Goal: Communication & Community: Answer question/provide support

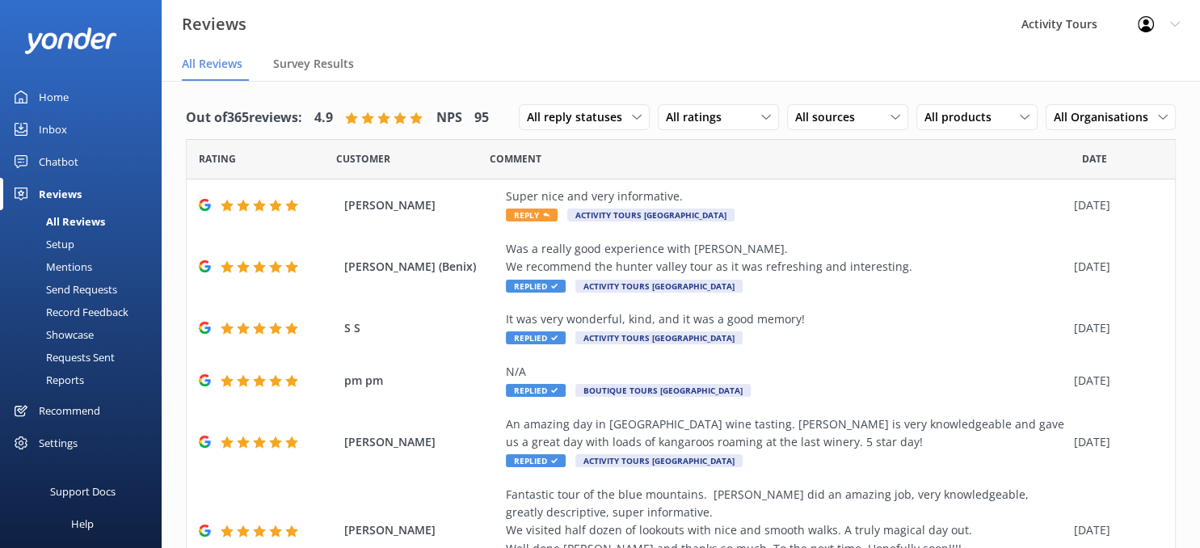
click at [88, 221] on div "All Reviews" at bounding box center [57, 221] width 95 height 23
click at [545, 198] on div "Super nice and very informative." at bounding box center [786, 197] width 560 height 18
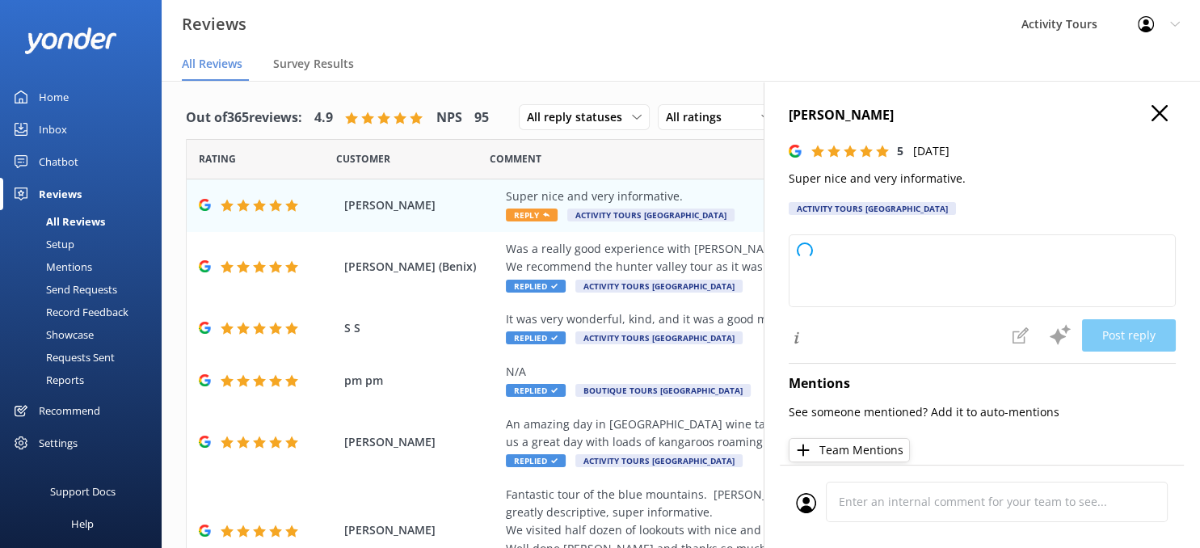
type textarea "Thank you so much for your kind words and great rating! We're glad you had a po…"
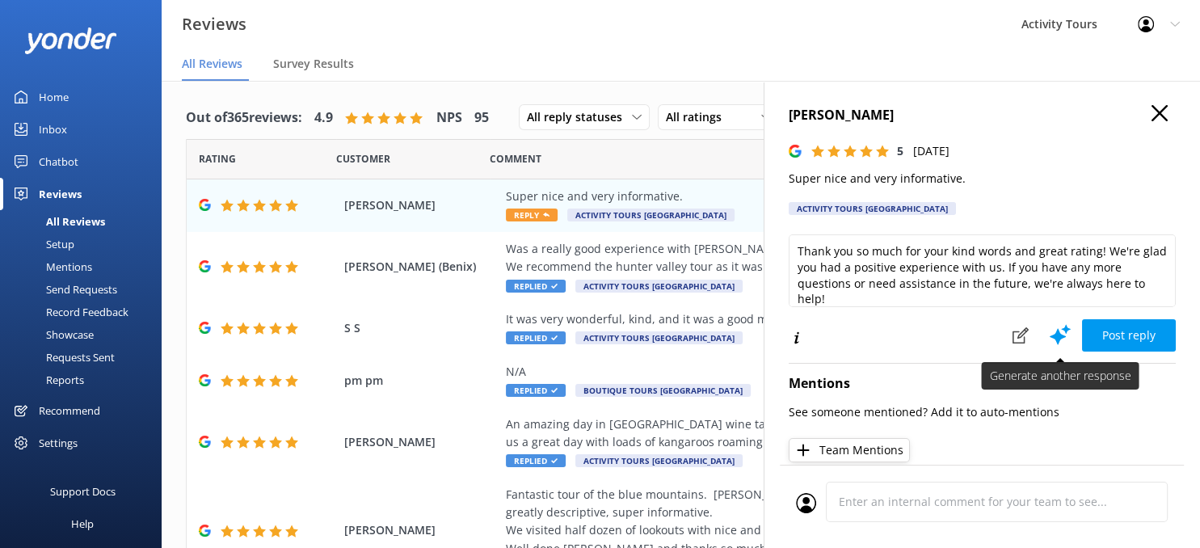
click at [1057, 327] on icon at bounding box center [1060, 335] width 24 height 24
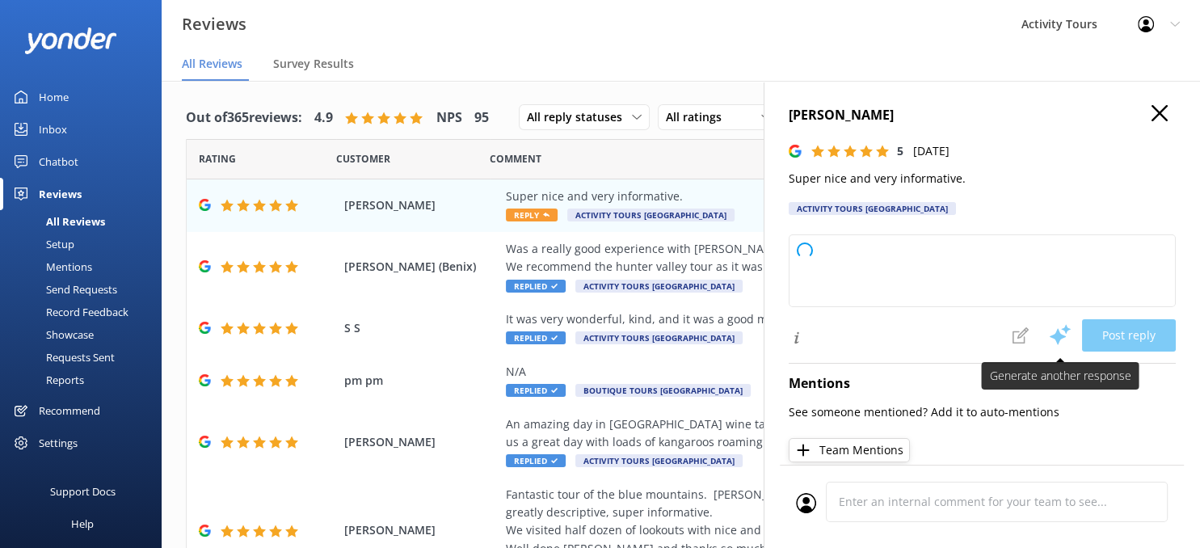
type textarea "Thank you so much for your kind words and great rating! We're glad you had a po…"
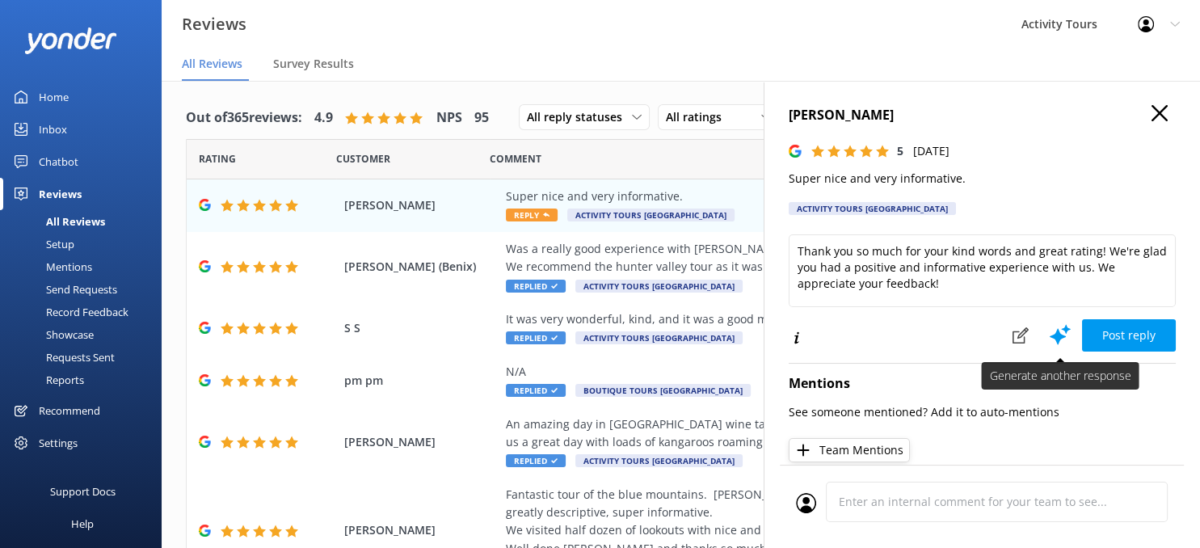
click at [1057, 327] on icon at bounding box center [1060, 335] width 24 height 24
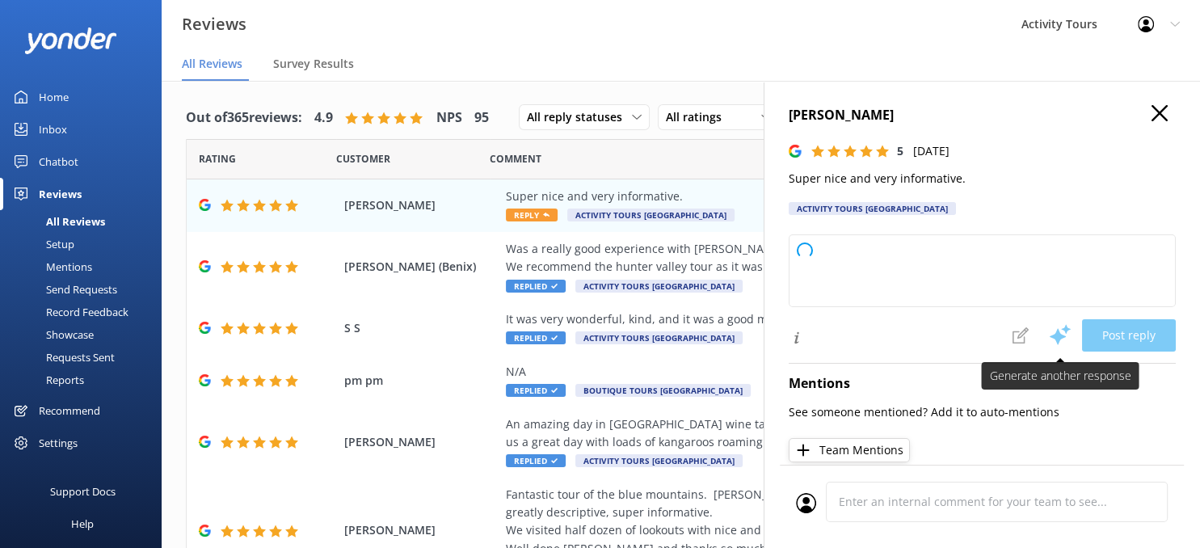
type textarea "Thank you so much for your kind words and wonderful rating! We're glad you foun…"
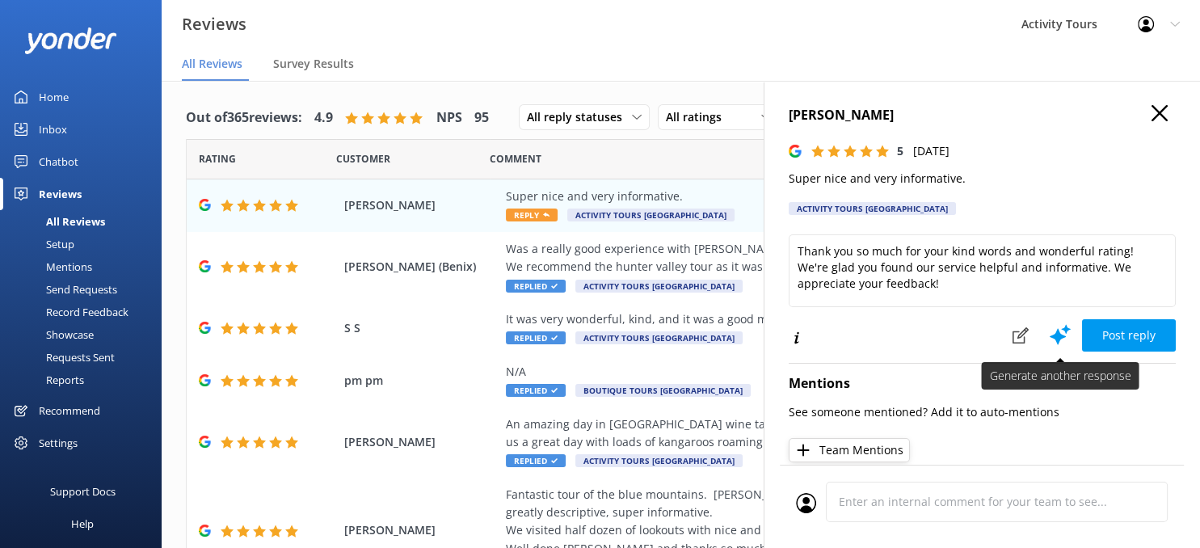
click at [1057, 327] on icon at bounding box center [1060, 335] width 24 height 24
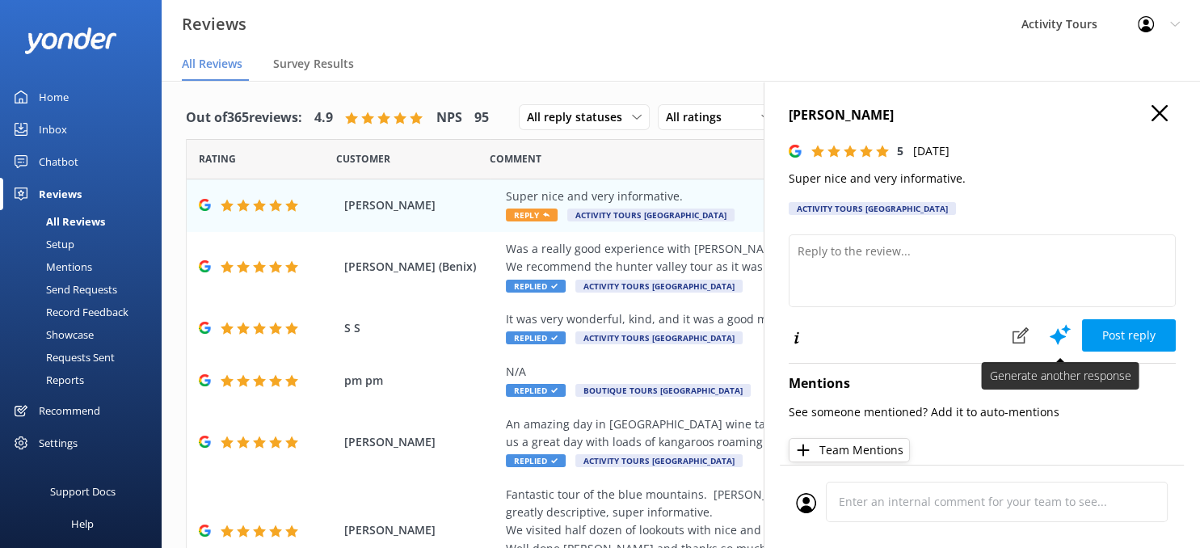
type textarea "Thank you so much for your kind words and positive rating! We're glad you had a…"
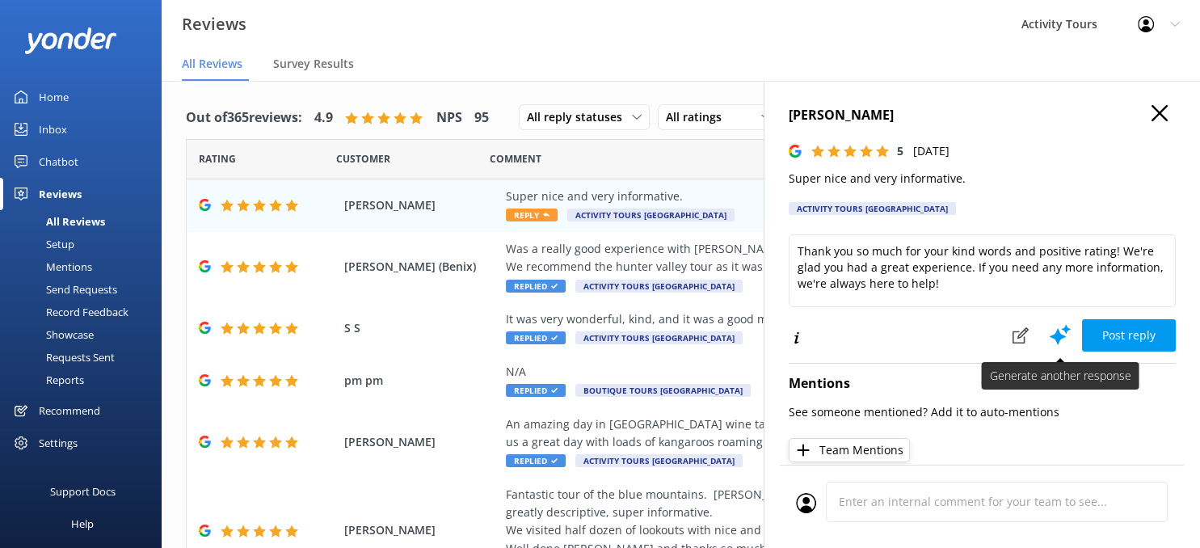
click at [1057, 327] on icon at bounding box center [1060, 335] width 24 height 24
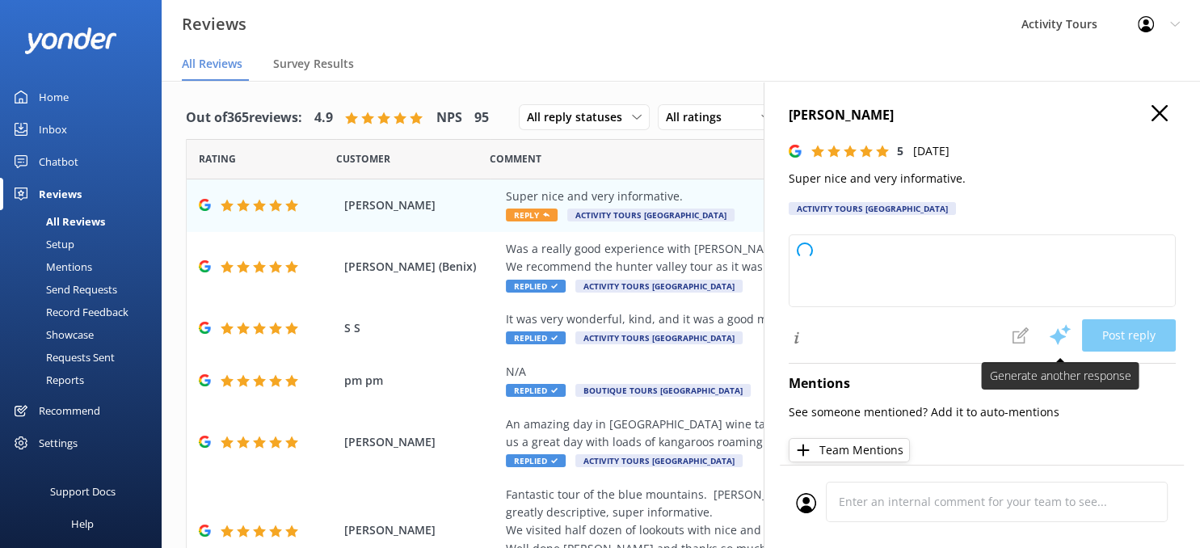
type textarea "Thank you so much for your kind words and fantastic rating! We're glad you had …"
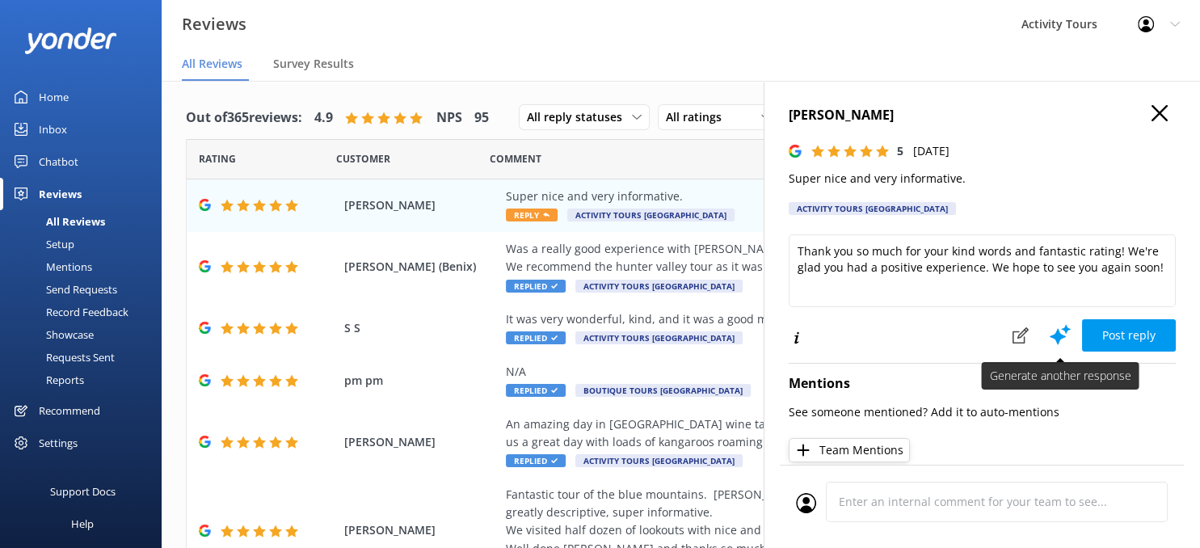
click at [1057, 327] on icon at bounding box center [1060, 335] width 24 height 24
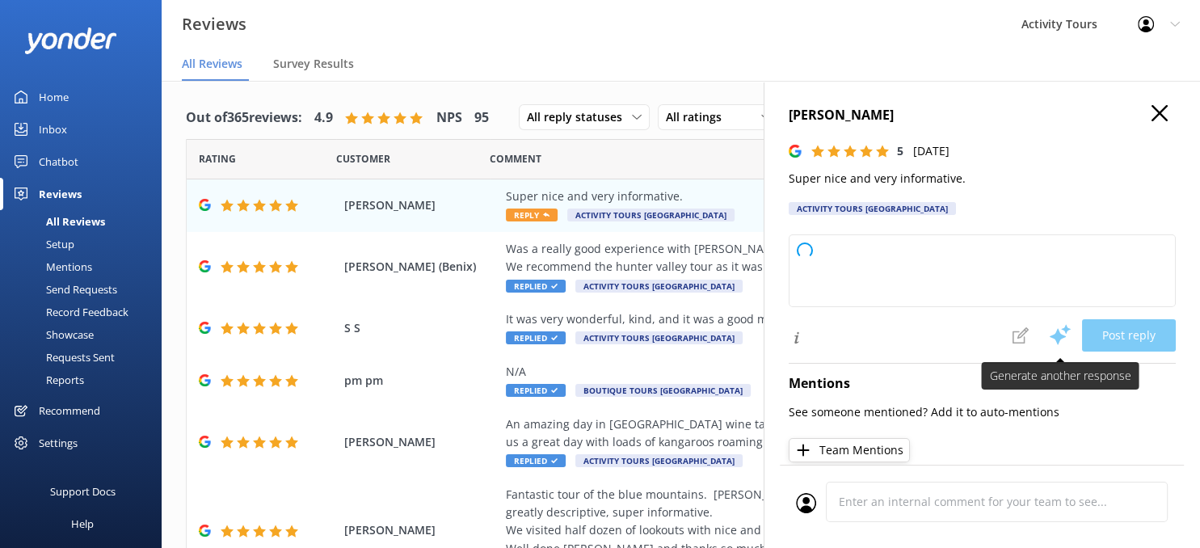
type textarea "Thank you so much for your kind words and the fantastic rating! We're happy to …"
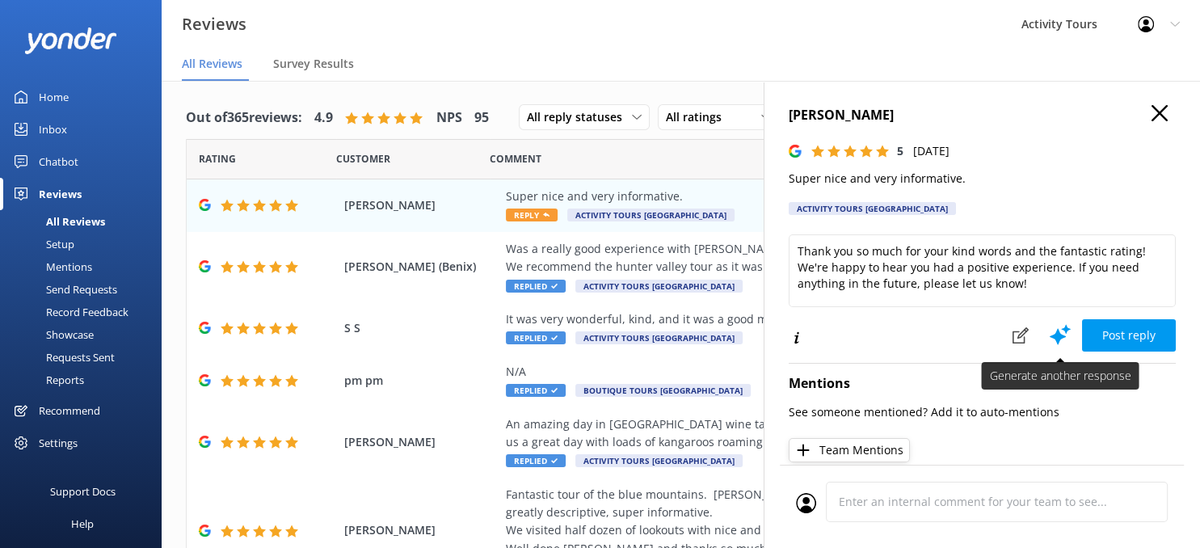
click at [1057, 327] on icon at bounding box center [1060, 335] width 24 height 24
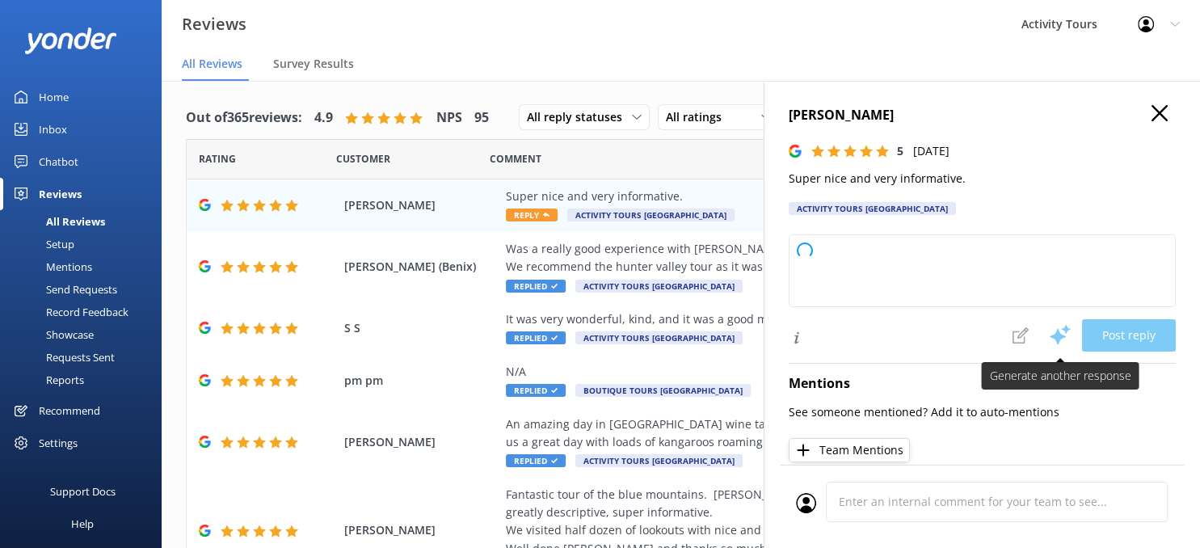
type textarea "Thank you so much for your kind words and 5-star rating! We're glad to hear you…"
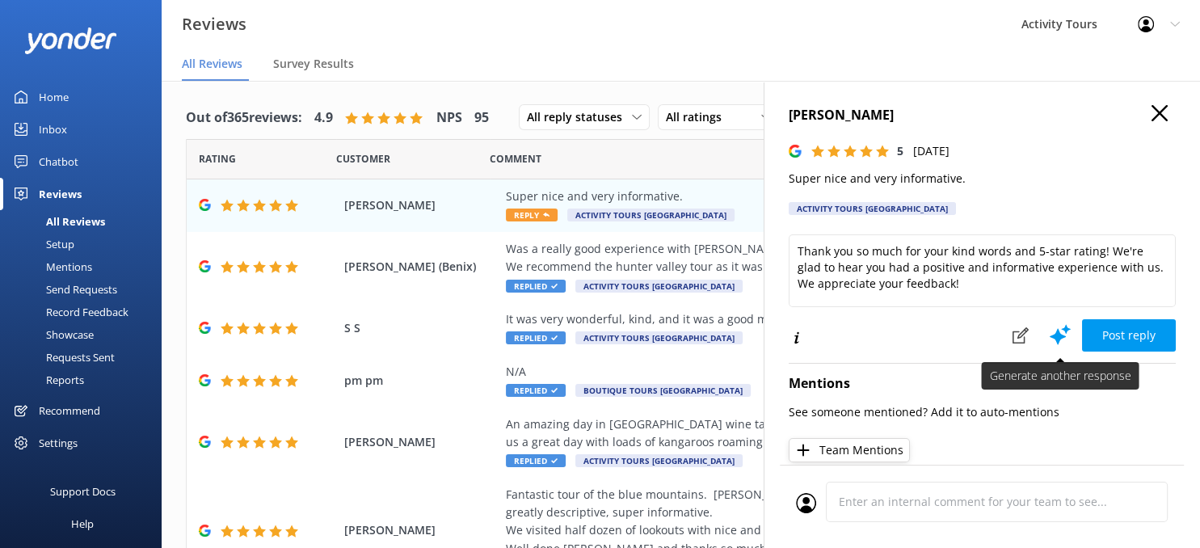
click at [1057, 327] on icon at bounding box center [1060, 335] width 24 height 24
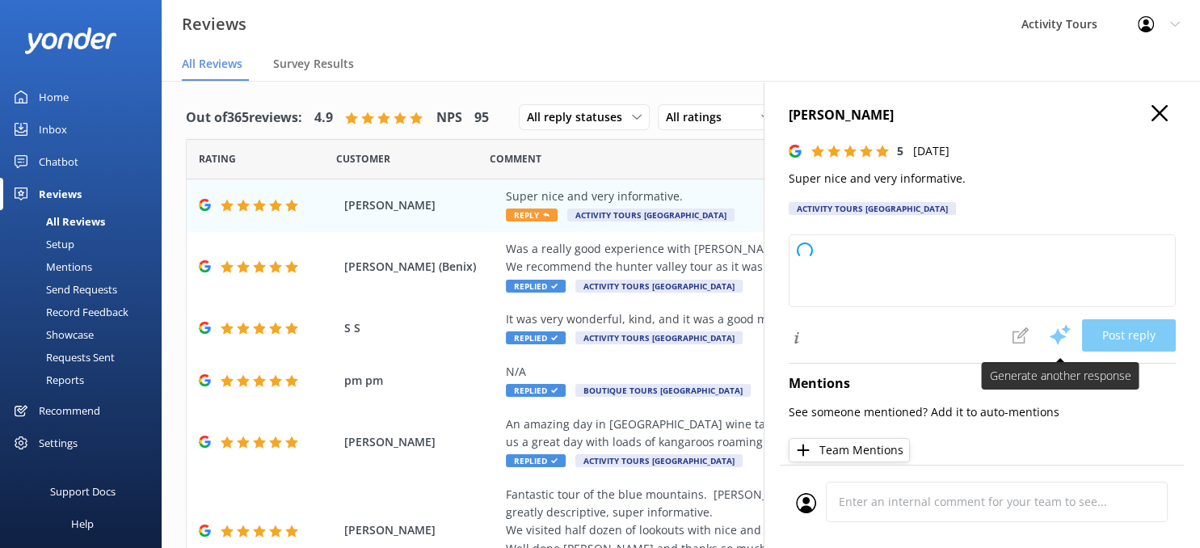
type textarea "Thank you so much for your kind words and great rating! We're glad you had a po…"
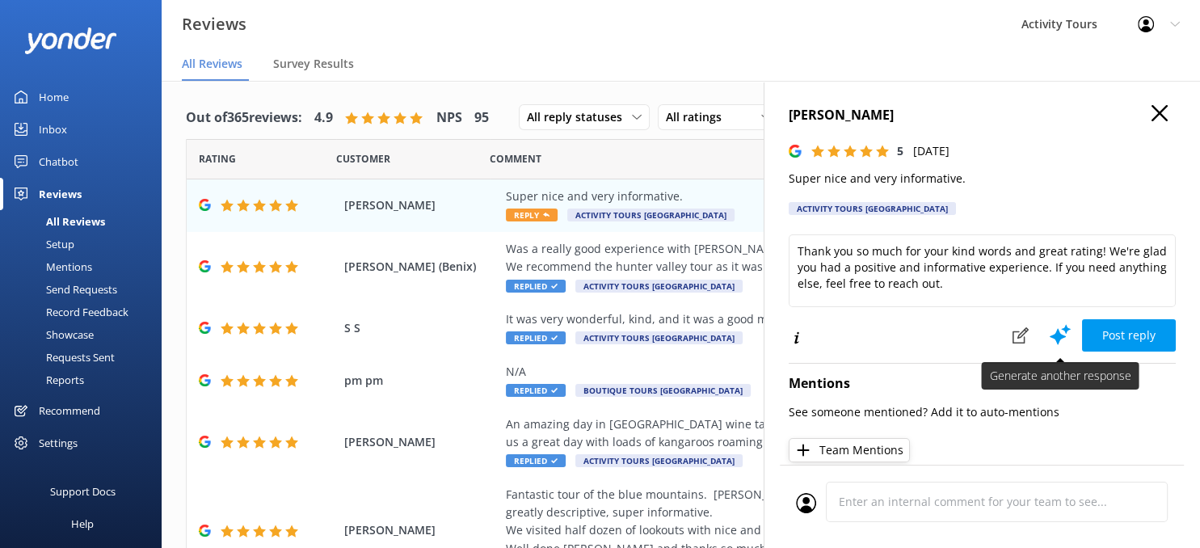
click at [1060, 332] on use at bounding box center [1060, 334] width 21 height 20
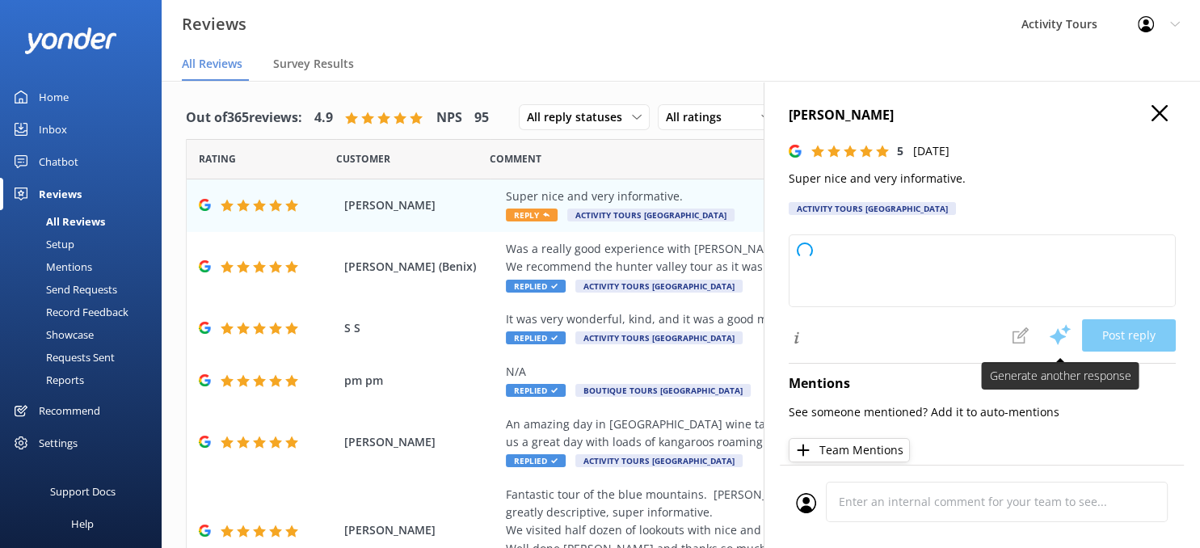
type textarea "Thank you so much for your kind words and perfect rating! We're glad you had a …"
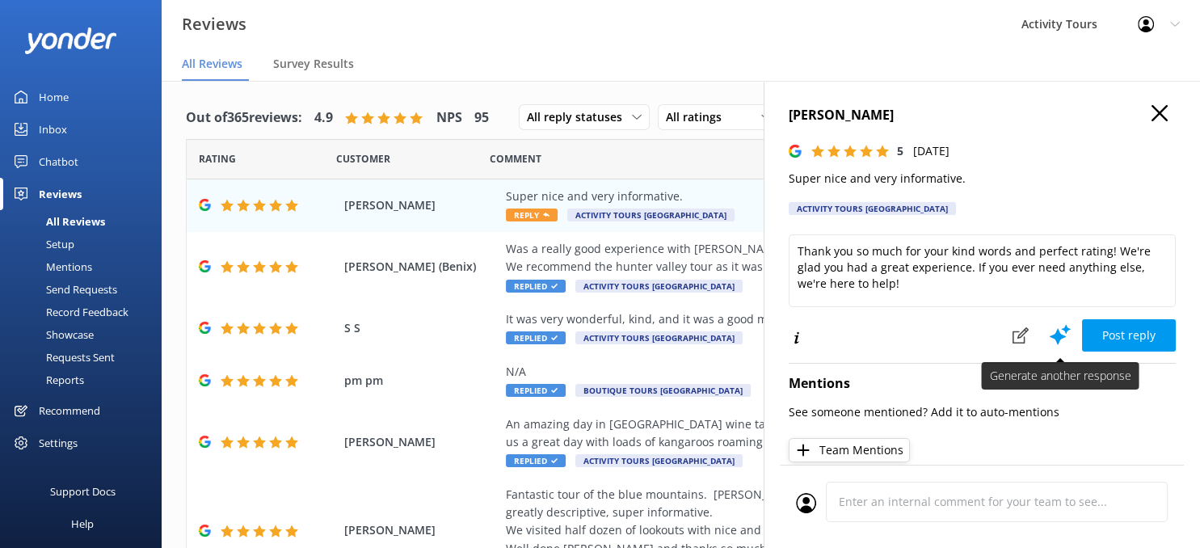
click at [1060, 332] on use at bounding box center [1060, 334] width 21 height 20
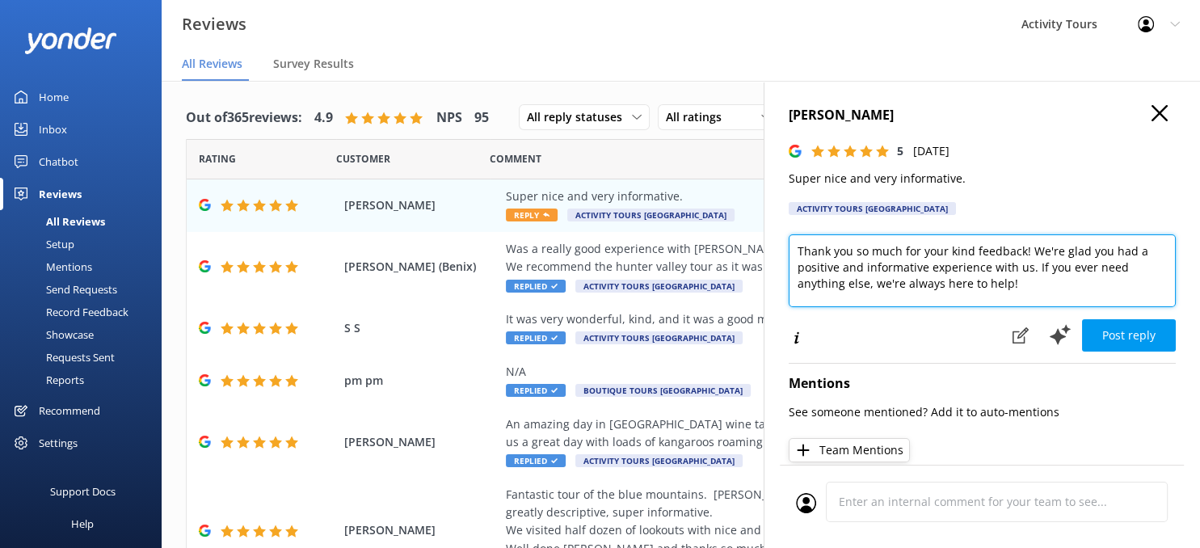
click at [1029, 290] on textarea "Thank you so much for your kind feedback! We're glad you had a positive and inf…" at bounding box center [982, 270] width 387 height 73
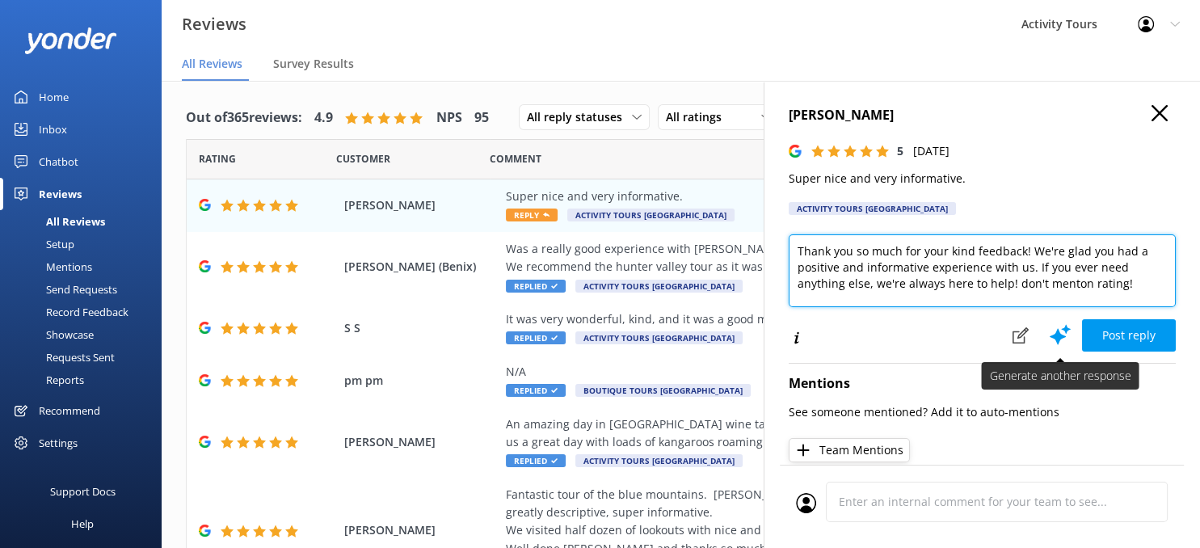
type textarea "Thank you so much for your kind feedback! We're glad you had a positive and inf…"
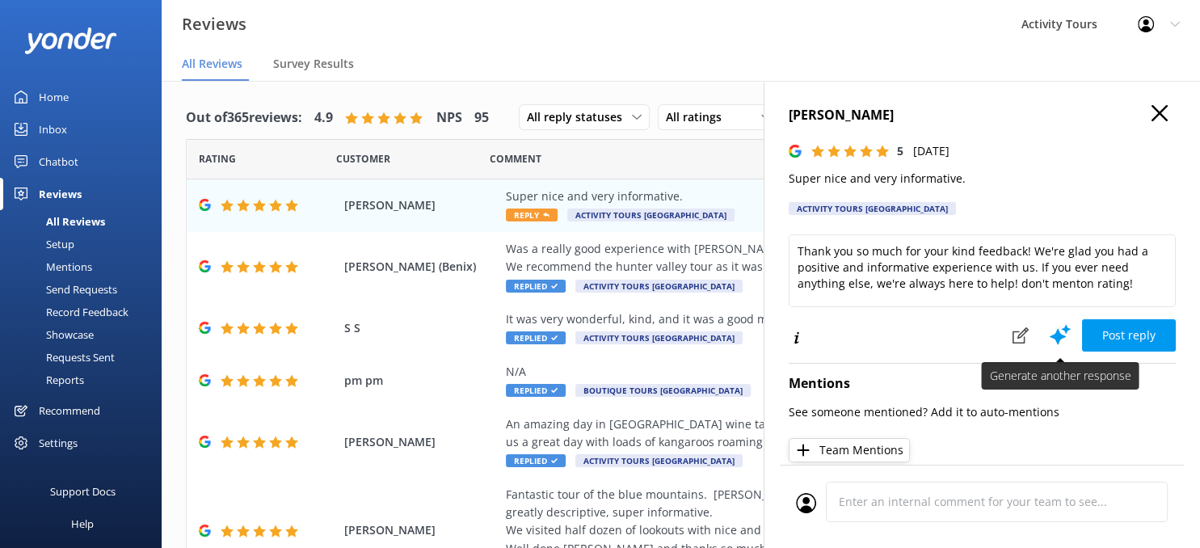
click at [1056, 331] on use at bounding box center [1060, 334] width 21 height 20
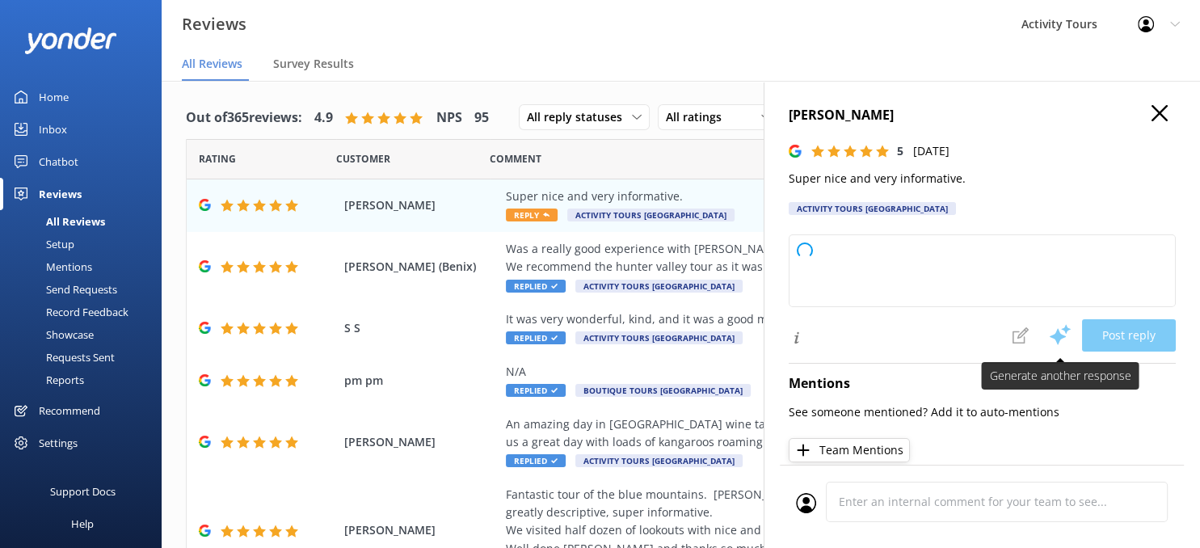
type textarea "Thank you so much for your wonderful feedback! We're delighted to hear that you…"
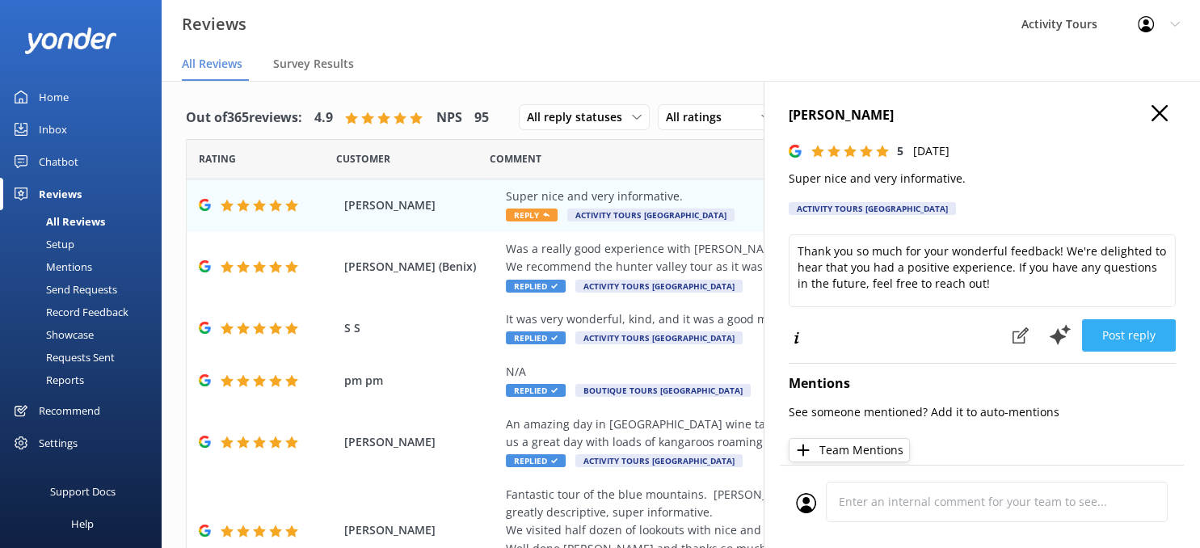
click at [1125, 325] on button "Post reply" at bounding box center [1129, 335] width 94 height 32
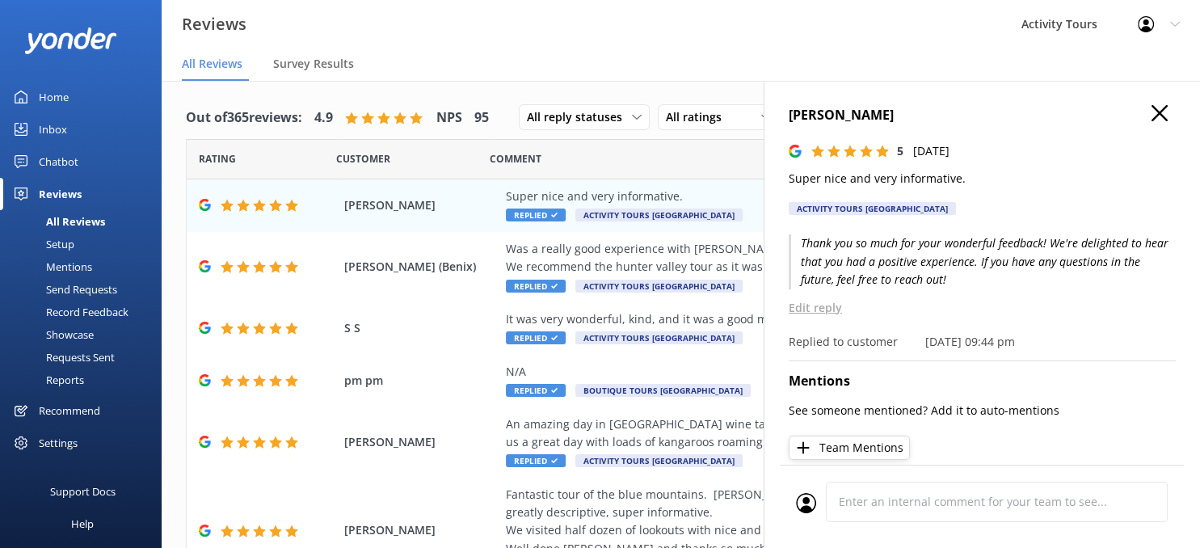
click at [1161, 112] on use "button" at bounding box center [1160, 113] width 16 height 16
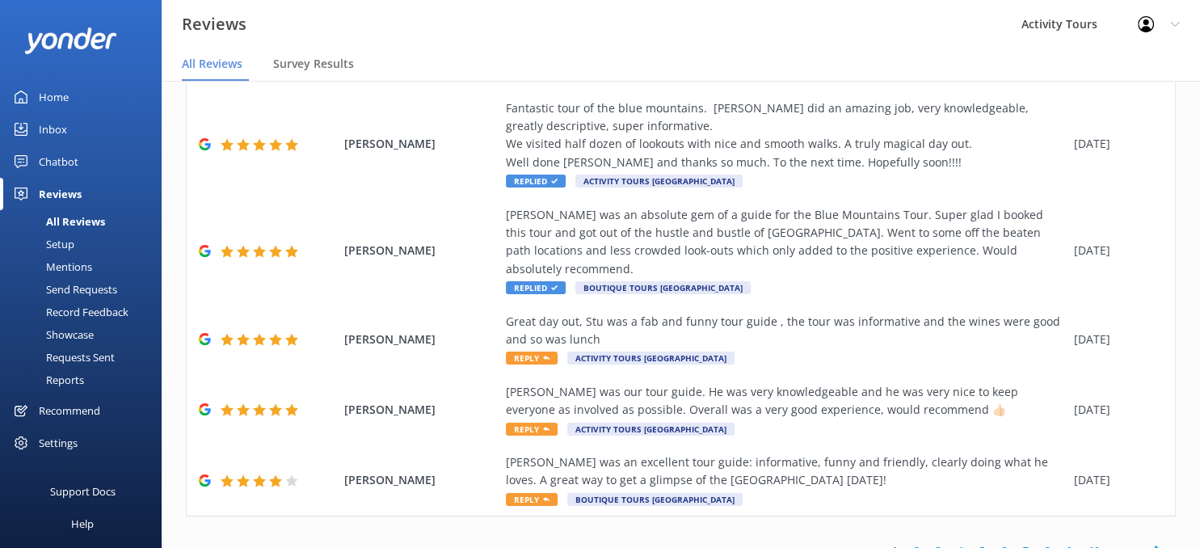
scroll to position [390, 0]
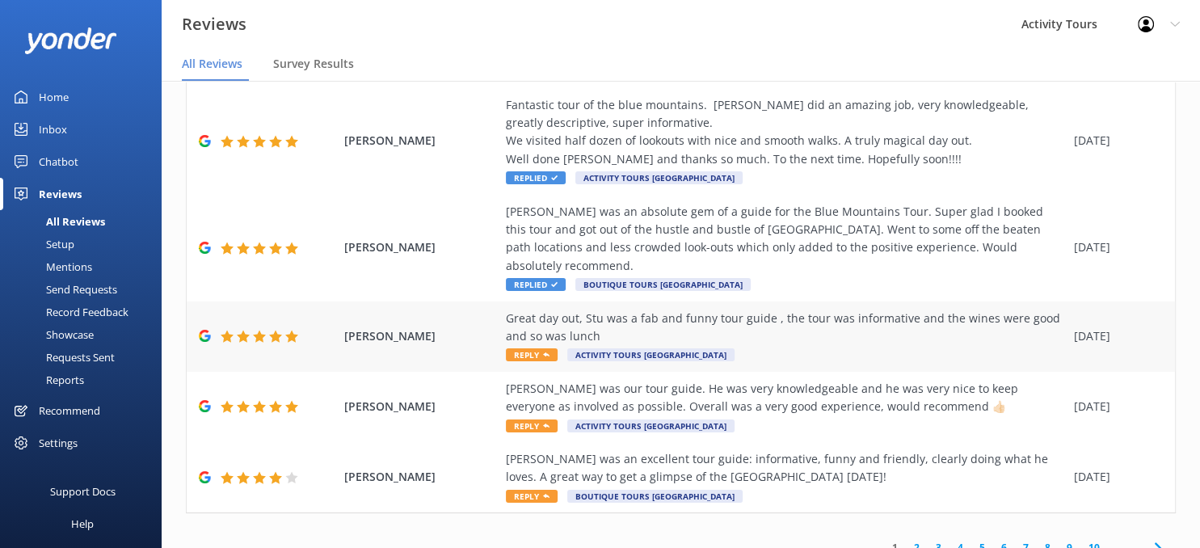
click at [527, 348] on span "Reply" at bounding box center [532, 354] width 52 height 13
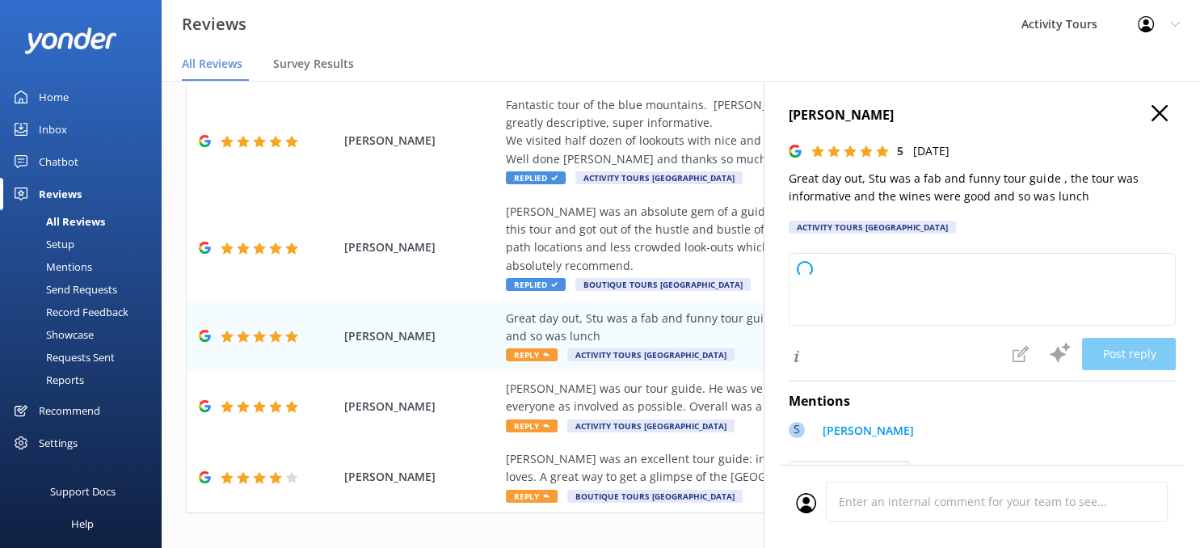
type textarea "Thank you so much for your wonderful feedback! We're thrilled to hear you enjoy…"
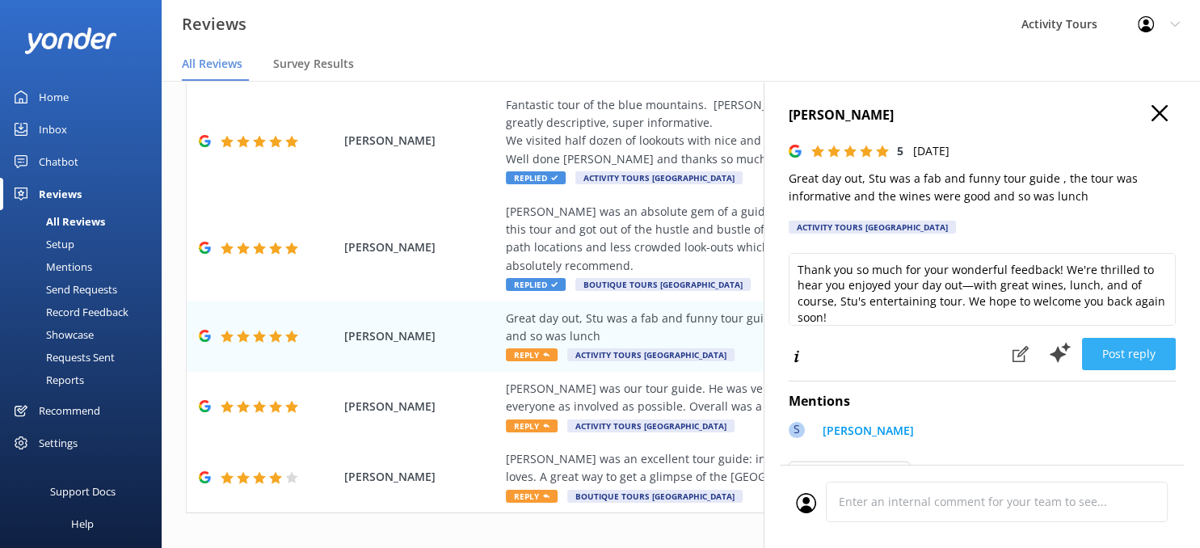
click at [1111, 351] on button "Post reply" at bounding box center [1129, 354] width 94 height 32
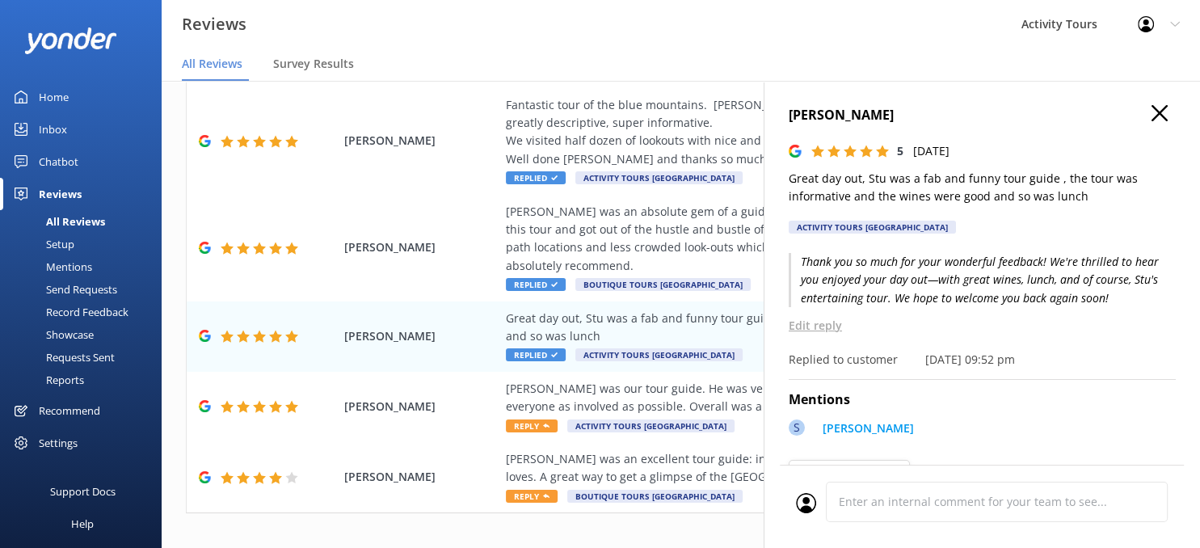
click at [1159, 109] on icon "button" at bounding box center [1160, 113] width 16 height 16
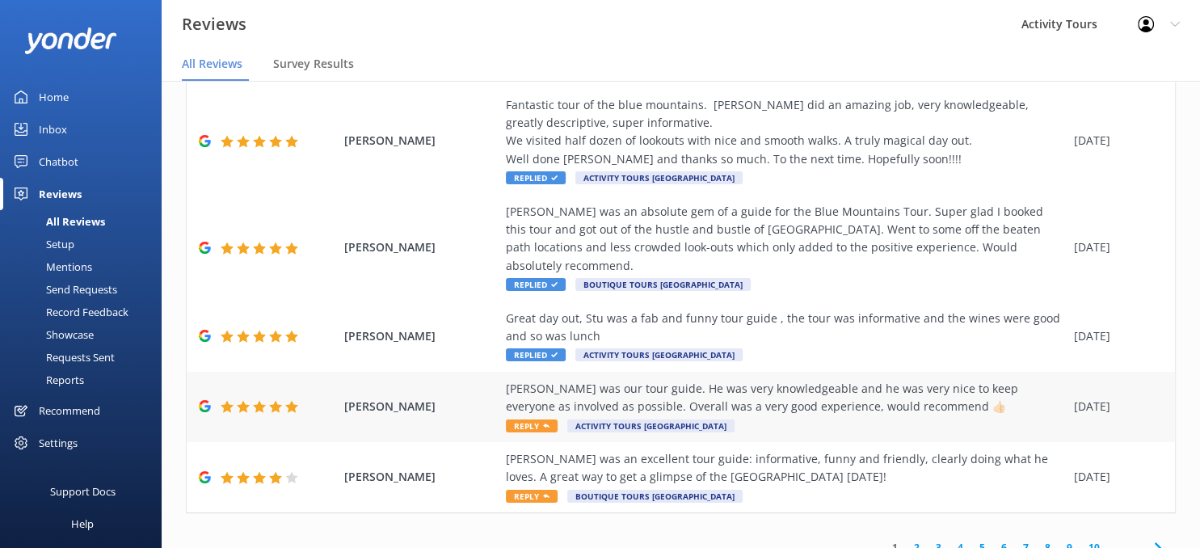
click at [529, 420] on span "Reply" at bounding box center [532, 426] width 52 height 13
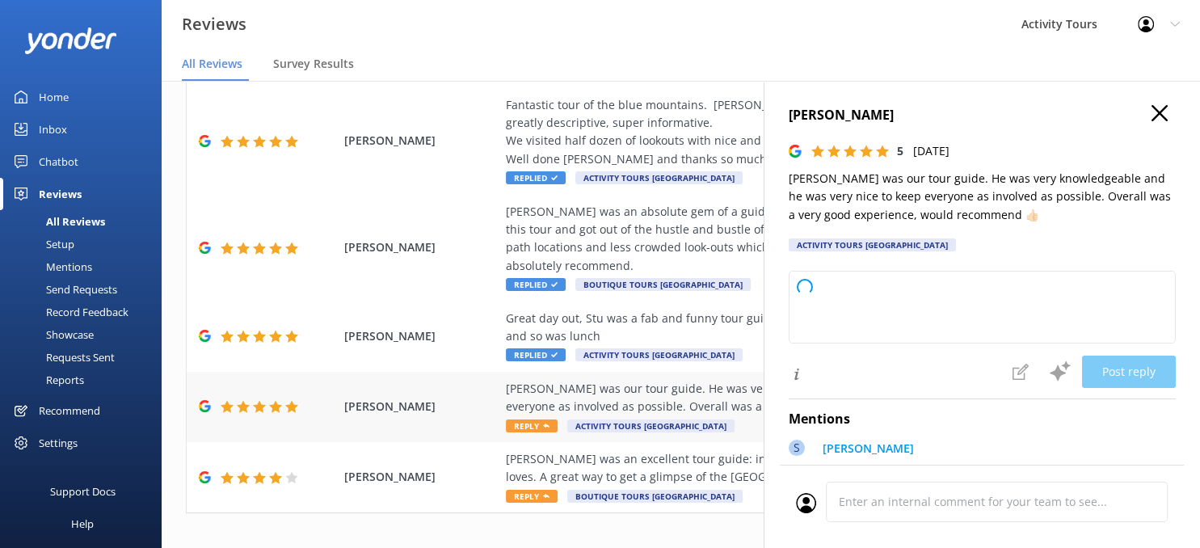
type textarea "Thank you so much for your wonderful review! We're delighted to hear you enjoye…"
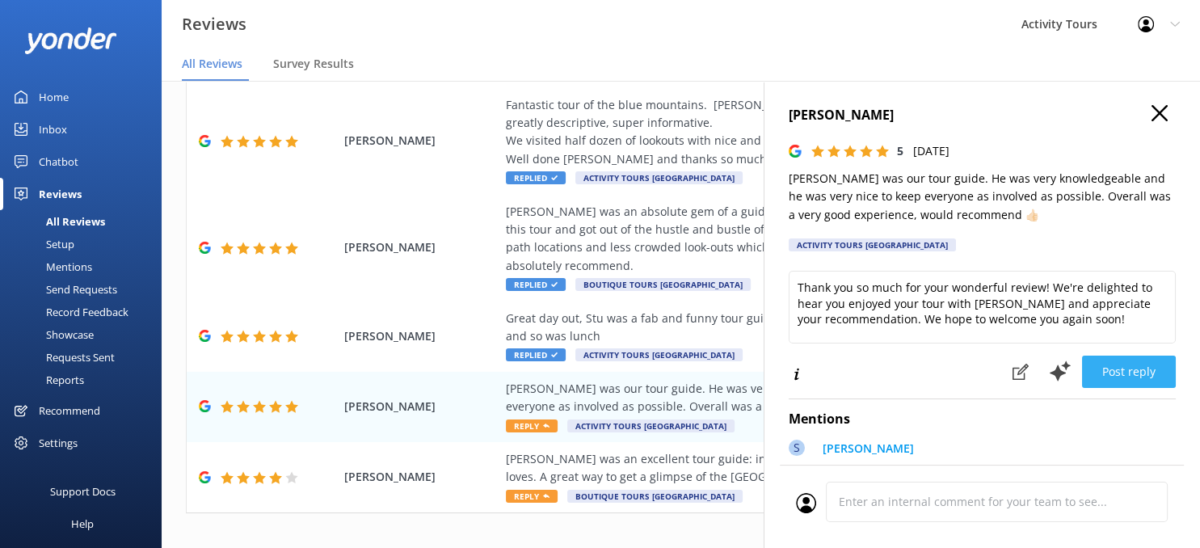
click at [1121, 365] on button "Post reply" at bounding box center [1129, 372] width 94 height 32
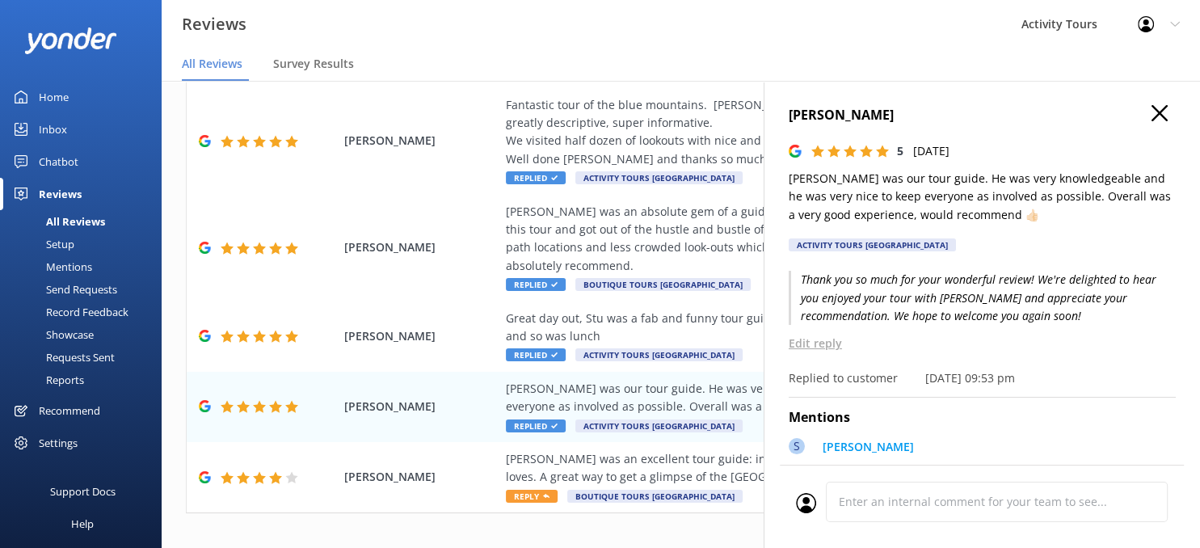
click at [1160, 117] on icon "button" at bounding box center [1160, 113] width 16 height 16
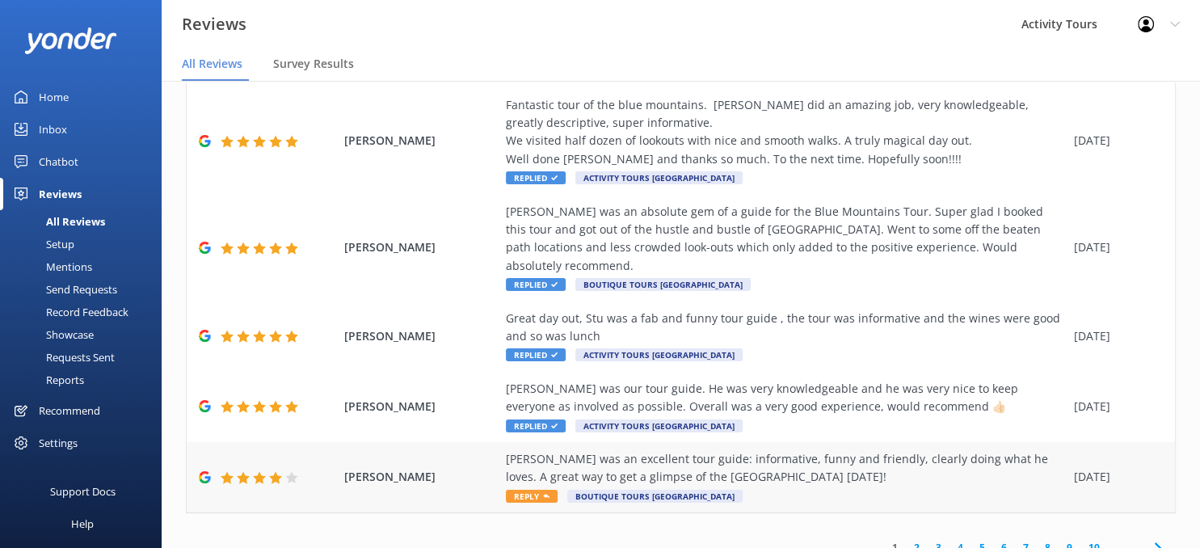
click at [526, 490] on span "Reply" at bounding box center [532, 496] width 52 height 13
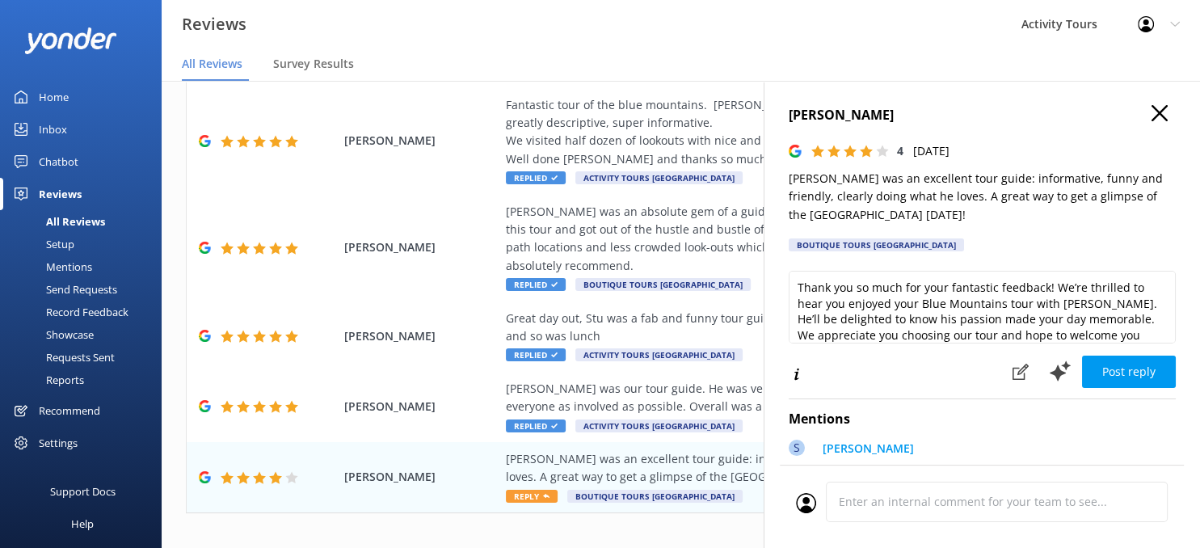
type textarea "Thank you so much for your fantastic feedback! We’re thrilled to hear you enjoy…"
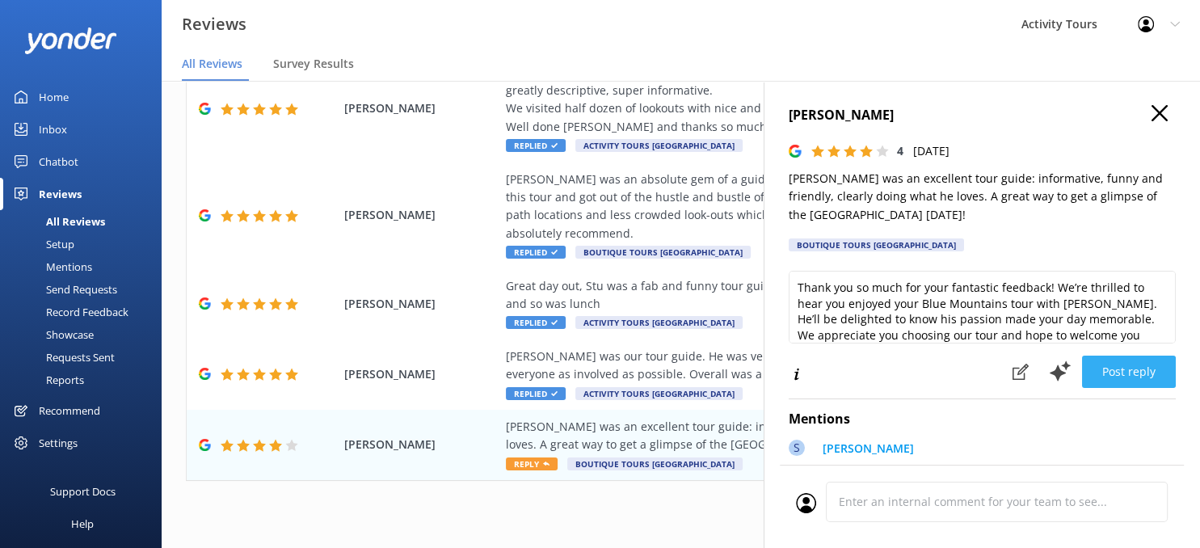
click at [1114, 363] on button "Post reply" at bounding box center [1129, 372] width 94 height 32
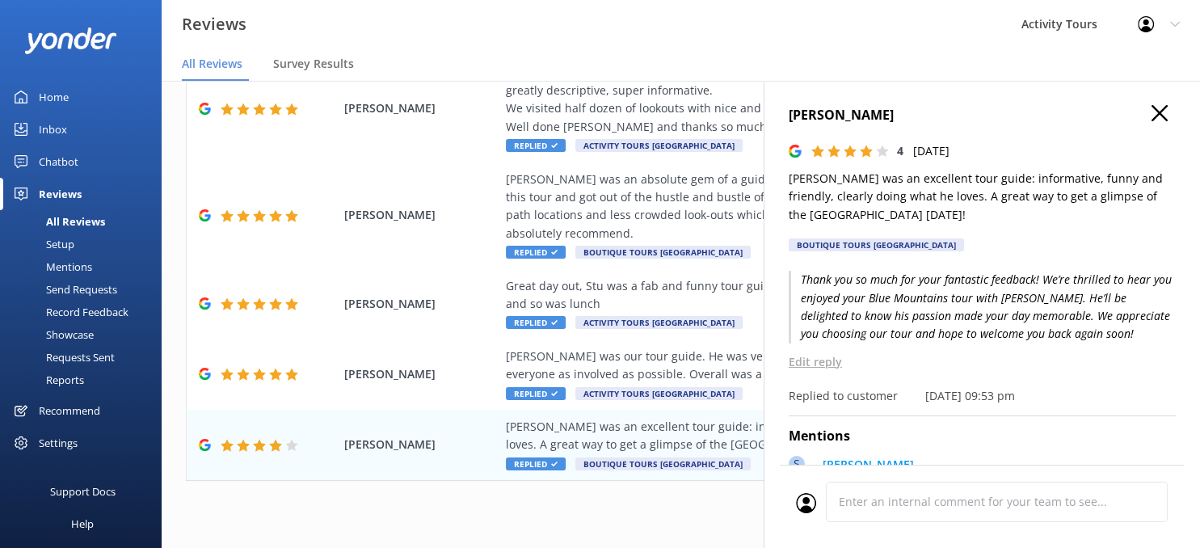
click at [1153, 114] on icon "button" at bounding box center [1160, 113] width 16 height 16
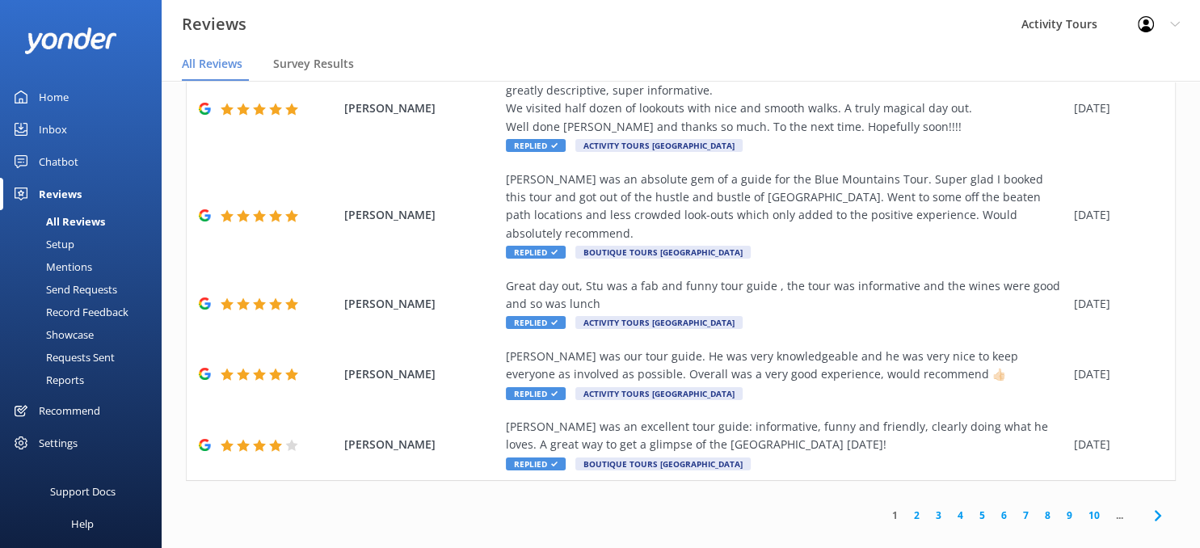
click at [1155, 506] on icon at bounding box center [1158, 515] width 19 height 19
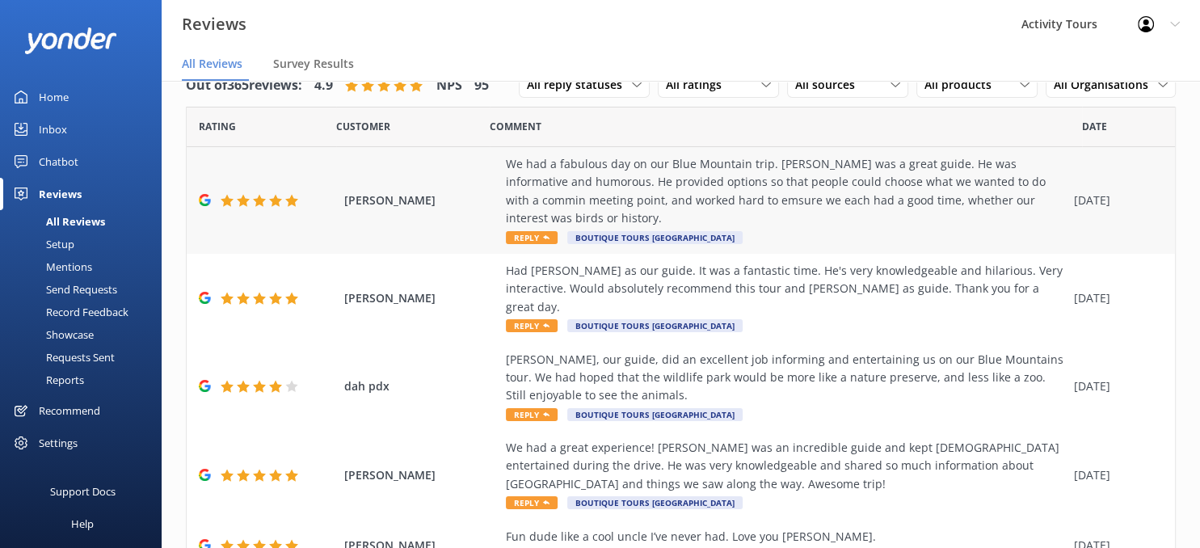
click at [530, 239] on span "Reply" at bounding box center [532, 237] width 52 height 13
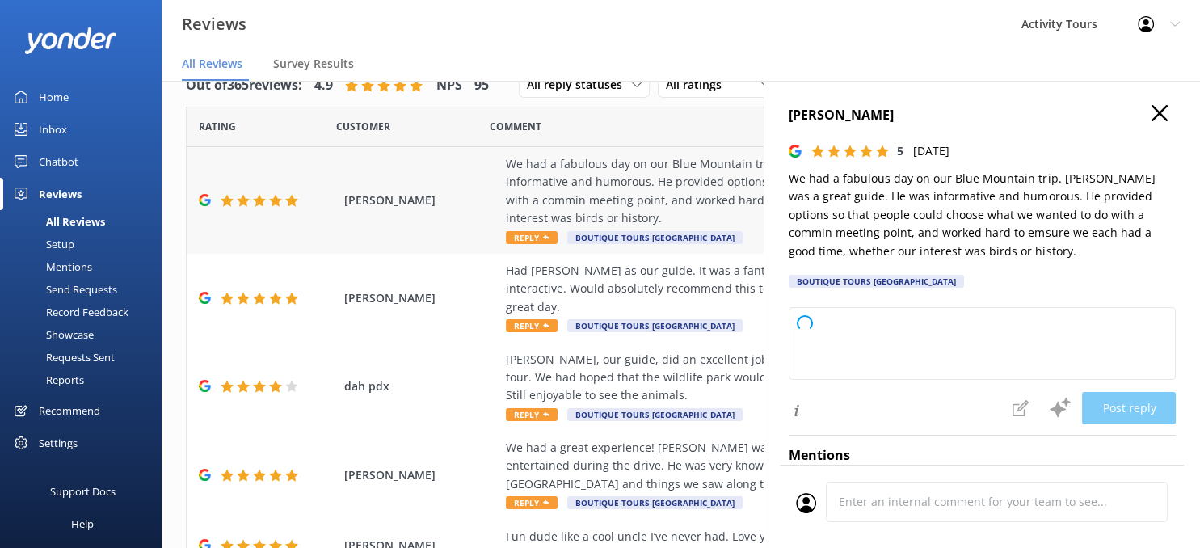
type textarea "Thank you so much for your wonderful review! We're delighted to hear you had a …"
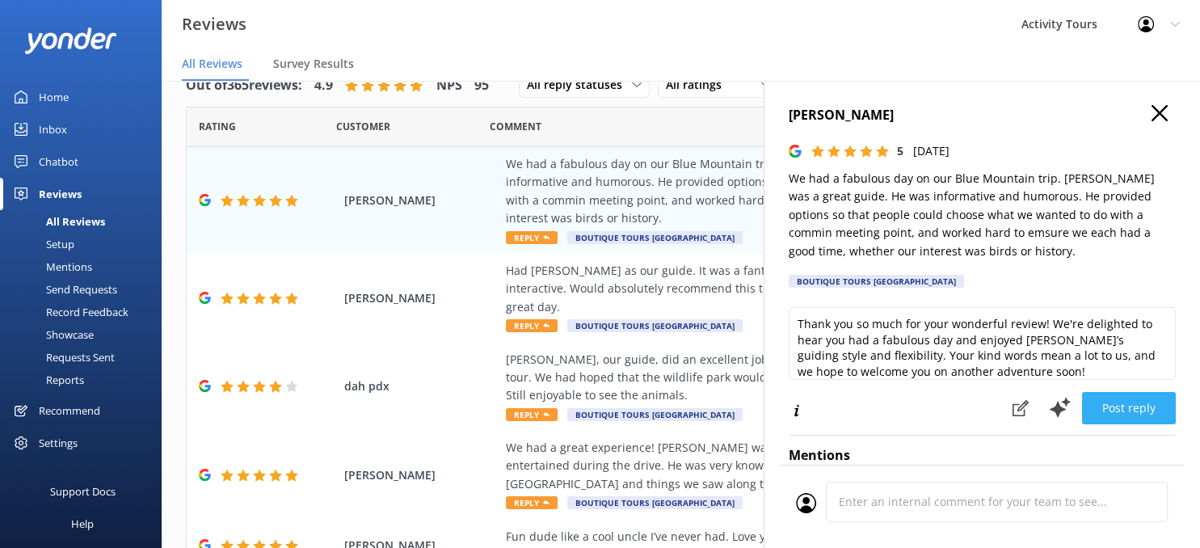
click at [1140, 399] on button "Post reply" at bounding box center [1129, 408] width 94 height 32
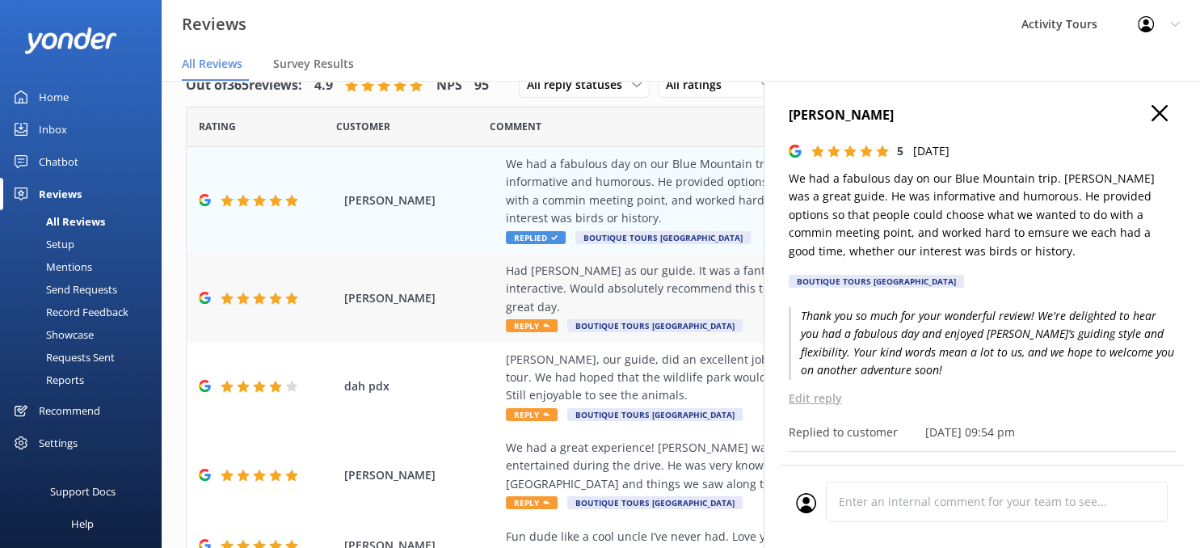
click at [563, 278] on div "Had [PERSON_NAME] as our guide. It was a fantastic time. He's very knowledgeabl…" at bounding box center [786, 289] width 560 height 54
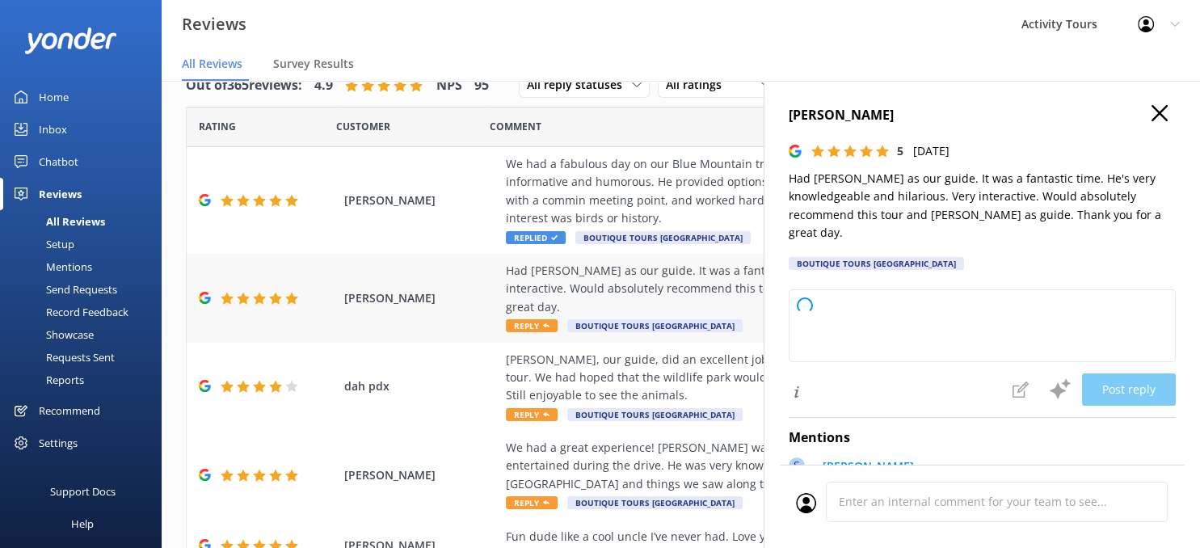
type textarea "Thank you so much for your wonderful feedback! We’re thrilled to hear you had a…"
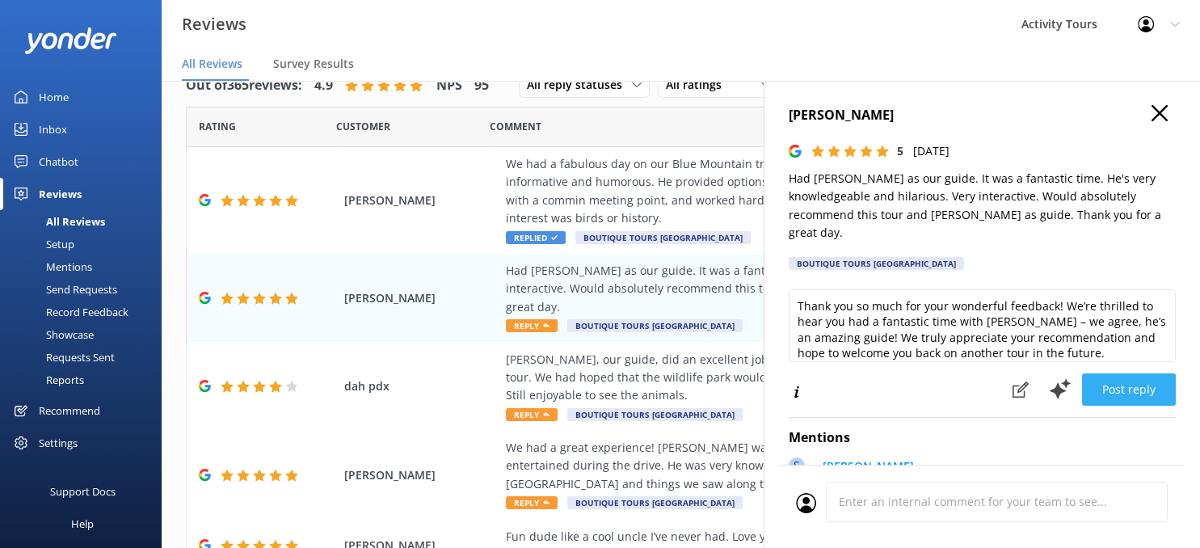
click at [1132, 373] on button "Post reply" at bounding box center [1129, 389] width 94 height 32
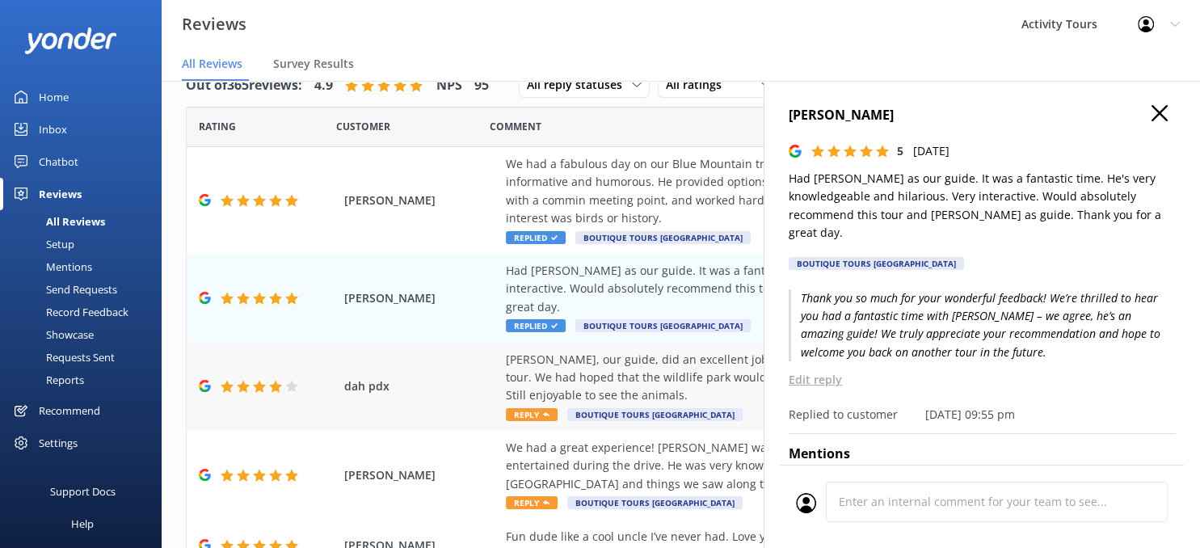
click at [580, 355] on div "[PERSON_NAME], our guide, did an excellent job informing and entertaining us on…" at bounding box center [786, 378] width 560 height 54
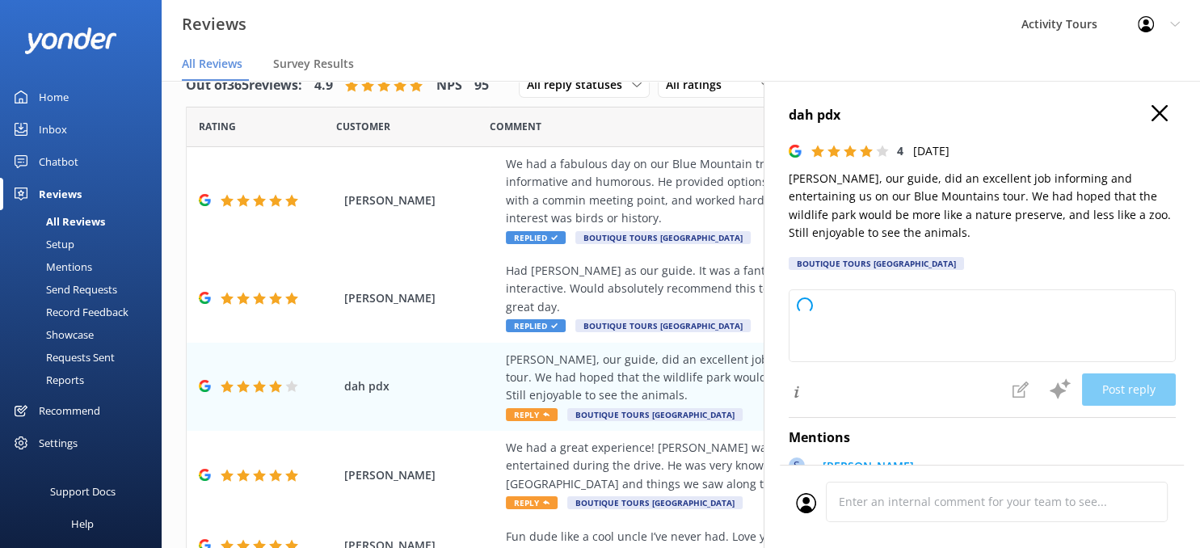
type textarea "Thank you for your feedback! We're so glad you enjoyed your time with [PERSON_N…"
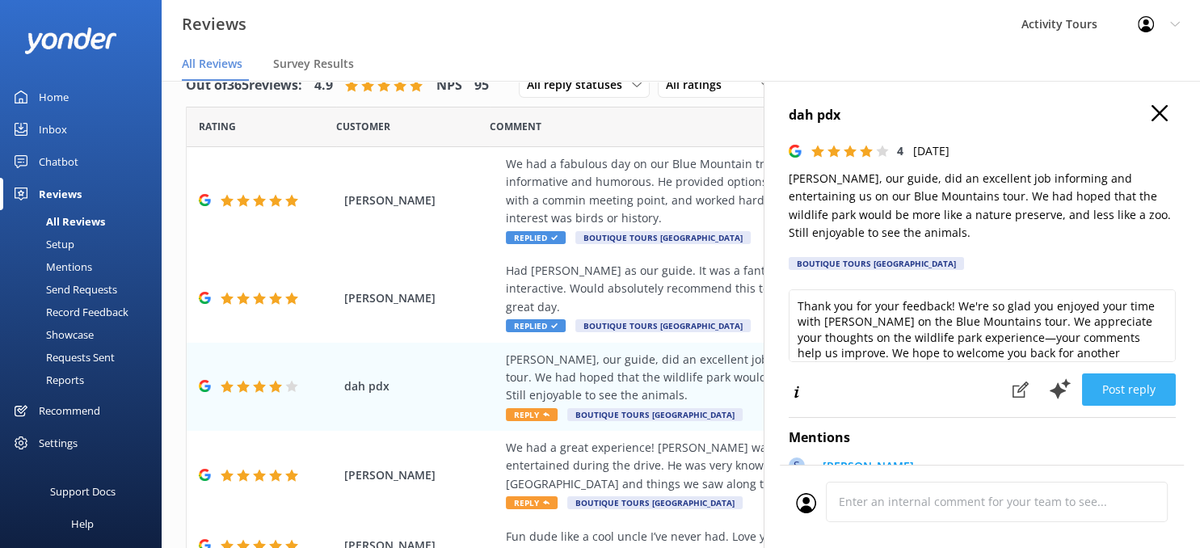
click at [1118, 383] on button "Post reply" at bounding box center [1129, 389] width 94 height 32
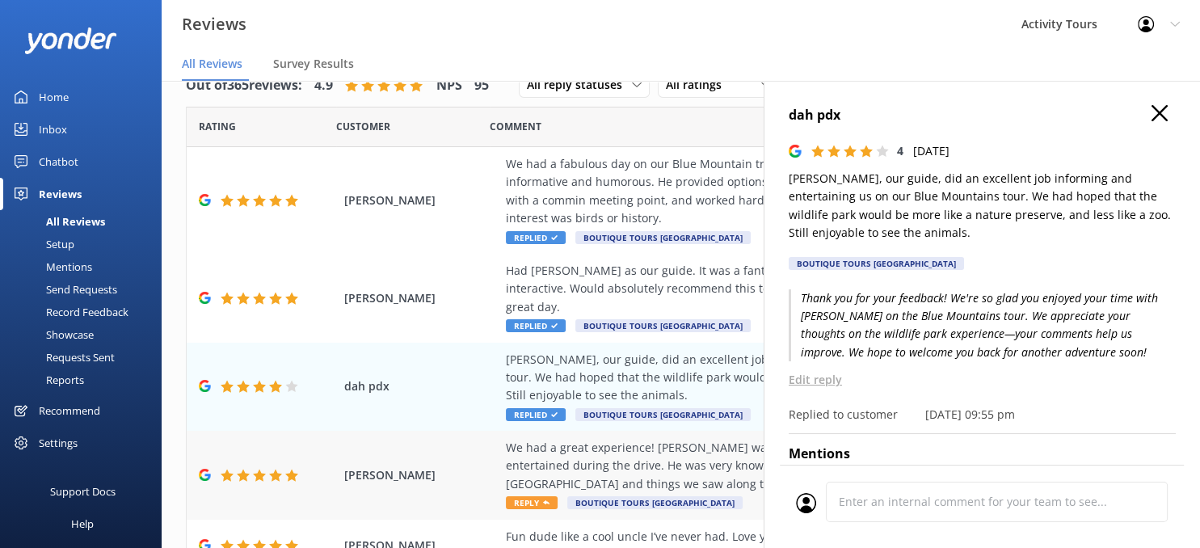
click at [563, 439] on div "We had a great experience! [PERSON_NAME] was an incredible guide and kept [DEMO…" at bounding box center [786, 466] width 560 height 54
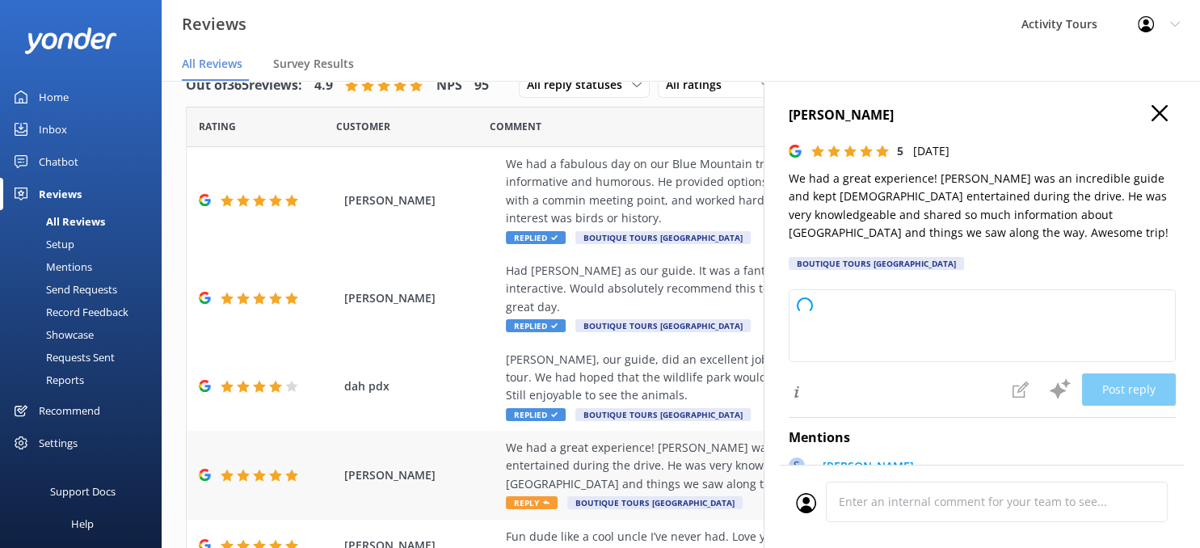
type textarea "Thank you so much for your wonderful review! We're delighted to hear you had a …"
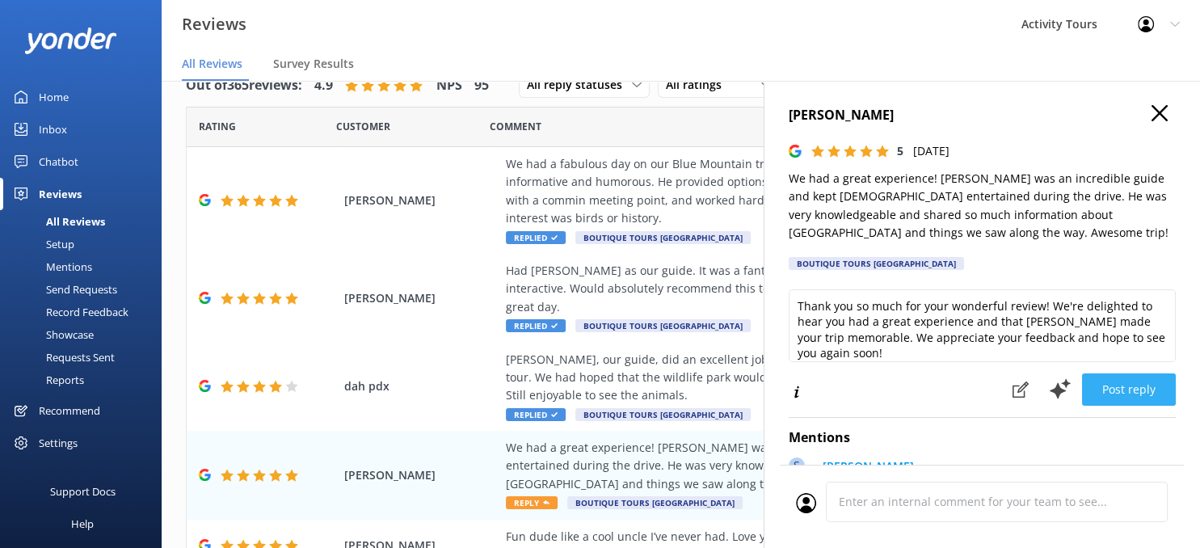
click at [1120, 385] on button "Post reply" at bounding box center [1129, 389] width 94 height 32
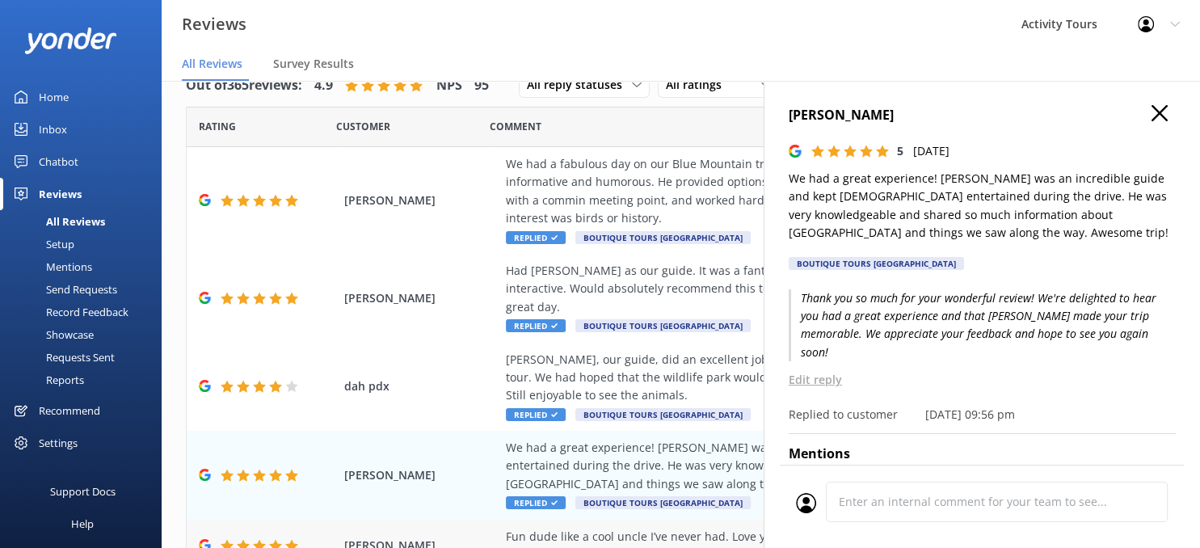
click at [597, 528] on div "Fun dude like a cool uncle I’ve never had. Love you [PERSON_NAME]." at bounding box center [786, 537] width 560 height 18
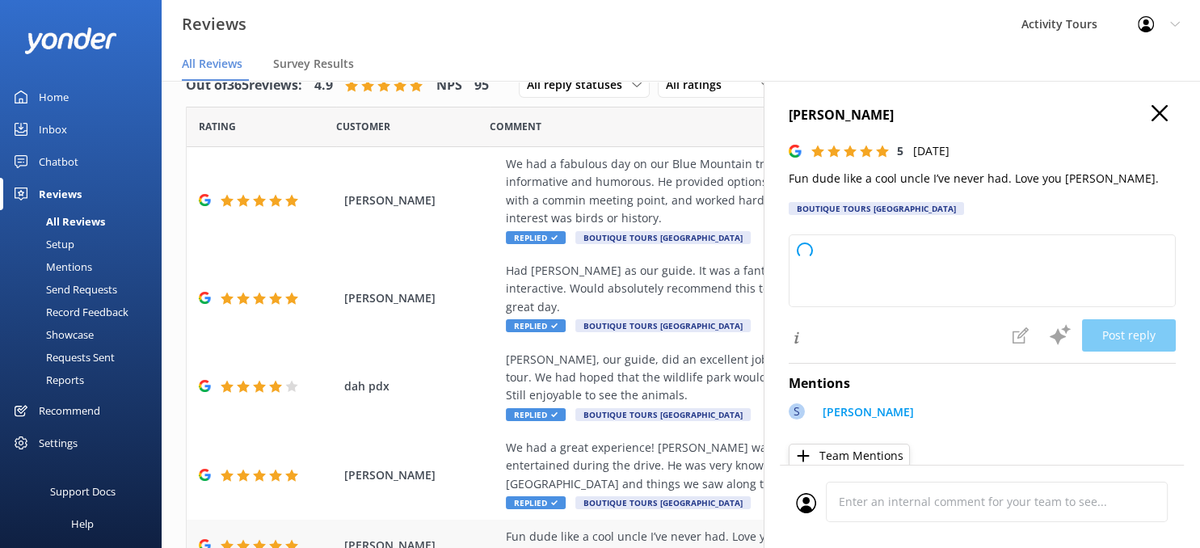
type textarea "Thank you so much for your kind words! We're glad you feel welcomed and enjoyed…"
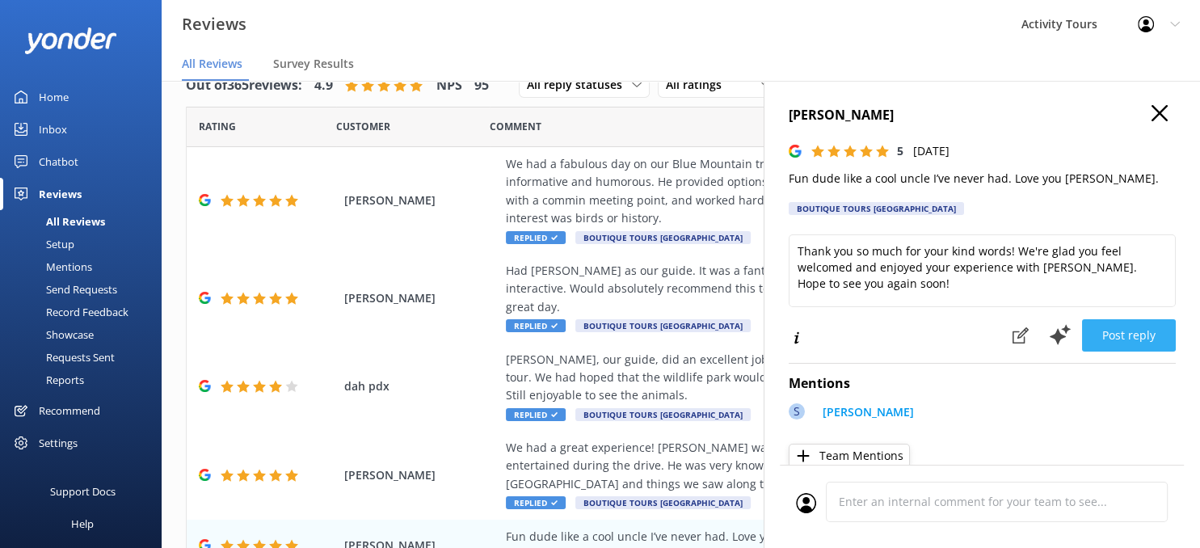
click at [1125, 330] on button "Post reply" at bounding box center [1129, 335] width 94 height 32
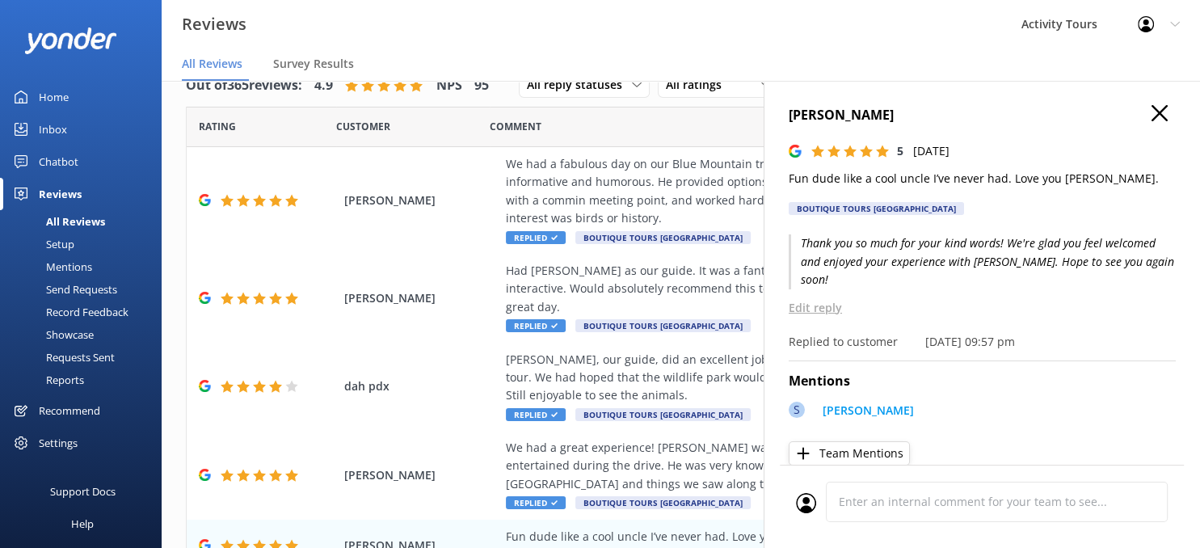
click at [1158, 114] on icon "button" at bounding box center [1160, 113] width 16 height 16
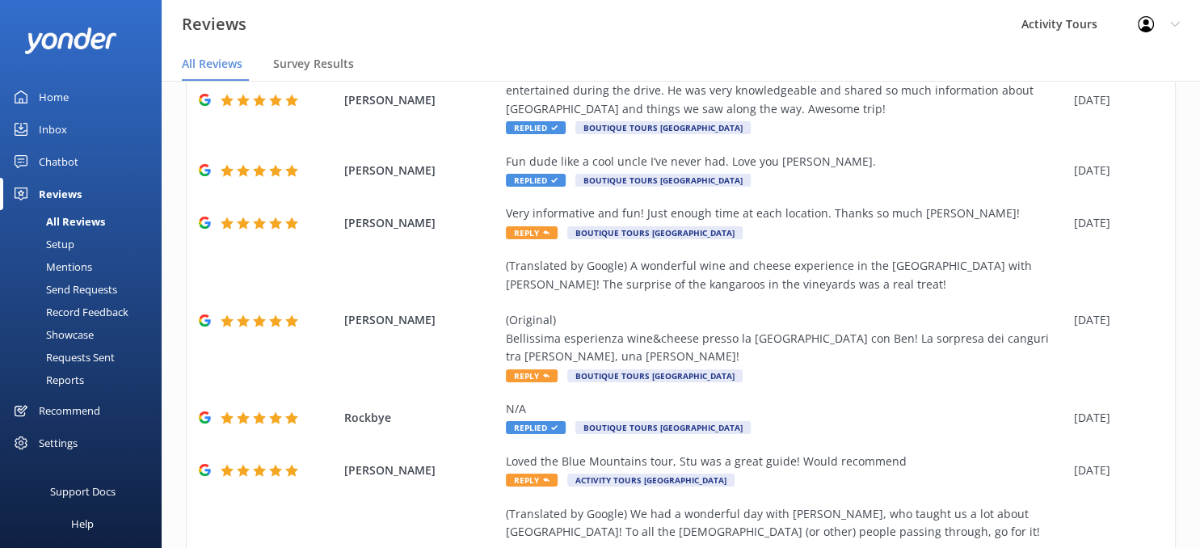
scroll to position [369, 0]
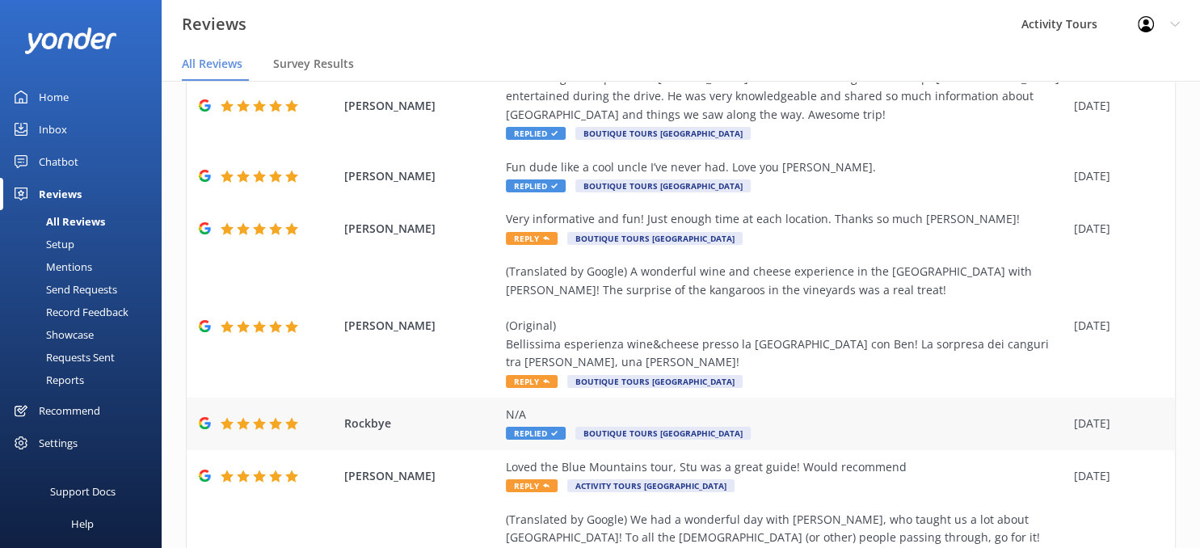
click at [597, 427] on span "Boutique Tours [GEOGRAPHIC_DATA]" at bounding box center [663, 433] width 175 height 13
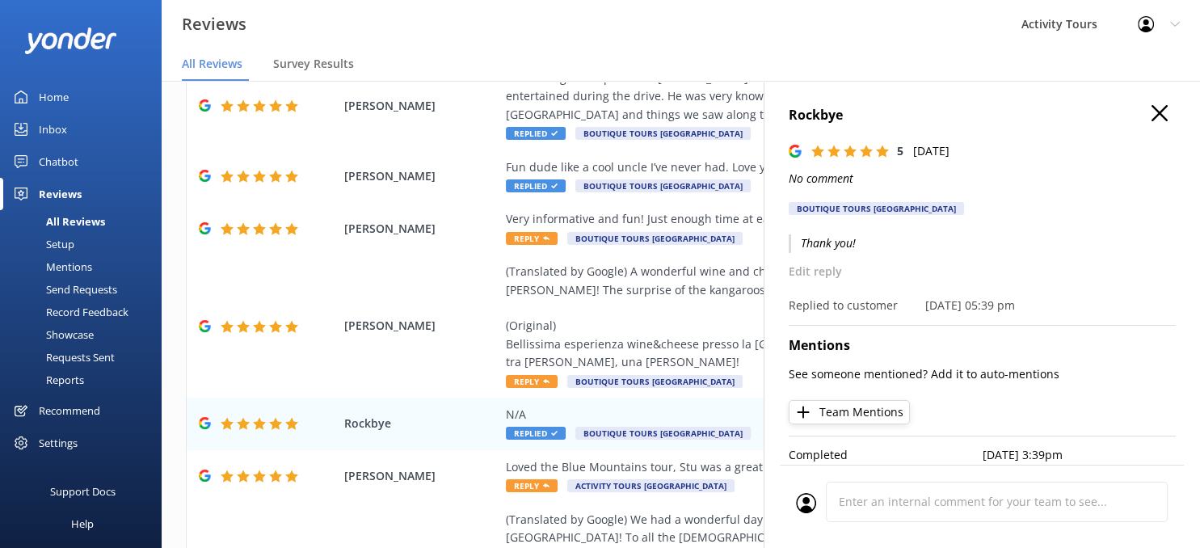
click at [1159, 111] on icon "button" at bounding box center [1160, 113] width 16 height 16
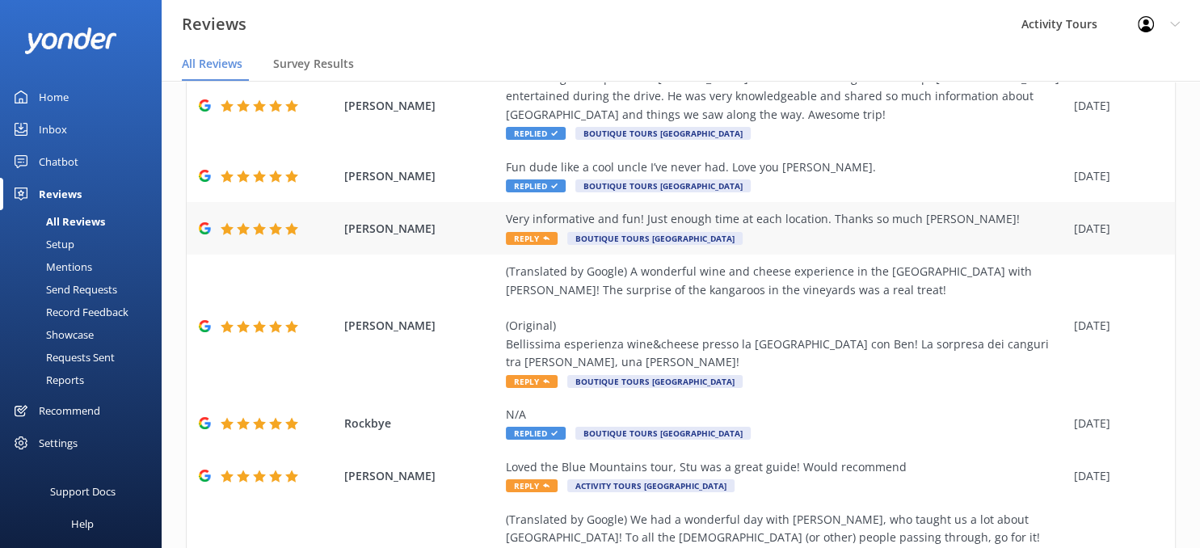
click at [540, 213] on div "Very informative and fun! Just enough time at each location. Thanks so much [PE…" at bounding box center [786, 228] width 560 height 36
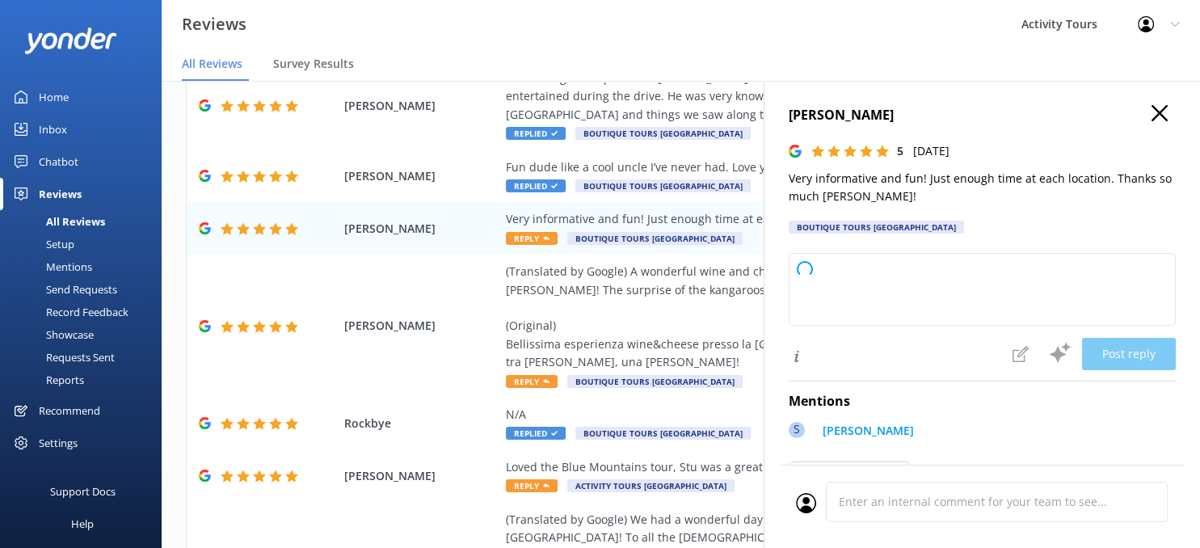
type textarea "Thank you so much for your wonderful review! We’re delighted to hear you had a …"
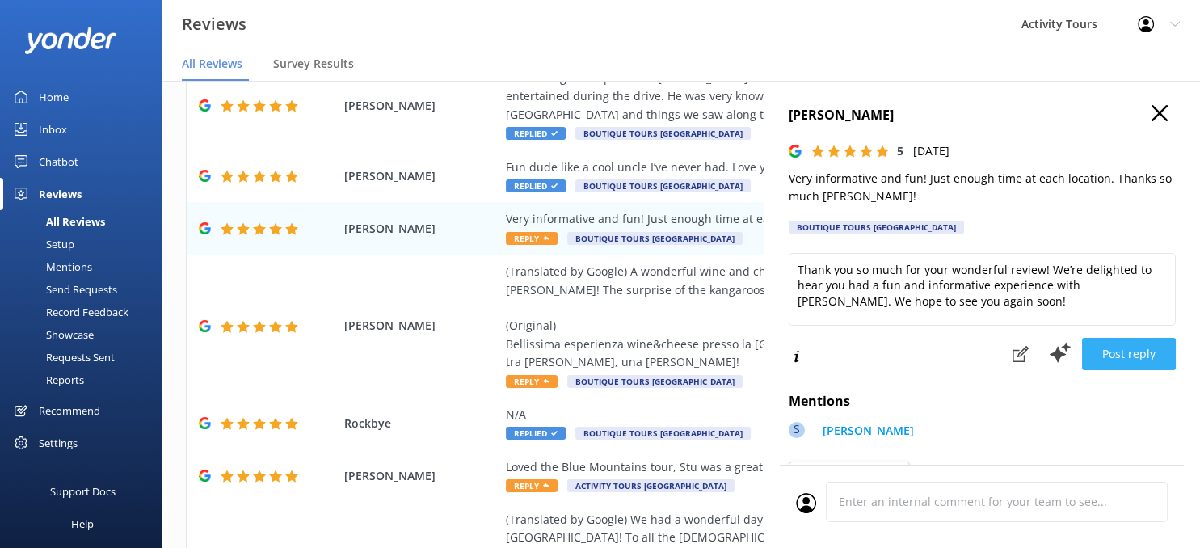
click at [1126, 345] on button "Post reply" at bounding box center [1129, 354] width 94 height 32
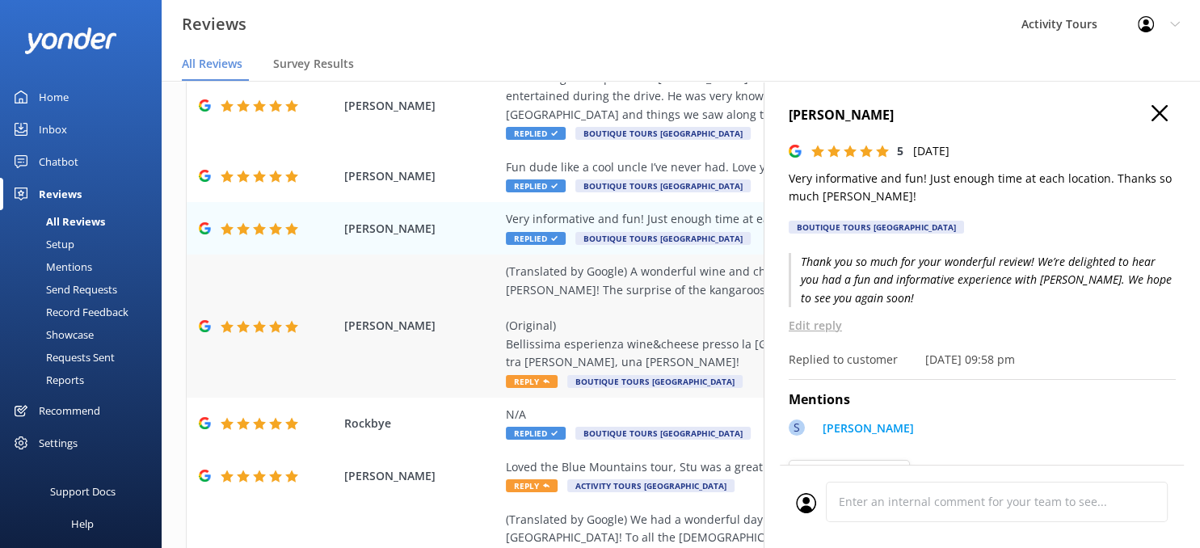
click at [541, 327] on div "(Translated by Google) A wonderful wine and cheese experience in the [GEOGRAPHI…" at bounding box center [786, 317] width 560 height 108
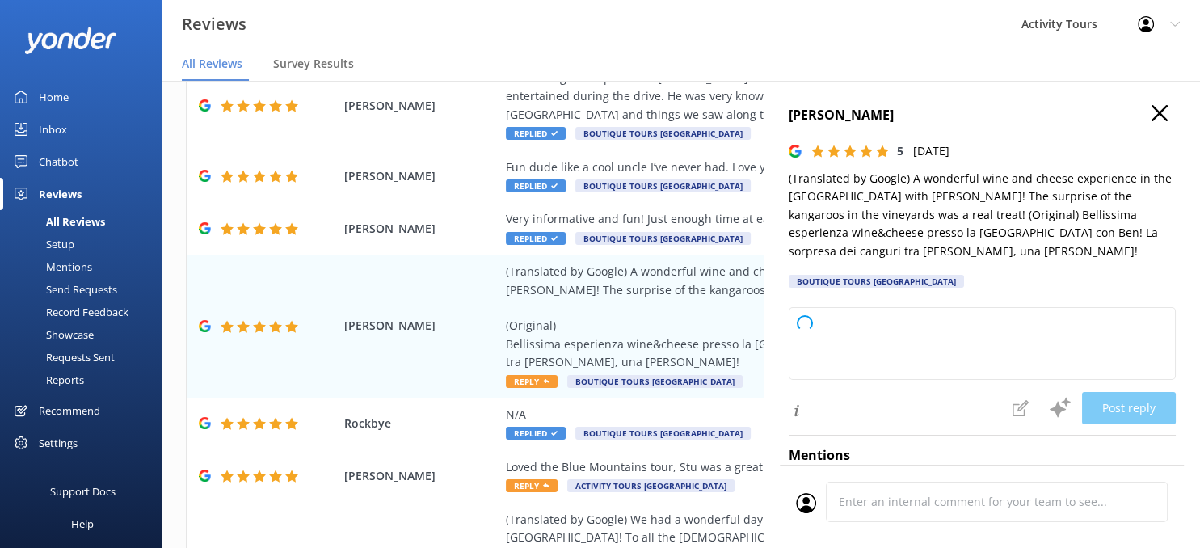
type textarea "Thank you so much for your wonderful review! We're thrilled you enjoyed the win…"
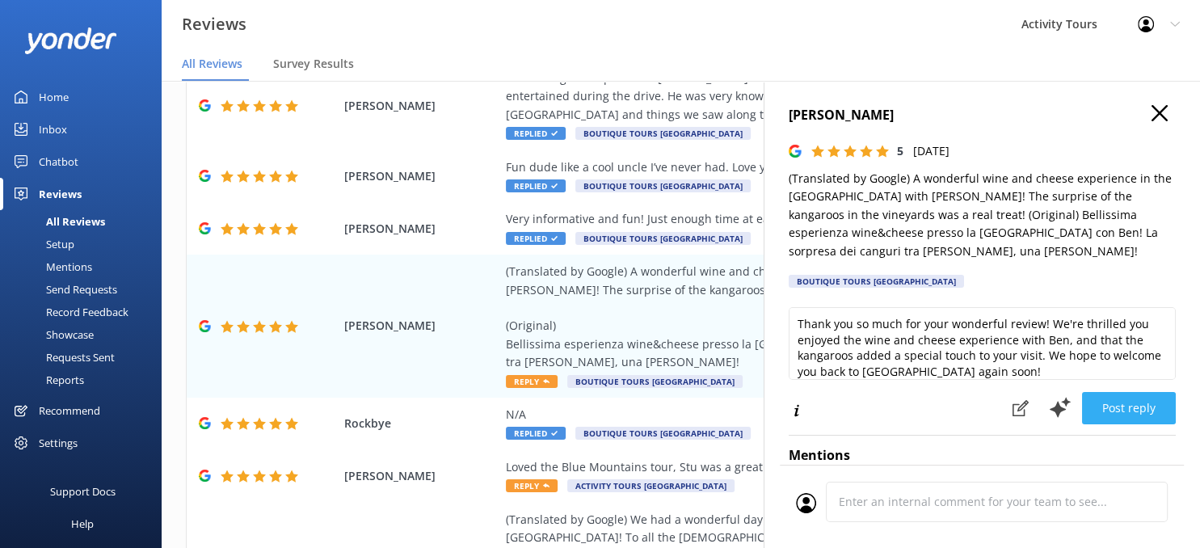
click at [1120, 396] on button "Post reply" at bounding box center [1129, 408] width 94 height 32
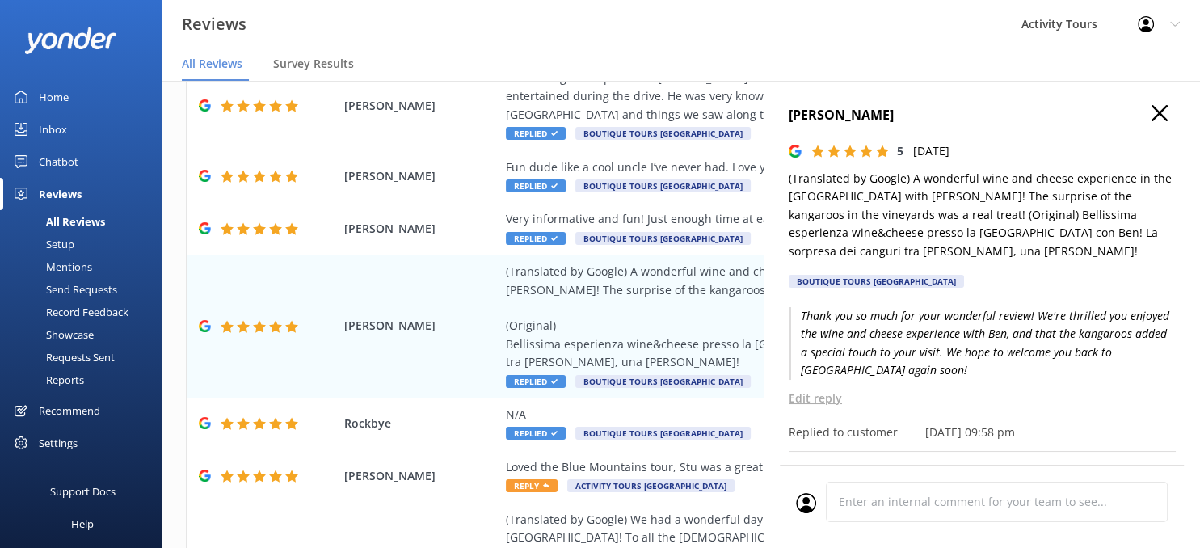
click at [1159, 107] on icon "button" at bounding box center [1160, 113] width 16 height 16
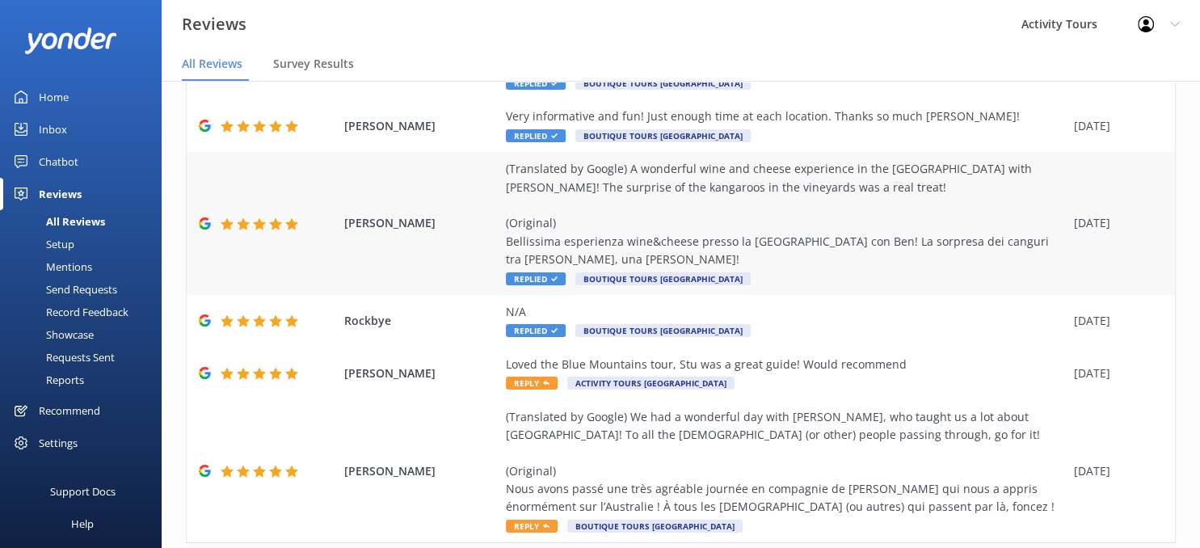
scroll to position [534, 0]
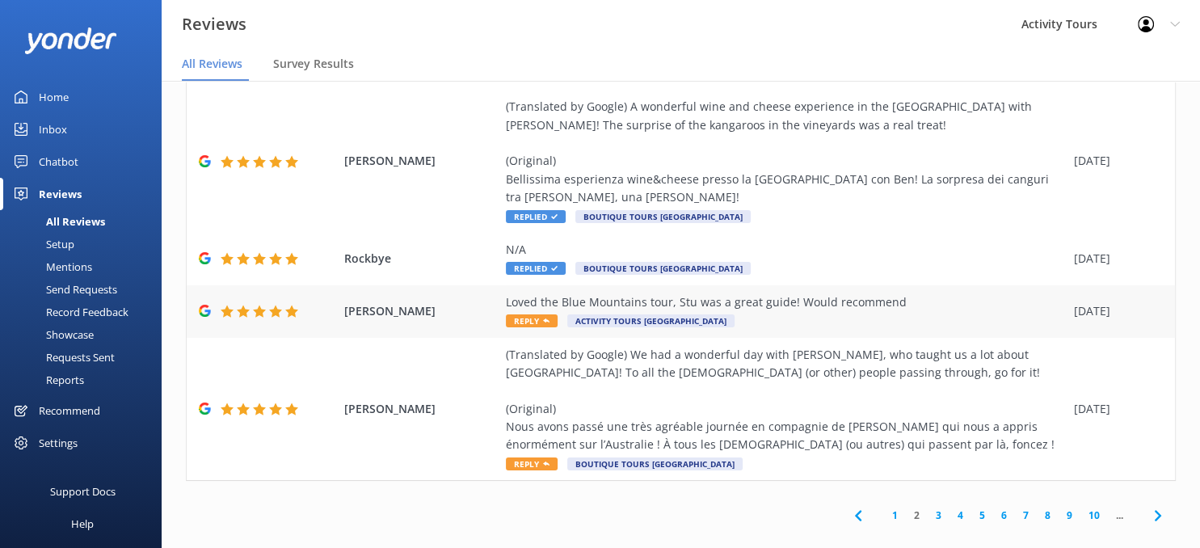
click at [529, 314] on span "Reply" at bounding box center [532, 320] width 52 height 13
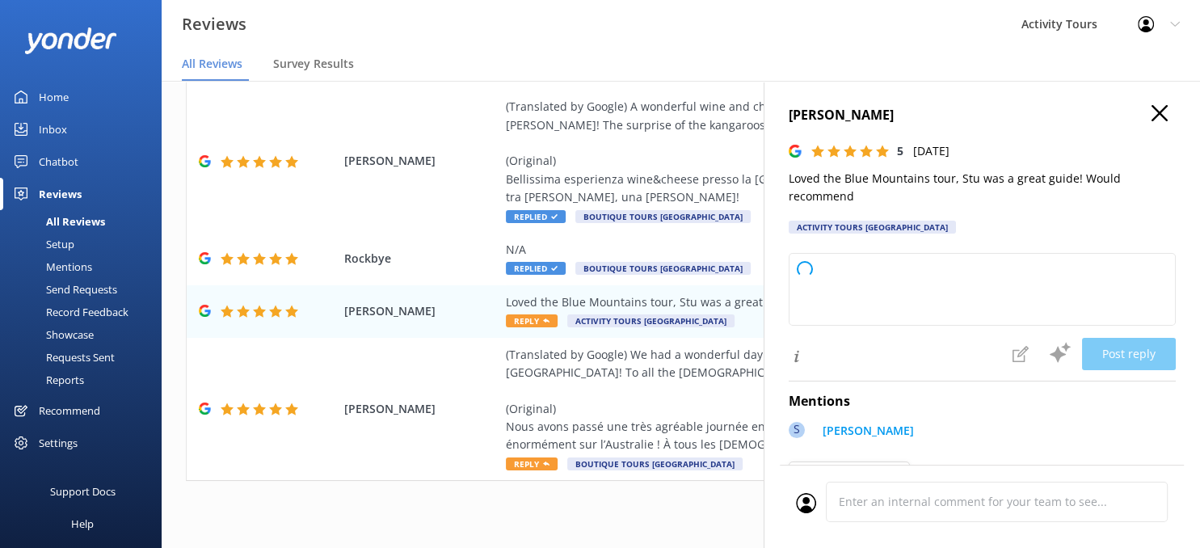
type textarea "Thank you so much for your wonderful feedback! We’re delighted to hear you enjo…"
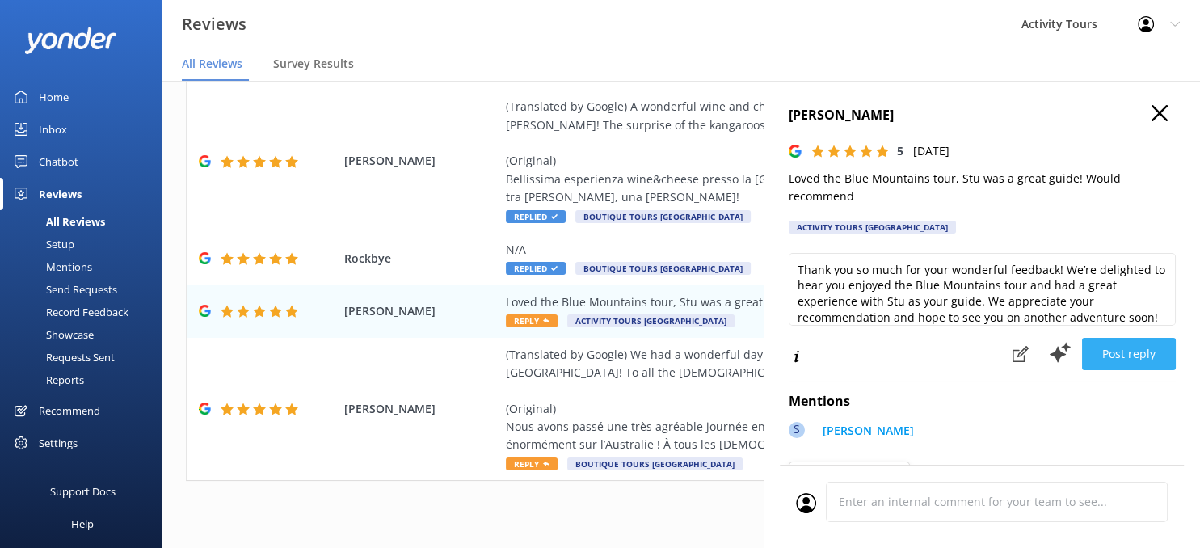
click at [1120, 344] on button "Post reply" at bounding box center [1129, 354] width 94 height 32
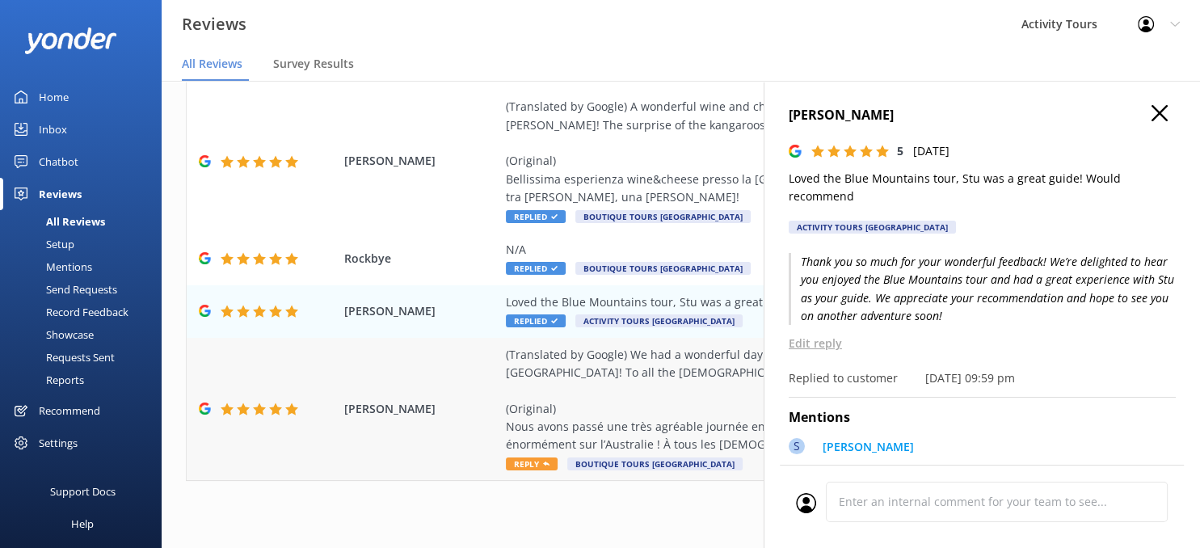
click at [555, 407] on div "(Translated by Google) We had a wonderful day with [PERSON_NAME], who taught us…" at bounding box center [786, 400] width 560 height 108
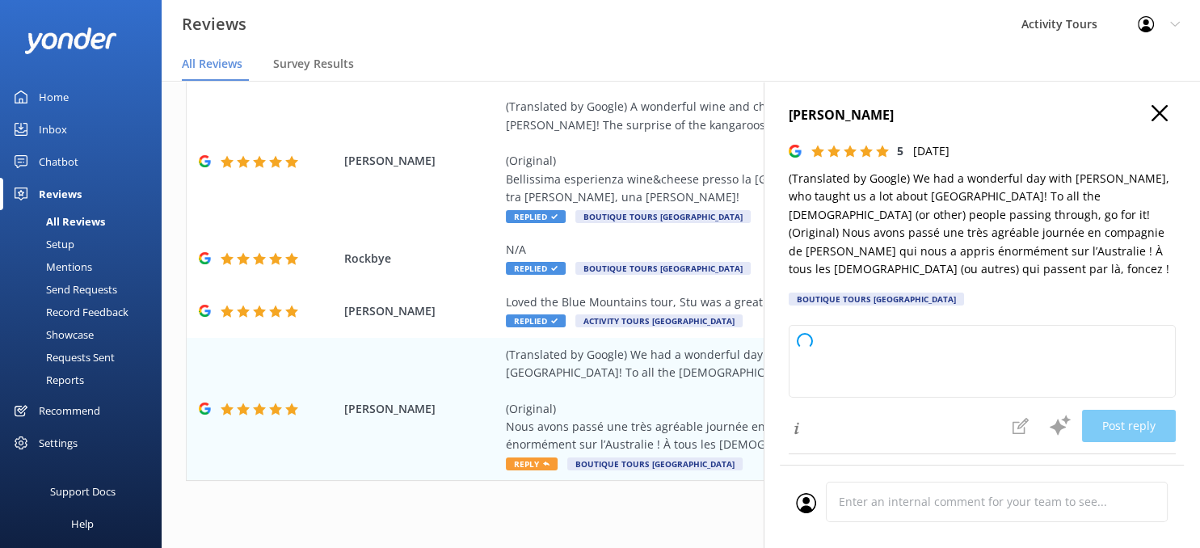
type textarea "Thank you so much for your wonderful review! We're delighted to hear you enjoye…"
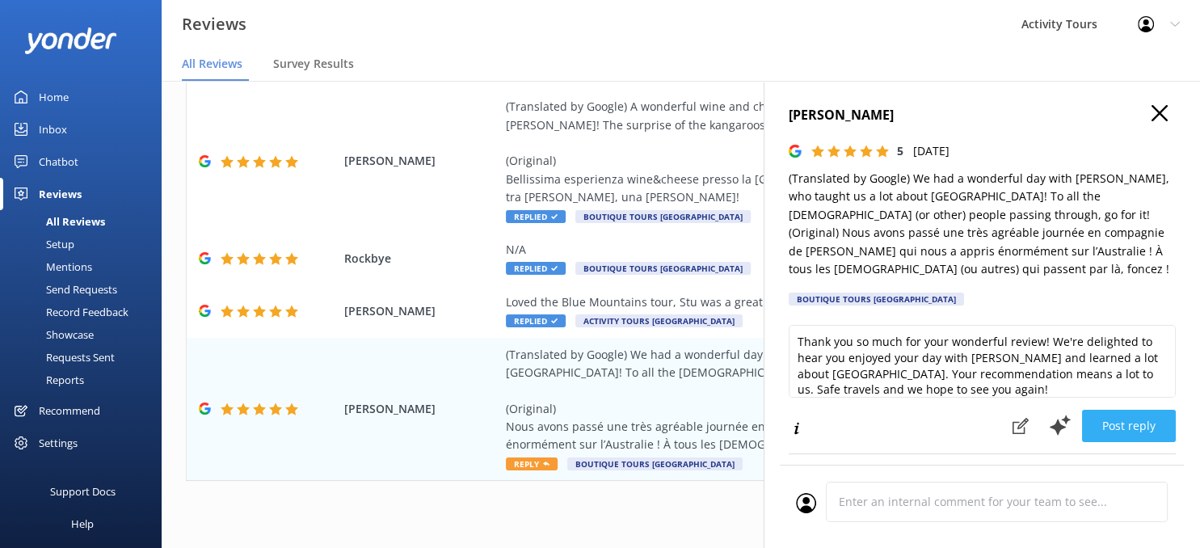
click at [1143, 410] on button "Post reply" at bounding box center [1129, 426] width 94 height 32
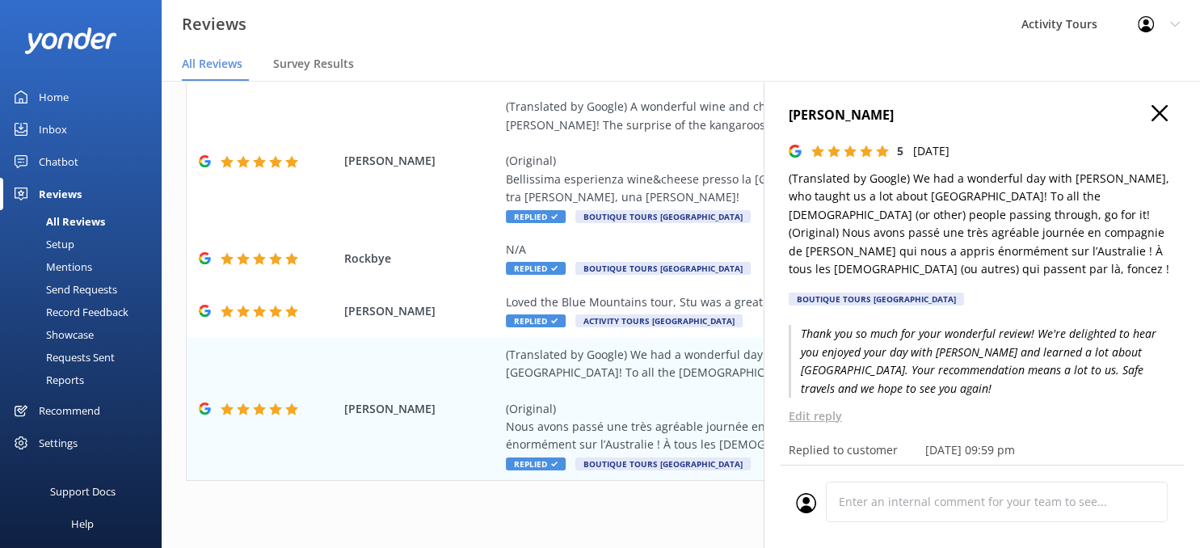
click at [1159, 116] on use "button" at bounding box center [1160, 113] width 16 height 16
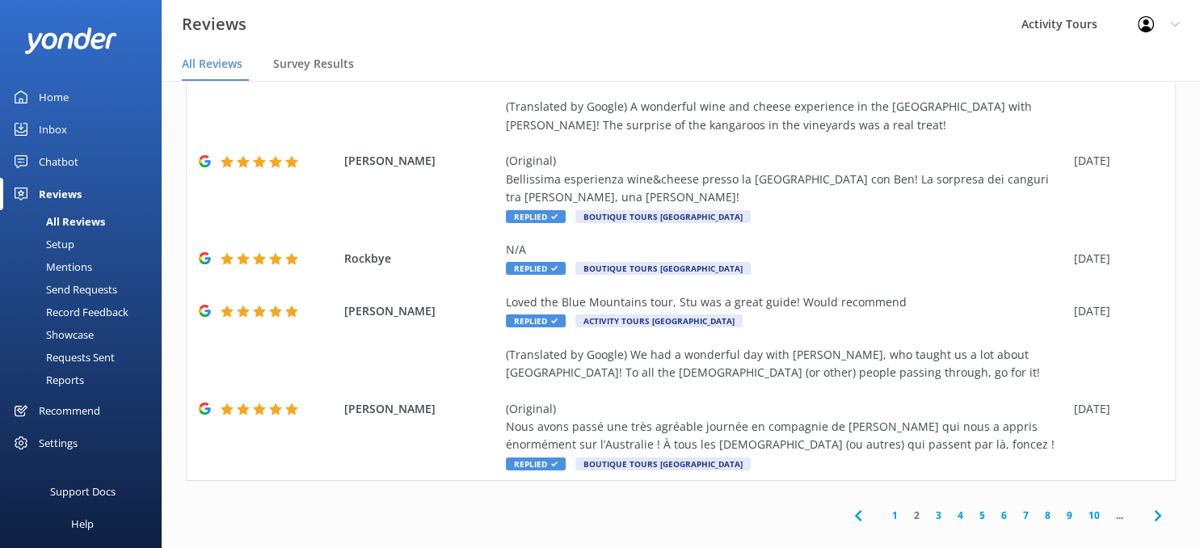
click at [1157, 510] on use at bounding box center [1157, 515] width 6 height 11
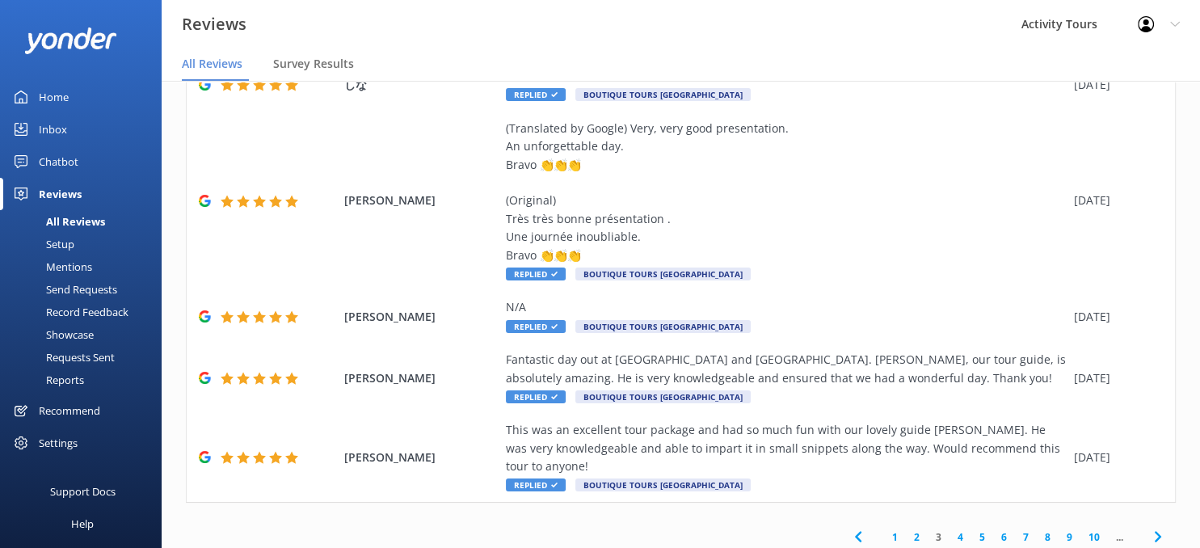
scroll to position [517, 0]
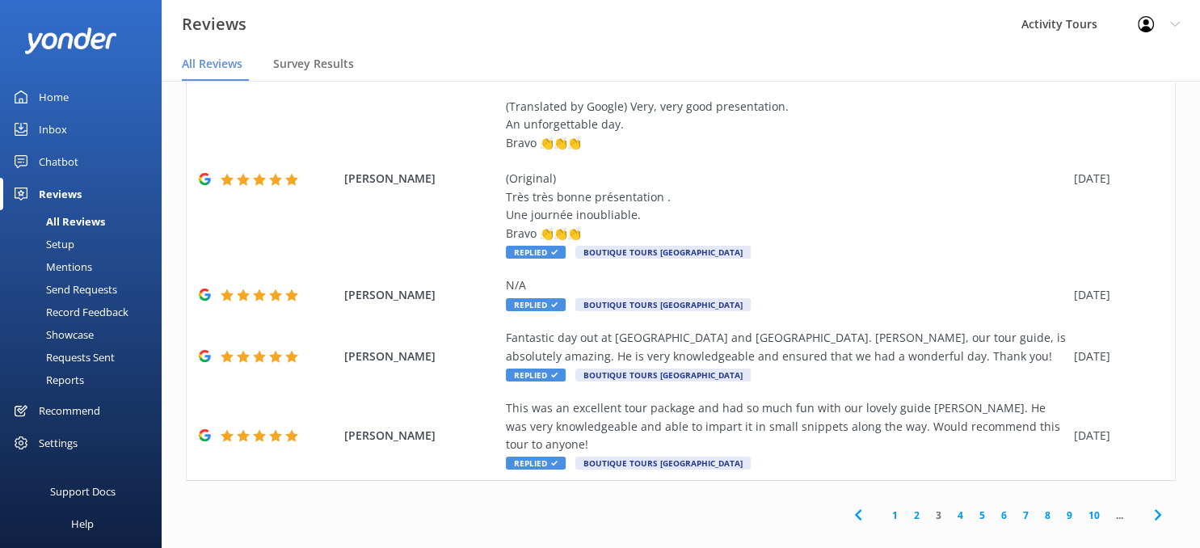
click at [961, 508] on link "4" at bounding box center [961, 515] width 22 height 15
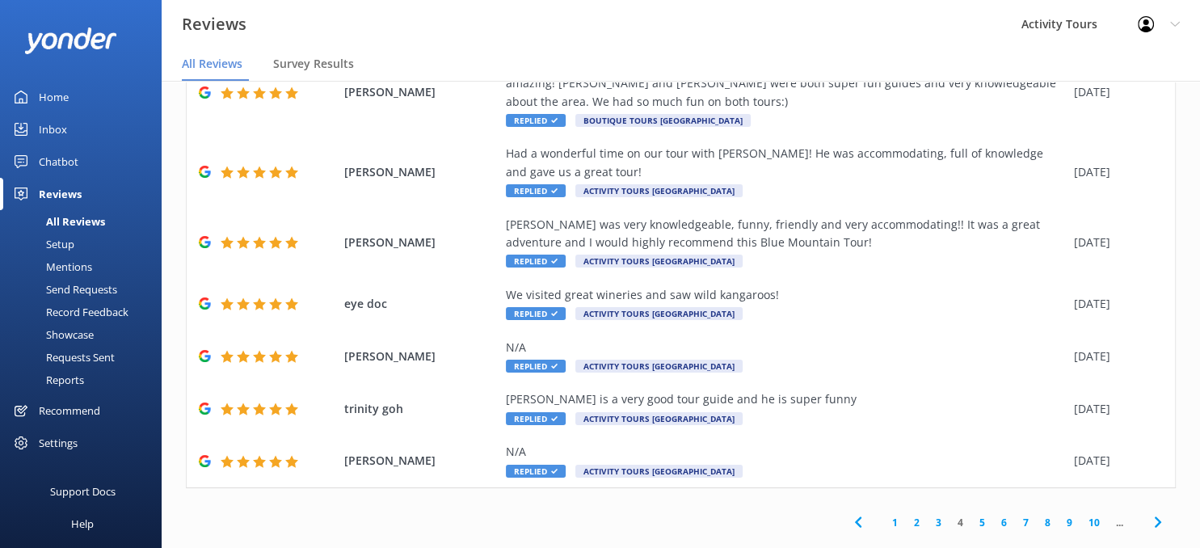
scroll to position [335, 0]
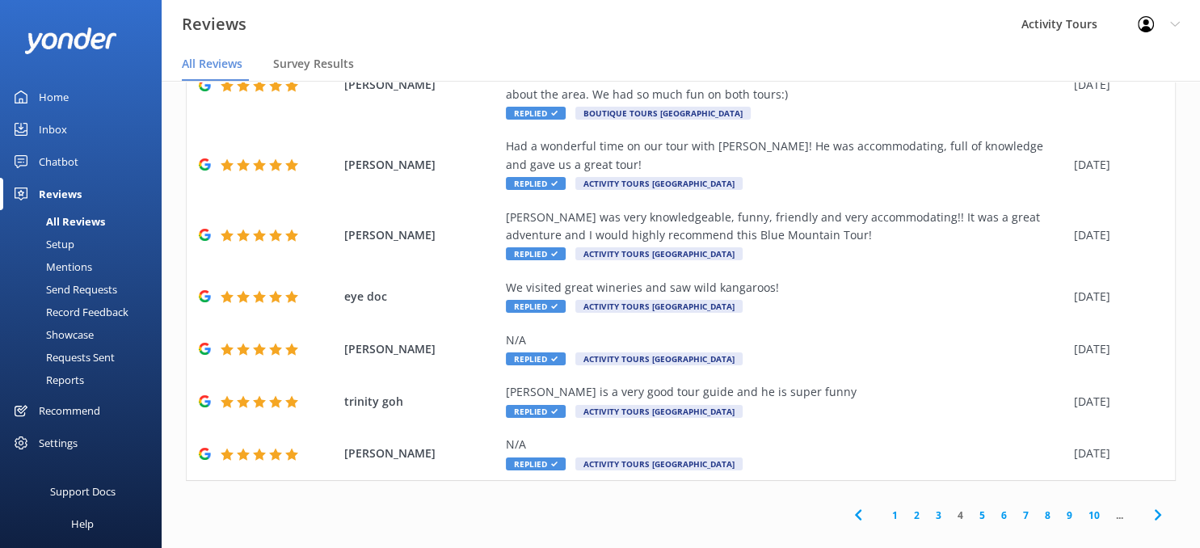
click at [983, 508] on link "5" at bounding box center [983, 515] width 22 height 15
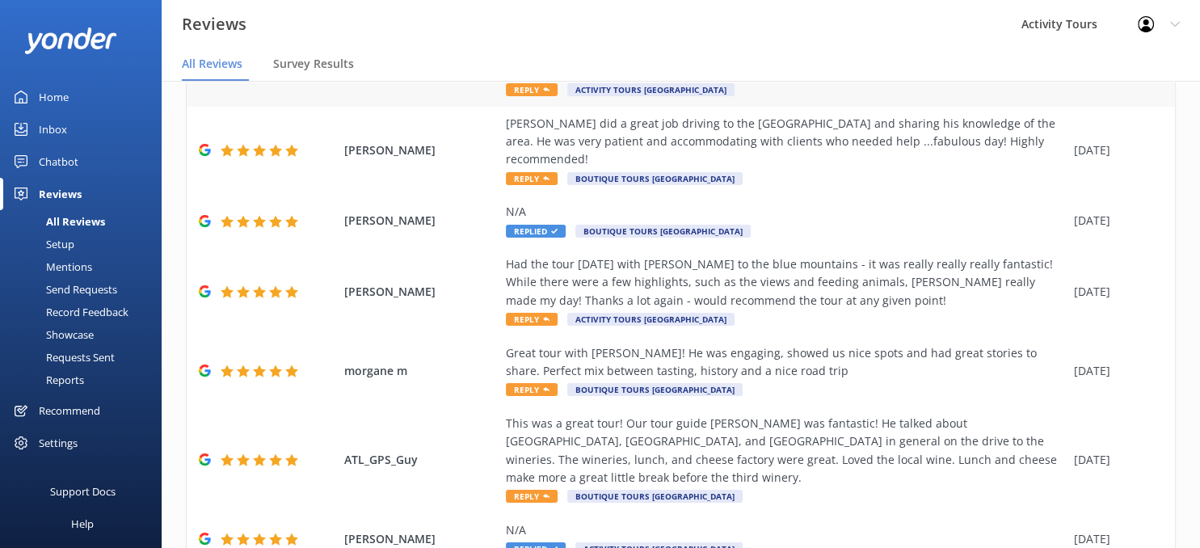
scroll to position [462, 0]
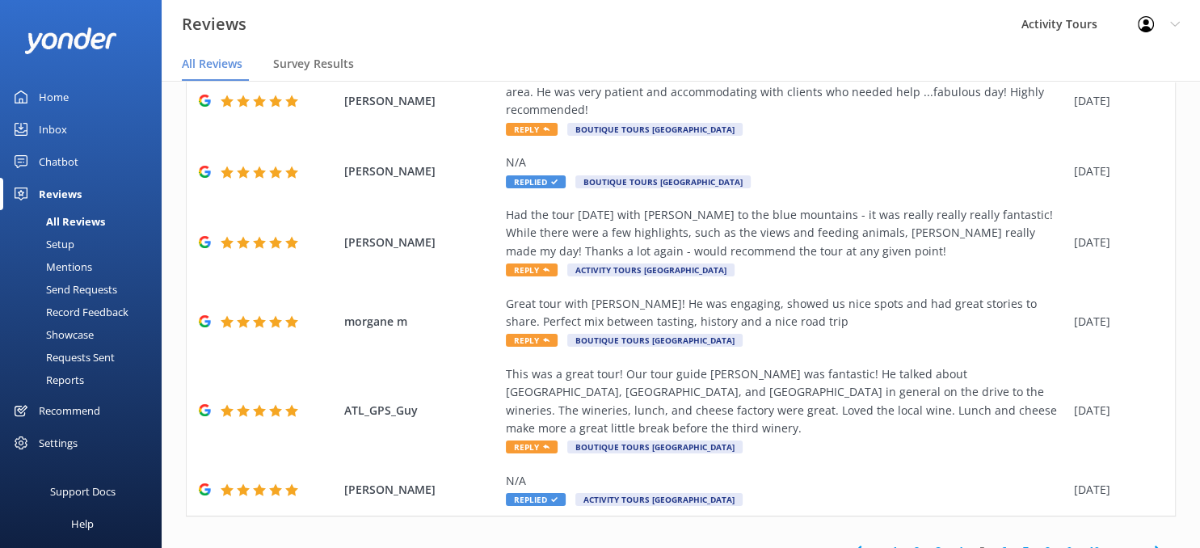
click at [960, 543] on link "4" at bounding box center [961, 550] width 22 height 15
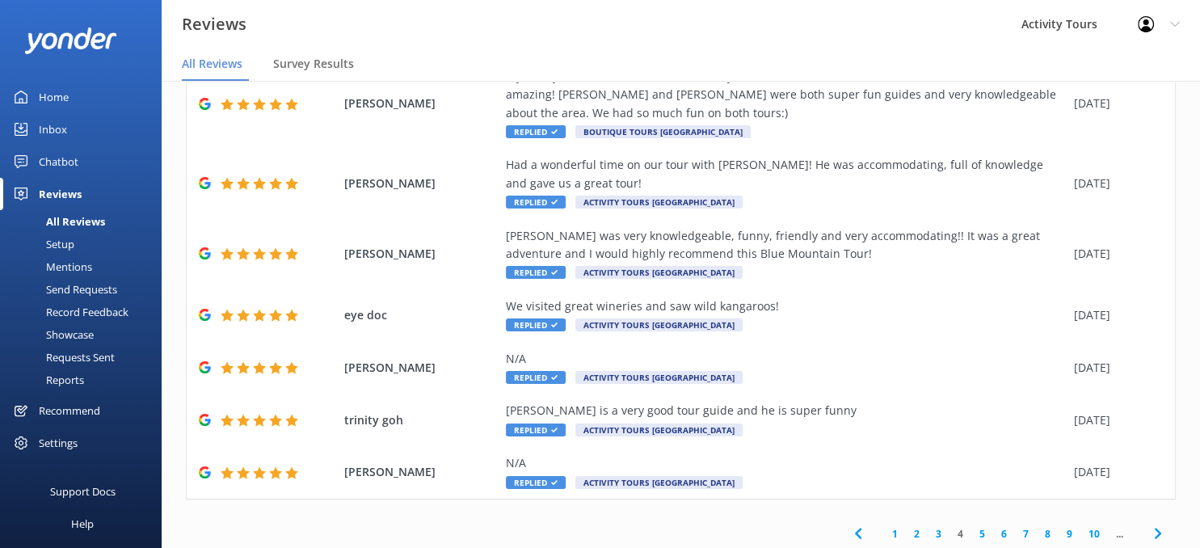
scroll to position [335, 0]
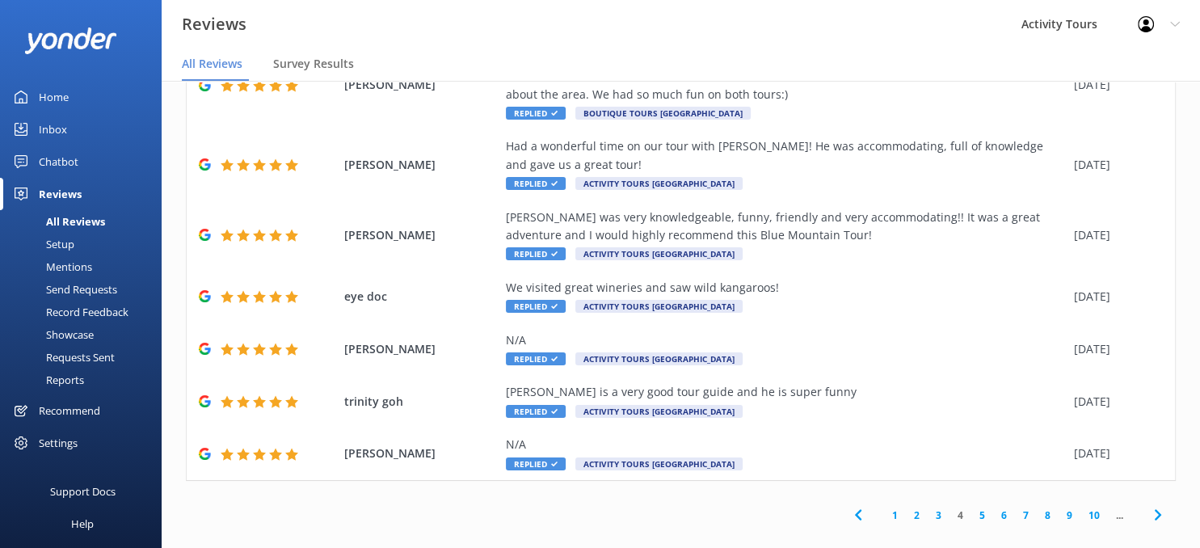
click at [982, 508] on link "5" at bounding box center [983, 515] width 22 height 15
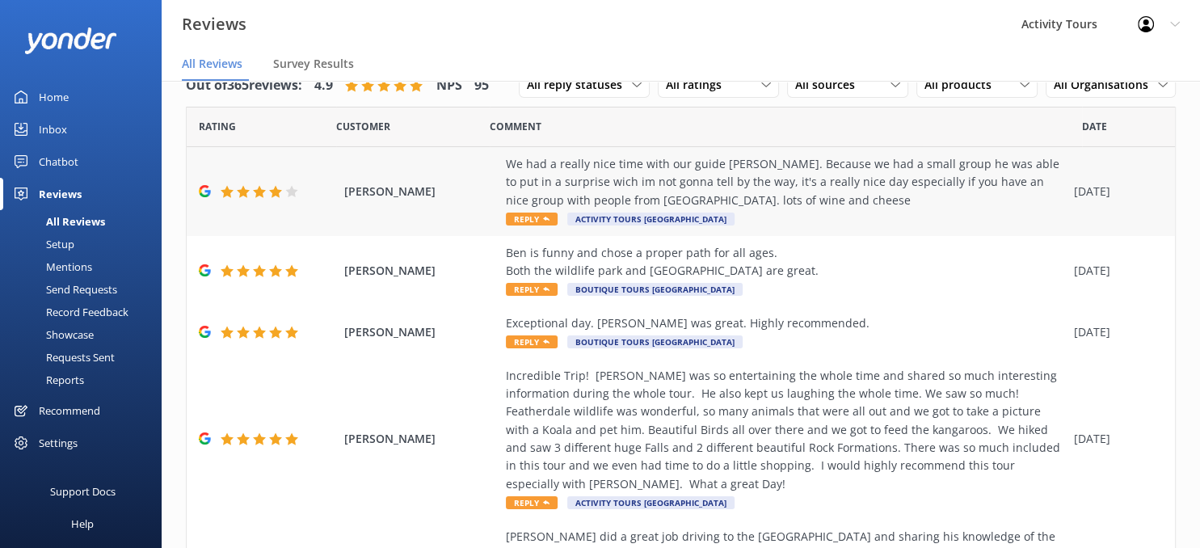
click at [588, 214] on span "Activity Tours [GEOGRAPHIC_DATA]" at bounding box center [650, 219] width 167 height 13
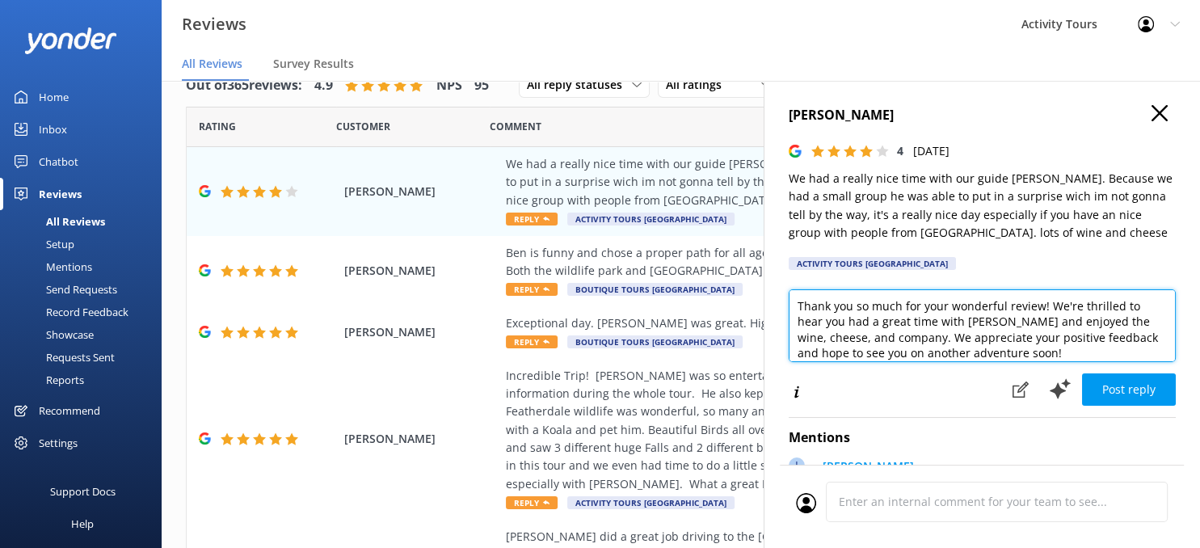
click at [1143, 327] on textarea "Thank you so much for your wonderful review! We're thrilled to hear you had a g…" at bounding box center [982, 325] width 387 height 73
type textarea "Thank you so much for your wonderful review! We're thrilled to hear you had a g…"
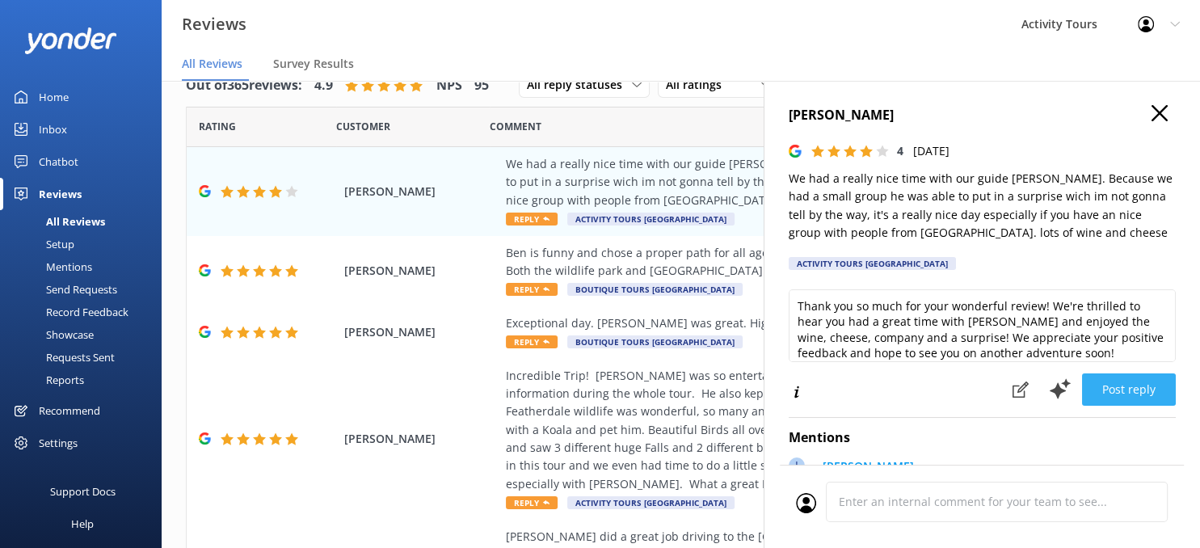
click at [1129, 386] on button "Post reply" at bounding box center [1129, 389] width 94 height 32
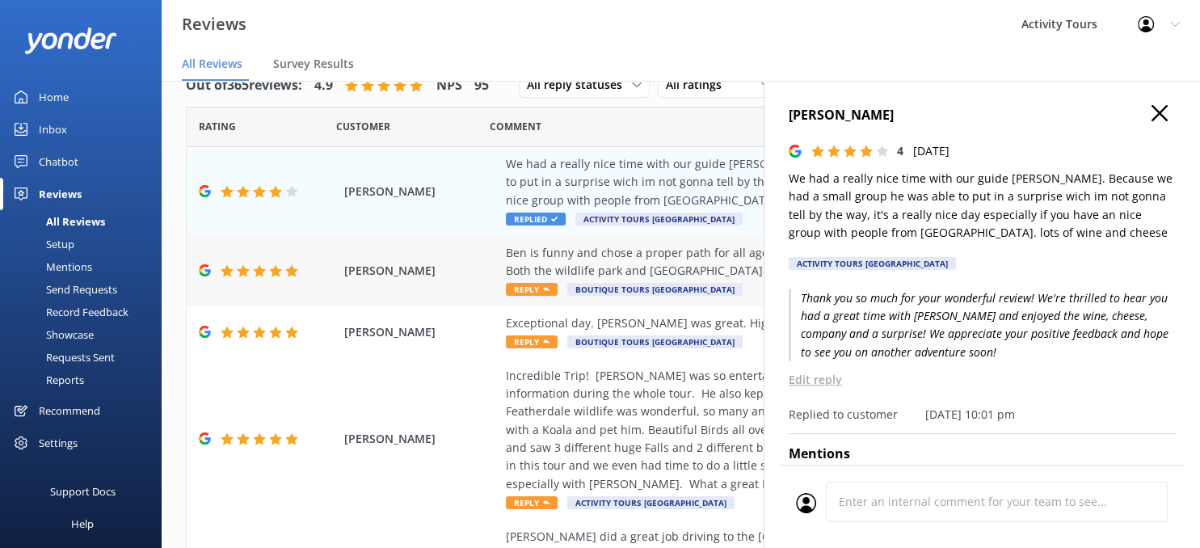
click at [551, 256] on div "Ben is funny and chose a proper path for all ages. Both the wildlife park and […" at bounding box center [786, 262] width 560 height 36
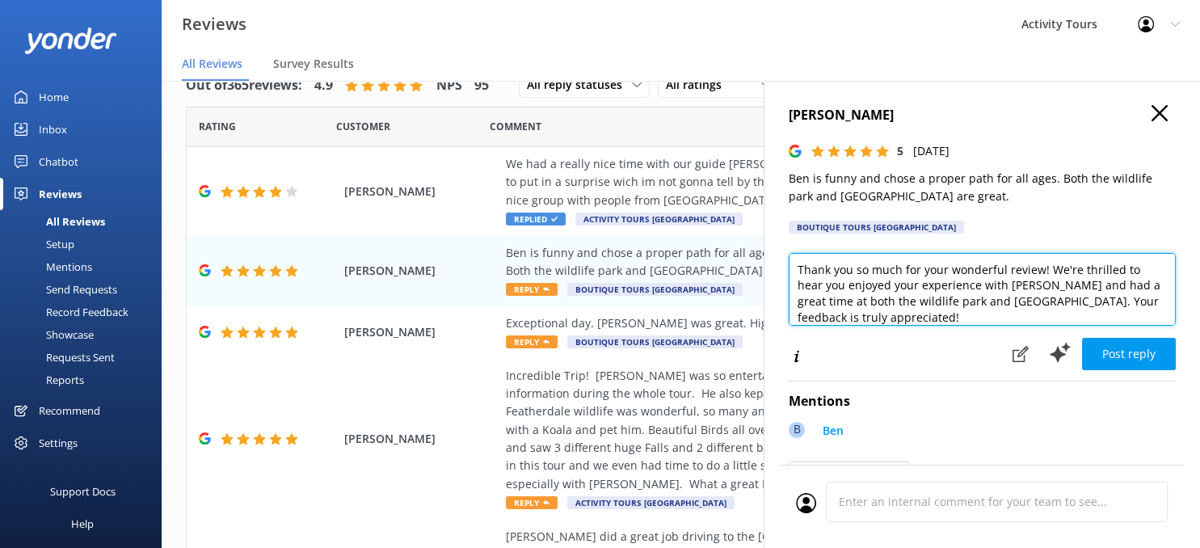
click at [985, 306] on textarea "Thank you so much for your wonderful review! We're thrilled to hear you enjoyed…" at bounding box center [982, 289] width 387 height 73
type textarea "Thank you so much for your wonderful review! We're thrilled to hear you enjoyed…"
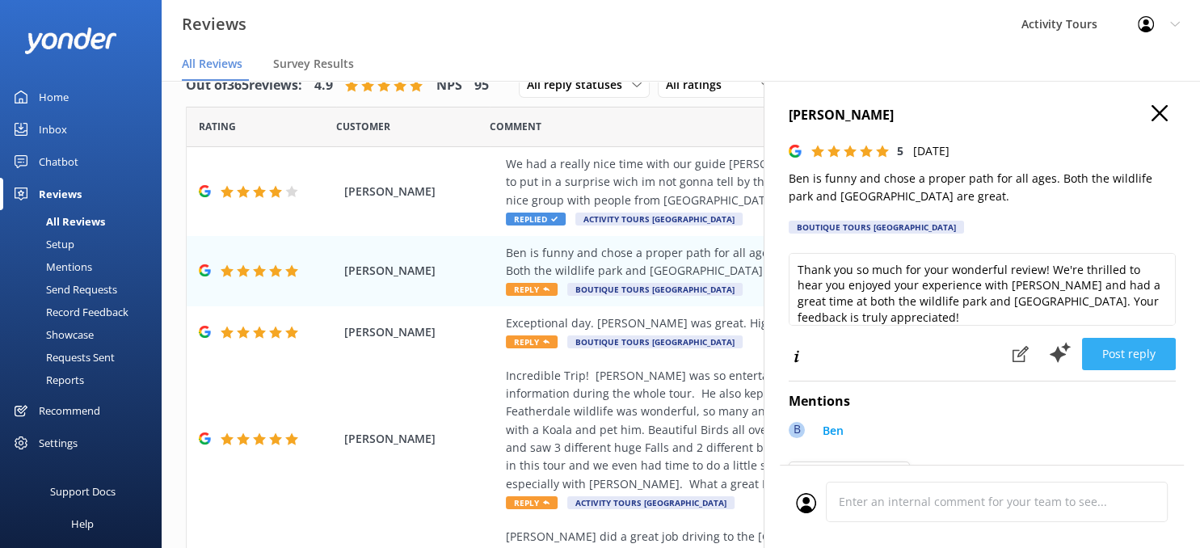
click at [1131, 354] on button "Post reply" at bounding box center [1129, 354] width 94 height 32
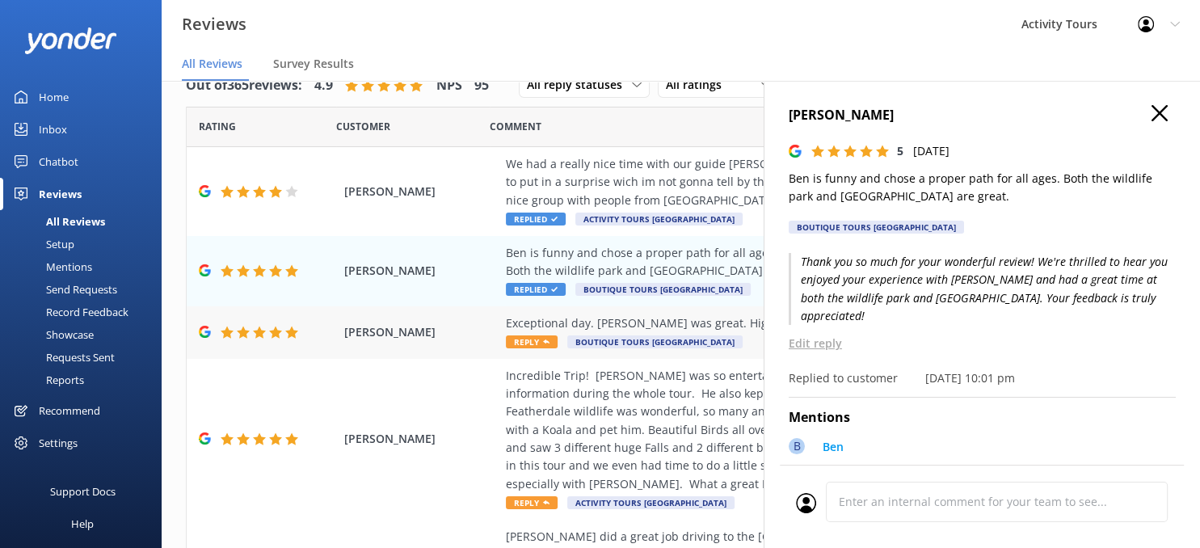
click at [732, 327] on div "Exceptional day. [PERSON_NAME] was great. Highly recommended." at bounding box center [786, 323] width 560 height 18
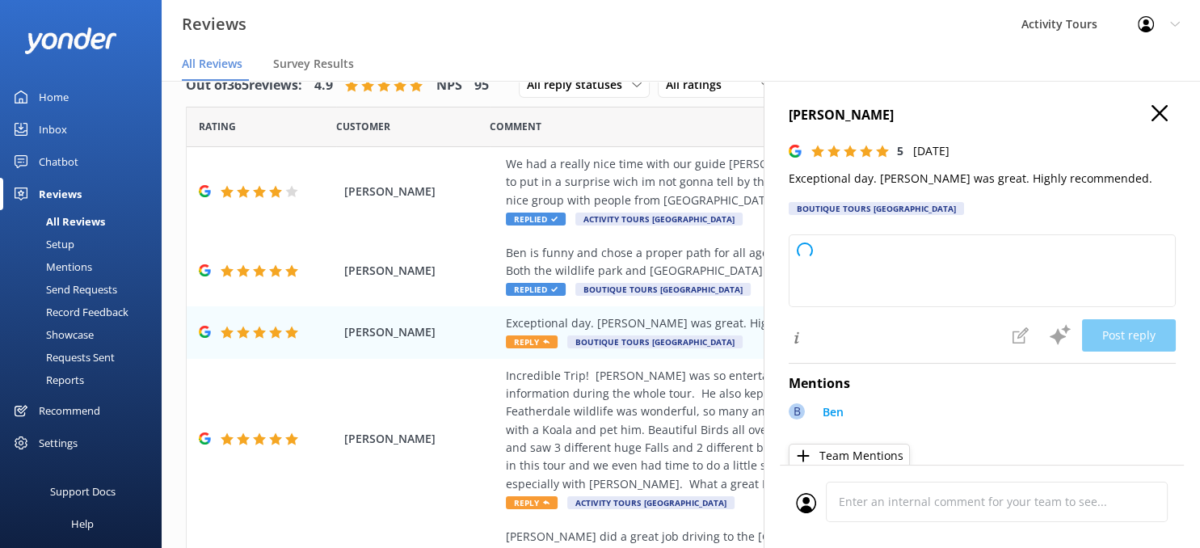
type textarea "Thank you so much for your wonderful feedback! We’re delighted to hear that you…"
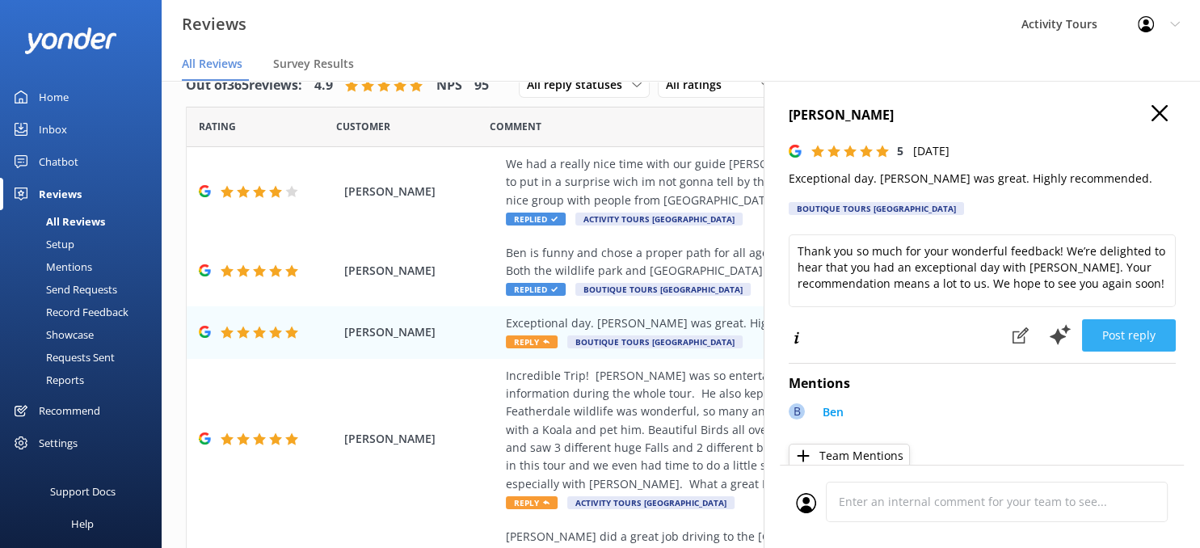
click at [1139, 331] on button "Post reply" at bounding box center [1129, 335] width 94 height 32
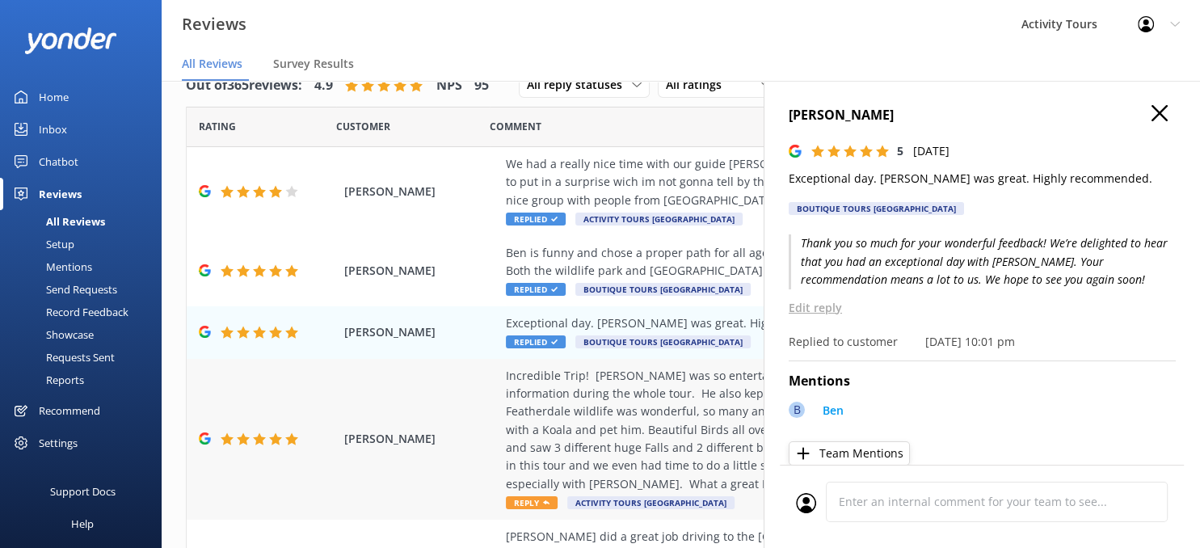
click at [546, 382] on div "Incredible Trip! [PERSON_NAME] was so entertaining the whole time and shared so…" at bounding box center [786, 430] width 560 height 127
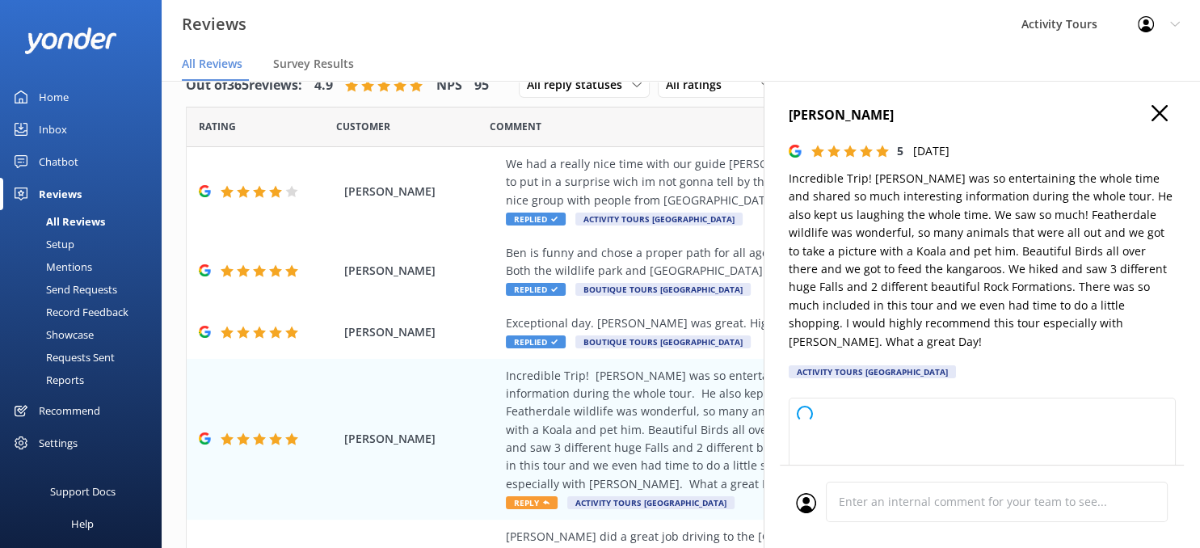
type textarea "Thank you so much for your wonderful review! We’re thrilled you had such an ama…"
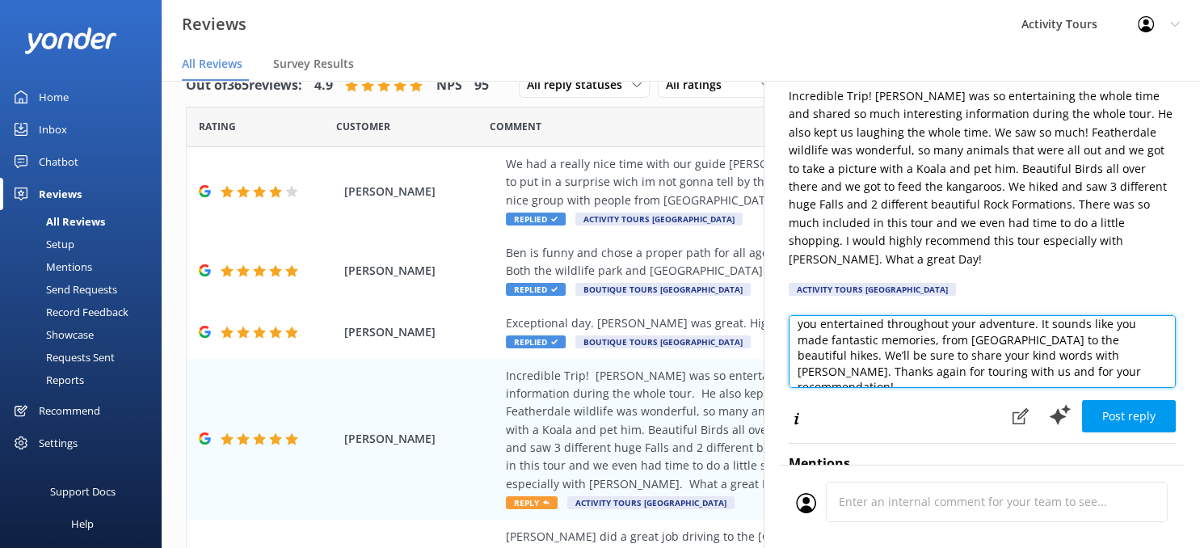
scroll to position [110, 0]
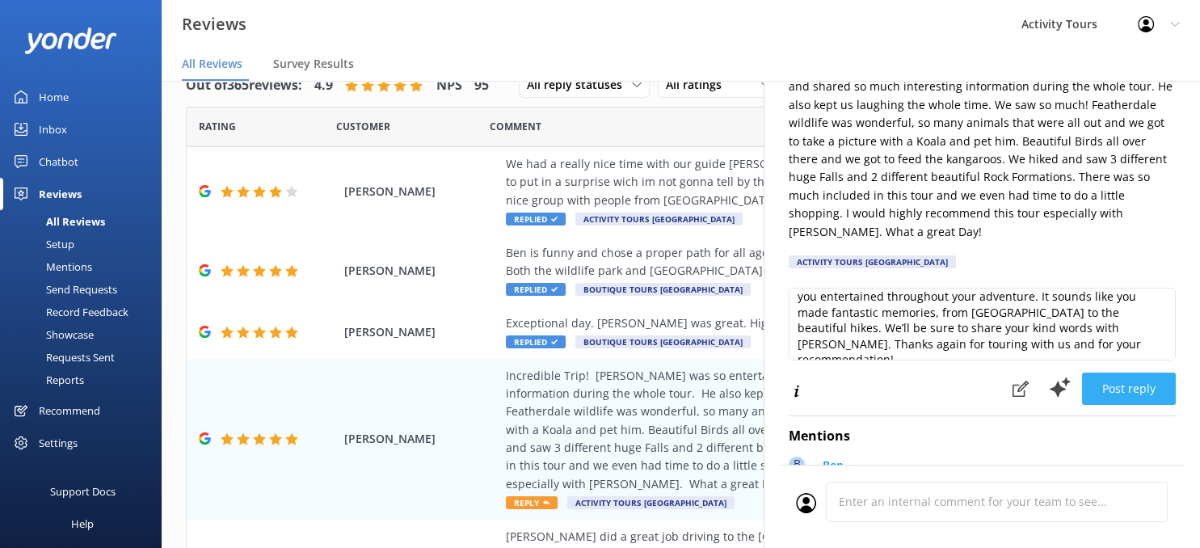
click at [1122, 373] on button "Post reply" at bounding box center [1129, 389] width 94 height 32
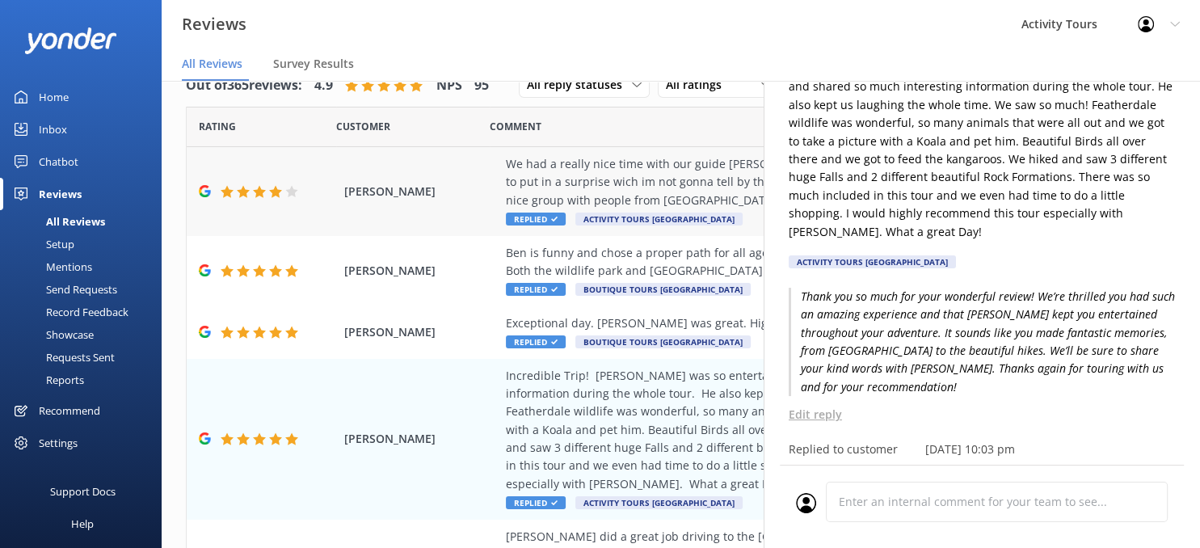
click at [711, 186] on div "We had a really nice time with our guide [PERSON_NAME]. Because we had a small …" at bounding box center [786, 182] width 560 height 54
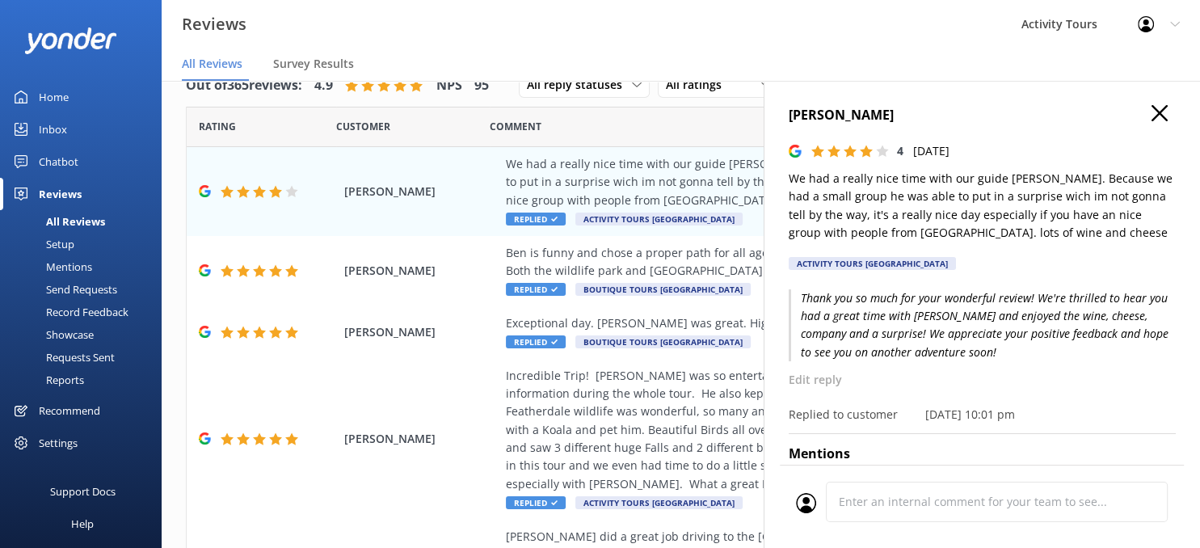
click at [1154, 110] on icon "button" at bounding box center [1160, 113] width 16 height 16
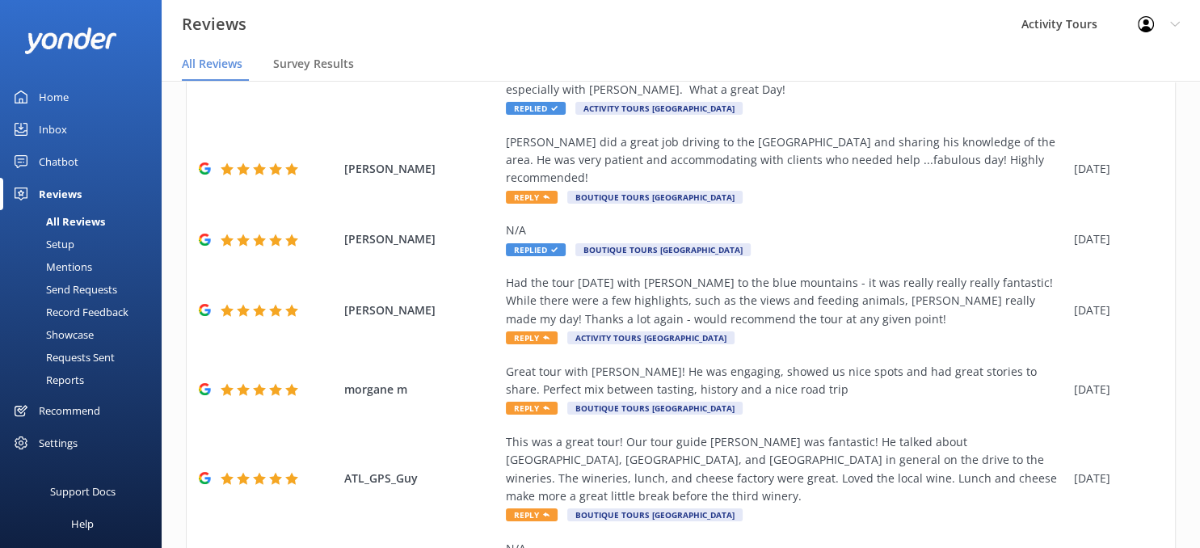
scroll to position [382, 0]
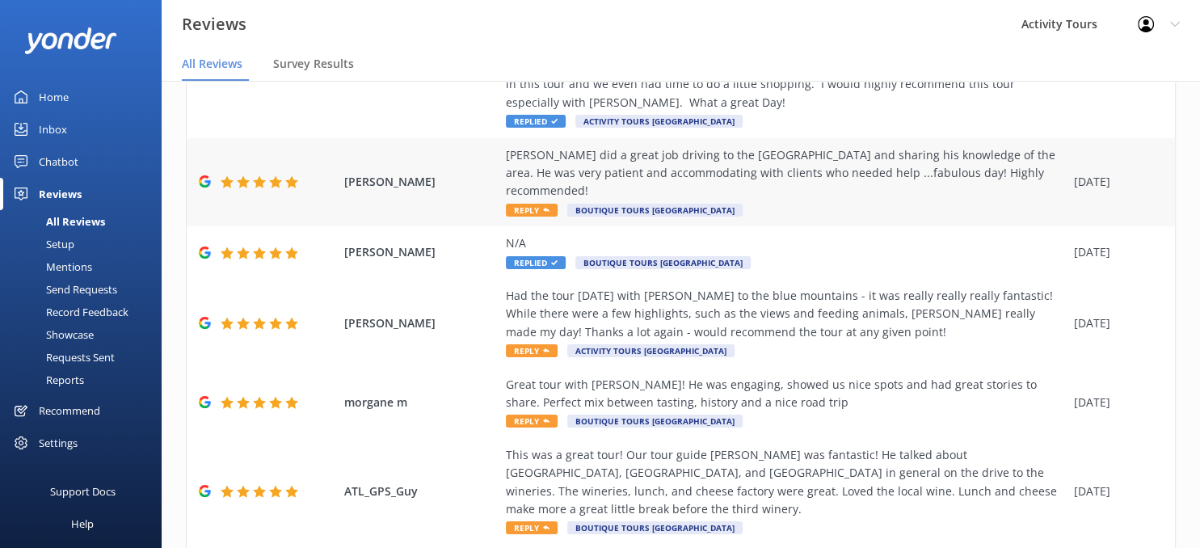
click at [542, 146] on div "[PERSON_NAME] did a great job driving to the [GEOGRAPHIC_DATA] and sharing his …" at bounding box center [786, 173] width 560 height 54
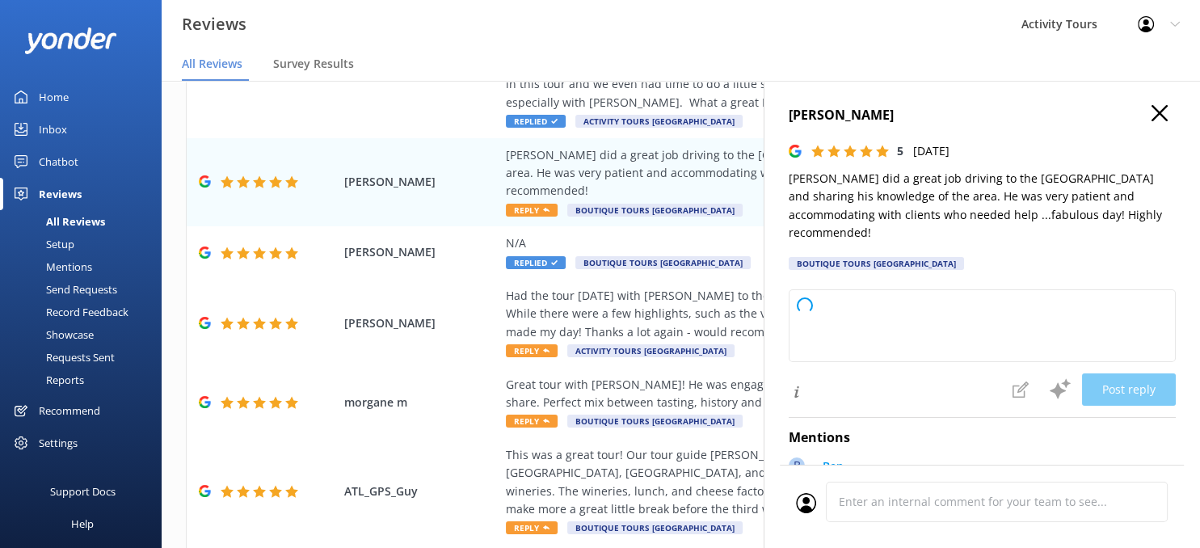
type textarea "Thank you so much for your kind words and wonderful review! We’re thrilled to h…"
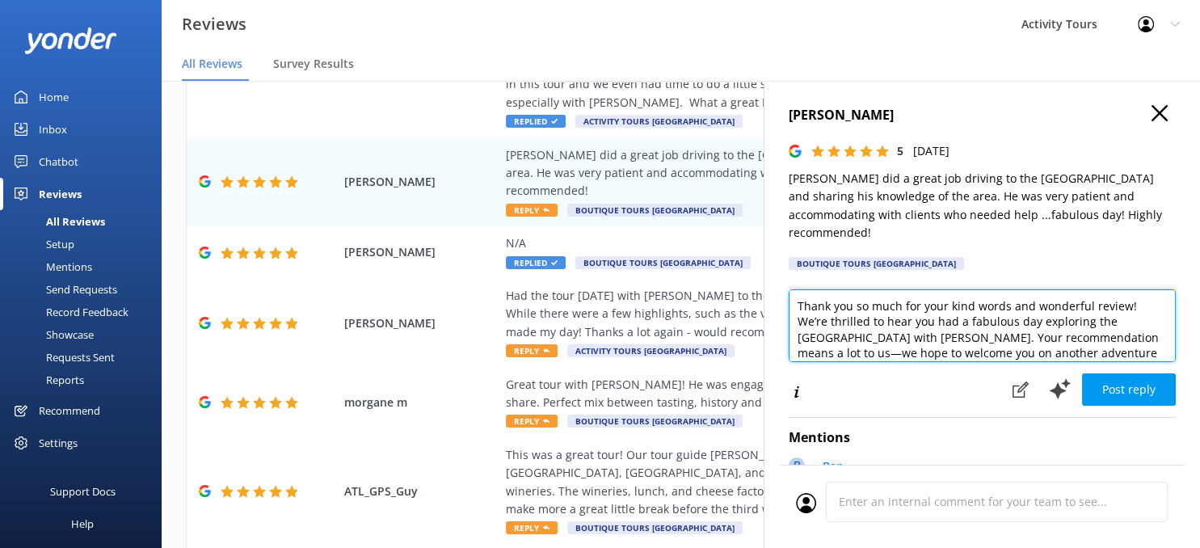
scroll to position [8, 0]
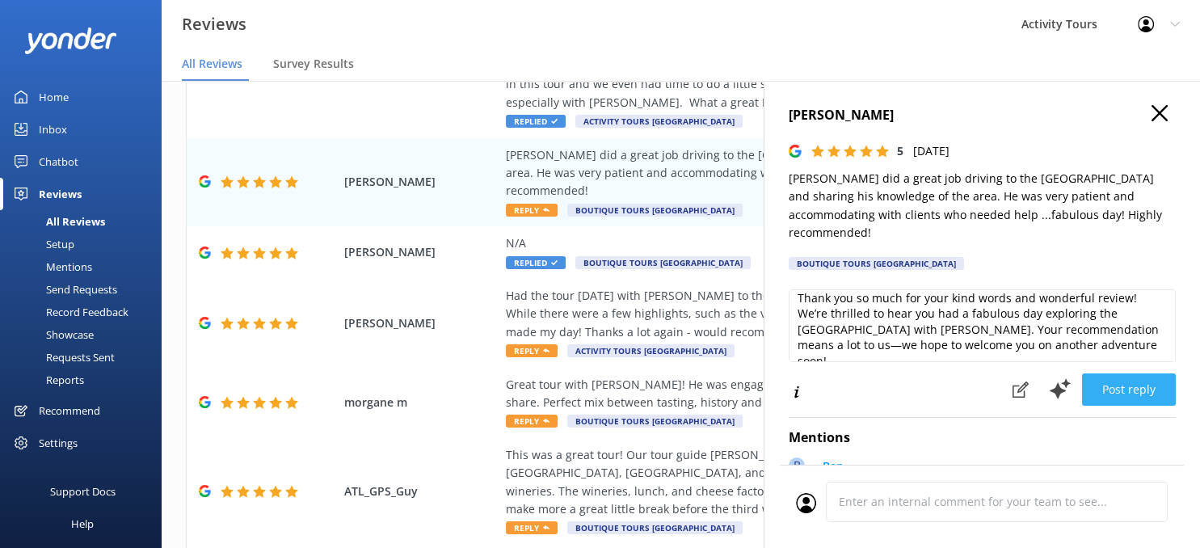
click at [1125, 373] on button "Post reply" at bounding box center [1129, 389] width 94 height 32
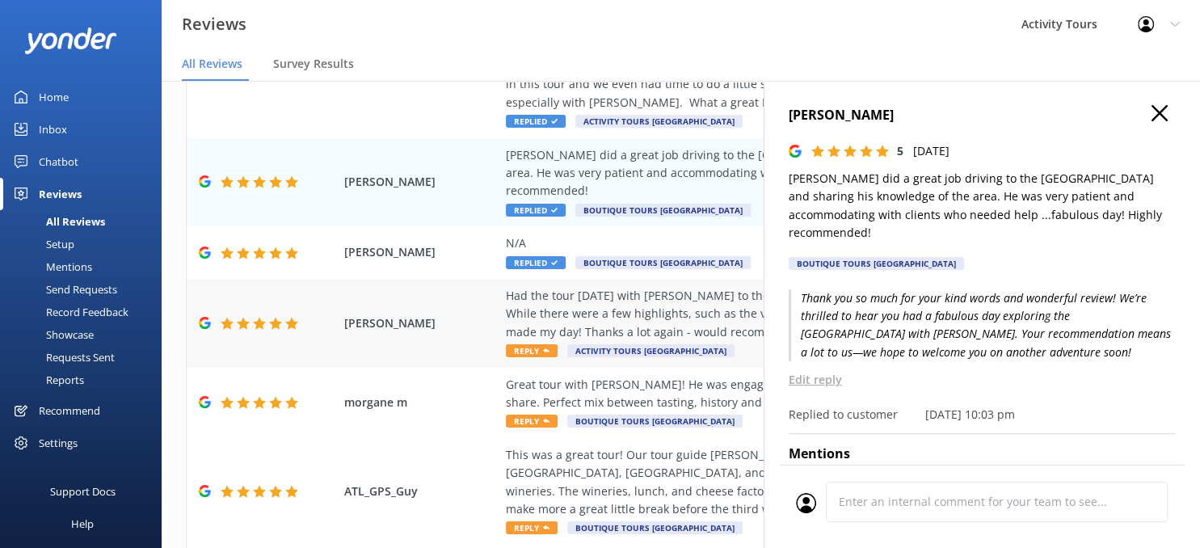
click at [566, 287] on div "Had the tour [DATE] with [PERSON_NAME] to the blue mountains - it was really re…" at bounding box center [786, 314] width 560 height 54
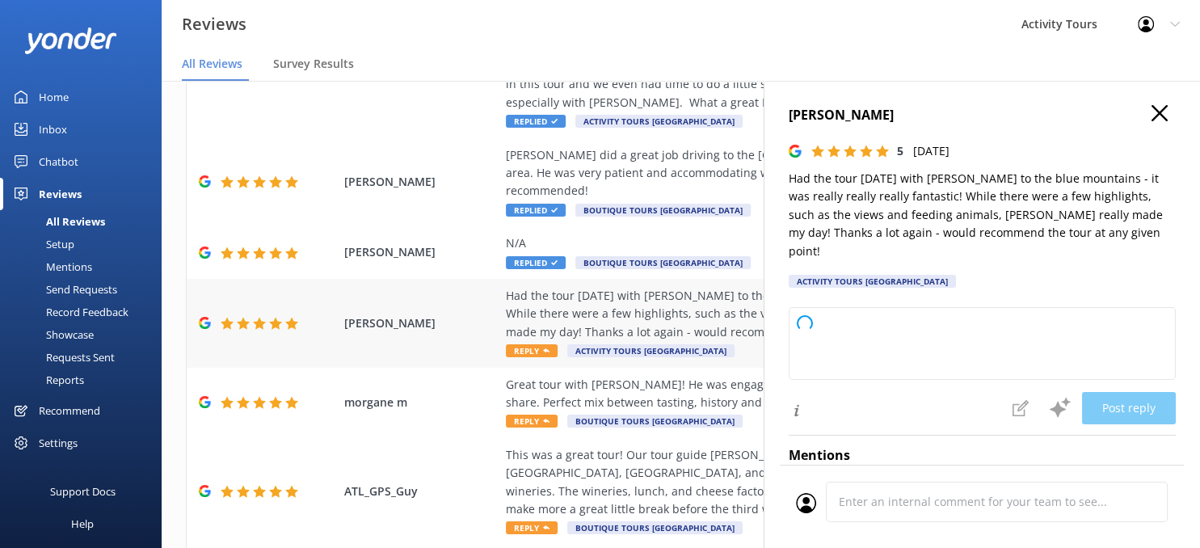
type textarea "Thank you so much for your wonderful review! We're delighted to hear you enjoye…"
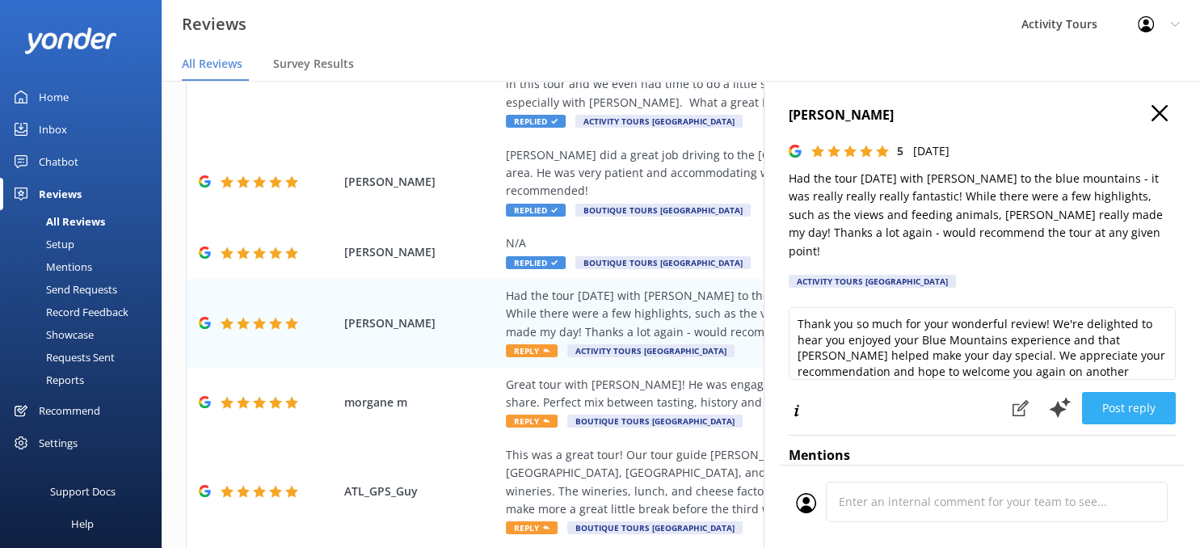
click at [1126, 392] on button "Post reply" at bounding box center [1129, 408] width 94 height 32
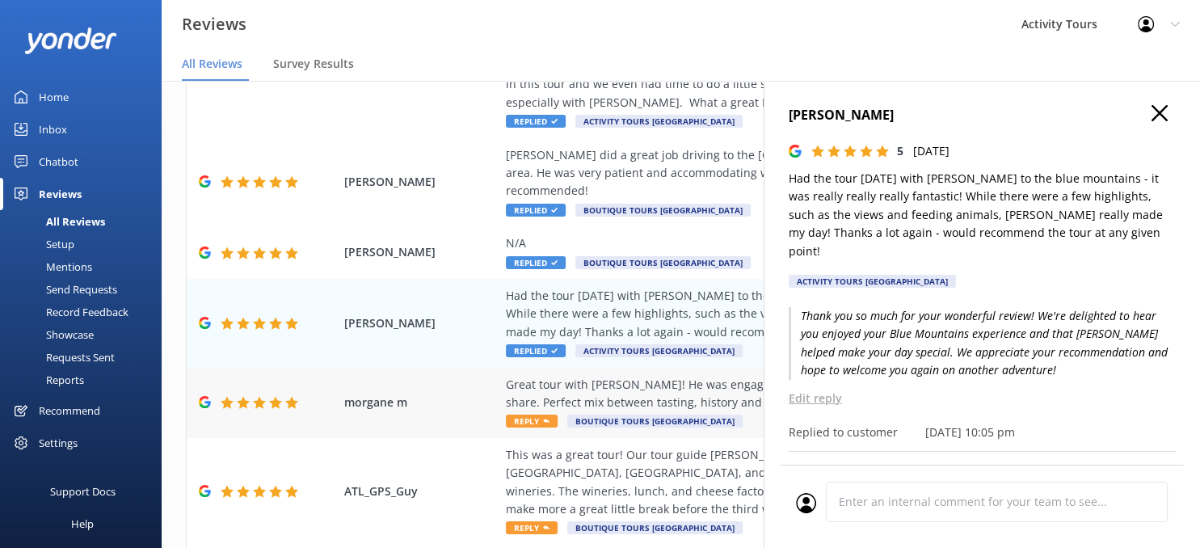
click at [563, 376] on div "Great tour with [PERSON_NAME]! He was engaging, showed us nice spots and had gr…" at bounding box center [786, 394] width 560 height 36
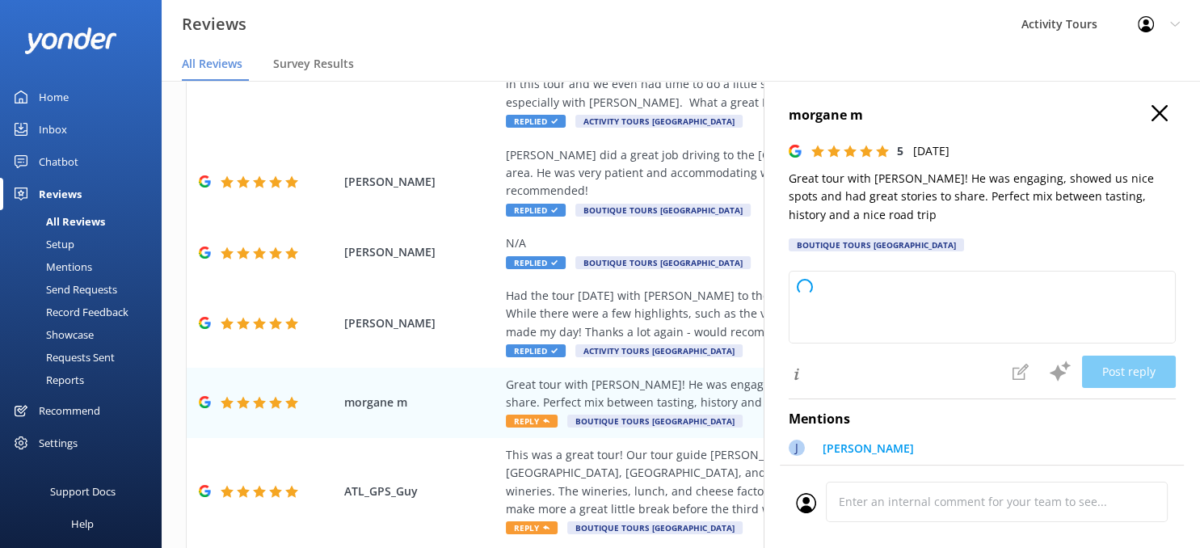
type textarea "Thank you so much for your wonderful review! We're thrilled to hear you enjoyed…"
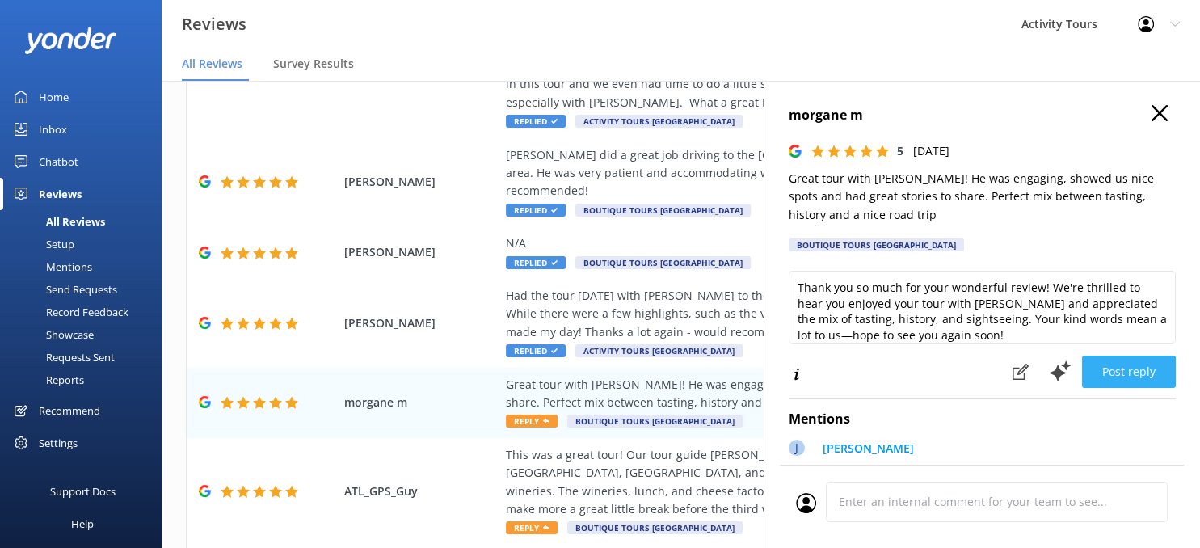
click at [1123, 371] on button "Post reply" at bounding box center [1129, 372] width 94 height 32
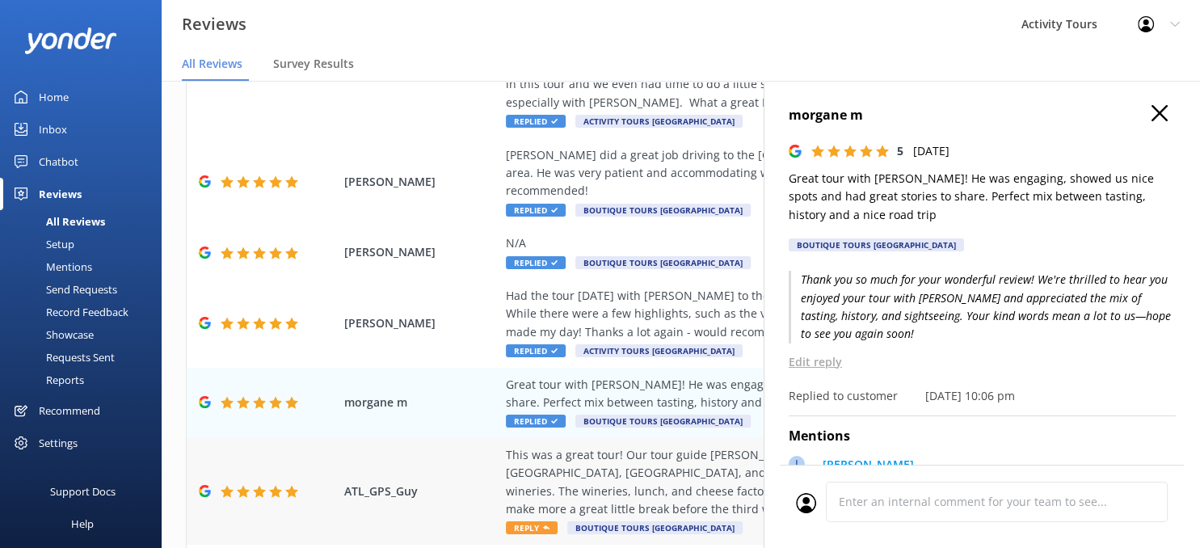
click at [564, 446] on div "This was a great tour! Our tour guide [PERSON_NAME] was fantastic! He talked ab…" at bounding box center [786, 482] width 560 height 73
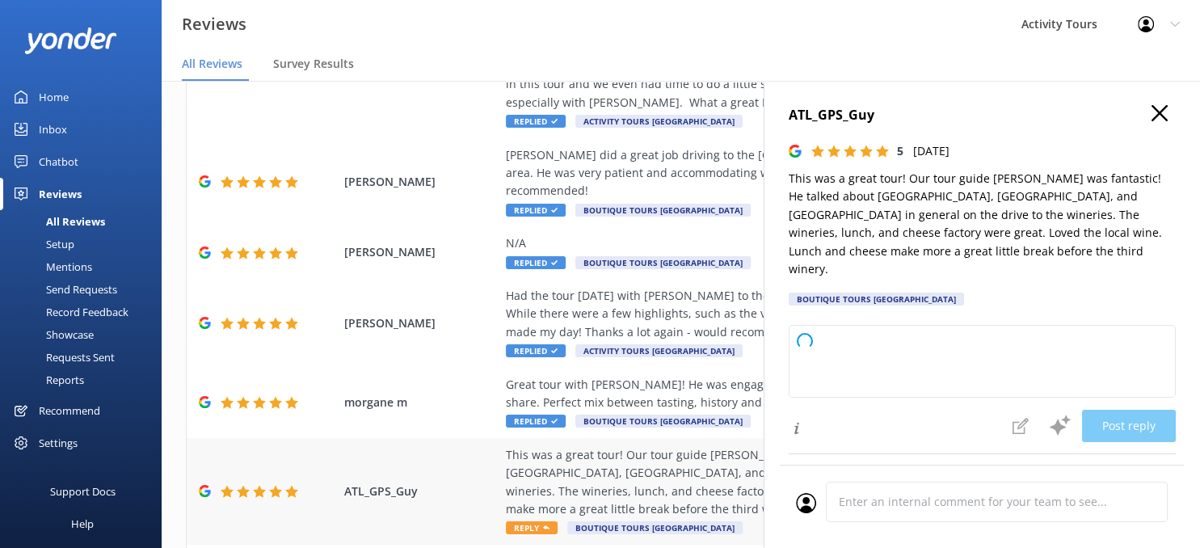
type textarea "Thank you so much for your wonderful feedback! We're delighted to hear you enjo…"
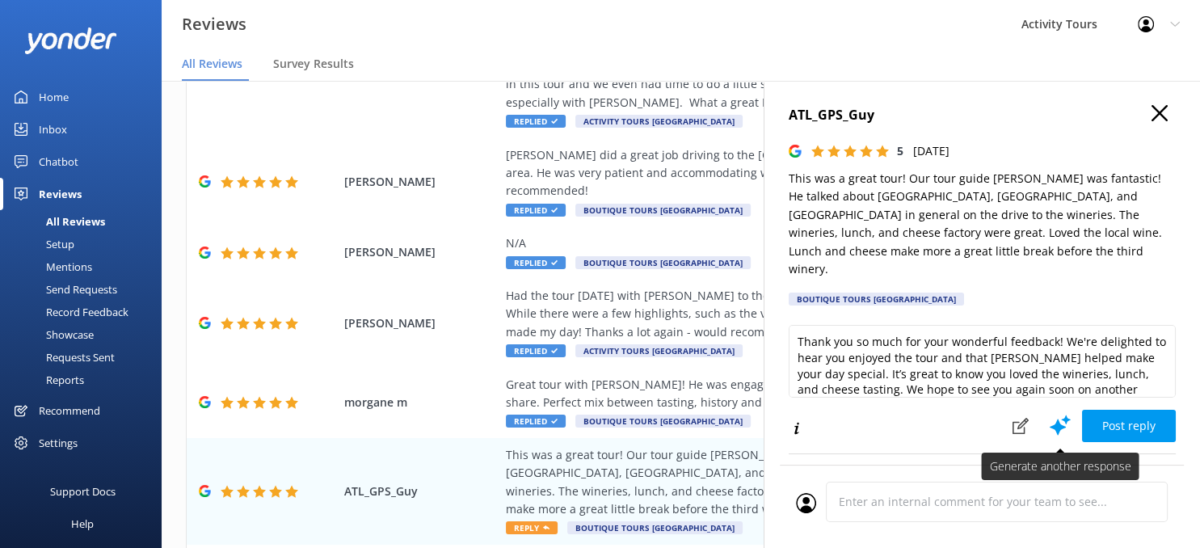
click at [1054, 415] on use at bounding box center [1060, 425] width 21 height 20
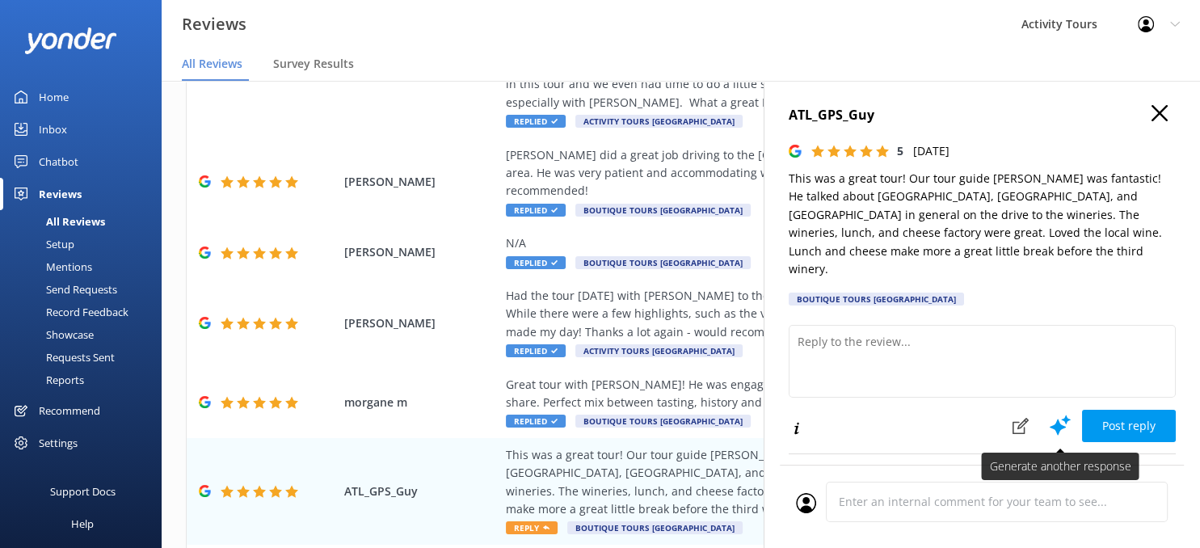
type textarea "Thank you so much for your wonderful review! We're delighted to hear you had a …"
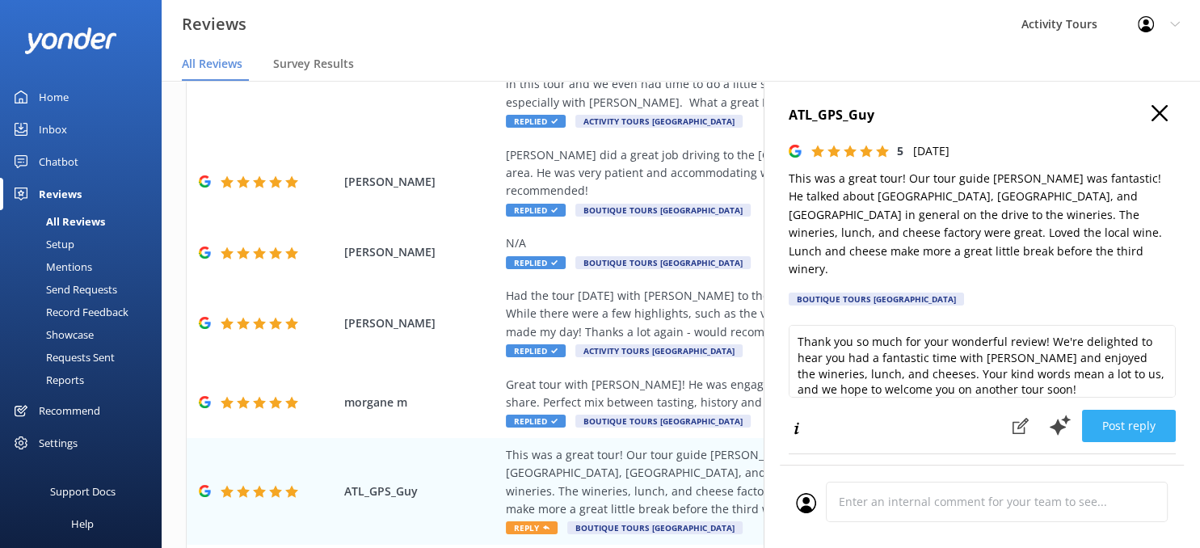
click at [1129, 410] on button "Post reply" at bounding box center [1129, 426] width 94 height 32
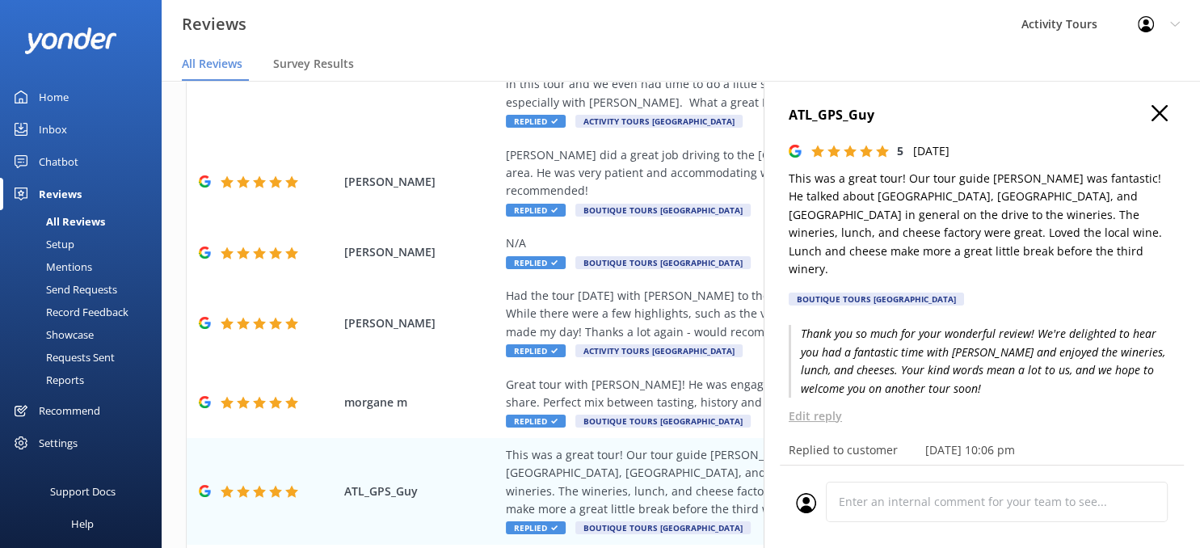
click at [1161, 113] on use "button" at bounding box center [1160, 113] width 16 height 16
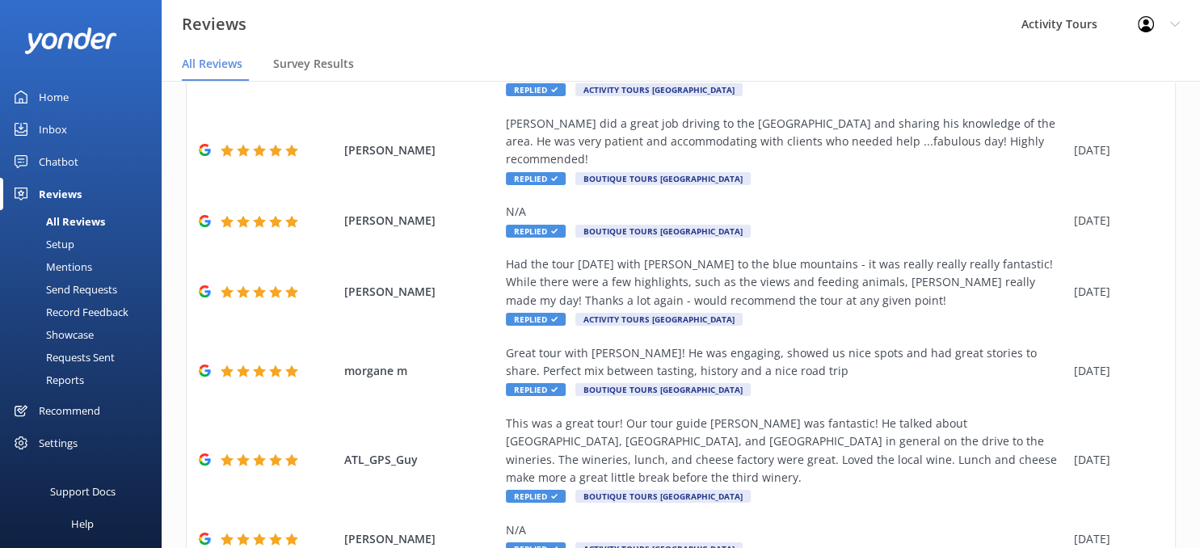
scroll to position [462, 0]
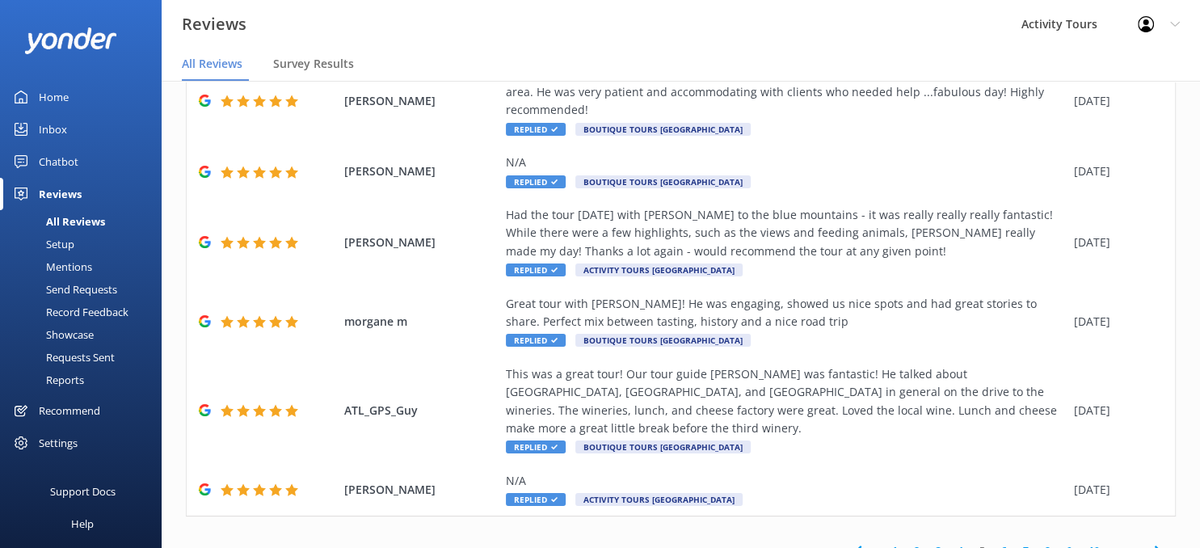
click at [1153, 542] on icon at bounding box center [1158, 551] width 19 height 19
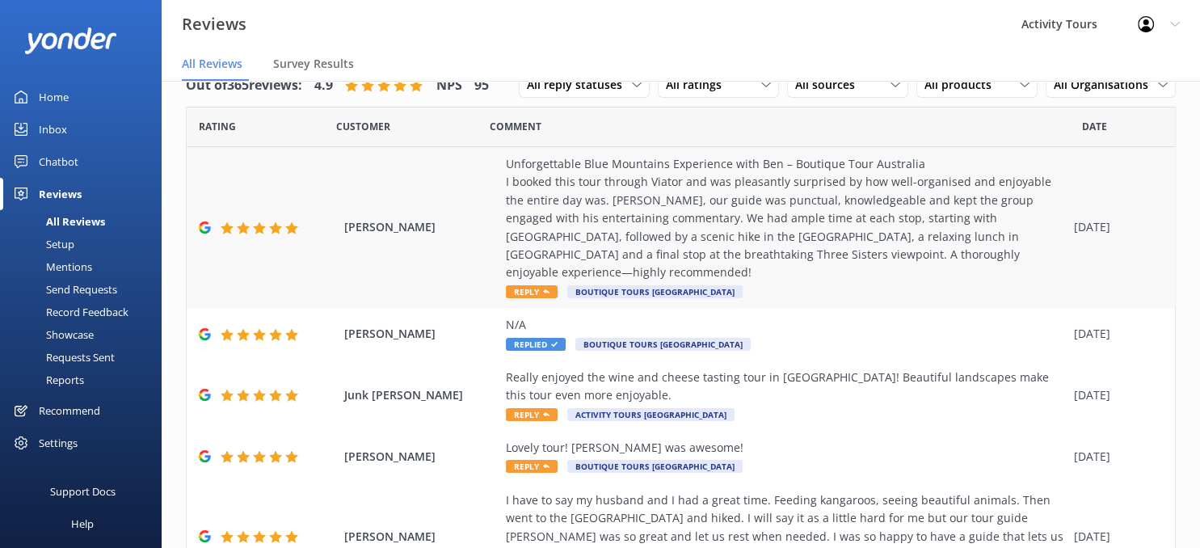
click at [563, 179] on div "Unforgettable Blue Mountains Experience with Ben – Boutique Tour Australia I bo…" at bounding box center [786, 218] width 560 height 127
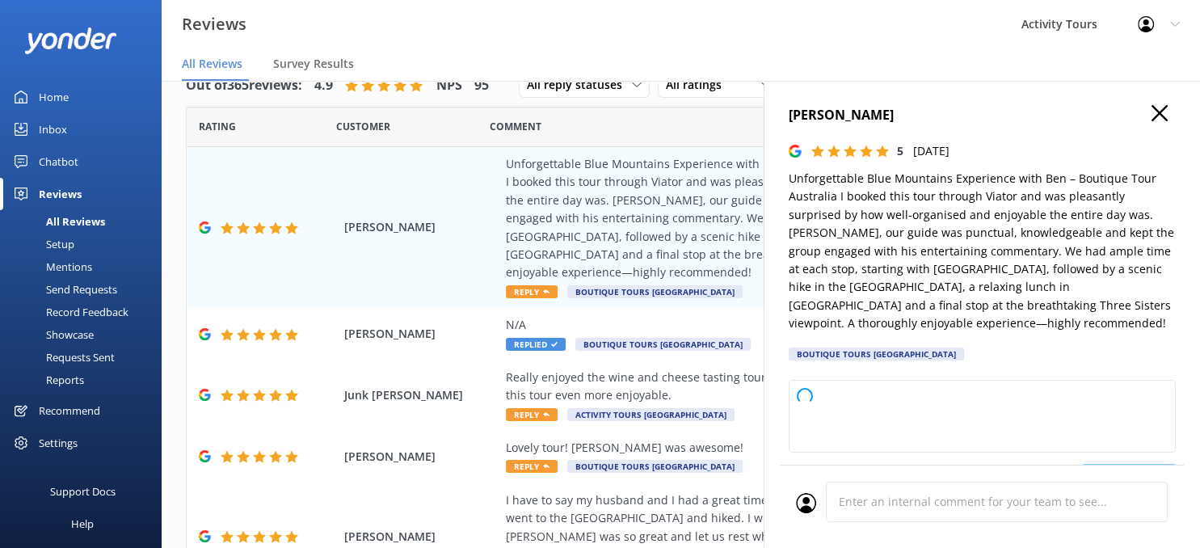
type textarea "Thank you so much for your wonderful review! We're thrilled to hear you enjoyed…"
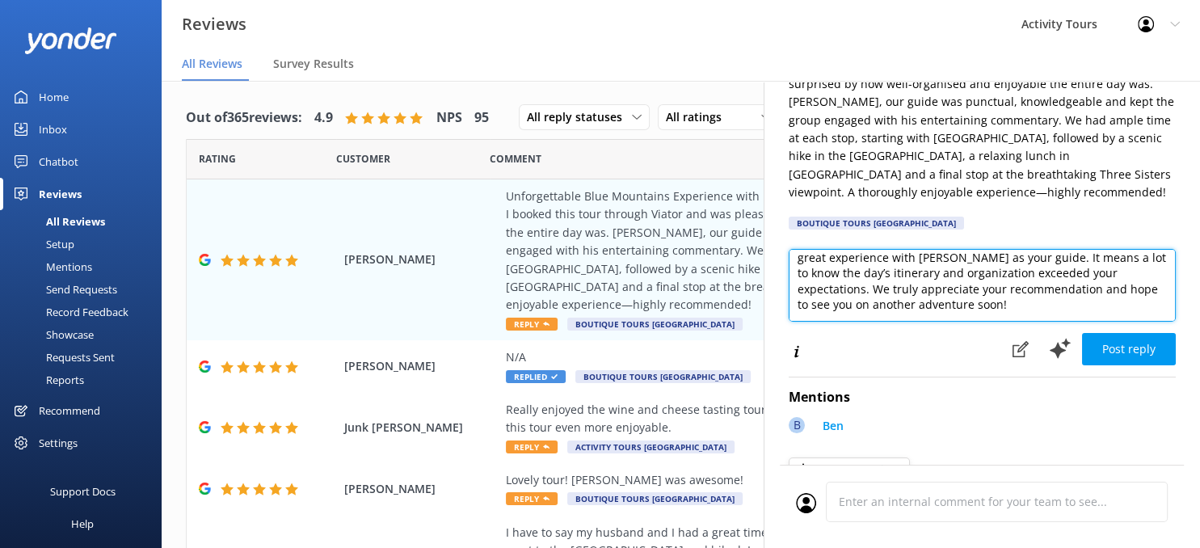
scroll to position [134, 0]
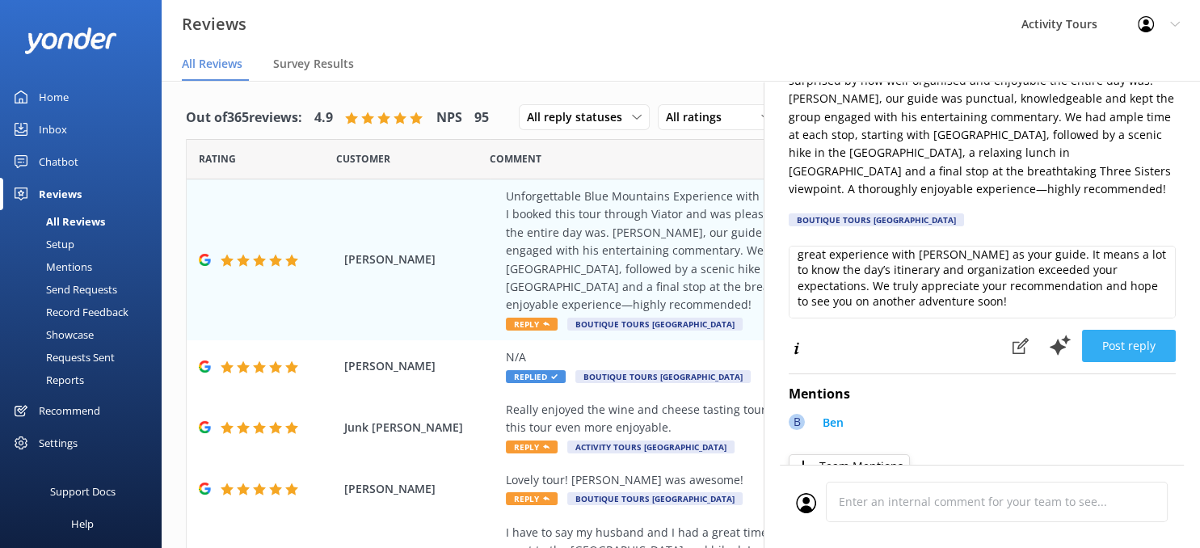
click at [1132, 340] on button "Post reply" at bounding box center [1129, 346] width 94 height 32
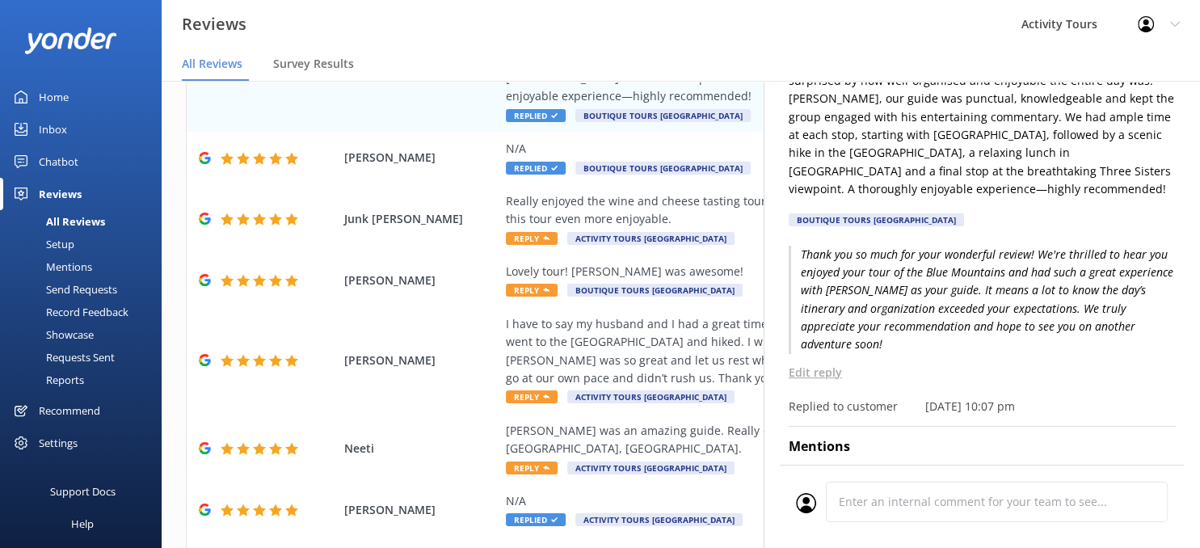
scroll to position [210, 0]
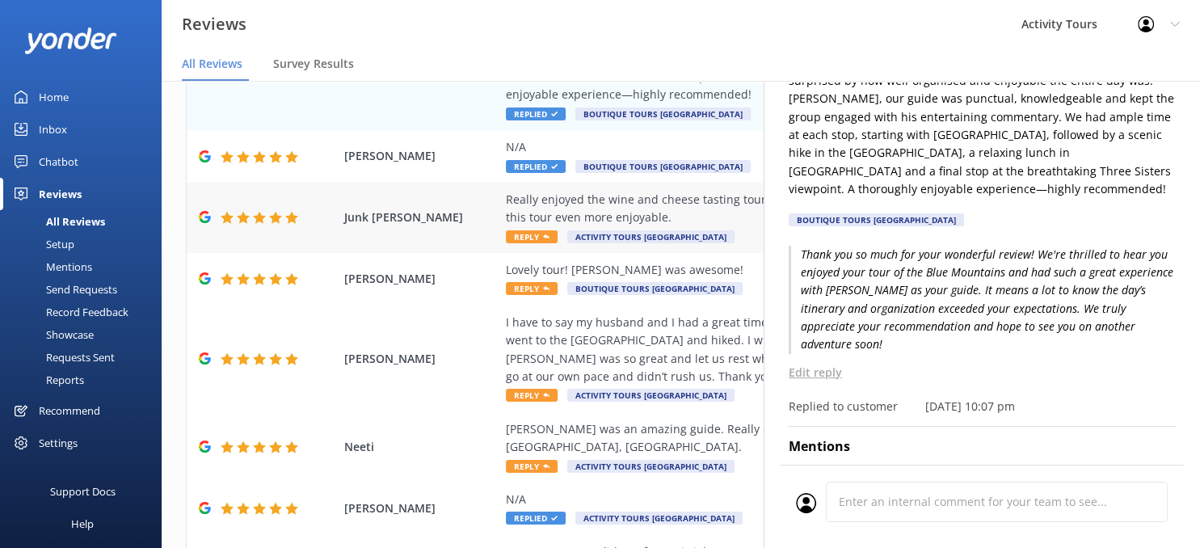
click at [550, 191] on div "Really enjoyed the wine and cheese tasting tour in [GEOGRAPHIC_DATA]! Beautiful…" at bounding box center [786, 209] width 560 height 36
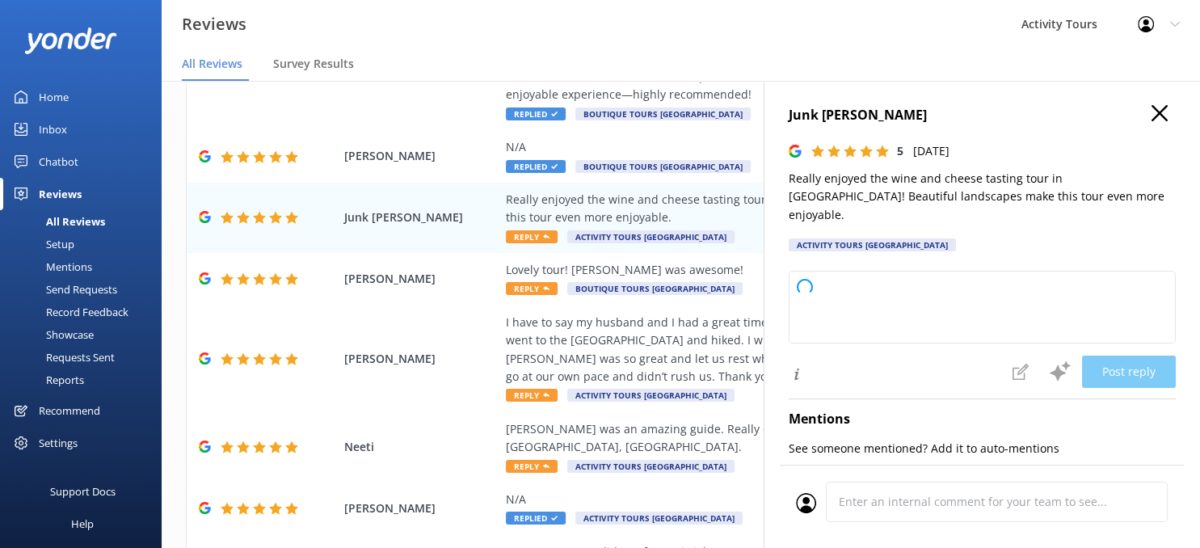
type textarea "Thank you so much for your 5-star review! We're delighted you enjoyed the wine …"
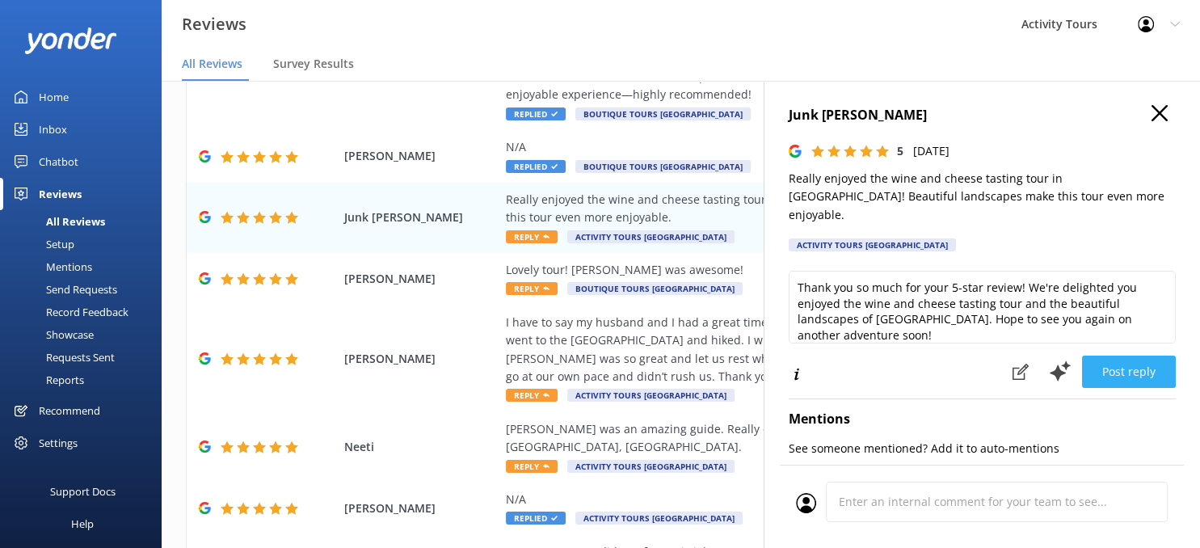
click at [1120, 356] on button "Post reply" at bounding box center [1129, 372] width 94 height 32
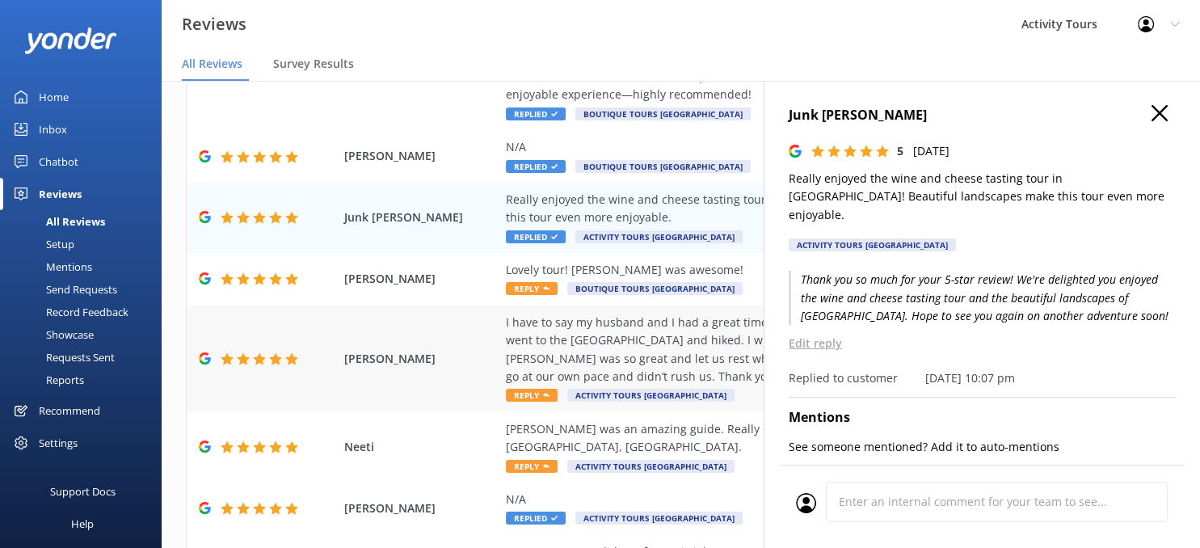
click at [550, 315] on div "I have to say my husband and I had a great time. Feeding kangaroos, seeing beau…" at bounding box center [786, 350] width 560 height 73
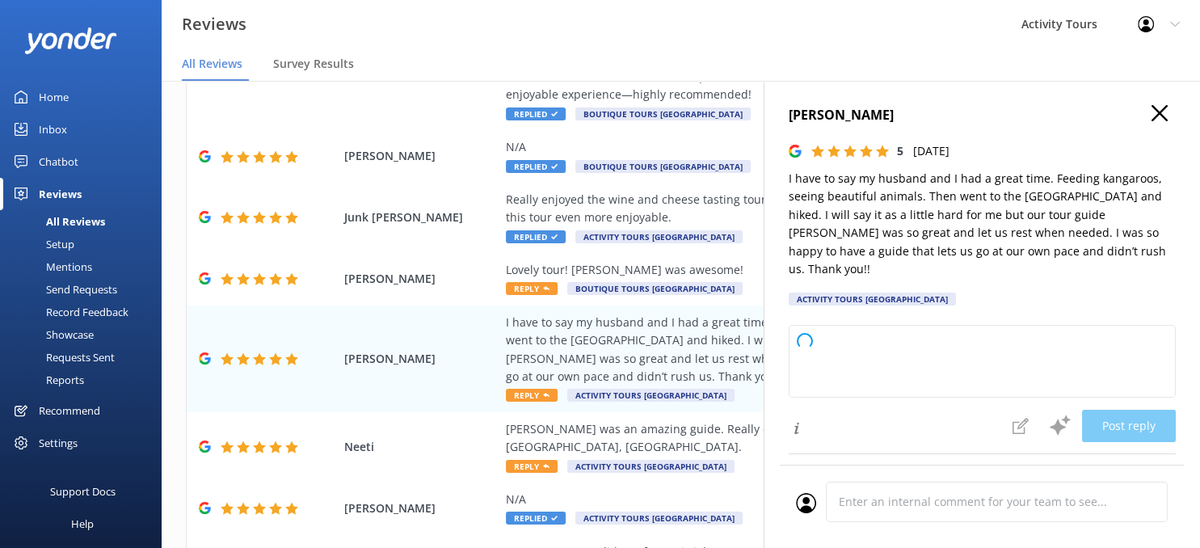
type textarea "Thank you so much for your wonderful feedback! We’re thrilled to hear you and y…"
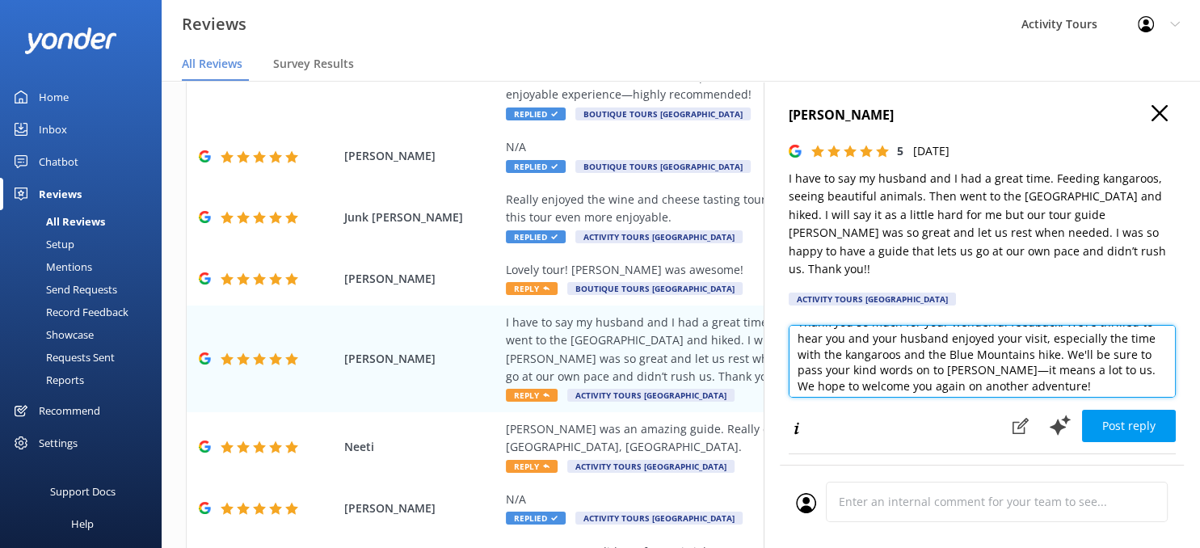
scroll to position [23, 0]
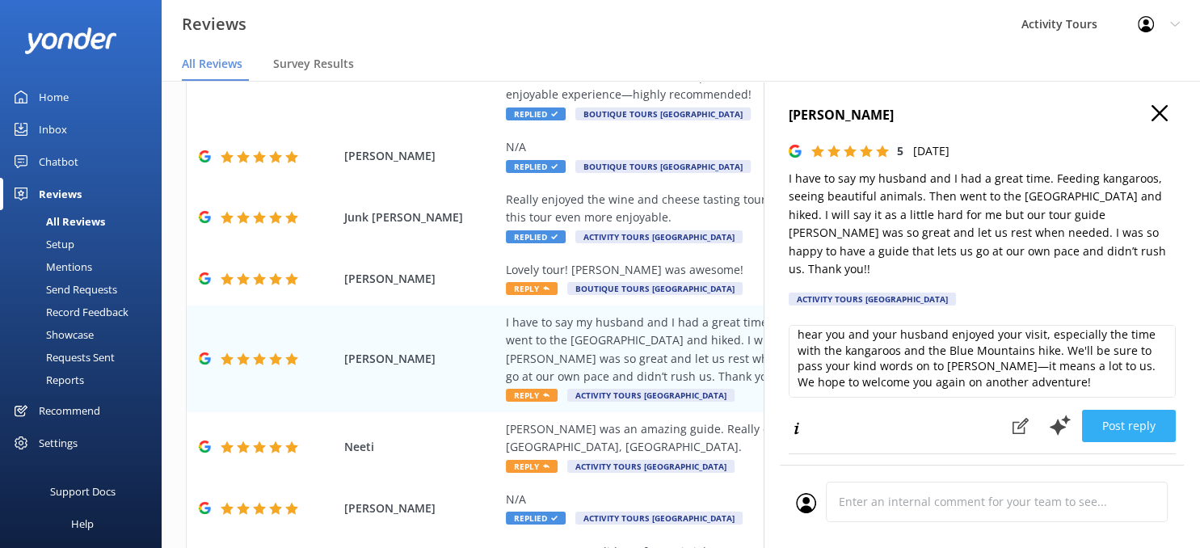
click at [1121, 410] on button "Post reply" at bounding box center [1129, 426] width 94 height 32
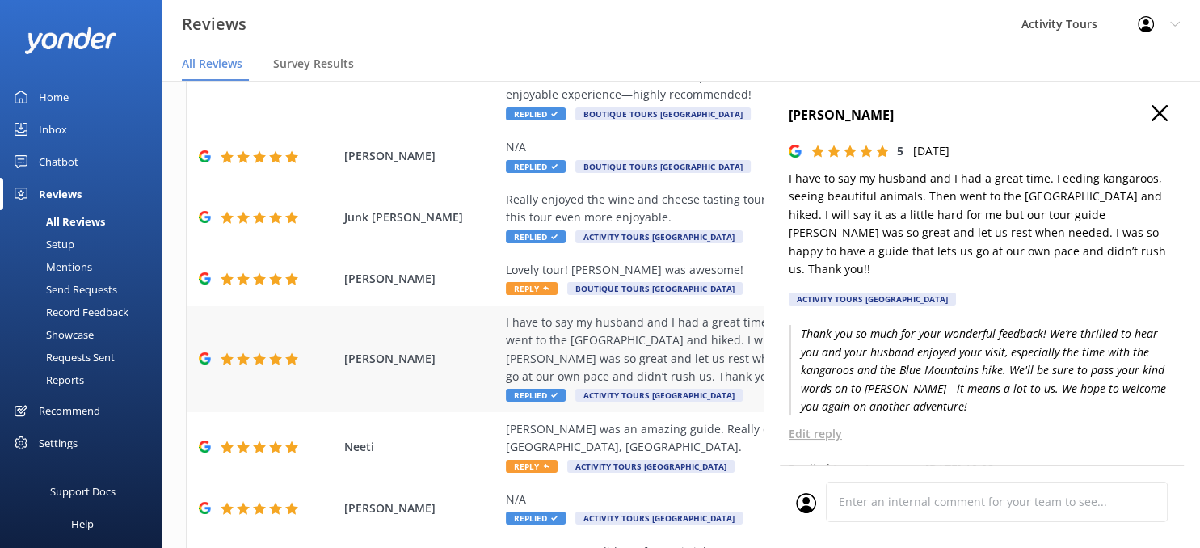
click at [607, 315] on div "I have to say my husband and I had a great time. Feeding kangaroos, seeing beau…" at bounding box center [786, 350] width 560 height 73
click at [587, 261] on div "Lovely tour! [PERSON_NAME] was awesome!" at bounding box center [786, 270] width 560 height 18
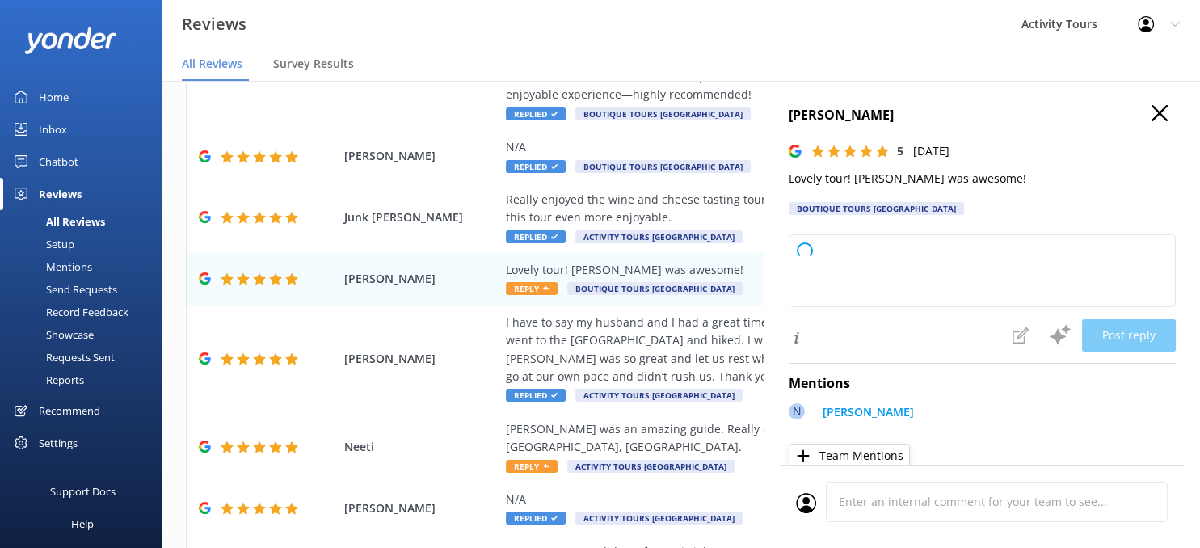
type textarea "Thank you so much for your kind words! We're delighted you enjoyed the tour wit…"
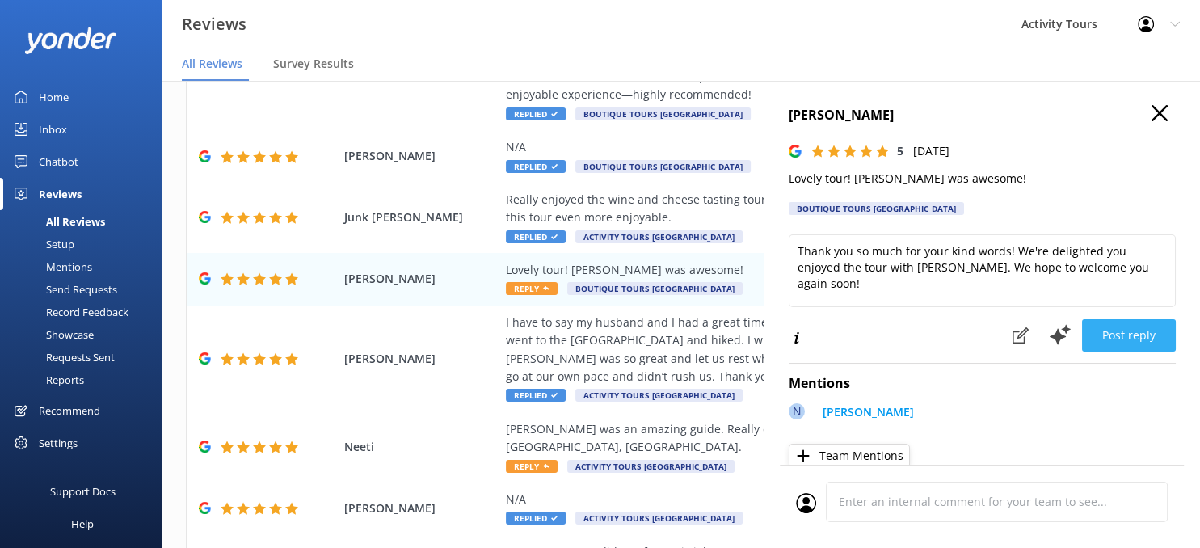
click at [1133, 335] on button "Post reply" at bounding box center [1129, 335] width 94 height 32
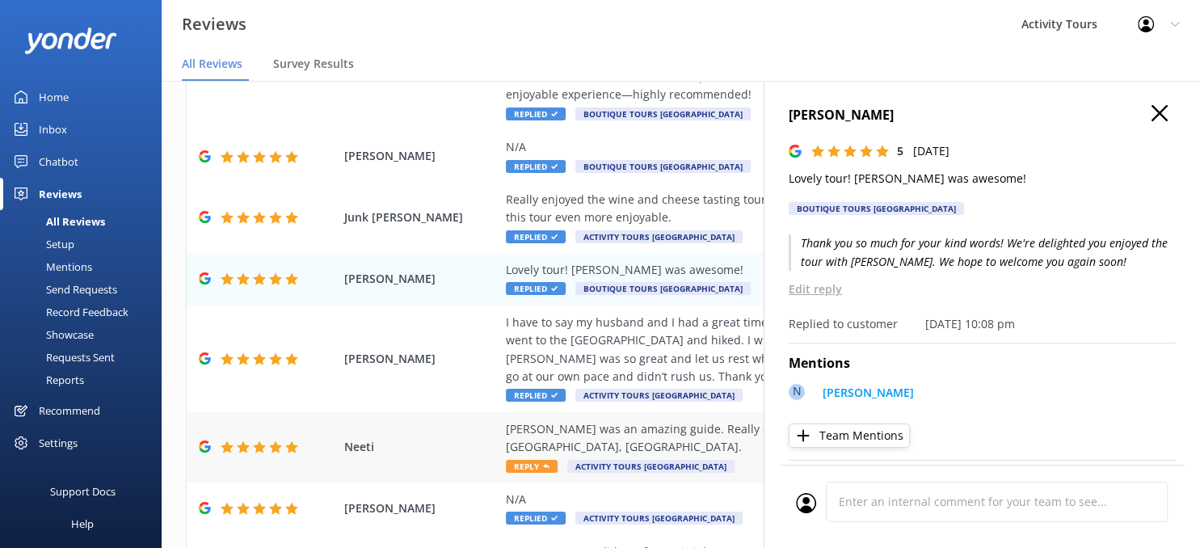
click at [535, 420] on div "[PERSON_NAME] was an amazing guide. Really enjoyed ourselves on this trip to th…" at bounding box center [786, 438] width 560 height 36
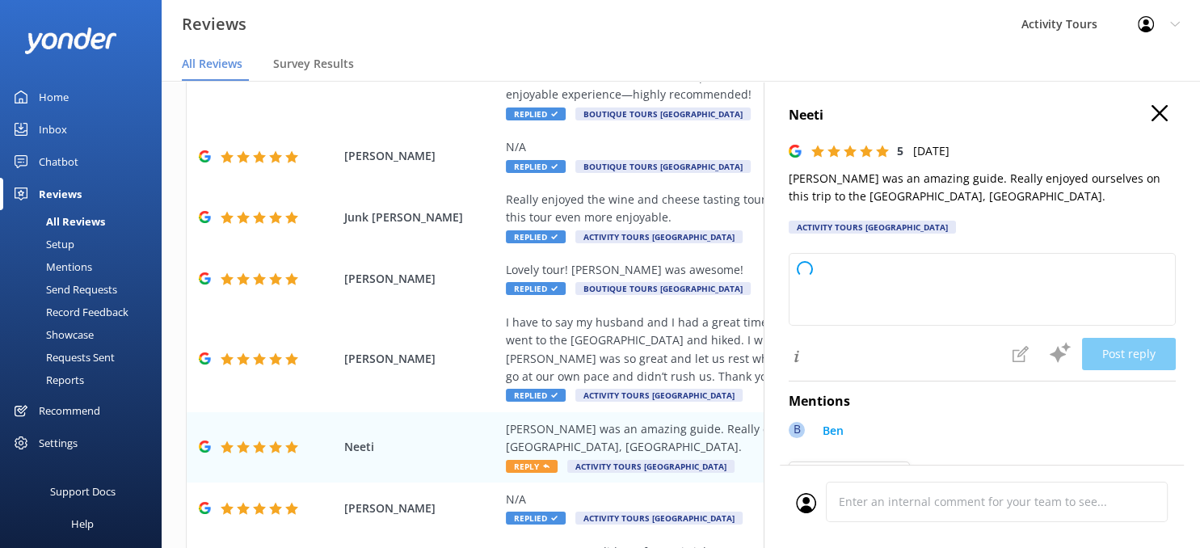
type textarea "Thank you so much for your wonderful feedback! We're thrilled you had such a gr…"
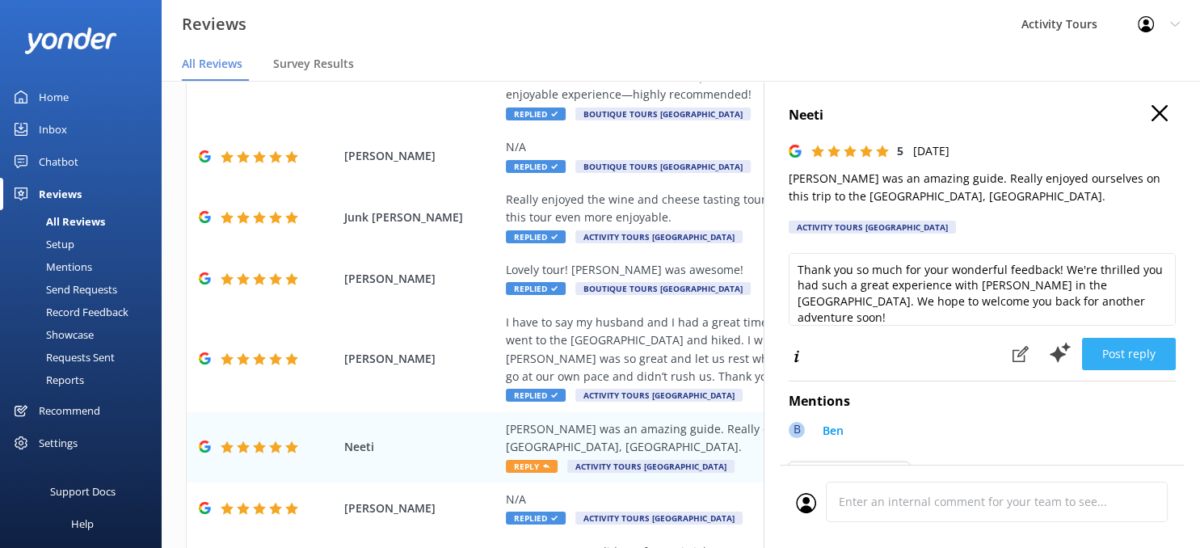
click at [1140, 347] on button "Post reply" at bounding box center [1129, 354] width 94 height 32
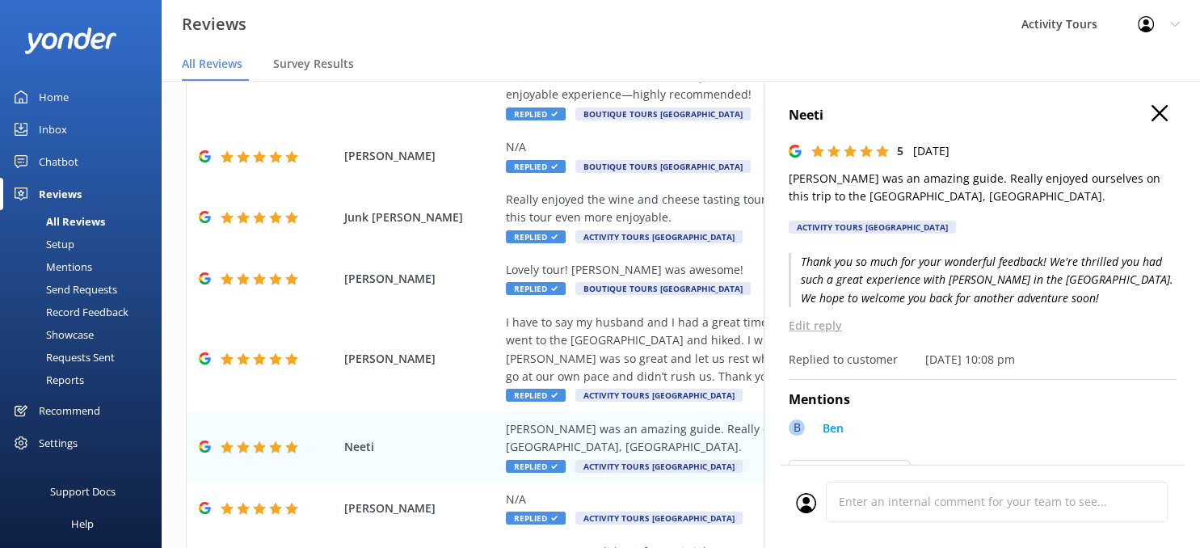
click at [1158, 112] on use "button" at bounding box center [1160, 113] width 16 height 16
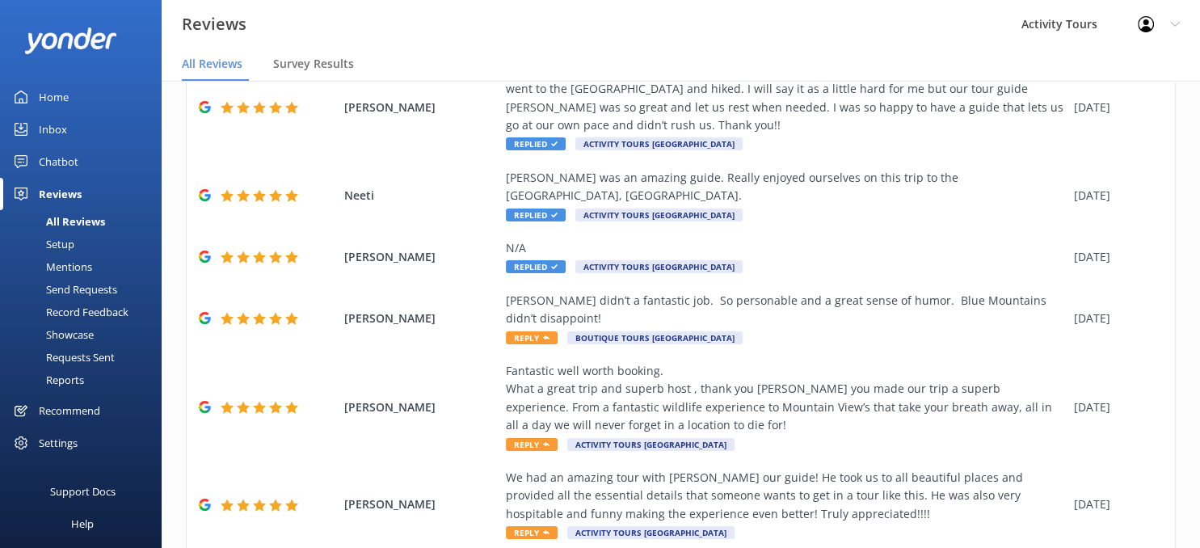
scroll to position [462, 0]
click at [738, 291] on div "[PERSON_NAME] didn’t a fantastic job. So personable and a great sense of humor.…" at bounding box center [786, 309] width 560 height 36
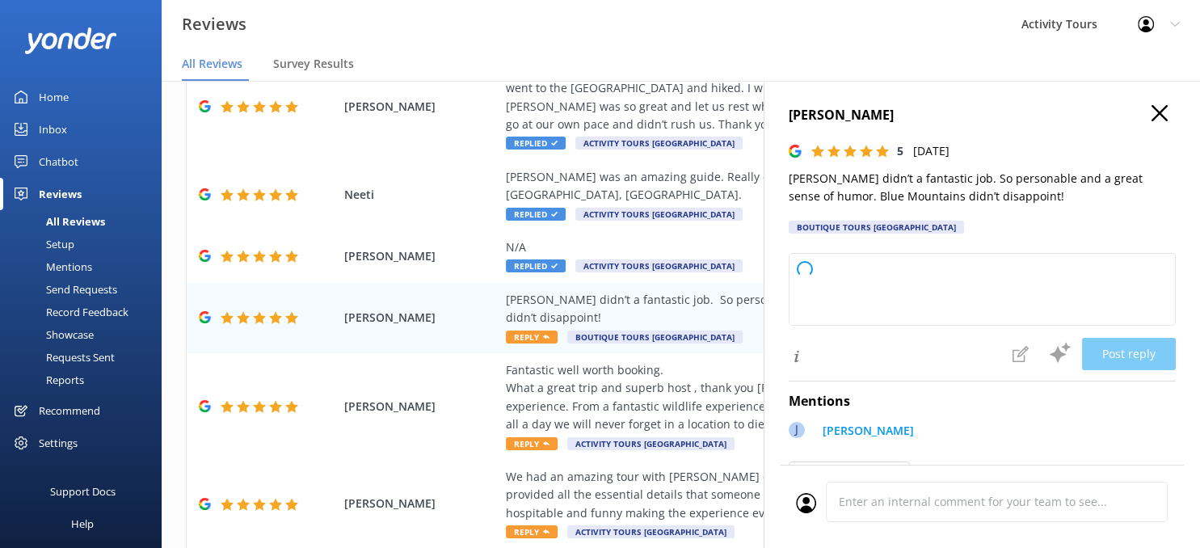
type textarea "Thank you so much for your wonderful review! We're thrilled to hear you enjoyed…"
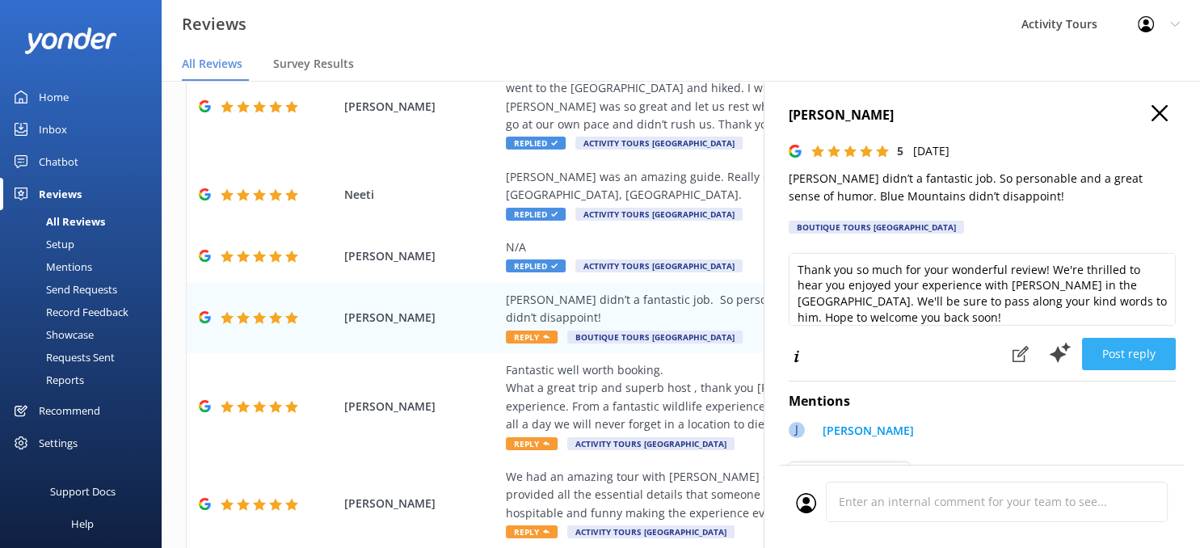
click at [1126, 348] on button "Post reply" at bounding box center [1129, 354] width 94 height 32
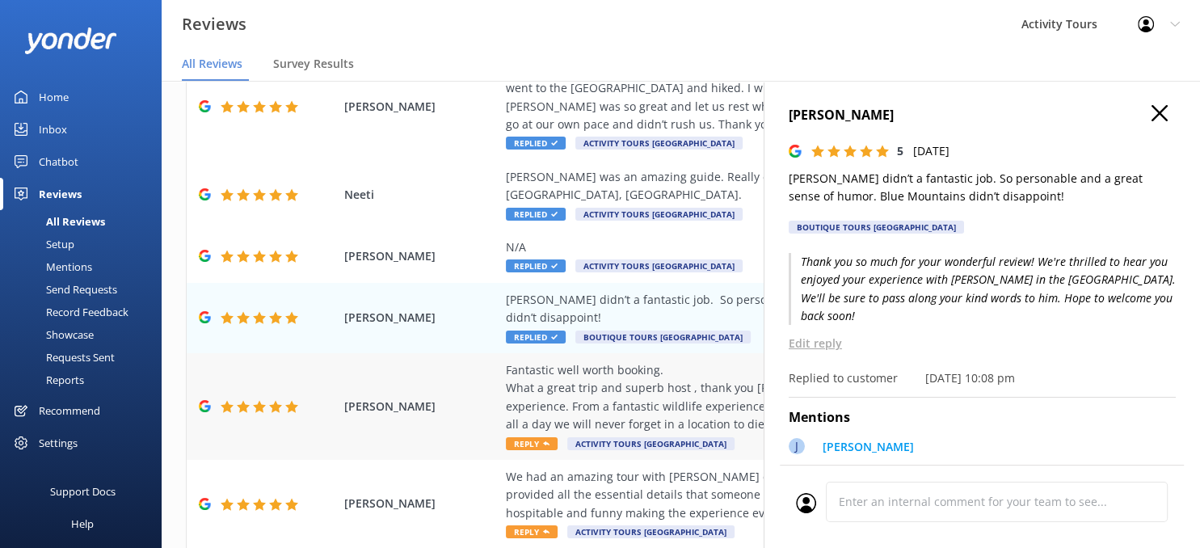
click at [576, 361] on div "Fantastic well worth booking. What a great trip and superb host , thank you [PE…" at bounding box center [786, 397] width 560 height 73
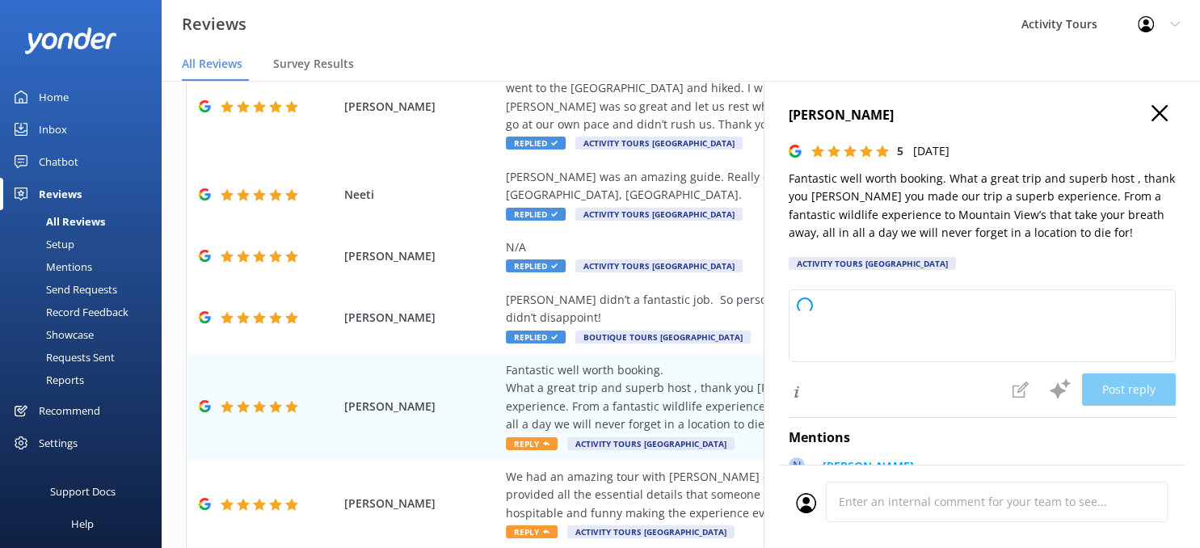
type textarea "Thank you so much for your wonderful review! We’re thrilled to hear you had an …"
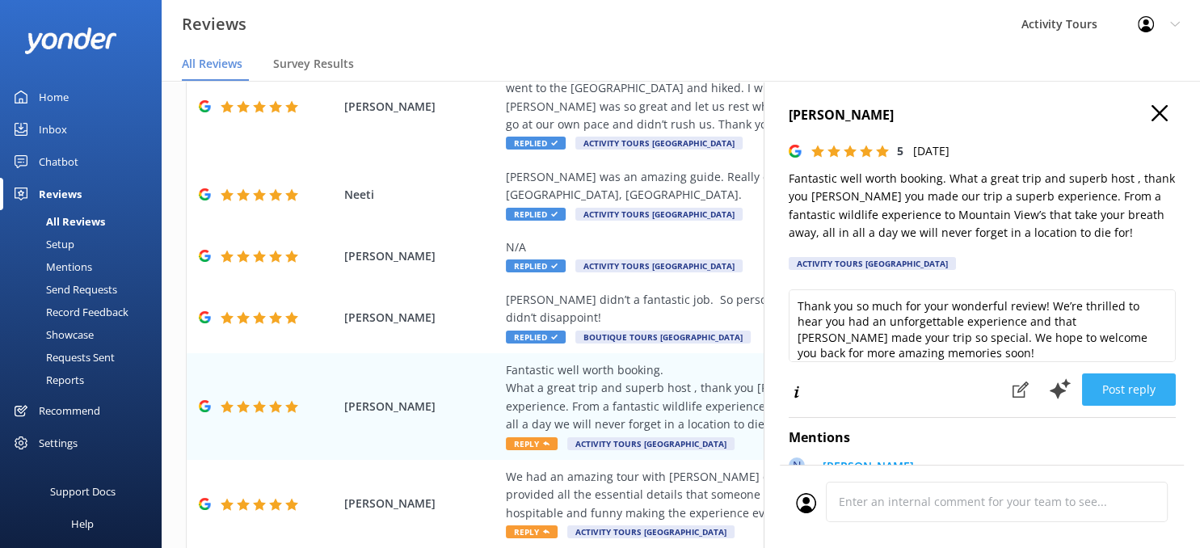
click at [1117, 382] on button "Post reply" at bounding box center [1129, 389] width 94 height 32
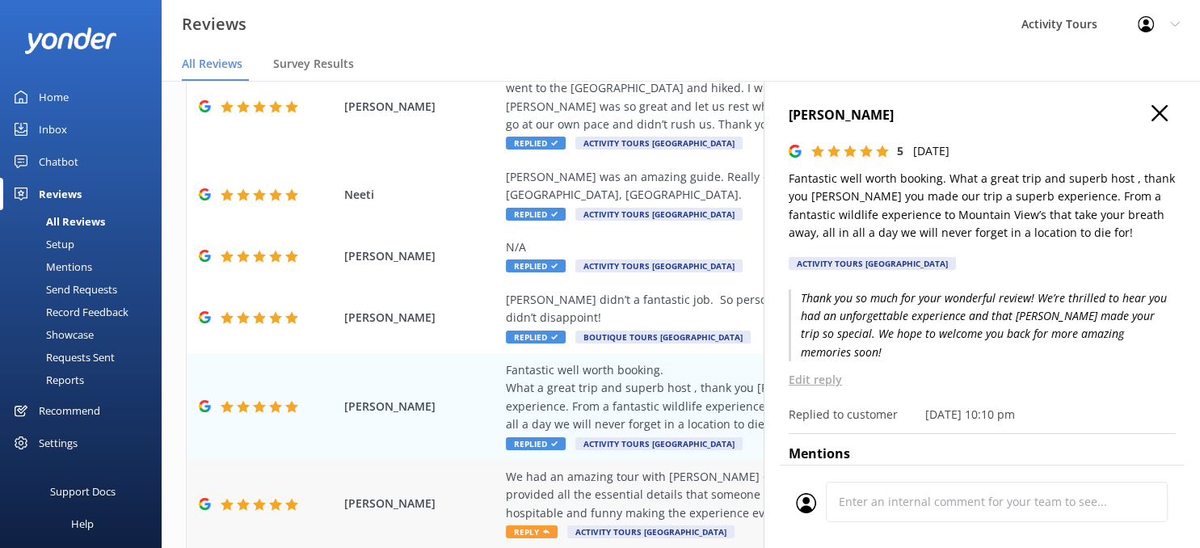
click at [559, 468] on div "We had an amazing tour with [PERSON_NAME] our guide! He took us to all beautifu…" at bounding box center [786, 495] width 560 height 54
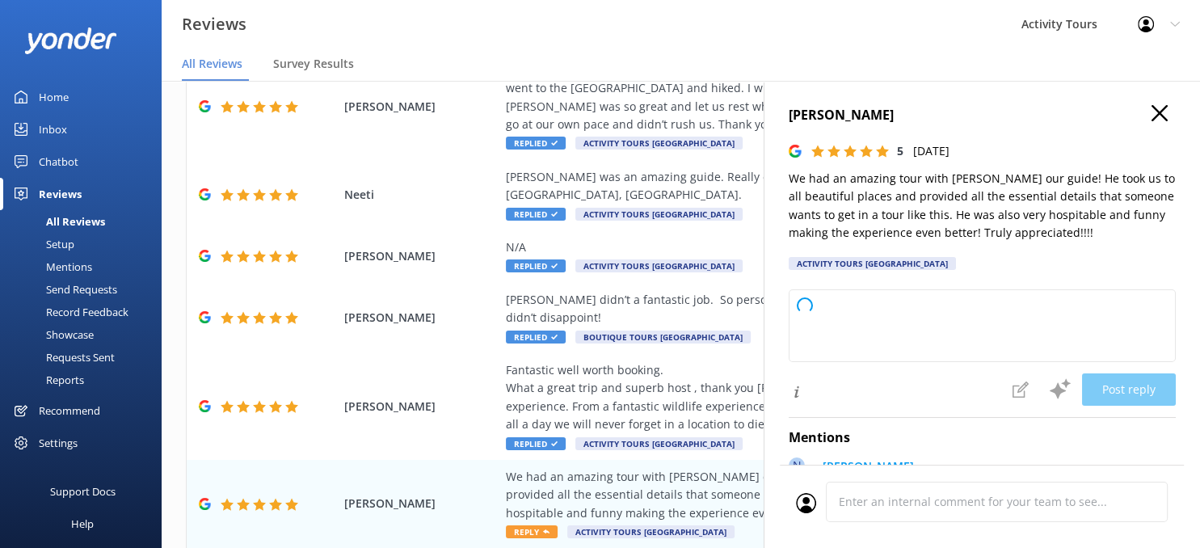
type textarea "Thank you so much for your wonderful feedback! We’re delighted to hear you had …"
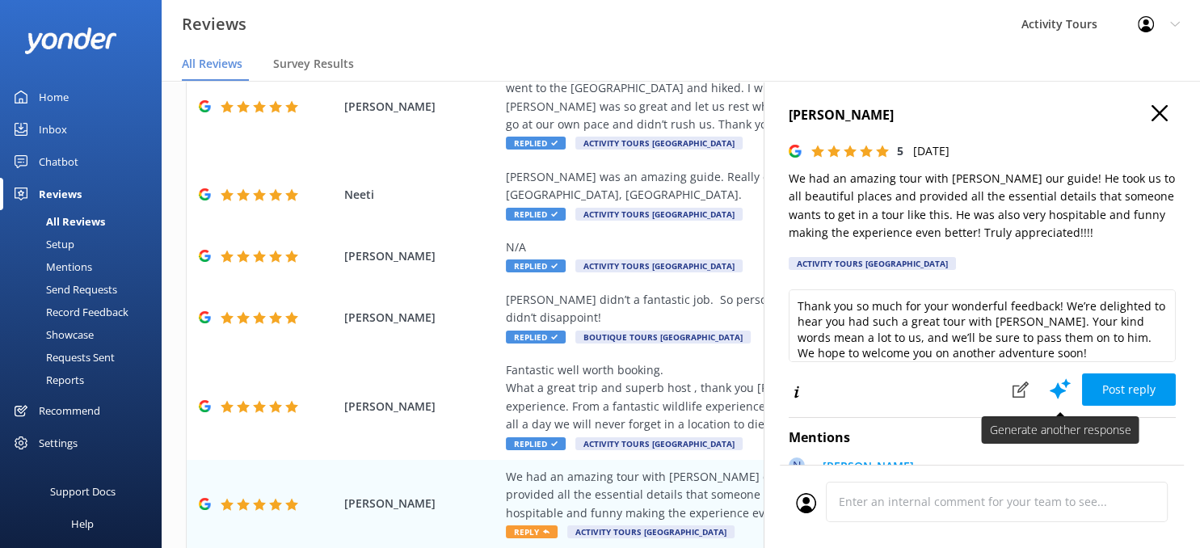
click at [1058, 382] on use at bounding box center [1060, 389] width 21 height 20
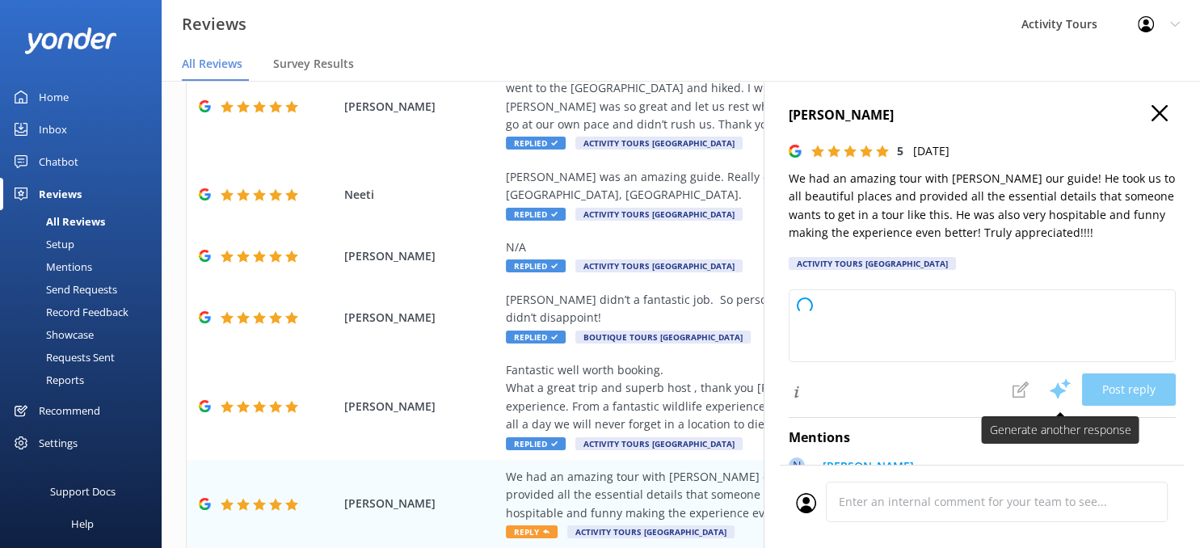
type textarea "Thank you so much for your wonderful feedback! We're delighted to hear you had …"
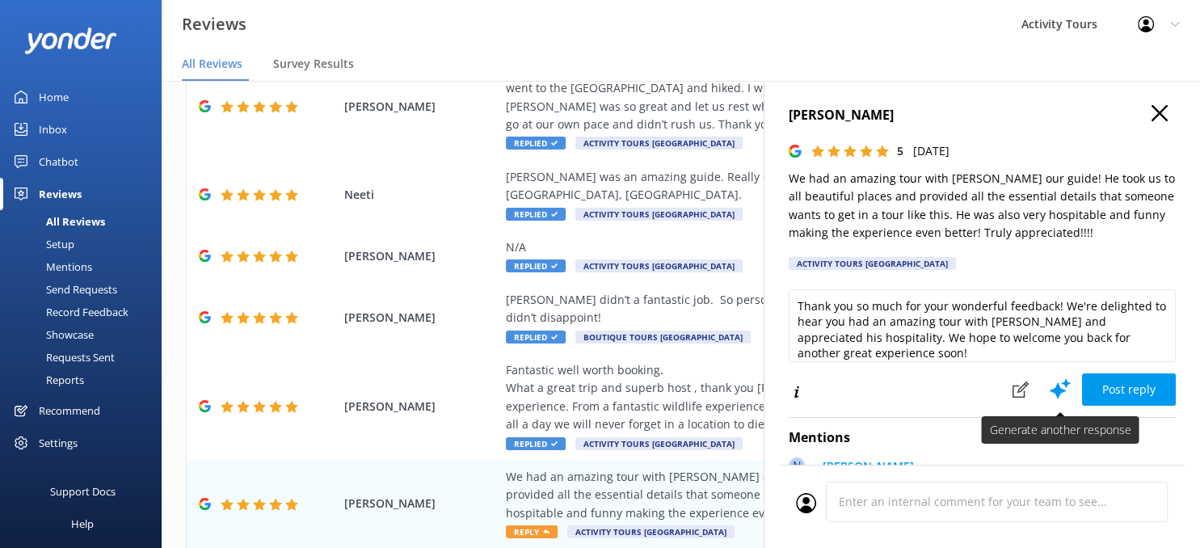
click at [1058, 382] on use at bounding box center [1060, 389] width 21 height 20
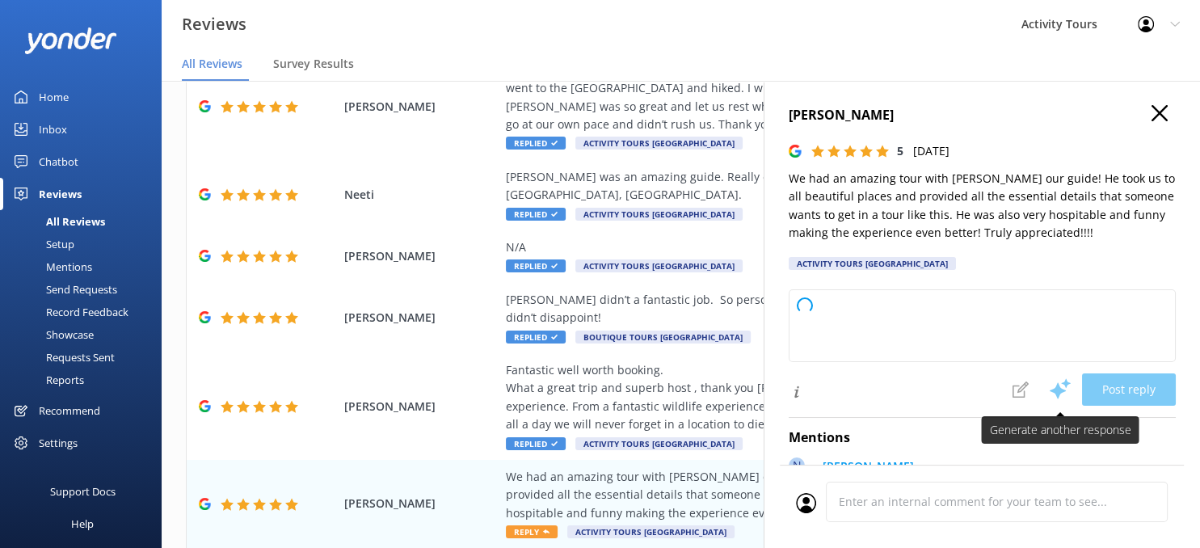
type textarea "Thank you so much for your wonderful feedback! We're thrilled you had a fantast…"
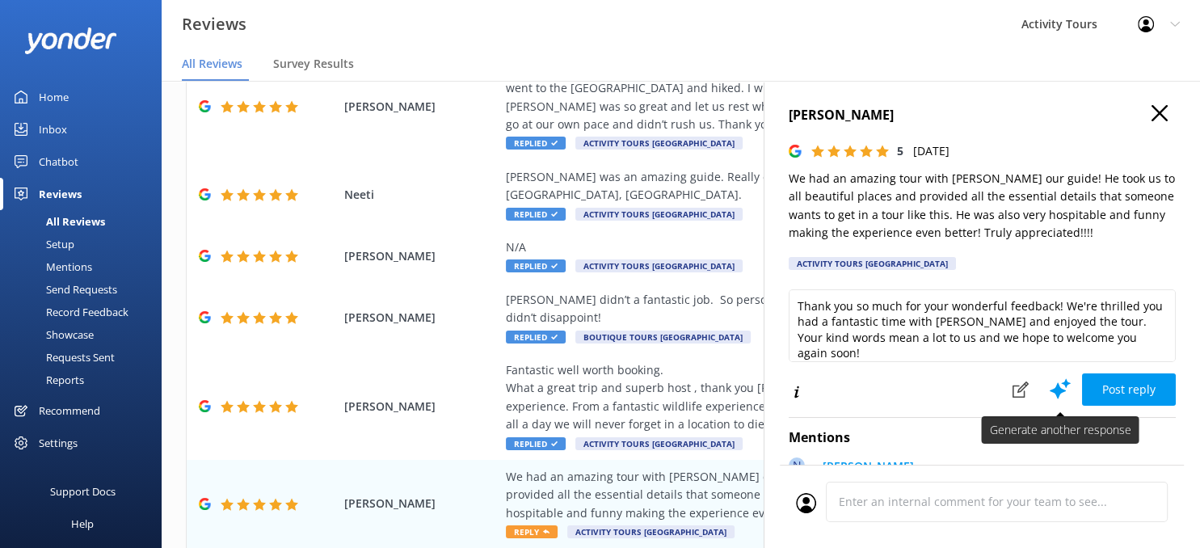
click at [1058, 382] on use at bounding box center [1060, 389] width 21 height 20
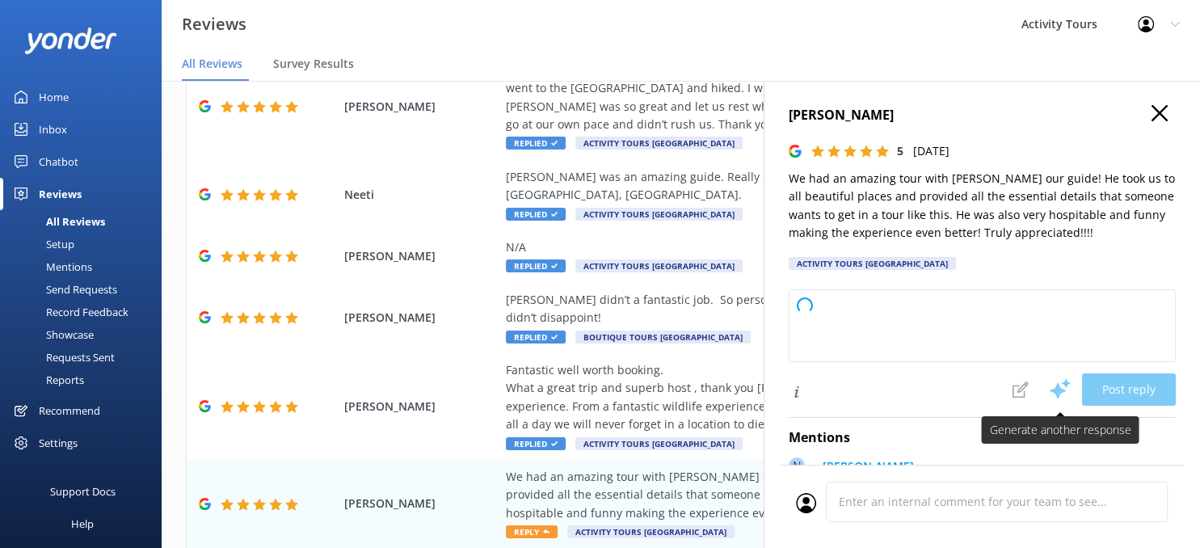
type textarea "Thank you so much for your wonderful feedback! We're thrilled you had an amazin…"
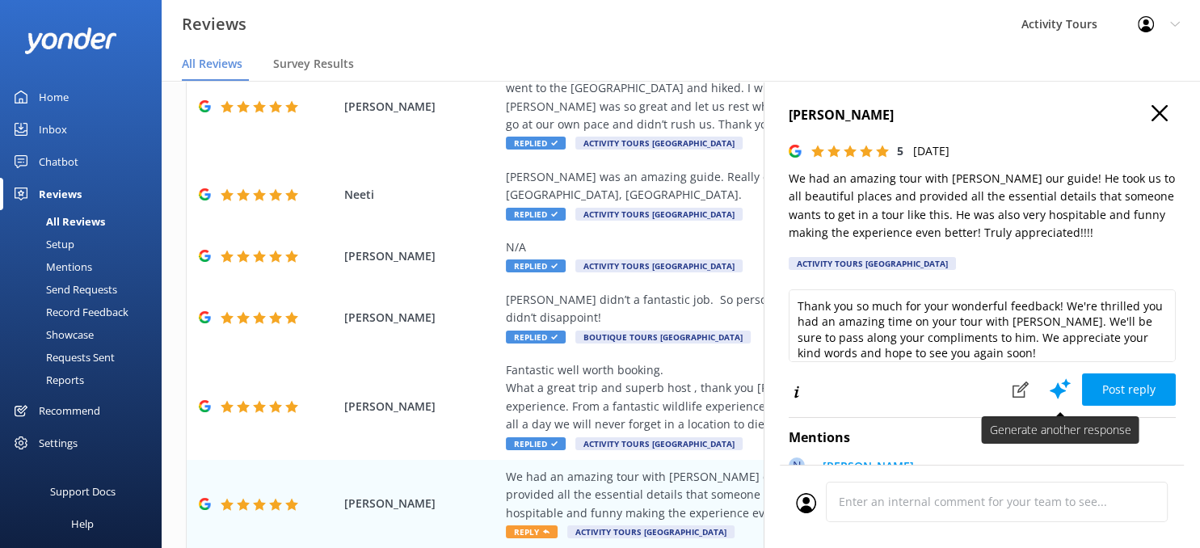
click at [1058, 382] on use at bounding box center [1060, 389] width 21 height 20
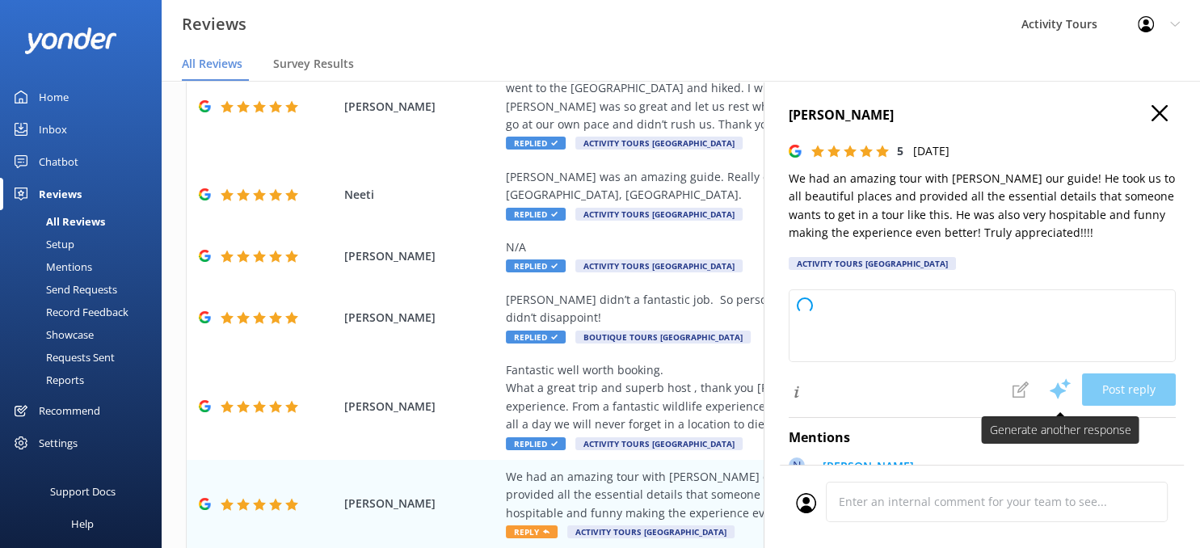
type textarea "Thank you so much for your wonderful review! We're thrilled to hear you had suc…"
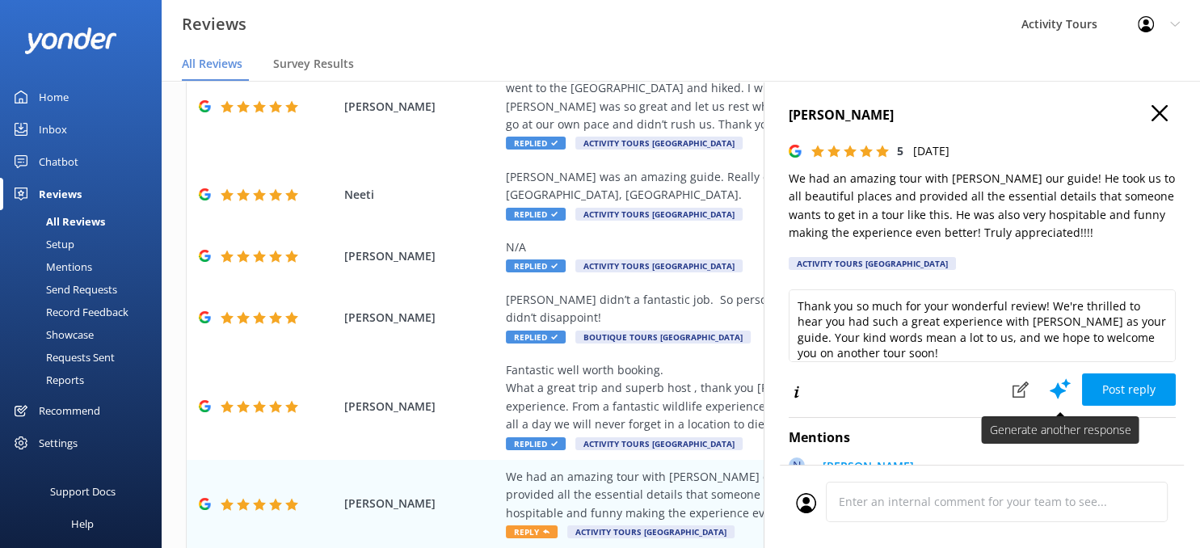
click at [1058, 382] on use at bounding box center [1060, 389] width 21 height 20
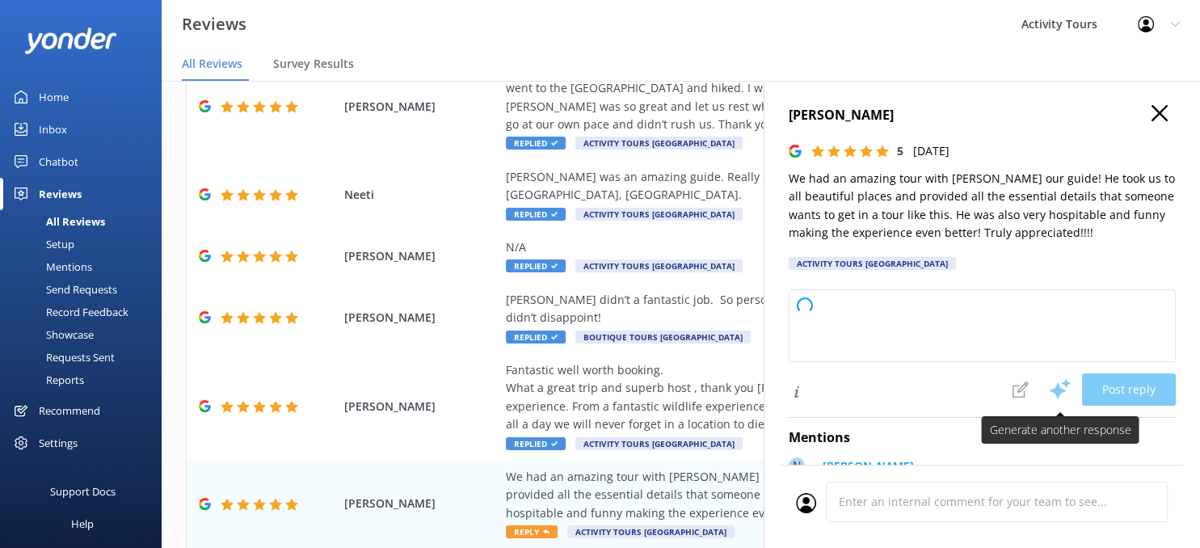
type textarea "Thank you so much for your wonderful review! We're thrilled to hear you had suc…"
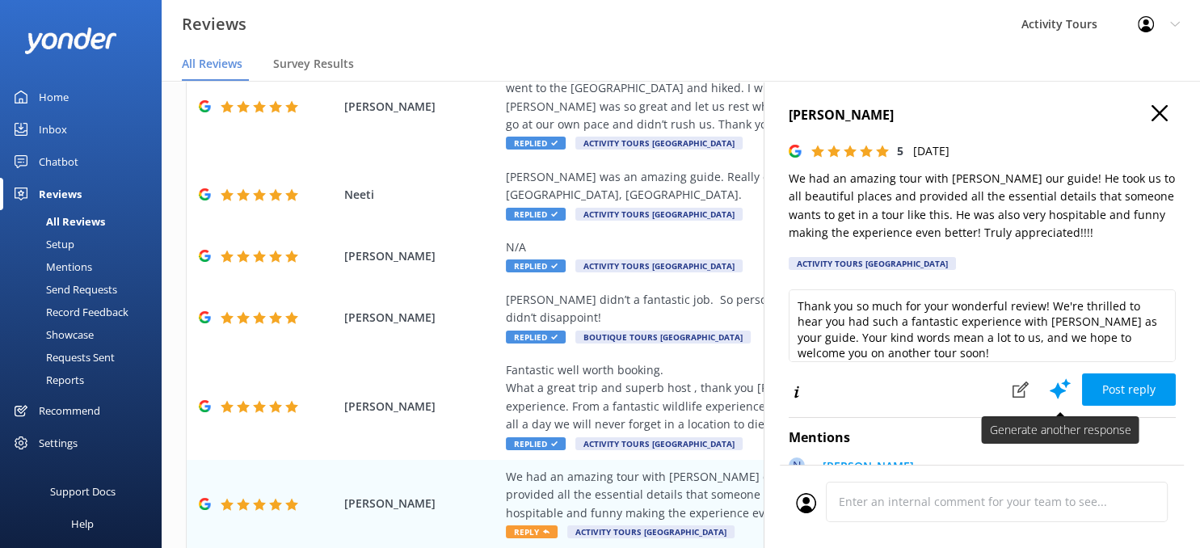
click at [1058, 382] on use at bounding box center [1060, 389] width 21 height 20
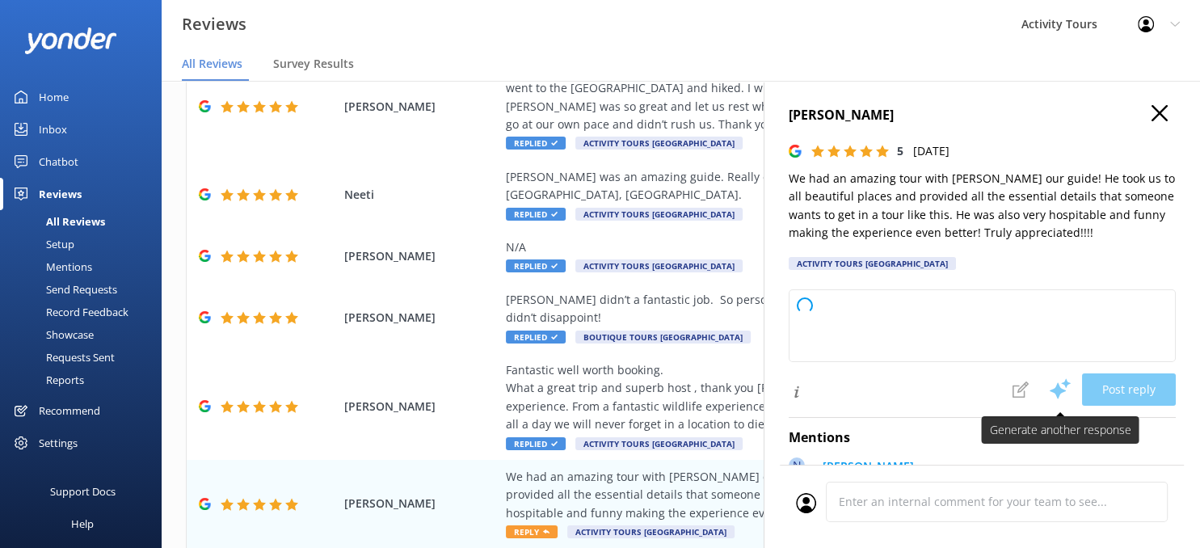
type textarea "Thank you so much for your wonderful feedback! We’re thrilled to hear you had s…"
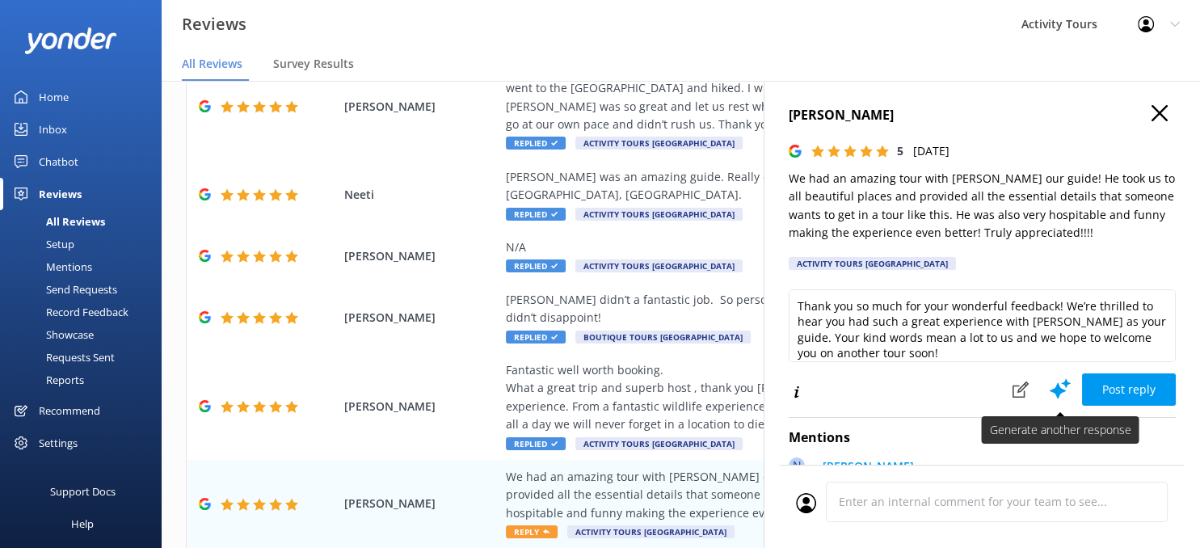
click at [1058, 382] on use at bounding box center [1060, 389] width 21 height 20
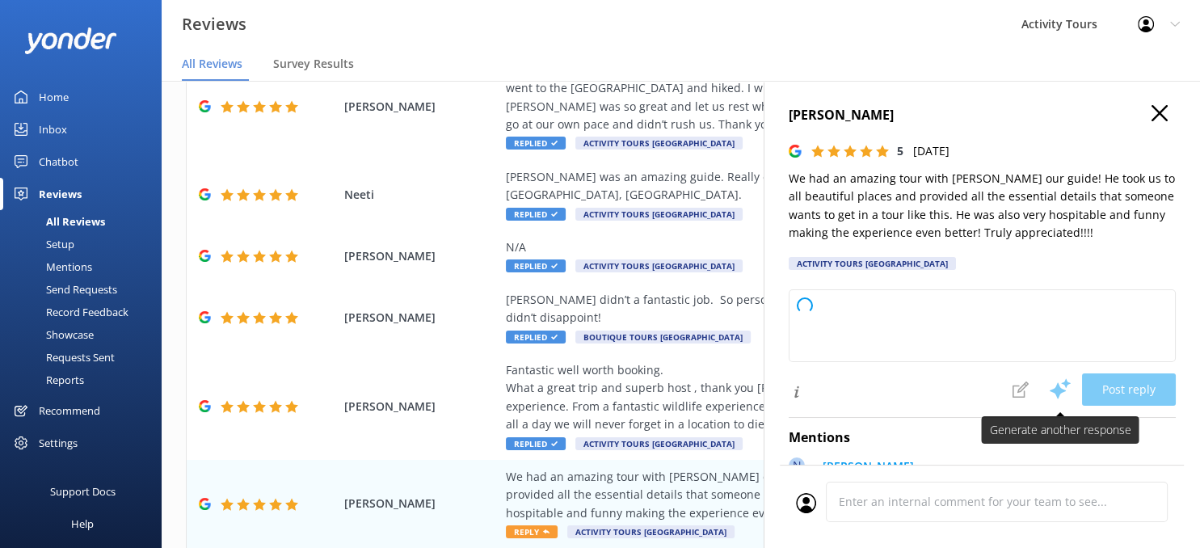
type textarea "Thank you so much for your wonderful feedback! We're thrilled to hear you had s…"
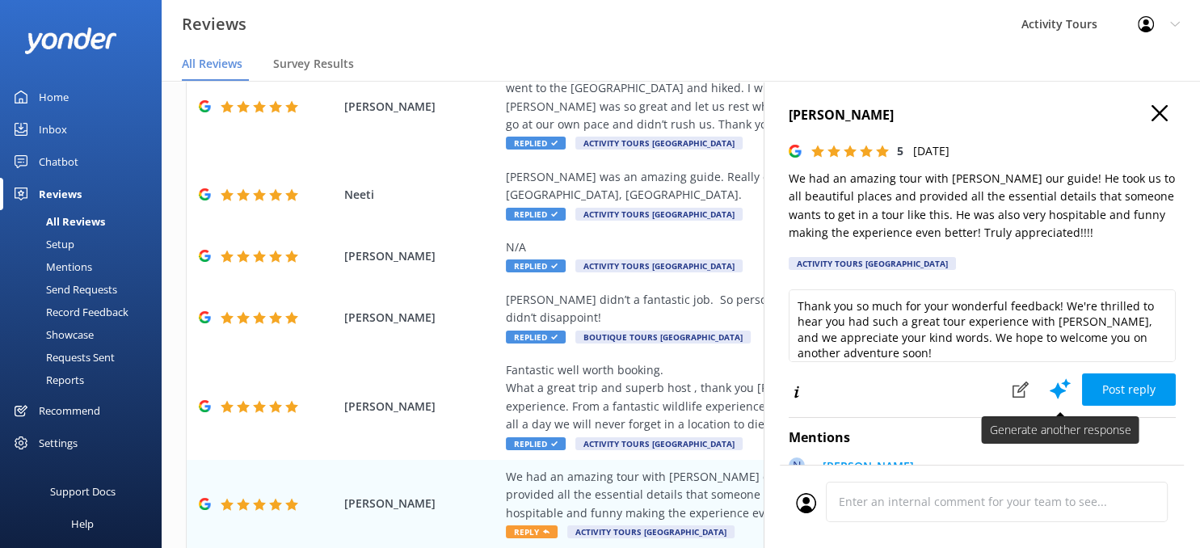
click at [1058, 382] on use at bounding box center [1060, 389] width 21 height 20
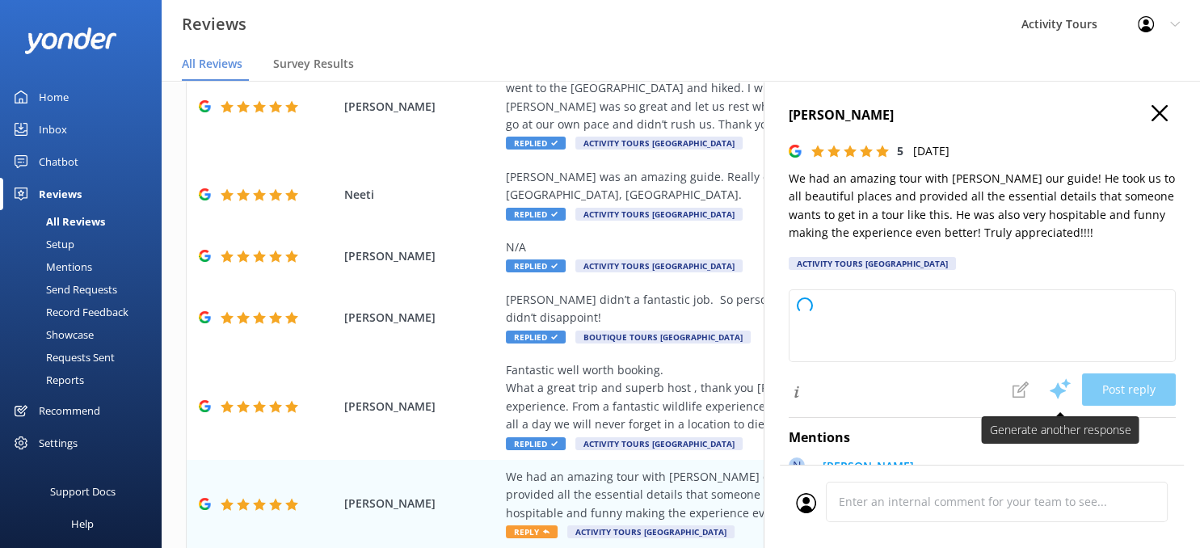
type textarea "Thank you so much for your wonderful feedback! We're thrilled to hear you had a…"
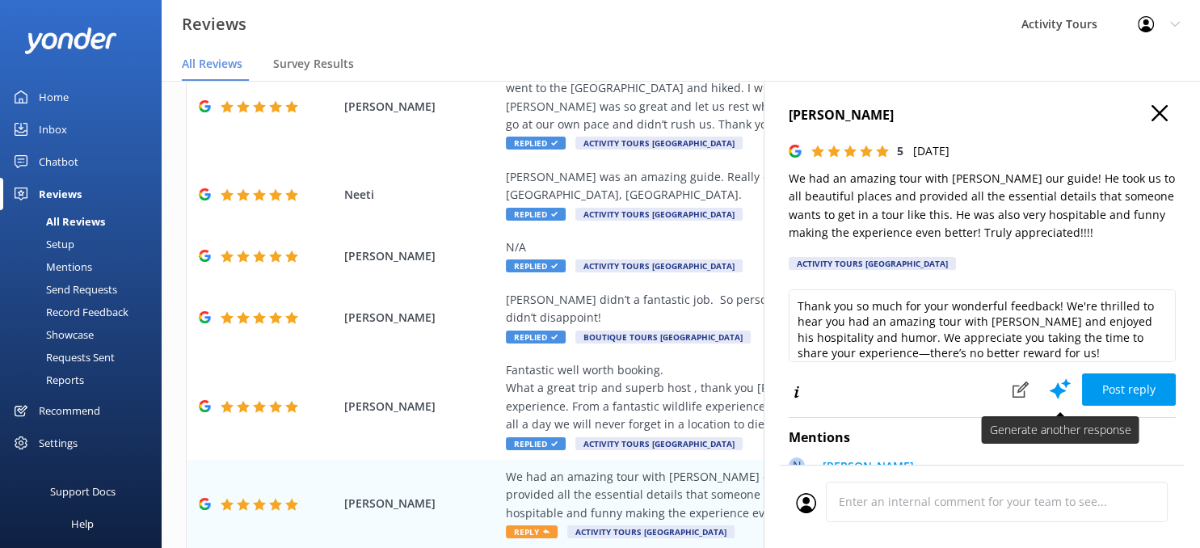
click at [1058, 382] on use at bounding box center [1060, 389] width 21 height 20
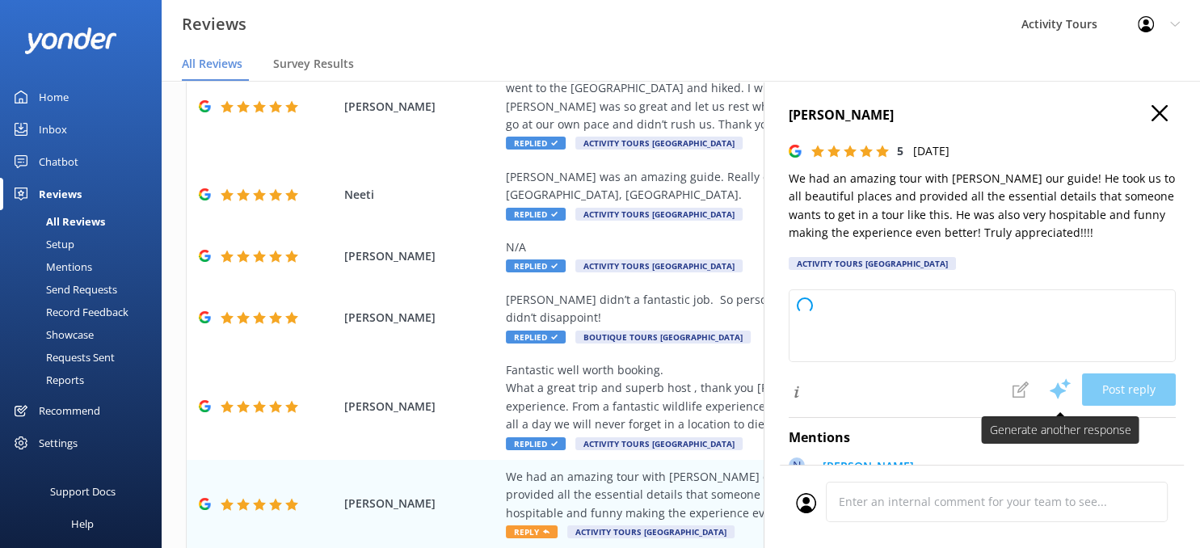
type textarea "Thank you so much for your wonderful feedback! We’re thrilled to hear you had s…"
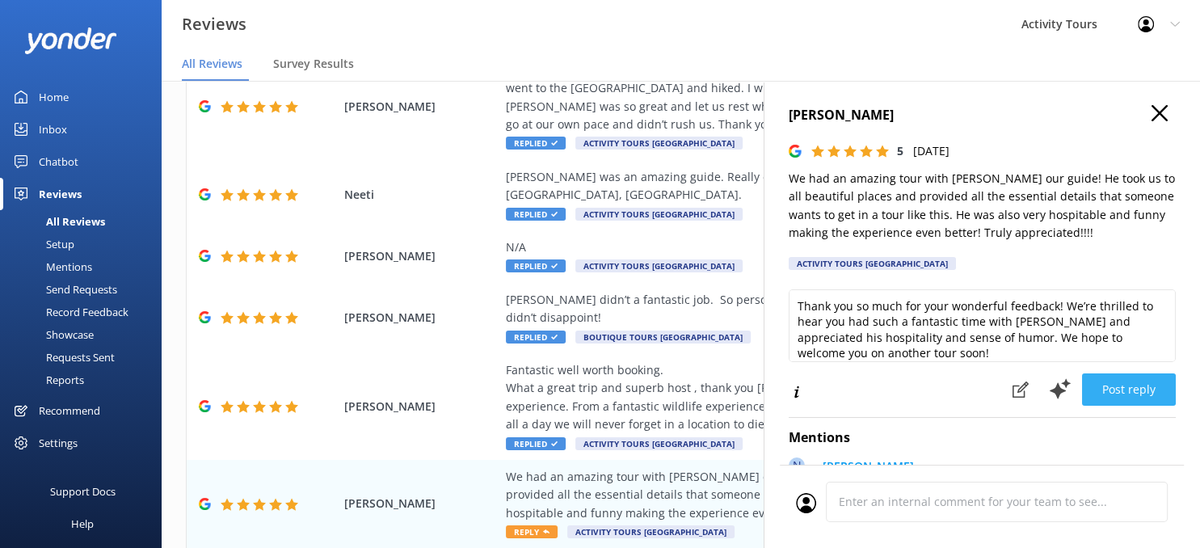
click at [1141, 386] on button "Post reply" at bounding box center [1129, 389] width 94 height 32
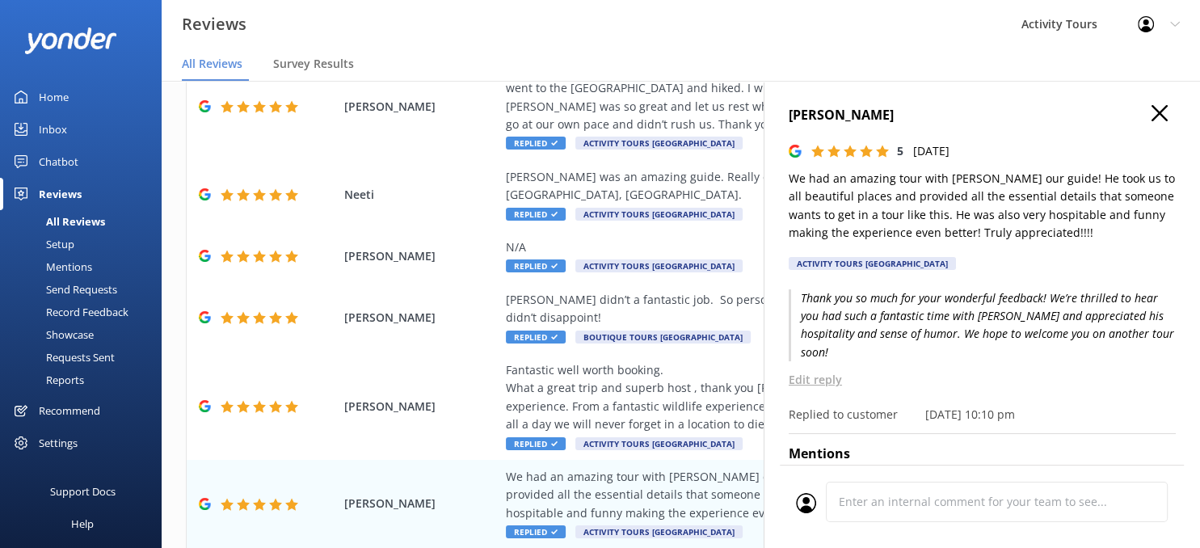
click at [1156, 112] on use "button" at bounding box center [1160, 113] width 16 height 16
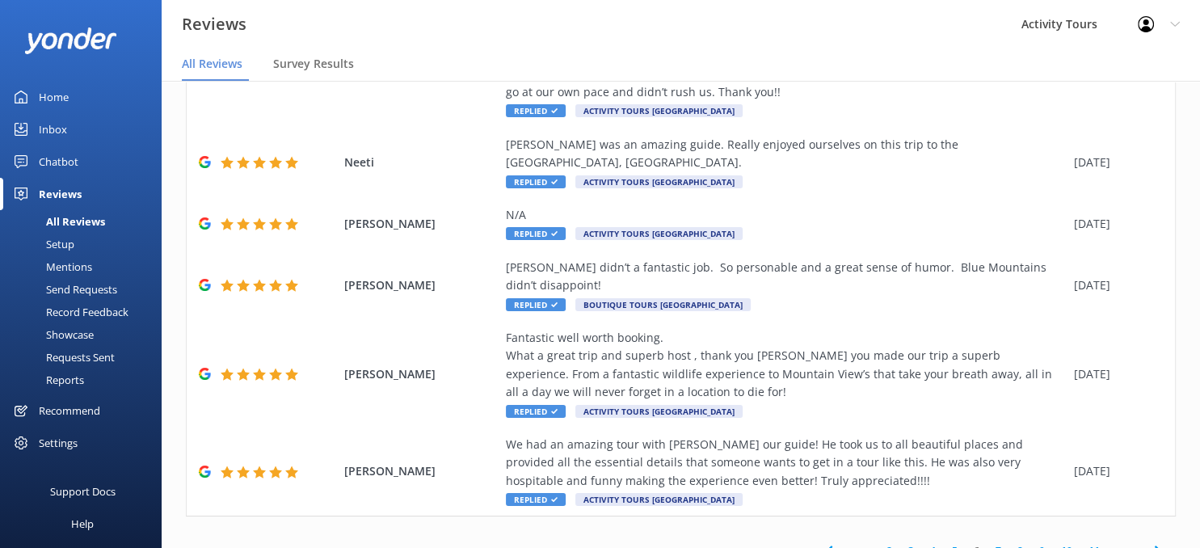
click at [1156, 542] on icon at bounding box center [1158, 551] width 19 height 19
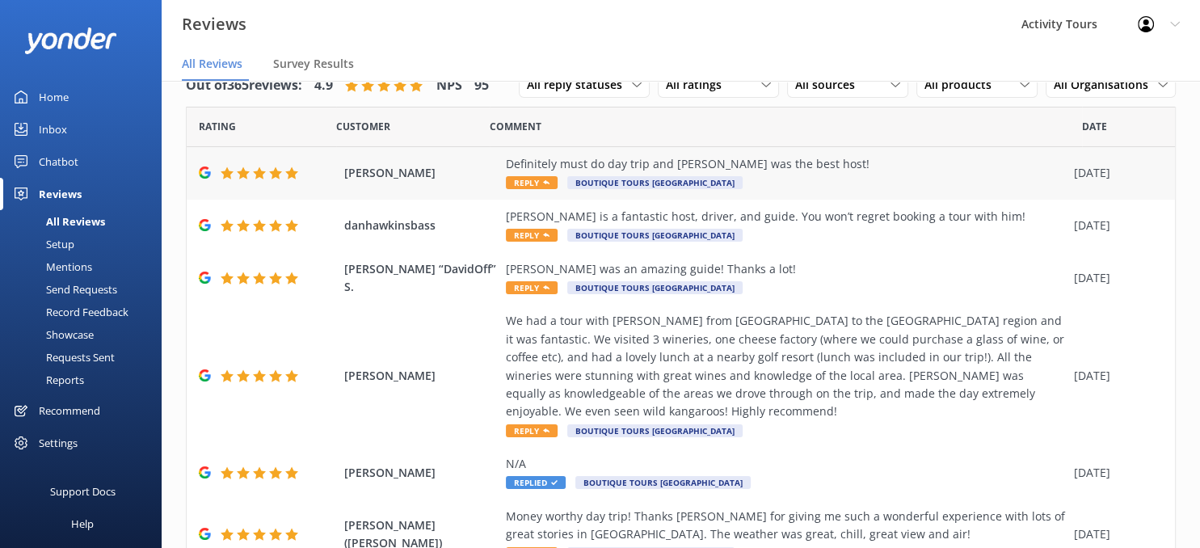
click at [744, 167] on div "Definitely must do day trip and [PERSON_NAME] was the best host!" at bounding box center [786, 164] width 560 height 18
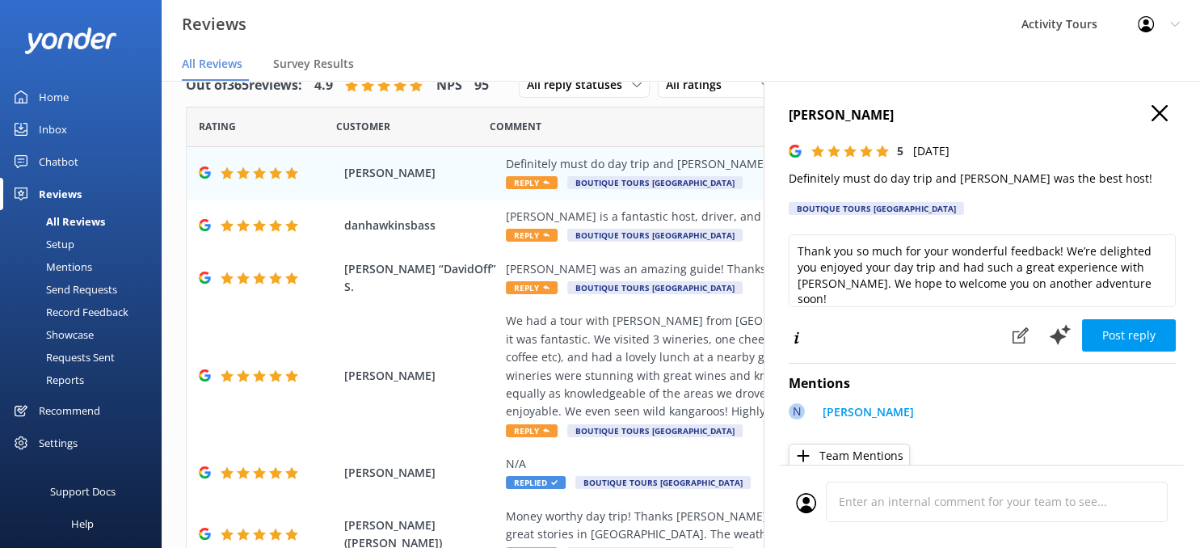
type textarea "Thank you so much for your wonderful feedback! We’re delighted you enjoyed your…"
click at [1128, 329] on button "Post reply" at bounding box center [1129, 335] width 94 height 32
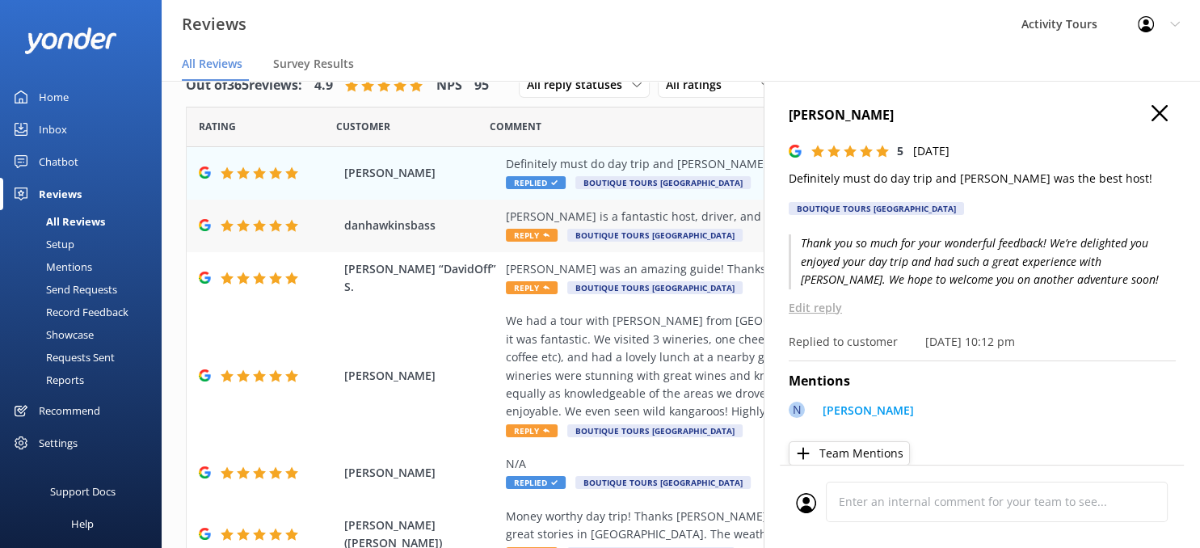
click at [705, 218] on div "[PERSON_NAME] is a fantastic host, driver, and guide. You won’t regret booking …" at bounding box center [786, 217] width 560 height 18
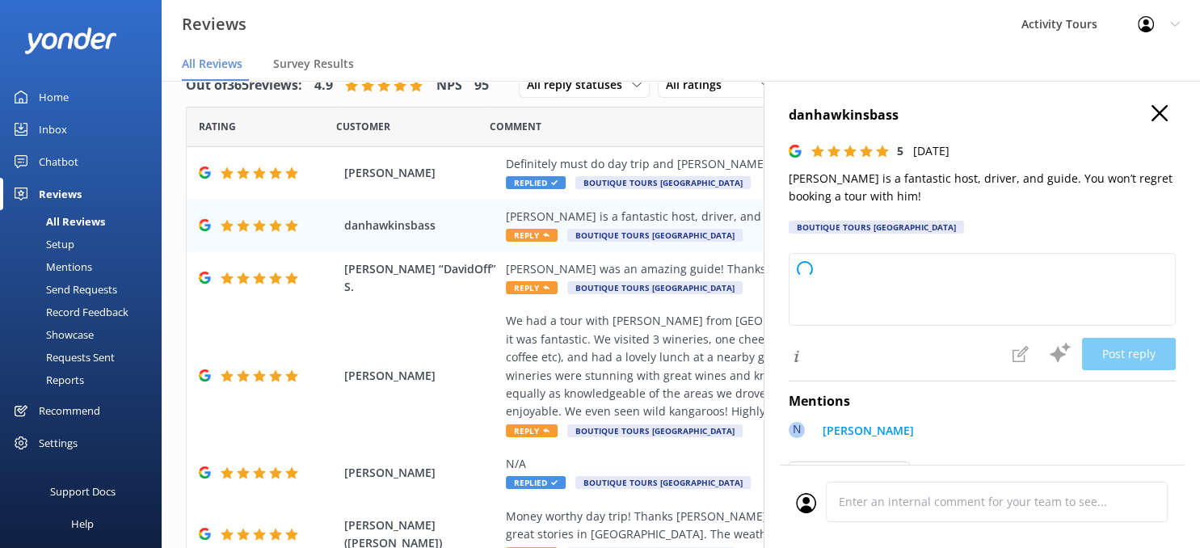
type textarea "Thank you so much for your wonderful feedback! We're thrilled to hear you had a…"
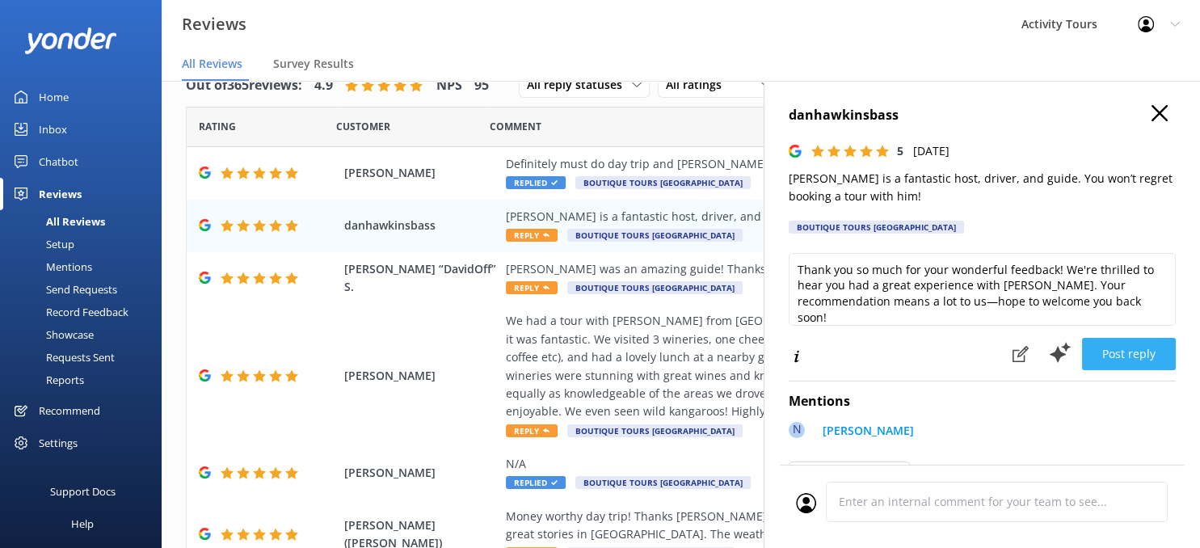
click at [1128, 348] on button "Post reply" at bounding box center [1129, 354] width 94 height 32
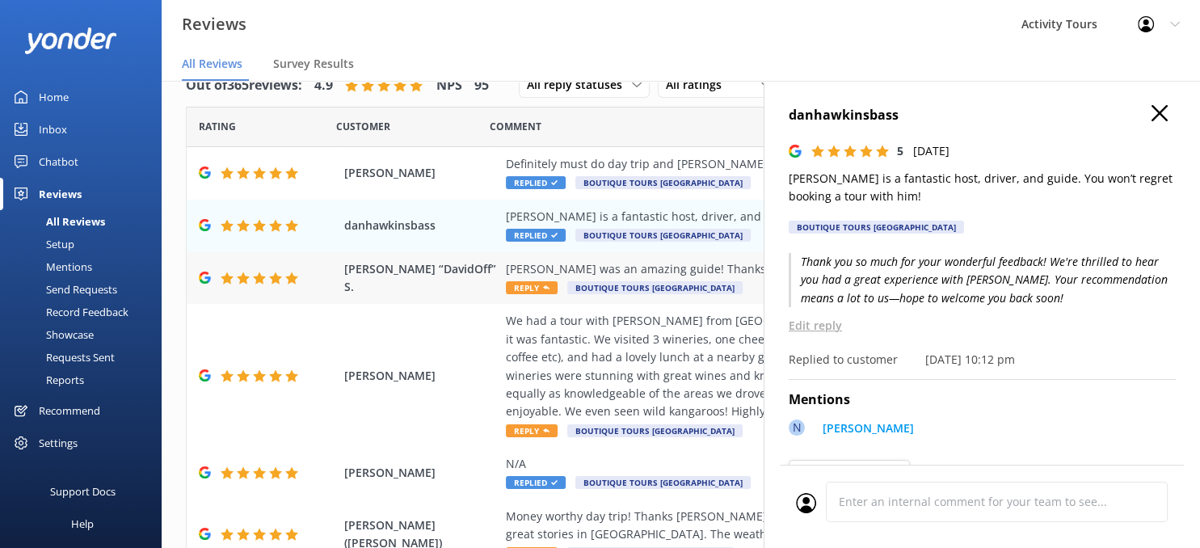
click at [710, 274] on div "[PERSON_NAME] was an amazing guide! Thanks a lot!" at bounding box center [786, 269] width 560 height 18
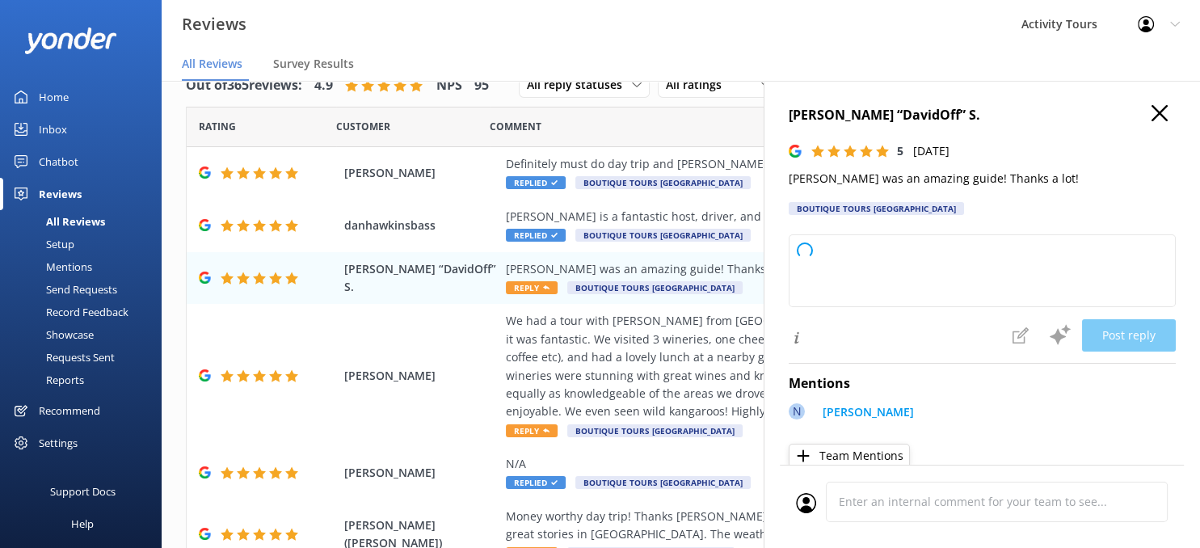
type textarea "Thank you so much for your kind words! We're delighted to hear you had a wonder…"
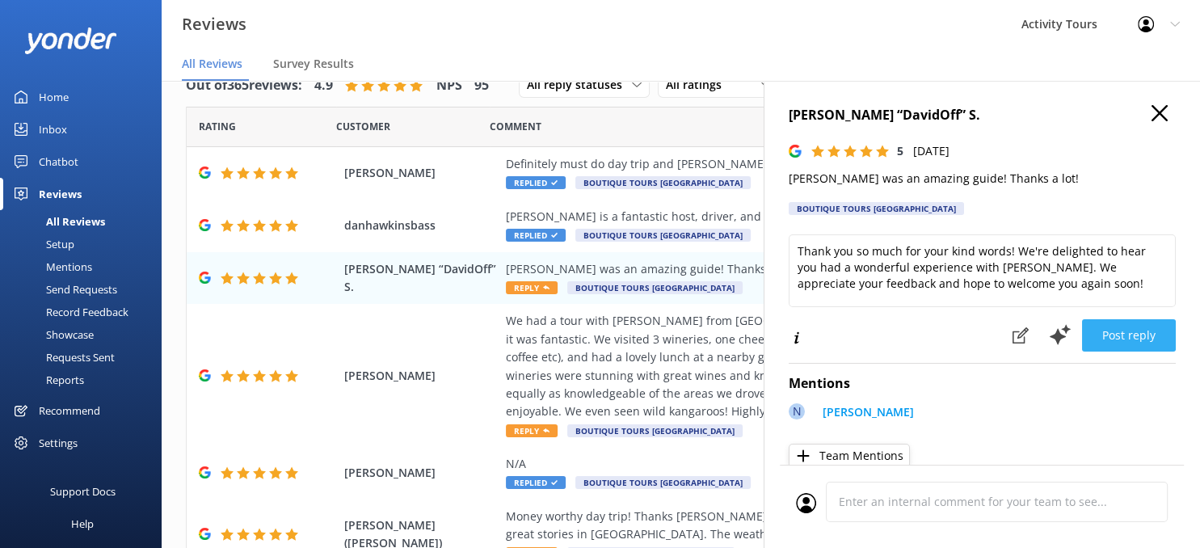
click at [1118, 324] on button "Post reply" at bounding box center [1129, 335] width 94 height 32
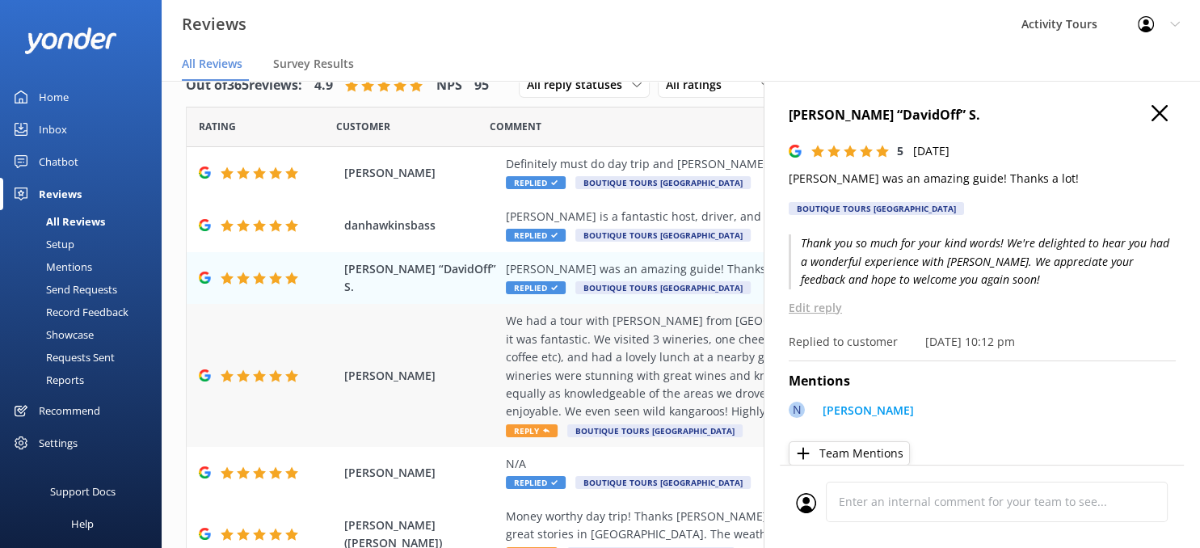
click at [600, 330] on div "We had a tour with [PERSON_NAME] from [GEOGRAPHIC_DATA] to the [GEOGRAPHIC_DATA…" at bounding box center [786, 366] width 560 height 108
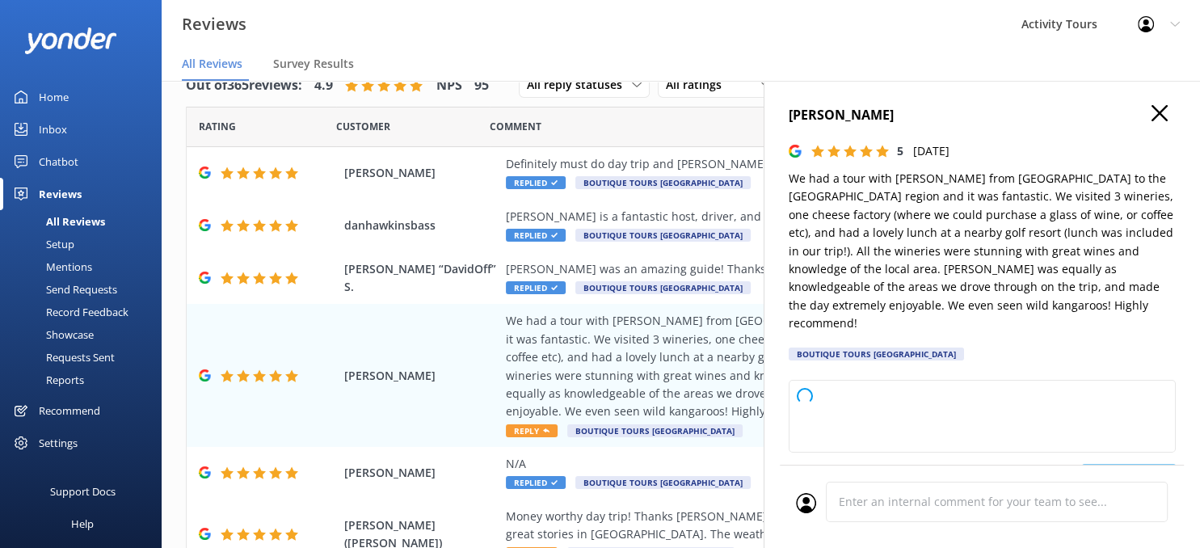
type textarea "Thank you so much for your wonderful feedback! We're delighted to hear you enjo…"
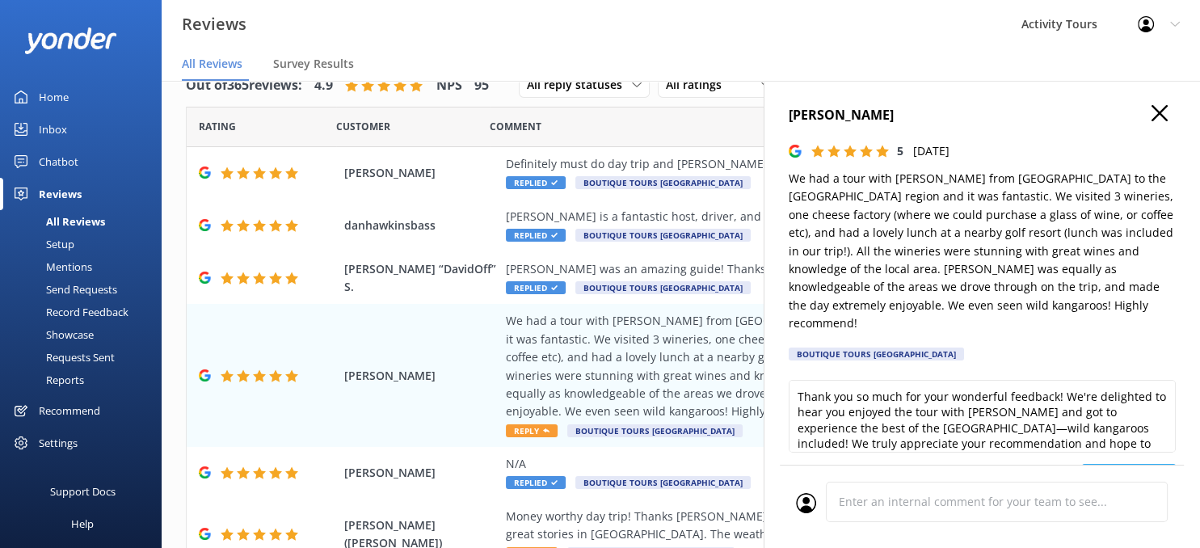
click at [1140, 464] on button "Post reply" at bounding box center [1129, 480] width 94 height 32
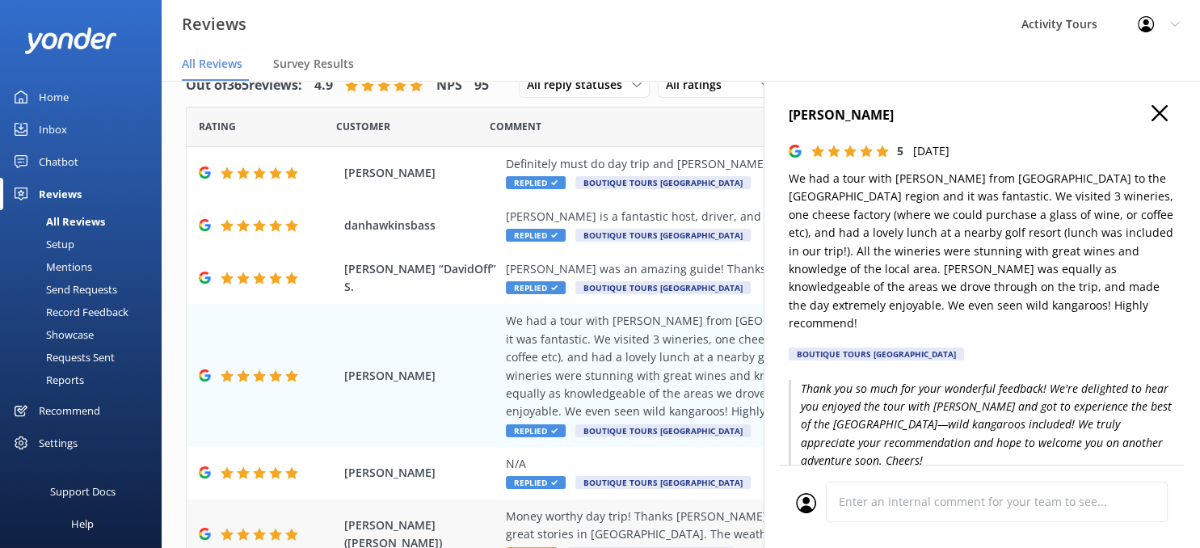
click at [604, 508] on div "Money worthy day trip! Thanks [PERSON_NAME] for giving me such a wonderful expe…" at bounding box center [786, 526] width 560 height 36
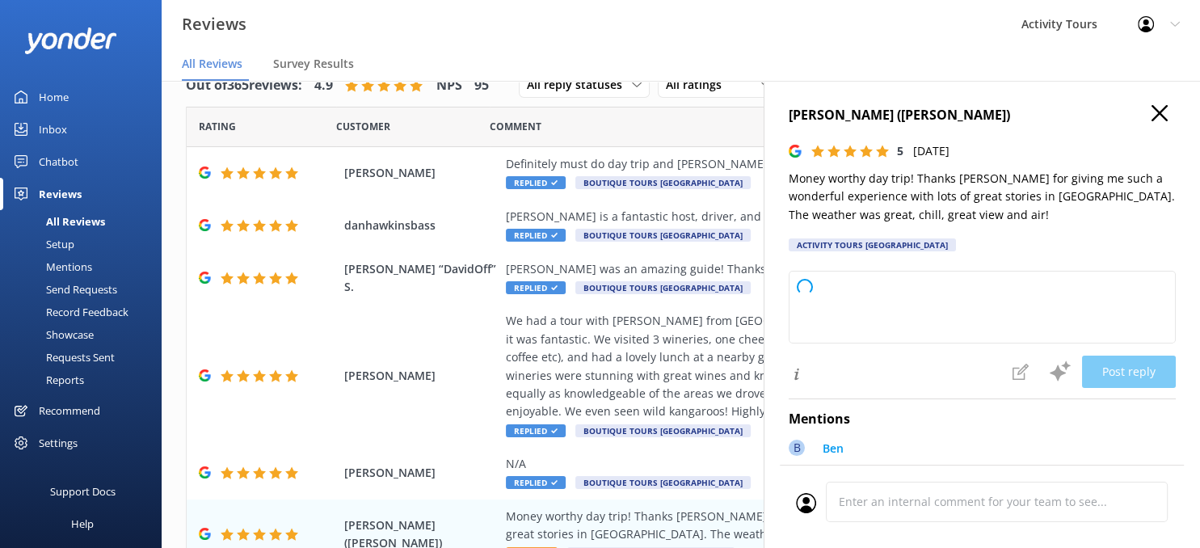
type textarea "Thank you so much for your wonderful review! We’re thrilled you enjoyed your Bl…"
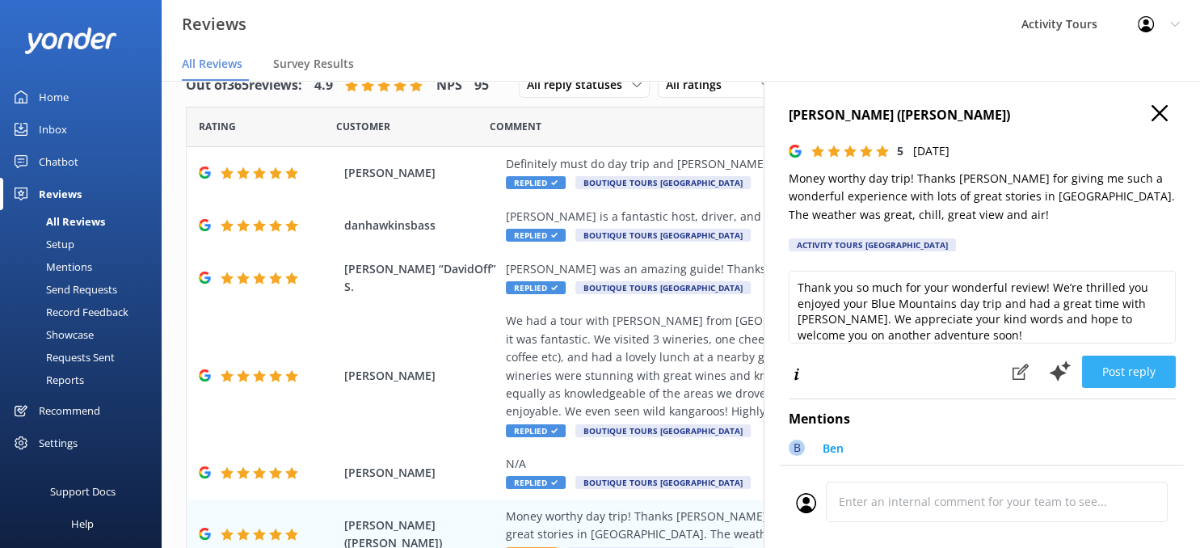
click at [1132, 361] on button "Post reply" at bounding box center [1129, 372] width 94 height 32
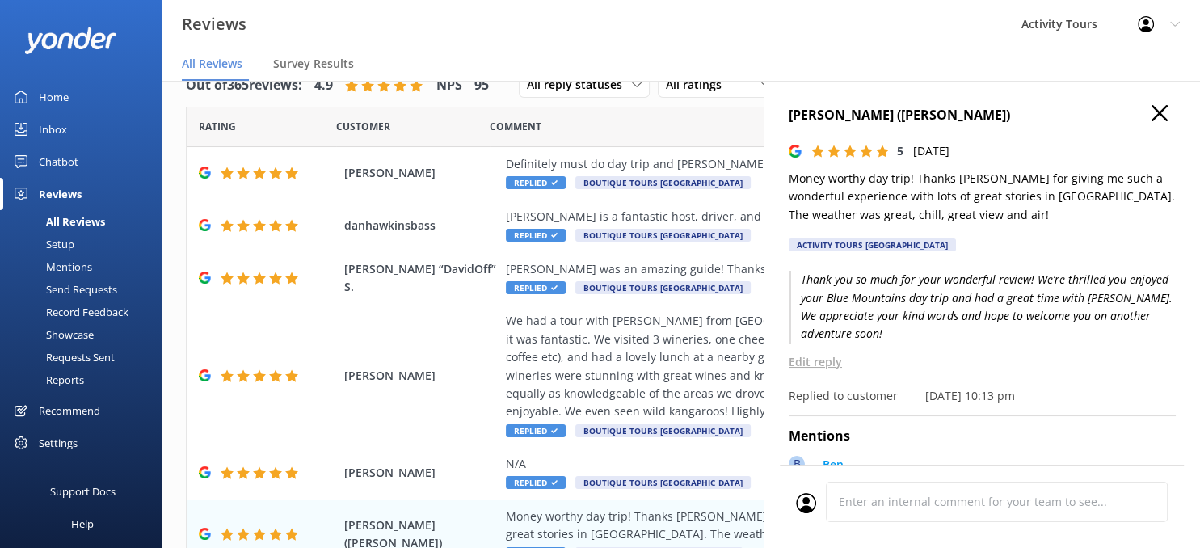
click at [1157, 118] on use "button" at bounding box center [1160, 113] width 16 height 16
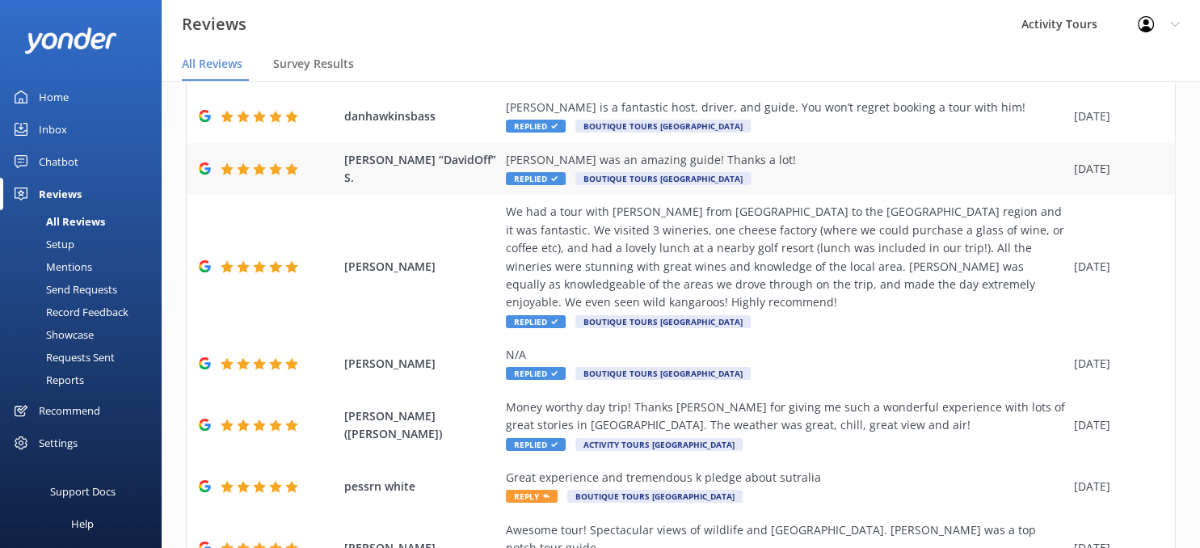
scroll to position [206, 0]
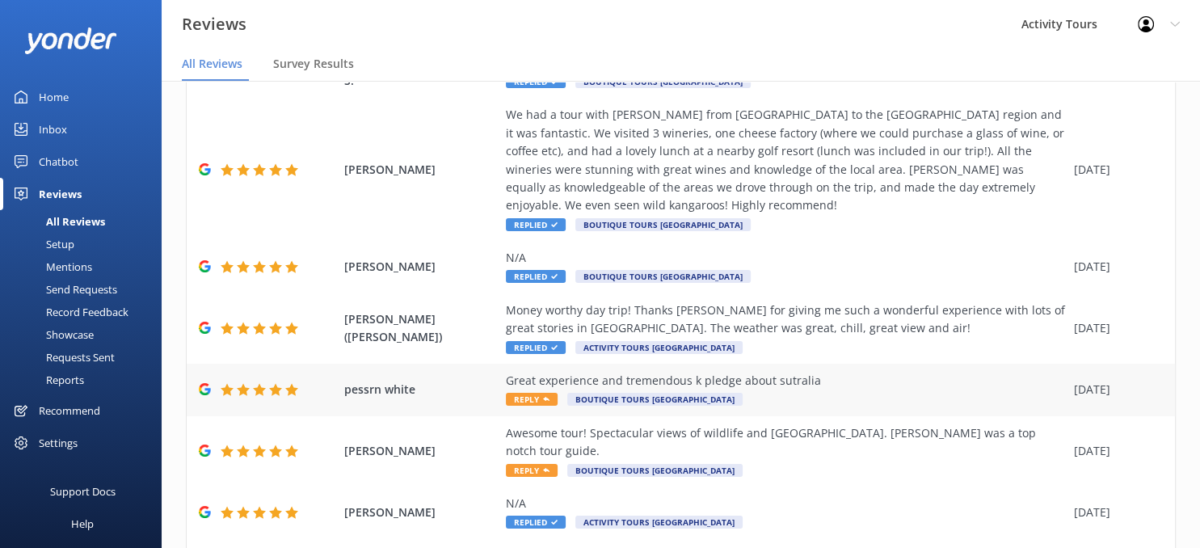
click at [744, 372] on div "Great experience and tremendous k pledge about sutralia" at bounding box center [786, 381] width 560 height 18
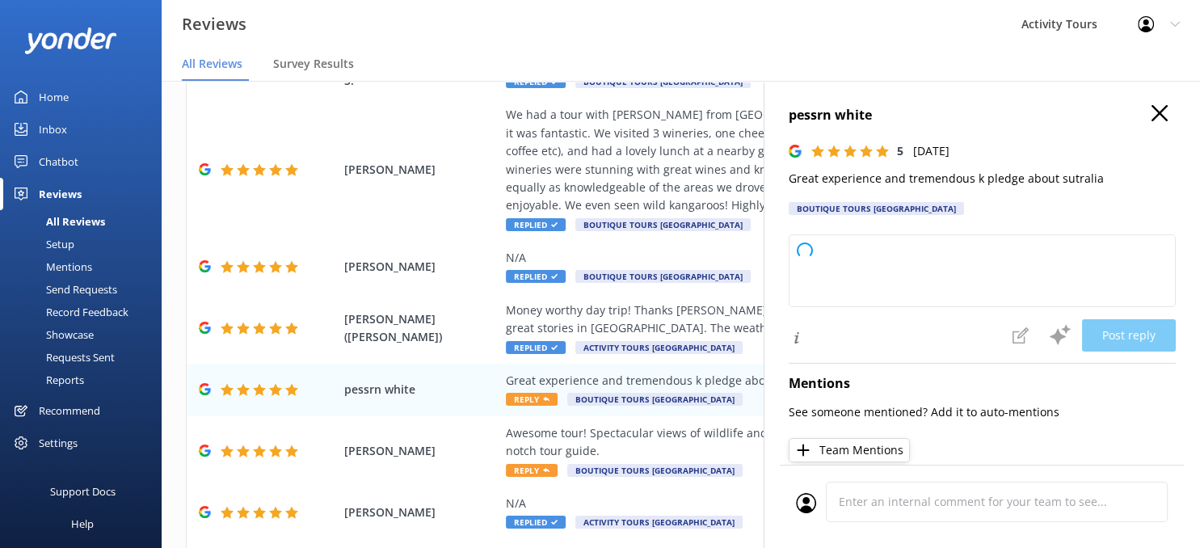
type textarea "Thank you so much for your wonderful review! We're glad you had a great experie…"
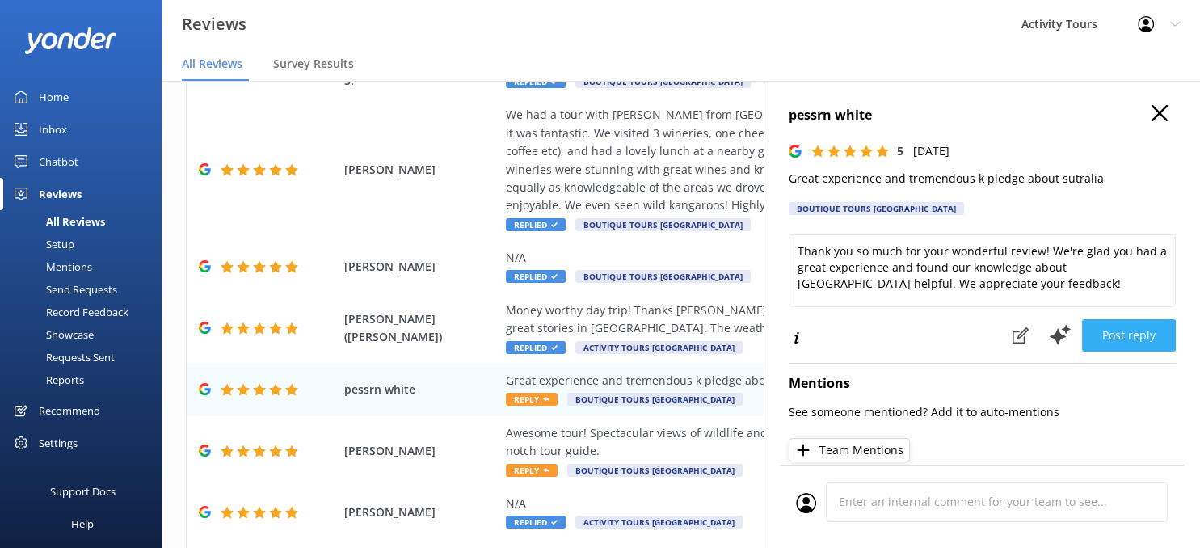
click at [1132, 338] on button "Post reply" at bounding box center [1129, 335] width 94 height 32
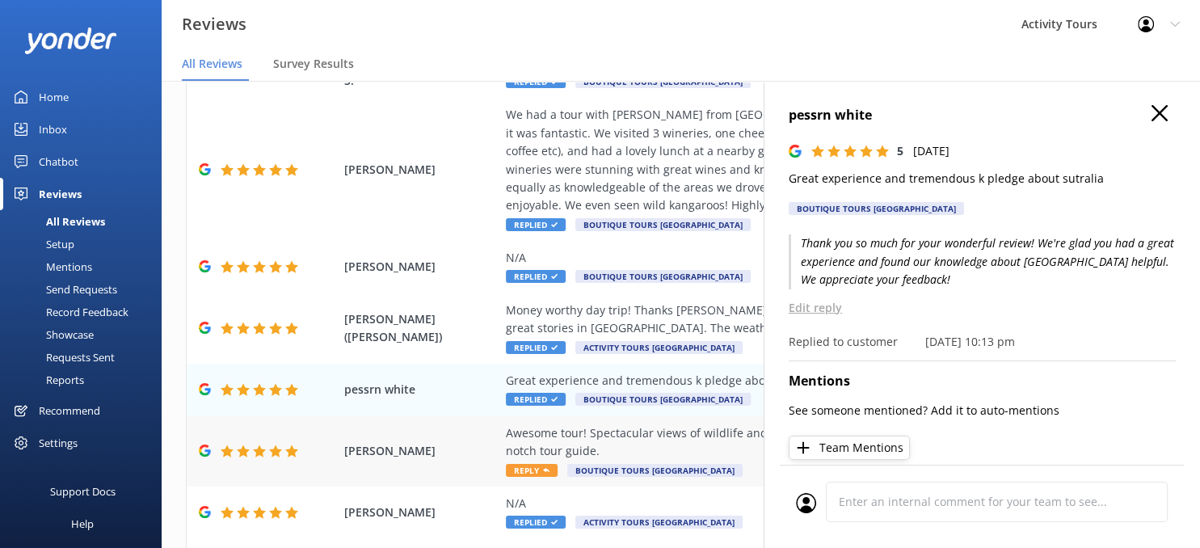
click at [703, 424] on div "Awesome tour! Spectacular views of wildlife and [GEOGRAPHIC_DATA]. [PERSON_NAME…" at bounding box center [786, 442] width 560 height 36
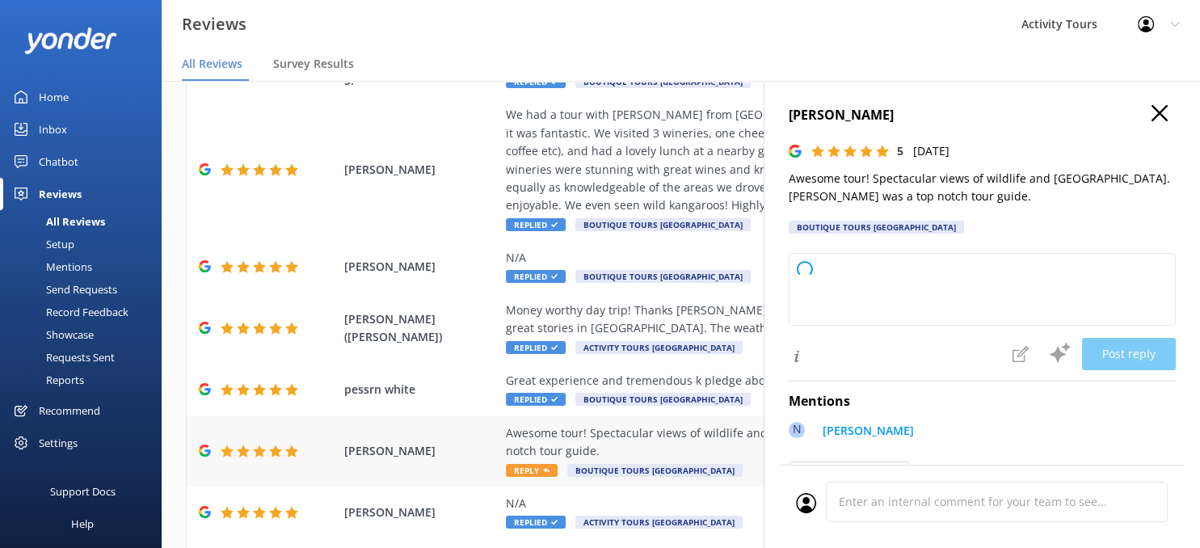
type textarea "Thank you so much for your wonderful review! We're thrilled you enjoyed the tou…"
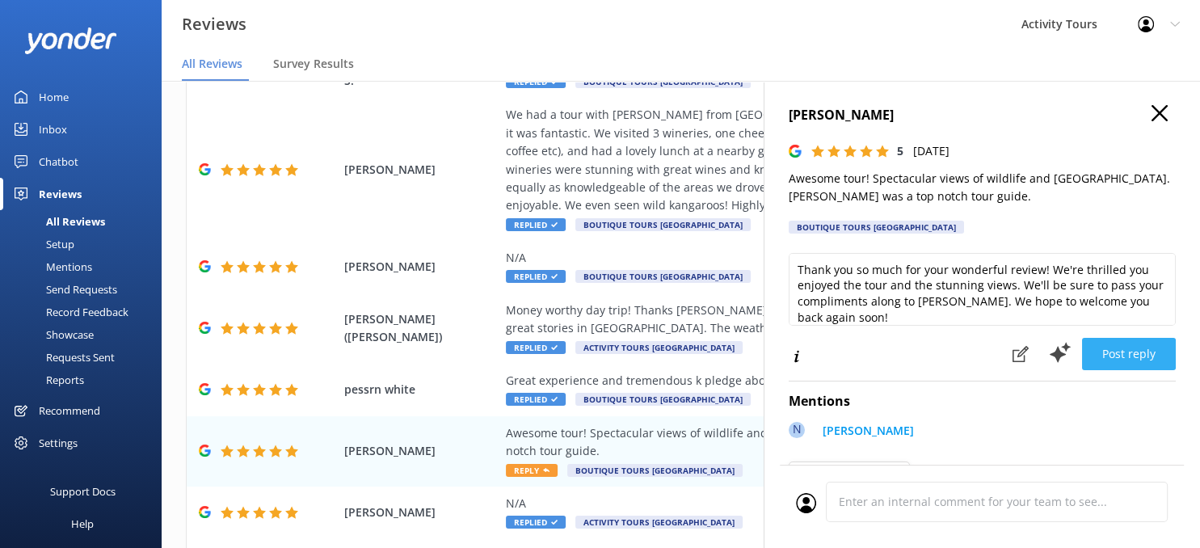
click at [1136, 340] on button "Post reply" at bounding box center [1129, 354] width 94 height 32
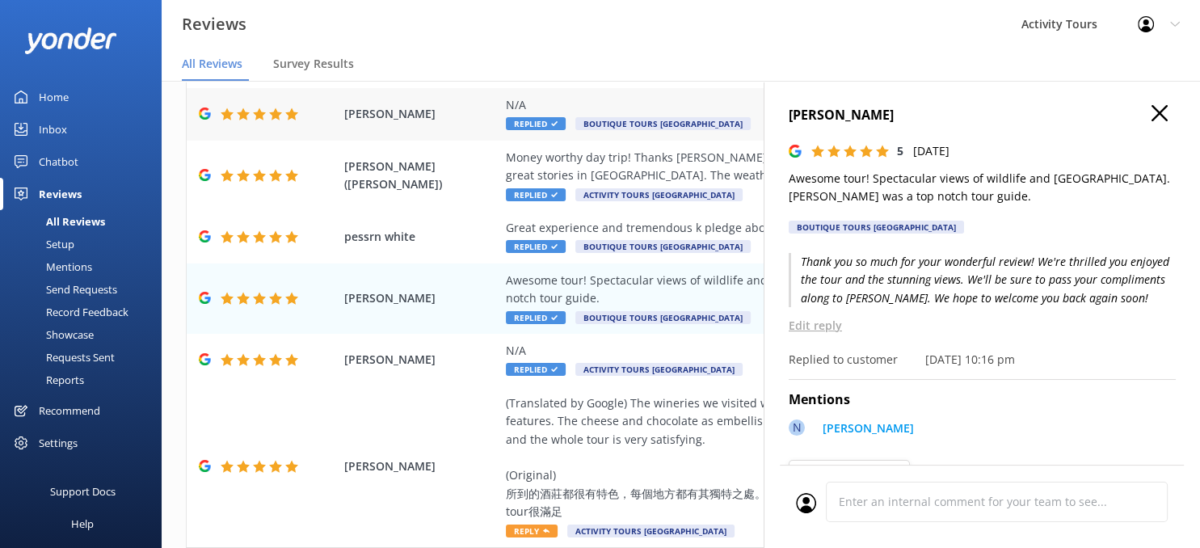
scroll to position [407, 0]
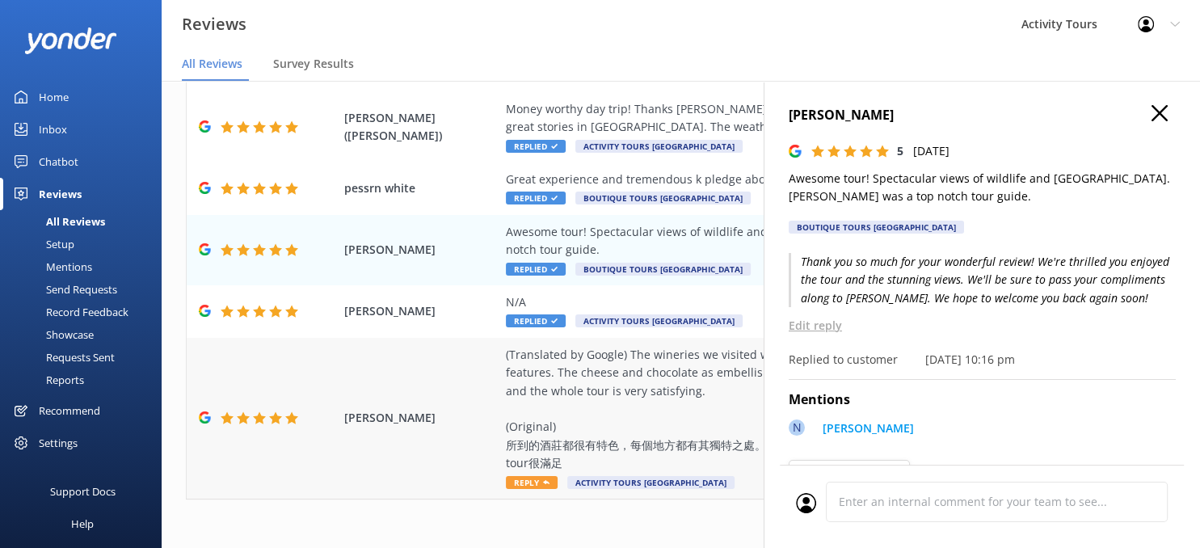
click at [554, 398] on div "(Translated by Google) The wineries we visited were all unique, and each place …" at bounding box center [786, 409] width 560 height 127
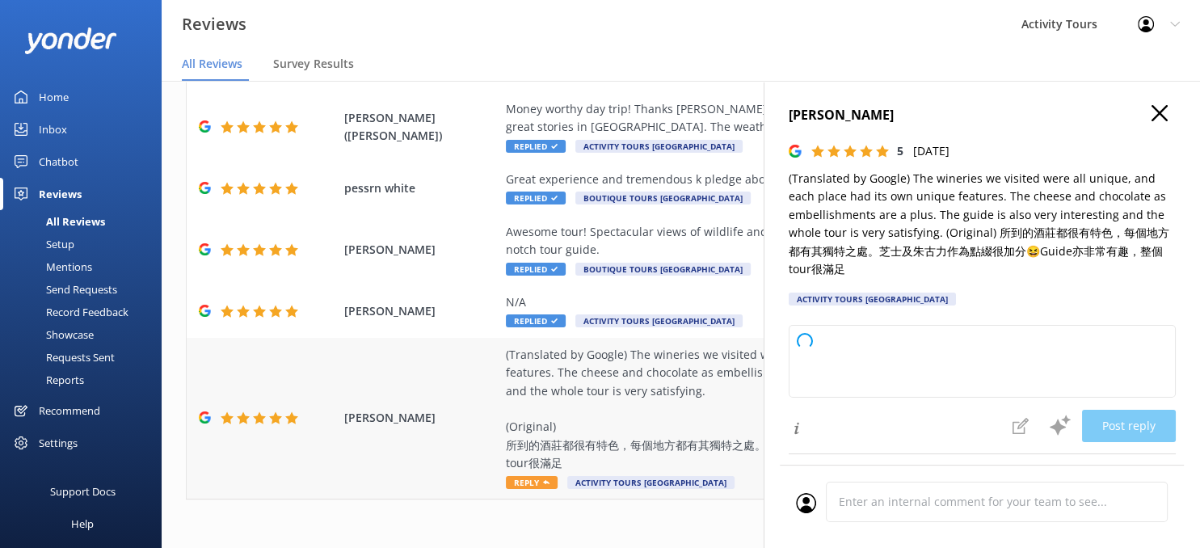
type textarea "Thank you so much for your wonderful feedback! We’re delighted to hear you enjo…"
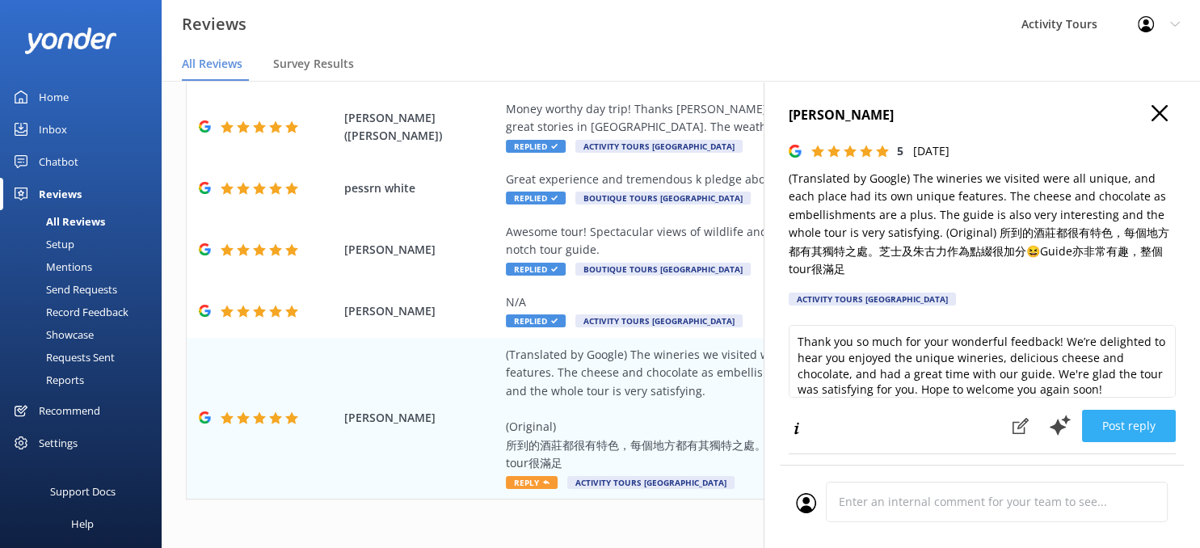
click at [1124, 422] on button "Post reply" at bounding box center [1129, 426] width 94 height 32
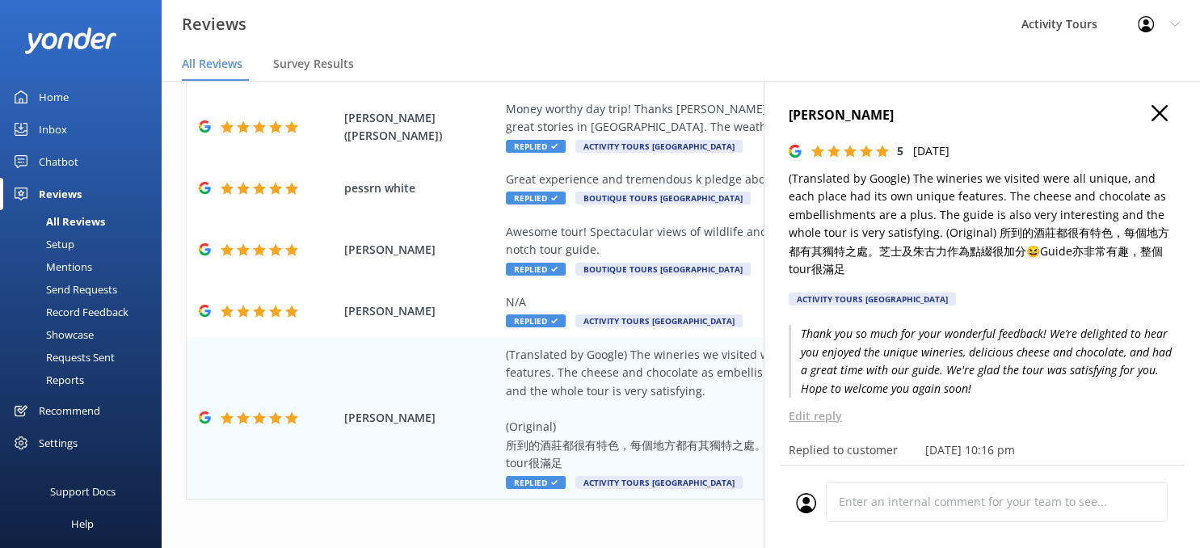
click at [1160, 112] on use "button" at bounding box center [1160, 113] width 16 height 16
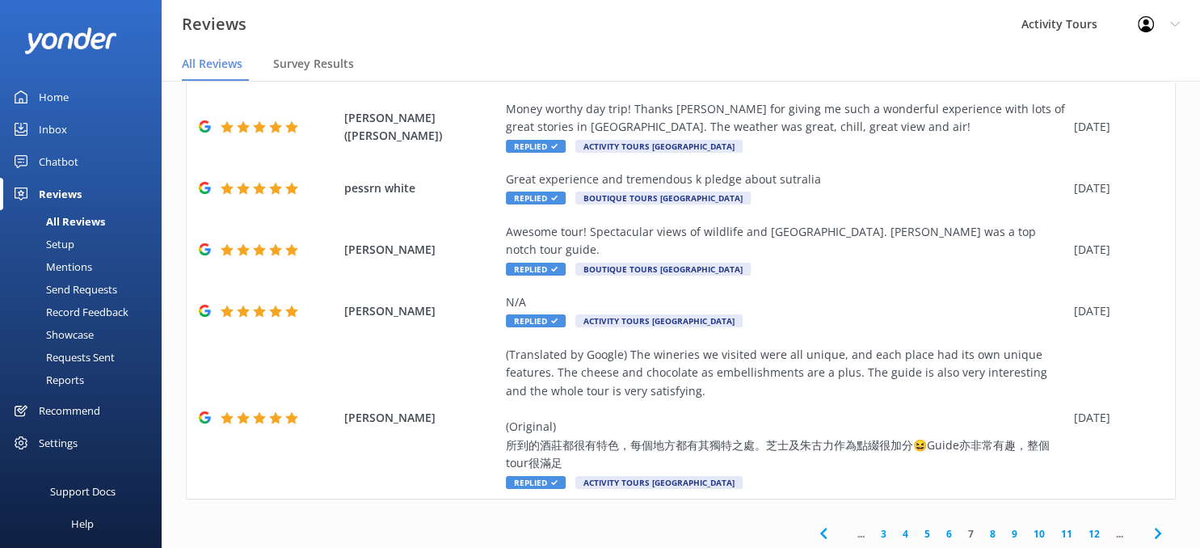
click at [1159, 524] on icon at bounding box center [1158, 533] width 19 height 19
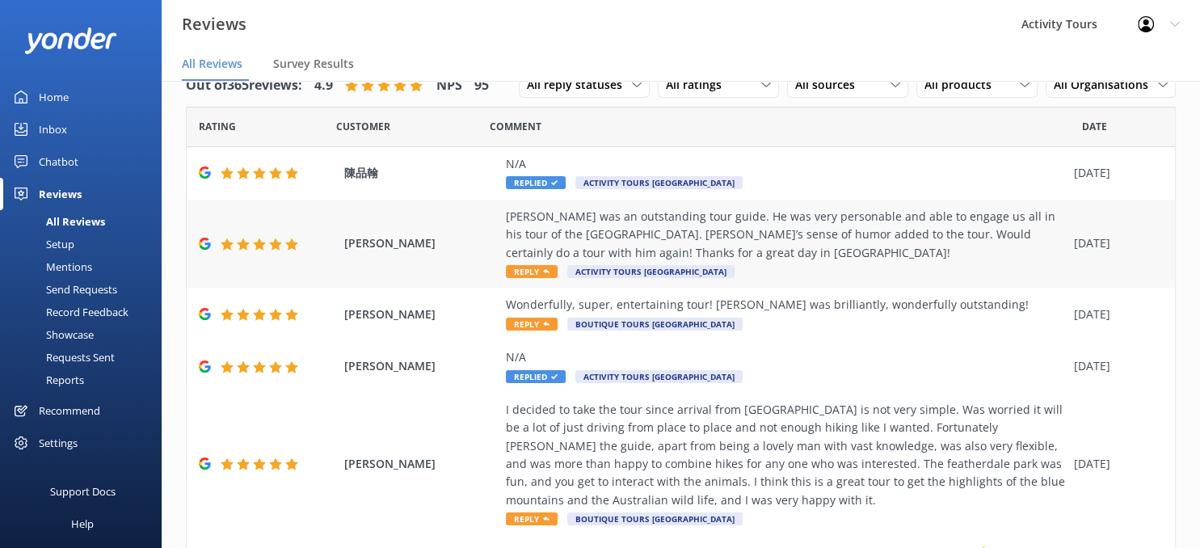
click at [774, 228] on div "[PERSON_NAME] was an outstanding tour guide. He was very personable and able to…" at bounding box center [786, 235] width 560 height 54
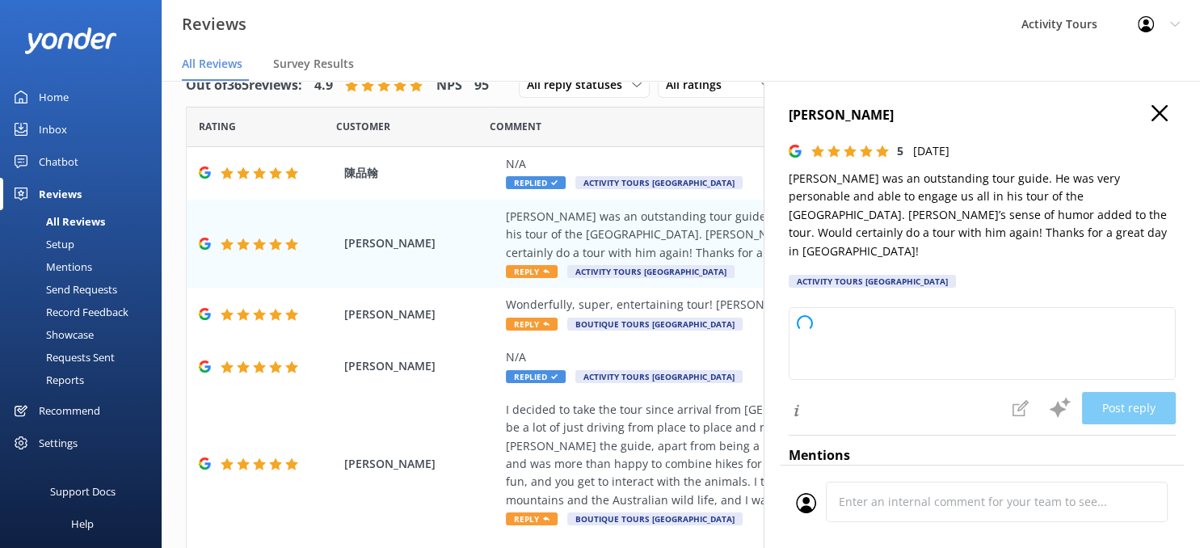
type textarea "Thank you so much for your wonderful review! We're delighted to hear you had a …"
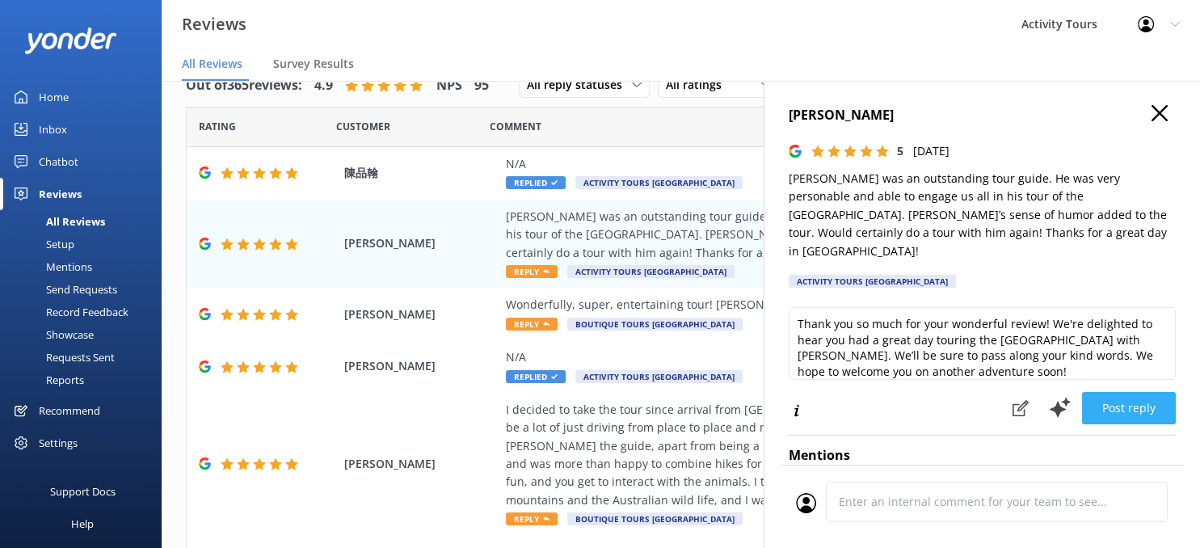
click at [1143, 392] on button "Post reply" at bounding box center [1129, 408] width 94 height 32
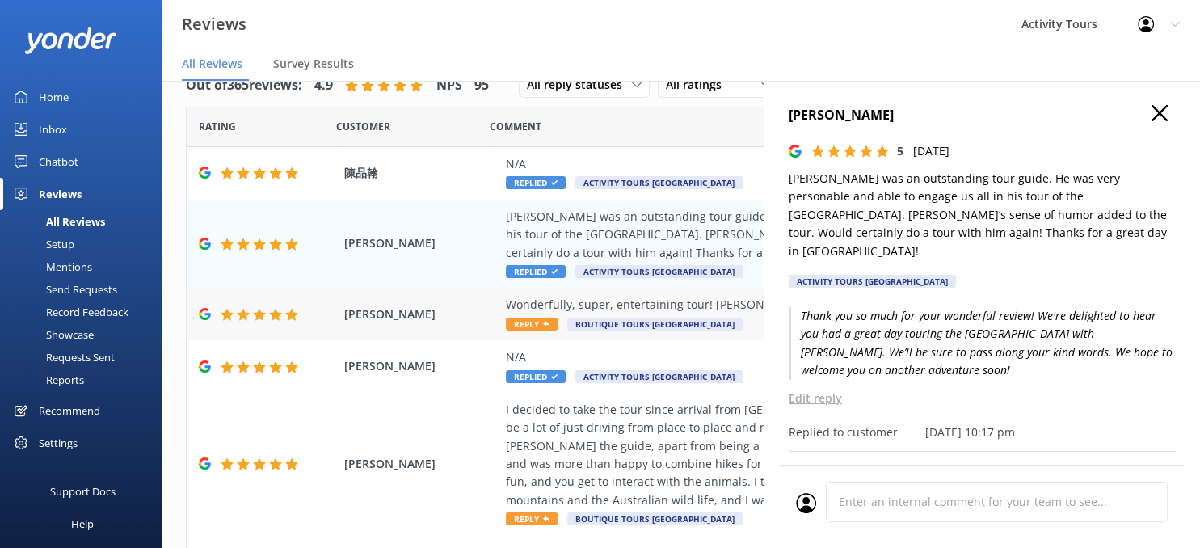
click at [716, 306] on div "Wonderfully, super, entertaining tour! [PERSON_NAME] was brilliantly, wonderful…" at bounding box center [786, 305] width 560 height 18
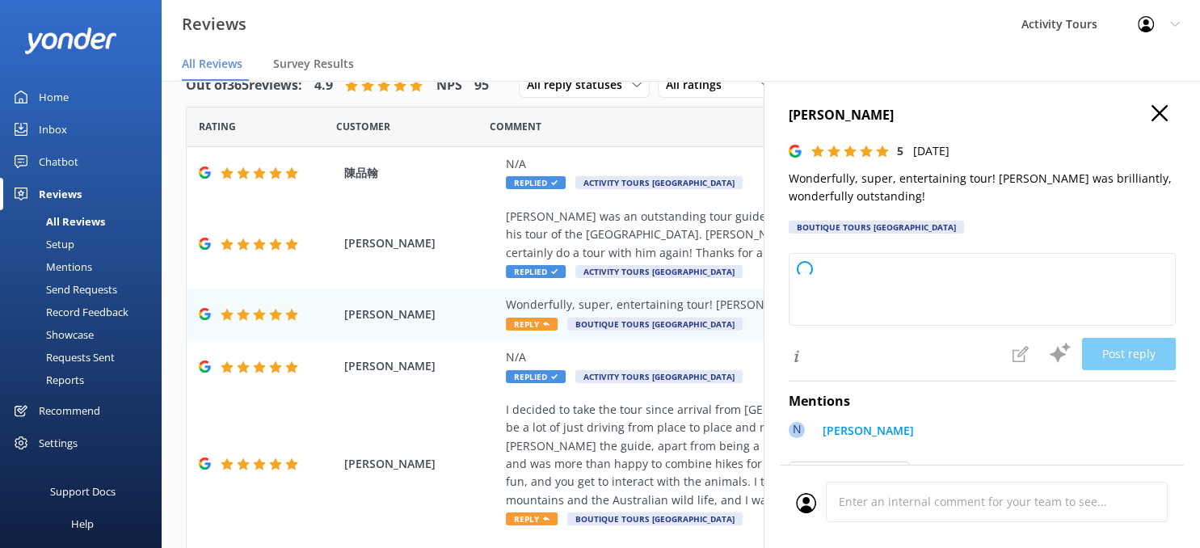
type textarea "Thank you so much for your fantastic review! We're delighted to hear you had su…"
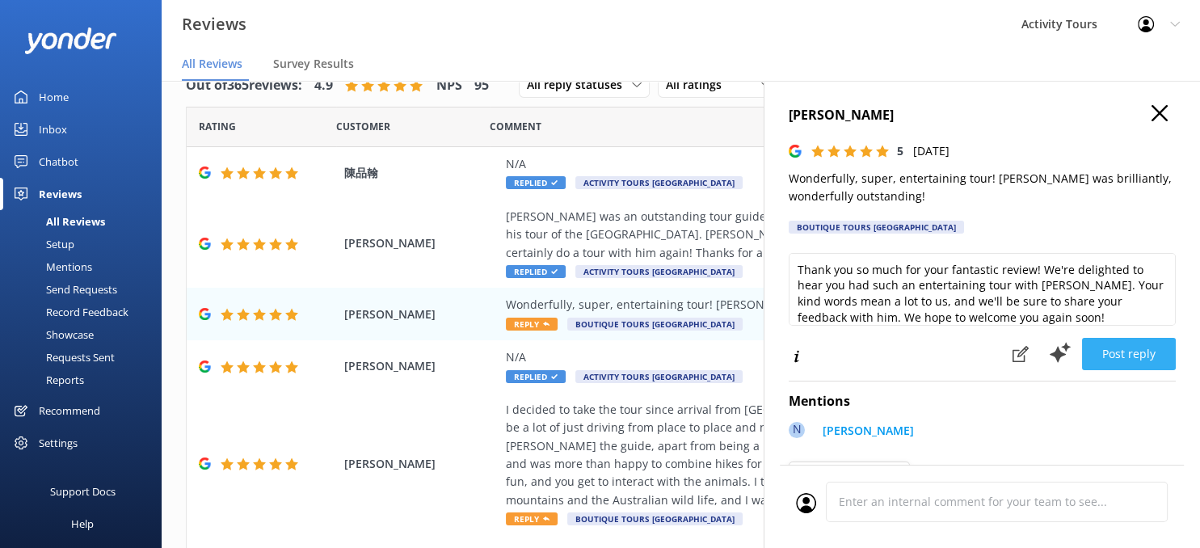
click at [1124, 356] on button "Post reply" at bounding box center [1129, 354] width 94 height 32
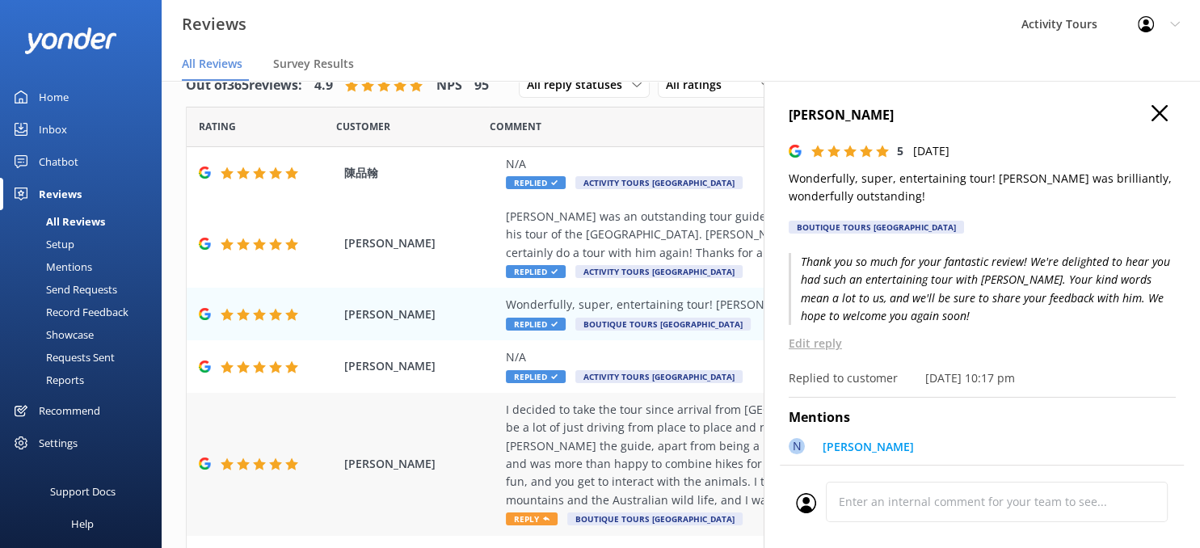
click at [577, 432] on div "I decided to take the tour since arrival from [GEOGRAPHIC_DATA] is not very sim…" at bounding box center [786, 455] width 560 height 108
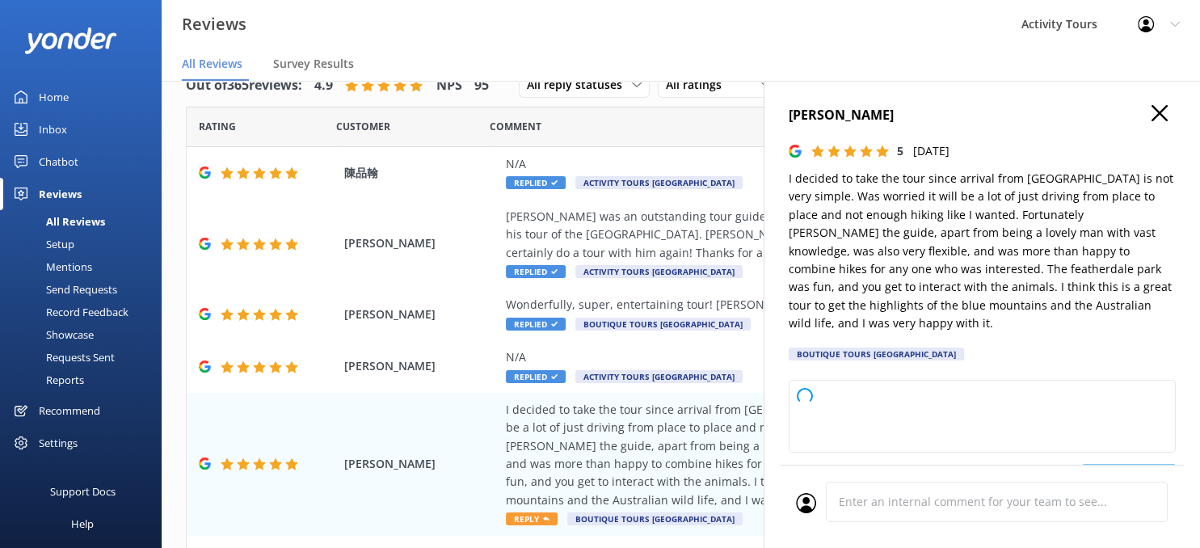
type textarea "Thank you so much for your wonderful review! We’re delighted to hear you enjoye…"
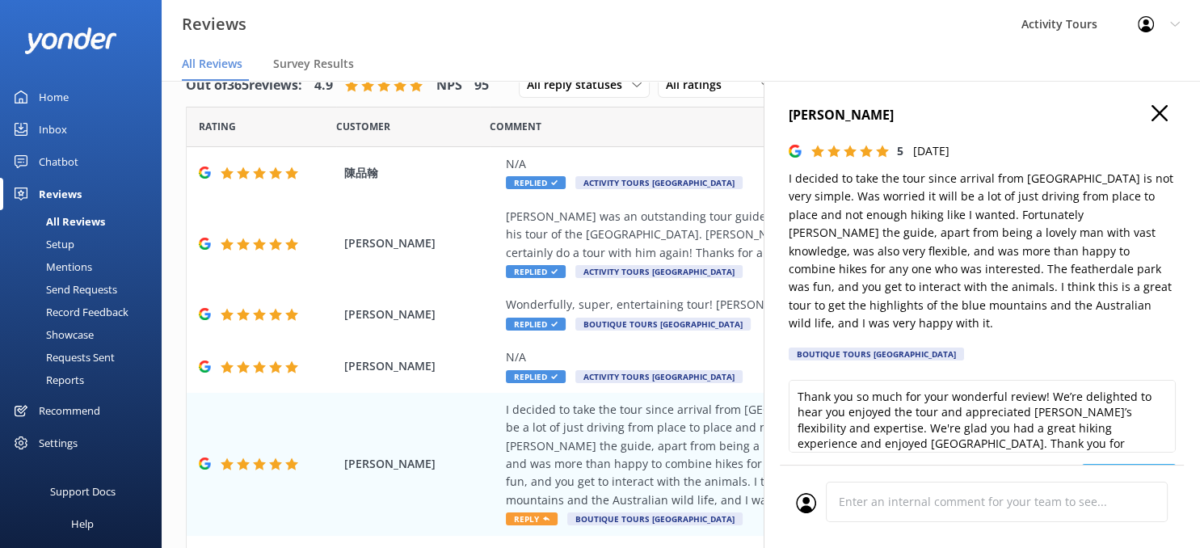
click at [1124, 464] on button "Post reply" at bounding box center [1129, 480] width 94 height 32
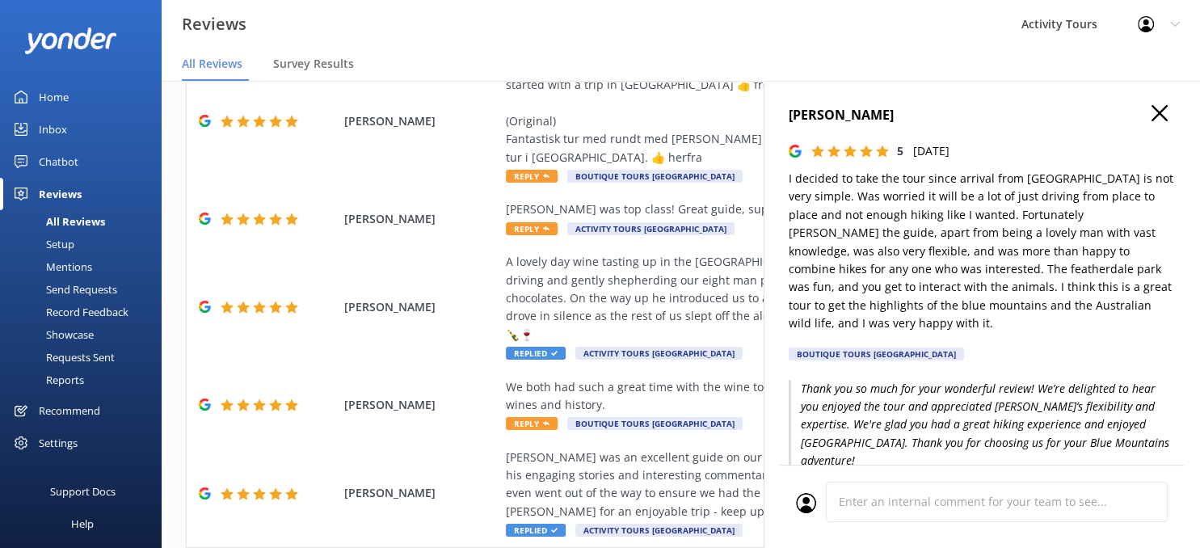
scroll to position [488, 0]
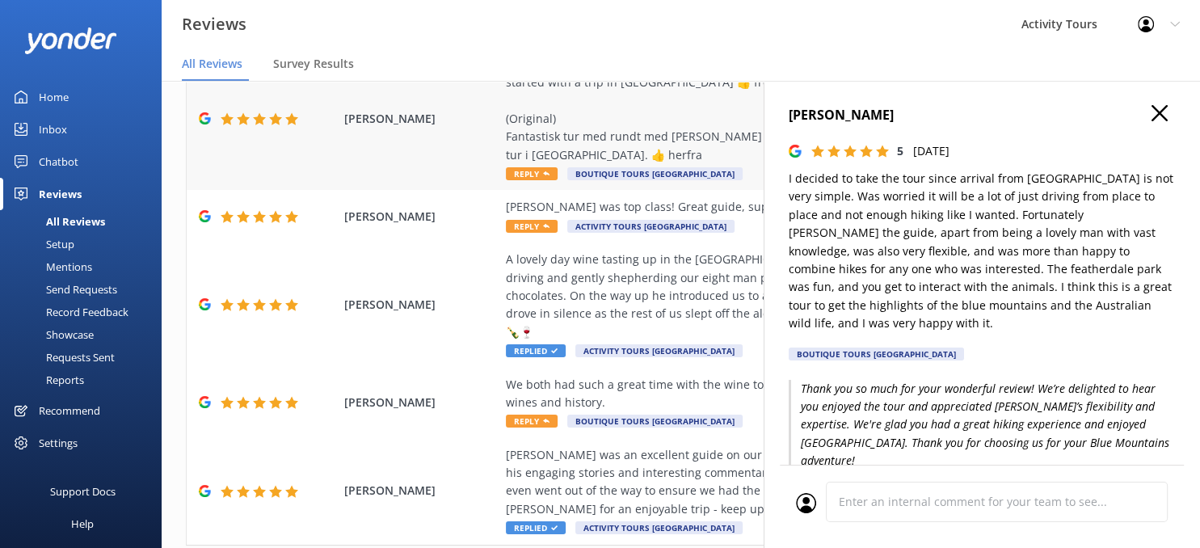
click at [548, 137] on div "(Translated by Google) Fantastic trip with [PERSON_NAME] in the [GEOGRAPHIC_DAT…" at bounding box center [786, 110] width 560 height 108
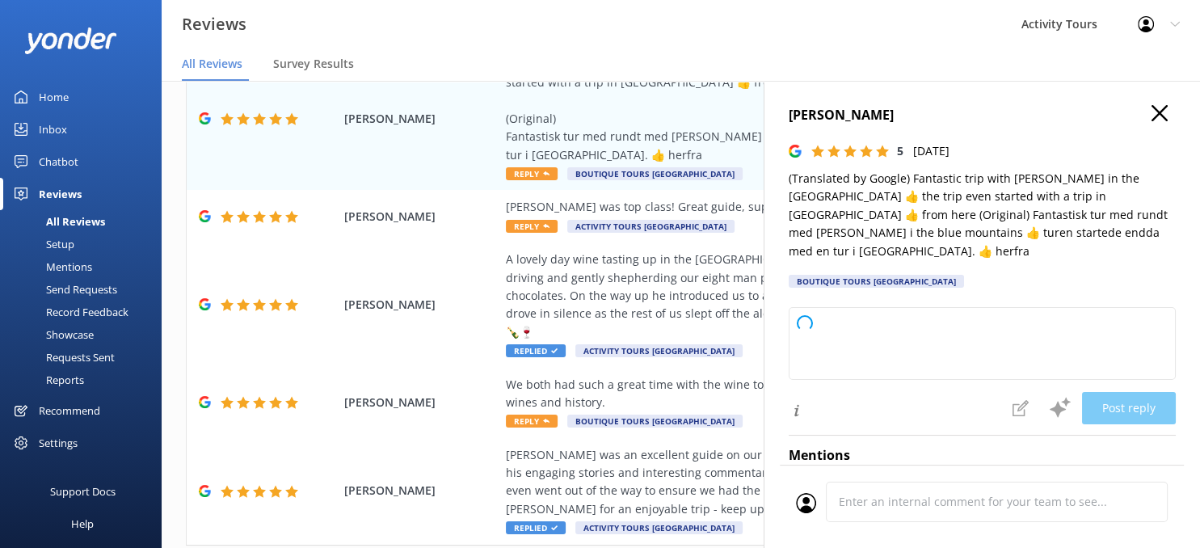
type textarea "Thank you so much for your wonderful review! We're thrilled you enjoyed your tr…"
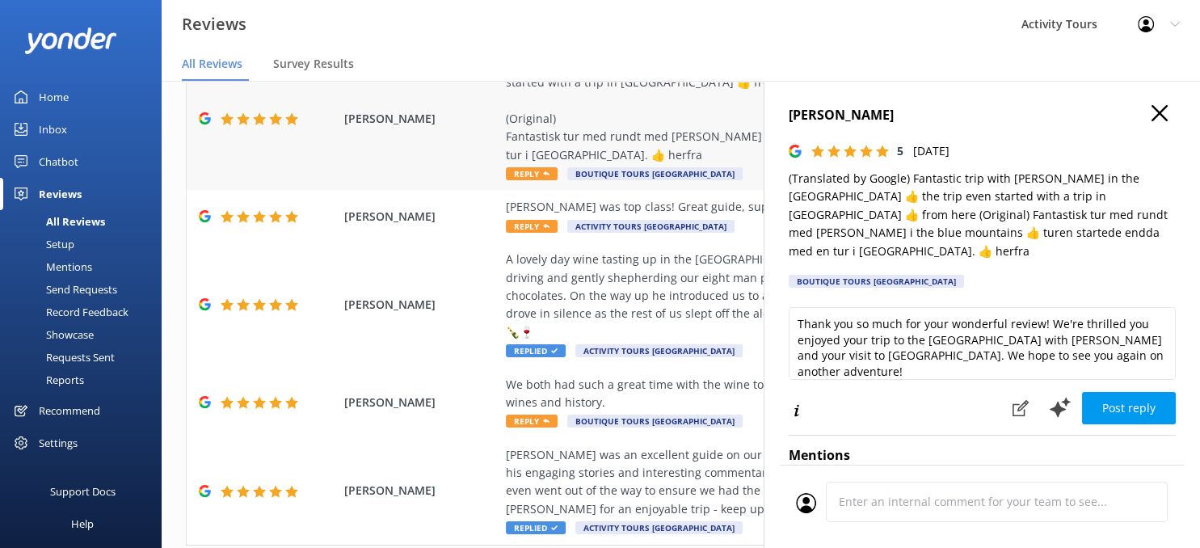
click at [597, 133] on div "(Translated by Google) Fantastic trip with [PERSON_NAME] in the [GEOGRAPHIC_DAT…" at bounding box center [786, 110] width 560 height 108
click at [1122, 399] on button "Post reply" at bounding box center [1129, 408] width 94 height 32
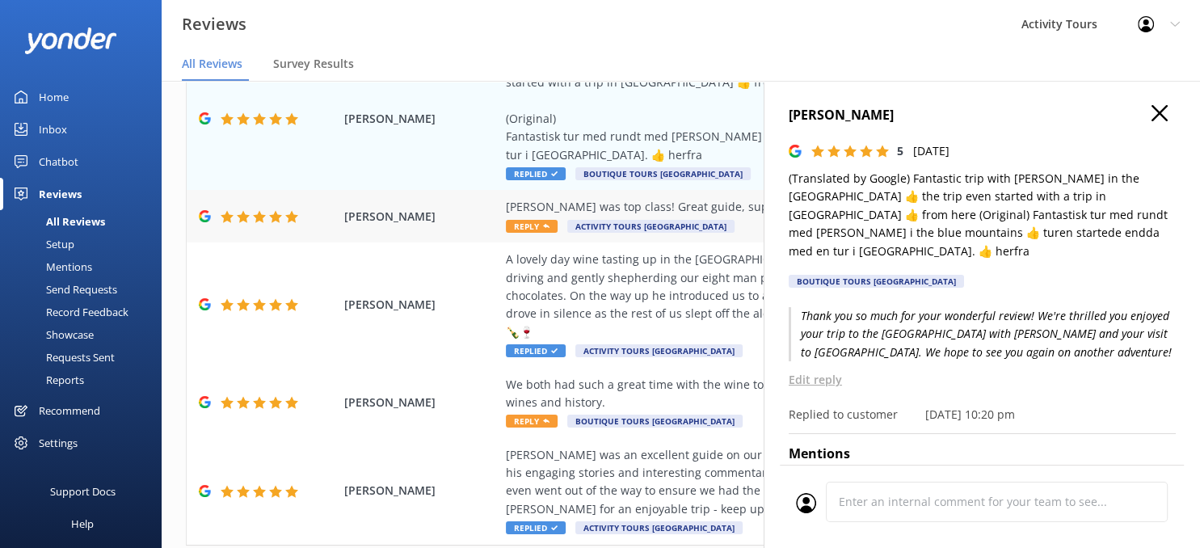
click at [635, 207] on div "[PERSON_NAME] was top class! Great guide, super knowledgeable, really friendly.…" at bounding box center [786, 207] width 560 height 18
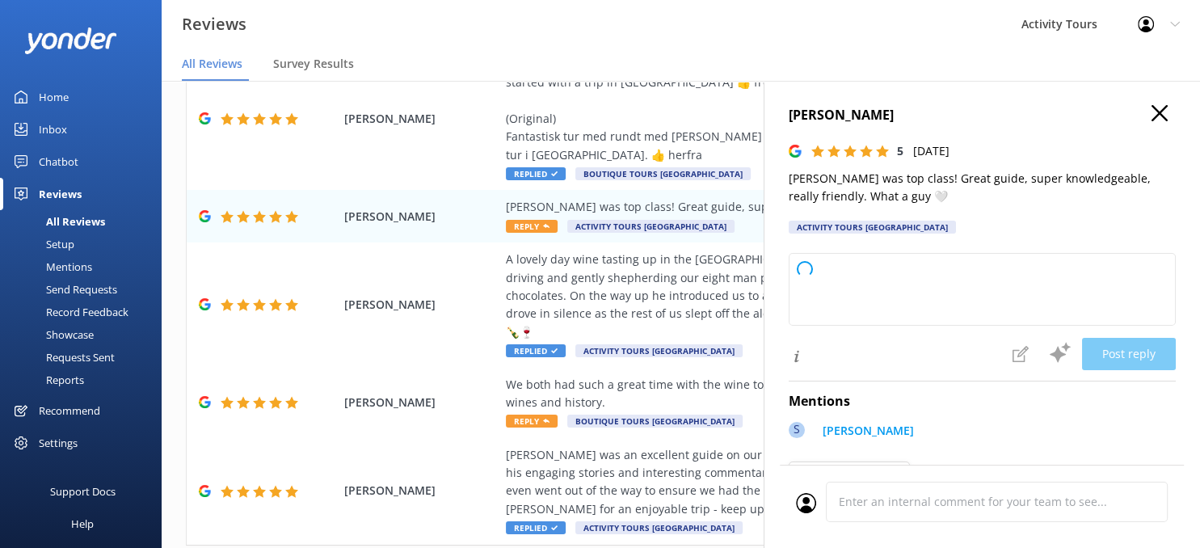
type textarea "Thank you so much for your kind words! We're thrilled you had a fantastic exper…"
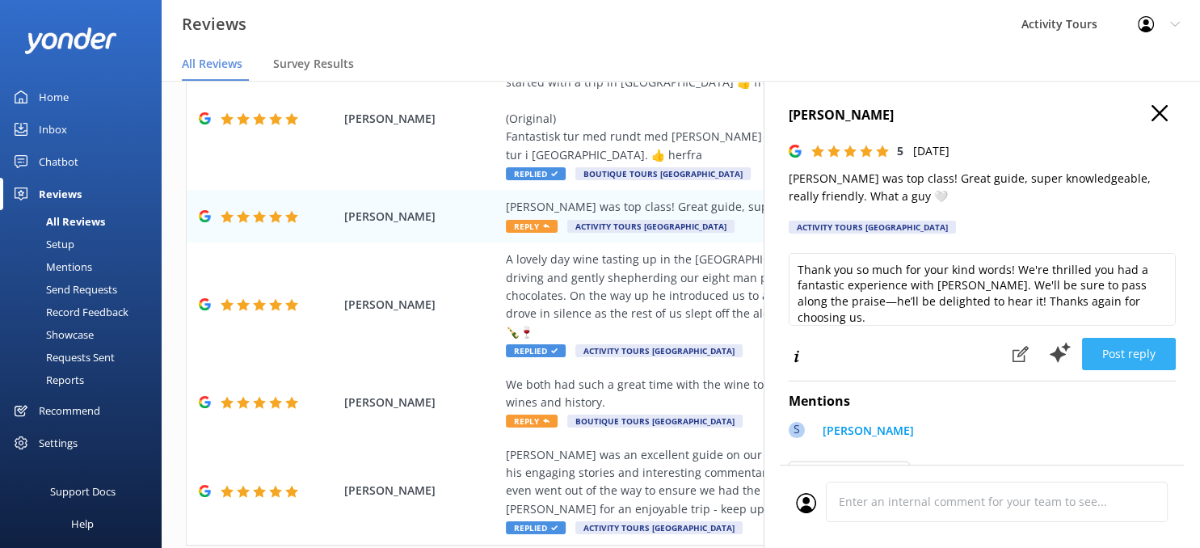
click at [1124, 356] on button "Post reply" at bounding box center [1129, 354] width 94 height 32
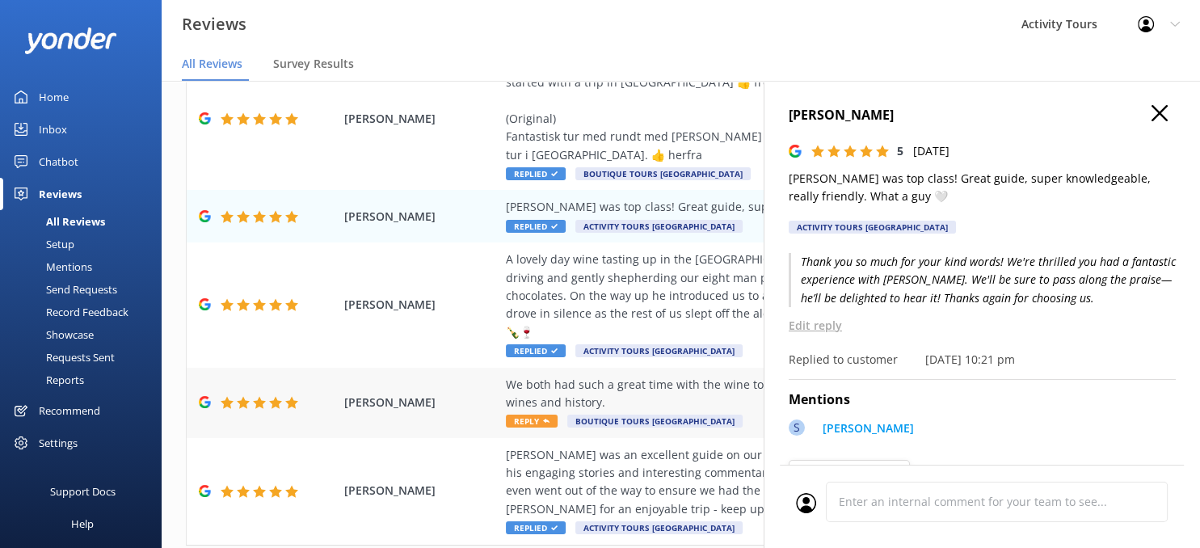
click at [621, 377] on div "We both had such a great time with the wine tours. We got so much knowledge of …" at bounding box center [786, 394] width 560 height 36
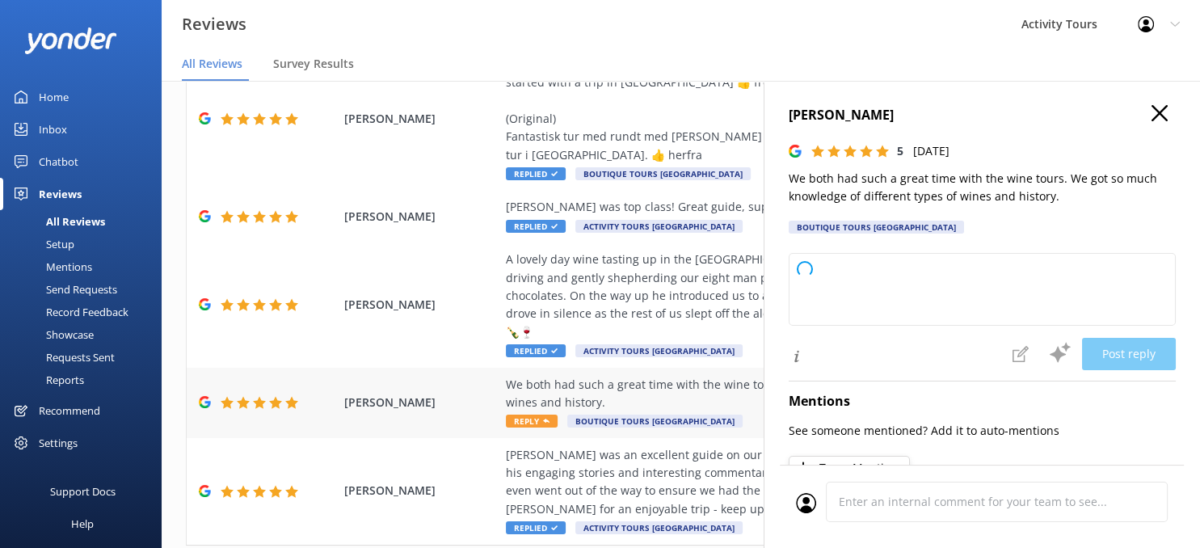
type textarea "Thank you so much for your kind words and 5-star rating! We're delighted to hea…"
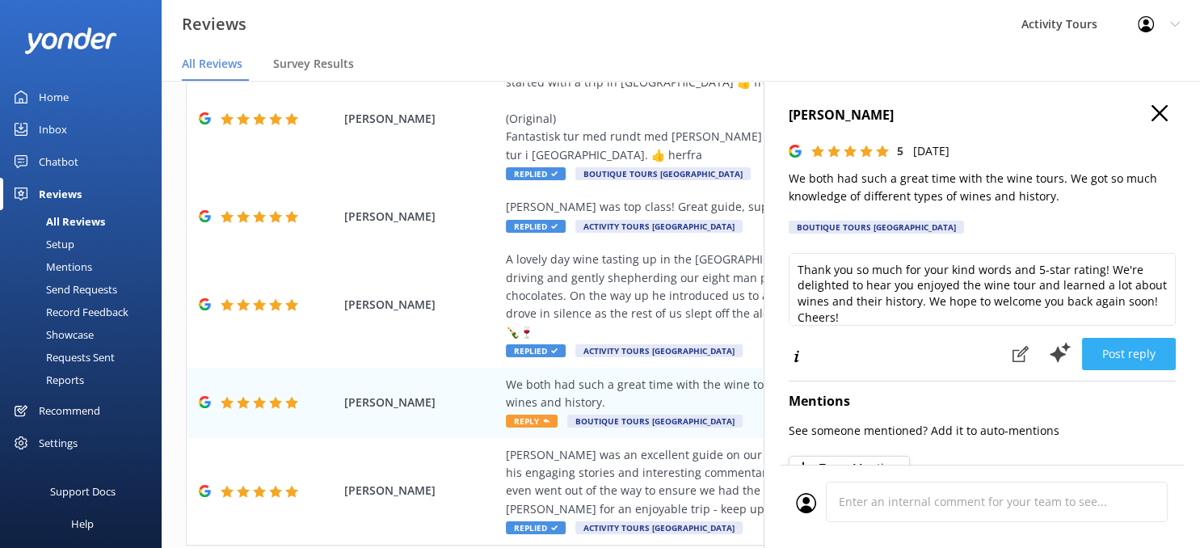
click at [1133, 342] on button "Post reply" at bounding box center [1129, 354] width 94 height 32
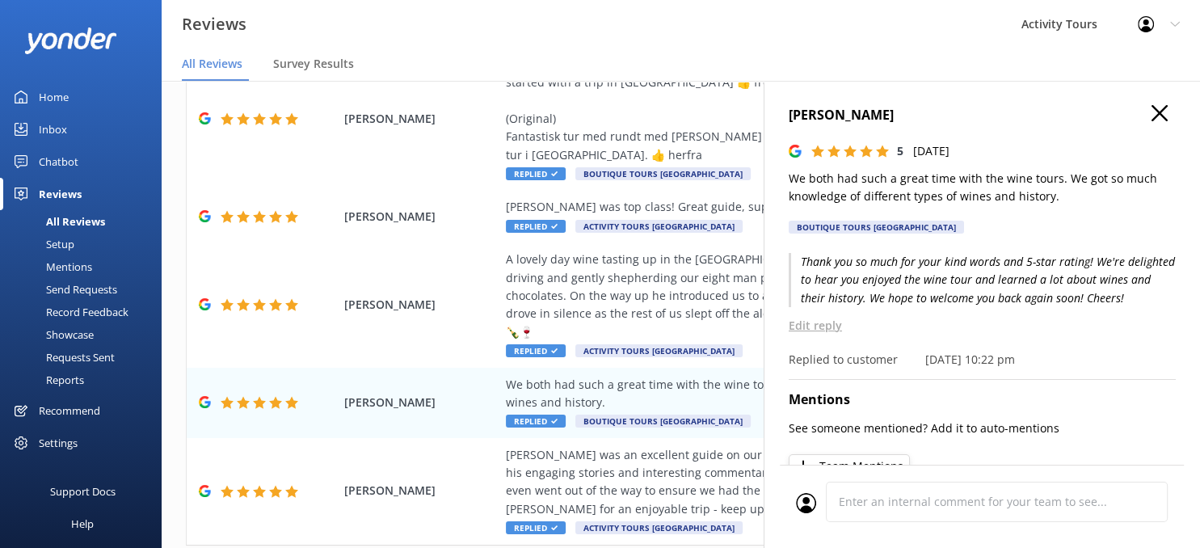
click at [1157, 108] on icon "button" at bounding box center [1160, 113] width 16 height 16
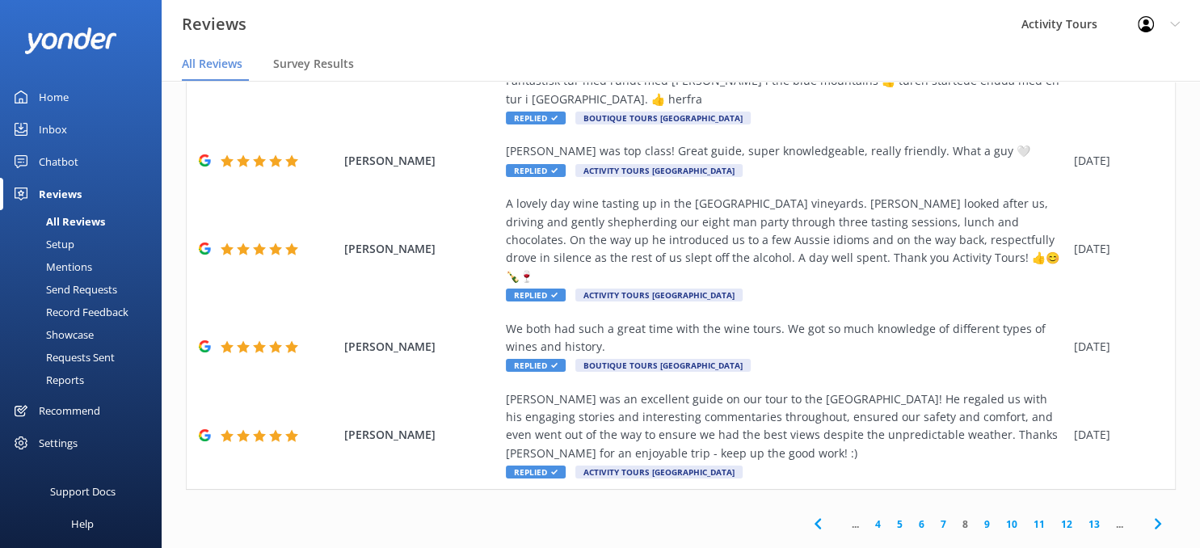
scroll to position [553, 0]
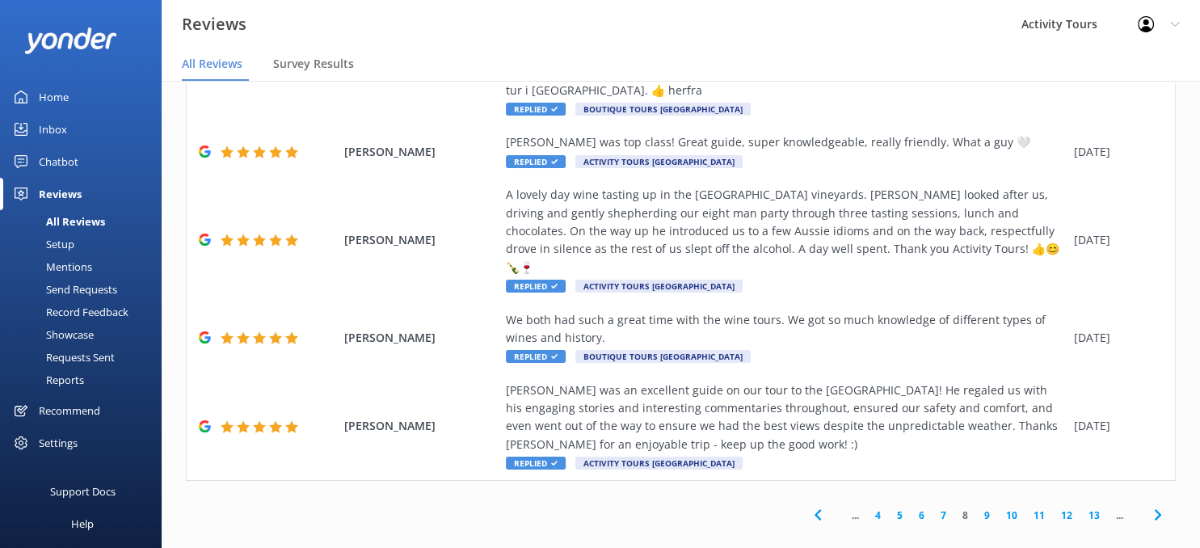
click at [1158, 509] on use at bounding box center [1157, 514] width 6 height 11
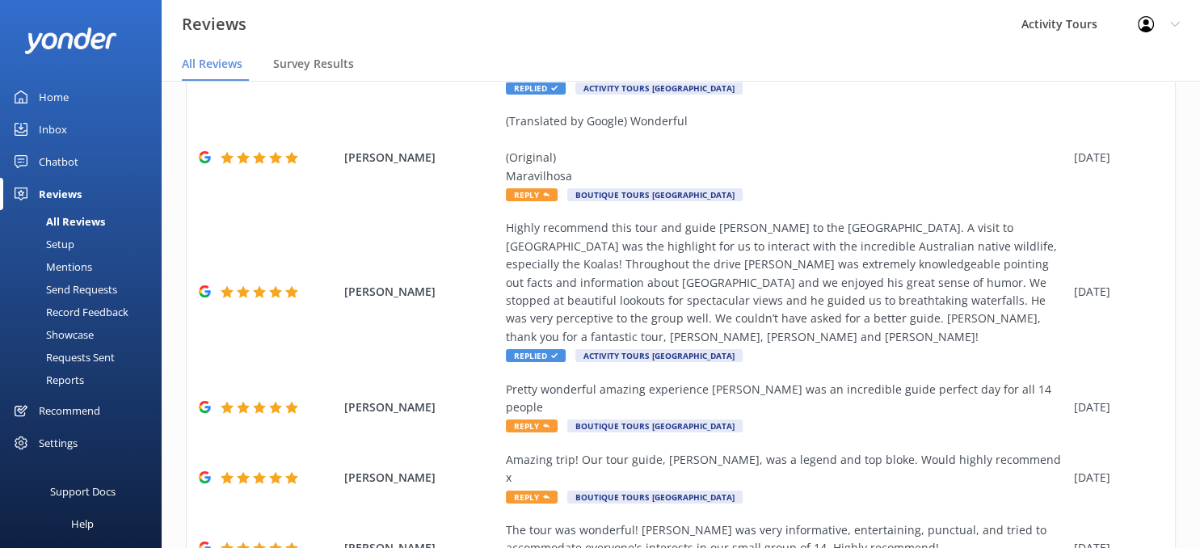
scroll to position [377, 0]
click at [544, 144] on div "(Translated by Google) Wonderful (Original) Maravilhosa" at bounding box center [786, 148] width 560 height 73
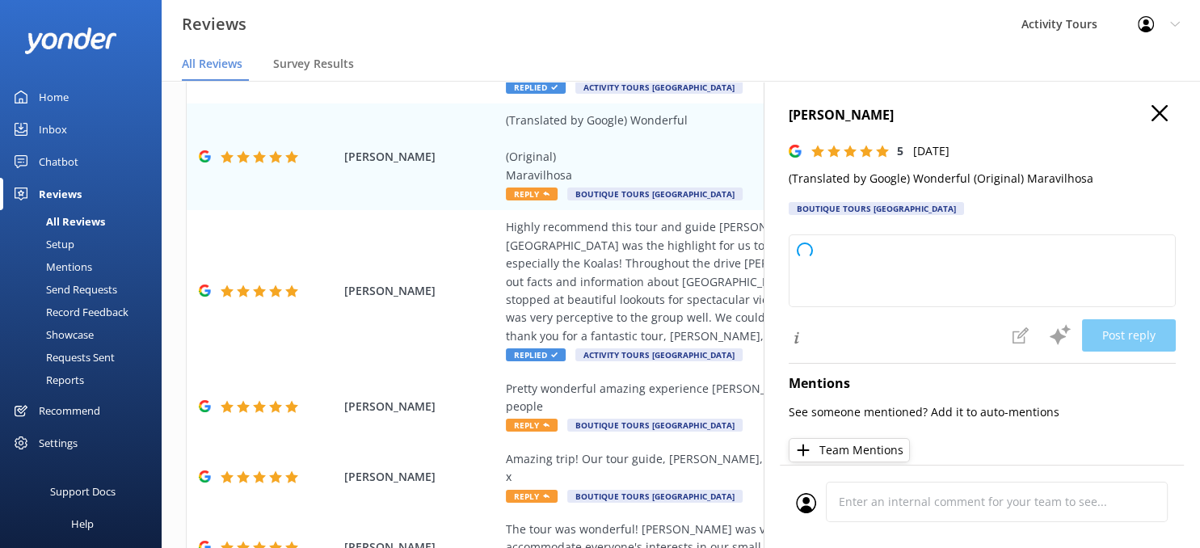
type textarea "Thank you so much for your wonderful review! We’re thrilled to hear you had a g…"
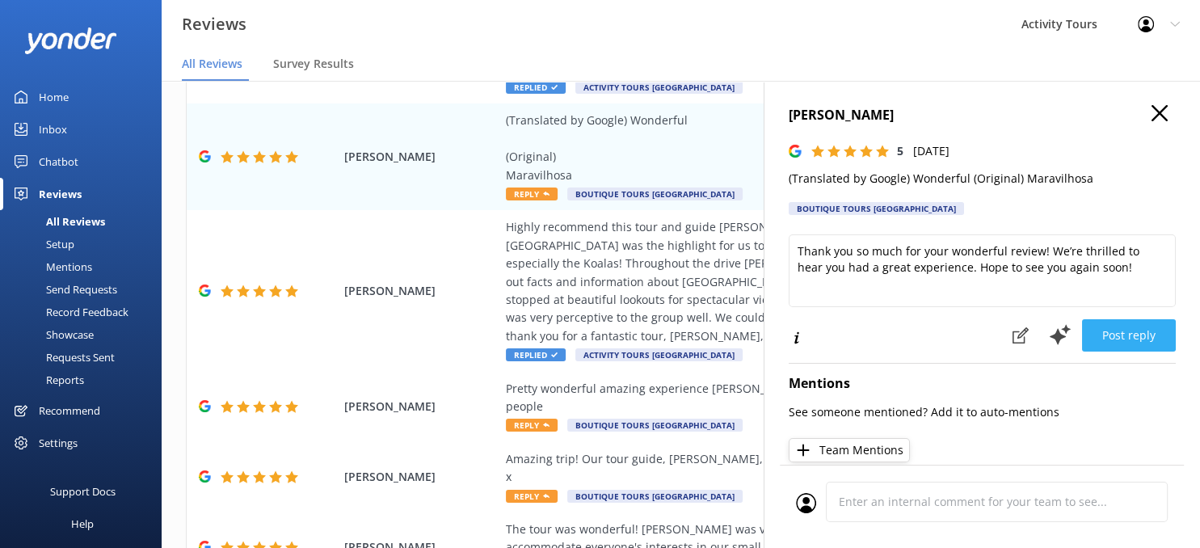
click at [1131, 334] on button "Post reply" at bounding box center [1129, 335] width 94 height 32
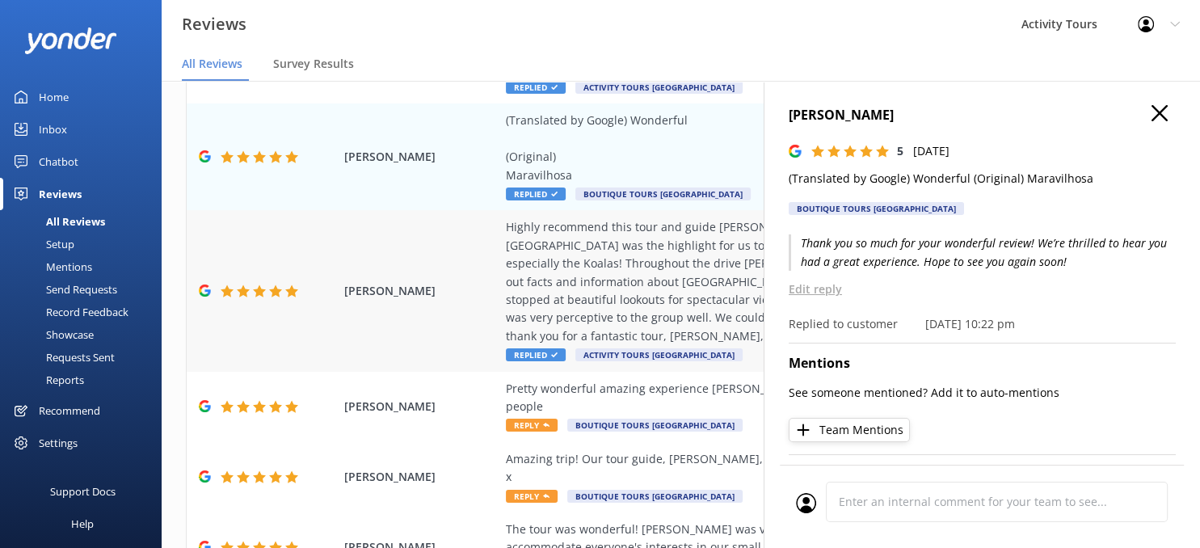
click at [630, 251] on div "Highly recommend this tour and guide [PERSON_NAME] to the [GEOGRAPHIC_DATA]. A …" at bounding box center [786, 281] width 560 height 127
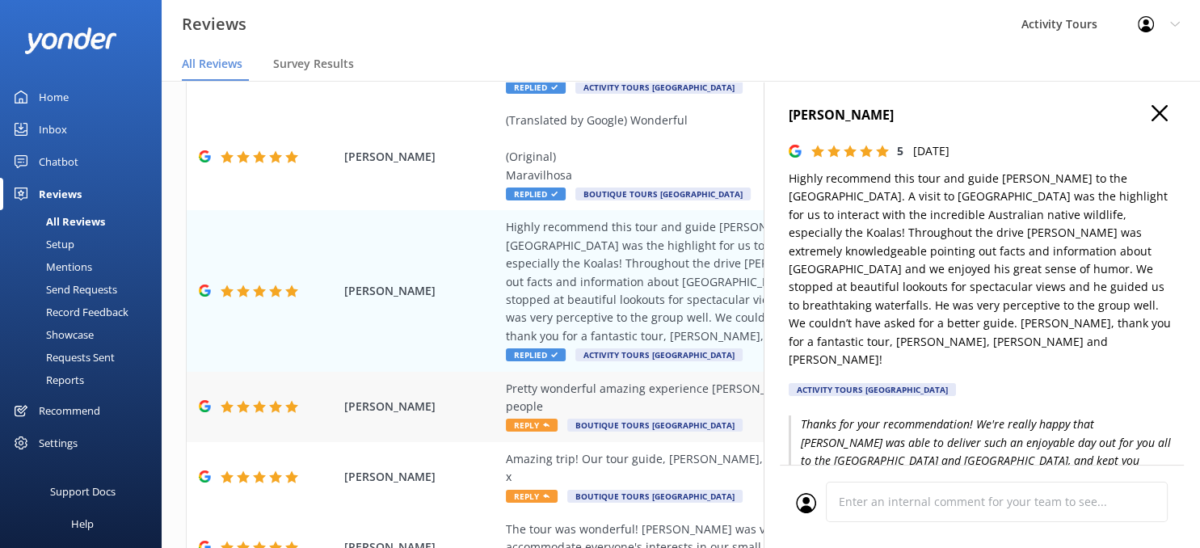
click at [716, 380] on div "Pretty wonderful amazing experience [PERSON_NAME] was an incredible guide perfe…" at bounding box center [786, 398] width 560 height 36
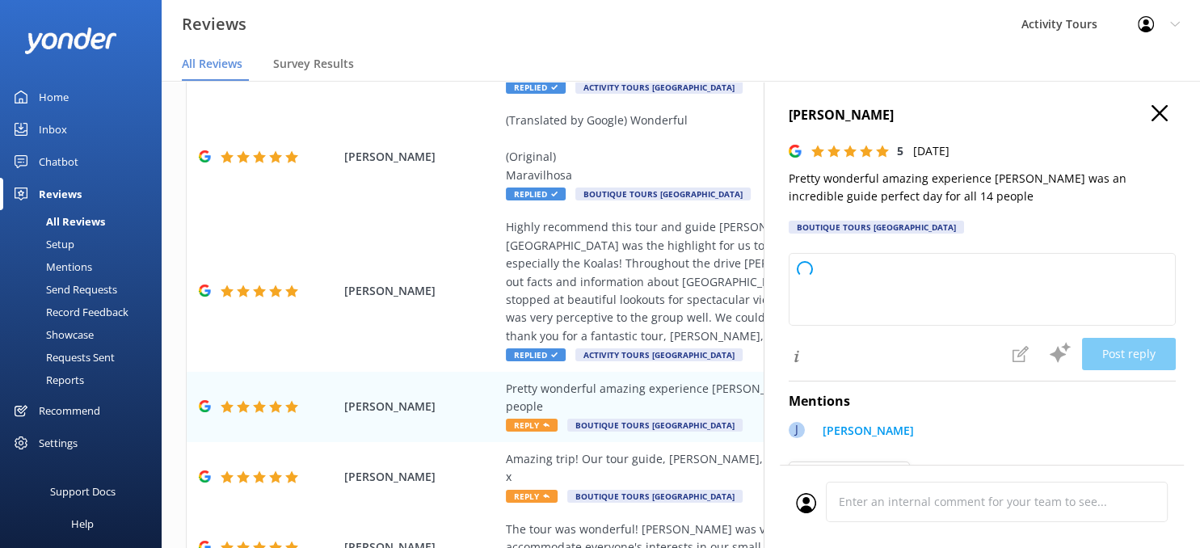
type textarea "Thank you so much for your wonderful feedback! We're thrilled to hear you had s…"
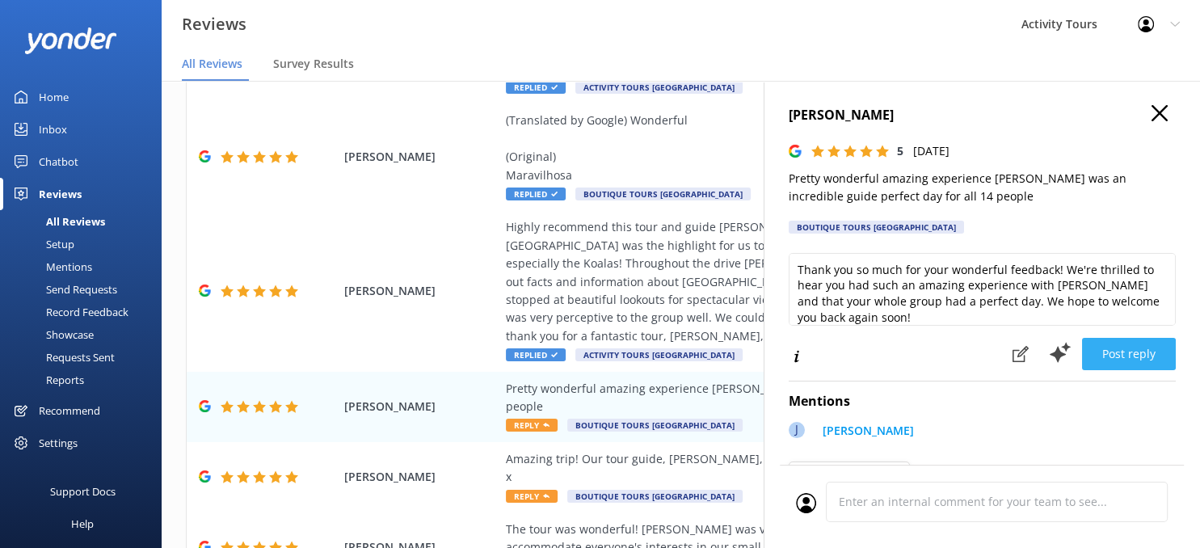
click at [1134, 355] on button "Post reply" at bounding box center [1129, 354] width 94 height 32
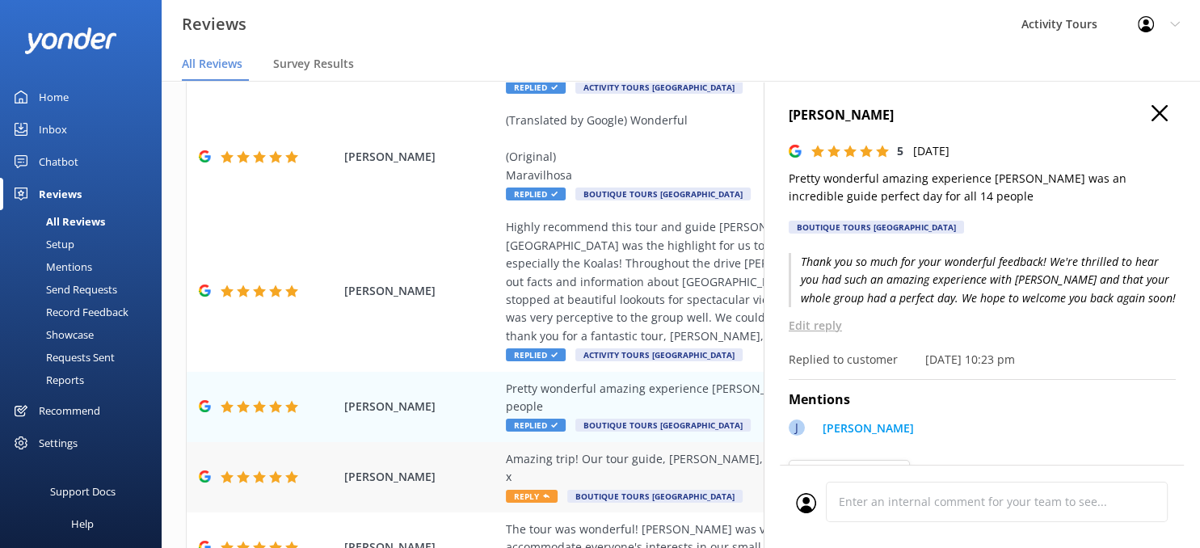
click at [613, 450] on div "Amazing trip! Our tour guide, [PERSON_NAME], was a legend and top bloke. Would …" at bounding box center [786, 468] width 560 height 36
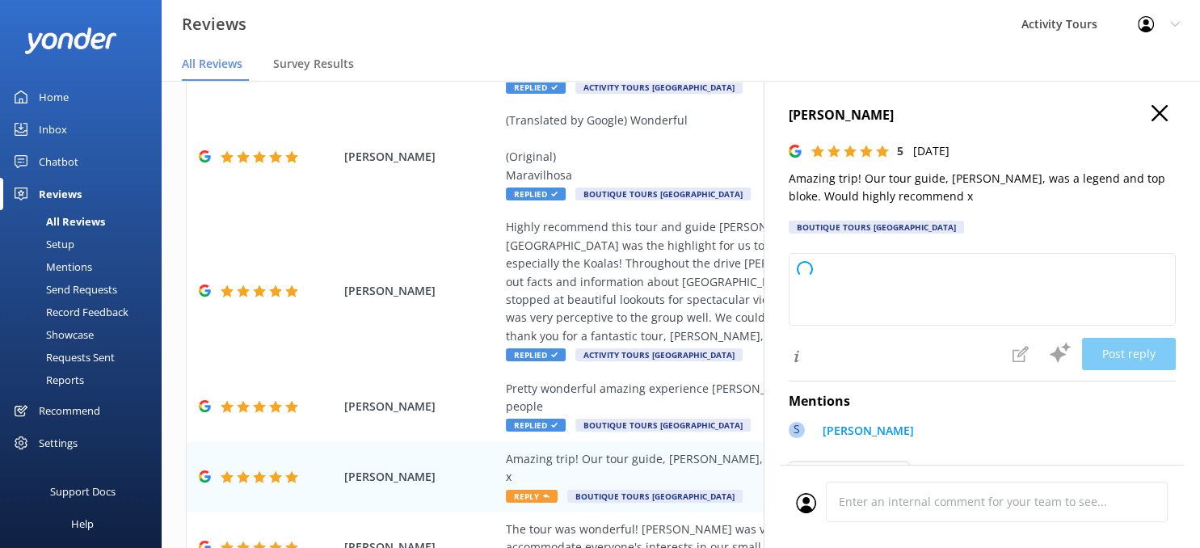
type textarea "Thank you so much for your wonderful review! We're thrilled to hear you had an …"
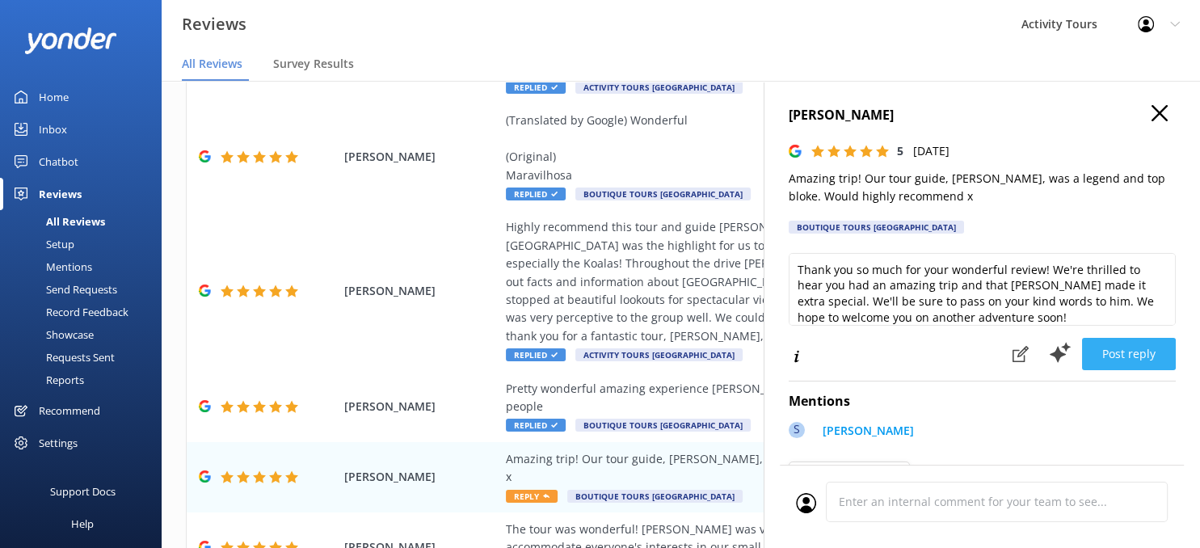
click at [1130, 348] on button "Post reply" at bounding box center [1129, 354] width 94 height 32
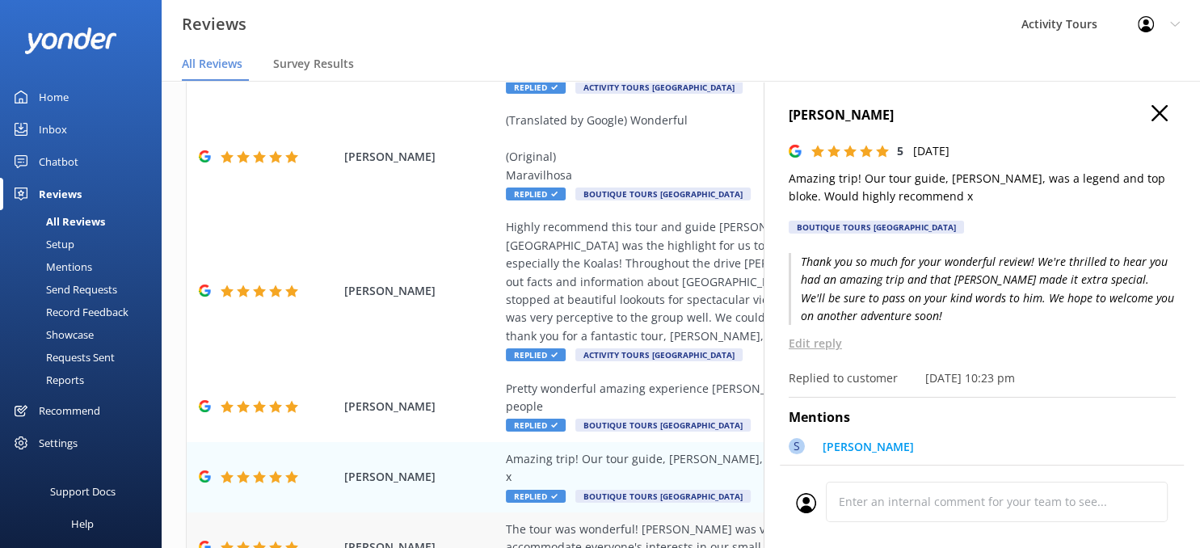
click at [626, 521] on div "The tour was wonderful! [PERSON_NAME] was very informative, entertaining, punct…" at bounding box center [786, 539] width 560 height 36
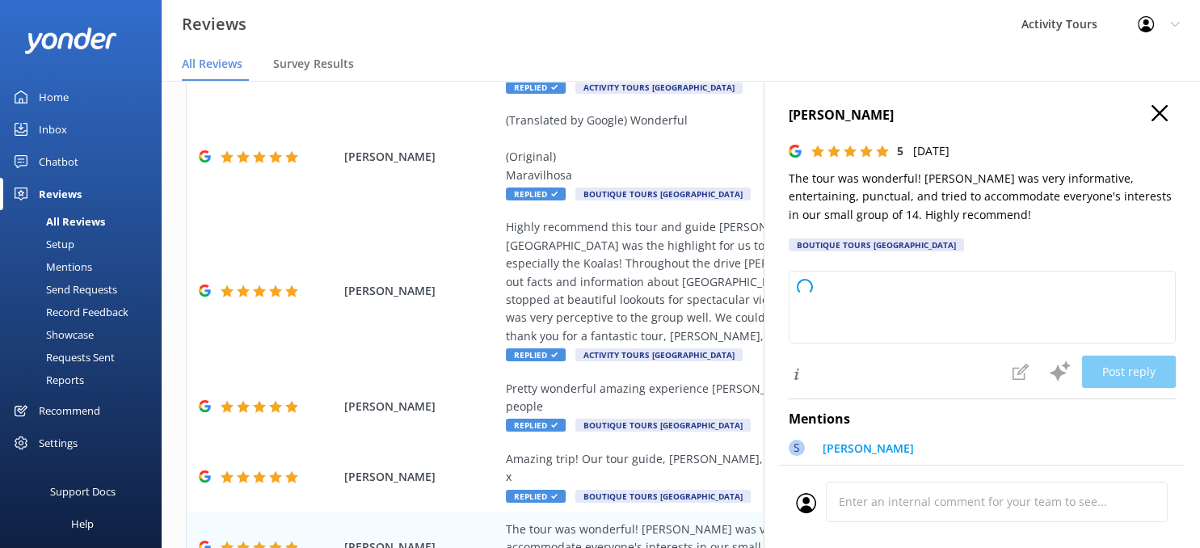
type textarea "Thank you so much for your fantastic review! We're delighted to hear you enjoye…"
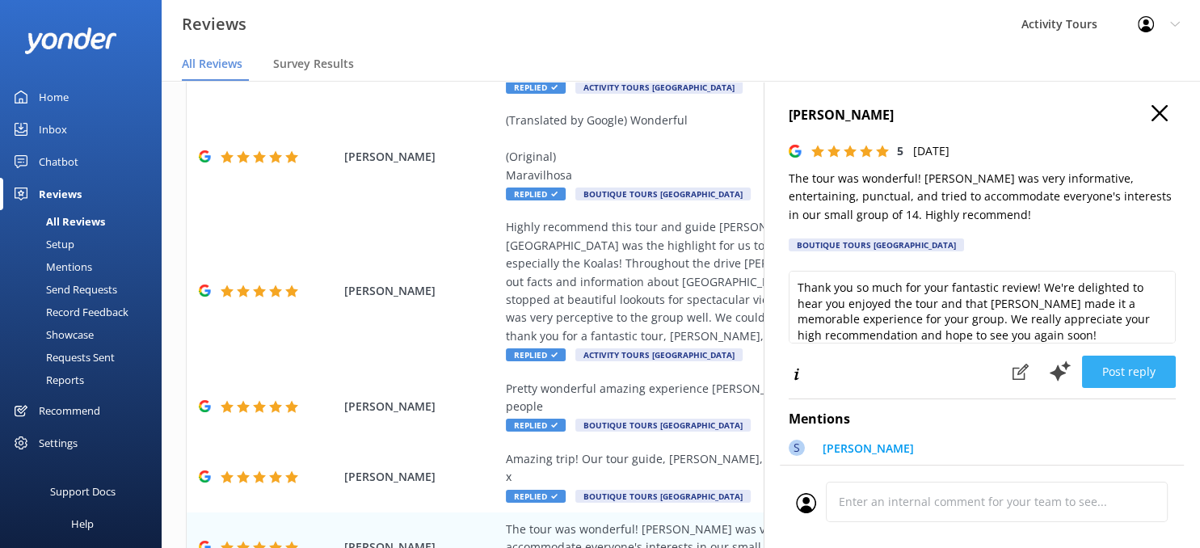
click at [1119, 367] on button "Post reply" at bounding box center [1129, 372] width 94 height 32
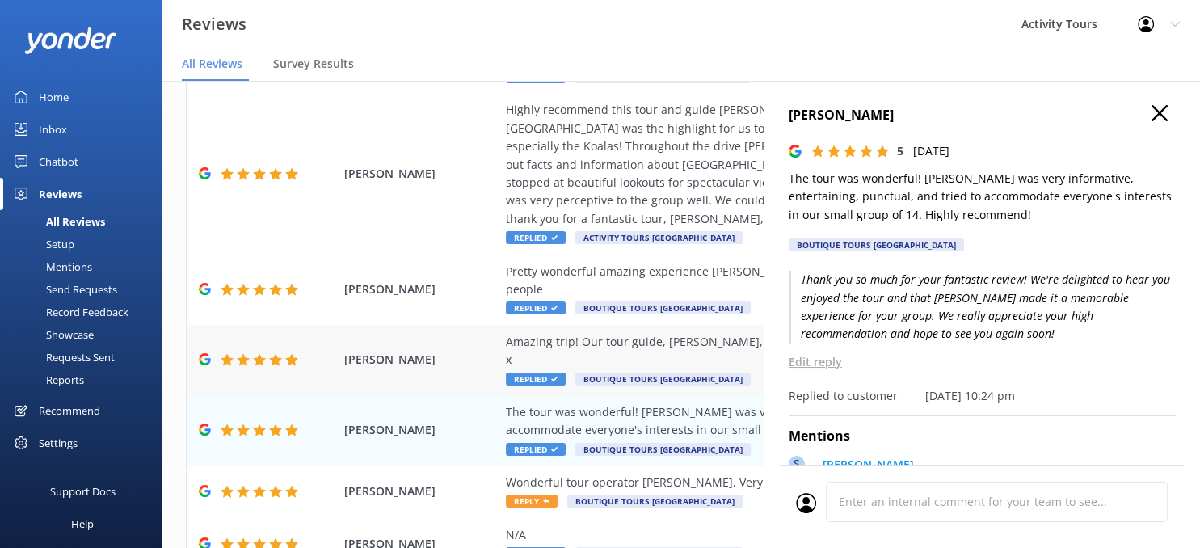
scroll to position [498, 0]
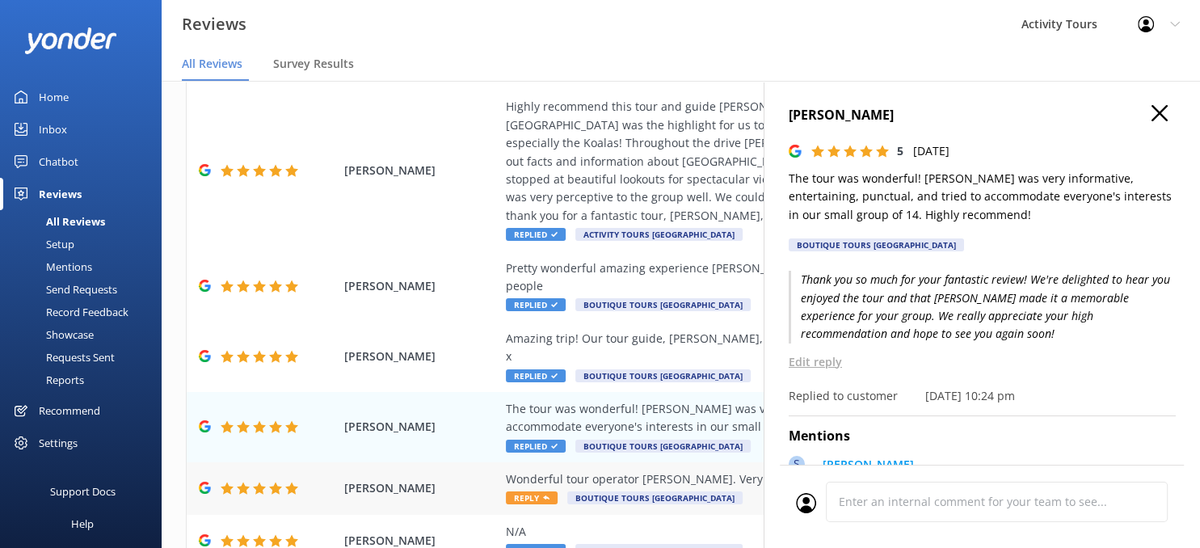
click at [720, 470] on div "Wonderful tour operator [PERSON_NAME]. Very well organized Great stories. THANK…" at bounding box center [786, 479] width 560 height 18
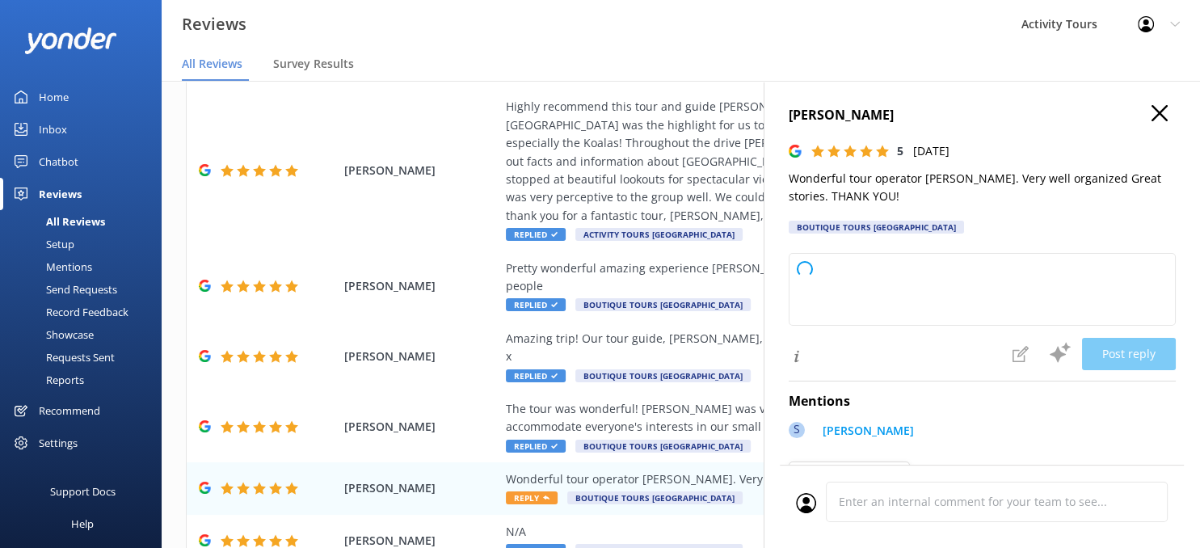
type textarea "Thank you so much for your kind words and wonderful review! We're glad you enjo…"
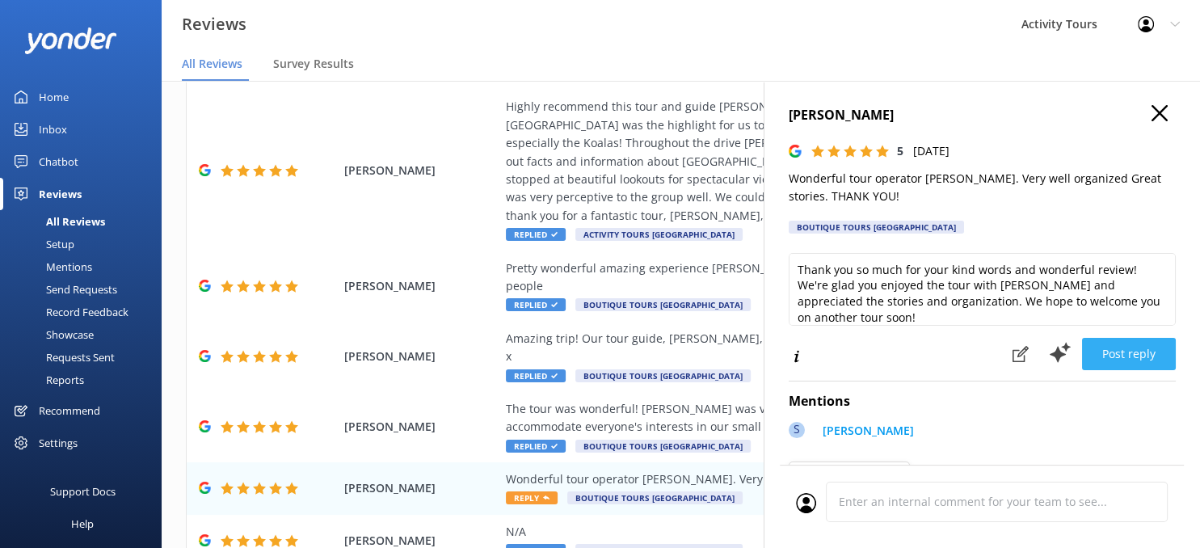
click at [1113, 347] on button "Post reply" at bounding box center [1129, 354] width 94 height 32
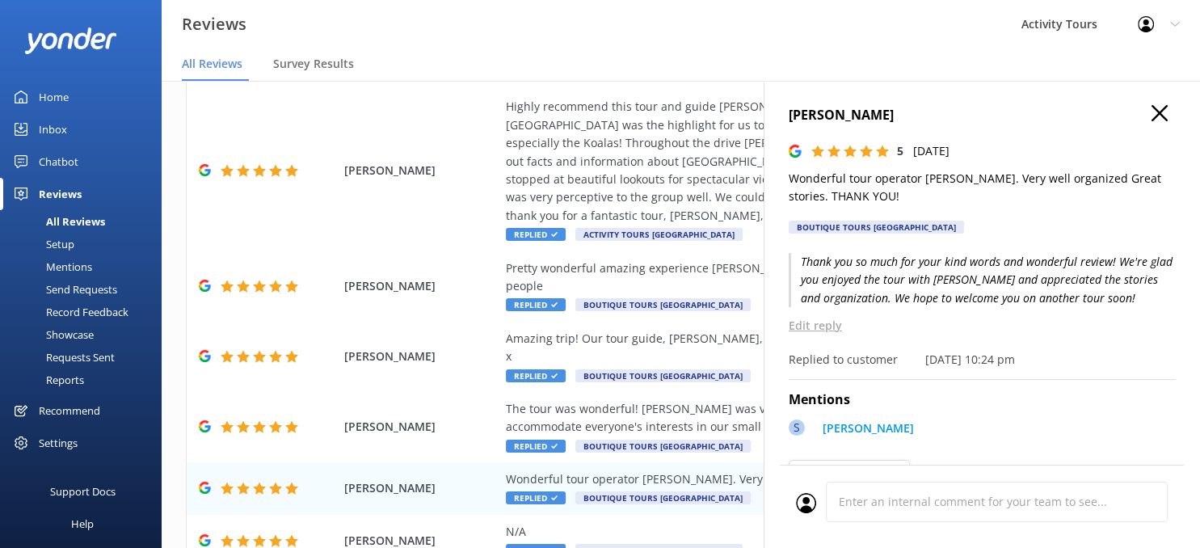
click at [1159, 112] on use "button" at bounding box center [1160, 113] width 16 height 16
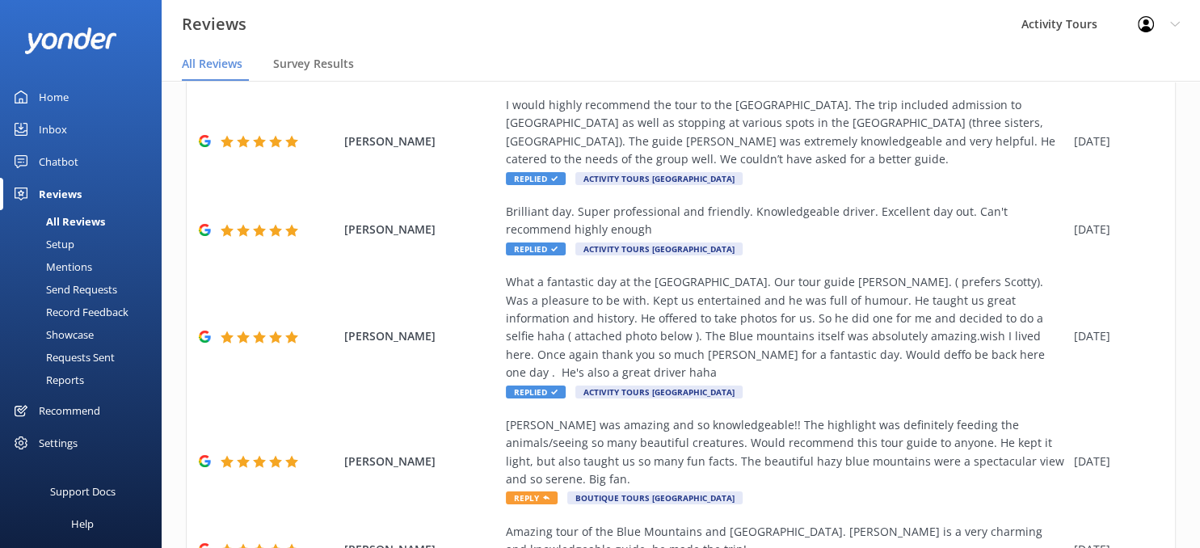
scroll to position [824, 0]
click at [686, 415] on div "[PERSON_NAME] was amazing and so knowledgeable!! The highlight was definitely f…" at bounding box center [786, 451] width 560 height 73
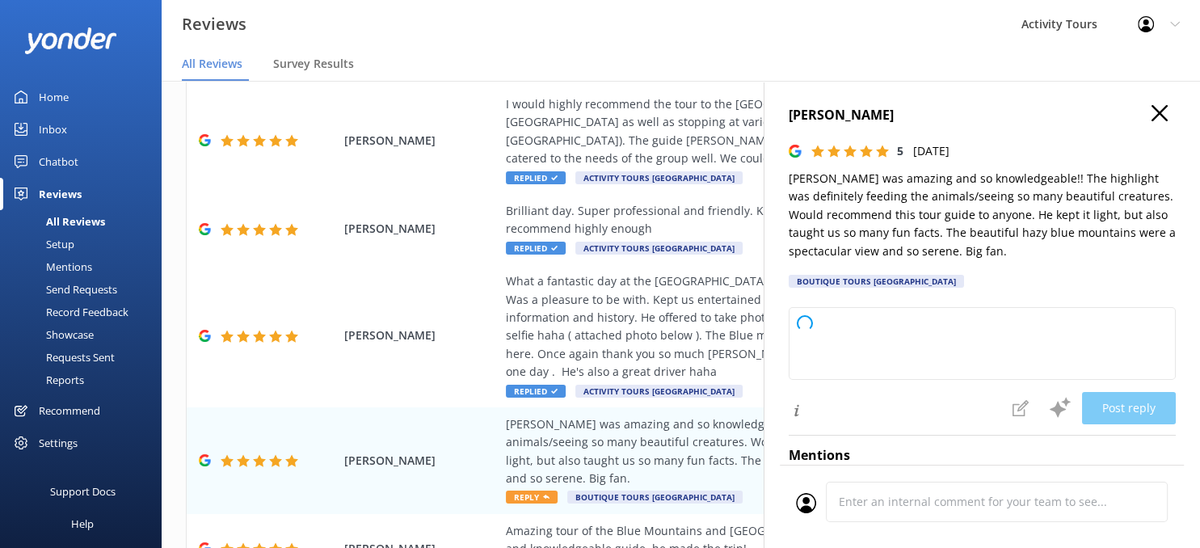
type textarea "Thank you so much for your wonderful review! We're thrilled to hear you enjoyed…"
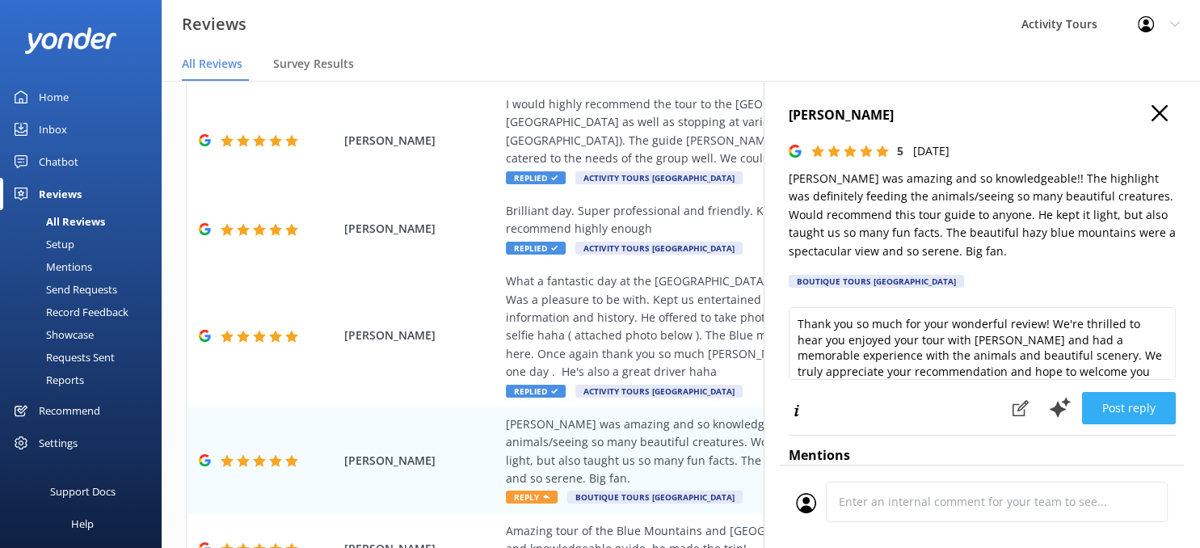
click at [1133, 399] on button "Post reply" at bounding box center [1129, 408] width 94 height 32
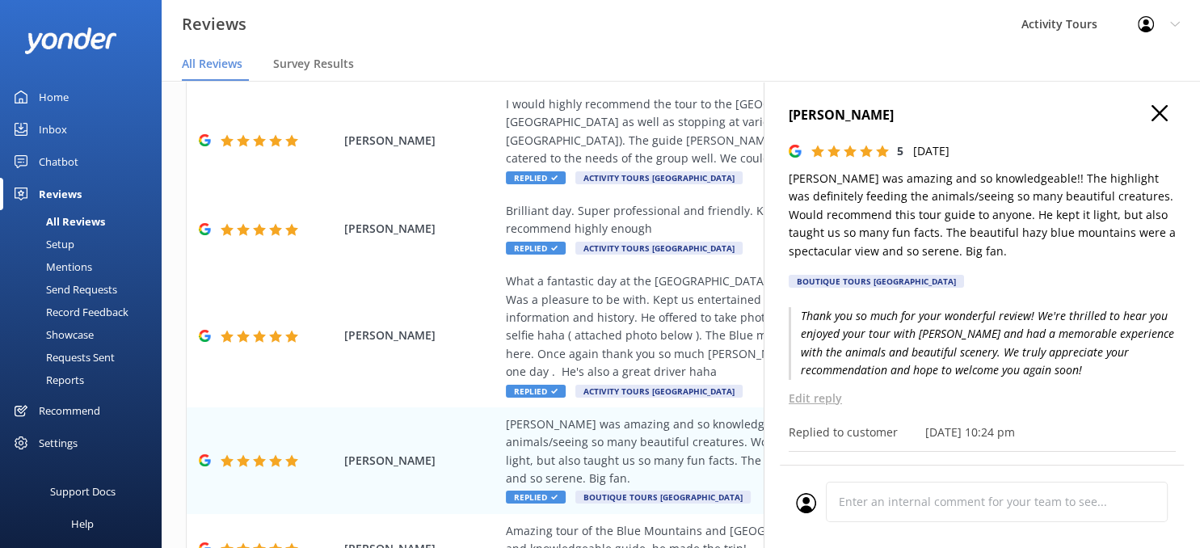
click at [1157, 115] on use "button" at bounding box center [1160, 113] width 16 height 16
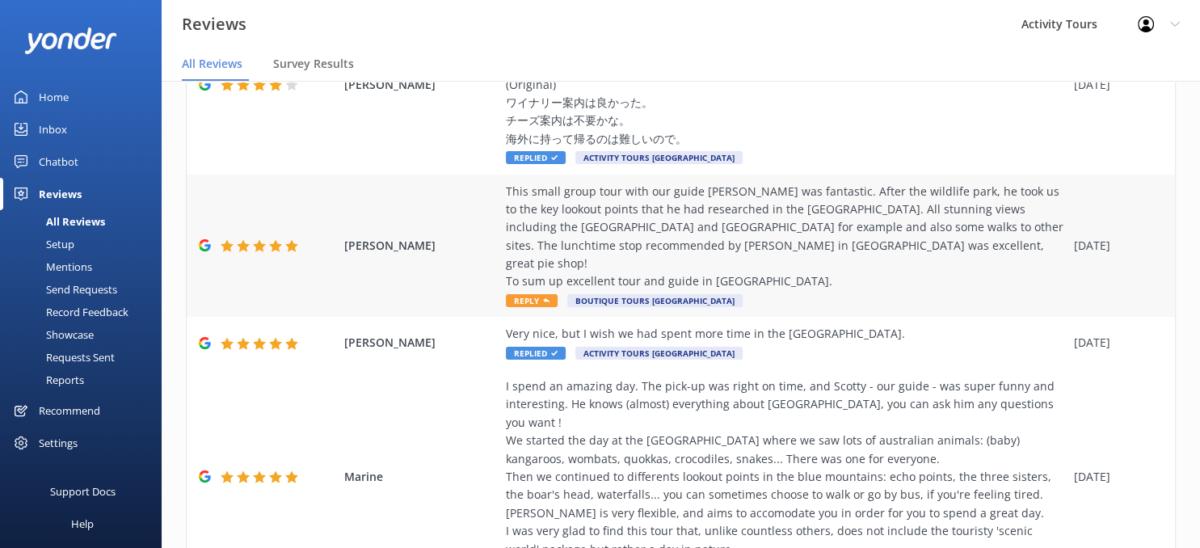
scroll to position [191, 0]
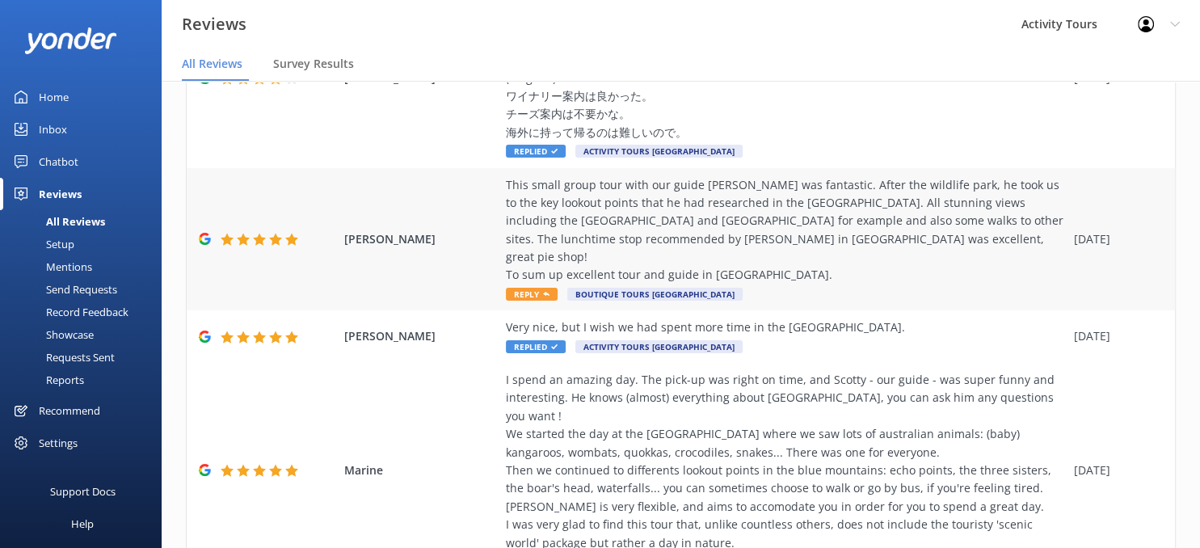
click at [588, 211] on div "This small group tour with our guide [PERSON_NAME] was fantastic. After the wil…" at bounding box center [786, 230] width 560 height 108
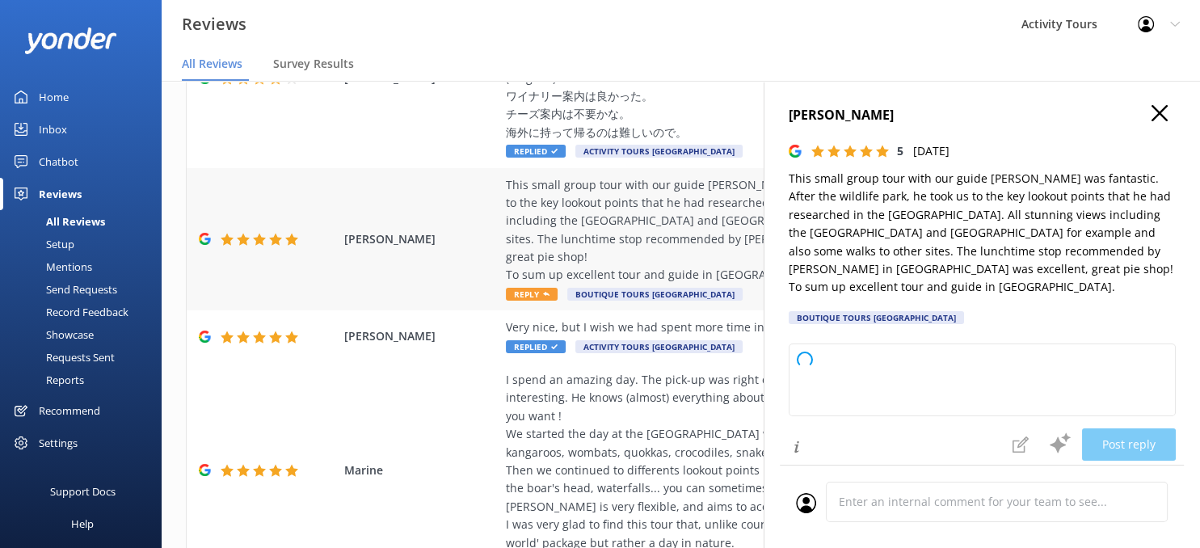
type textarea "Thank you so much for your wonderful review! We're delighted to hear you enjoye…"
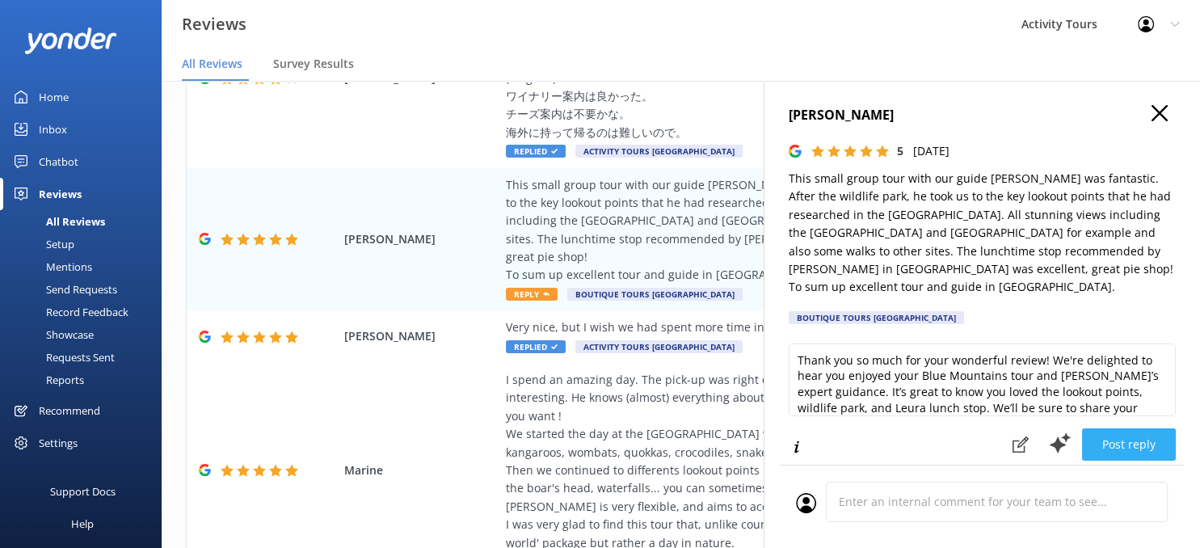
click at [1124, 428] on button "Post reply" at bounding box center [1129, 444] width 94 height 32
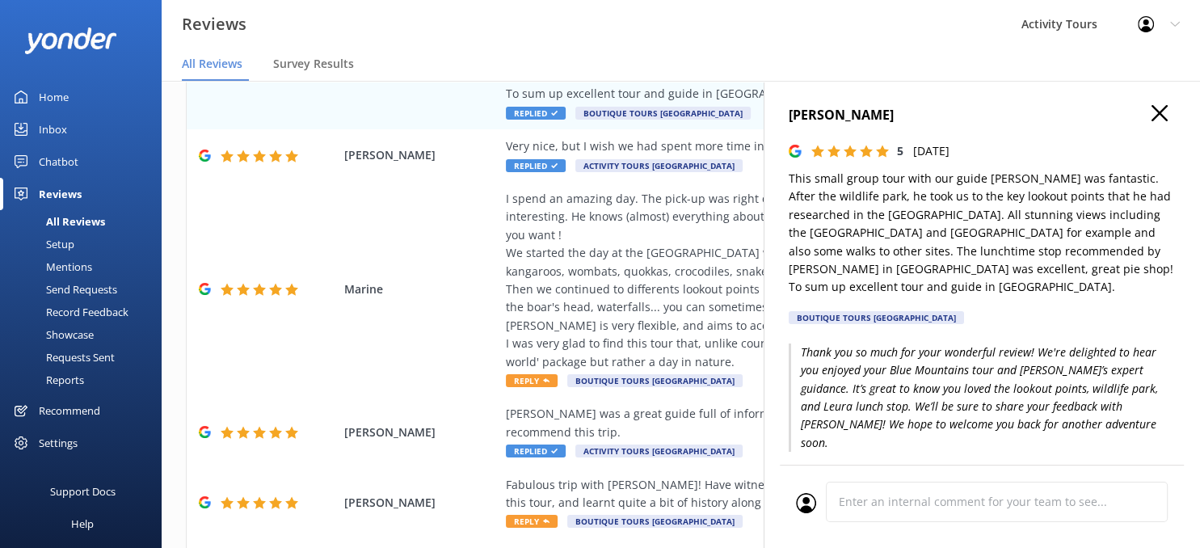
scroll to position [374, 0]
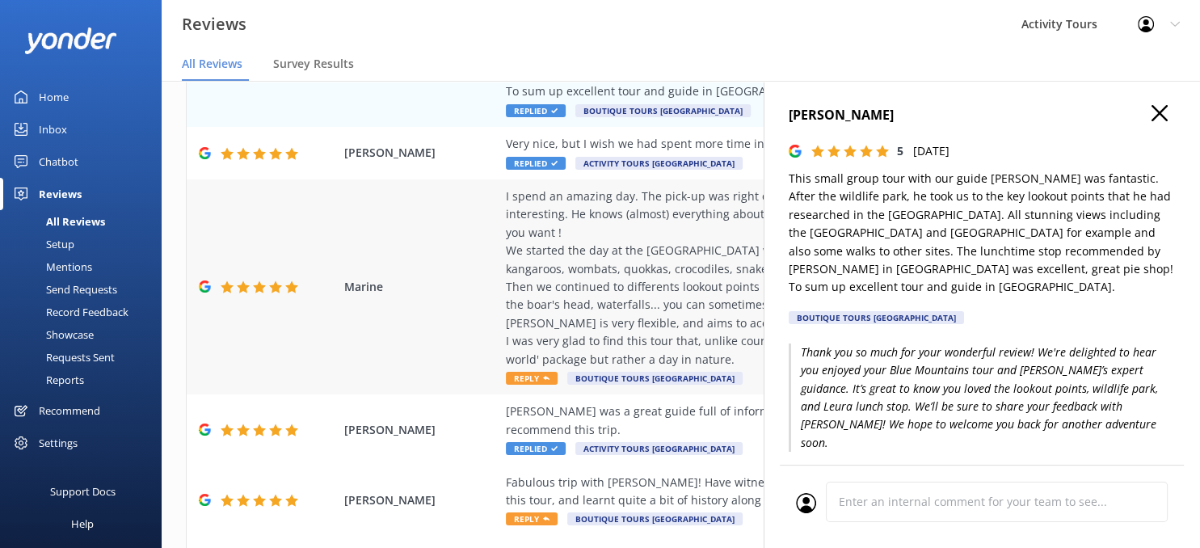
click at [550, 256] on div "I spend an amazing day. The pick-up was right on time, and Scotty - our guide -…" at bounding box center [786, 278] width 560 height 181
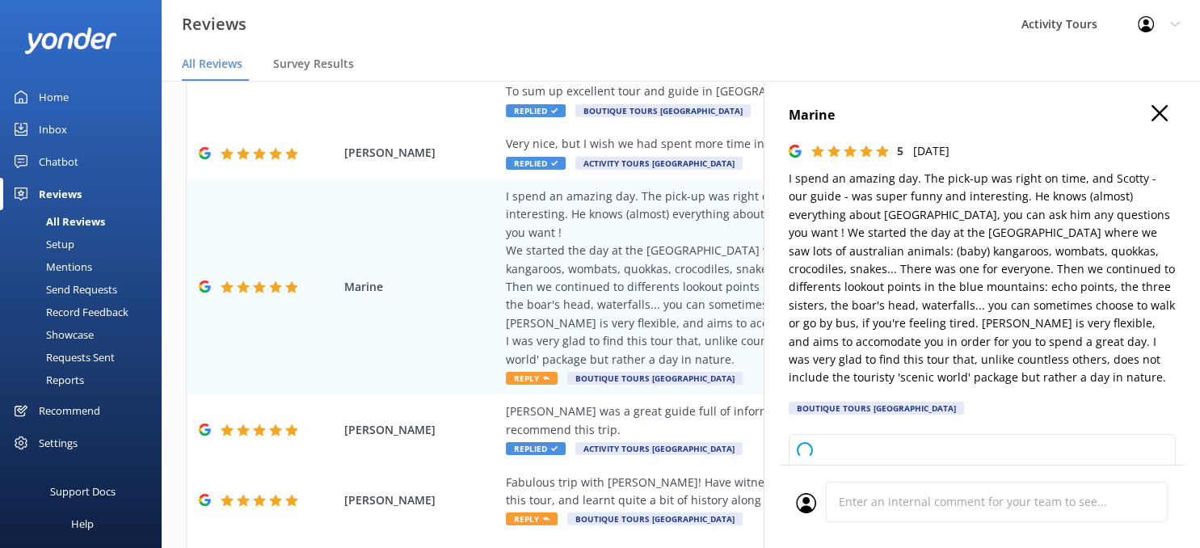
type textarea "Thank you so much for your wonderful feedback! We’re delighted to hear you had …"
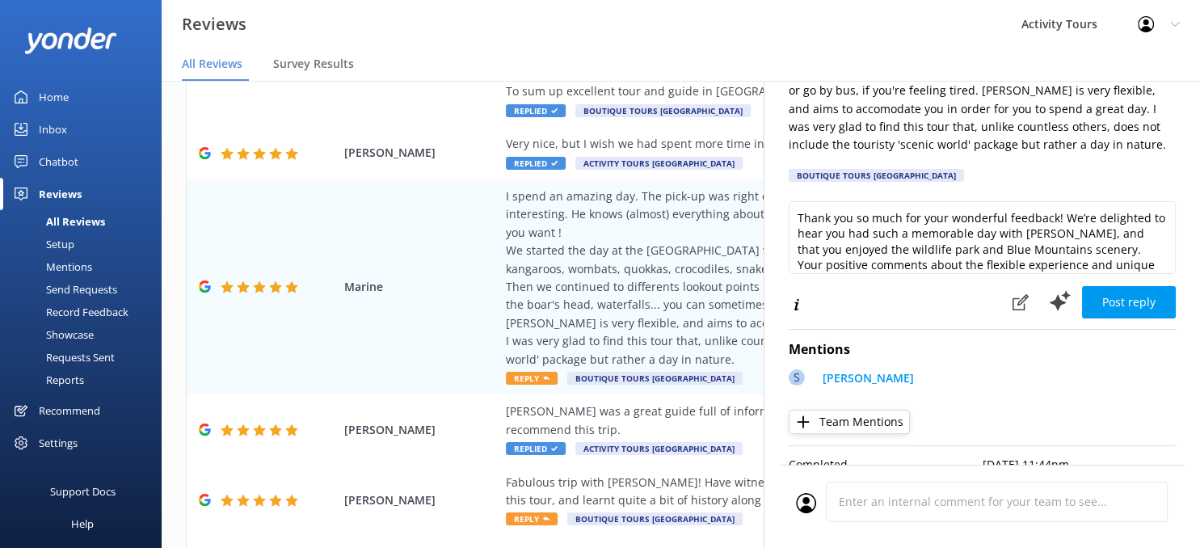
scroll to position [245, 0]
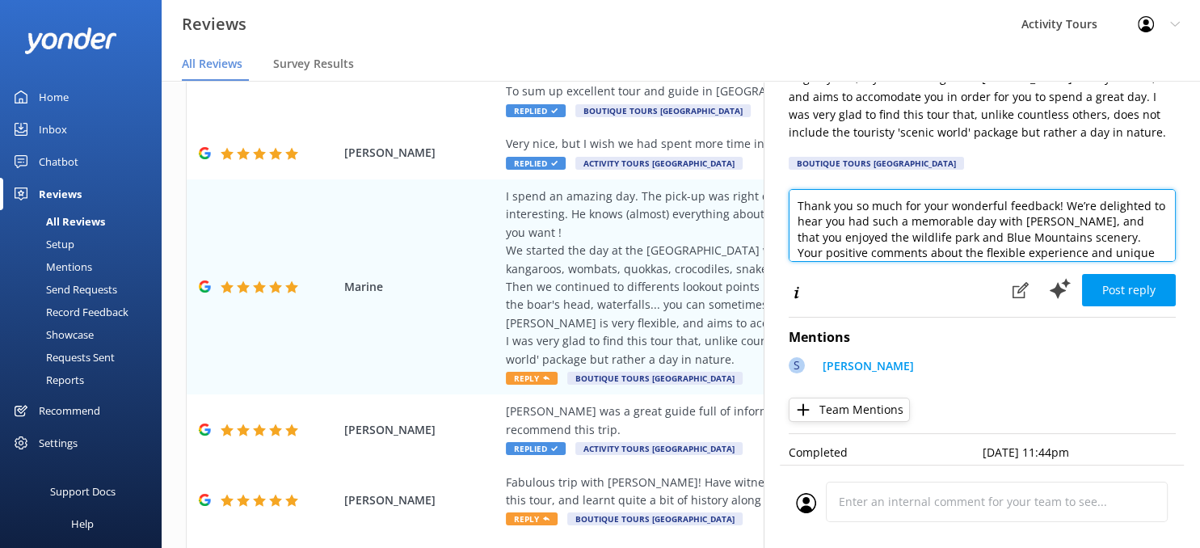
click at [1017, 243] on textarea "Thank you so much for your wonderful feedback! We’re delighted to hear you had …" at bounding box center [982, 225] width 387 height 73
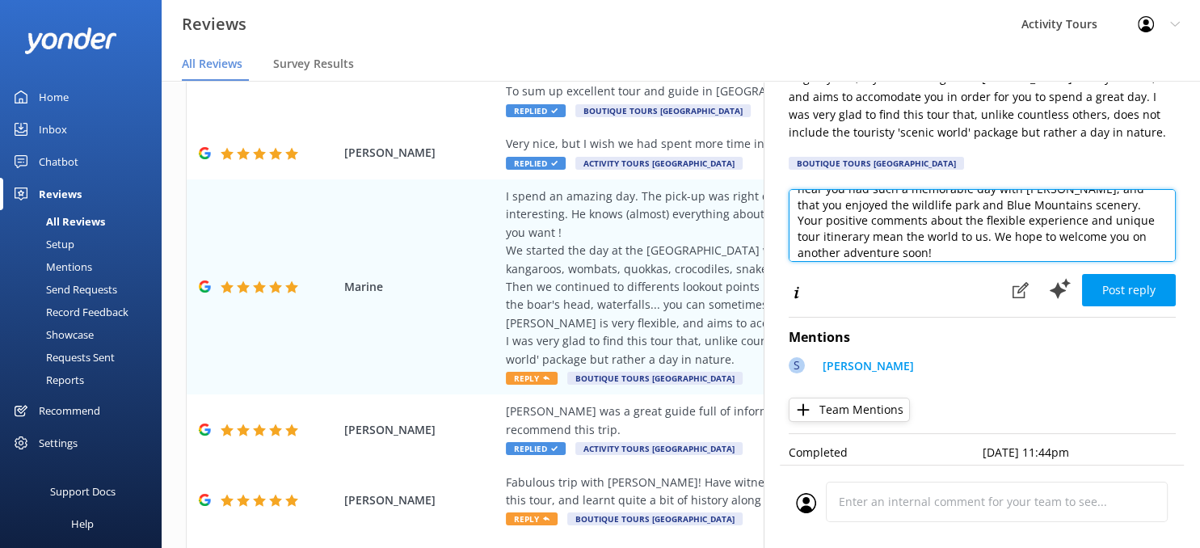
scroll to position [40, 0]
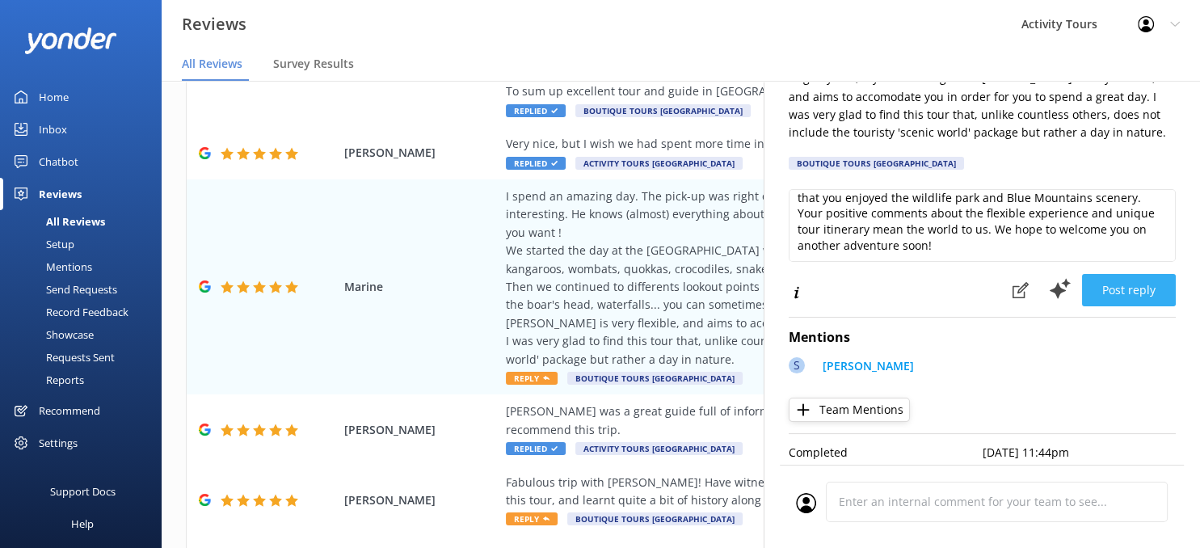
click at [1143, 287] on button "Post reply" at bounding box center [1129, 290] width 94 height 32
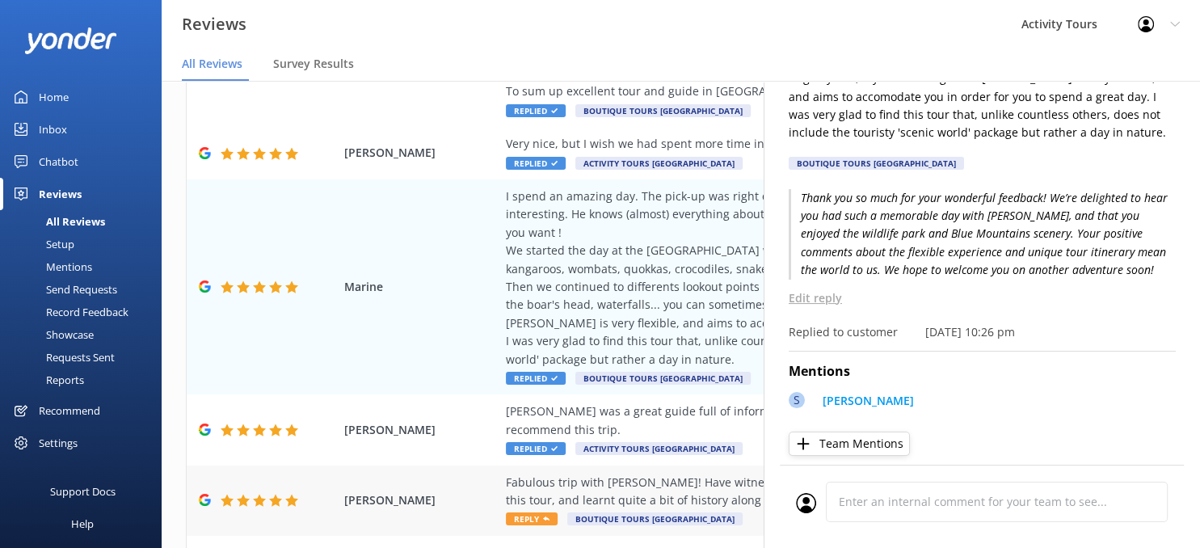
click at [619, 474] on div "Fabulous trip with [PERSON_NAME]! Have witnessed some incredible wildlife and v…" at bounding box center [786, 492] width 560 height 36
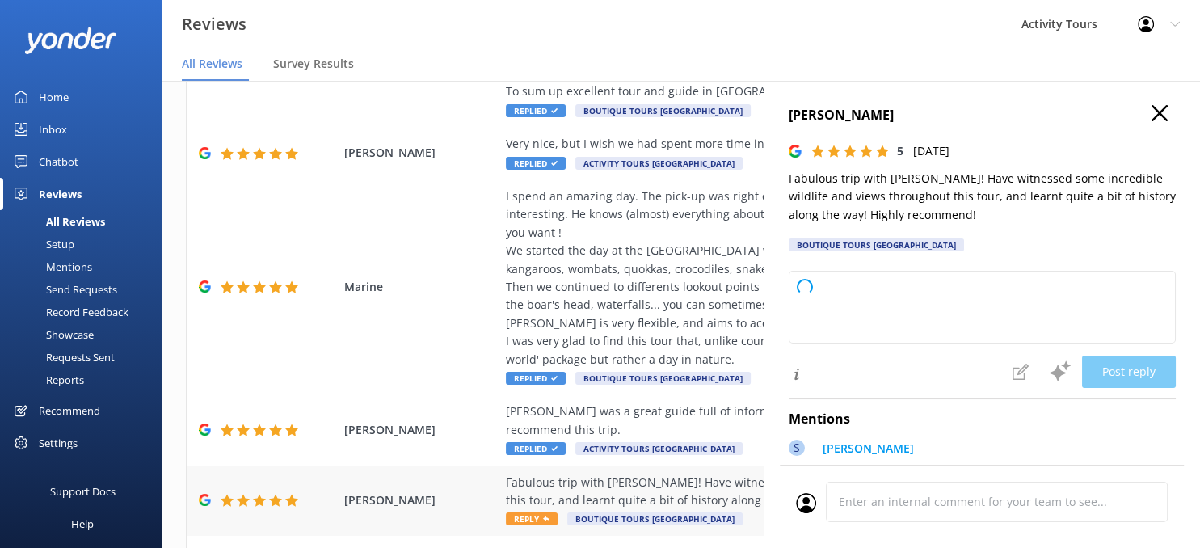
type textarea "Thank you so much for your wonderful review! We're delighted to hear you had a …"
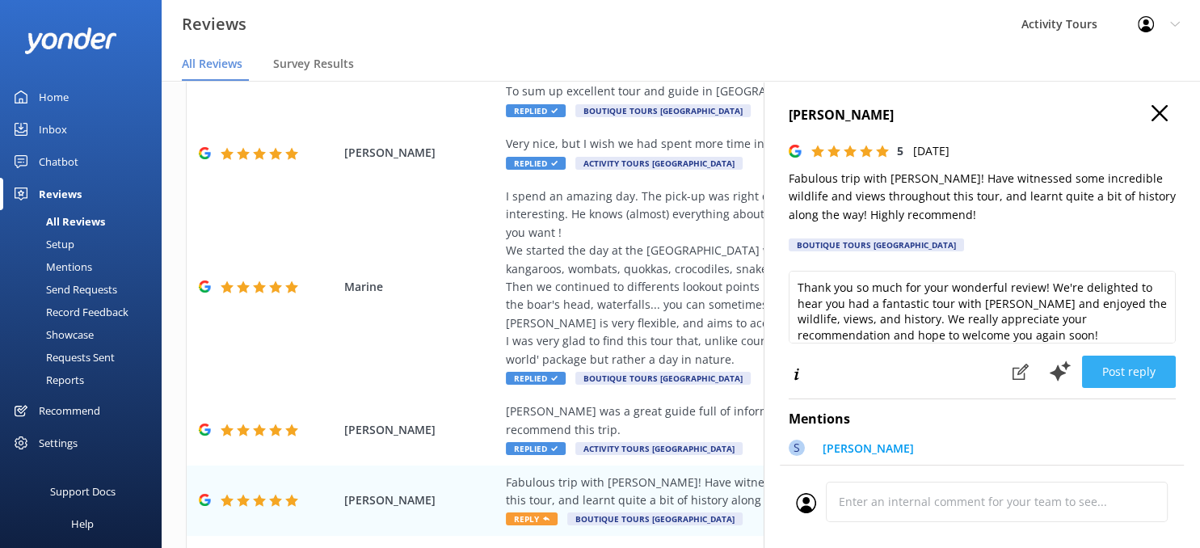
click at [1123, 361] on button "Post reply" at bounding box center [1129, 372] width 94 height 32
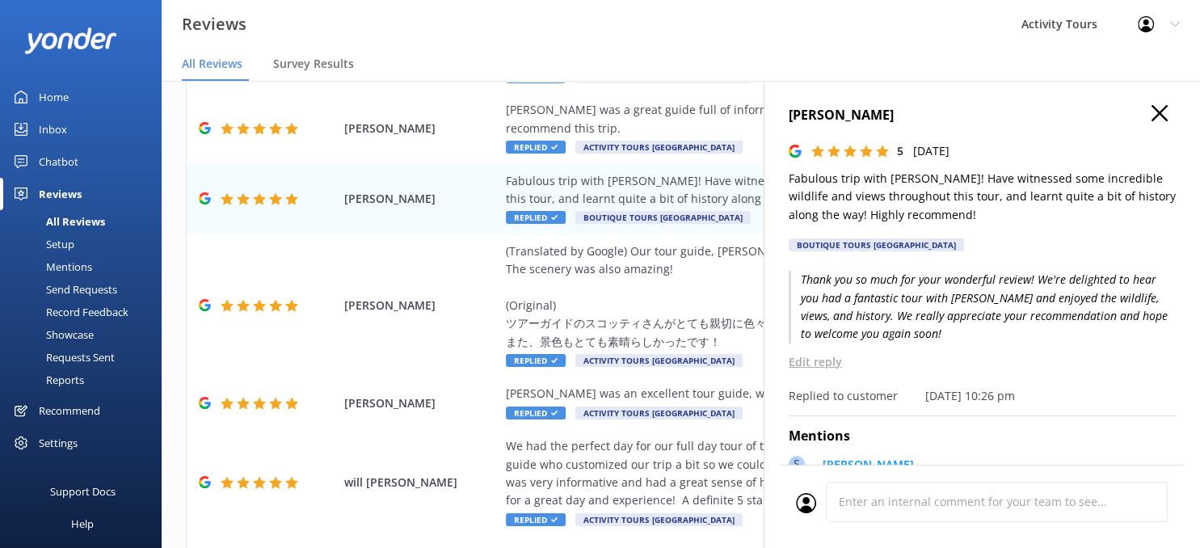
scroll to position [734, 0]
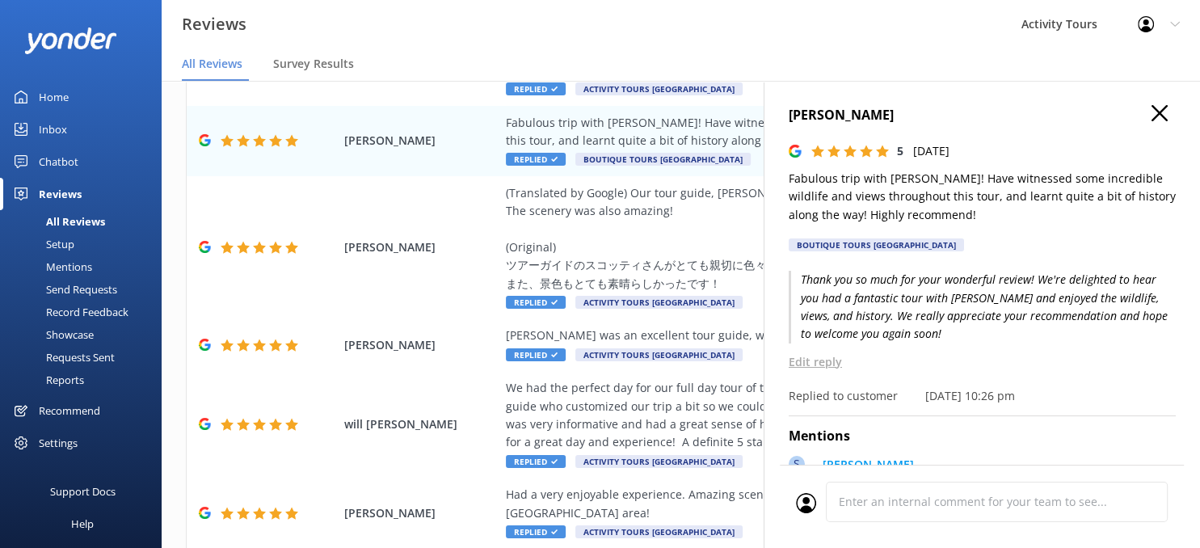
click at [1158, 109] on icon "button" at bounding box center [1160, 113] width 16 height 16
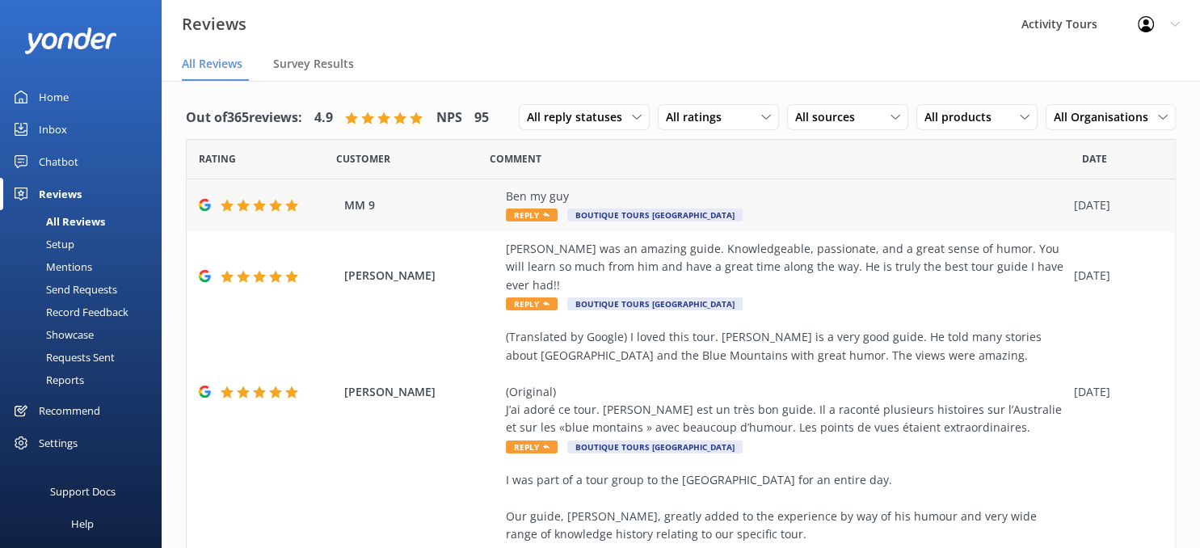
click at [779, 205] on div "Ben my guy" at bounding box center [786, 197] width 560 height 18
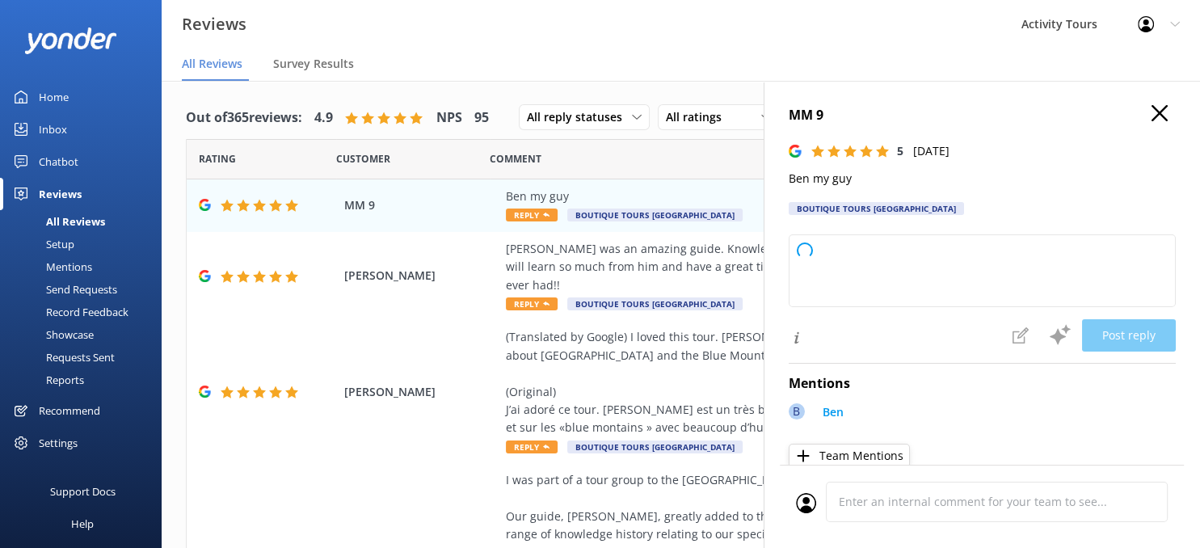
type textarea "Thank you so much for the 5-star review and the shoutout to [PERSON_NAME]! We'r…"
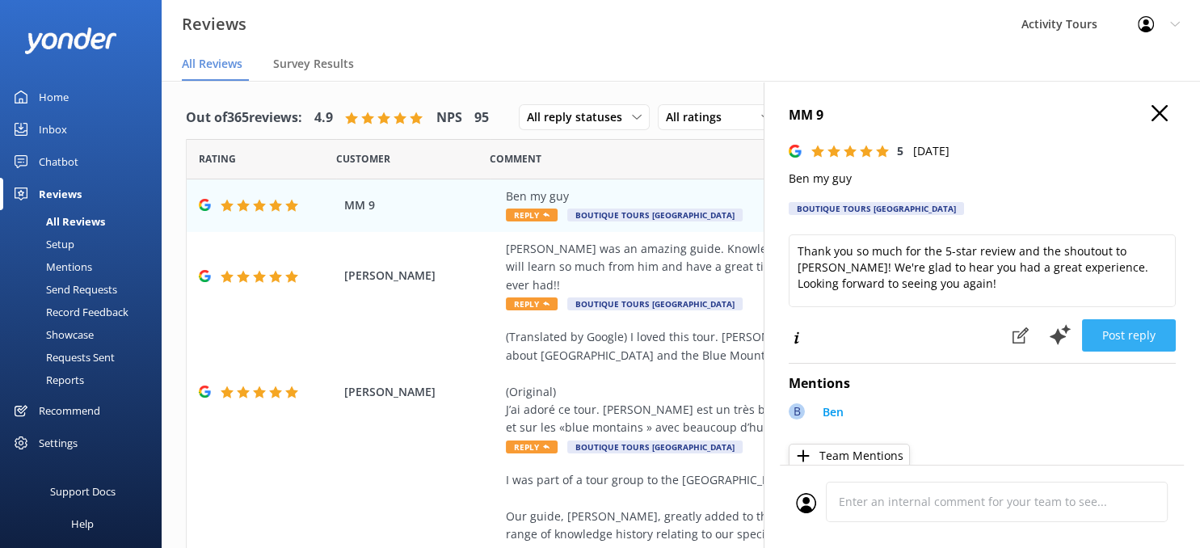
click at [1128, 331] on button "Post reply" at bounding box center [1129, 335] width 94 height 32
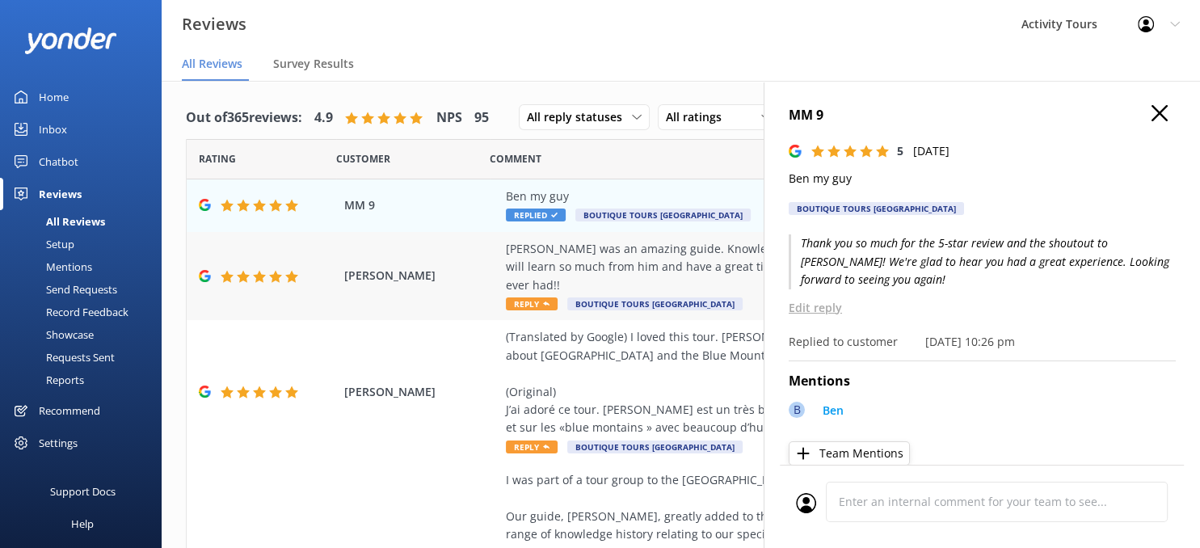
click at [603, 257] on div "[PERSON_NAME] was an amazing guide. Knowledgeable, passionate, and a great sens…" at bounding box center [786, 267] width 560 height 54
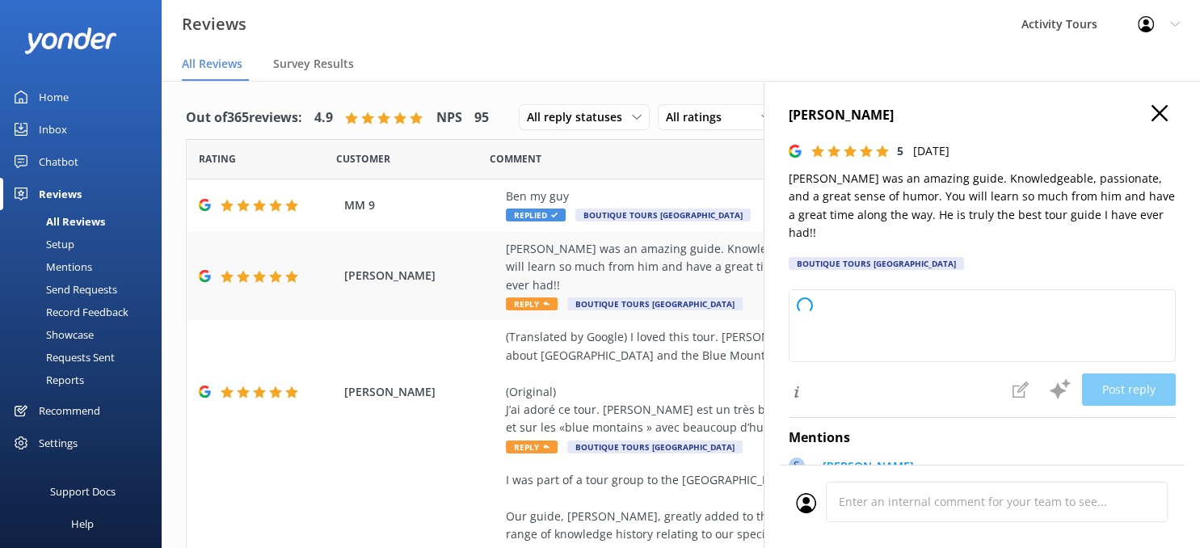
type textarea "Thank you so much for your wonderful review! We're delighted to hear you had su…"
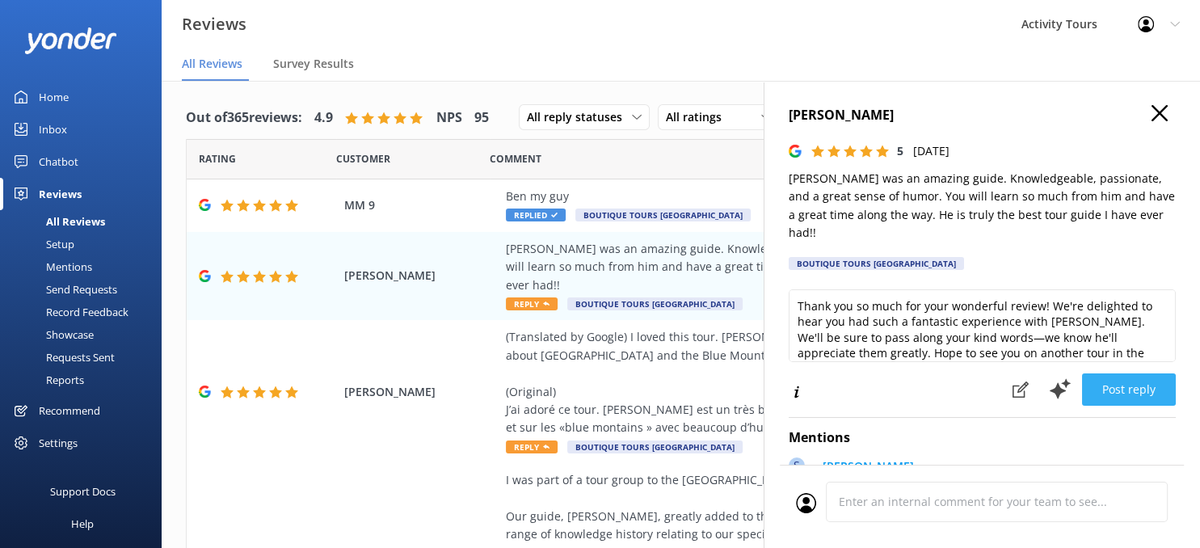
click at [1117, 373] on button "Post reply" at bounding box center [1129, 389] width 94 height 32
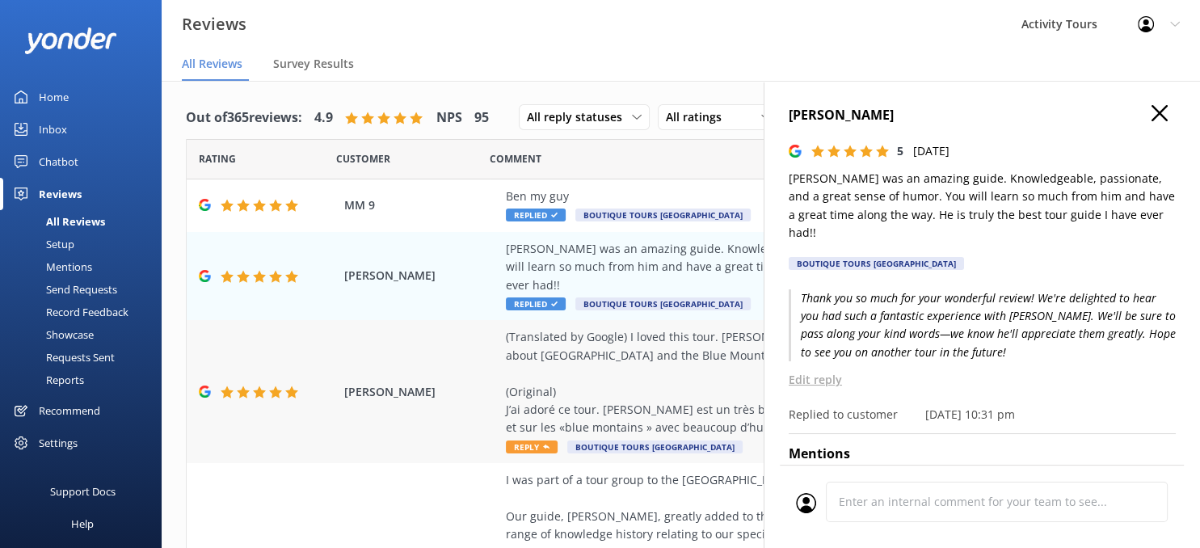
click at [559, 393] on div "(Translated by Google) I loved this tour. [PERSON_NAME] is a very good guide. H…" at bounding box center [786, 382] width 560 height 108
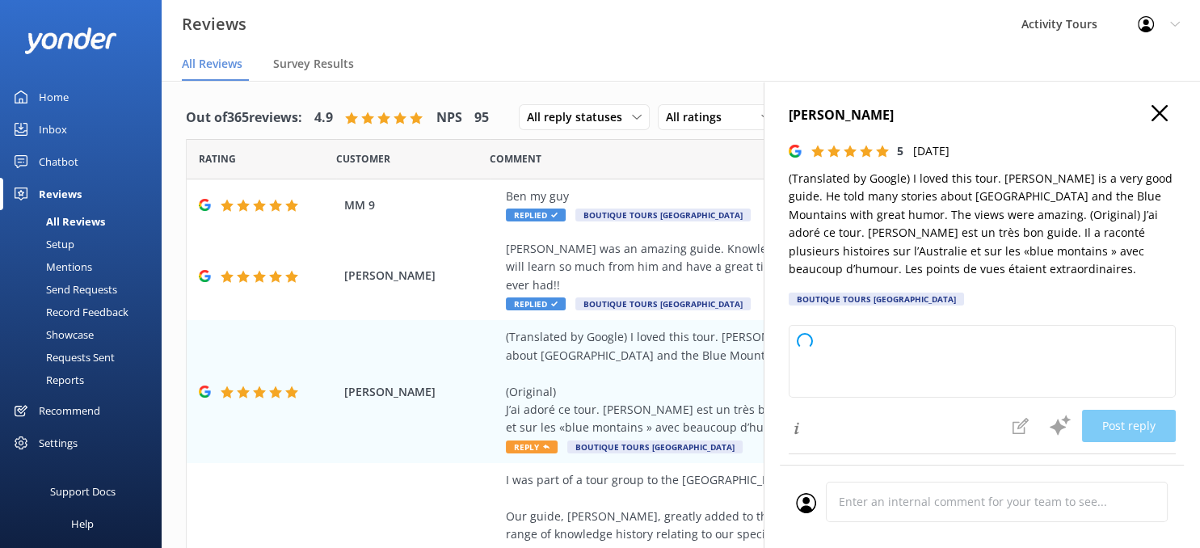
type textarea "Thank you so much for your wonderful review! We’re delighted to hear you had su…"
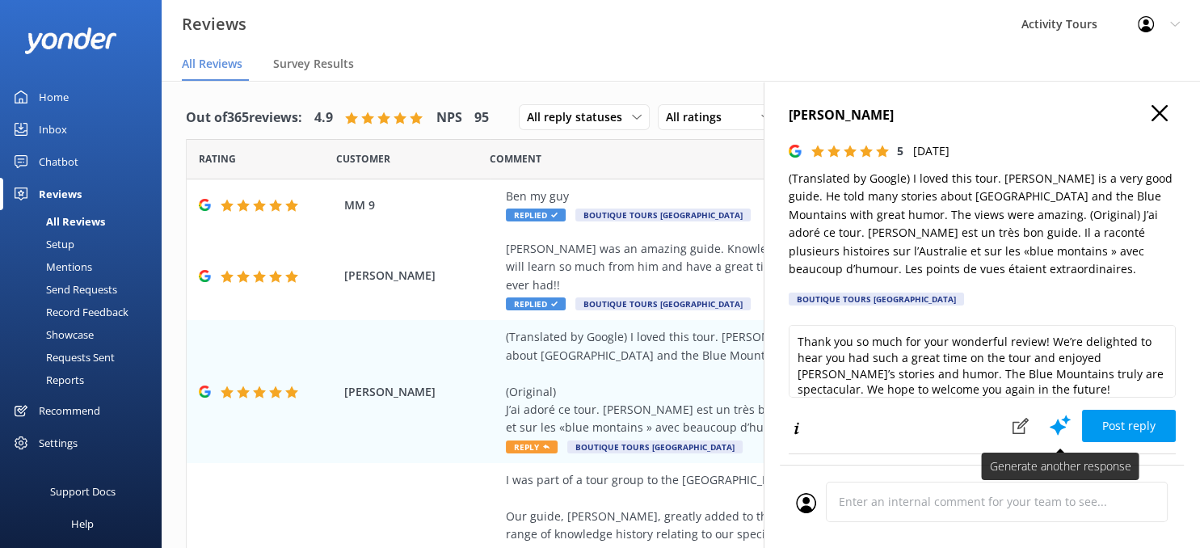
click at [1059, 416] on use at bounding box center [1060, 425] width 21 height 20
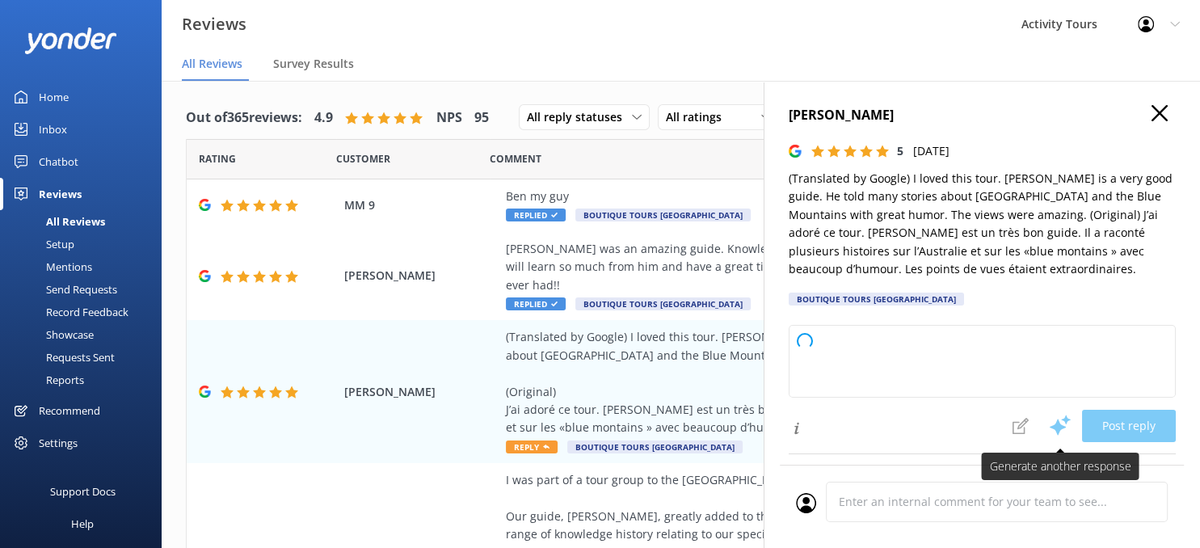
type textarea "Thank you so much for your wonderful review! We’re delighted to hear you enjoye…"
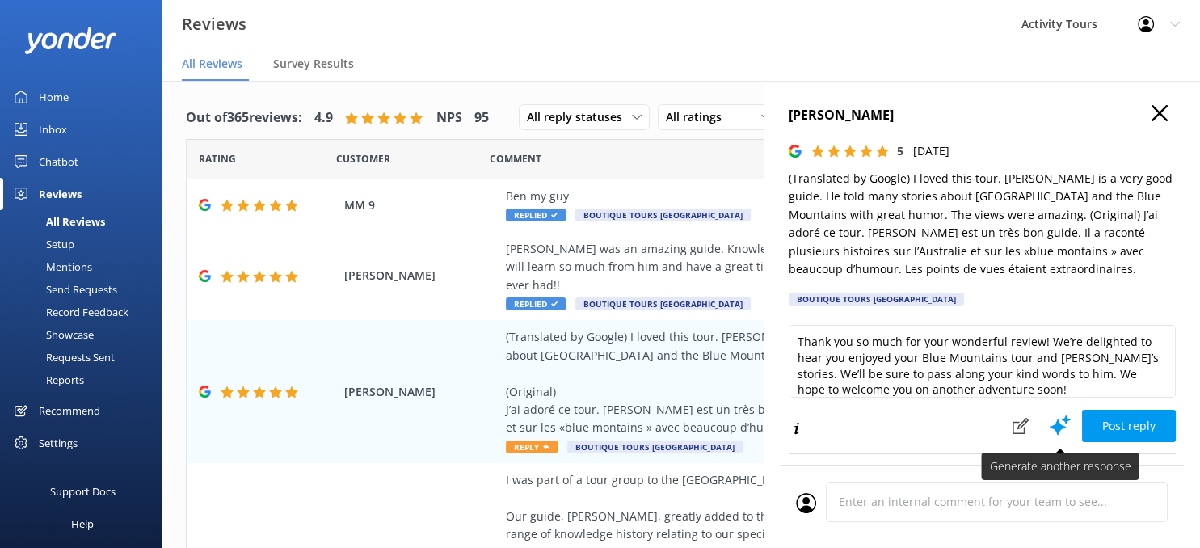
click at [1059, 416] on use at bounding box center [1060, 425] width 21 height 20
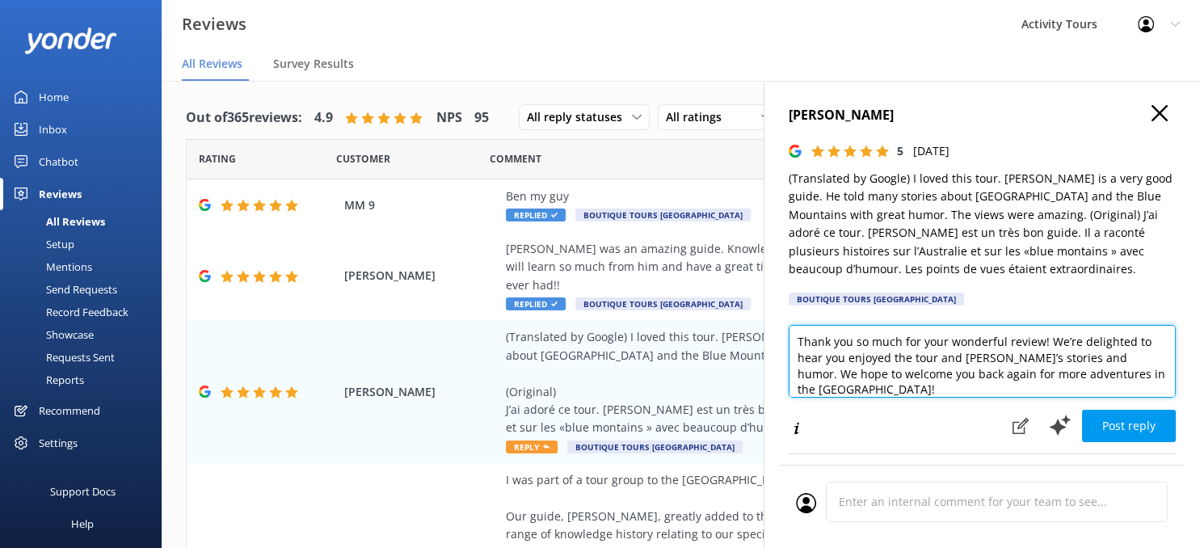
click at [1165, 372] on textarea "Thank you so much for your wonderful review! We’re delighted to hear you enjoye…" at bounding box center [982, 361] width 387 height 73
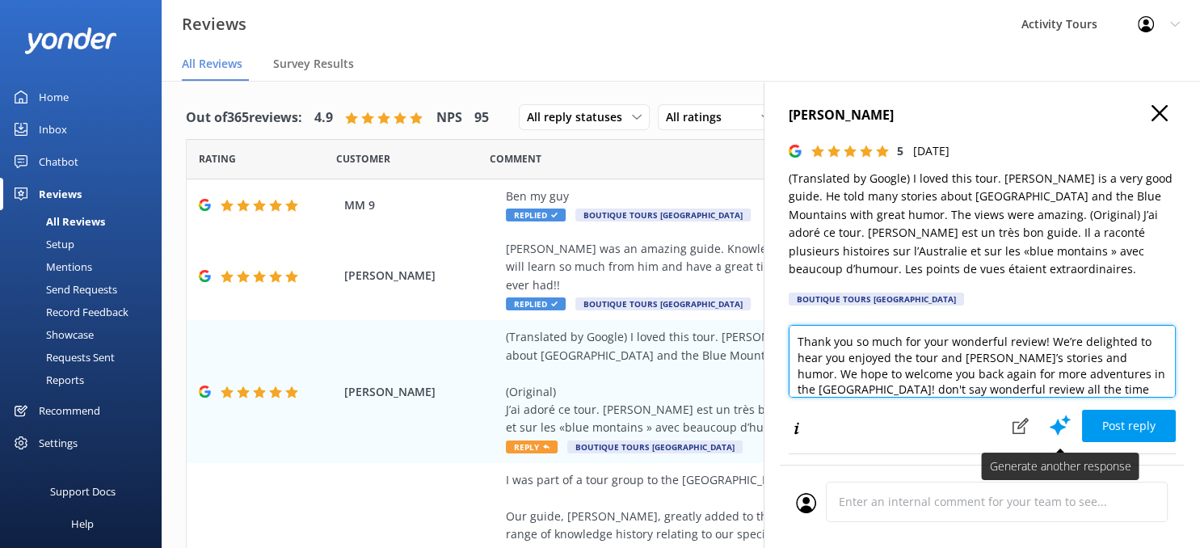
type textarea "Thank you so much for your wonderful review! We’re delighted to hear you enjoye…"
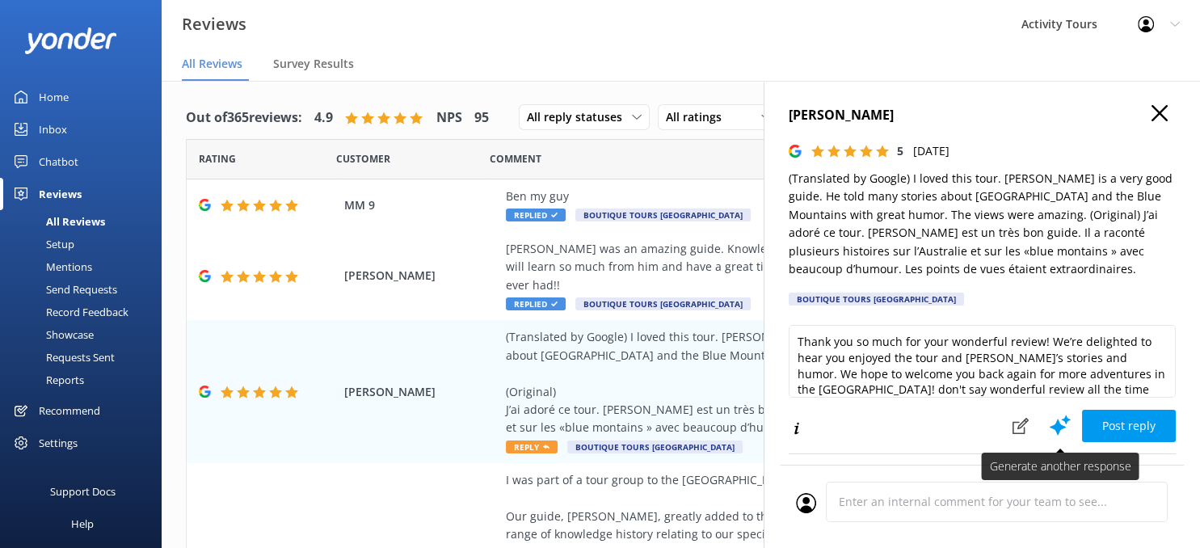
click at [1057, 421] on use at bounding box center [1060, 425] width 21 height 20
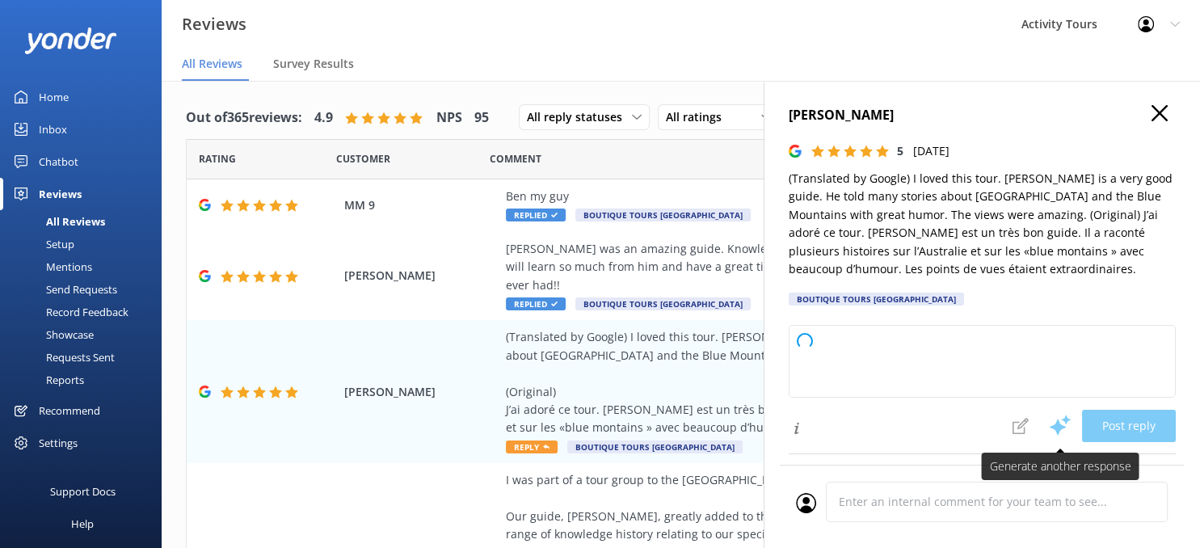
type textarea "Thank you so much for your wonderful review! We're thrilled to hear you enjoyed…"
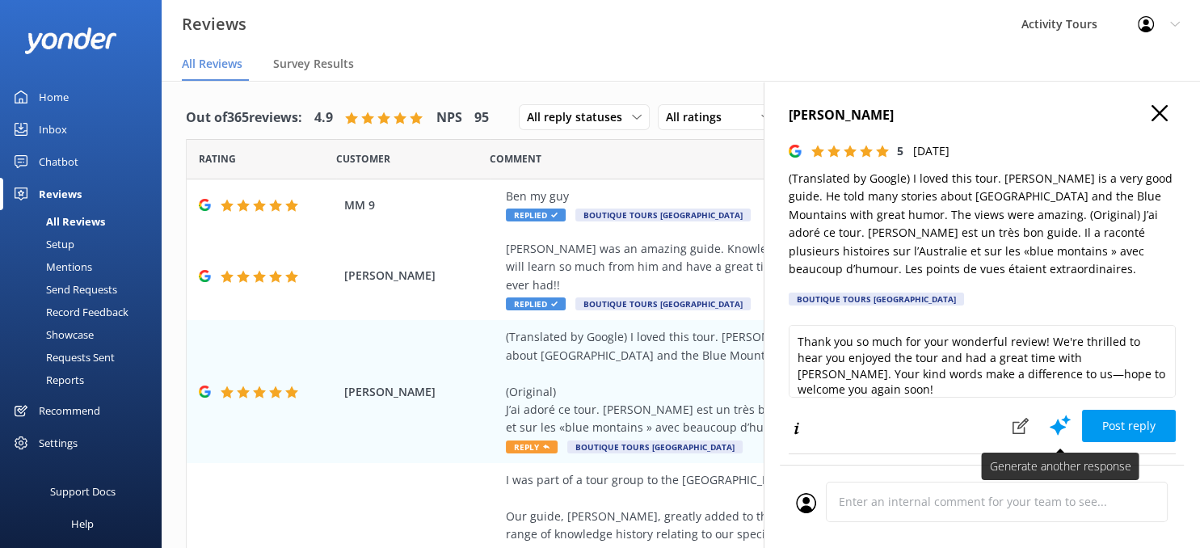
click at [1058, 423] on use at bounding box center [1060, 425] width 21 height 20
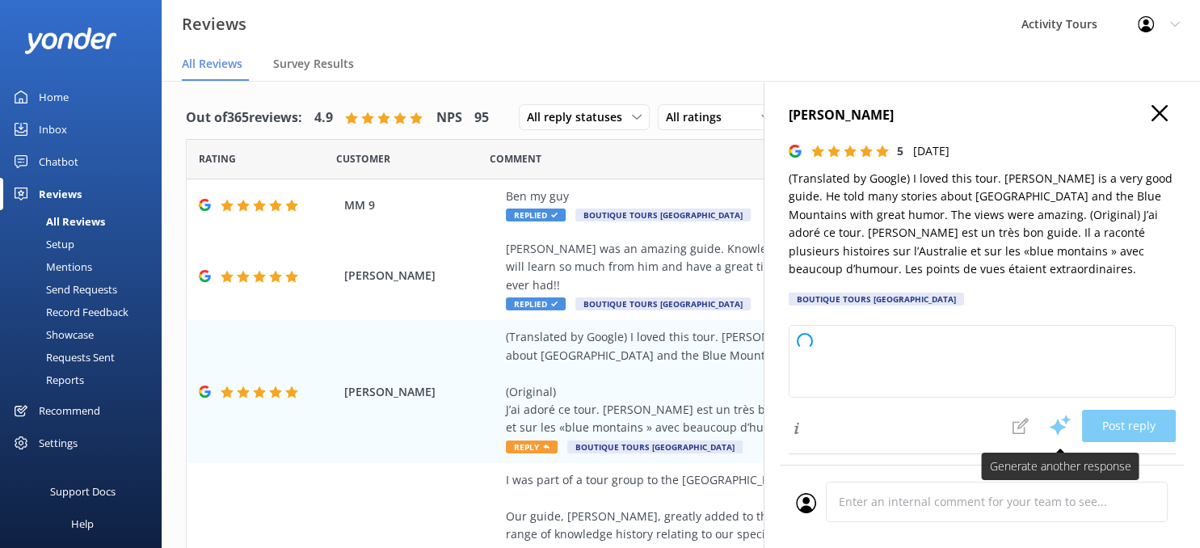
type textarea "Thank you so much for your wonderful review! We’re delighted you had a great ex…"
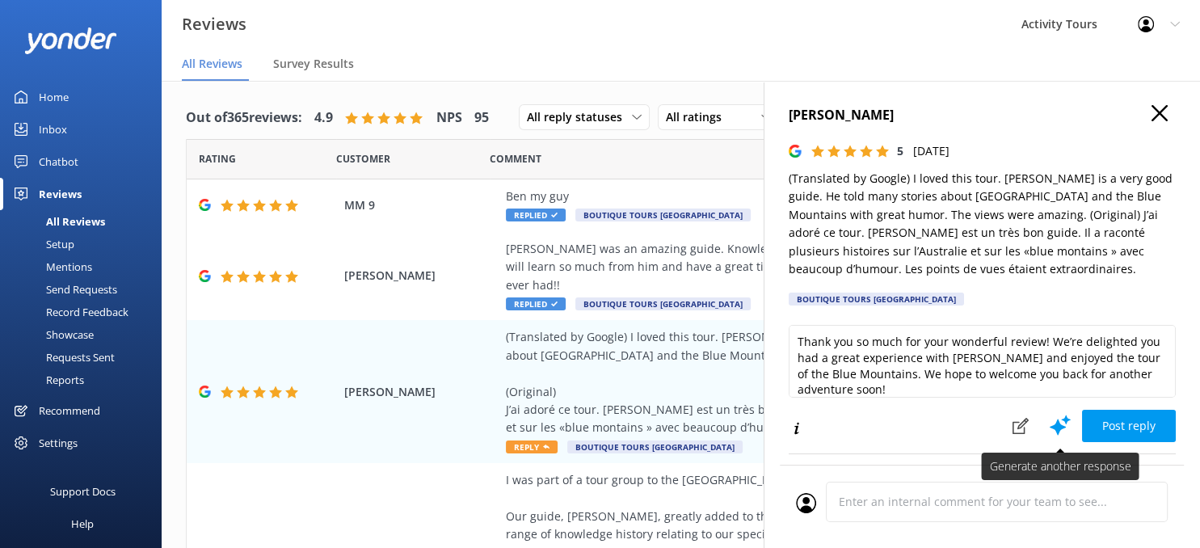
click at [1058, 423] on use at bounding box center [1060, 425] width 21 height 20
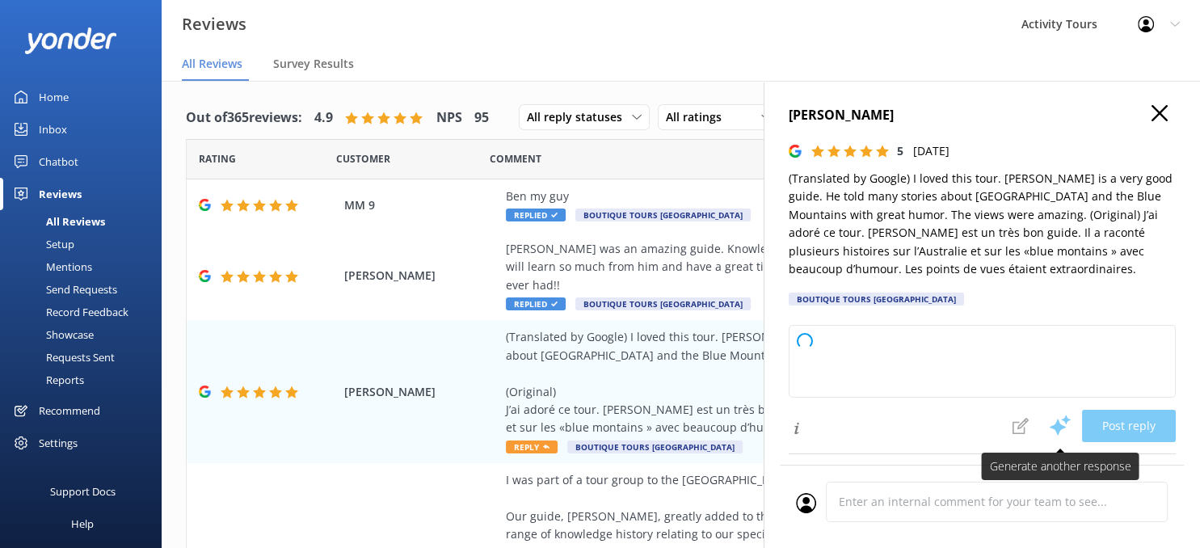
type textarea "Thank you so much for your wonderful review! We're thrilled to hear you enjoyed…"
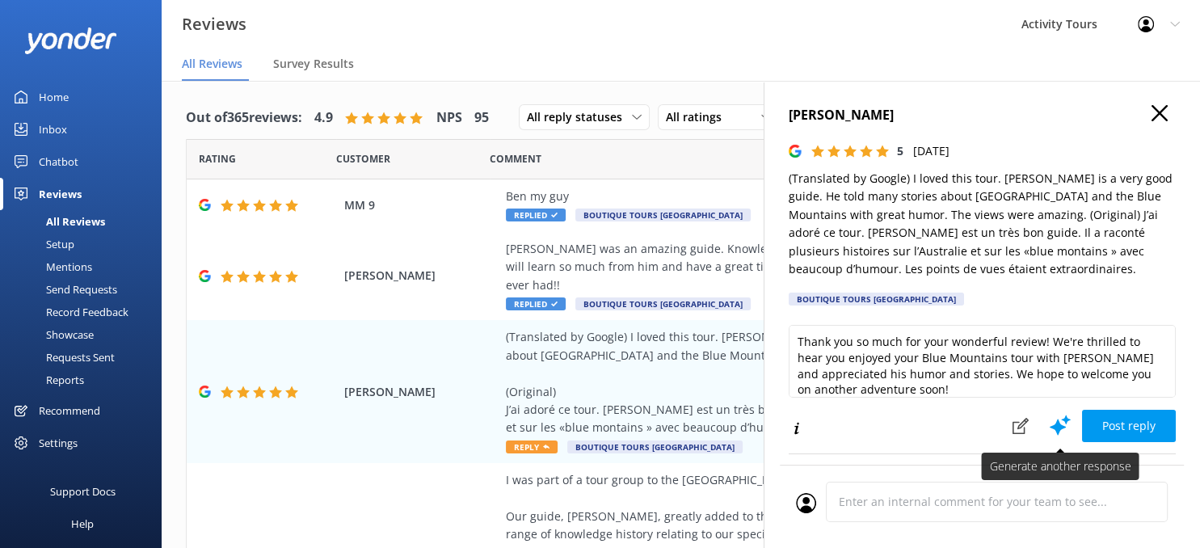
click at [1058, 423] on use at bounding box center [1060, 425] width 21 height 20
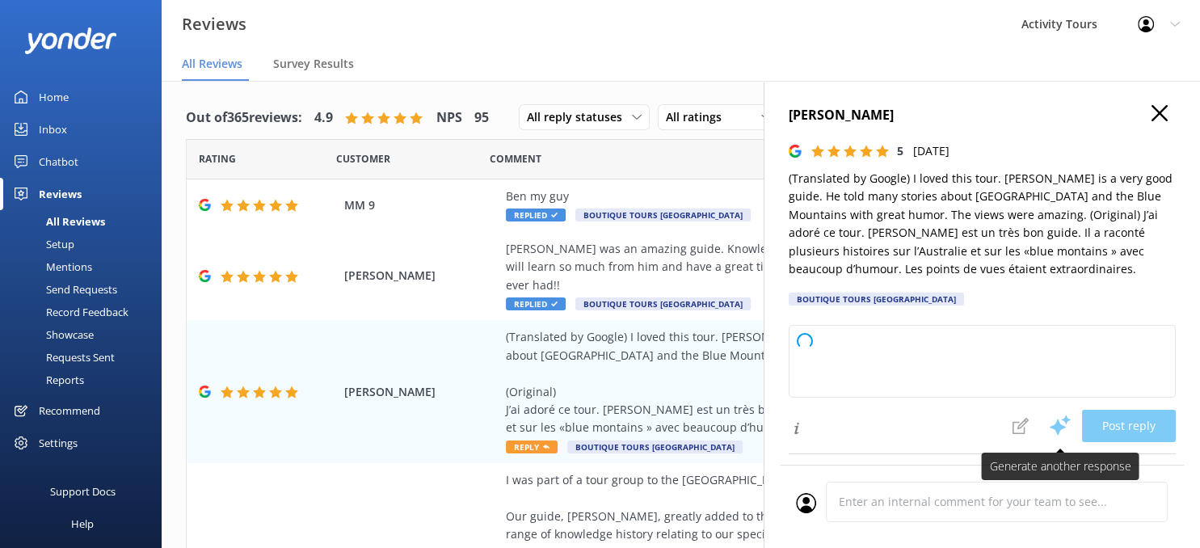
type textarea "Thank you so much for your kind review! We're delighted to hear you had a fanta…"
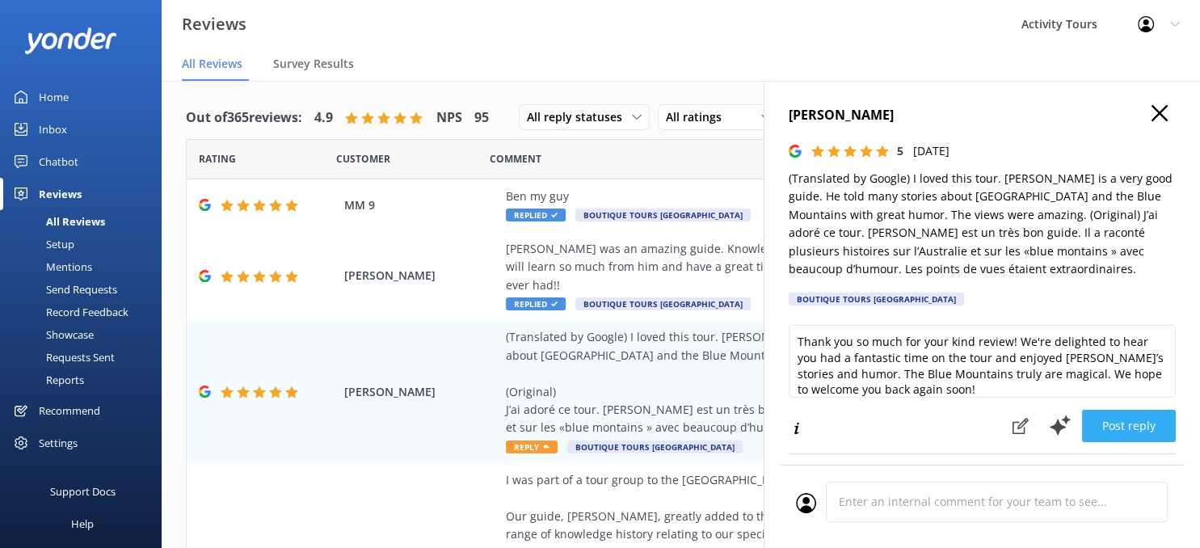
click at [1134, 424] on button "Post reply" at bounding box center [1129, 426] width 94 height 32
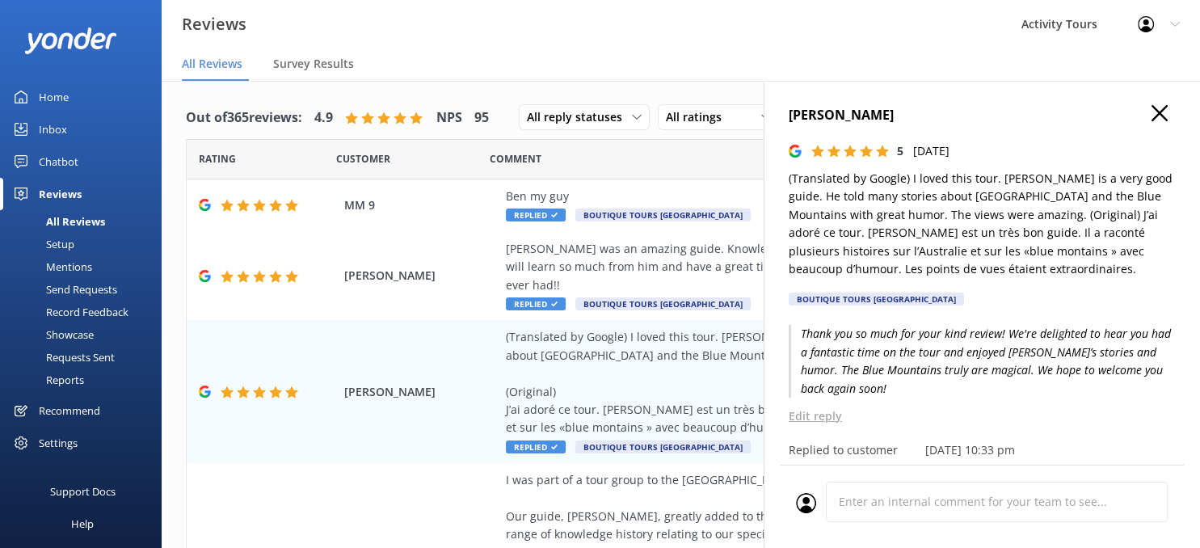
click at [1158, 114] on icon "button" at bounding box center [1160, 113] width 16 height 16
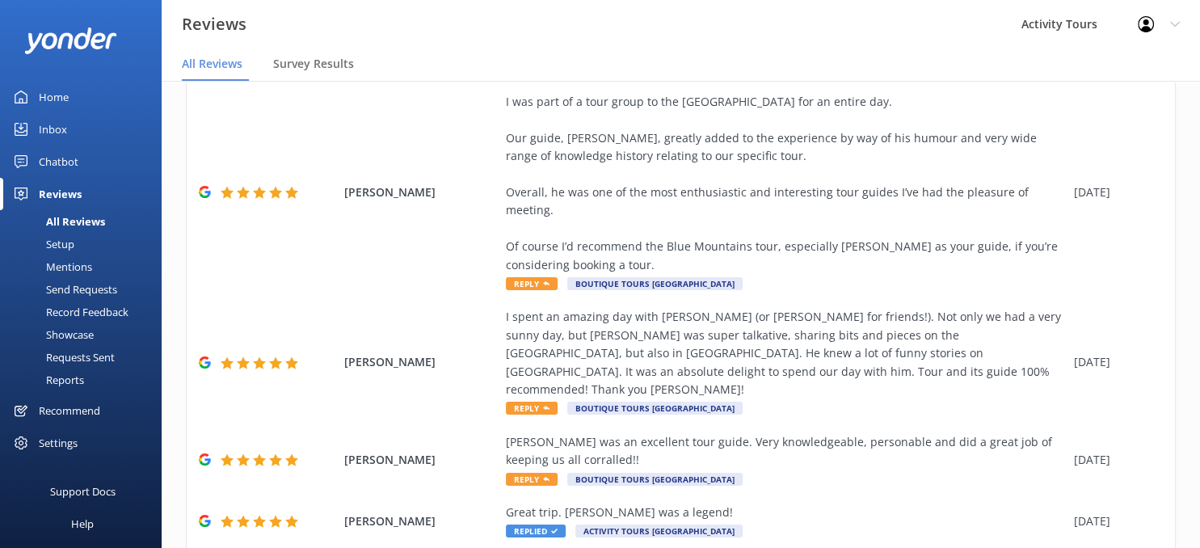
scroll to position [408, 0]
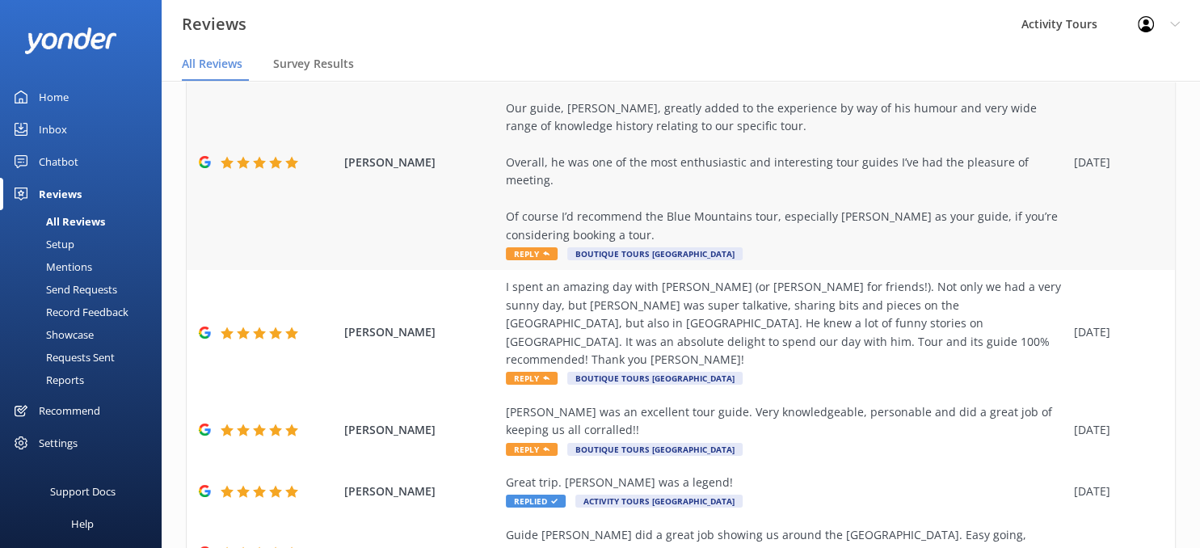
click at [723, 176] on div "I was part of a tour group to the [GEOGRAPHIC_DATA] for an entire day. Our guid…" at bounding box center [786, 153] width 560 height 181
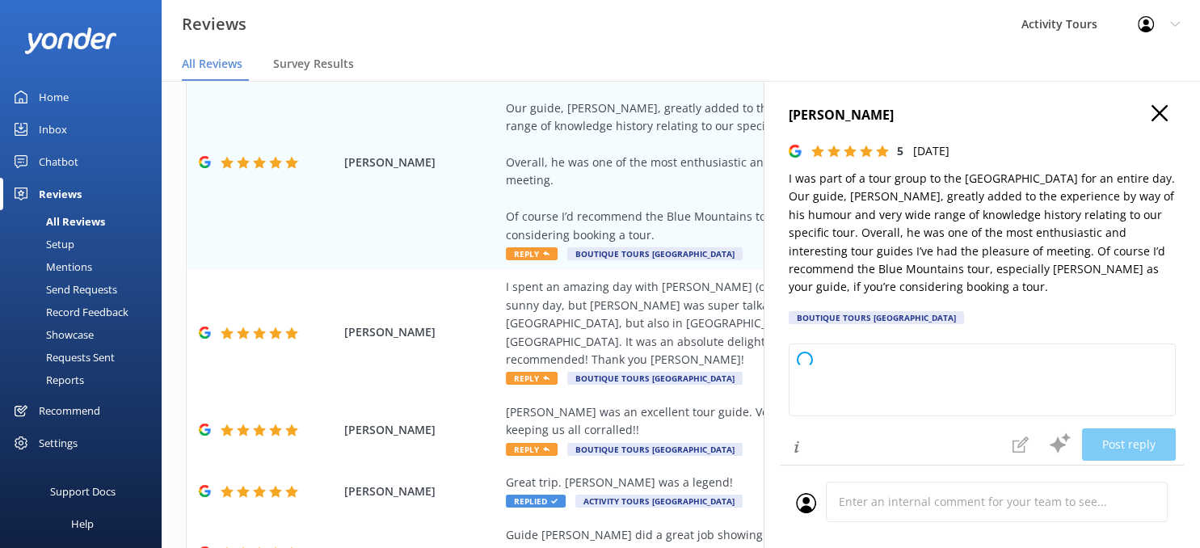
type textarea "Thank you so much for your wonderful feedback! We’re delighted to hear you enjo…"
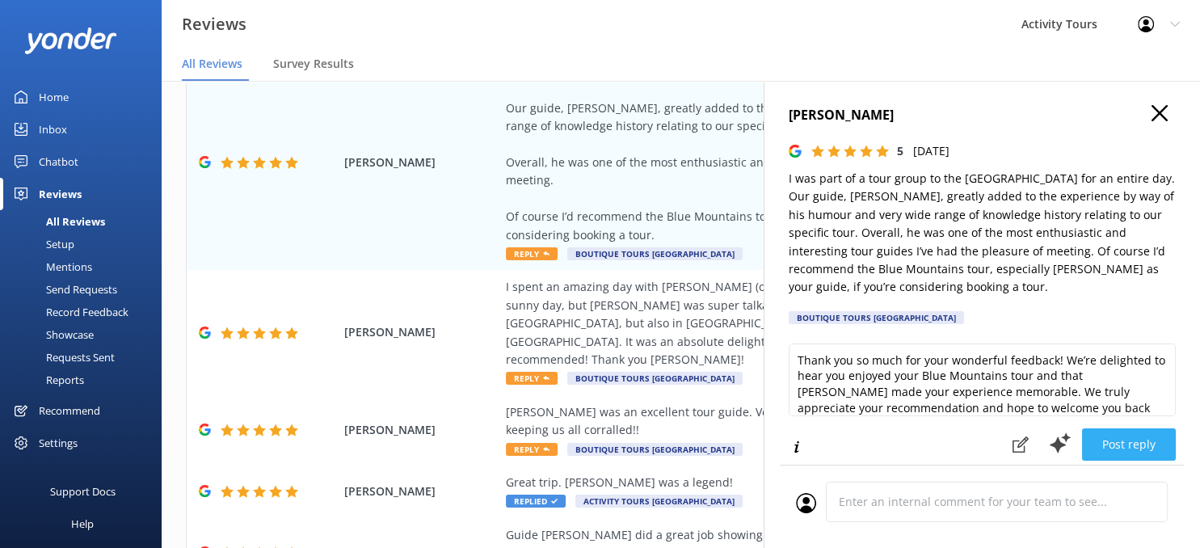
click at [1120, 436] on button "Post reply" at bounding box center [1129, 444] width 94 height 32
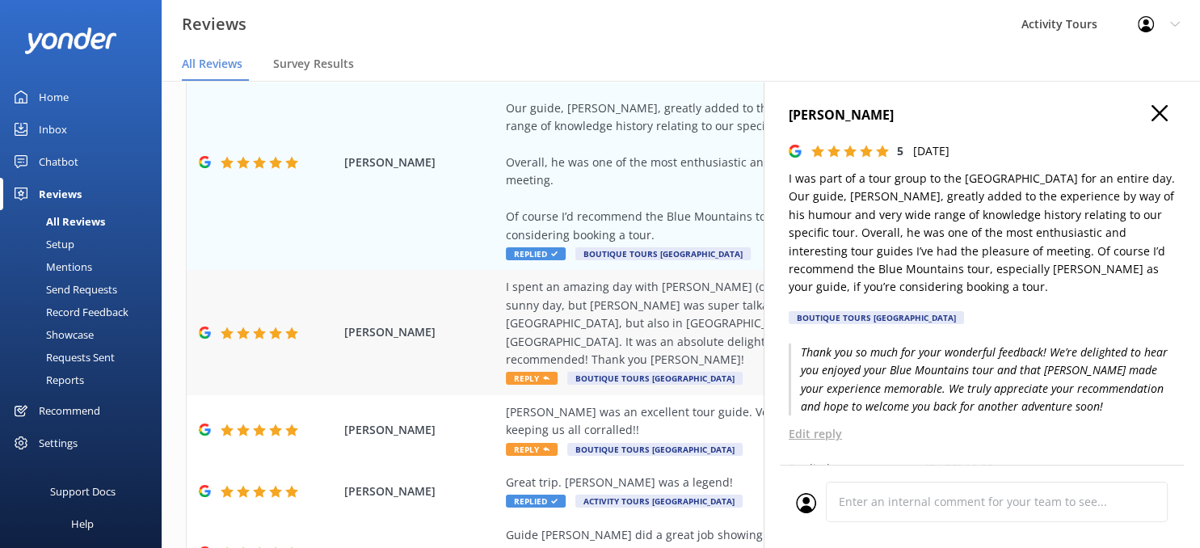
click at [639, 282] on div "I spent an amazing day with [PERSON_NAME] (or [PERSON_NAME] for friends!). Not …" at bounding box center [786, 323] width 560 height 91
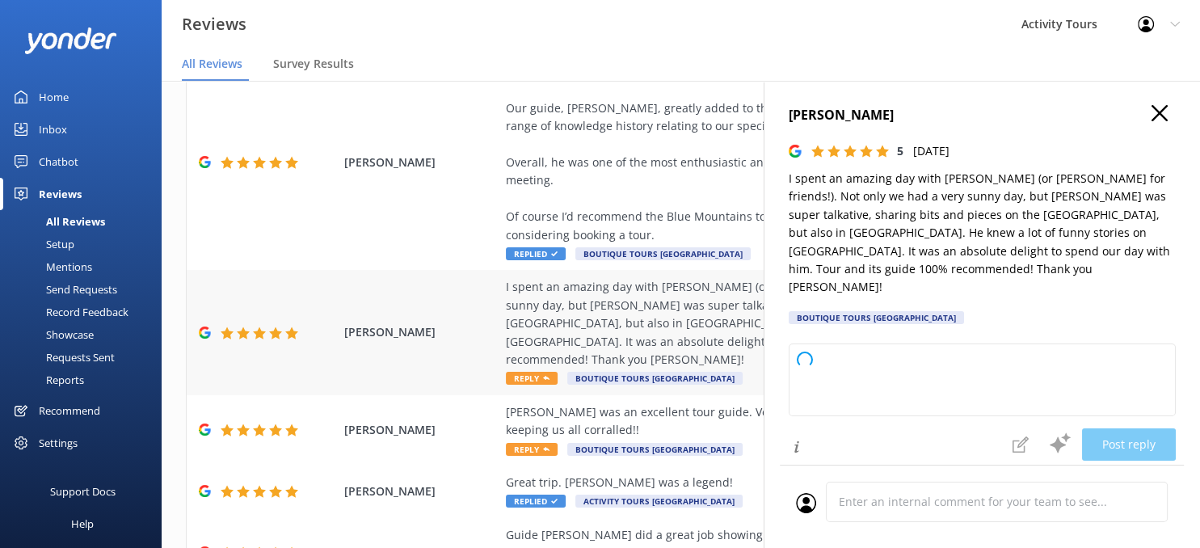
type textarea "Thank you so much for your wonderful review! We're thrilled to hear you had suc…"
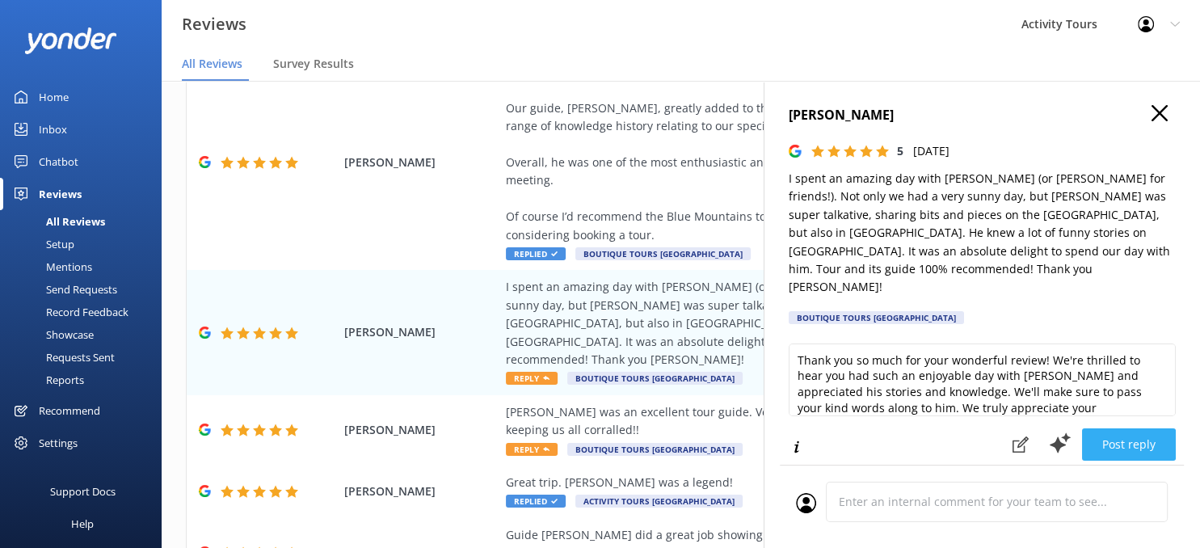
click at [1121, 428] on button "Post reply" at bounding box center [1129, 444] width 94 height 32
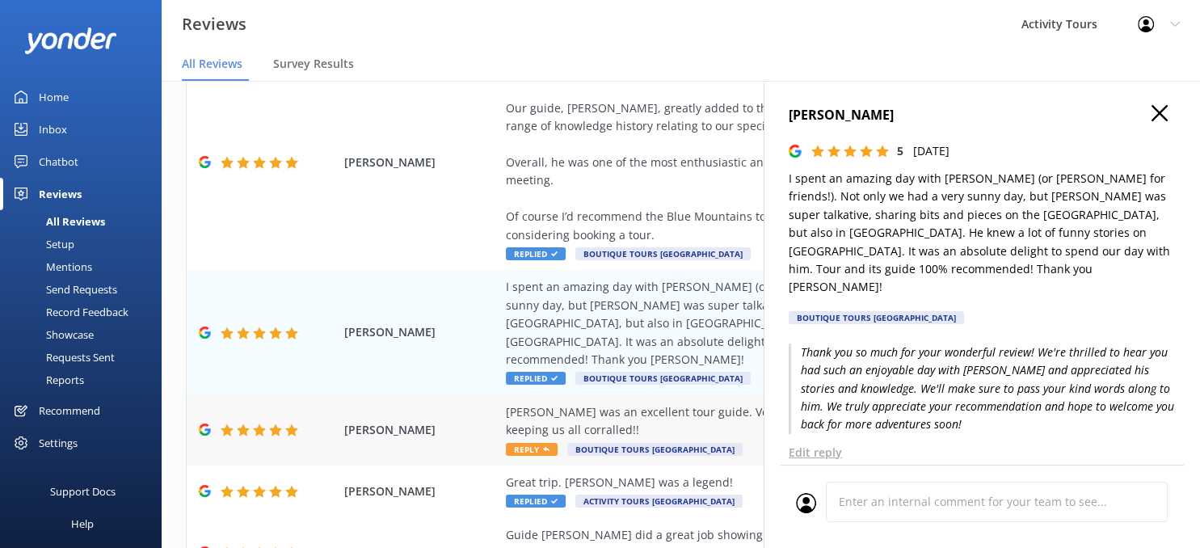
click at [630, 403] on div "[PERSON_NAME] was an excellent tour guide. Very knowledgeable, personable and d…" at bounding box center [786, 421] width 560 height 36
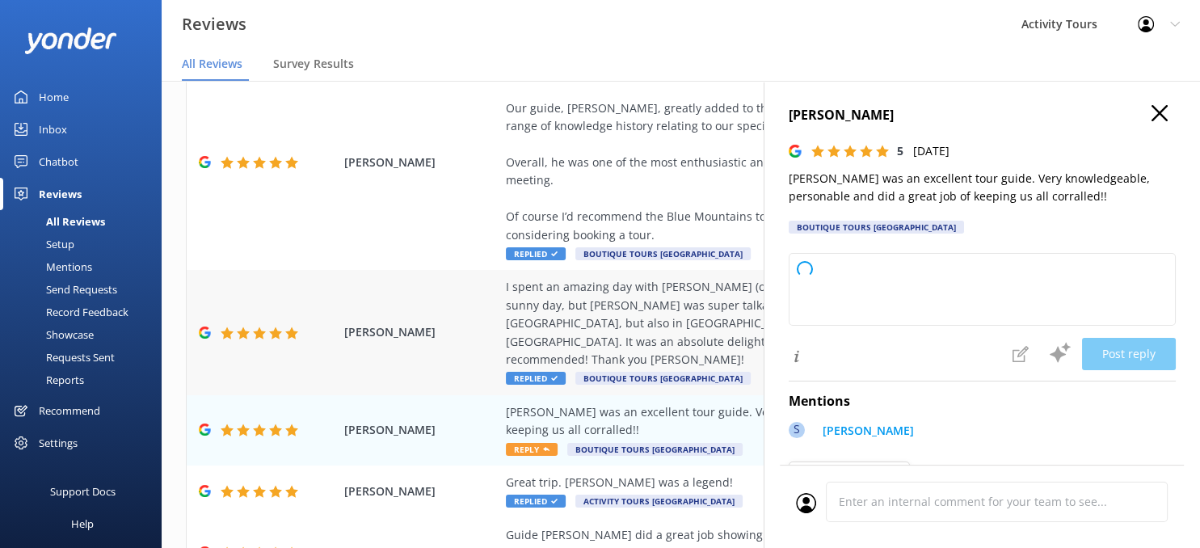
type textarea "Thank you so much for your wonderful feedback! We're thrilled to hear that you …"
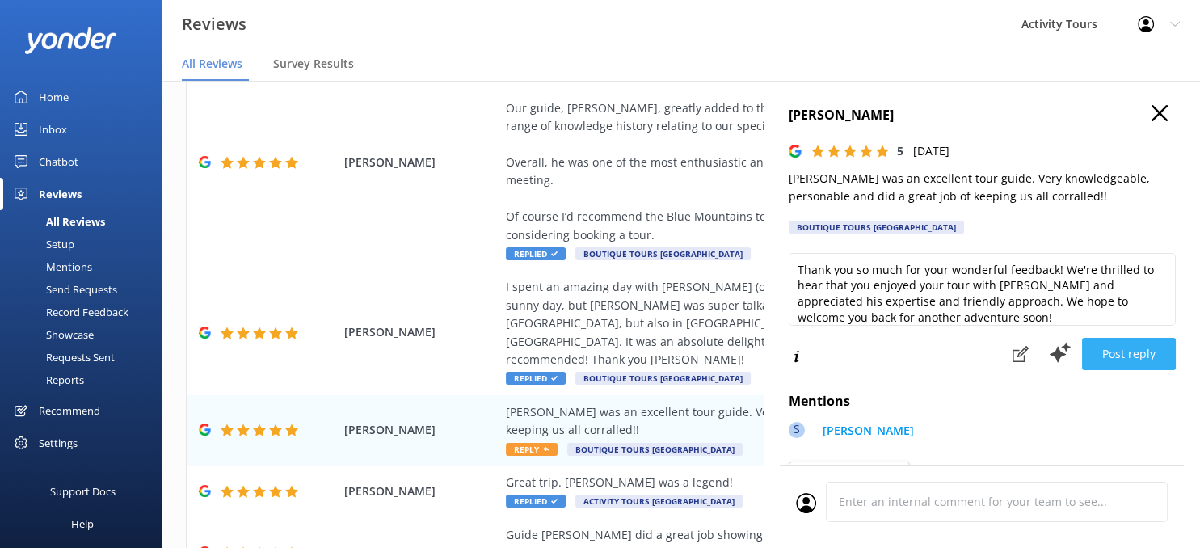
click at [1136, 348] on button "Post reply" at bounding box center [1129, 354] width 94 height 32
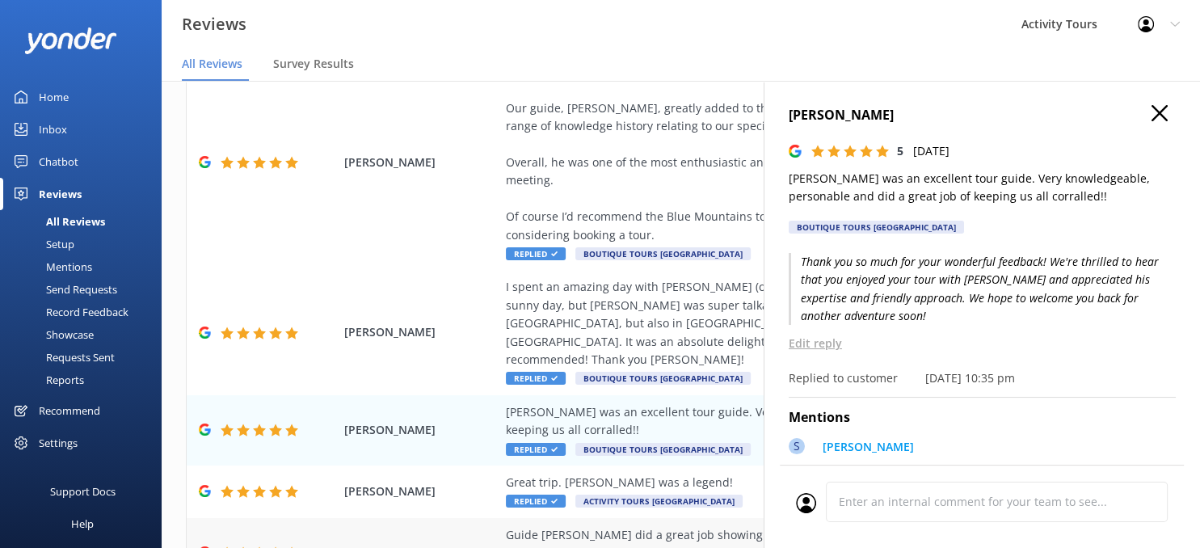
click at [582, 526] on div "Guide [PERSON_NAME] did a great job showing us around the [GEOGRAPHIC_DATA]. Ea…" at bounding box center [786, 544] width 560 height 36
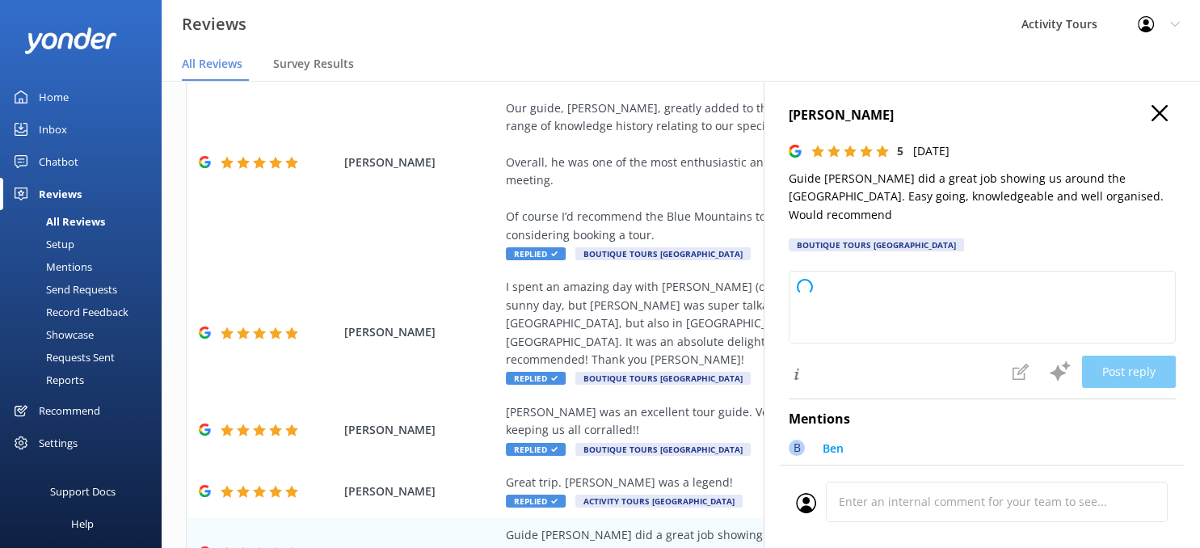
type textarea "Thank you so much for your wonderful feedback! We're delighted to hear you enjo…"
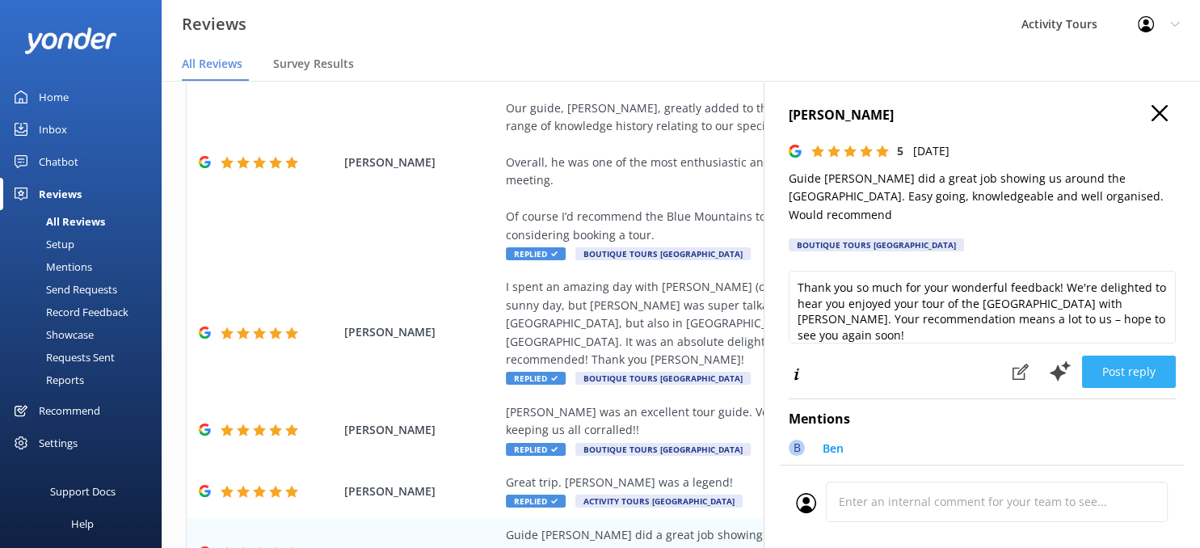
click at [1118, 356] on button "Post reply" at bounding box center [1129, 372] width 94 height 32
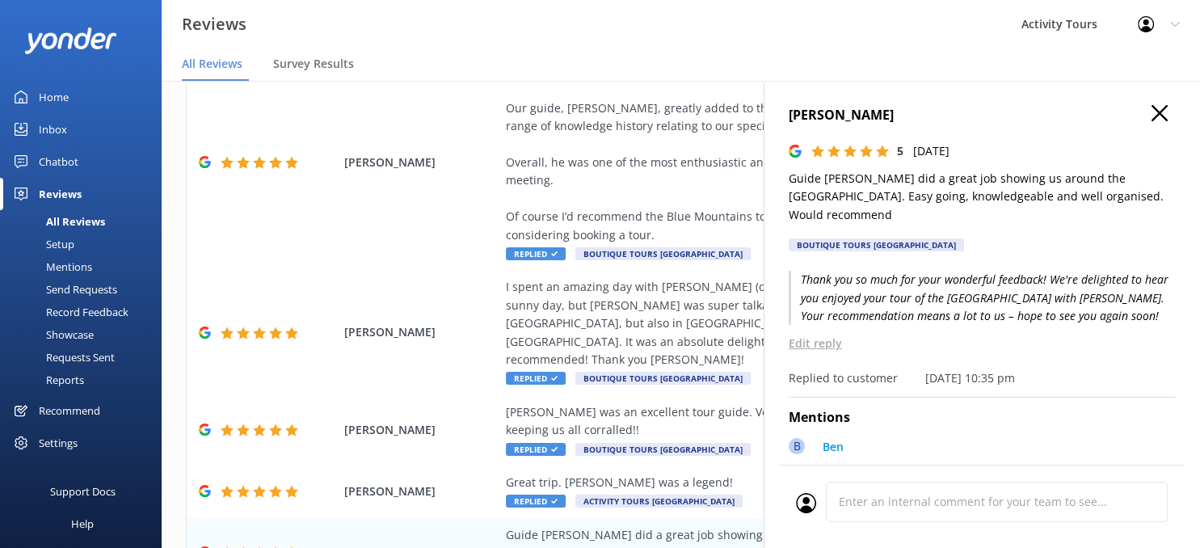
click at [1158, 115] on use "button" at bounding box center [1160, 113] width 16 height 16
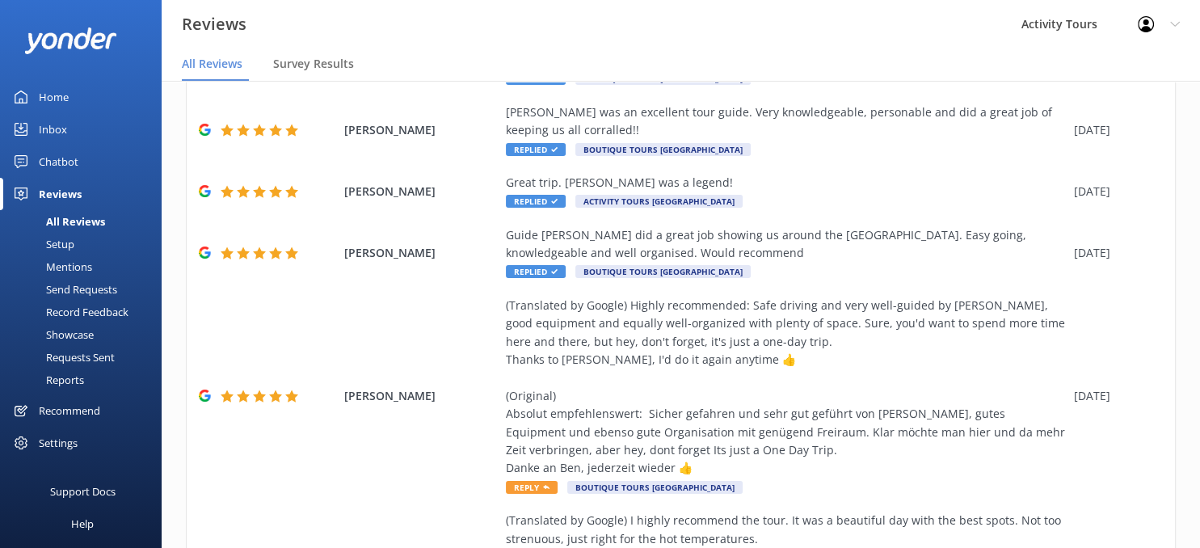
scroll to position [737, 0]
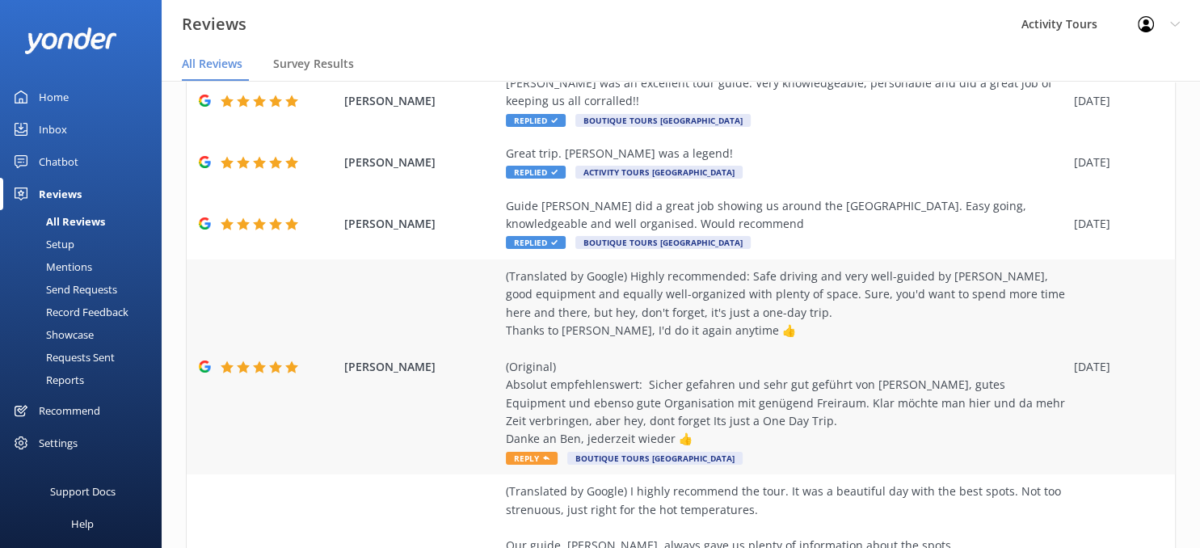
click at [594, 339] on div "(Translated by Google) Highly recommended: Safe driving and very well-guided by…" at bounding box center [786, 358] width 560 height 181
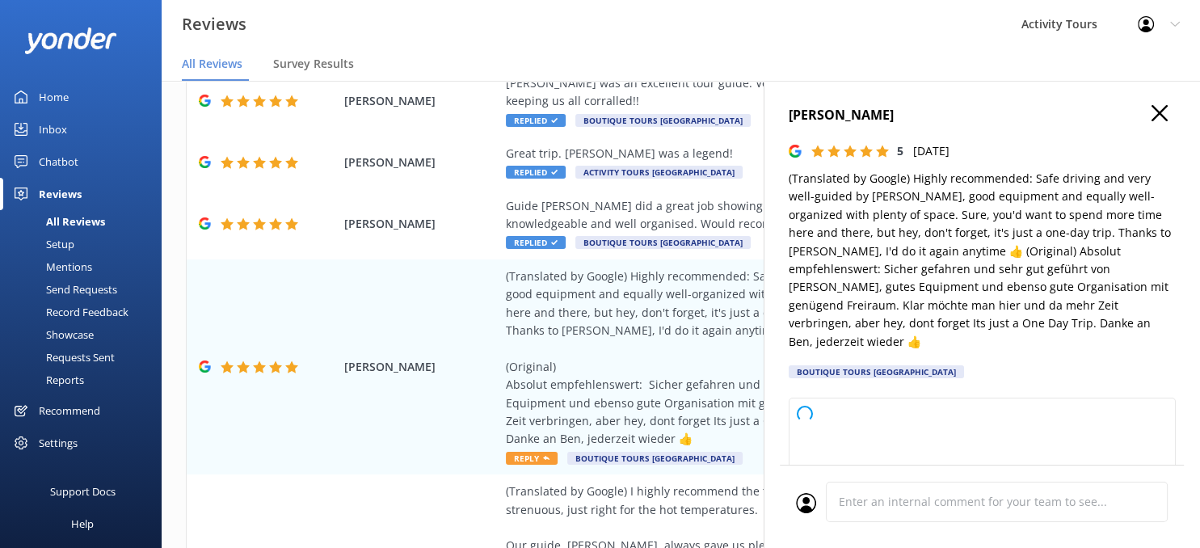
type textarea "Thank you so much for your wonderful review! We’re delighted to hear you enjoye…"
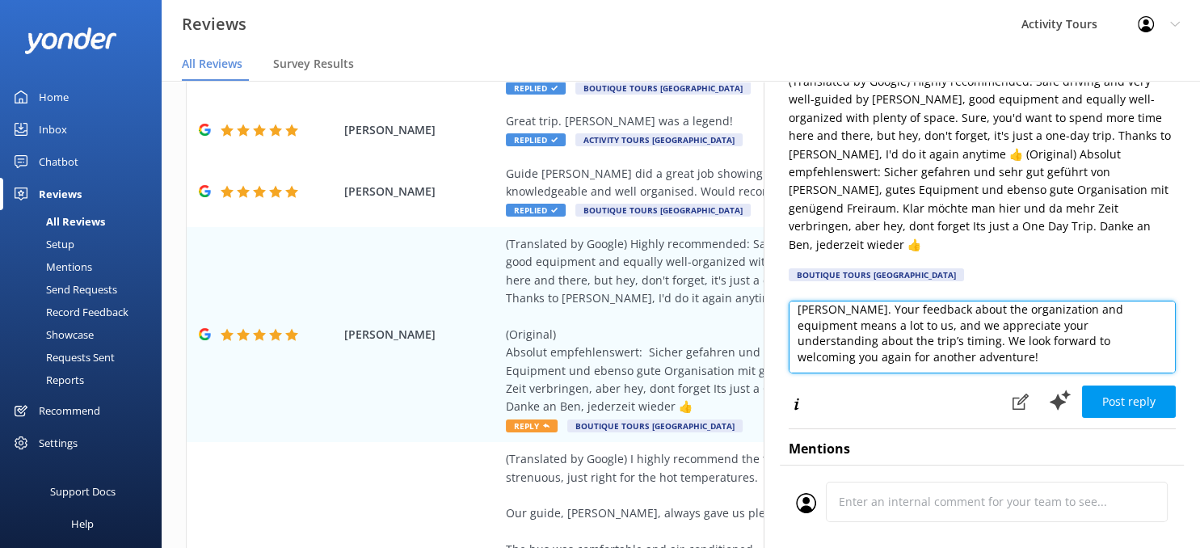
scroll to position [103, 0]
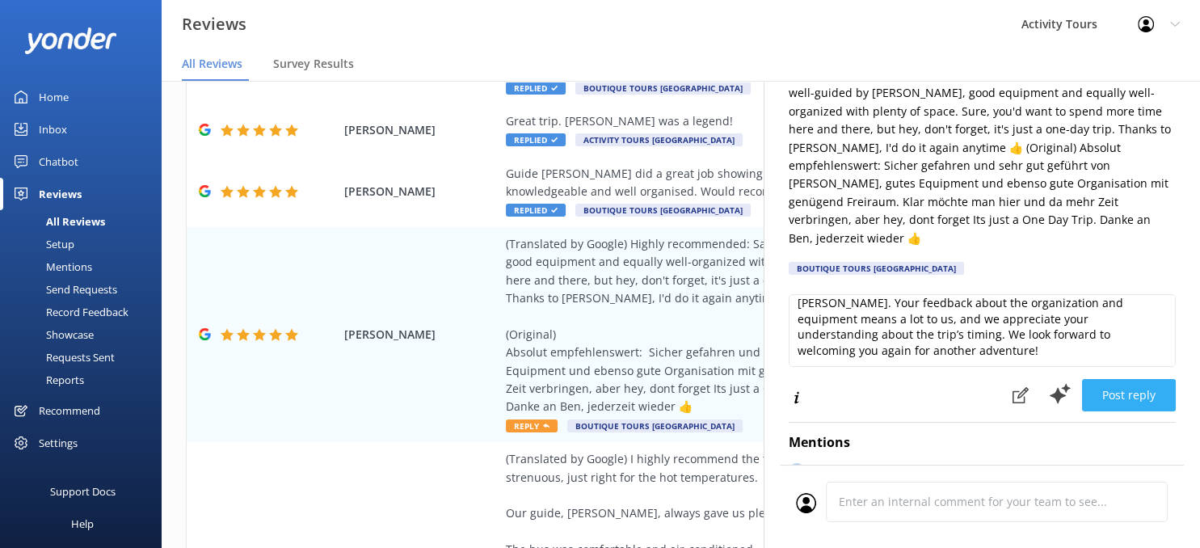
click at [1124, 379] on button "Post reply" at bounding box center [1129, 395] width 94 height 32
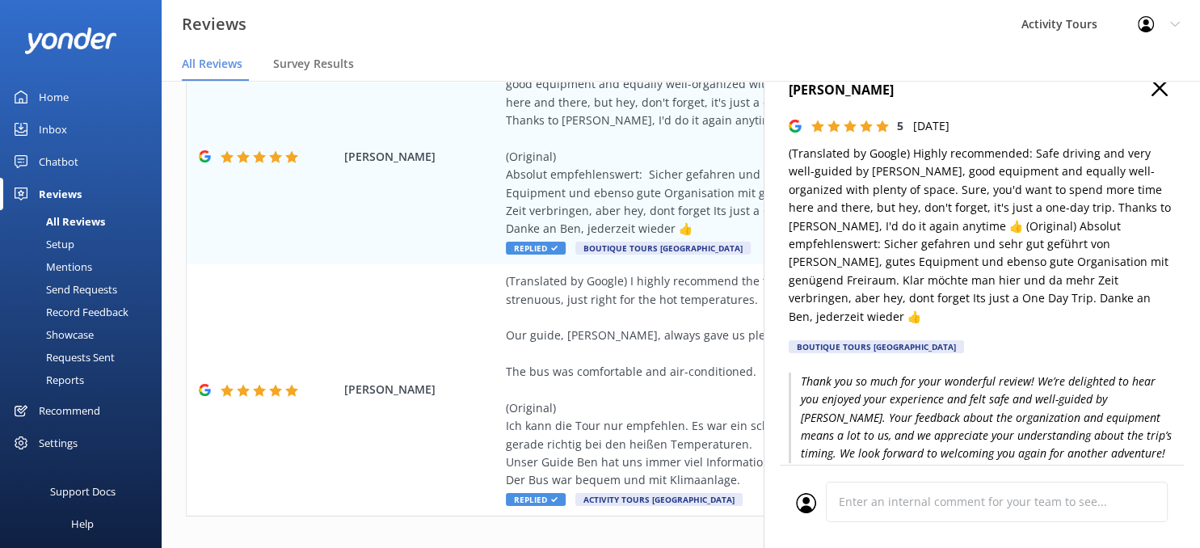
scroll to position [0, 0]
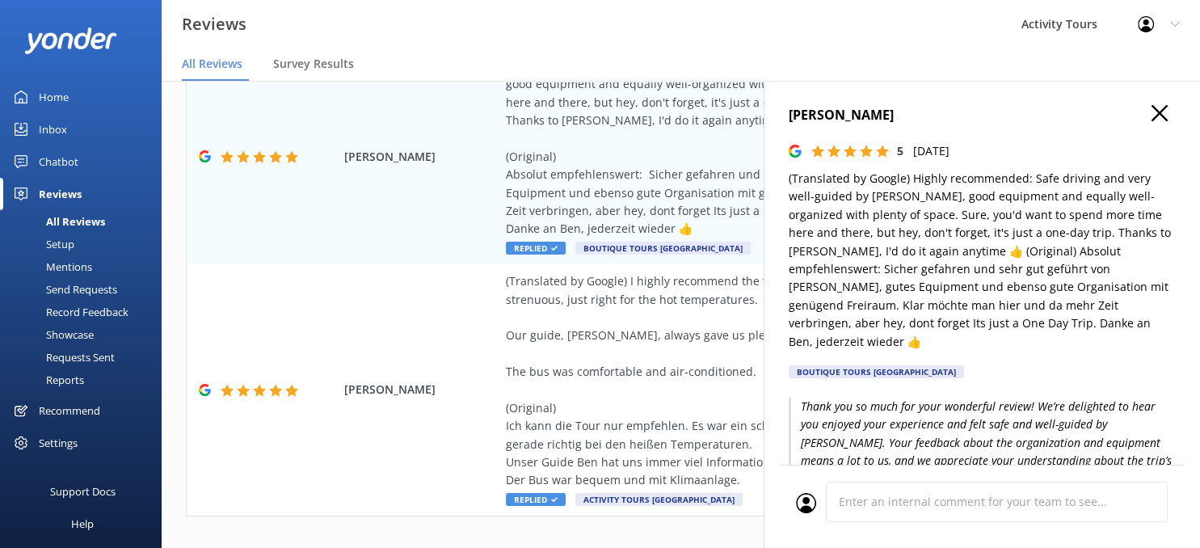
click at [1161, 112] on use "button" at bounding box center [1160, 113] width 16 height 16
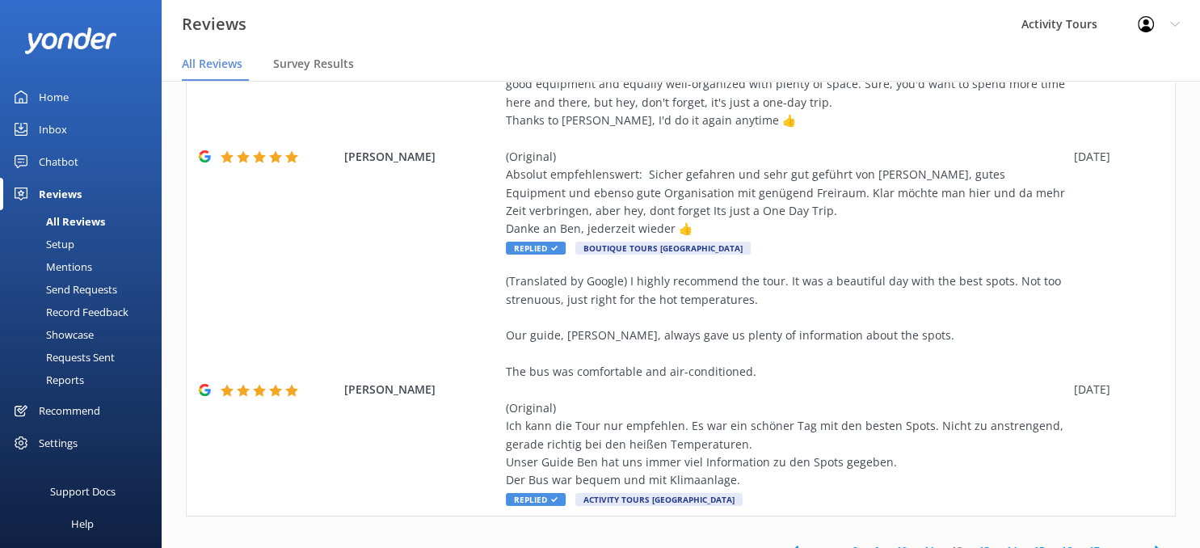
click at [1156, 542] on icon at bounding box center [1158, 551] width 19 height 19
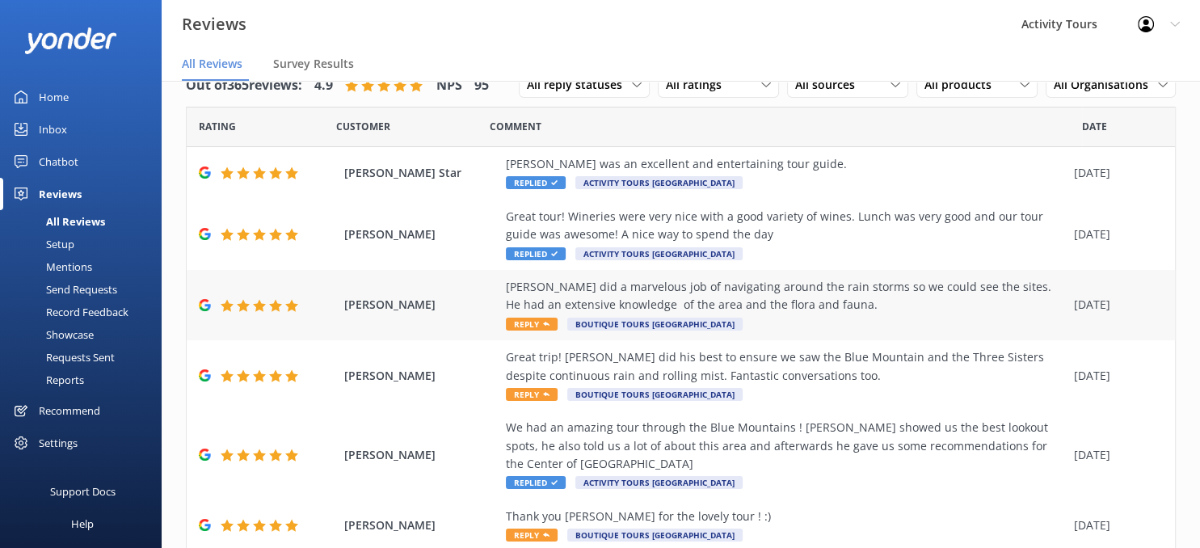
click at [584, 289] on div "[PERSON_NAME] did a marvelous job of navigating around the rain storms so we co…" at bounding box center [786, 296] width 560 height 36
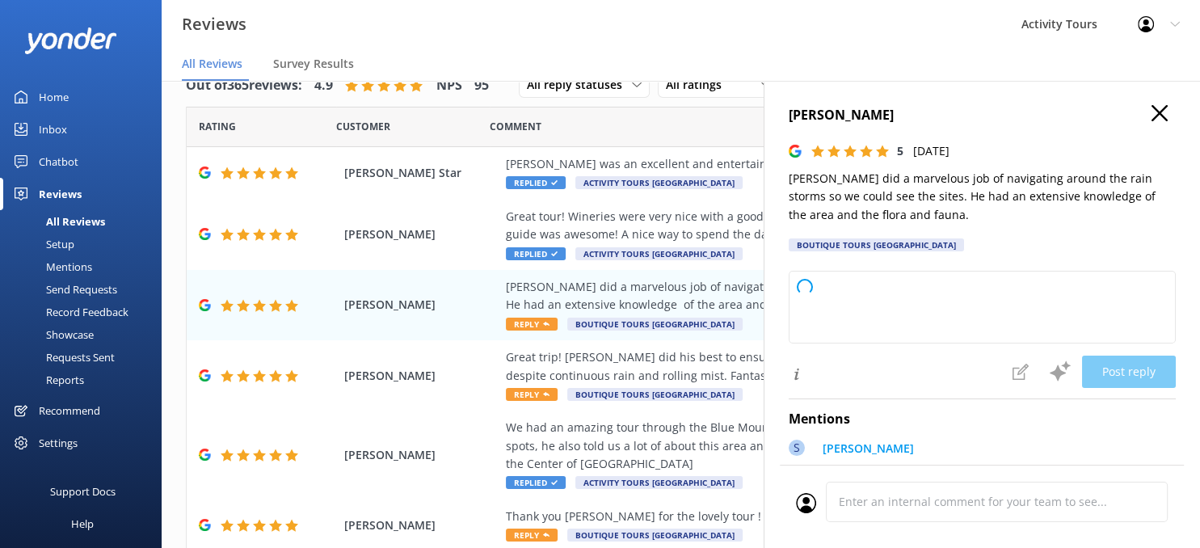
type textarea "Thank you so much for your wonderful review! We’re delighted to hear that [PERS…"
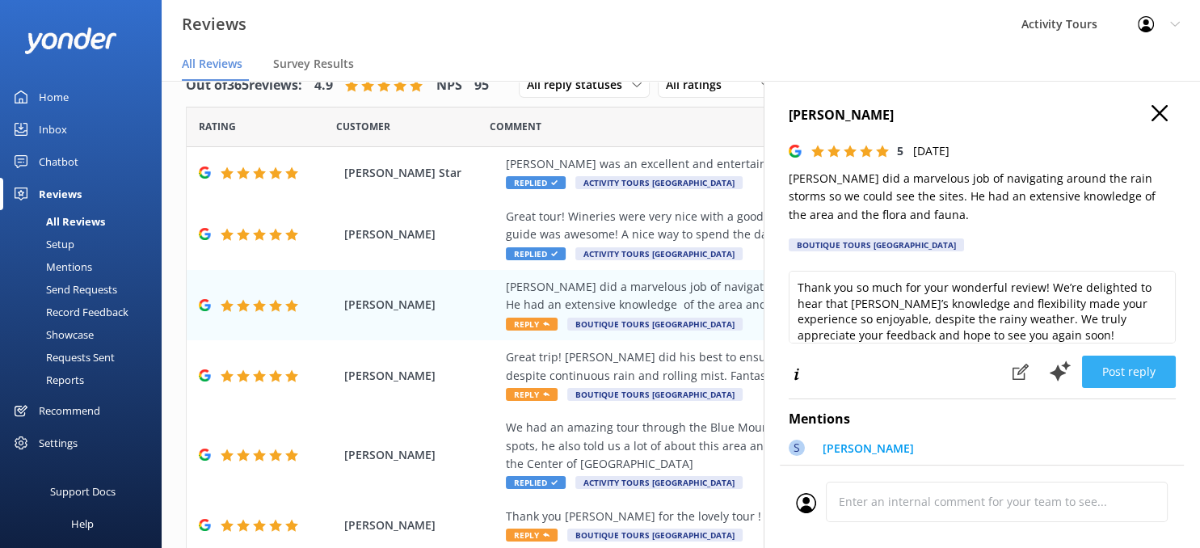
click at [1124, 365] on button "Post reply" at bounding box center [1129, 372] width 94 height 32
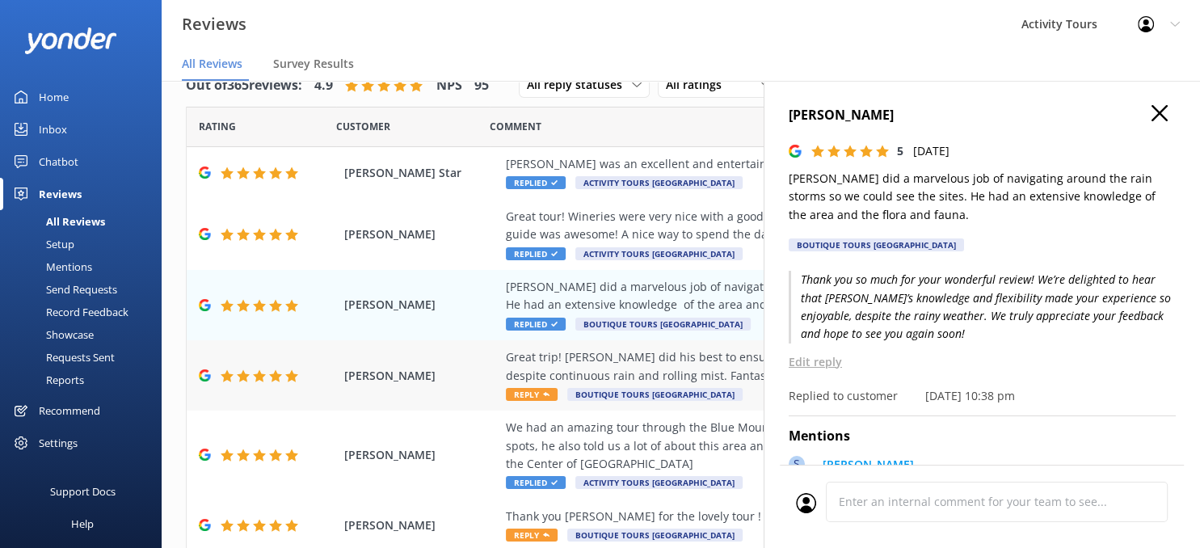
click at [576, 361] on div "Great trip! [PERSON_NAME] did his best to ensure we saw the Blue Mountain and t…" at bounding box center [786, 366] width 560 height 36
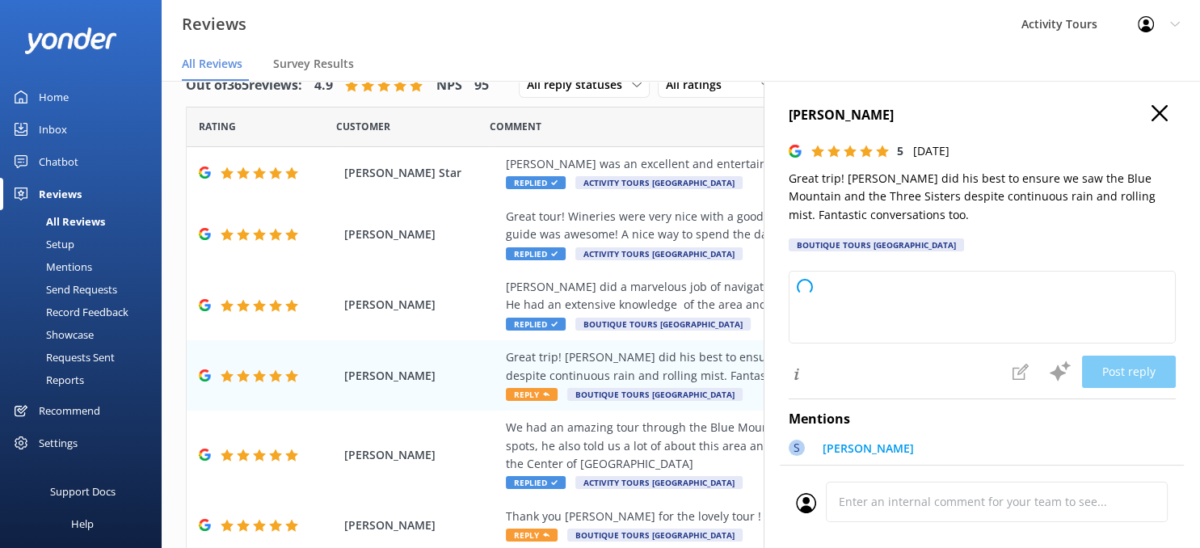
type textarea "Thank you so much for your wonderful feedback! We're delighted you had a memora…"
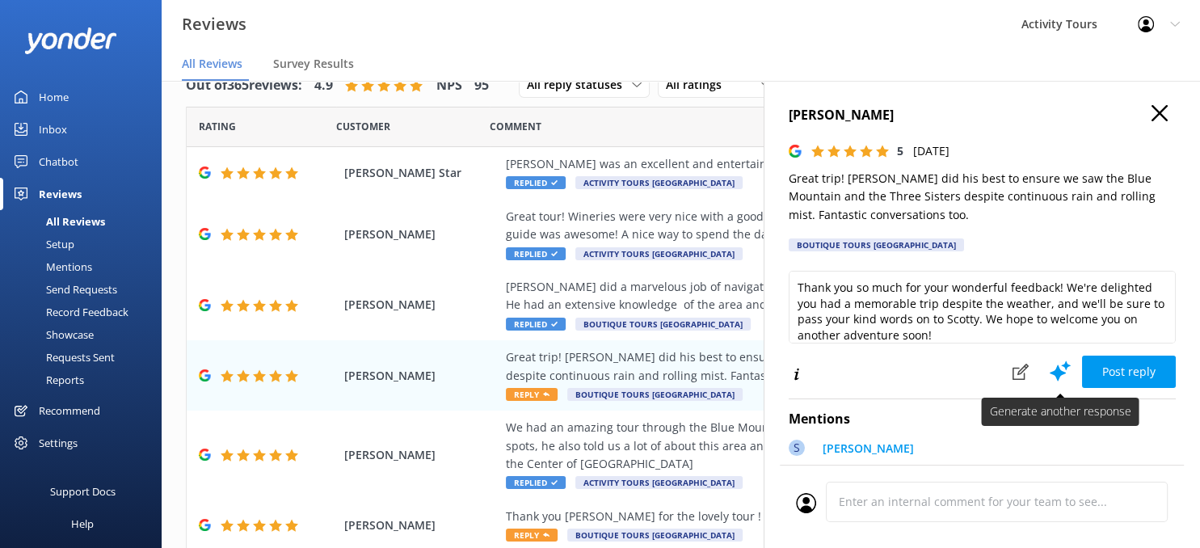
click at [1061, 367] on use at bounding box center [1060, 371] width 21 height 20
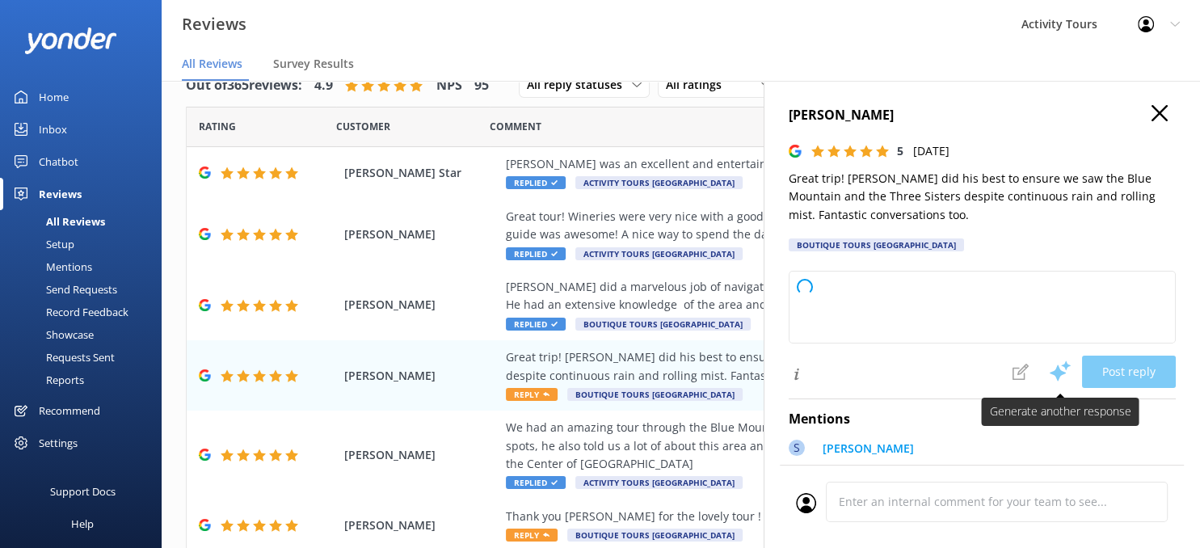
type textarea "Thank you so much for your fantastic review! We're delighted you enjoyed your t…"
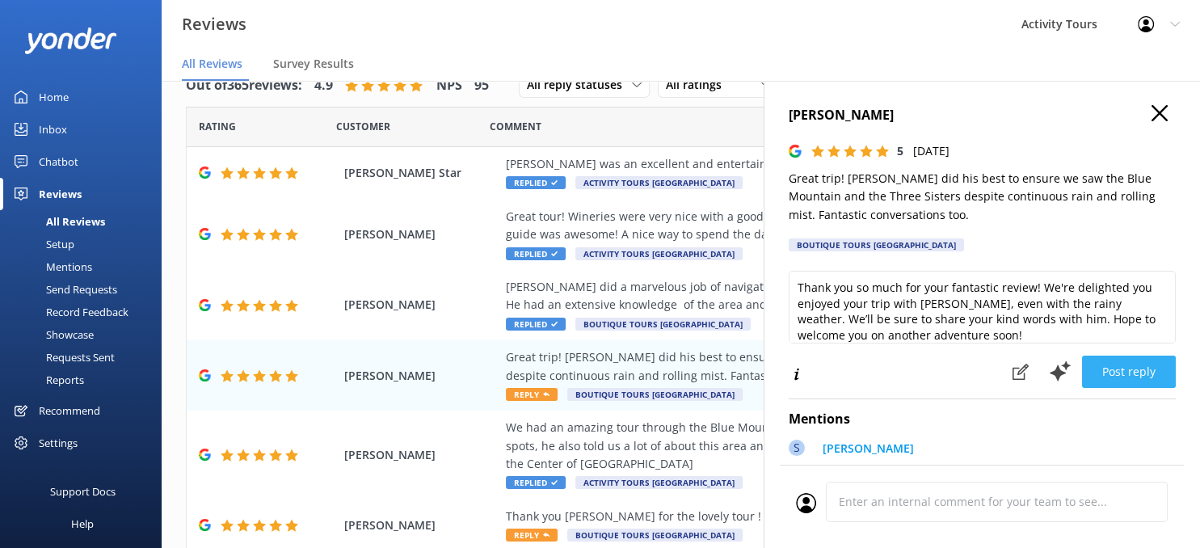
click at [1127, 368] on button "Post reply" at bounding box center [1129, 372] width 94 height 32
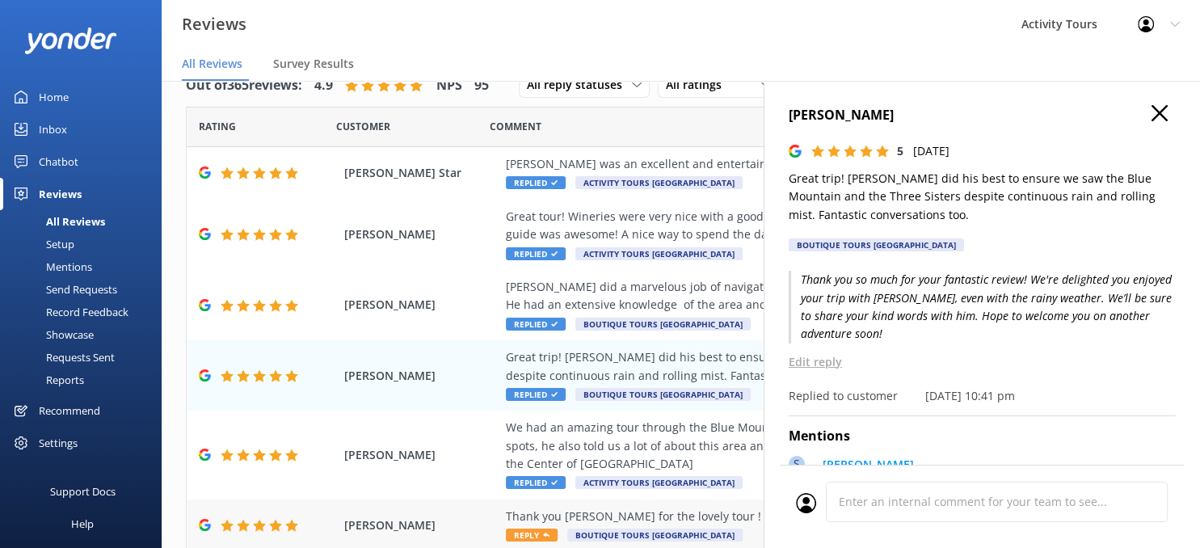
click at [621, 508] on div "Thank you [PERSON_NAME] for the lovely tour ! :)" at bounding box center [786, 517] width 560 height 18
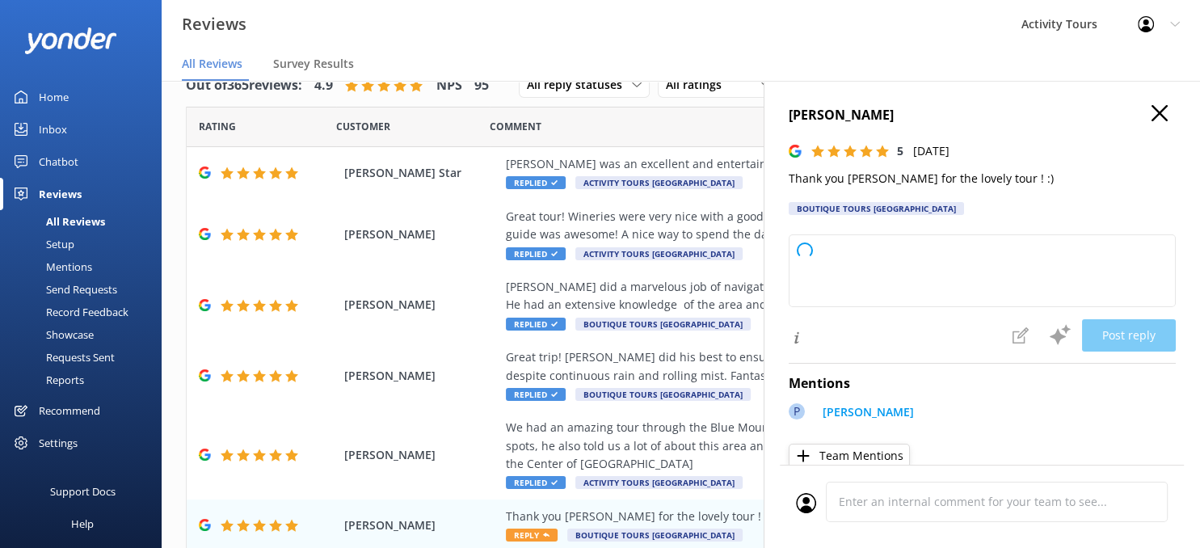
type textarea "Thank you so much for your kind words and wonderful review! We're delighted you…"
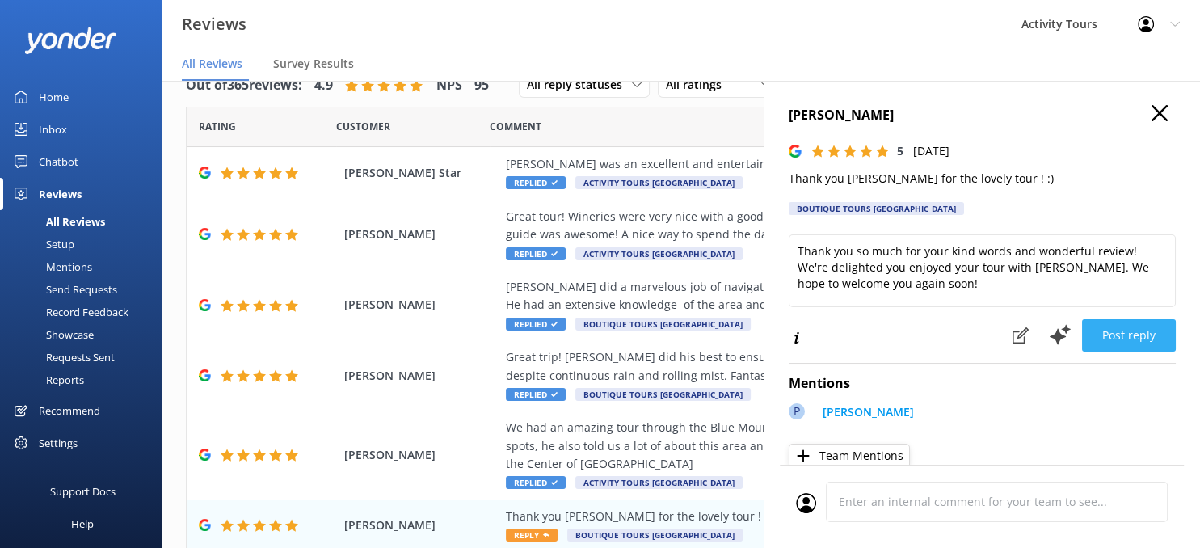
click at [1141, 331] on button "Post reply" at bounding box center [1129, 335] width 94 height 32
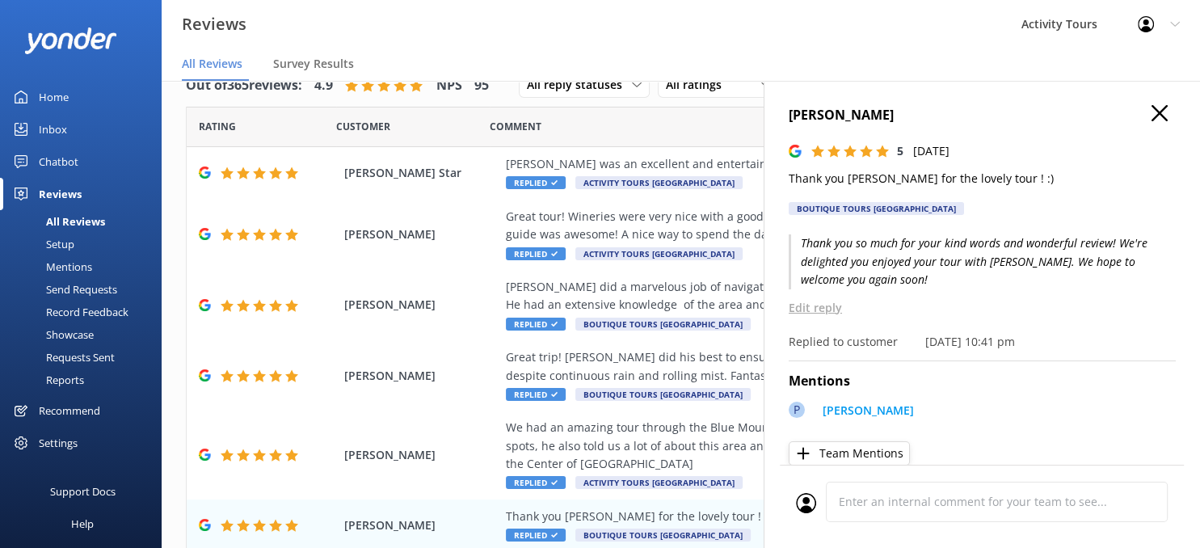
click at [1158, 115] on use "button" at bounding box center [1160, 113] width 16 height 16
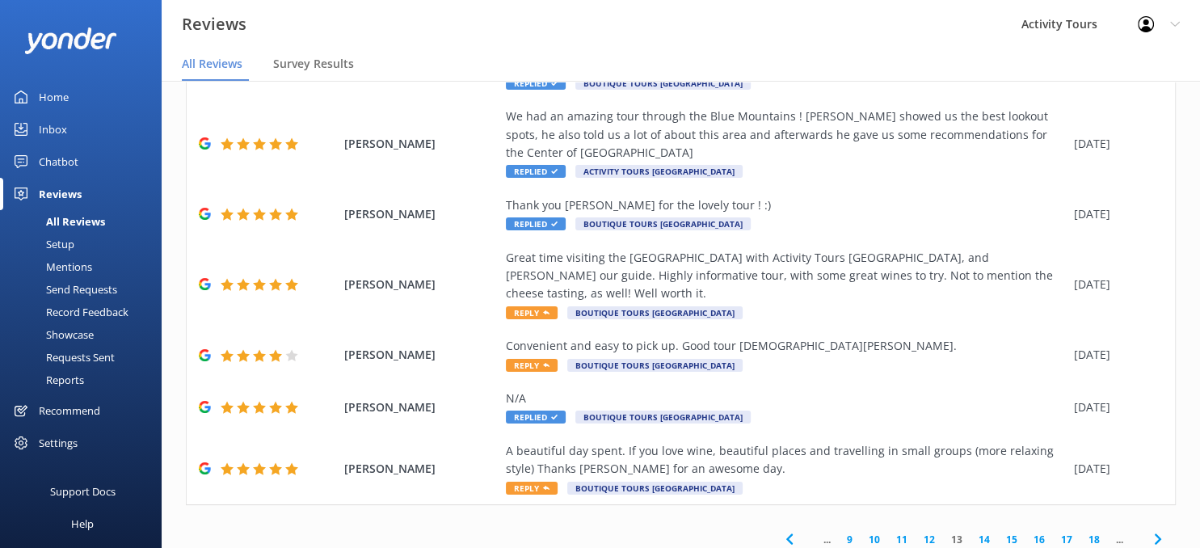
scroll to position [317, 0]
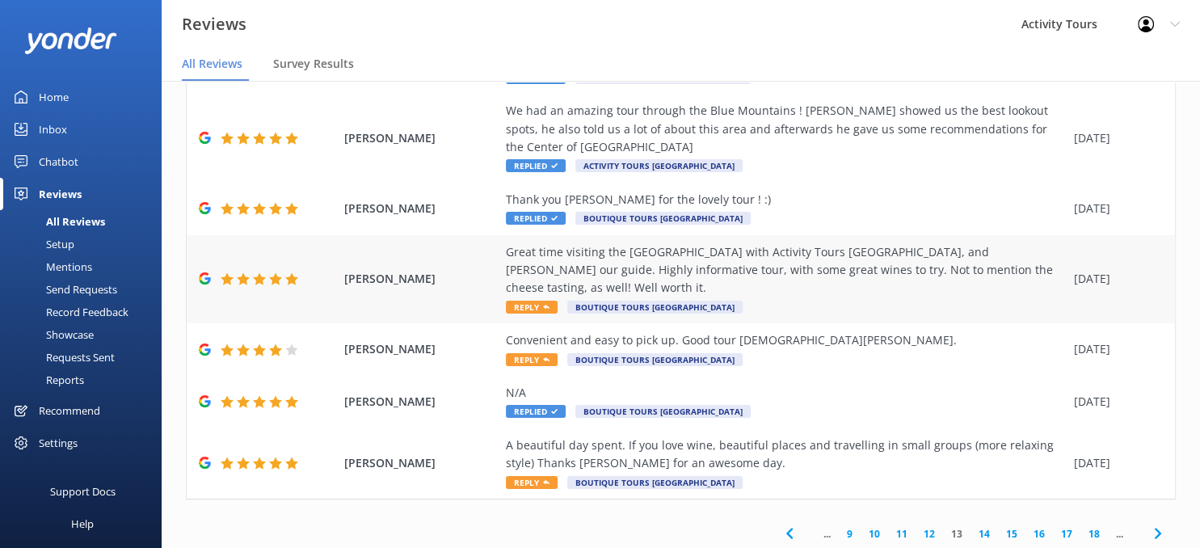
click at [773, 251] on div "Great time visiting the [GEOGRAPHIC_DATA] with Activity Tours [GEOGRAPHIC_DATA]…" at bounding box center [786, 270] width 560 height 54
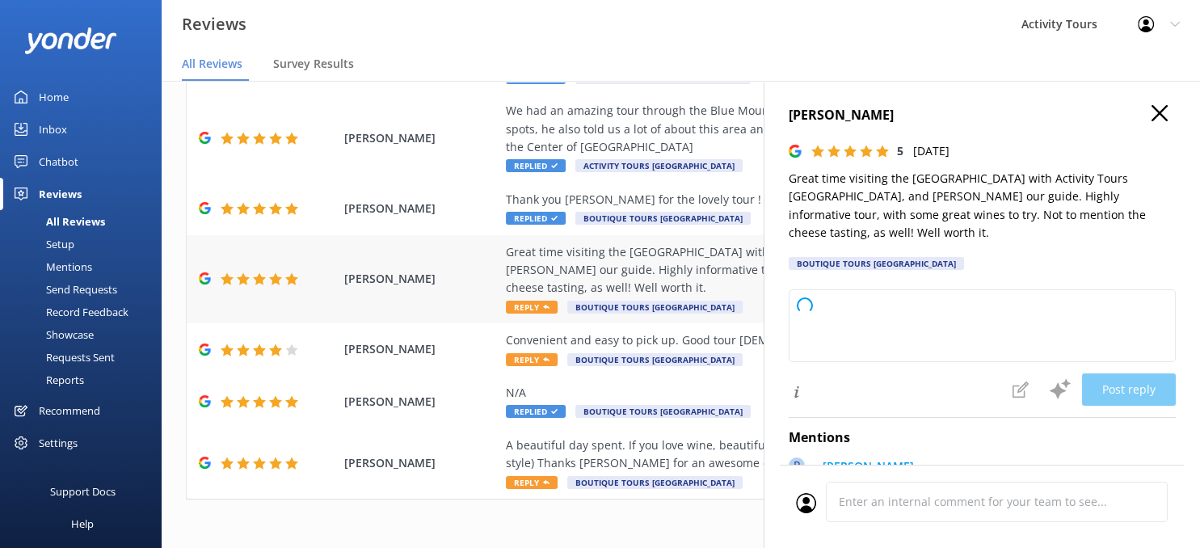
type textarea "Thank you so much for your wonderful feedback! We're glad you had an enjoyable …"
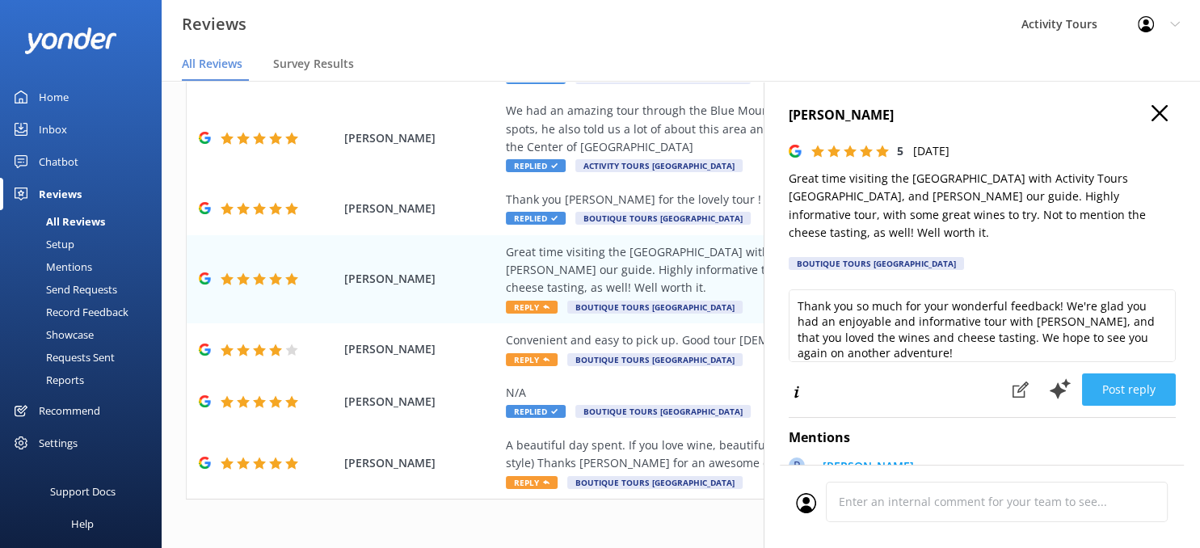
click at [1120, 373] on button "Post reply" at bounding box center [1129, 389] width 94 height 32
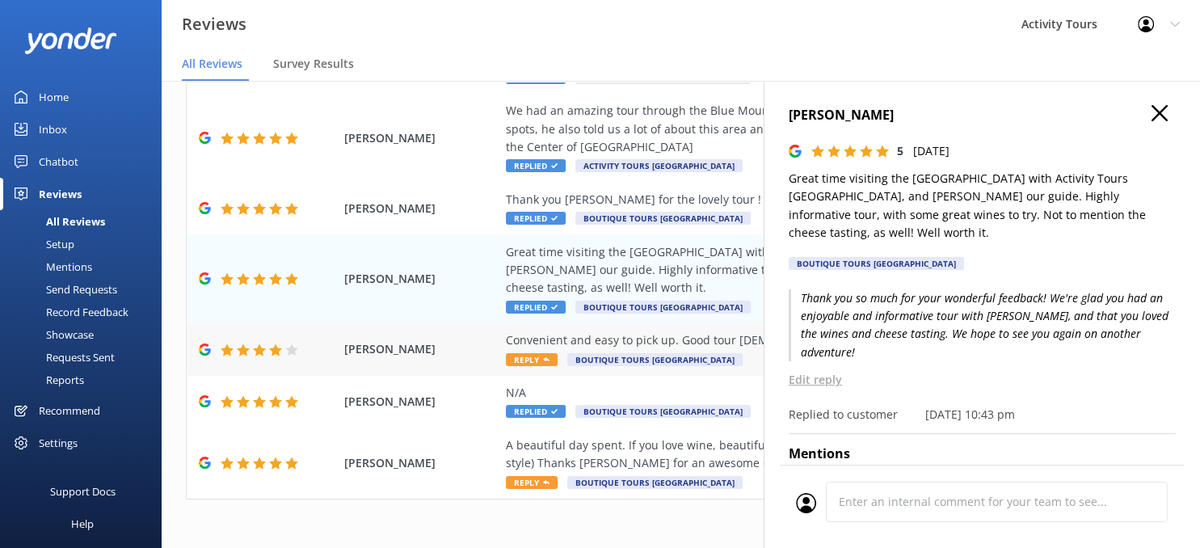
click at [723, 331] on div "Convenient and easy to pick up. Good tour [DEMOGRAPHIC_DATA][PERSON_NAME]." at bounding box center [786, 340] width 560 height 18
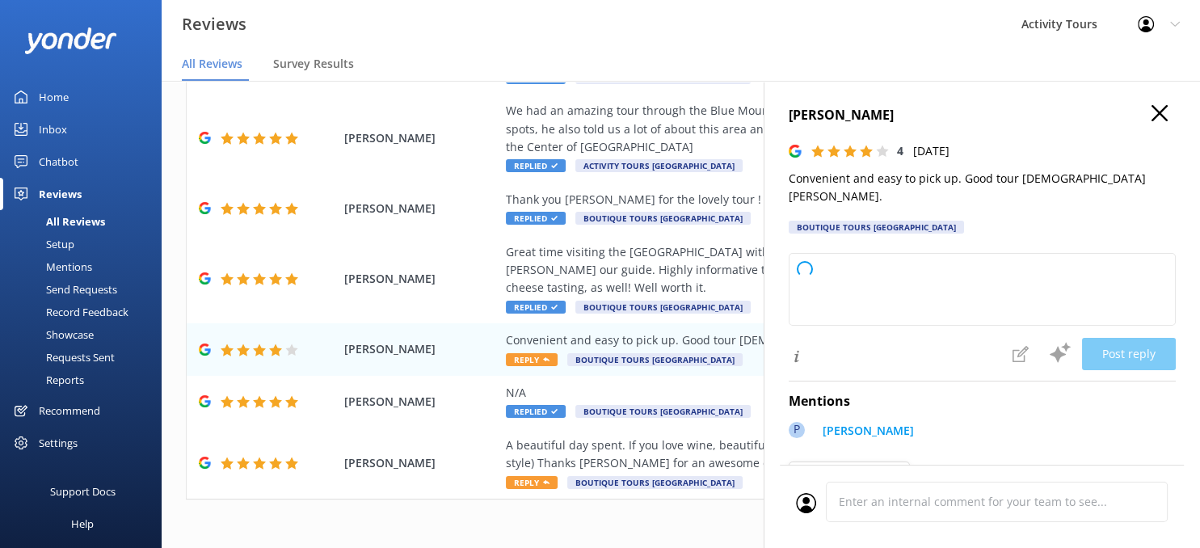
type textarea "Thank you for your kind feedback! We’re glad to hear you had a convenient exper…"
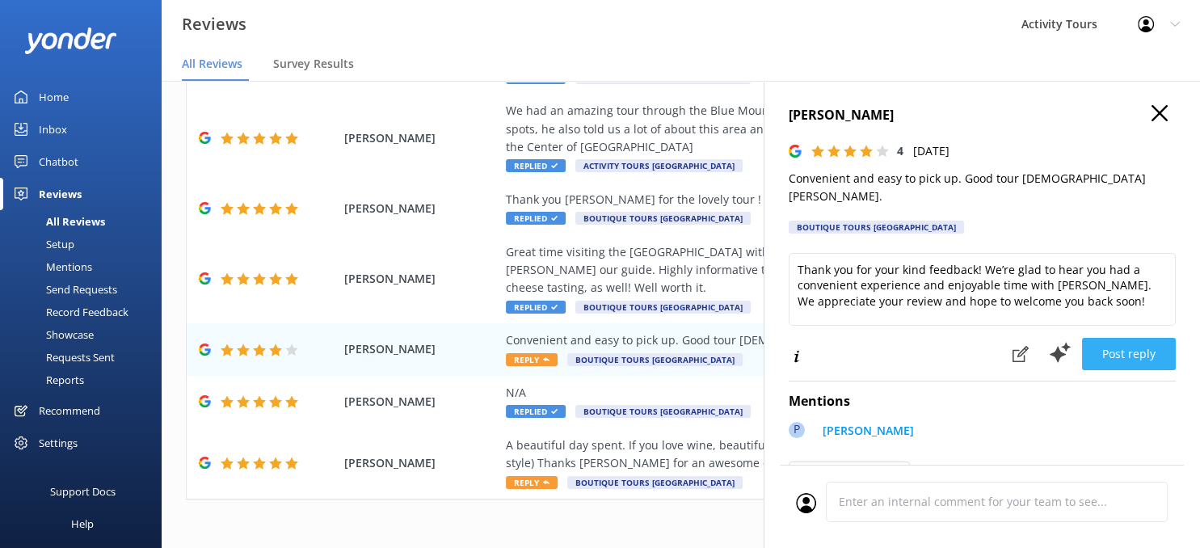
click at [1132, 338] on button "Post reply" at bounding box center [1129, 354] width 94 height 32
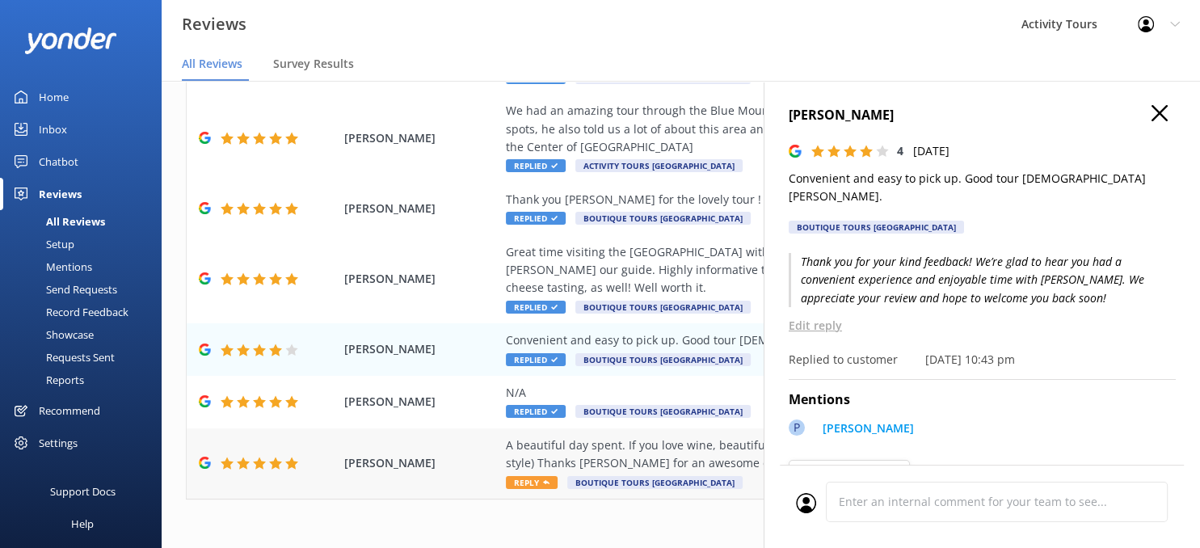
click at [623, 436] on div "A beautiful day spent. If you love wine, beautiful places and travelling in sma…" at bounding box center [786, 454] width 560 height 36
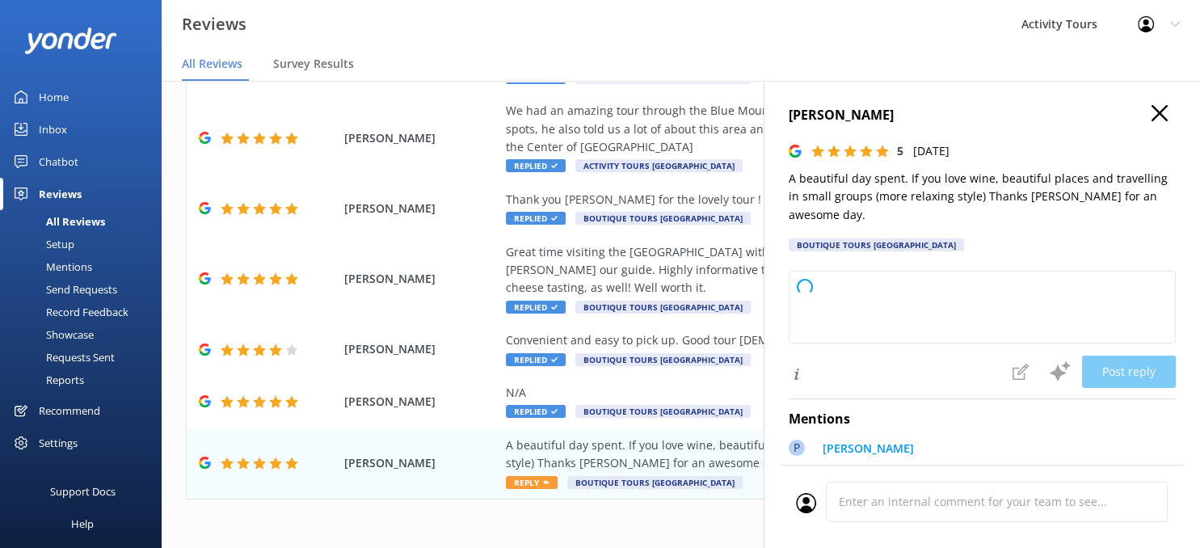
type textarea "Thank you so much for your wonderful review! We're delighted to hear you enjoye…"
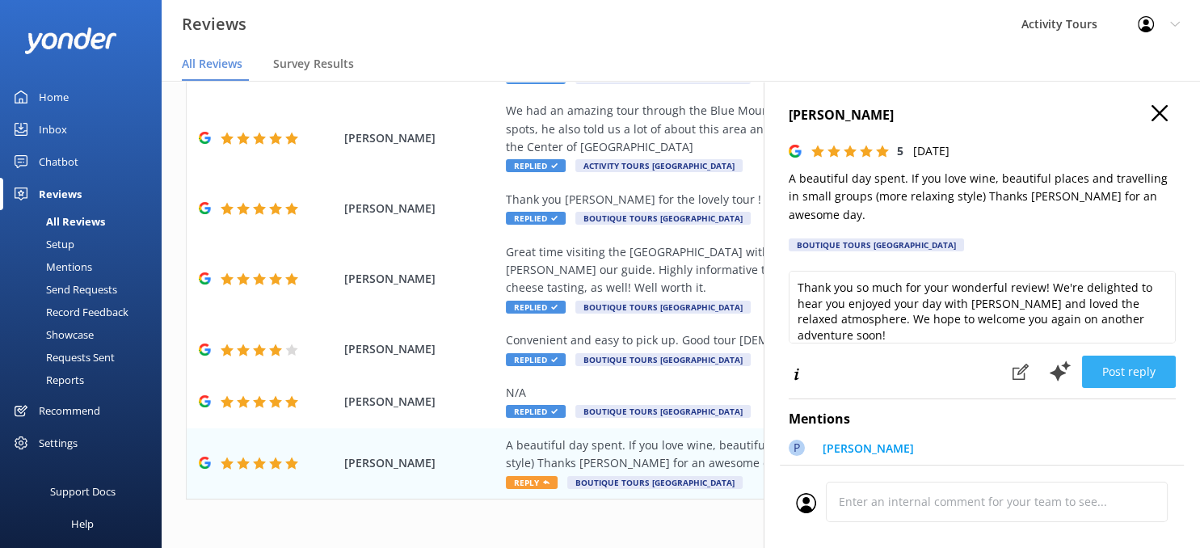
click at [1133, 356] on button "Post reply" at bounding box center [1129, 372] width 94 height 32
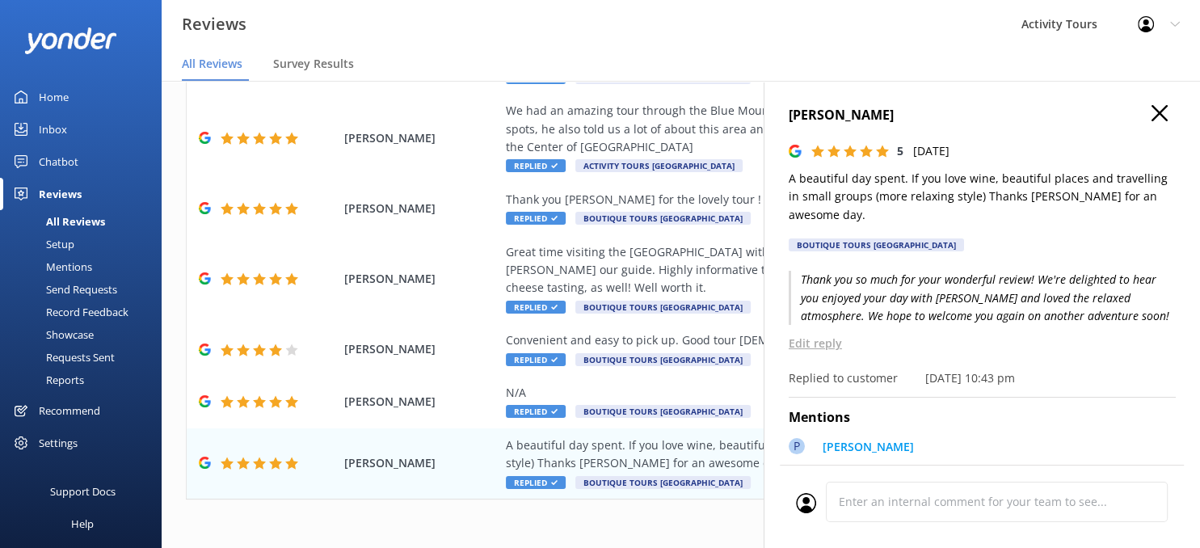
click at [1158, 111] on use "button" at bounding box center [1160, 113] width 16 height 16
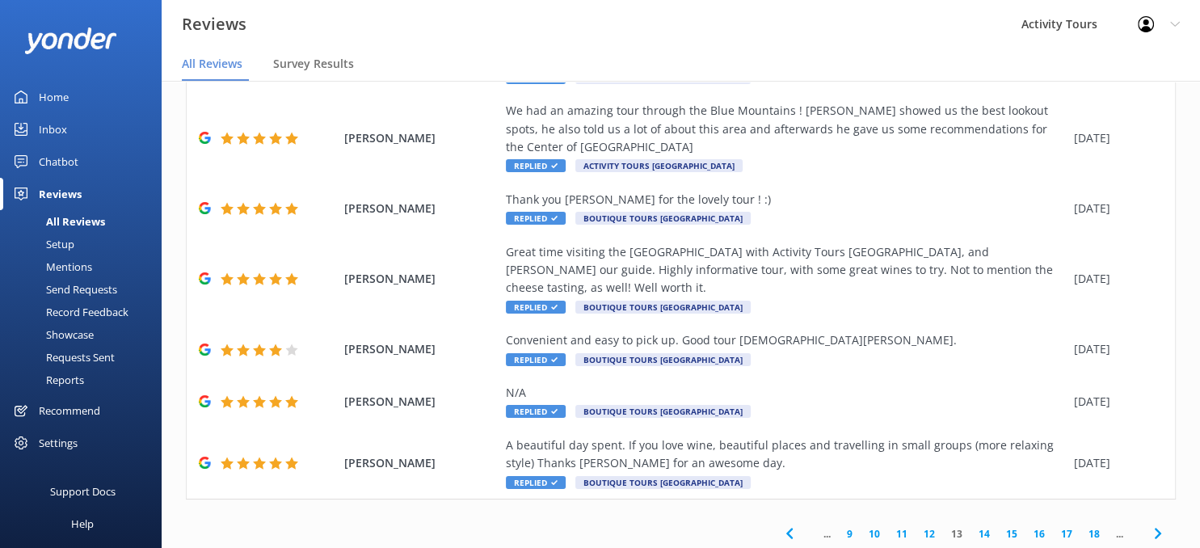
click at [1158, 524] on icon at bounding box center [1158, 533] width 19 height 19
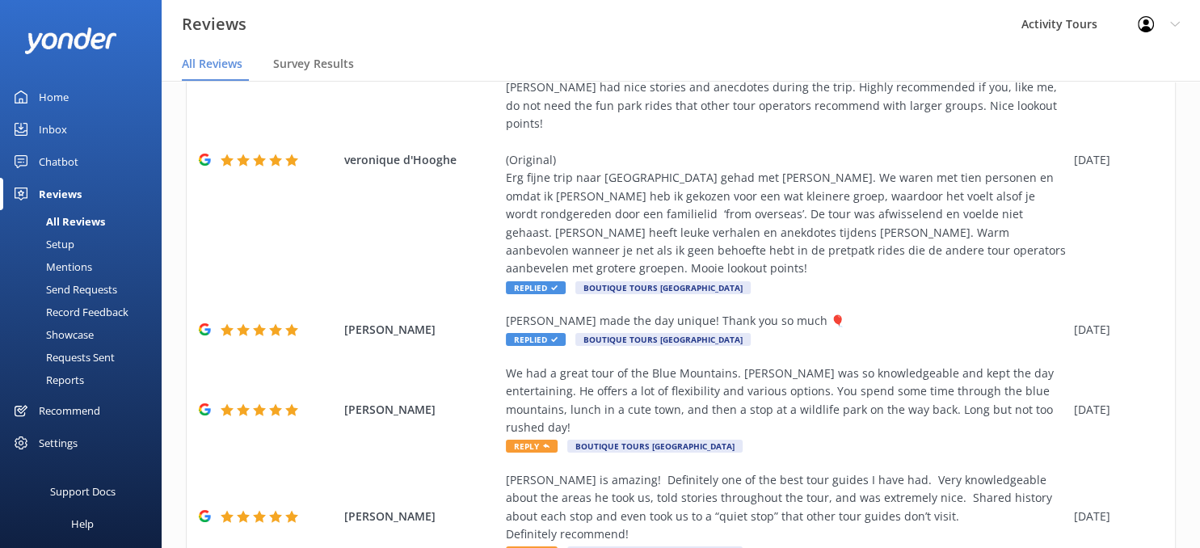
scroll to position [643, 0]
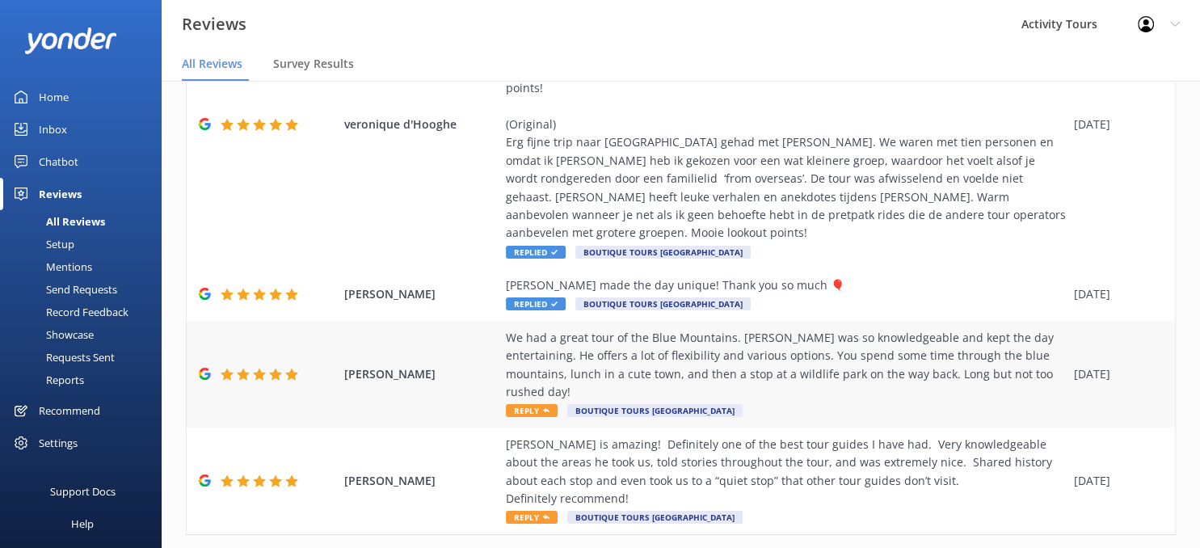
click at [769, 329] on div "We had a great tour of the Blue Mountains. [PERSON_NAME] was so knowledgeable a…" at bounding box center [786, 365] width 560 height 73
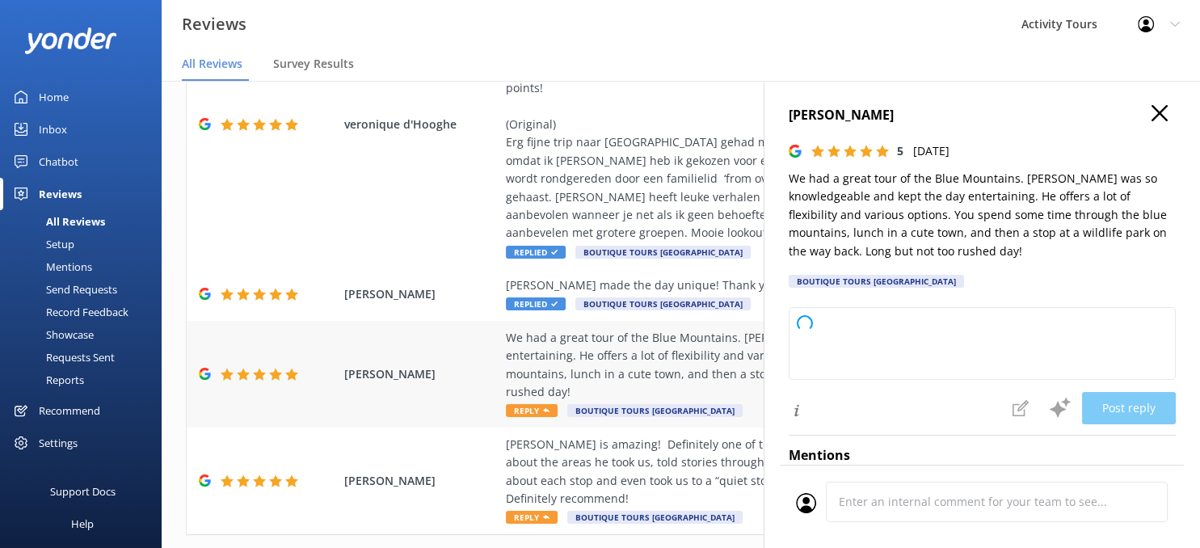
type textarea "Thank you so much for your wonderful review! We’re thrilled you enjoyed your Bl…"
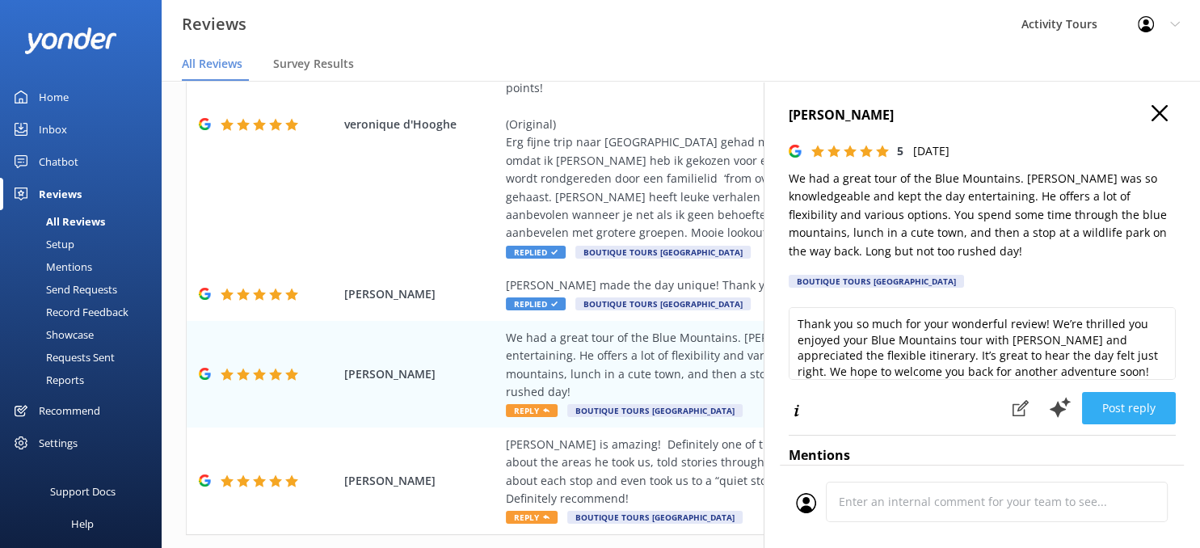
click at [1132, 409] on button "Post reply" at bounding box center [1129, 408] width 94 height 32
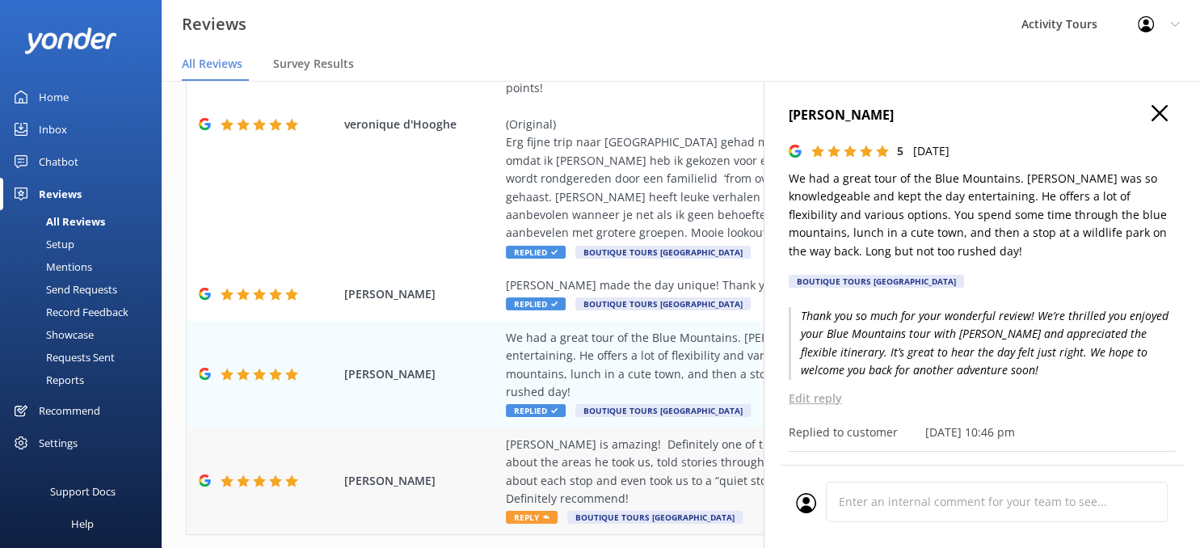
click at [635, 436] on div "[PERSON_NAME] is amazing! Definitely one of the best tour guides I have had. Ve…" at bounding box center [786, 472] width 560 height 73
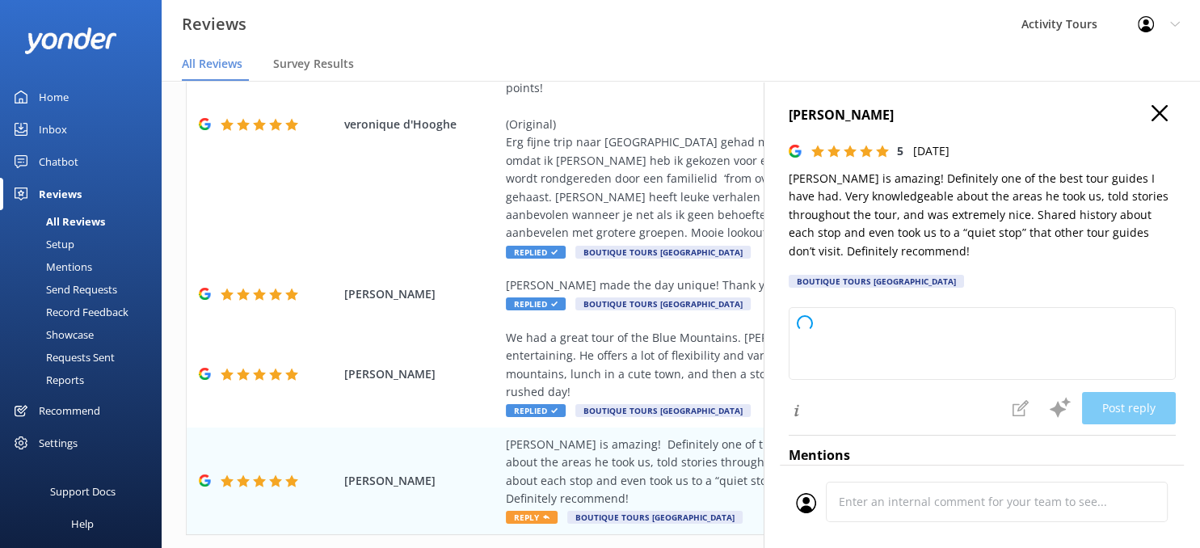
type textarea "Thank you so much for your wonderful review! We're thrilled to hear you had suc…"
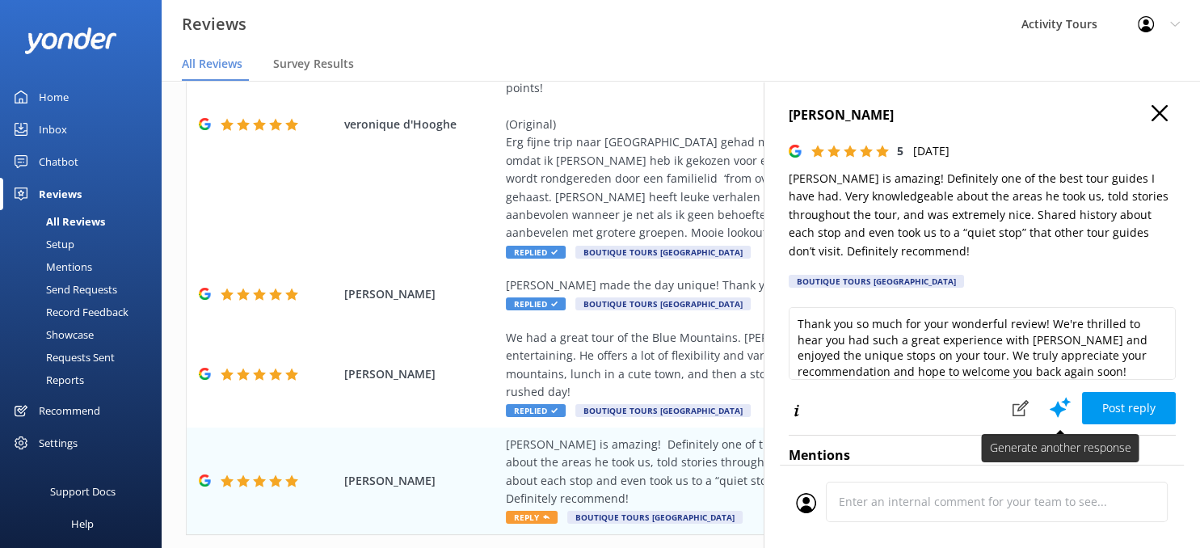
click at [1059, 403] on use at bounding box center [1060, 407] width 21 height 20
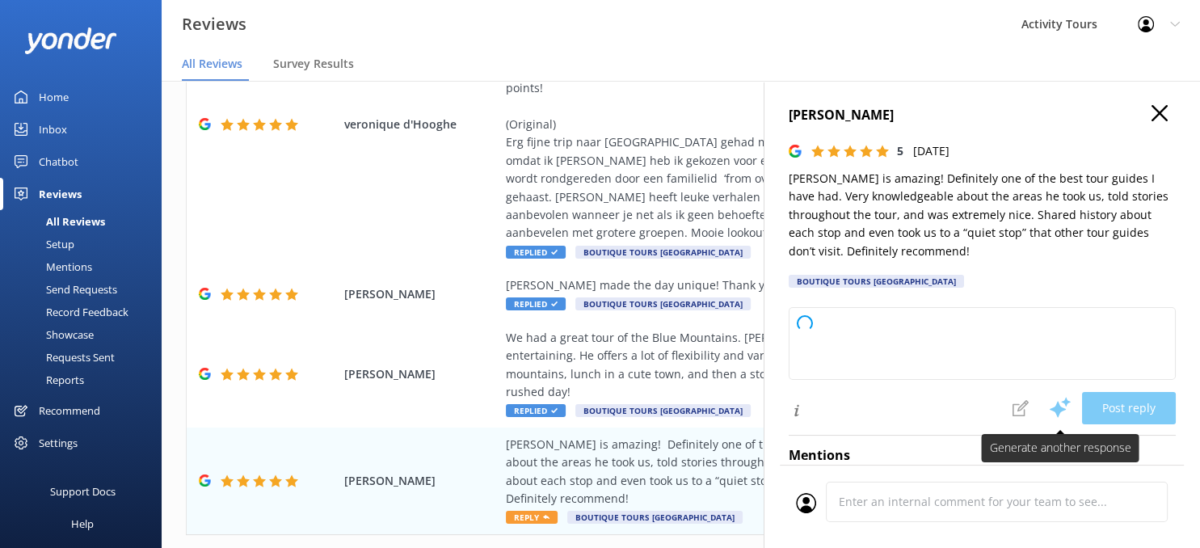
type textarea "Thank you for your wonderful review! We’re delighted to hear that you had a fan…"
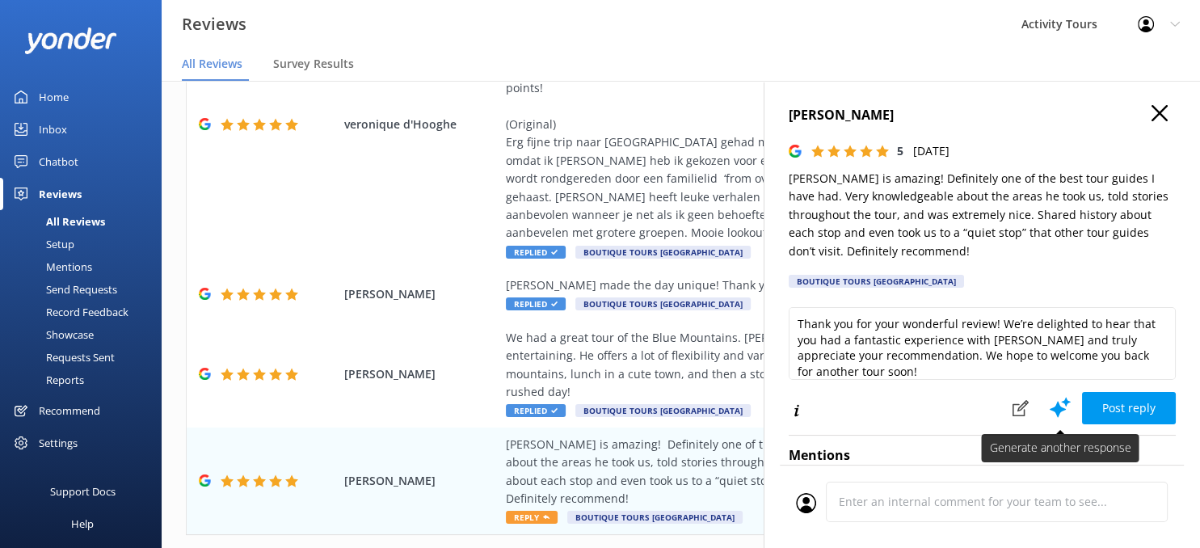
click at [1059, 403] on use at bounding box center [1060, 407] width 21 height 20
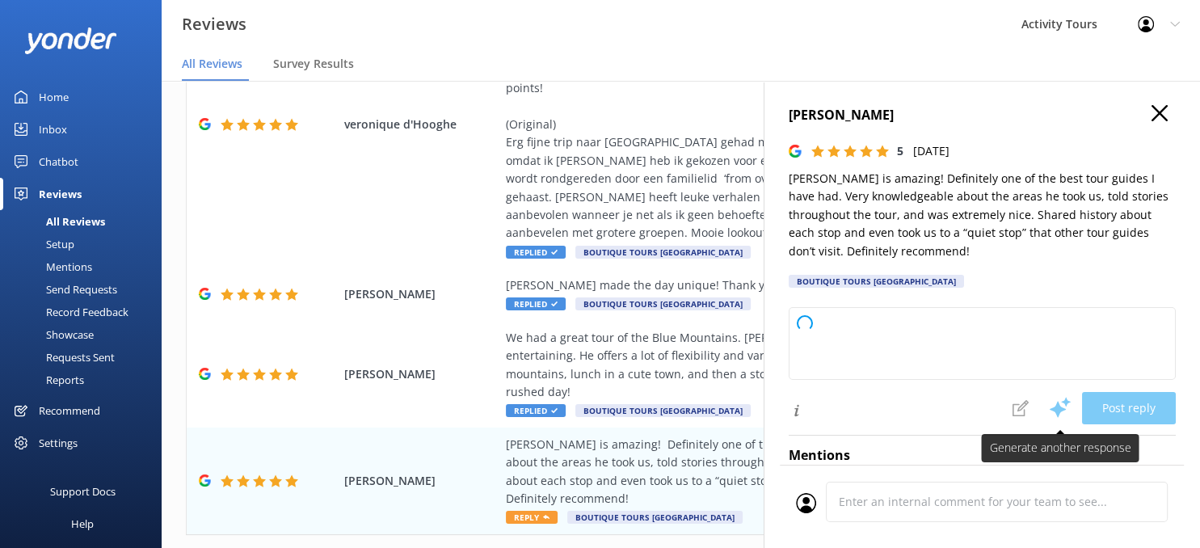
type textarea "Thank you so much for your wonderful review and for sharing your experience! We…"
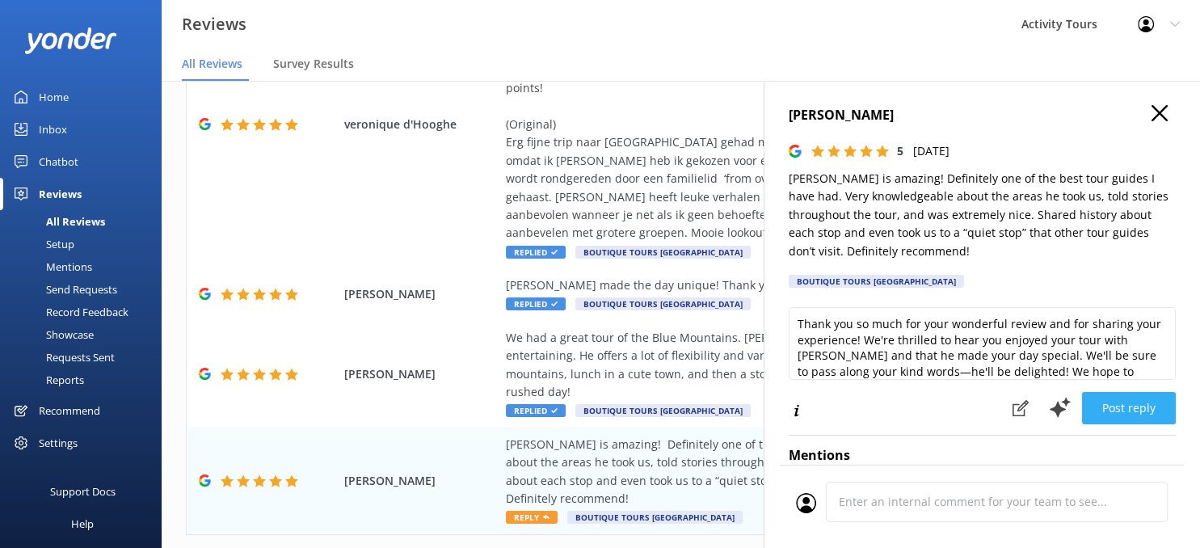
click at [1132, 406] on button "Post reply" at bounding box center [1129, 408] width 94 height 32
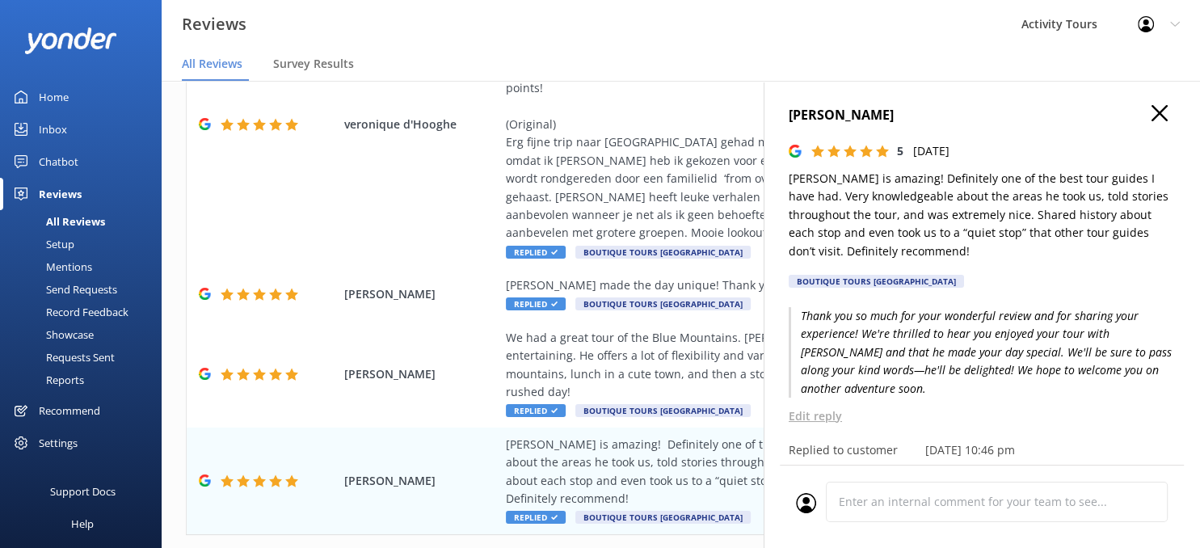
click at [1159, 115] on use "button" at bounding box center [1160, 113] width 16 height 16
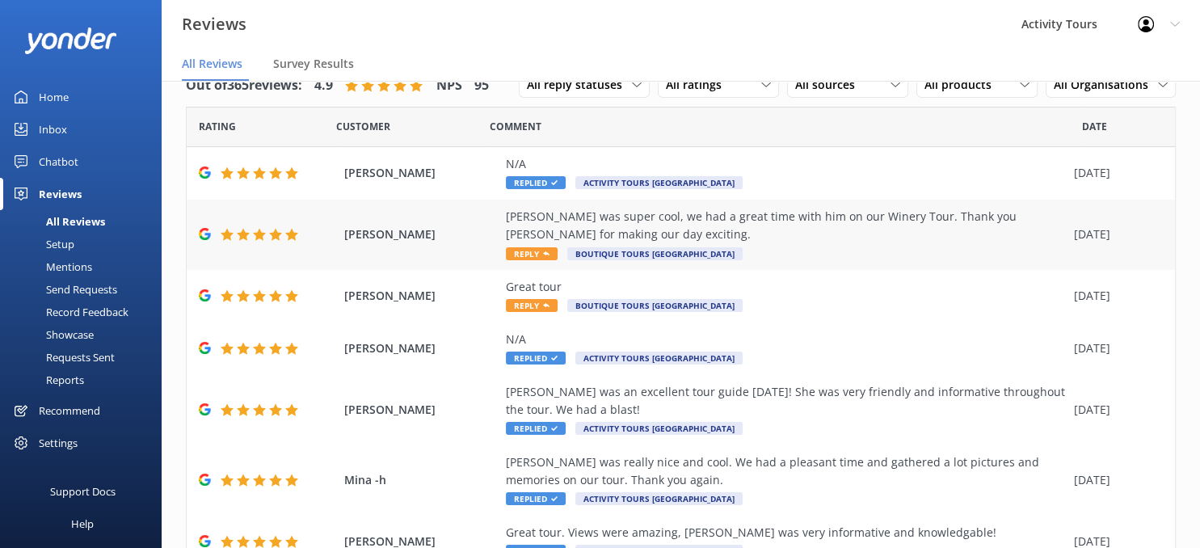
click at [784, 215] on div "[PERSON_NAME] was super cool, we had a great time with him on our Winery Tour. …" at bounding box center [786, 226] width 560 height 36
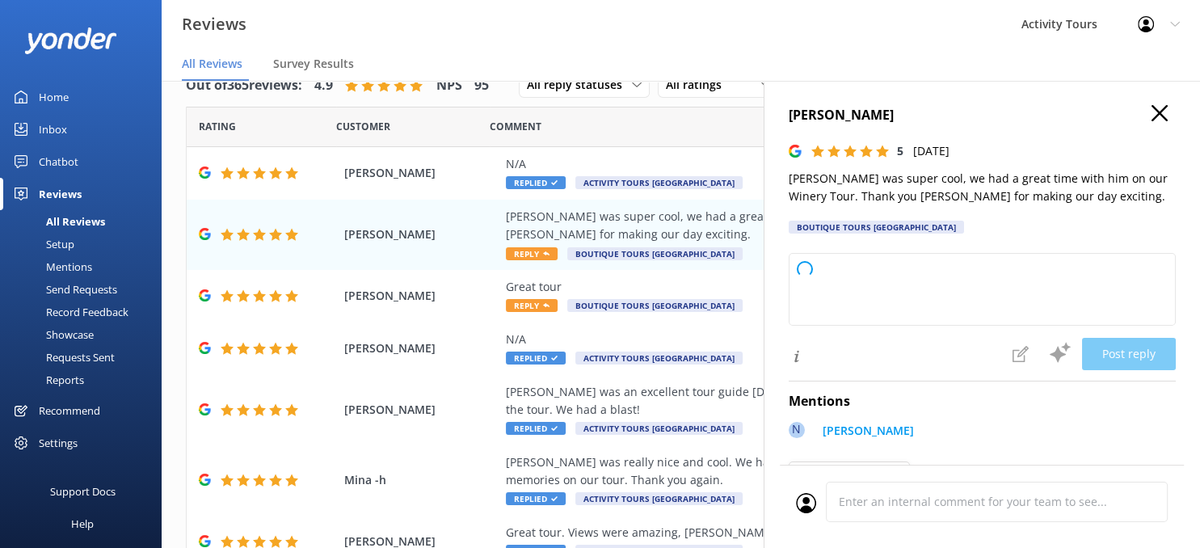
type textarea "Thank you so much for your kind words! We’re thrilled you had a great time with…"
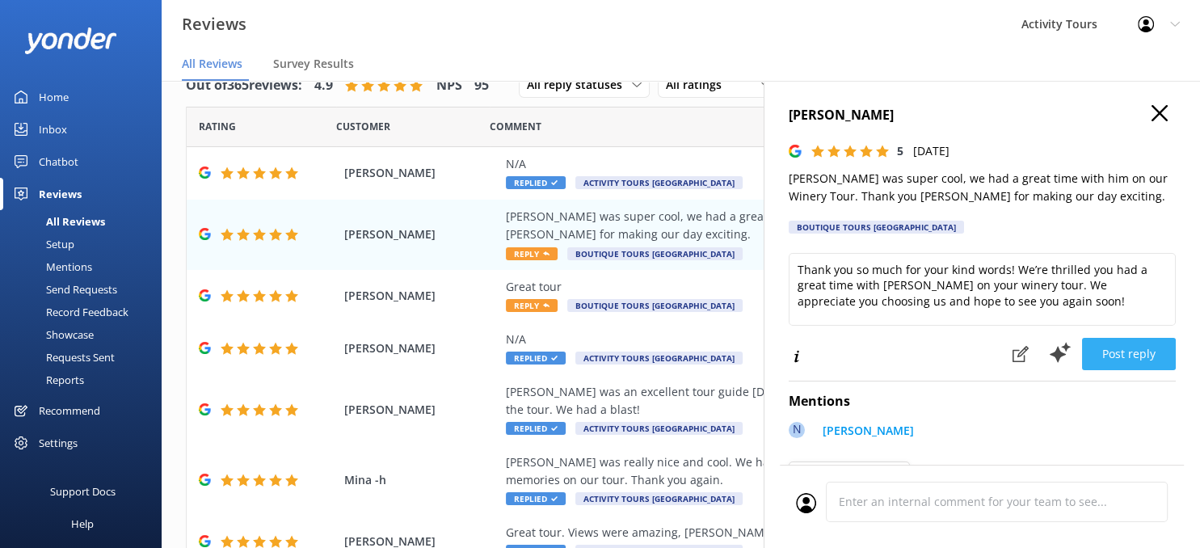
click at [1138, 350] on button "Post reply" at bounding box center [1129, 354] width 94 height 32
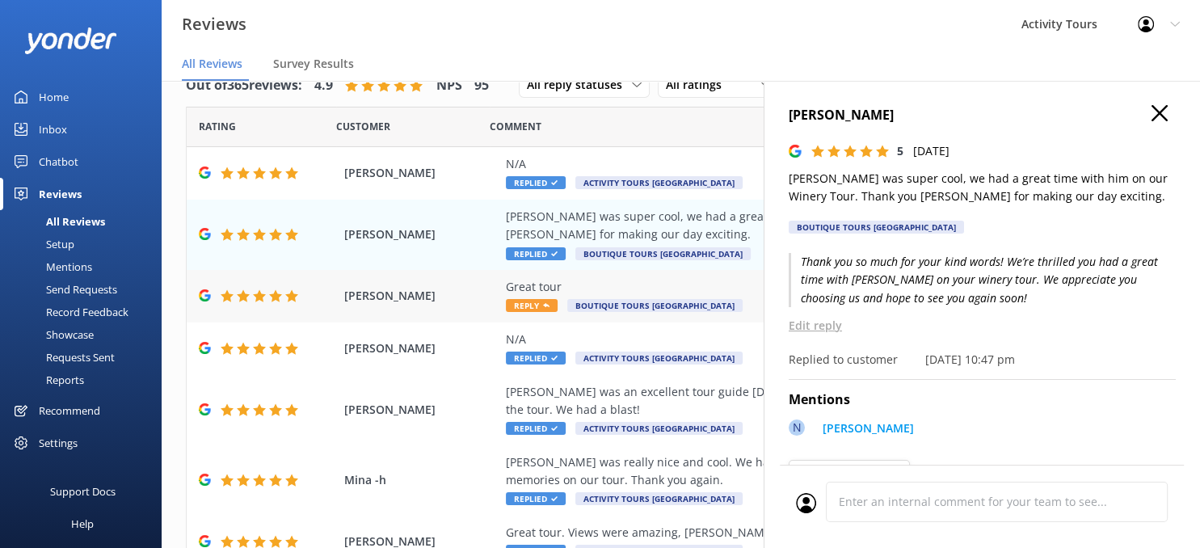
click at [567, 285] on div "Great tour" at bounding box center [786, 287] width 560 height 18
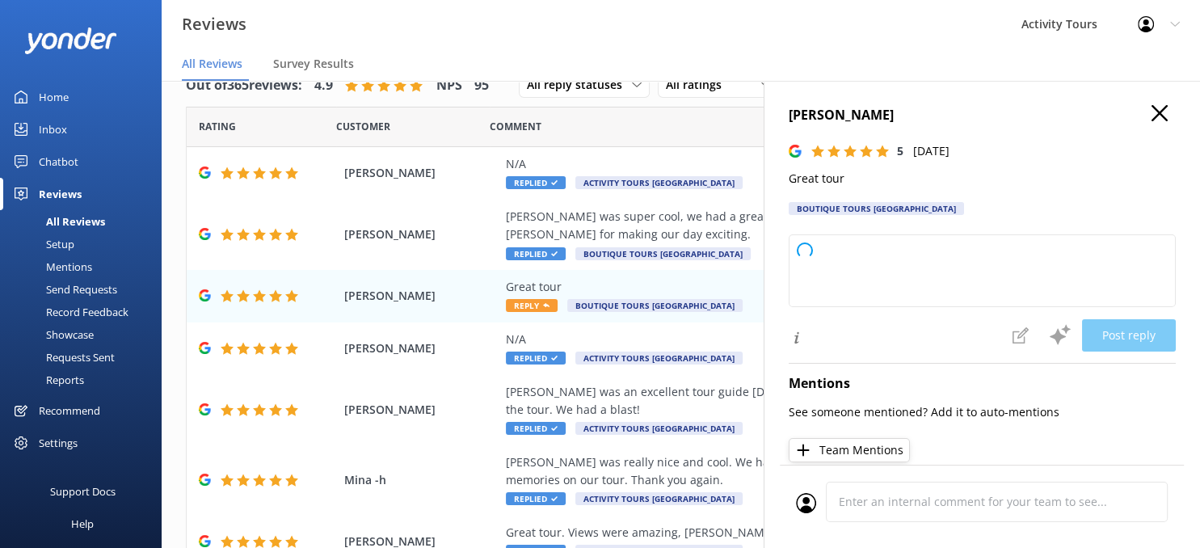
type textarea "Thank you so much for your kind words and wonderful rating! We're glad you enjo…"
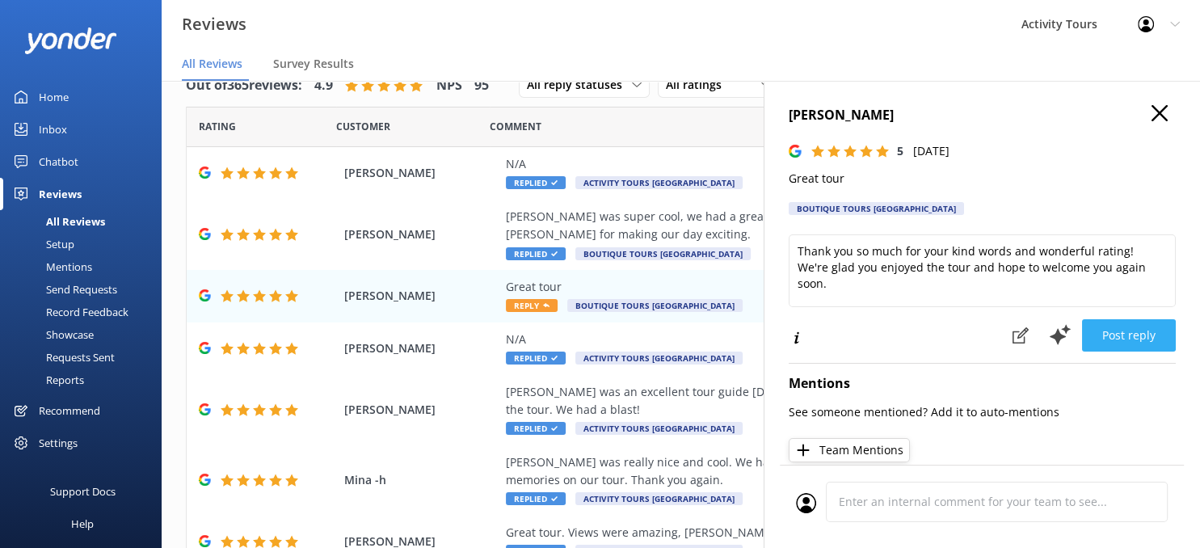
click at [1130, 331] on button "Post reply" at bounding box center [1129, 335] width 94 height 32
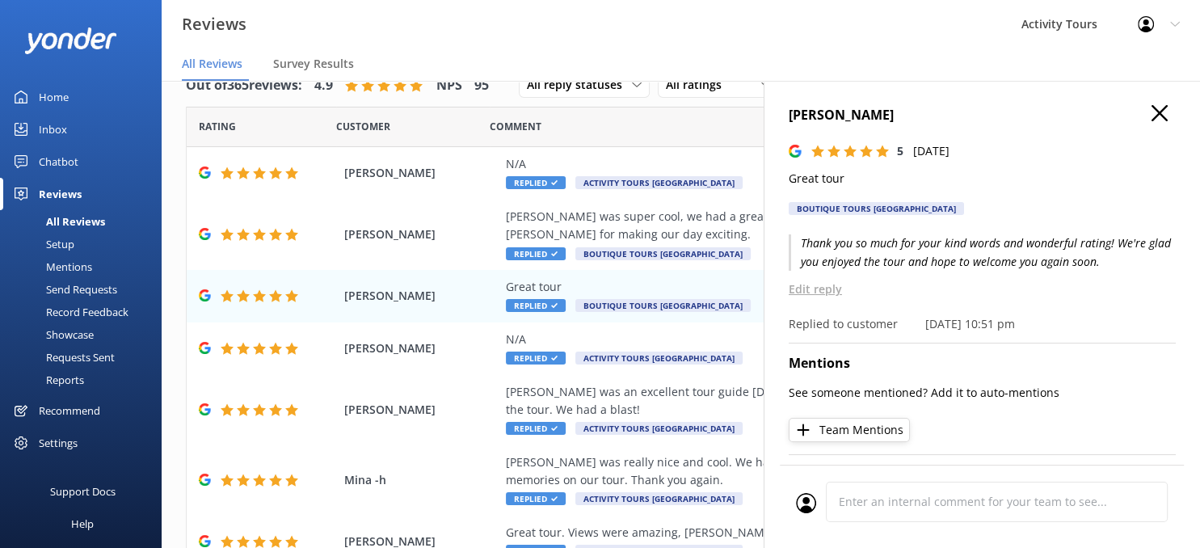
click at [1162, 118] on use "button" at bounding box center [1160, 113] width 16 height 16
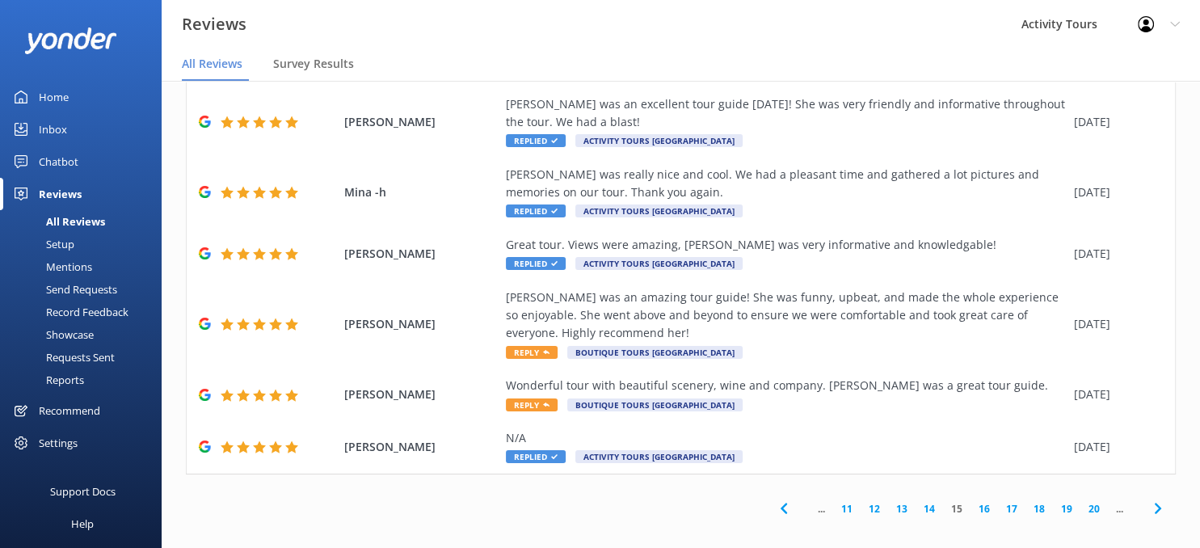
scroll to position [299, 0]
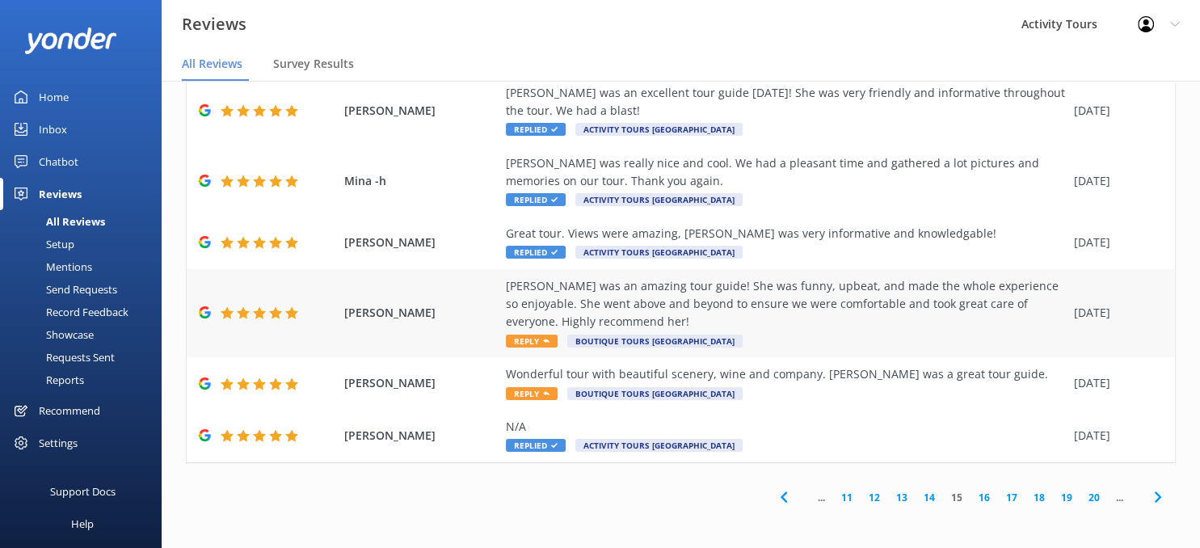
click at [706, 306] on div "[PERSON_NAME] was an amazing tour guide! She was funny, upbeat, and made the wh…" at bounding box center [786, 304] width 560 height 54
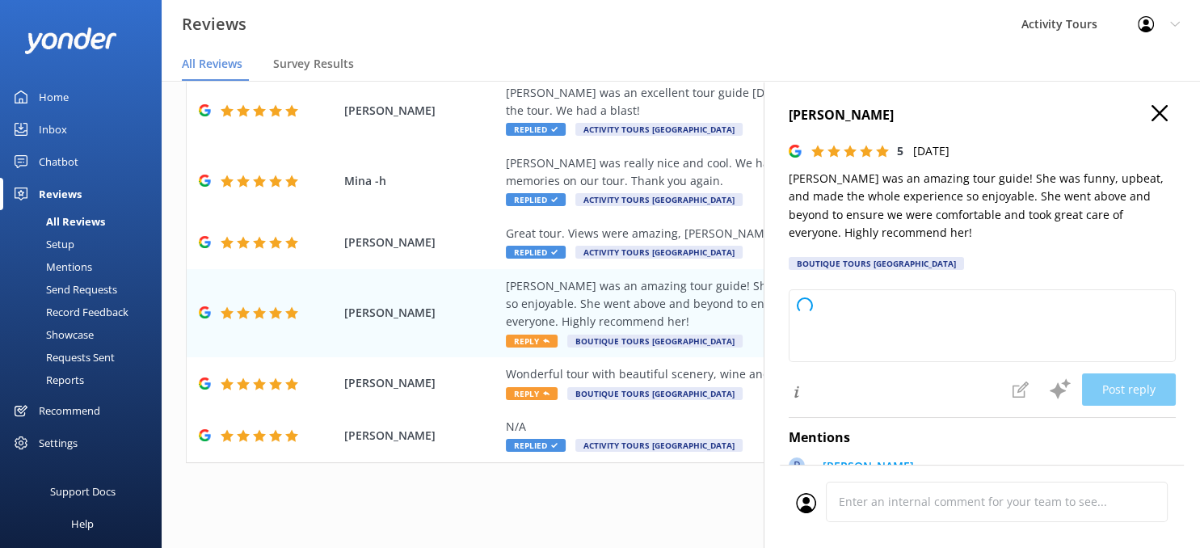
type textarea "Thank you so much for your wonderful review! We’re thrilled to hear you had suc…"
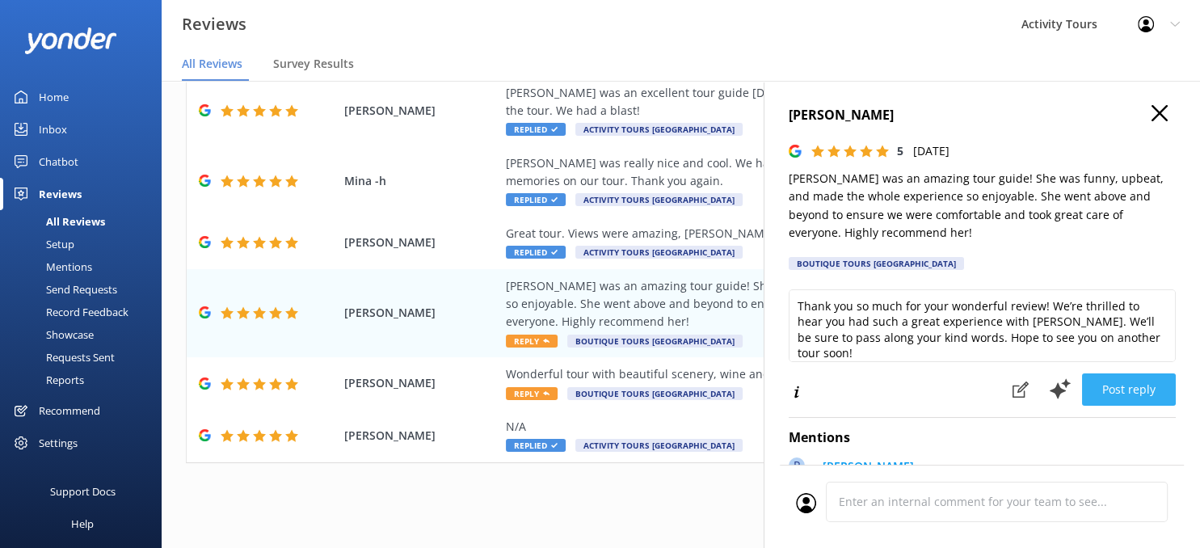
click at [1117, 390] on button "Post reply" at bounding box center [1129, 389] width 94 height 32
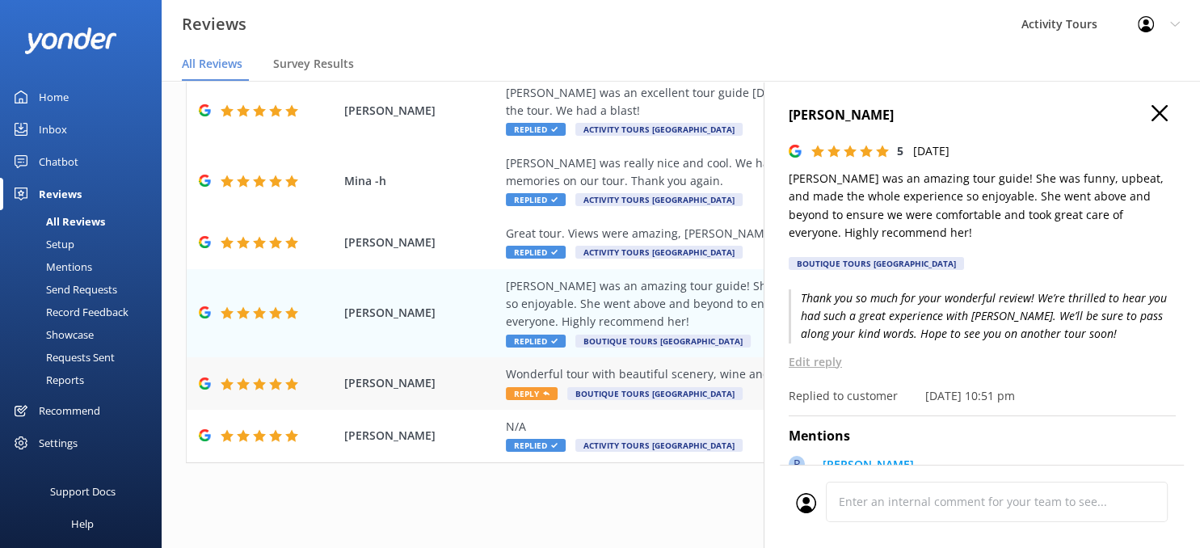
click at [616, 372] on div "Wonderful tour with beautiful scenery, wine and company. [PERSON_NAME] was a gr…" at bounding box center [786, 374] width 560 height 18
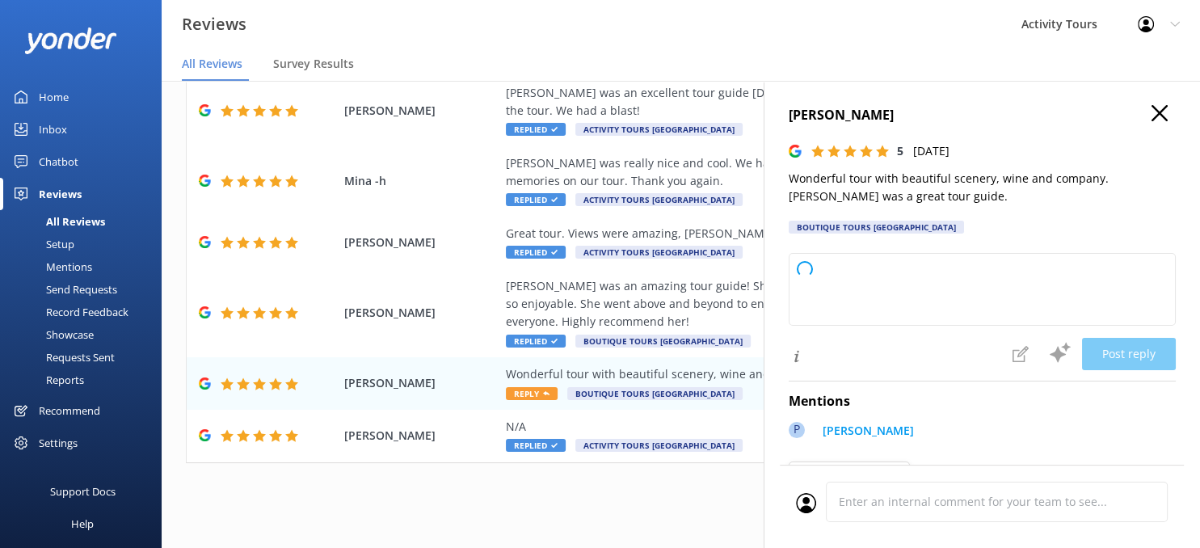
type textarea "Thank you so much for your kind words! We're delighted you enjoyed the tour and…"
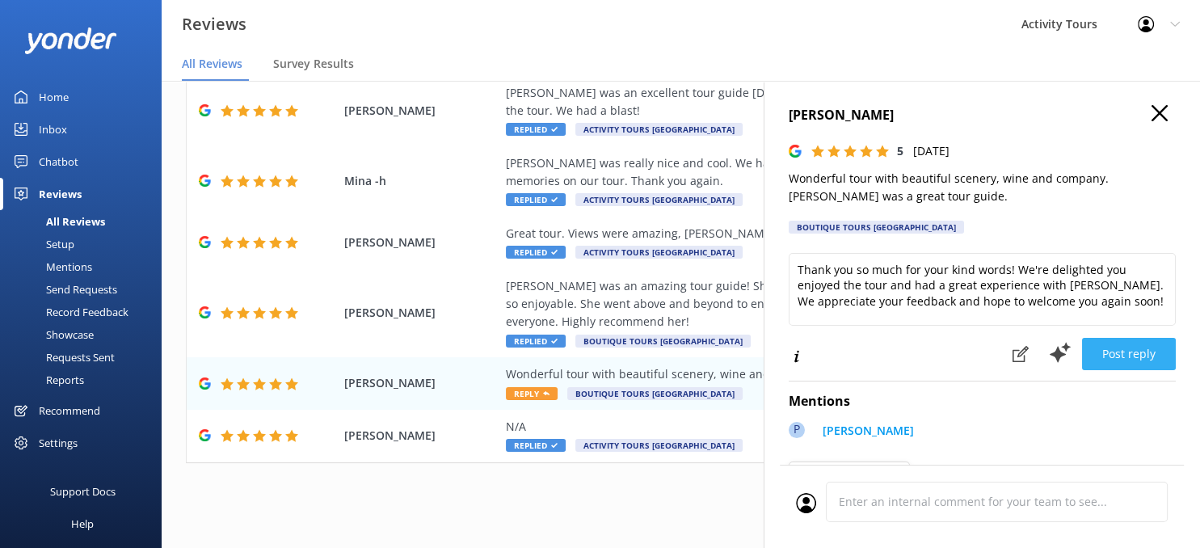
click at [1149, 348] on button "Post reply" at bounding box center [1129, 354] width 94 height 32
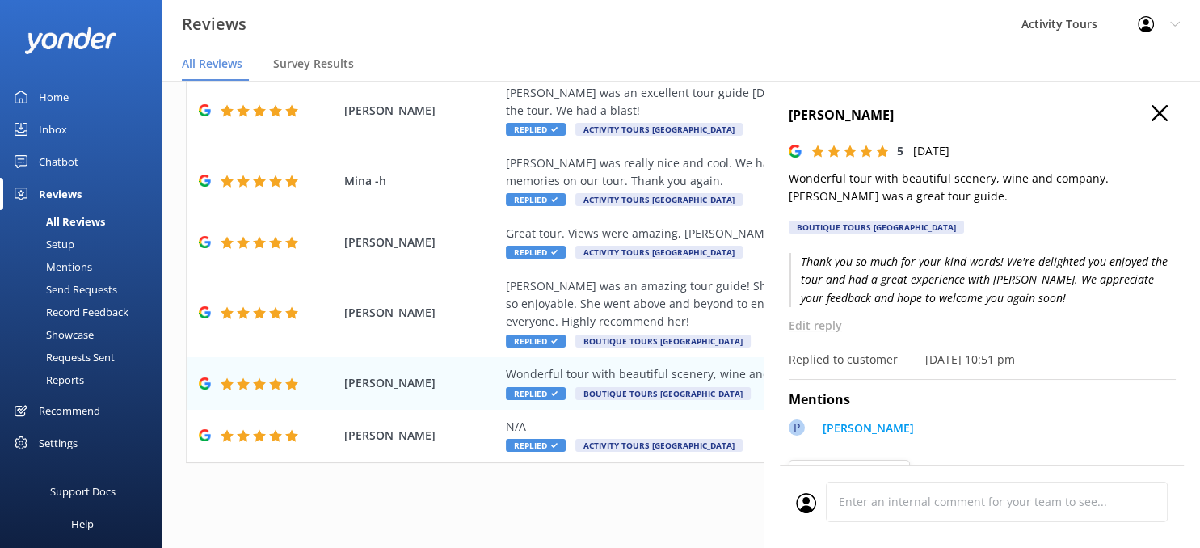
click at [1162, 111] on use "button" at bounding box center [1160, 113] width 16 height 16
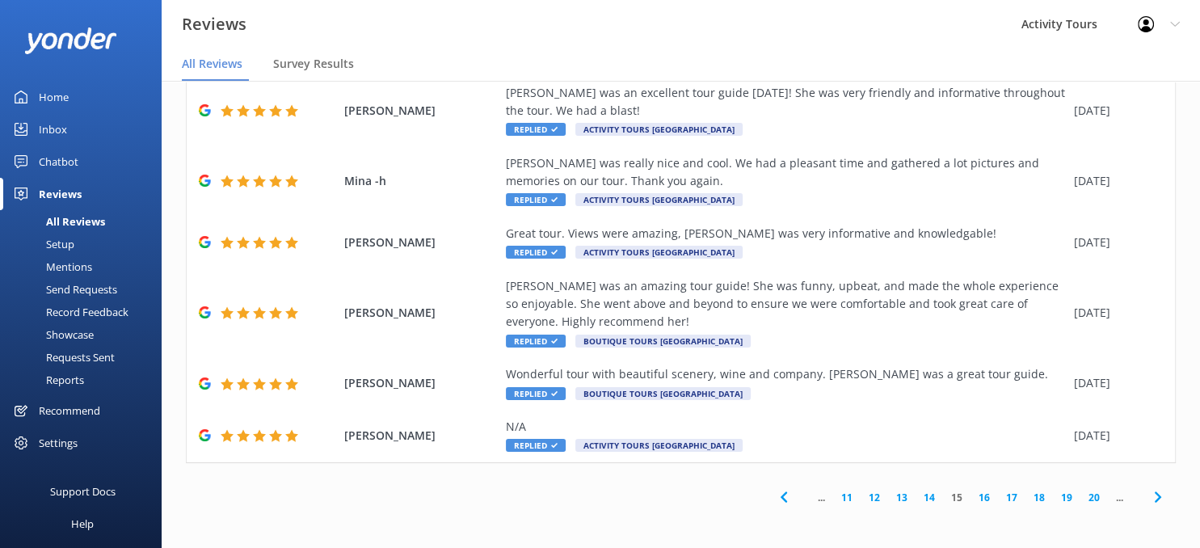
click at [1158, 500] on use at bounding box center [1157, 497] width 6 height 11
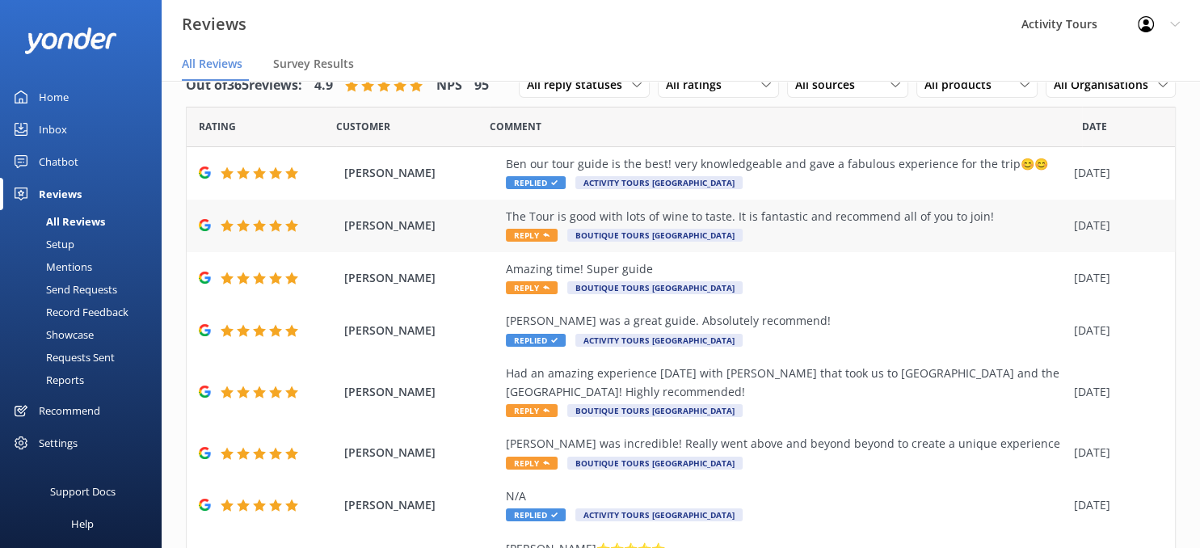
click at [760, 218] on div "The Tour is good with lots of wine to taste. It is fantastic and recommend all …" at bounding box center [786, 217] width 560 height 18
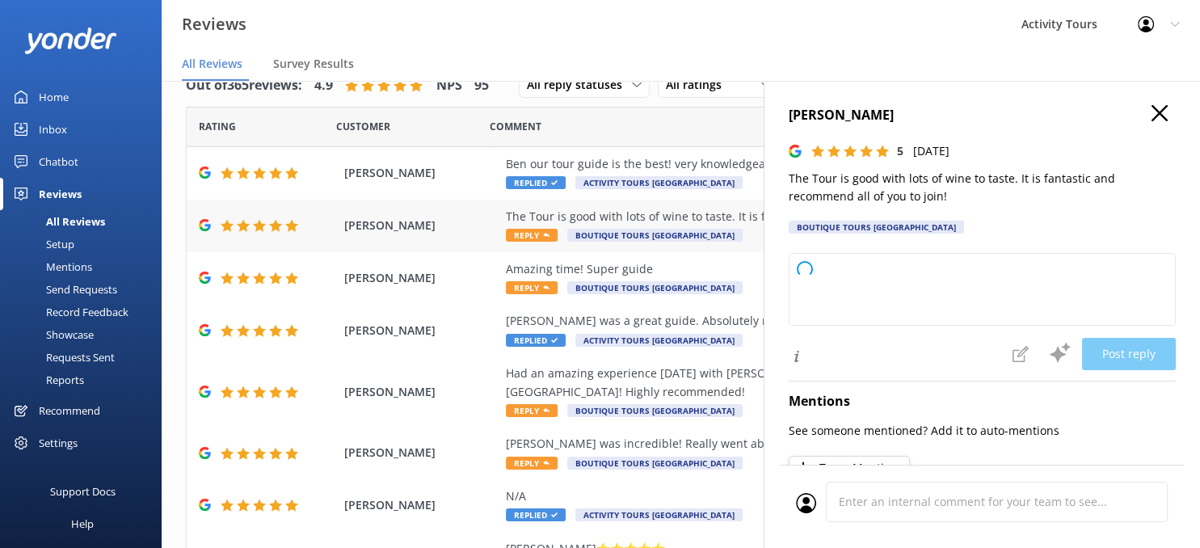
type textarea "Thank you so much for your fantastic review! We're delighted you enjoyed the to…"
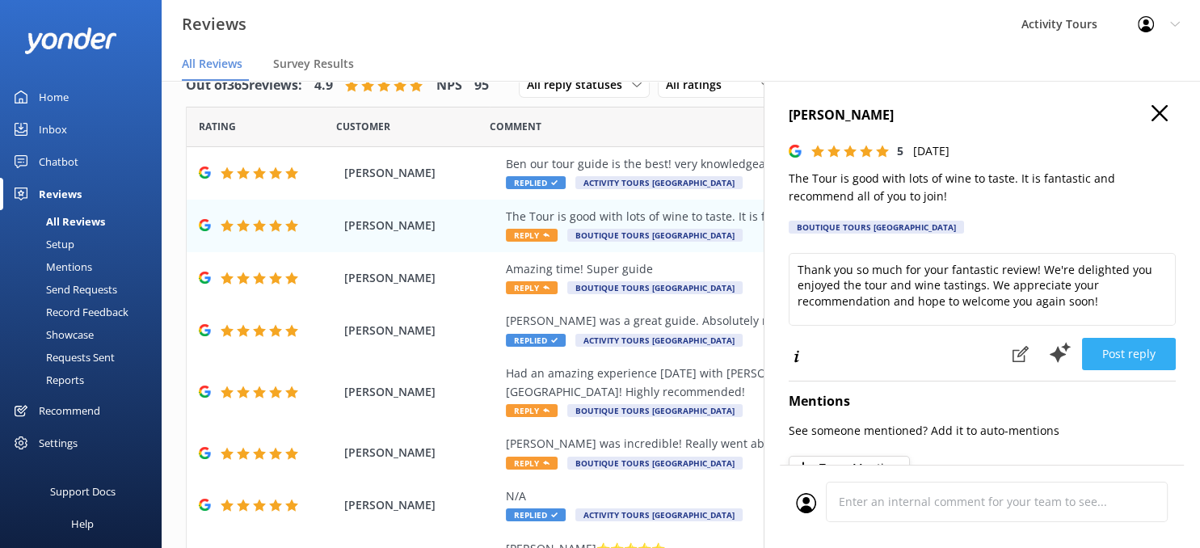
click at [1125, 344] on button "Post reply" at bounding box center [1129, 354] width 94 height 32
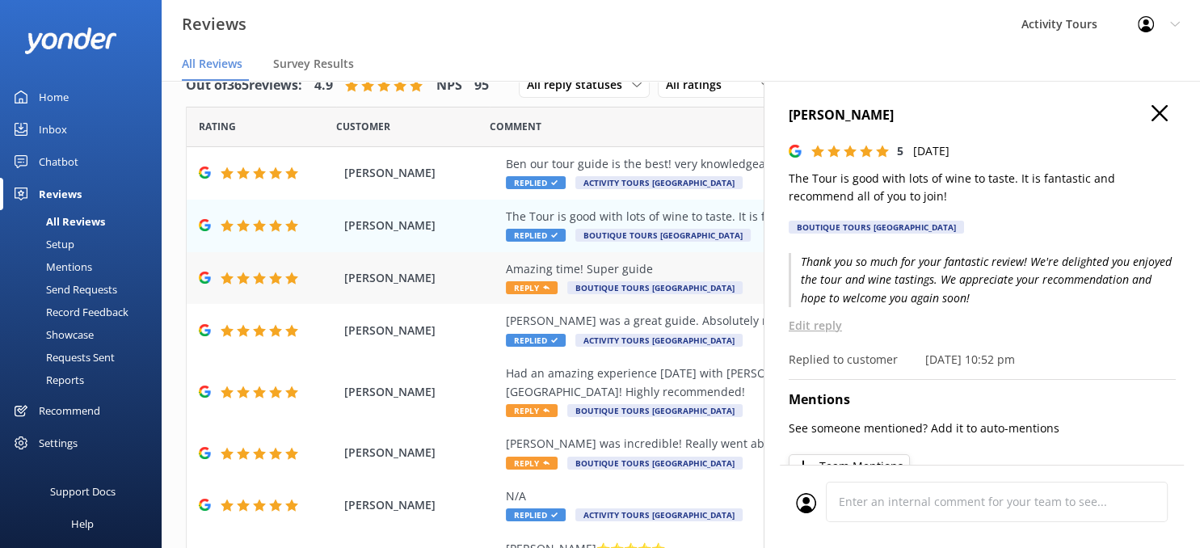
click at [623, 274] on div "Amazing time! Super guide" at bounding box center [786, 269] width 560 height 18
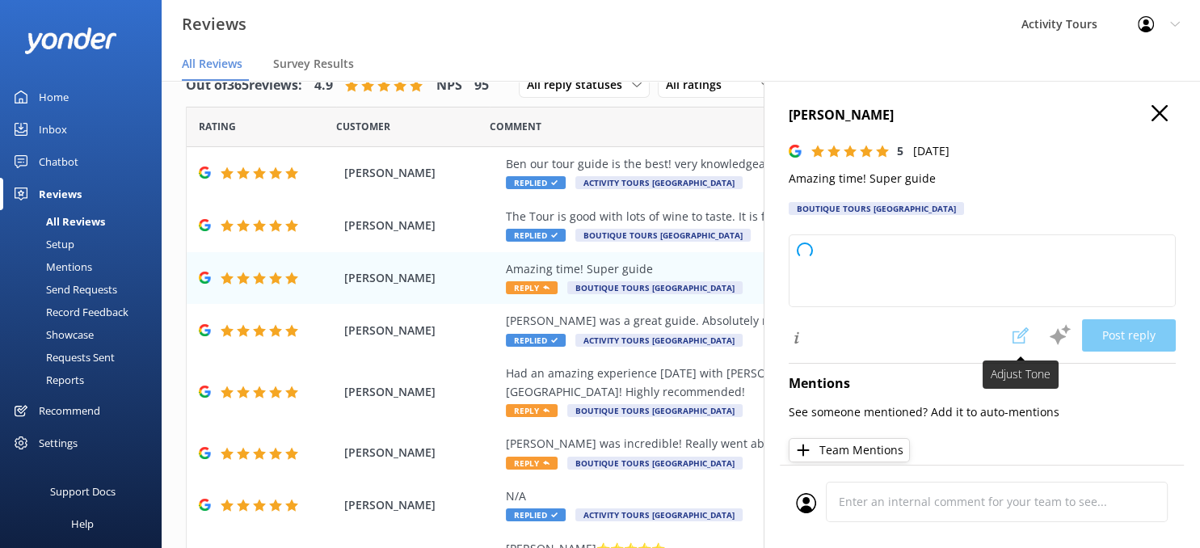
type textarea "Thank you so much for your review! We're happy to hear you had an amazing time …"
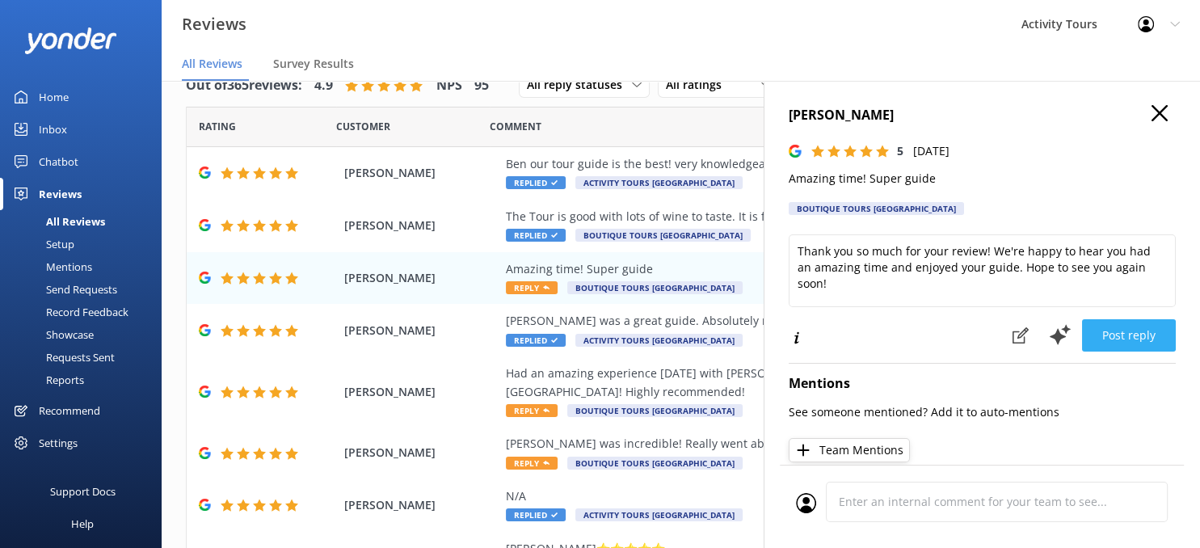
click at [1140, 329] on button "Post reply" at bounding box center [1129, 335] width 94 height 32
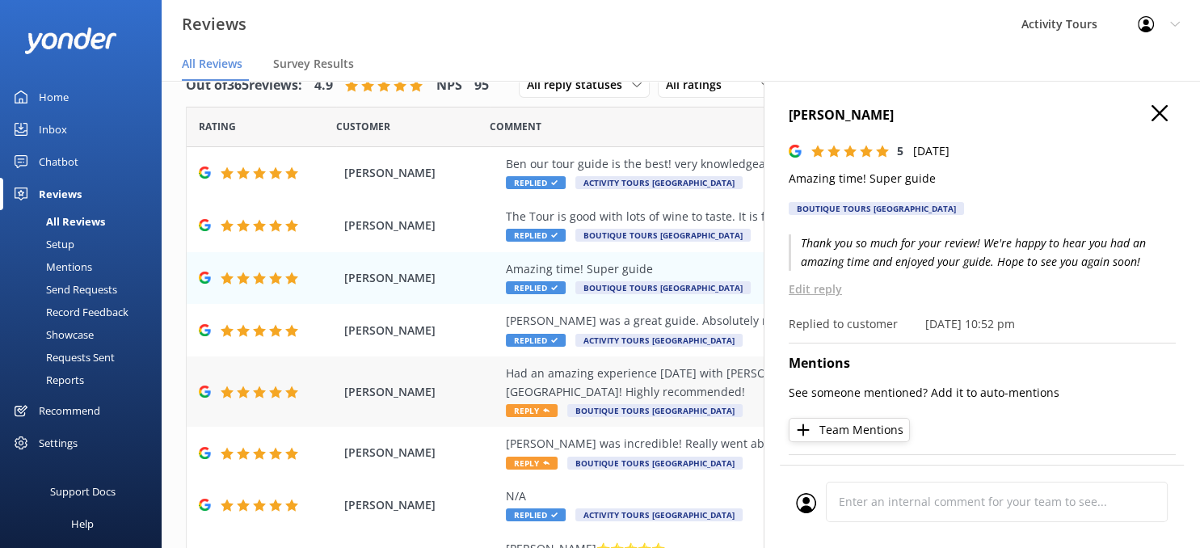
click at [604, 386] on div "Had an amazing experience [DATE] with [PERSON_NAME] that took us to [GEOGRAPHIC…" at bounding box center [786, 383] width 560 height 36
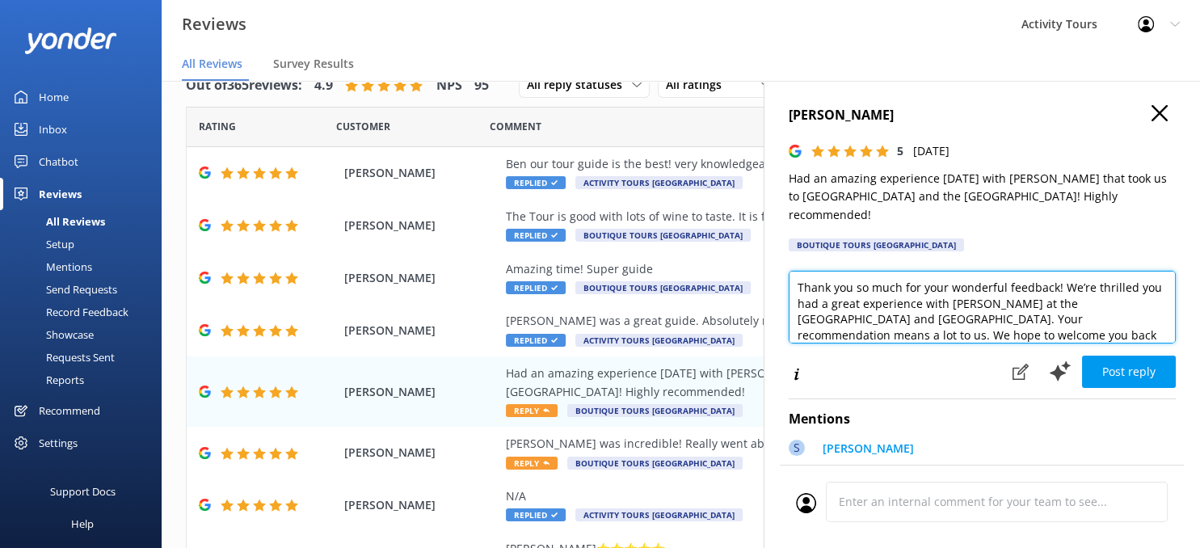
click at [883, 306] on textarea "Thank you so much for your wonderful feedback! We’re thrilled you had a great e…" at bounding box center [982, 307] width 387 height 73
type textarea "Thank you so much for your wonderful feedback! We’re thrilled you had a great e…"
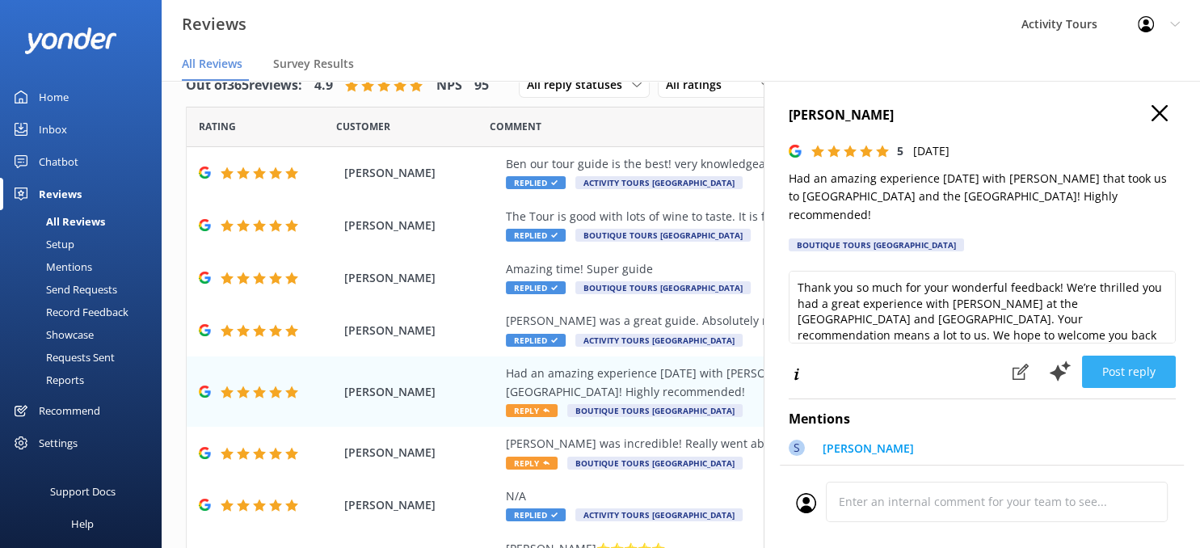
click at [1117, 356] on button "Post reply" at bounding box center [1129, 372] width 94 height 32
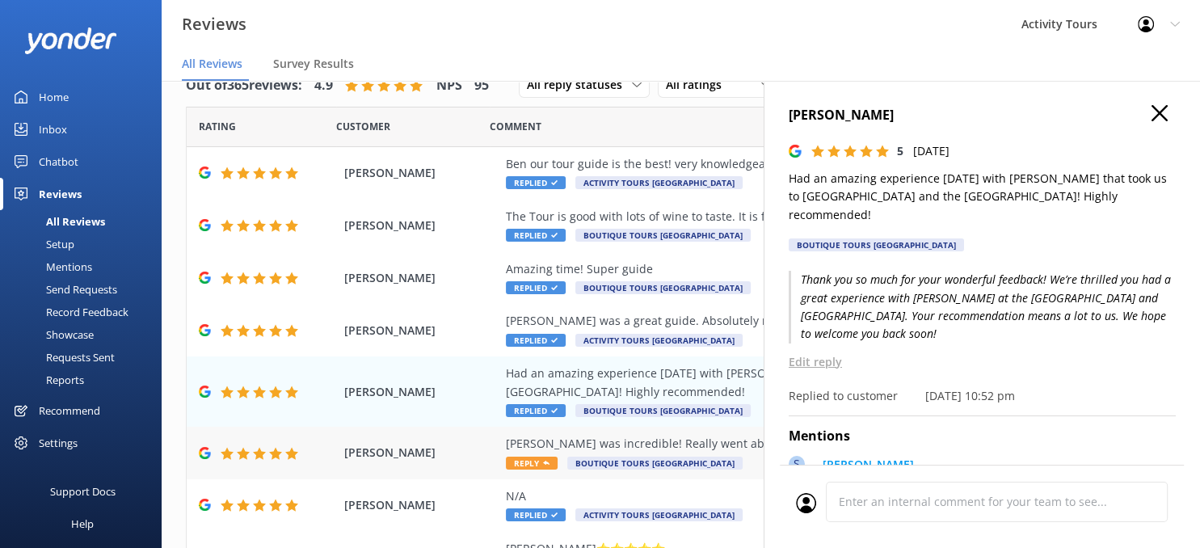
click at [622, 439] on div "[PERSON_NAME] was incredible! Really went above and beyond beyond to create a u…" at bounding box center [786, 444] width 560 height 18
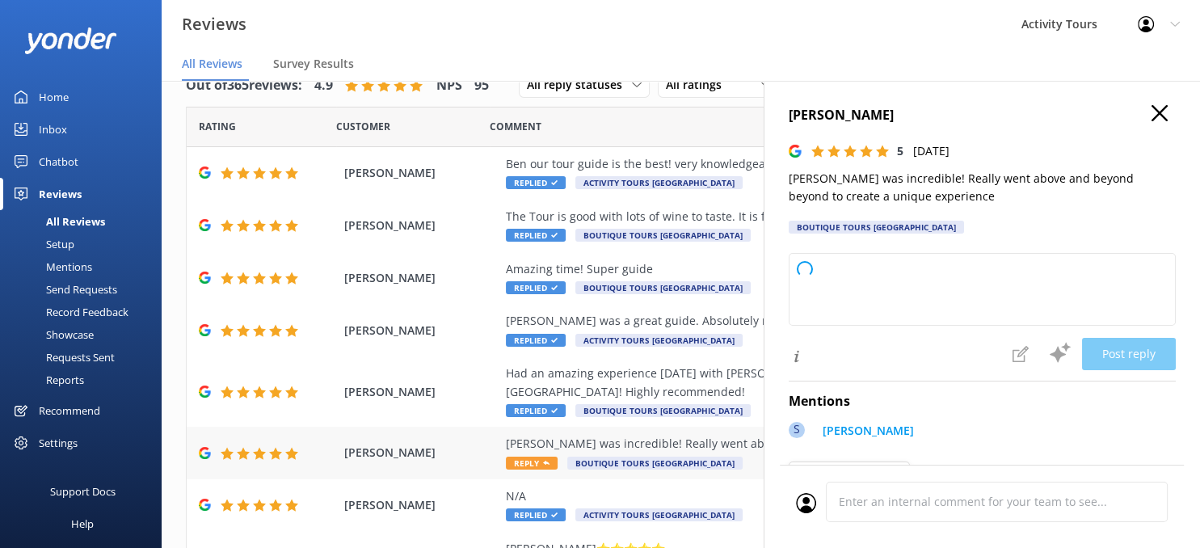
type textarea "Thank you so much for your wonderful feedback! We’re thrilled to hear that [PER…"
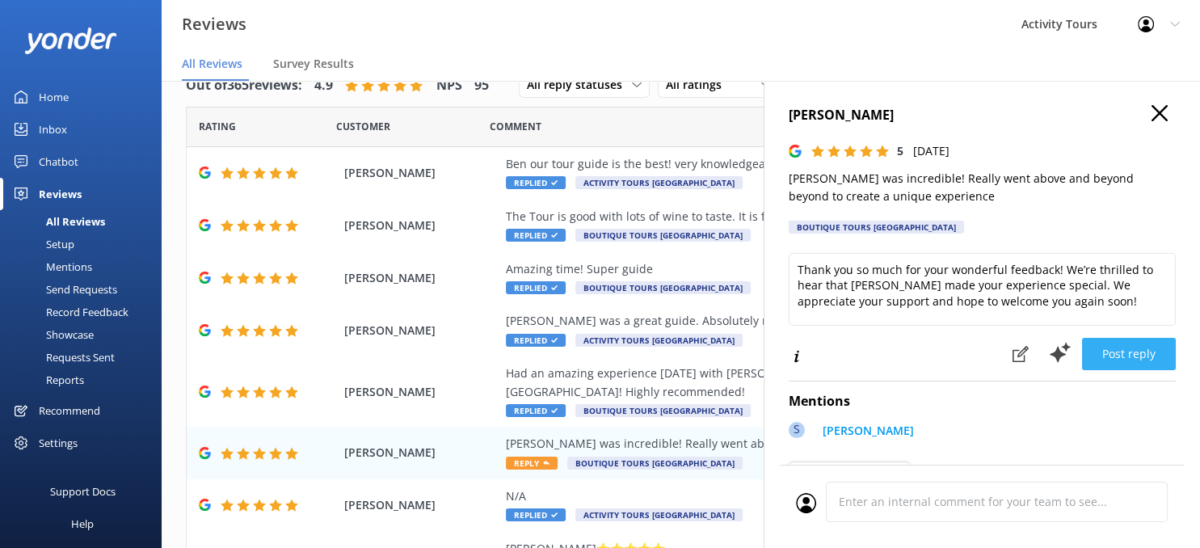
click at [1136, 348] on button "Post reply" at bounding box center [1129, 354] width 94 height 32
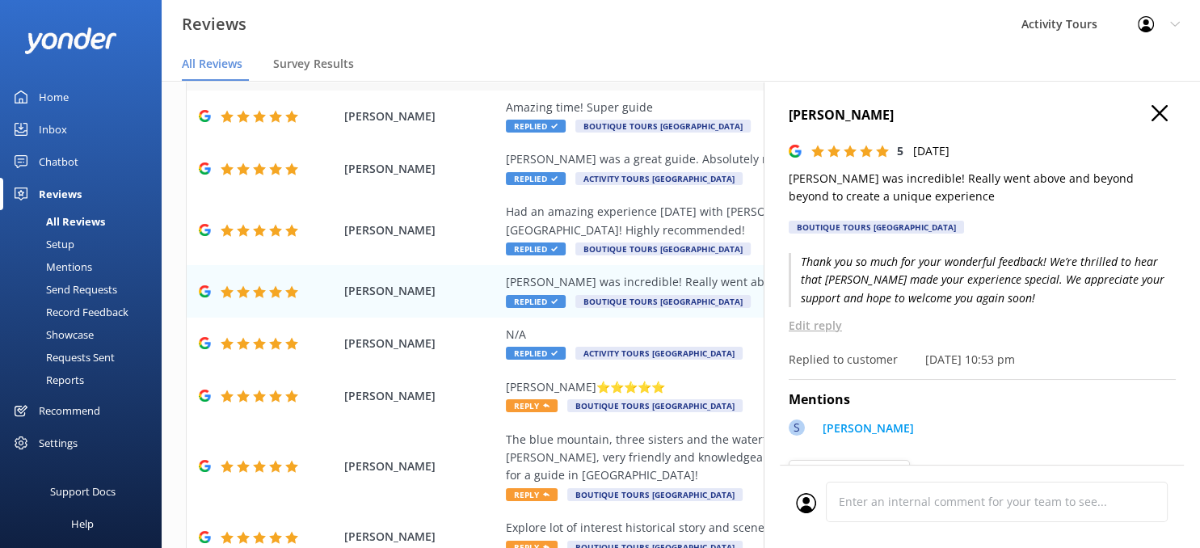
scroll to position [263, 0]
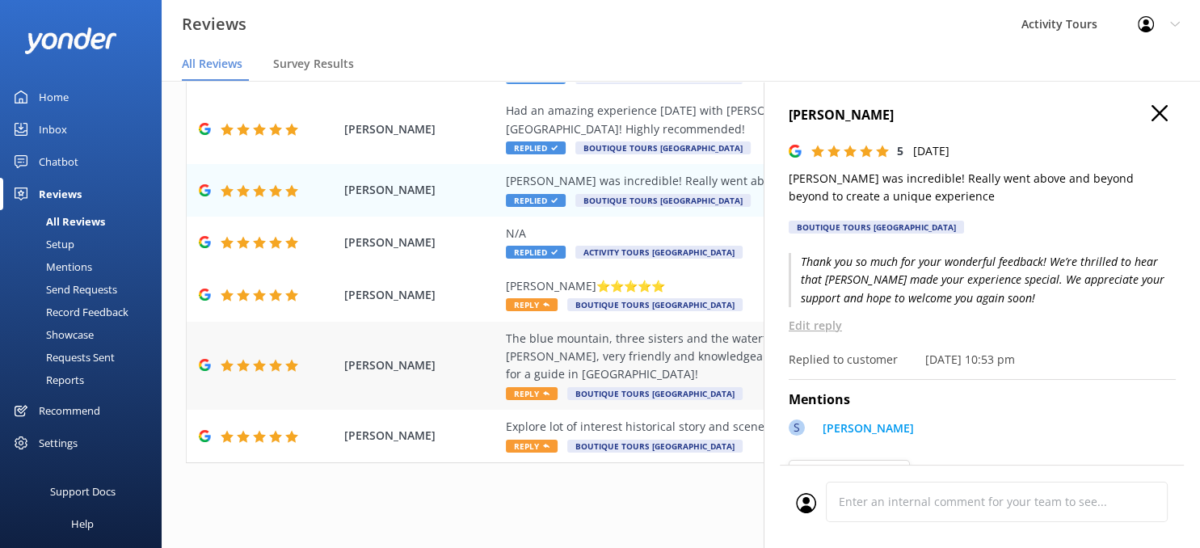
click at [576, 337] on div "The blue mountain, three sisters and the waterfall was really beautiful. We had…" at bounding box center [786, 357] width 560 height 54
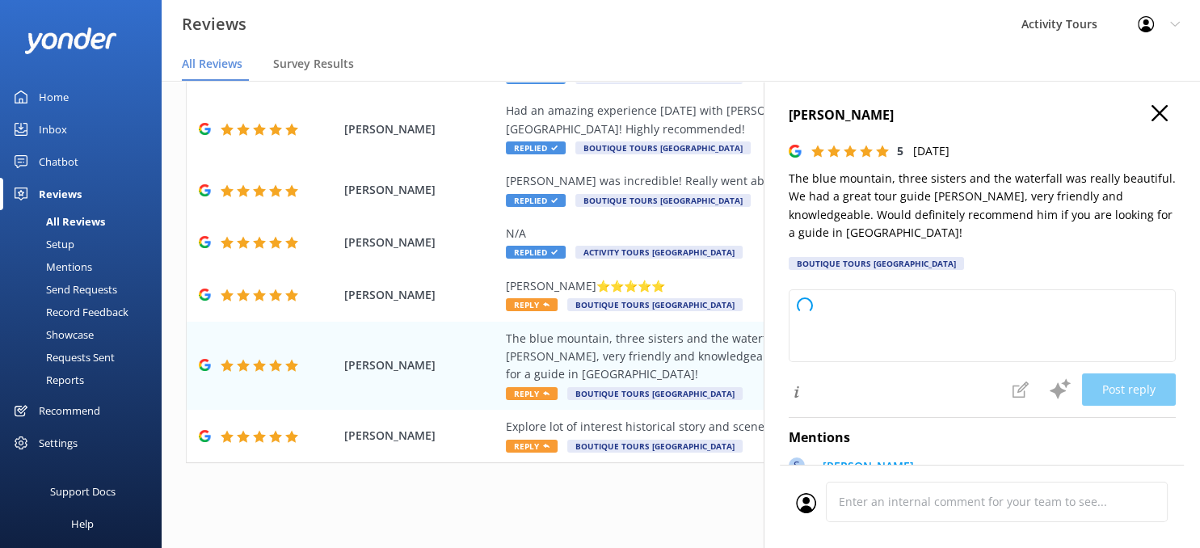
type textarea "Thank you so much for your wonderful feedback! We're delighted that you enjoyed…"
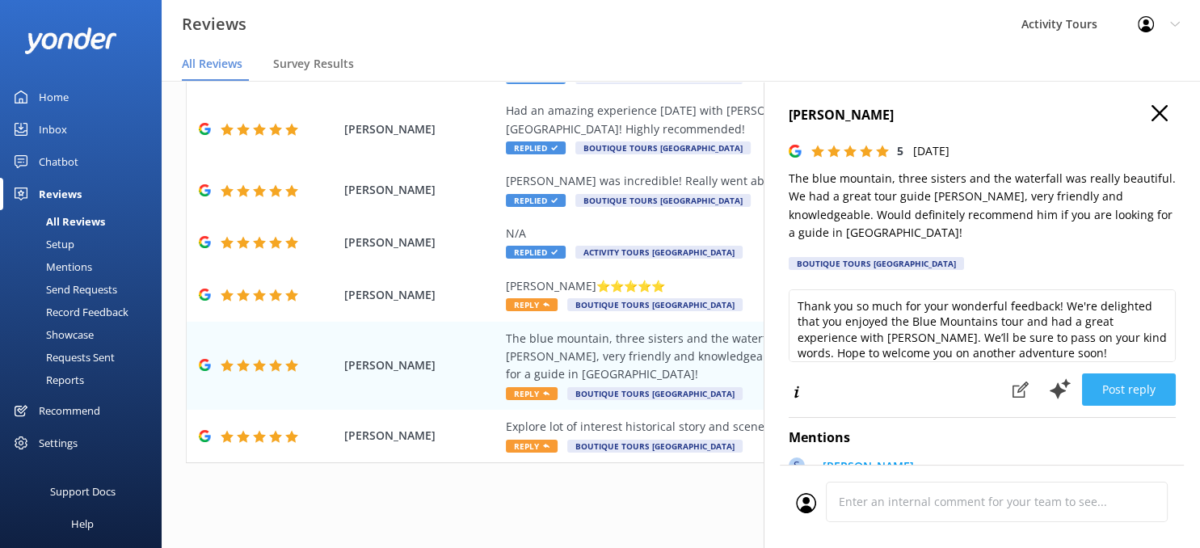
click at [1130, 373] on button "Post reply" at bounding box center [1129, 389] width 94 height 32
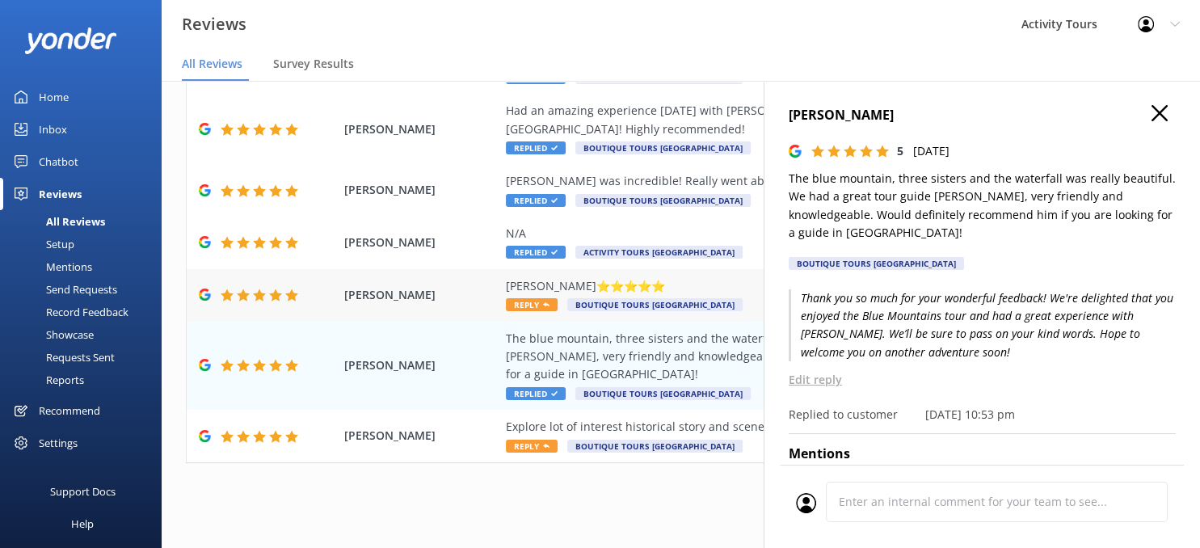
click at [611, 280] on div "[PERSON_NAME]⭐️⭐️⭐️⭐️⭐️" at bounding box center [786, 286] width 560 height 18
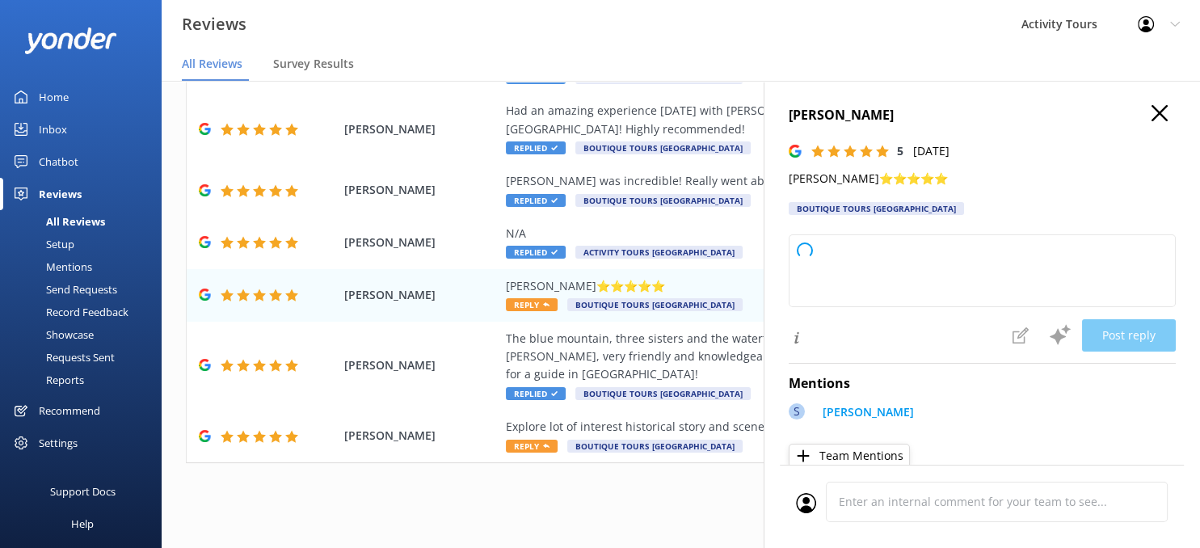
type textarea "Thank you so much for your wonderful 5-star review! We’re glad you had such a g…"
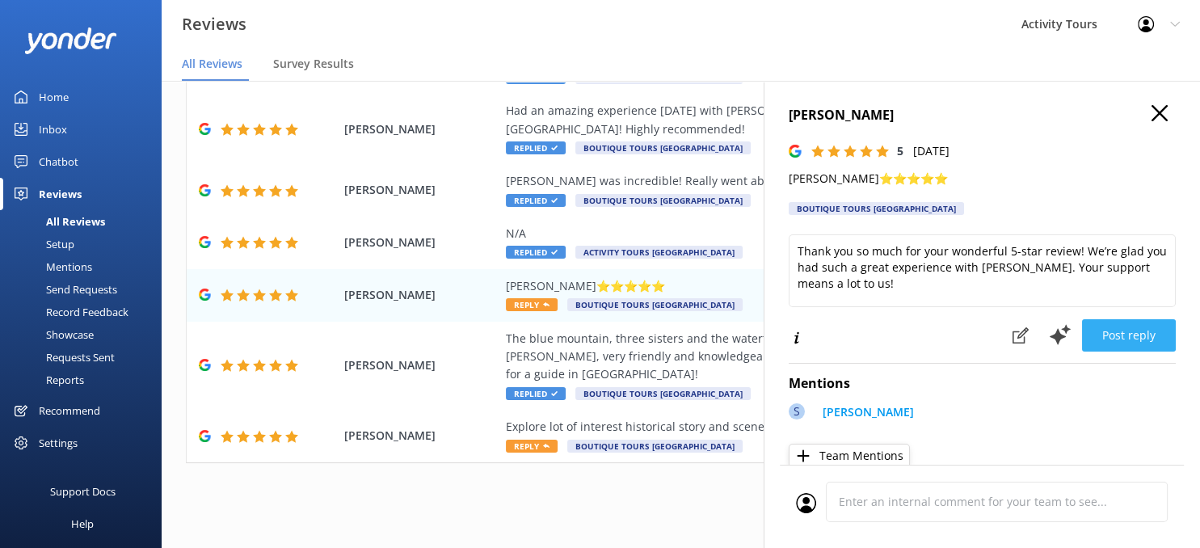
click at [1148, 328] on button "Post reply" at bounding box center [1129, 335] width 94 height 32
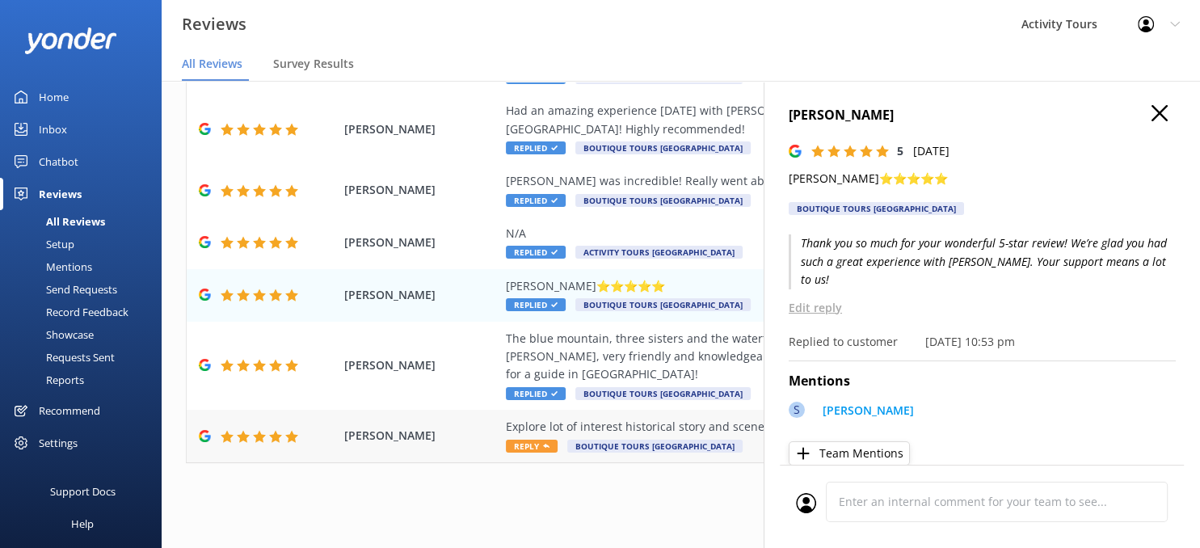
click at [618, 430] on div "Explore lot of interest historical story and scene from tour guide" at bounding box center [786, 427] width 560 height 18
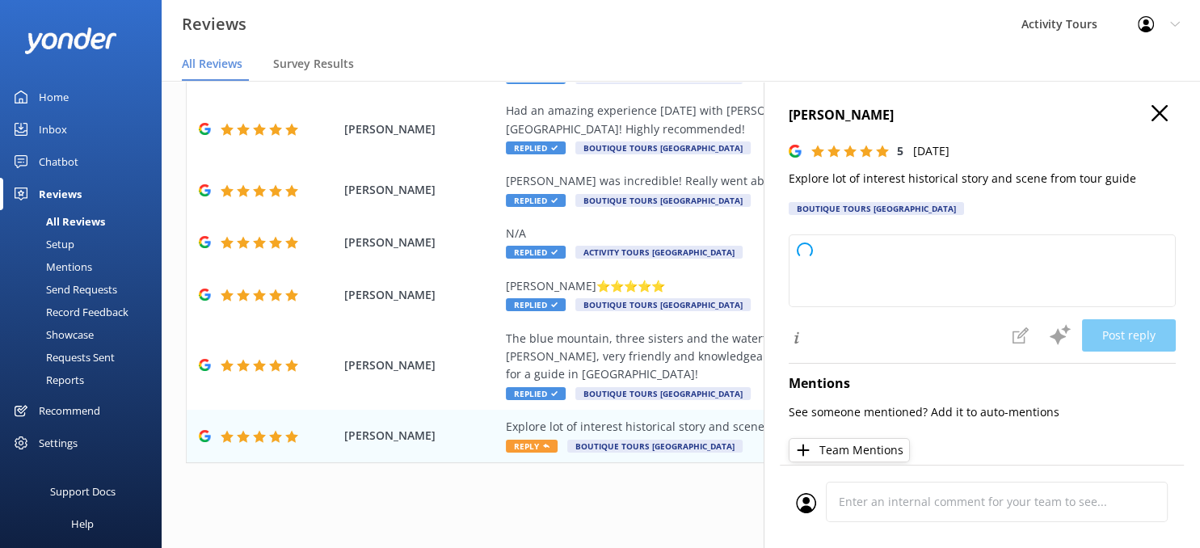
type textarea "Thank you so much for your wonderful review! We’re glad you enjoyed the histori…"
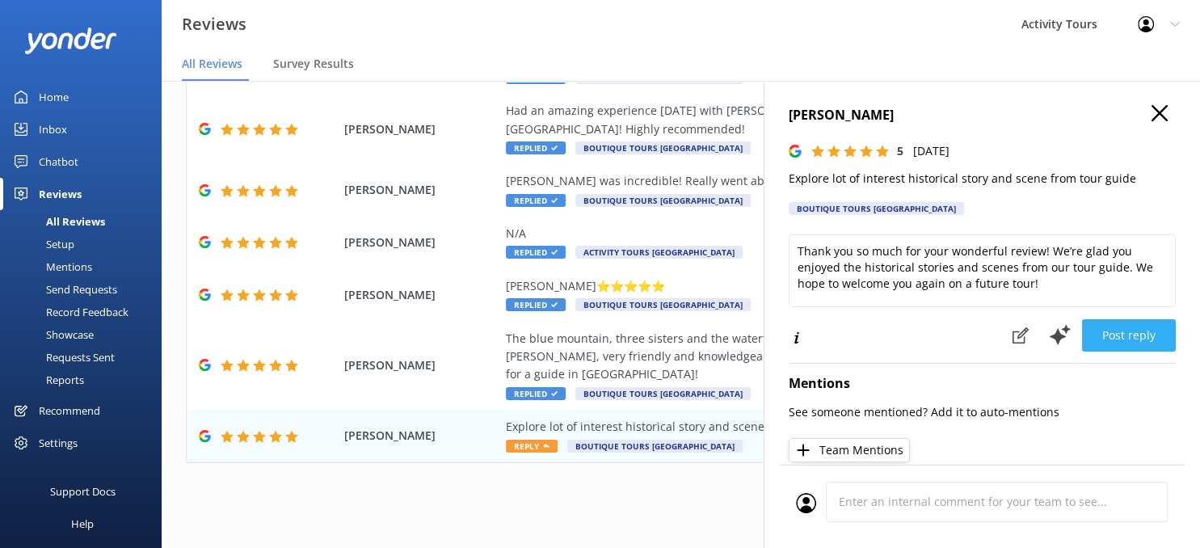
click at [1122, 329] on button "Post reply" at bounding box center [1129, 335] width 94 height 32
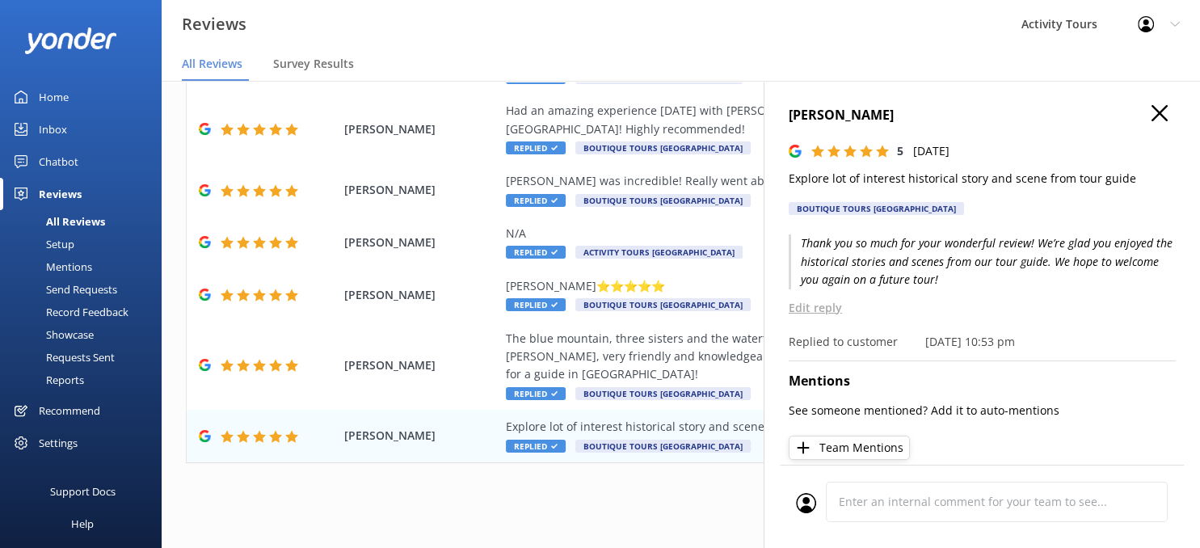
click at [1156, 105] on div "[PERSON_NAME] 5 [DATE] Explore lot of interest historical story and scene from …" at bounding box center [982, 355] width 436 height 548
click at [1160, 112] on use "button" at bounding box center [1160, 113] width 16 height 16
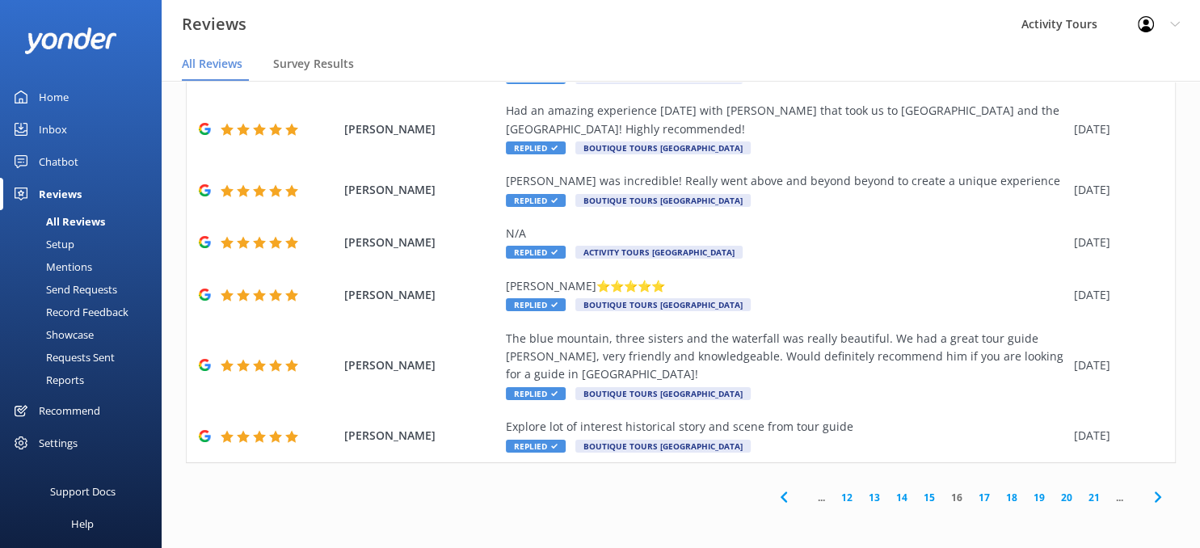
click at [1158, 497] on icon at bounding box center [1158, 496] width 19 height 19
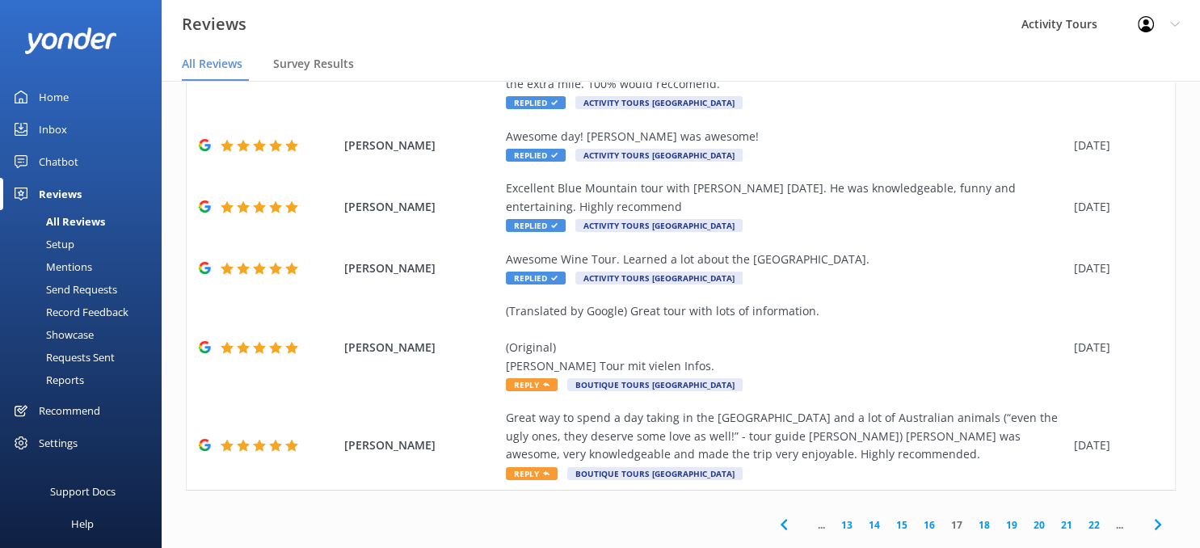
scroll to position [444, 0]
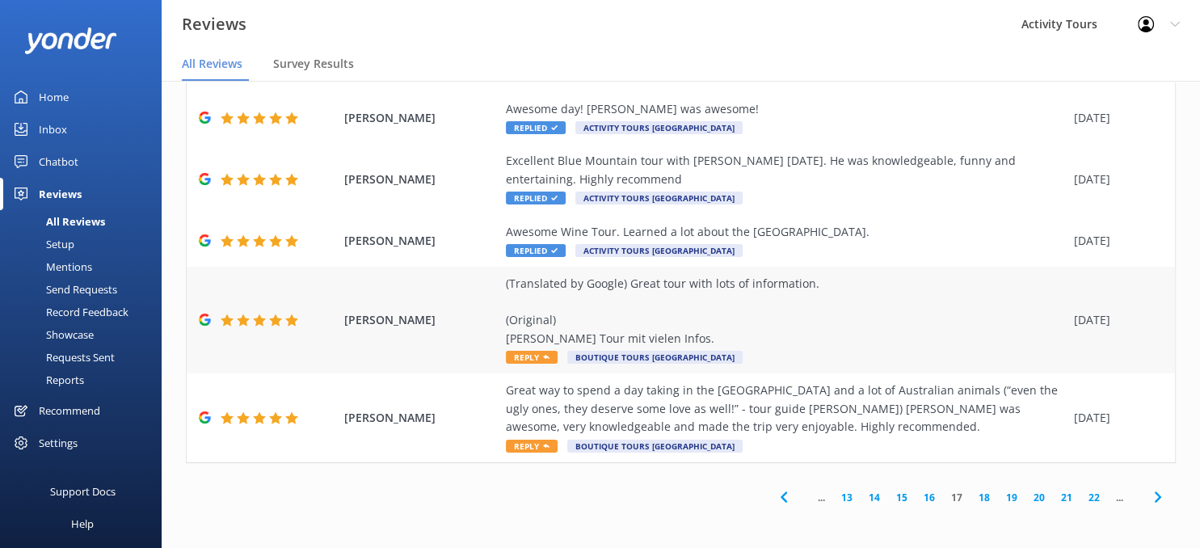
click at [609, 338] on div "(Translated by Google) Great tour with lots of information. (Original) [PERSON_…" at bounding box center [786, 311] width 560 height 73
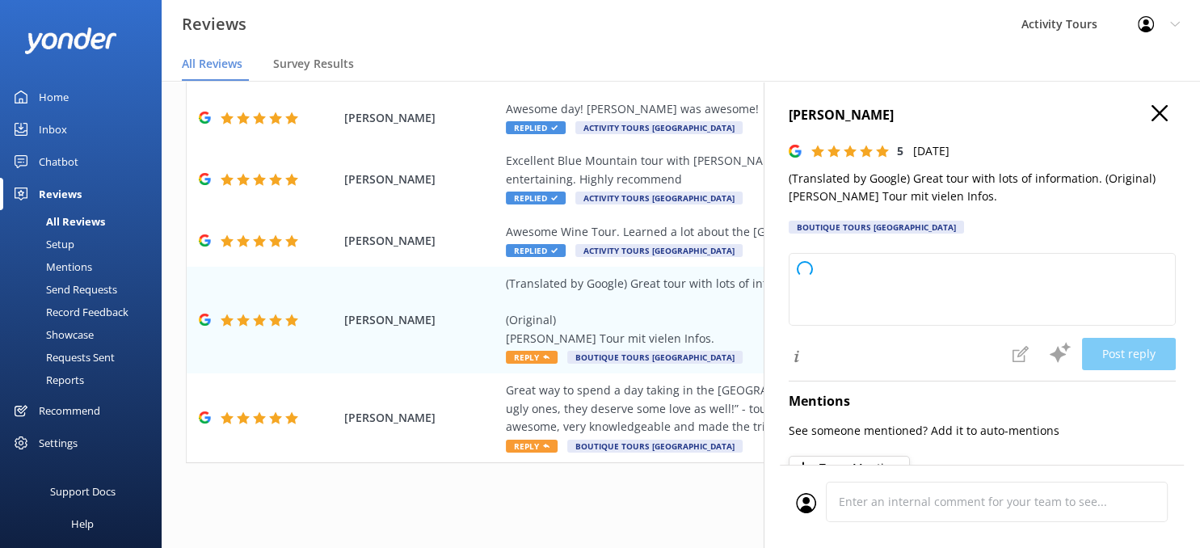
type textarea "Thank you so much for your wonderful review! We're delighted to hear you enjoye…"
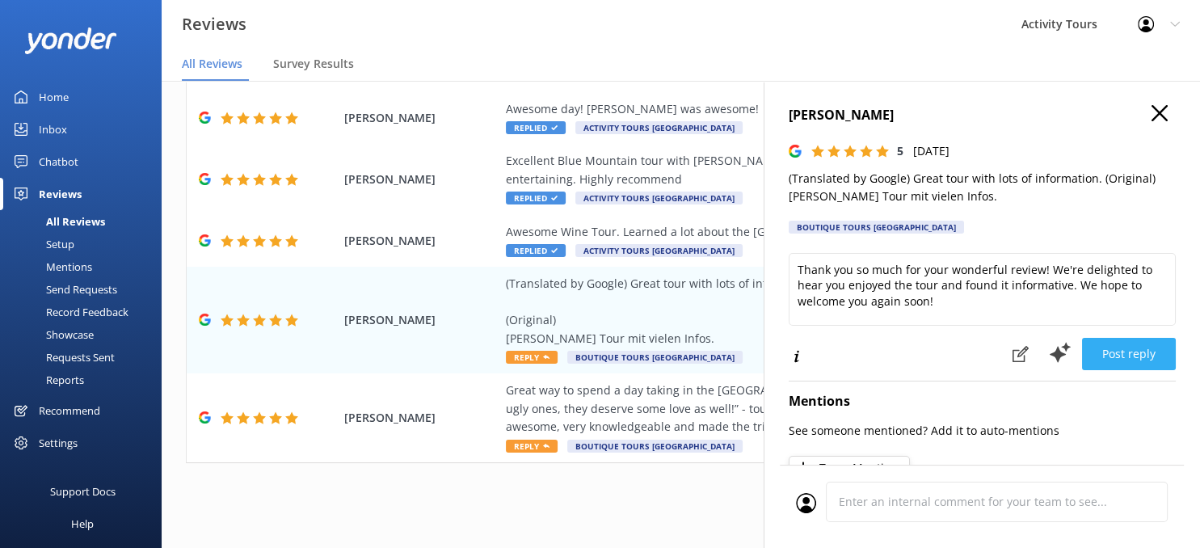
click at [1131, 348] on button "Post reply" at bounding box center [1129, 354] width 94 height 32
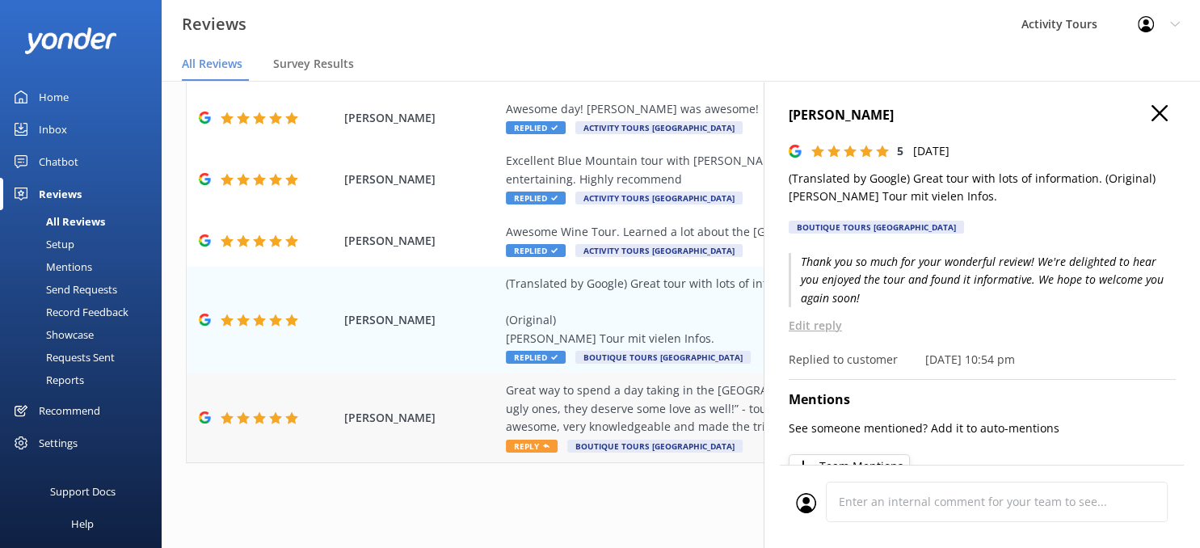
click at [608, 403] on div "Great way to spend a day taking in the [GEOGRAPHIC_DATA] and a lot of Australia…" at bounding box center [786, 409] width 560 height 54
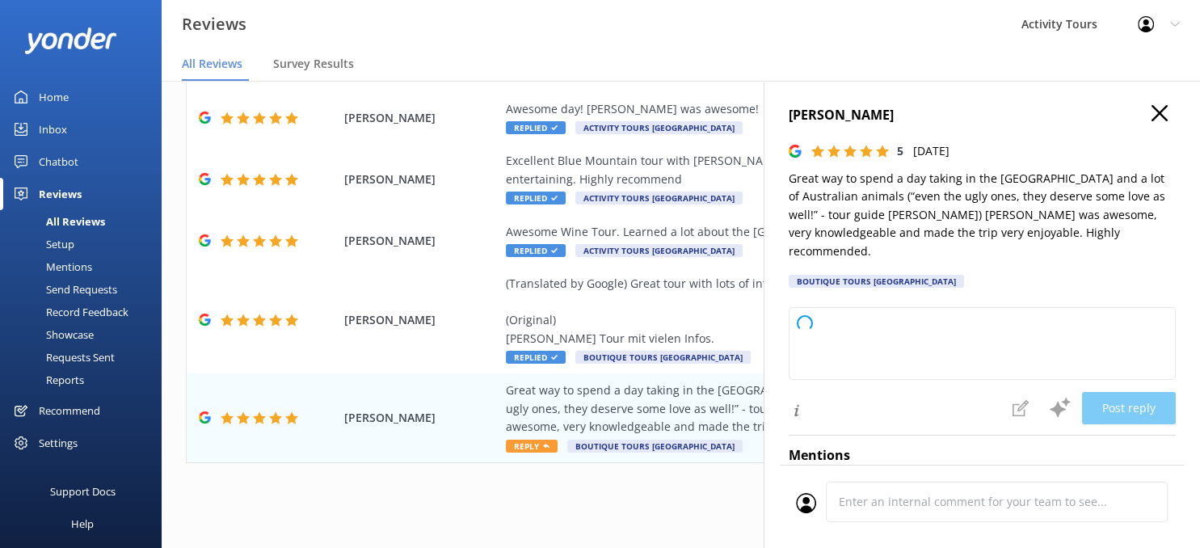
type textarea "Thank you so much for your wonderful review! We're delighted to hear you enjoye…"
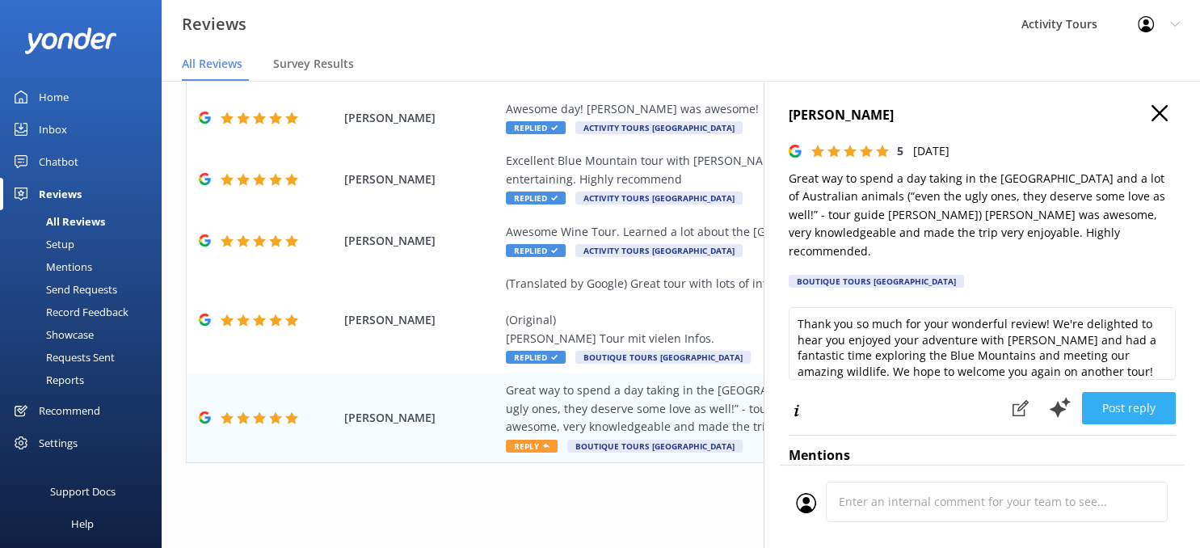
click at [1130, 392] on button "Post reply" at bounding box center [1129, 408] width 94 height 32
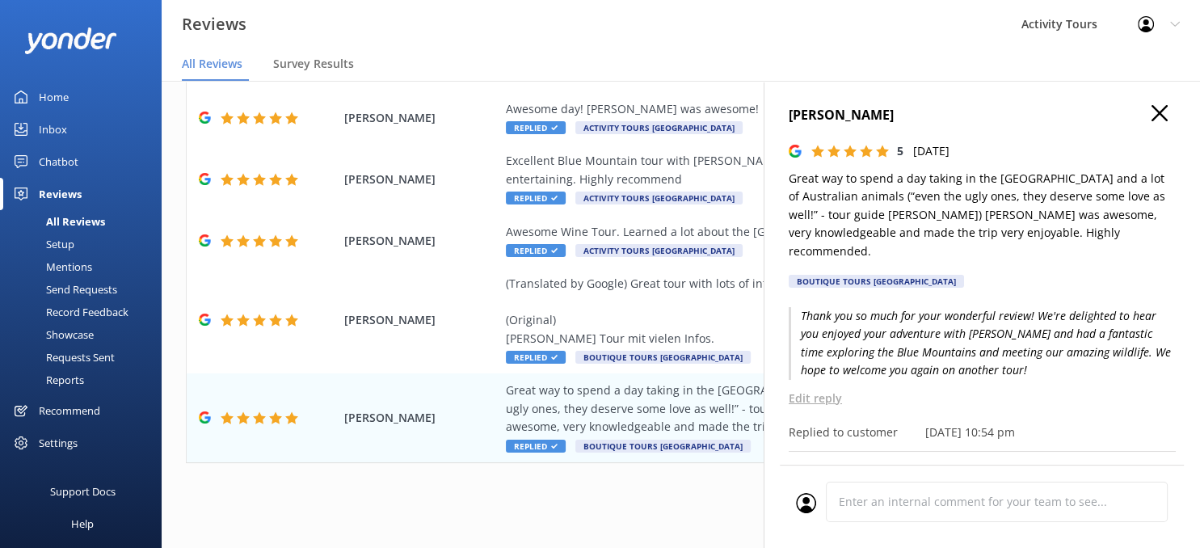
click at [1160, 108] on icon "button" at bounding box center [1160, 113] width 16 height 16
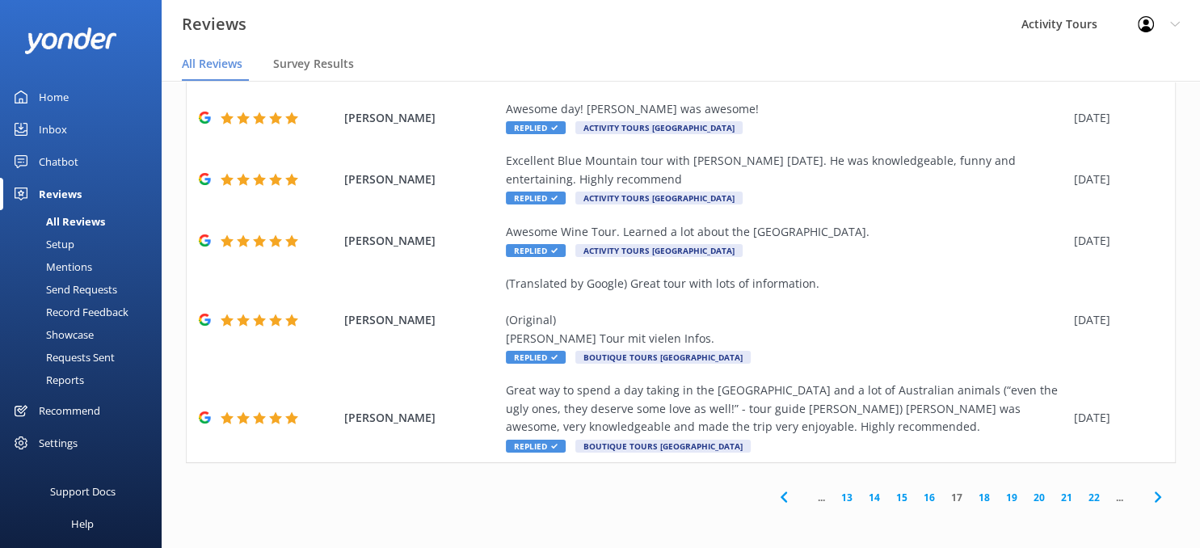
click at [1155, 500] on icon at bounding box center [1158, 496] width 19 height 19
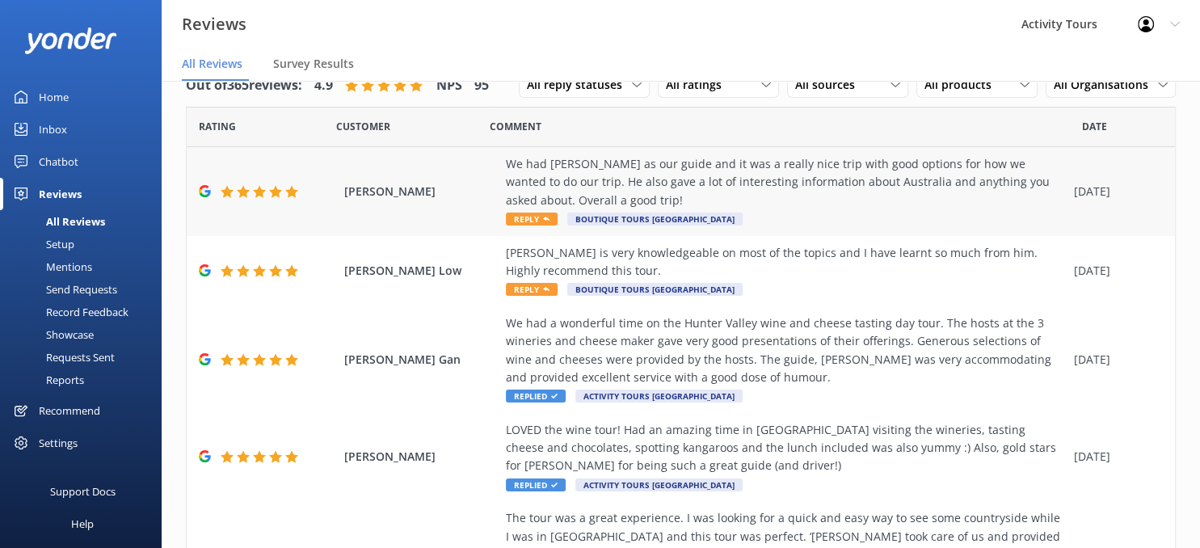
click at [706, 179] on div "We had [PERSON_NAME] as our guide and it was a really nice trip with good optio…" at bounding box center [786, 182] width 560 height 54
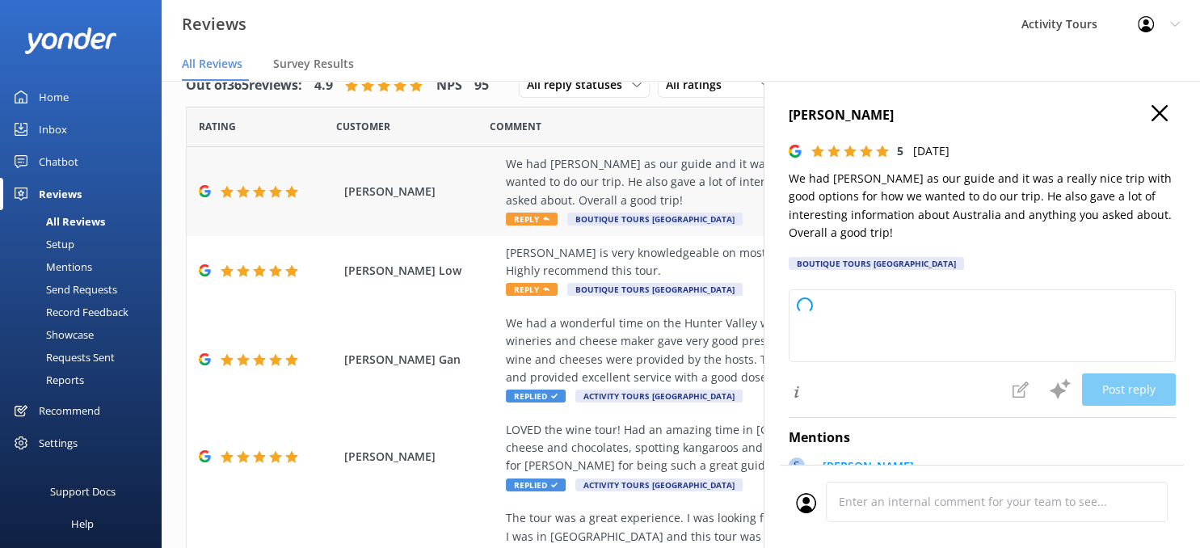
type textarea "Thank you so much for your wonderful review! We're delighted to hear you enjoye…"
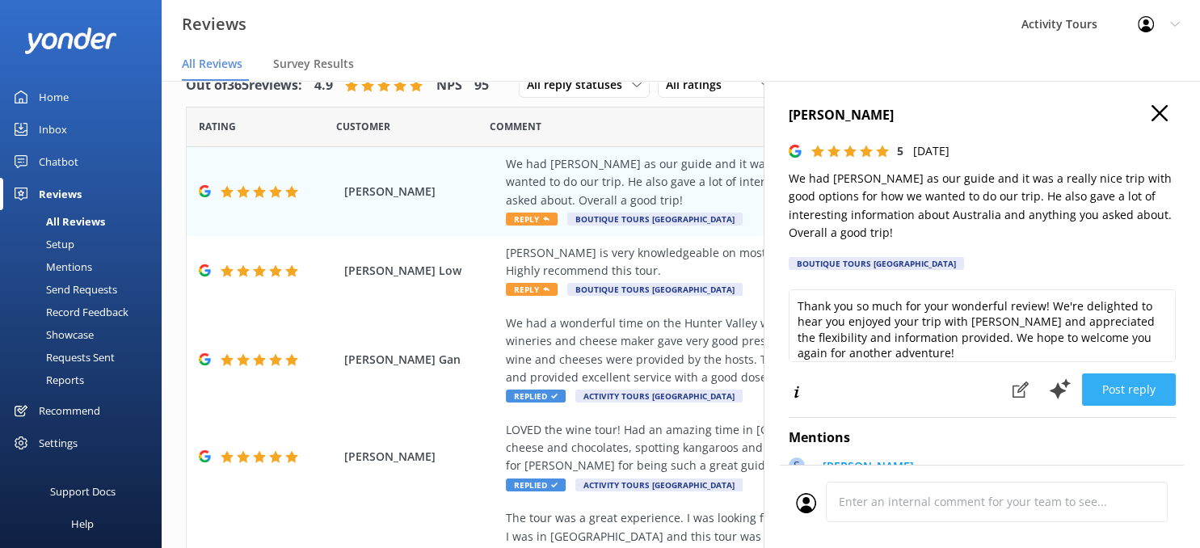
click at [1124, 380] on button "Post reply" at bounding box center [1129, 389] width 94 height 32
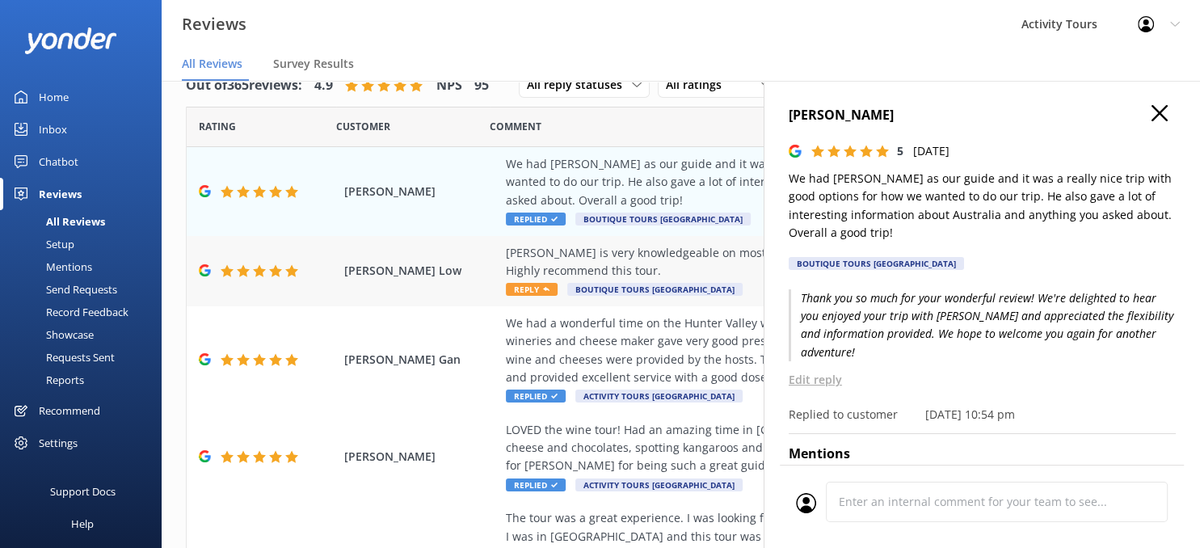
click at [611, 261] on div "[PERSON_NAME] is very knowledgeable on most of the topics and I have learnt so …" at bounding box center [786, 262] width 560 height 36
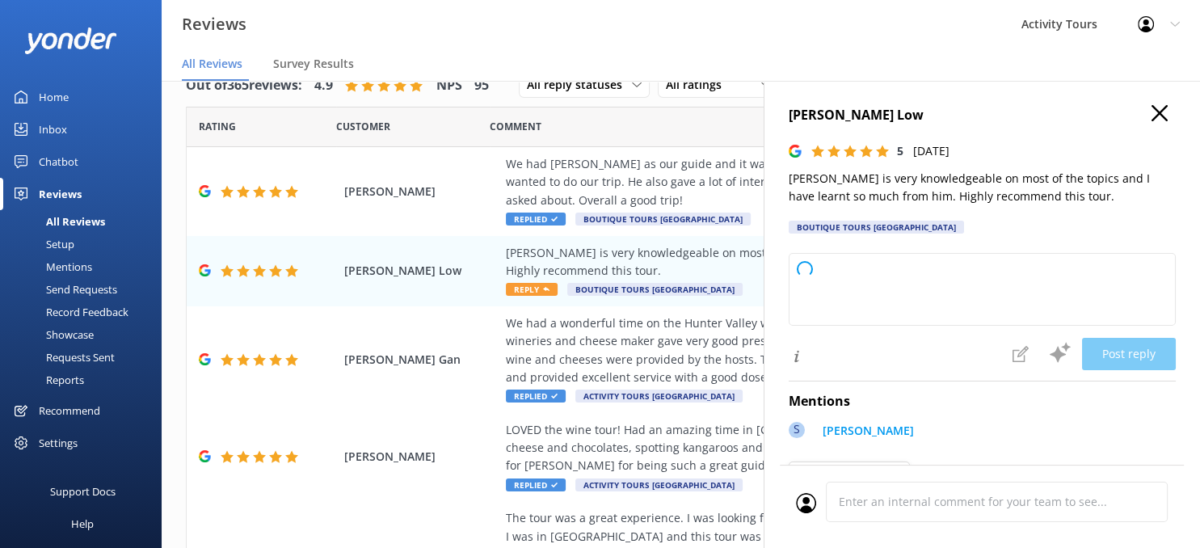
type textarea "Thank you so much for your kind words and recommendation! We're thrilled to hea…"
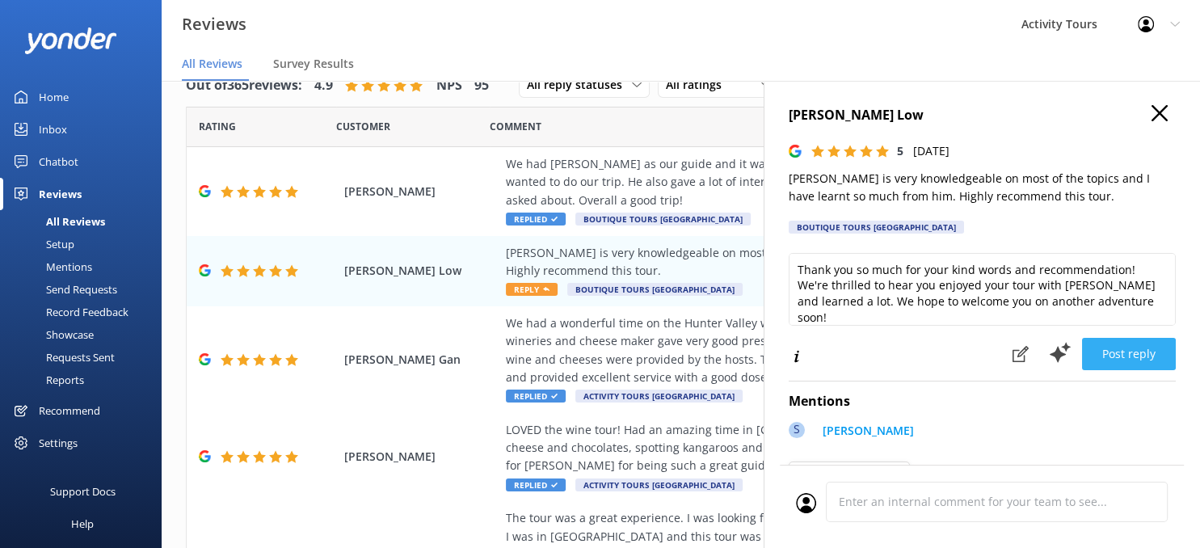
click at [1130, 348] on button "Post reply" at bounding box center [1129, 354] width 94 height 32
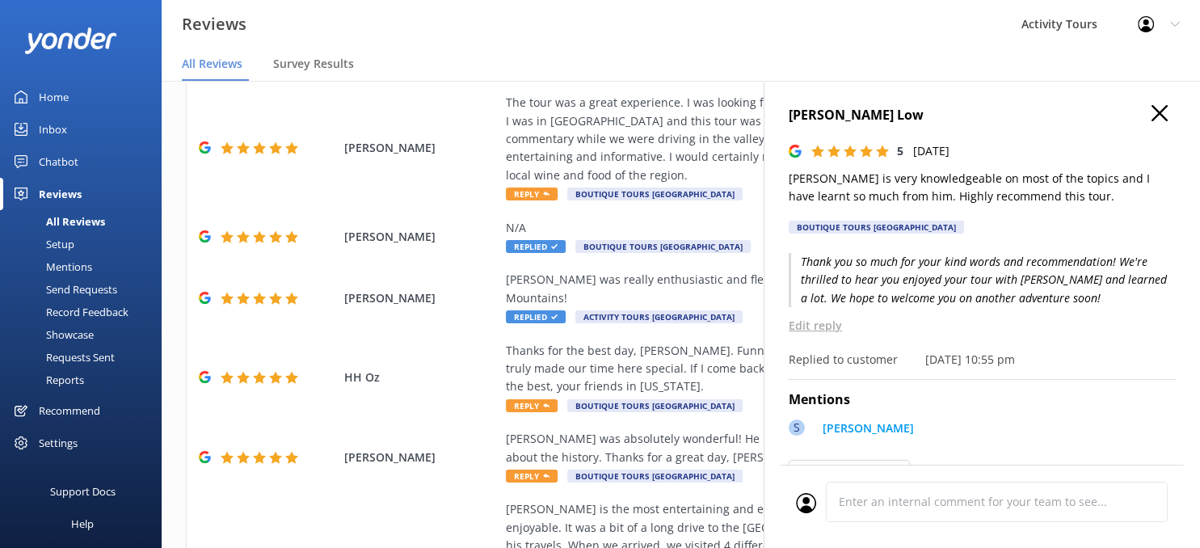
scroll to position [408, 0]
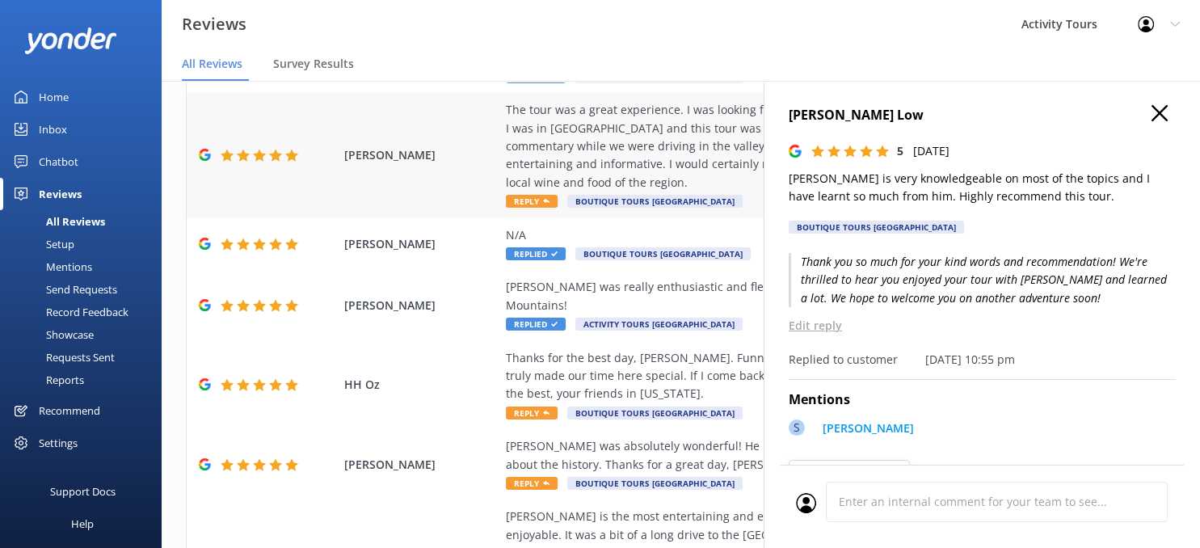
click at [608, 134] on div "The tour was a great experience. I was looking for a quick and easy way to see …" at bounding box center [786, 146] width 560 height 91
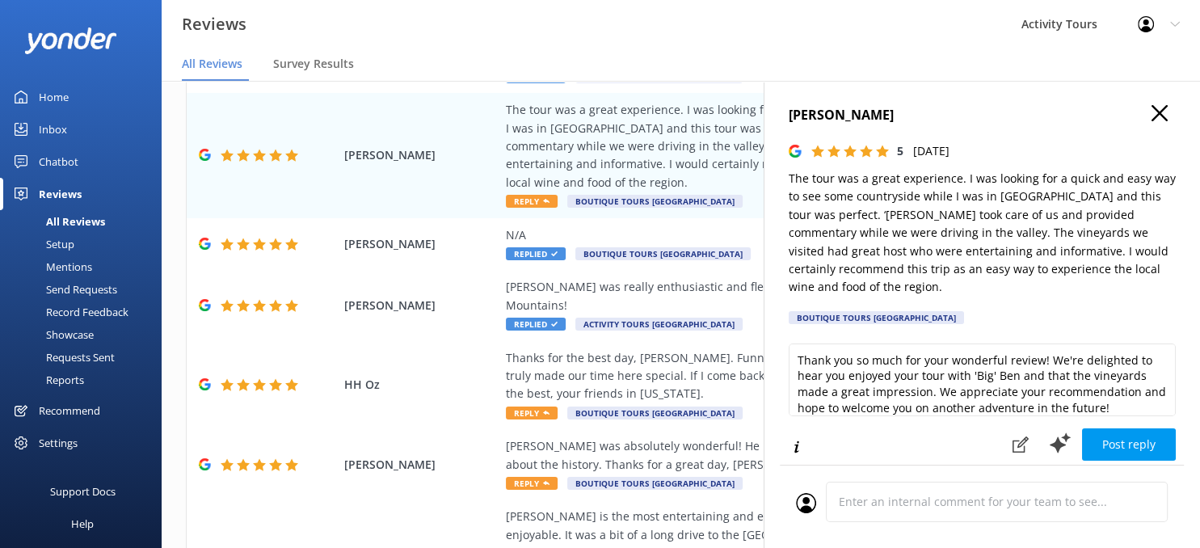
type textarea "Thank you so much for your wonderful review! We're delighted to hear you enjoye…"
click at [1129, 428] on button "Post reply" at bounding box center [1129, 444] width 94 height 32
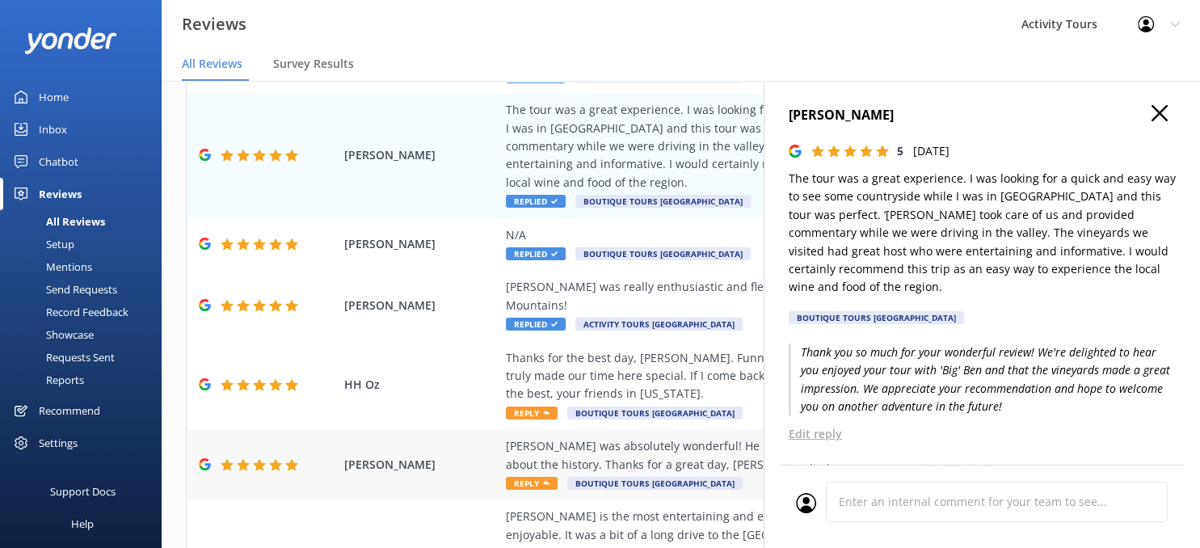
click at [582, 437] on div "[PERSON_NAME] was absolutely wonderful! He made the tour so fun while also teac…" at bounding box center [786, 455] width 560 height 36
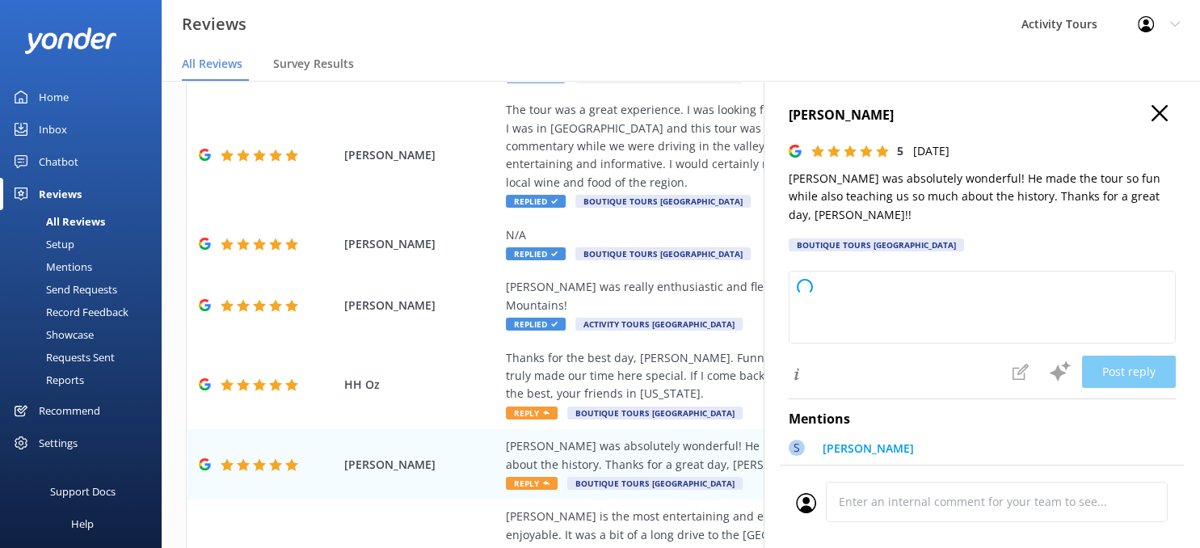
type textarea "Thank you so much for your kind words! We're delighted to hear you enjoyed your…"
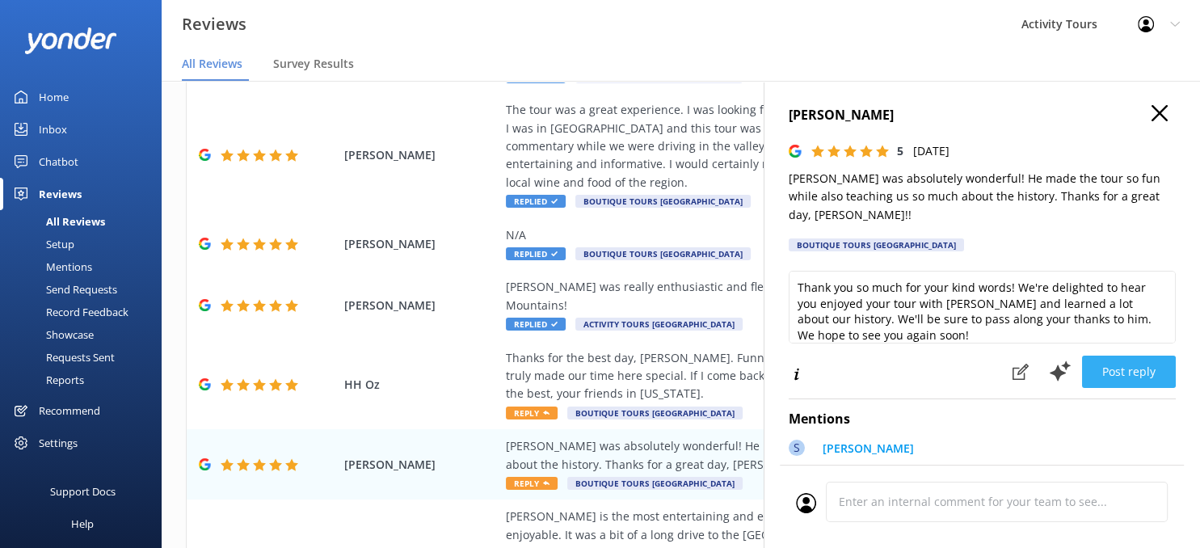
click at [1132, 356] on button "Post reply" at bounding box center [1129, 372] width 94 height 32
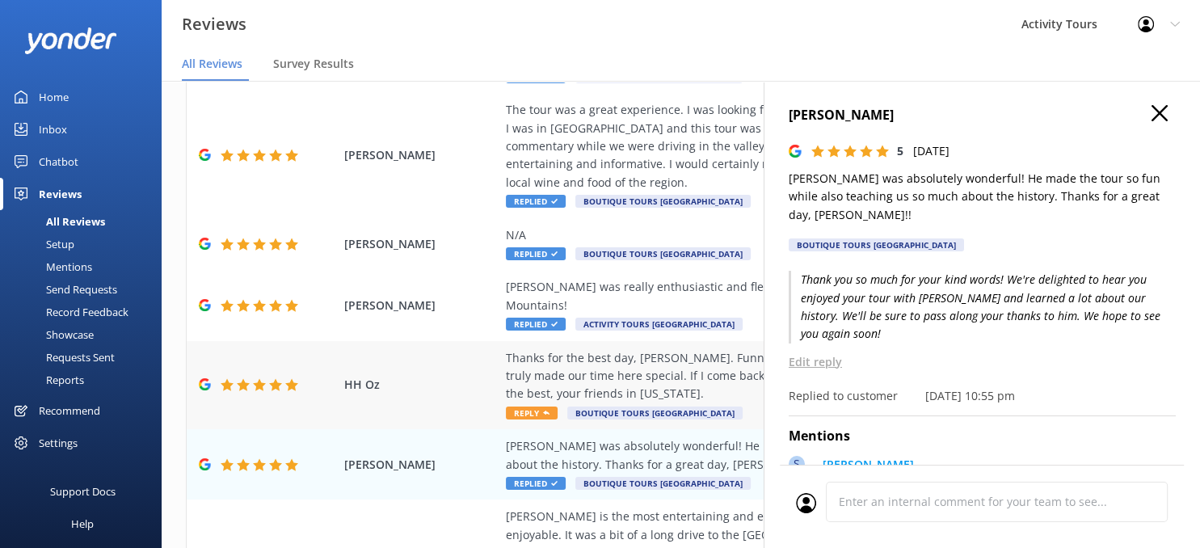
click at [583, 349] on div "Thanks for the best day, [PERSON_NAME]. Funny, informative, and knowledgeable! …" at bounding box center [786, 376] width 560 height 54
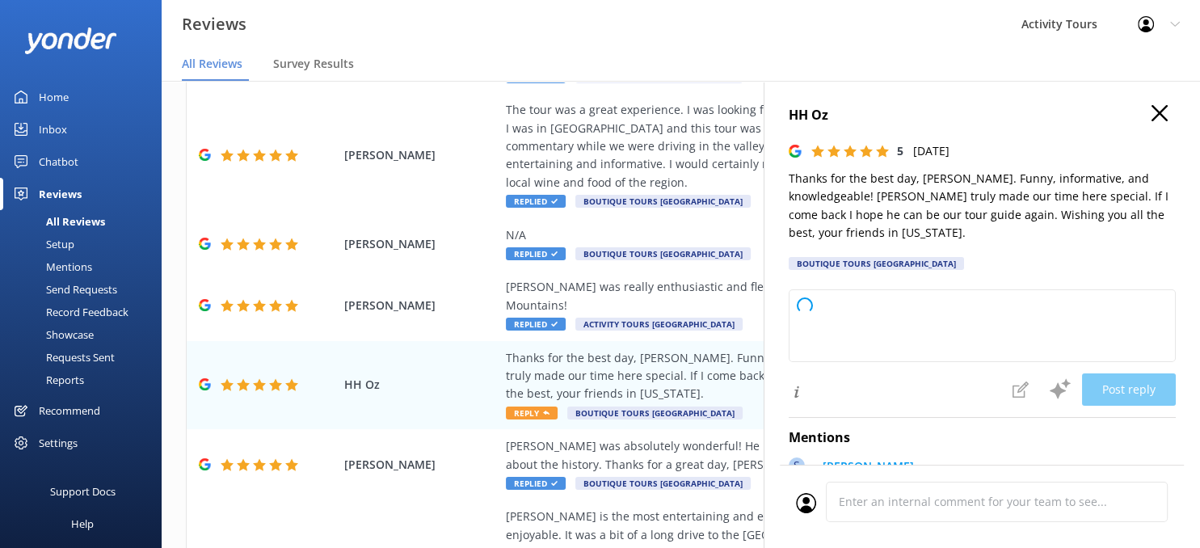
type textarea "Thank you so much for your wonderful review! We’re delighted to hear that [PERS…"
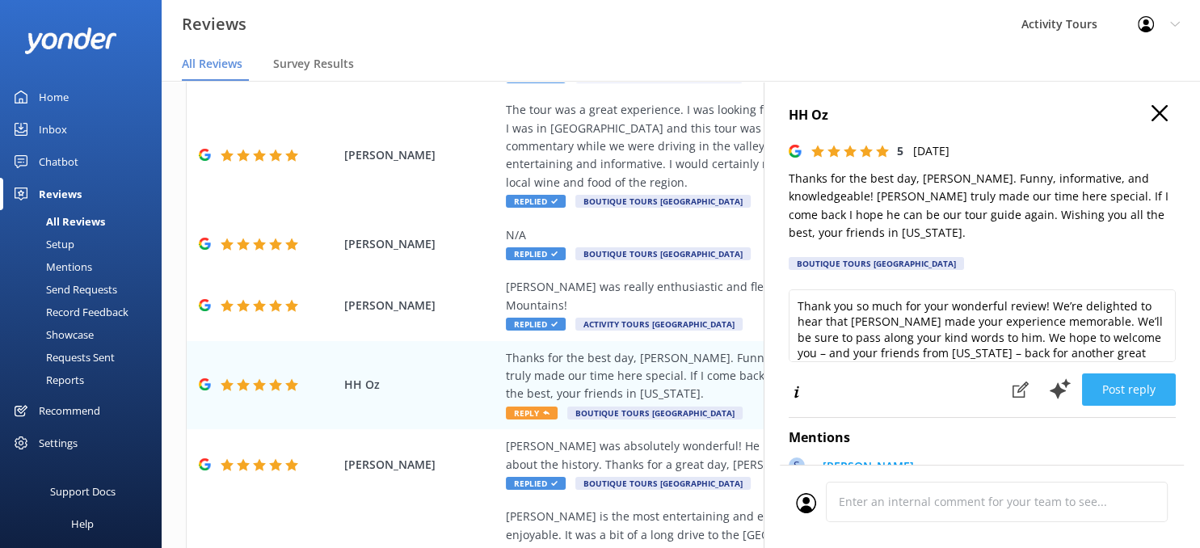
click at [1122, 373] on button "Post reply" at bounding box center [1129, 389] width 94 height 32
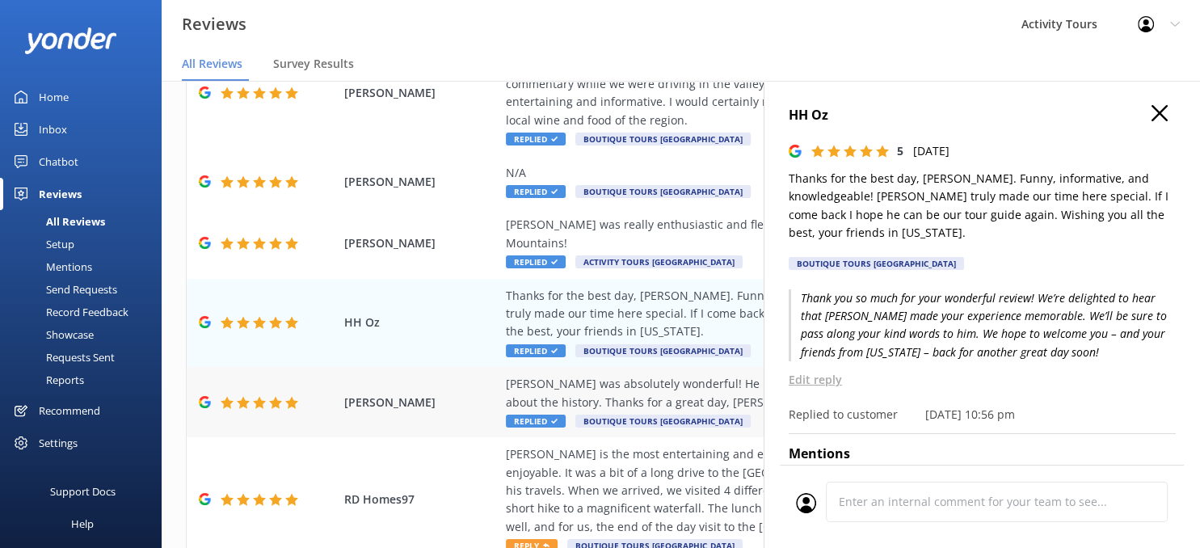
scroll to position [534, 0]
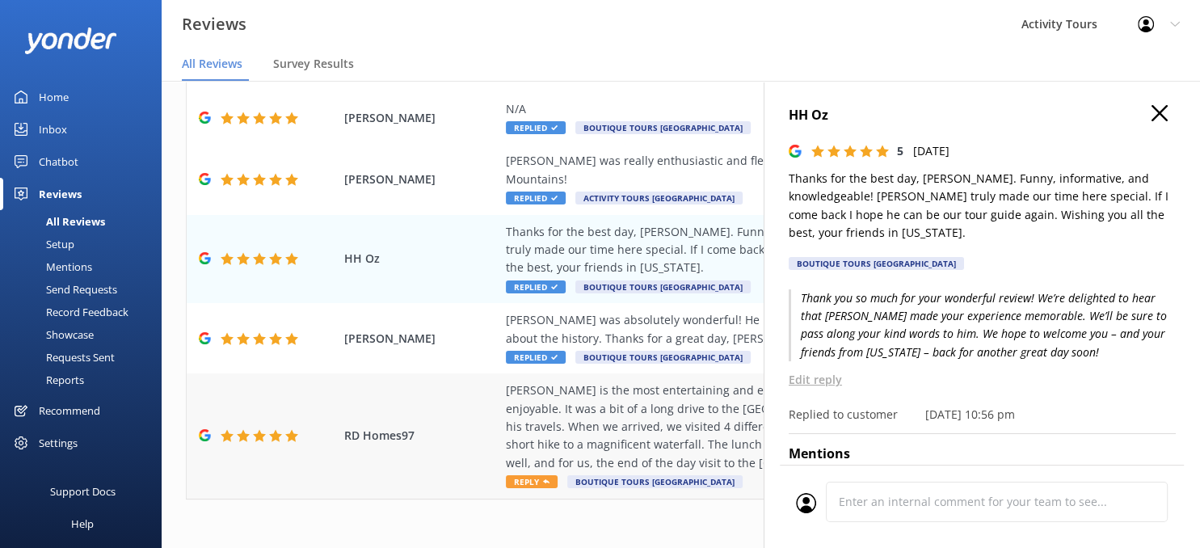
click at [571, 413] on div "[PERSON_NAME] is the most entertaining and excellent storyteller/guide. He made…" at bounding box center [786, 427] width 560 height 91
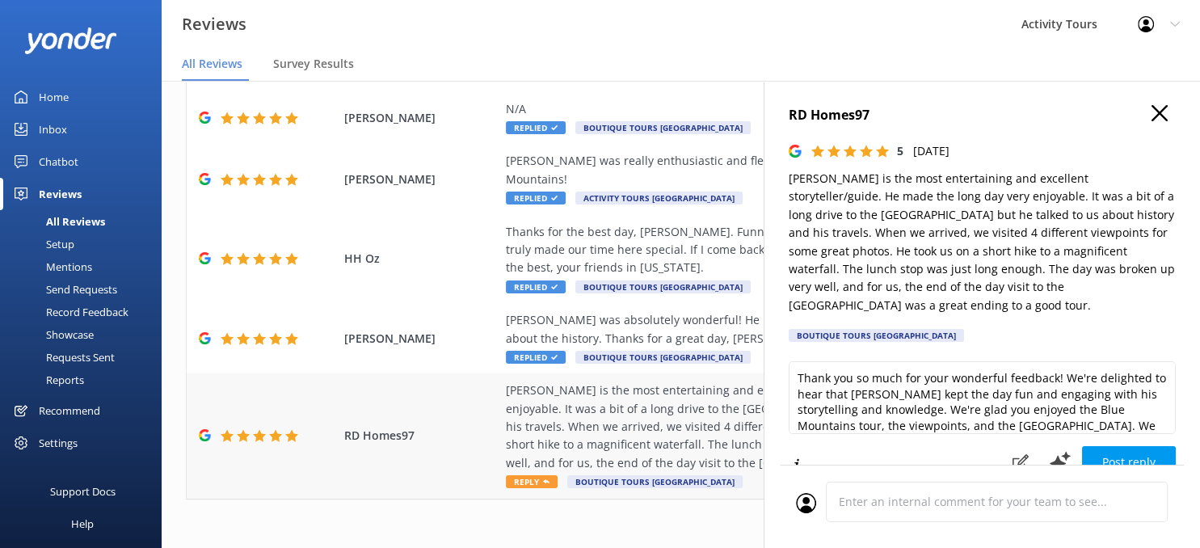
type textarea "Thank you so much for your wonderful feedback! We're delighted to hear that [PE…"
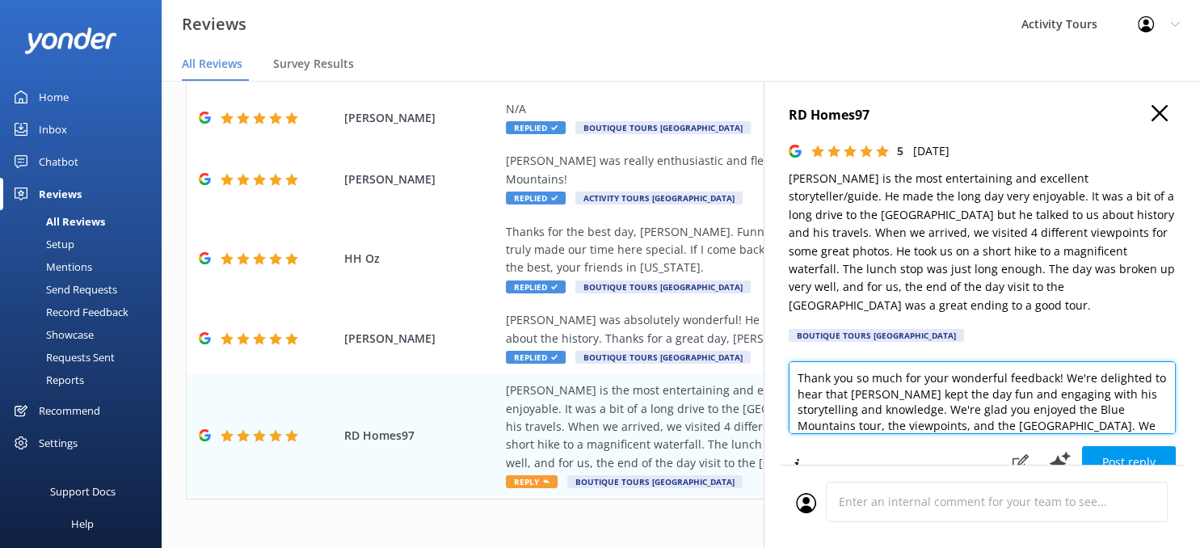
click at [975, 372] on textarea "Thank you so much for your wonderful feedback! We're delighted to hear that [PE…" at bounding box center [982, 397] width 387 height 73
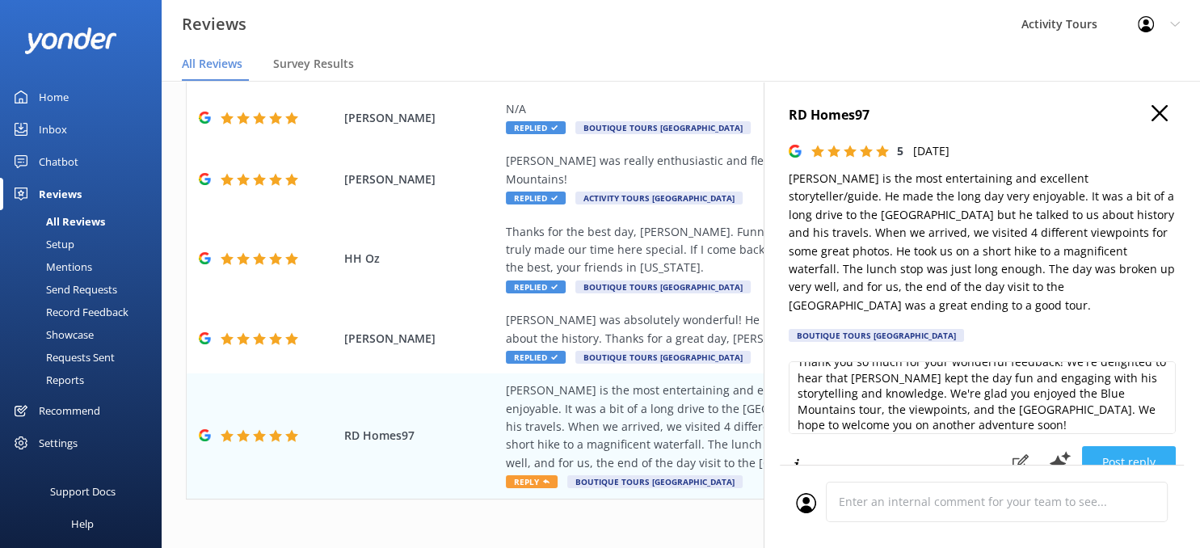
click at [1124, 446] on button "Post reply" at bounding box center [1129, 462] width 94 height 32
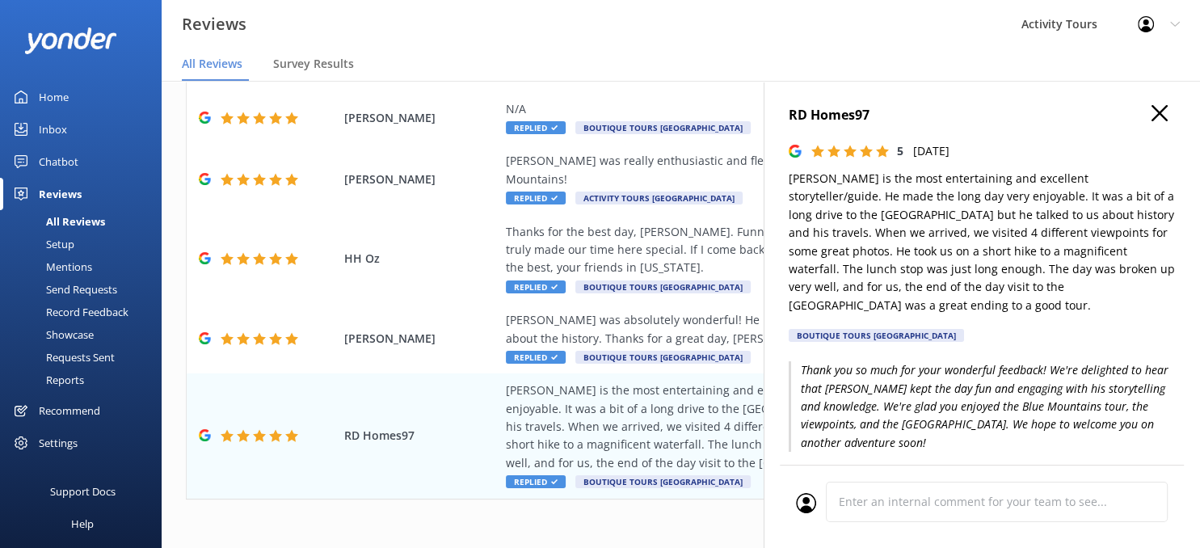
click at [1158, 115] on use "button" at bounding box center [1160, 113] width 16 height 16
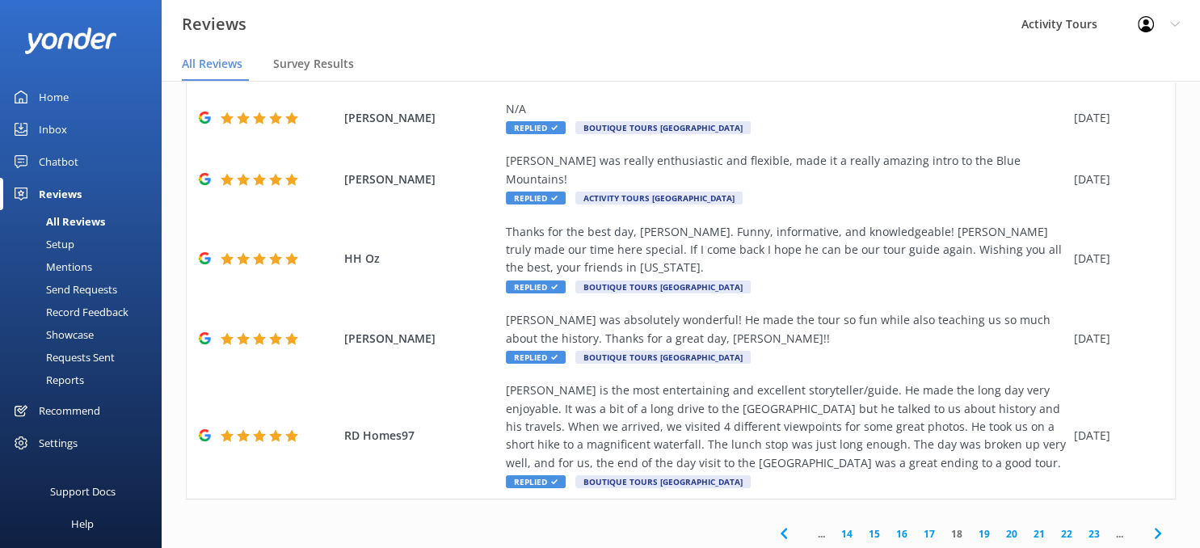
click at [1157, 524] on icon at bounding box center [1158, 533] width 19 height 19
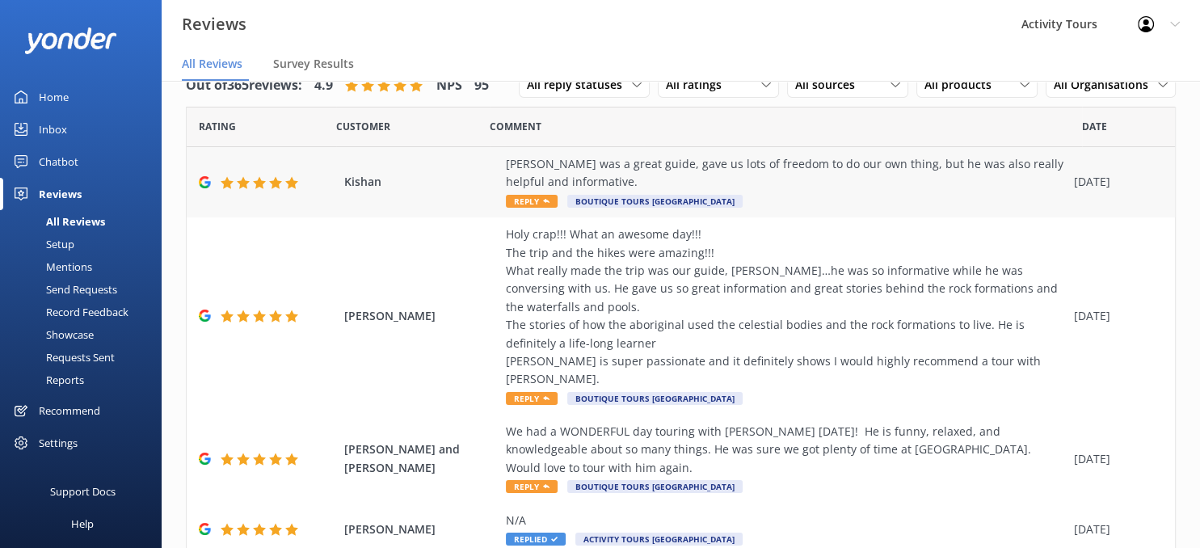
click at [629, 166] on div "[PERSON_NAME] was a great guide, gave us lots of freedom to do our own thing, b…" at bounding box center [786, 173] width 560 height 36
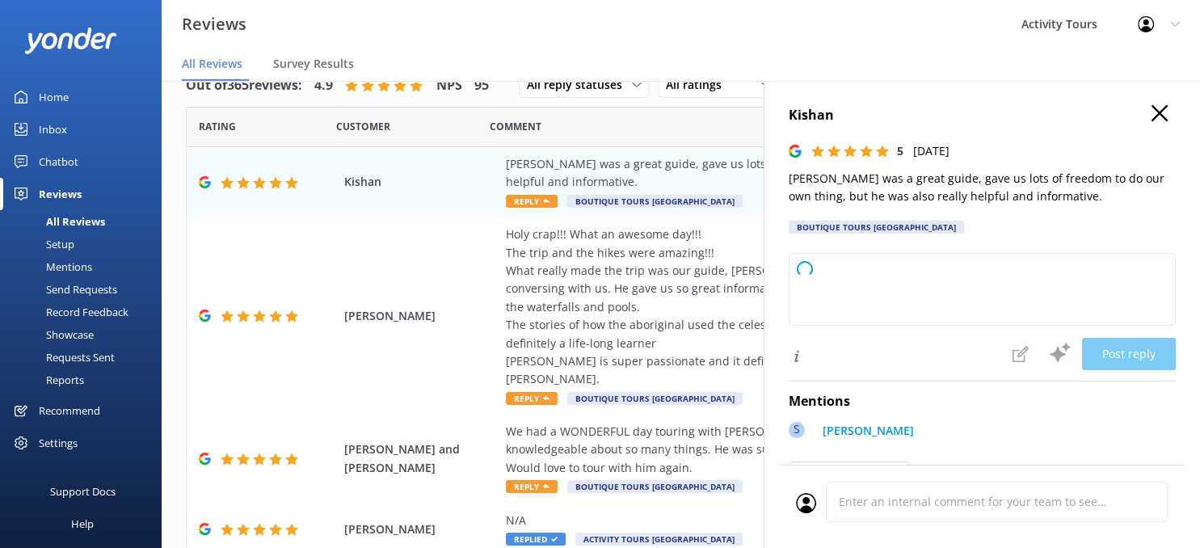
type textarea "Thank you so much for your wonderful feedback! We're glad to hear you enjoyed y…"
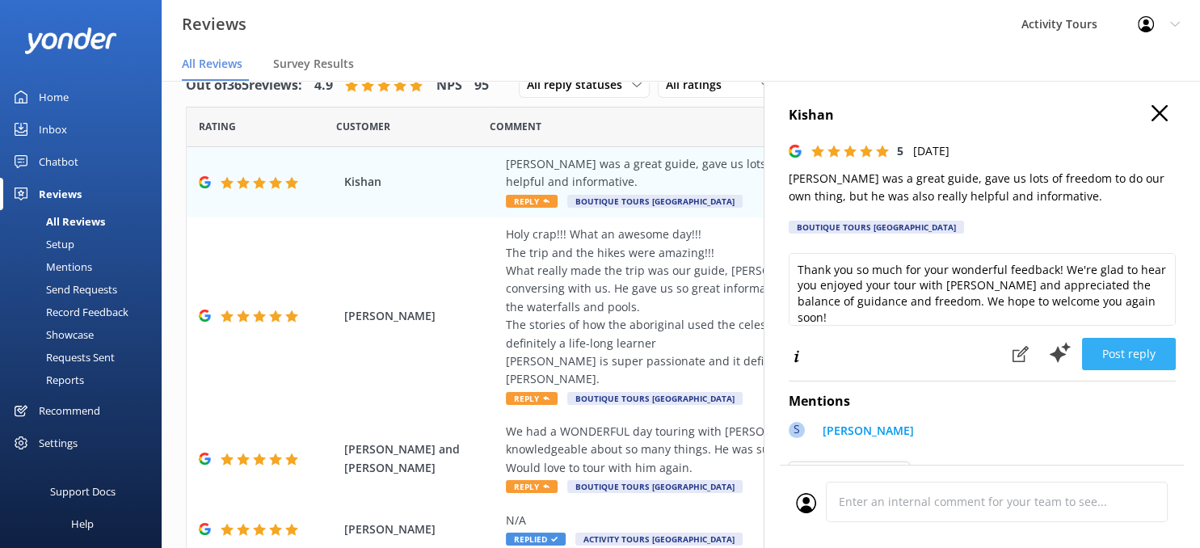
click at [1138, 356] on button "Post reply" at bounding box center [1129, 354] width 94 height 32
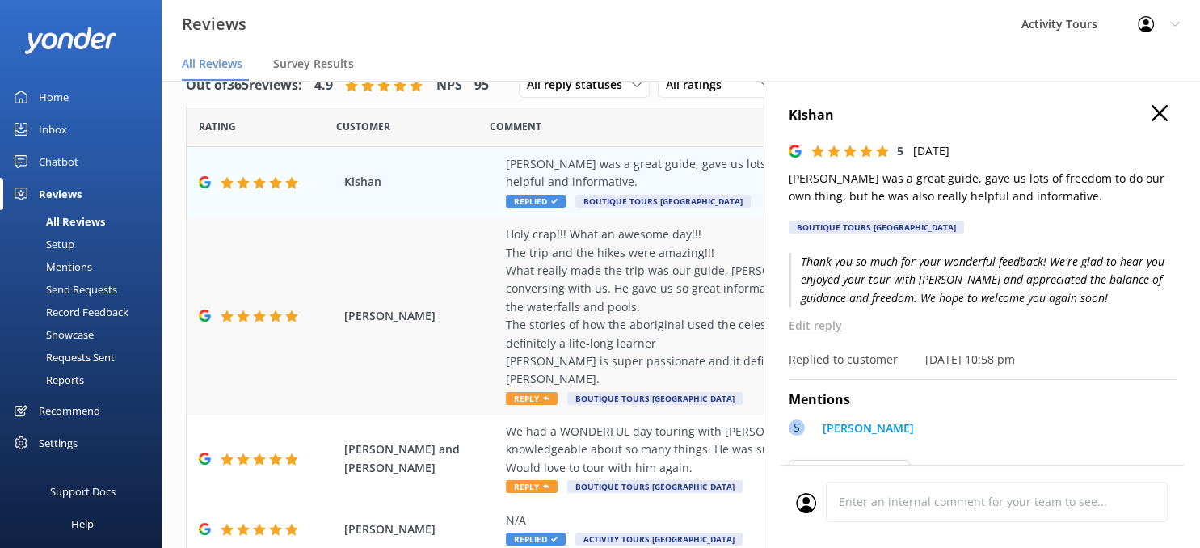
click at [596, 289] on div "Holy crap!!! What an awesome day!!! The trip and the hikes were amazing!!! What…" at bounding box center [786, 307] width 560 height 163
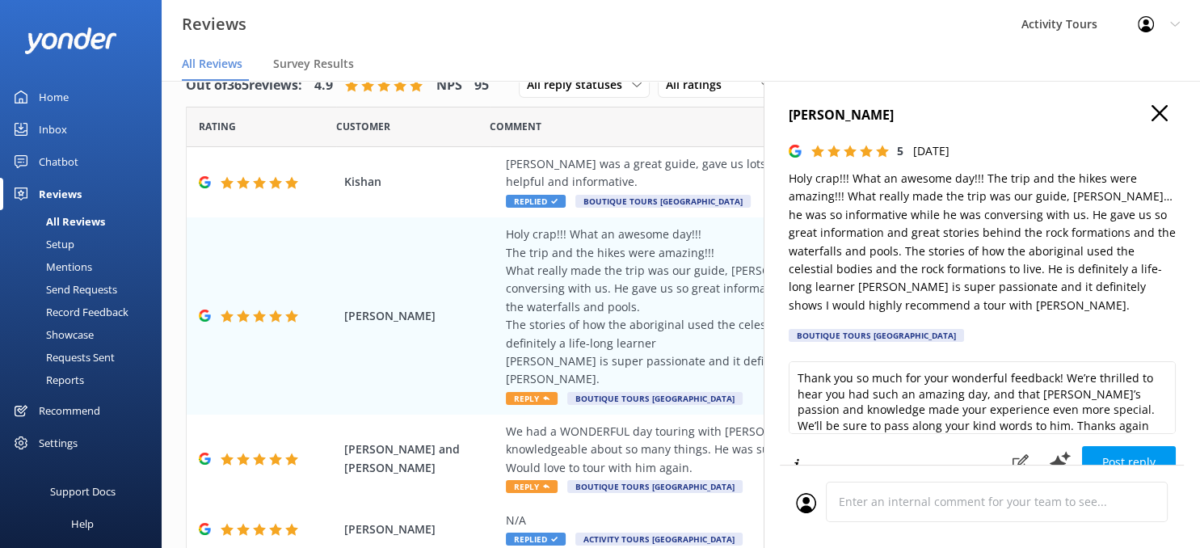
type textarea "Thank you so much for your wonderful feedback! We’re thrilled to hear you had s…"
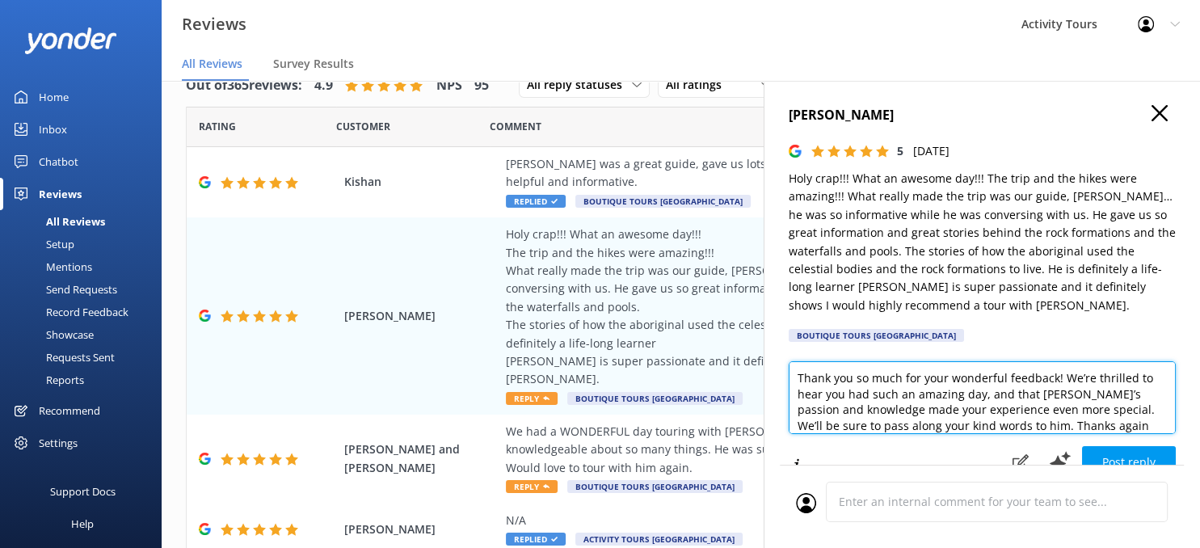
scroll to position [23, 0]
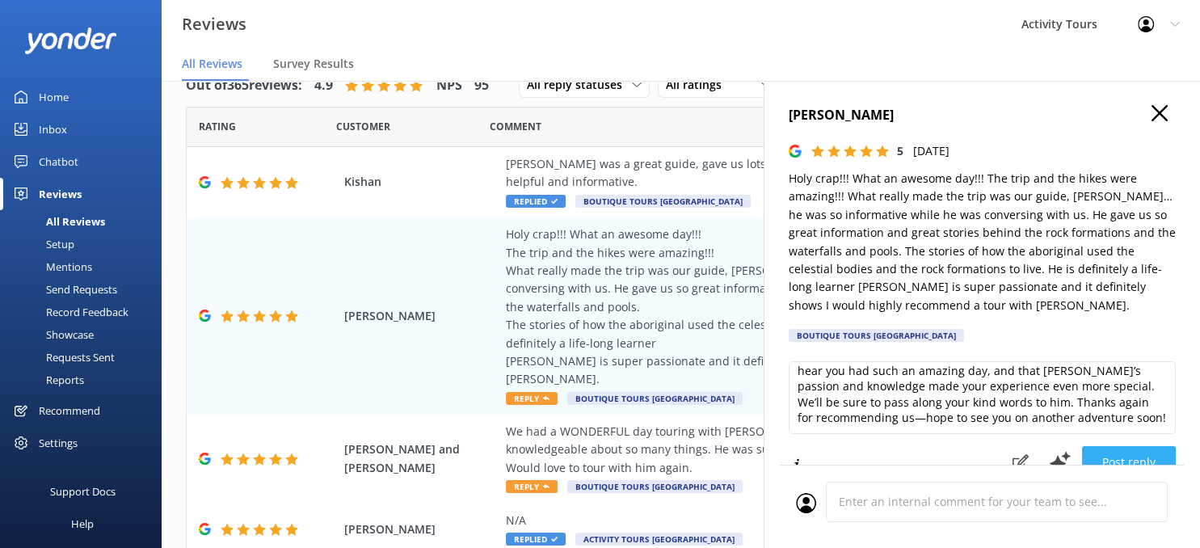
click at [1132, 455] on button "Post reply" at bounding box center [1129, 462] width 94 height 32
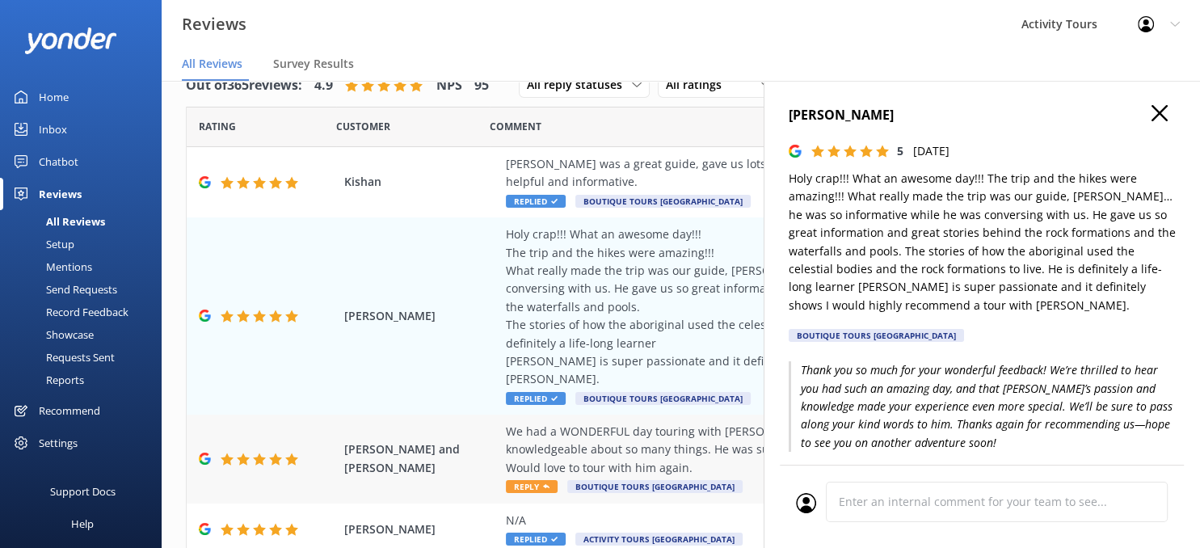
click at [592, 424] on div "We had a WONDERFUL day touring with [PERSON_NAME] [DATE]! He is funny, relaxed,…" at bounding box center [786, 450] width 560 height 54
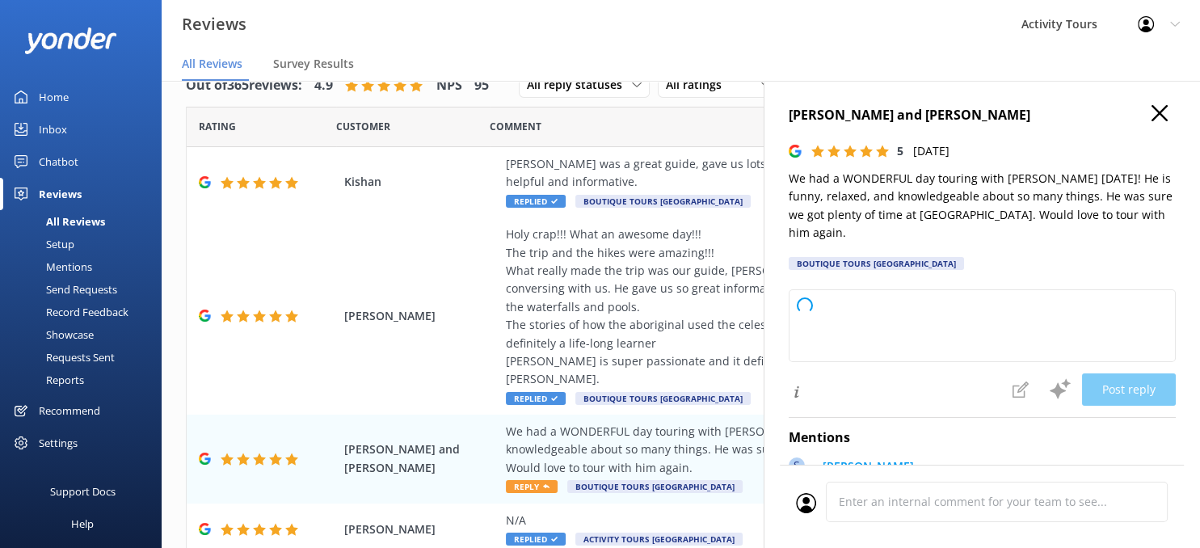
type textarea "Thank you so much for your wonderful review! We’re delighted to hear you enjoye…"
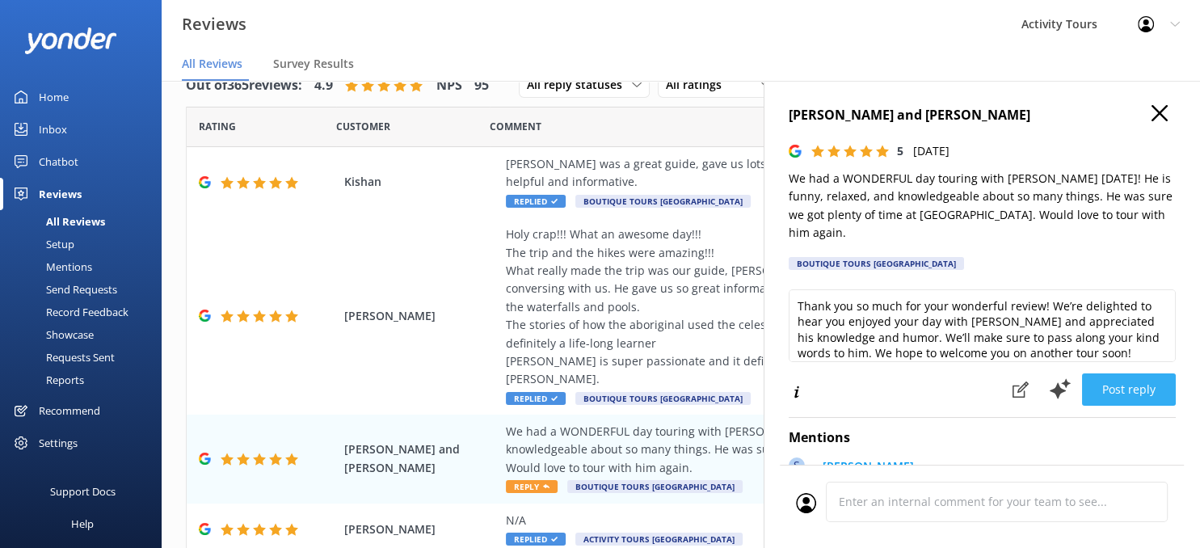
click at [1133, 384] on button "Post reply" at bounding box center [1129, 389] width 94 height 32
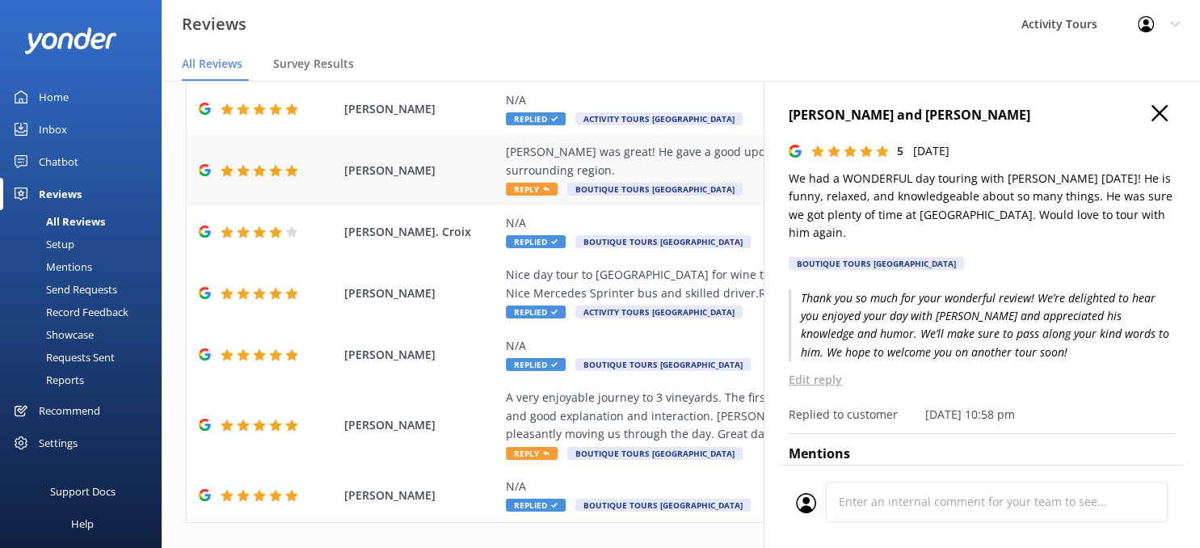
scroll to position [422, 0]
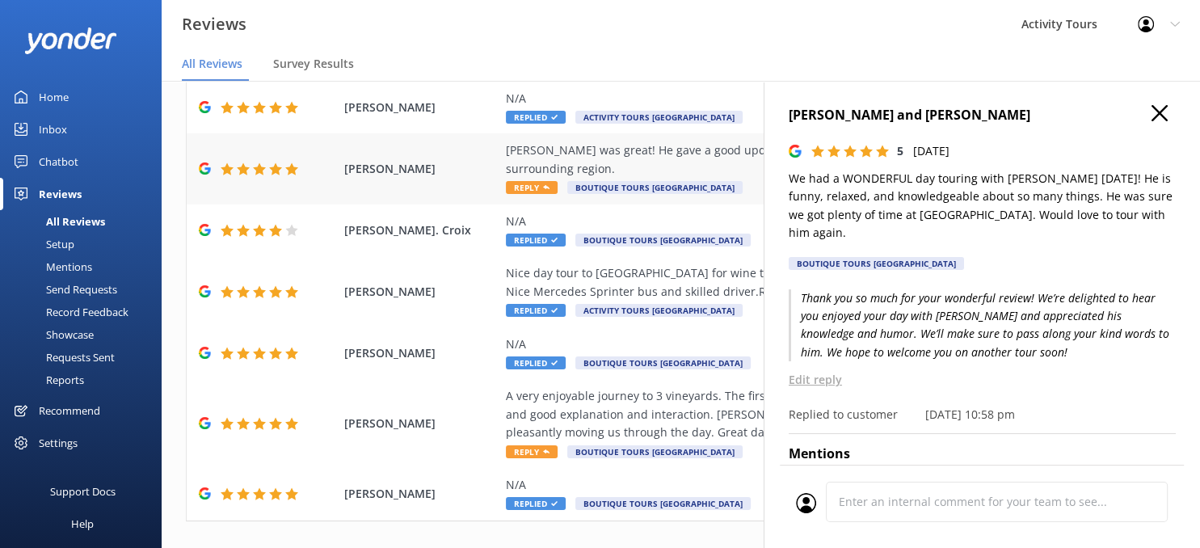
click at [662, 141] on div "[PERSON_NAME] was great! He gave a good update on the history of [GEOGRAPHIC_DA…" at bounding box center [786, 159] width 560 height 36
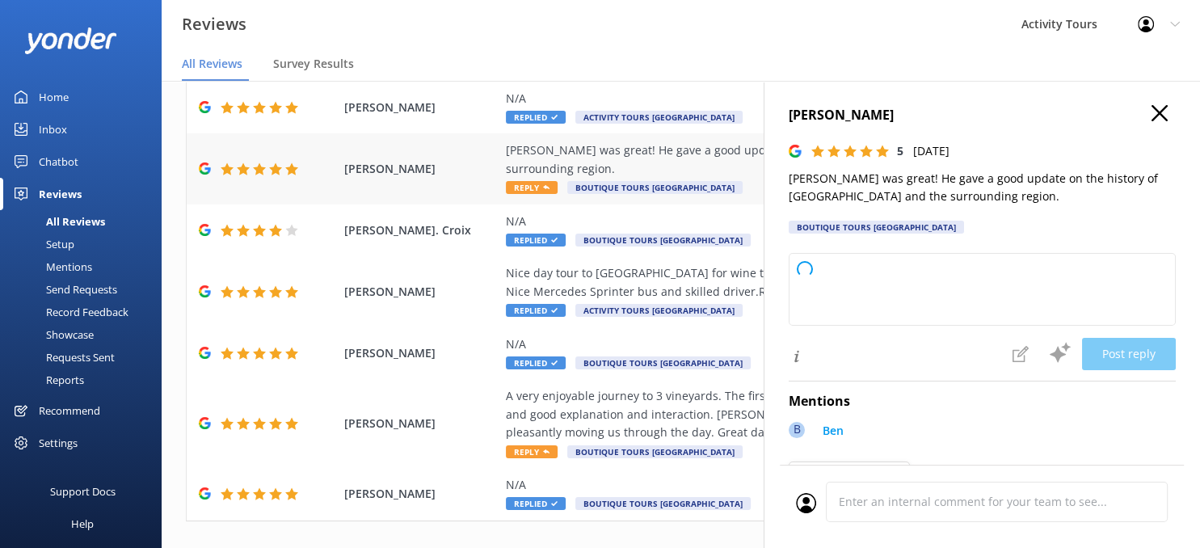
type textarea "Thank you so much for your kind feedback! We're delighted to hear you enjoyed […"
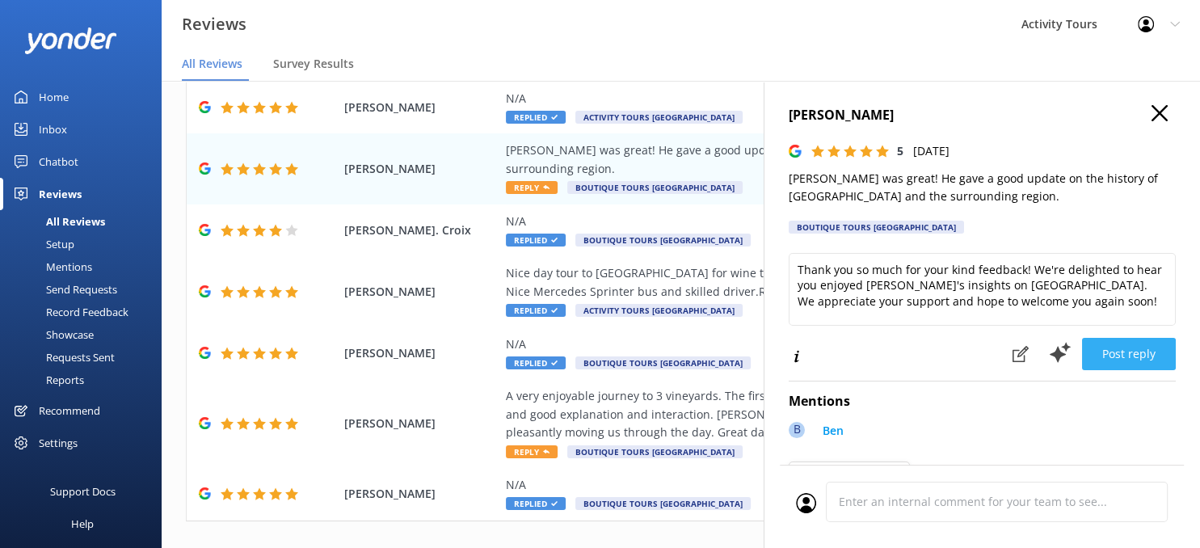
click at [1120, 344] on button "Post reply" at bounding box center [1129, 354] width 94 height 32
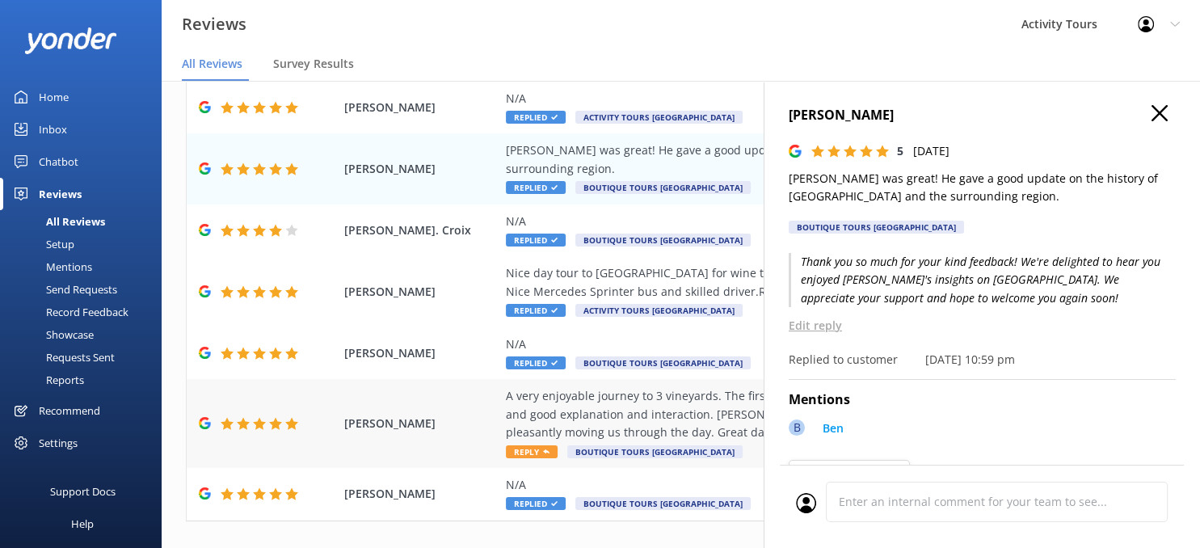
click at [554, 387] on div "A very enjoyable journey to 3 vineyards. The first 2 I enjoyed most; comfortabl…" at bounding box center [786, 414] width 560 height 54
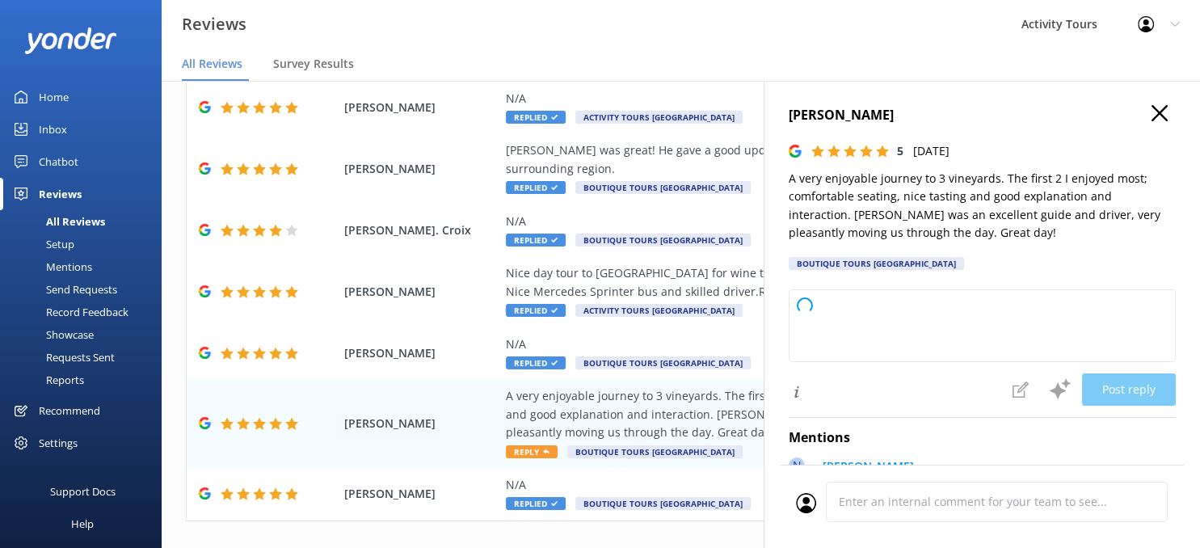
type textarea "Thank you so much for your wonderful review! We're thrilled to hear you enjoyed…"
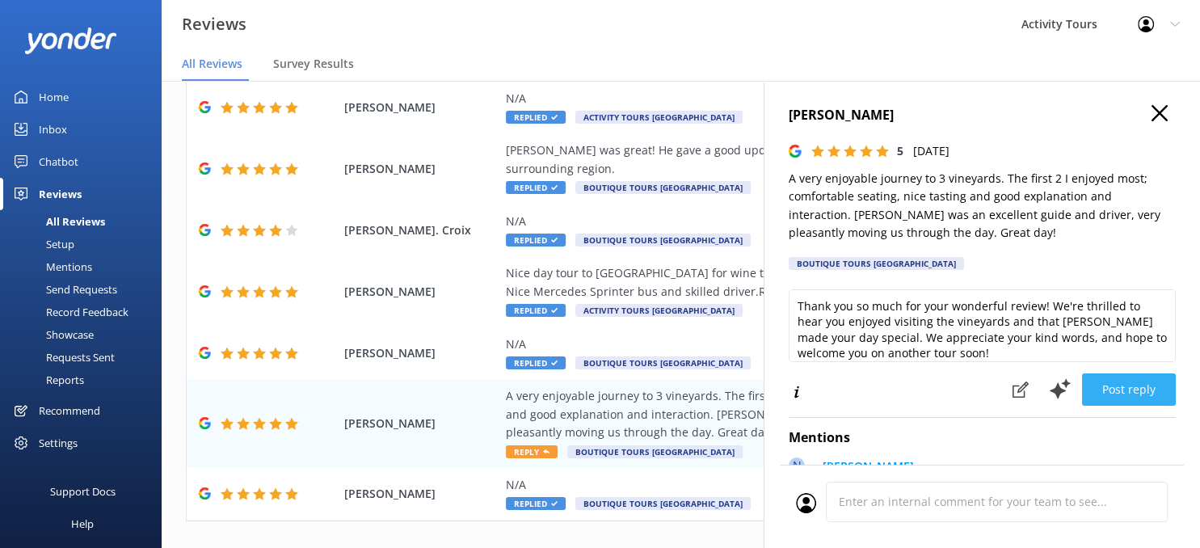
click at [1129, 383] on button "Post reply" at bounding box center [1129, 389] width 94 height 32
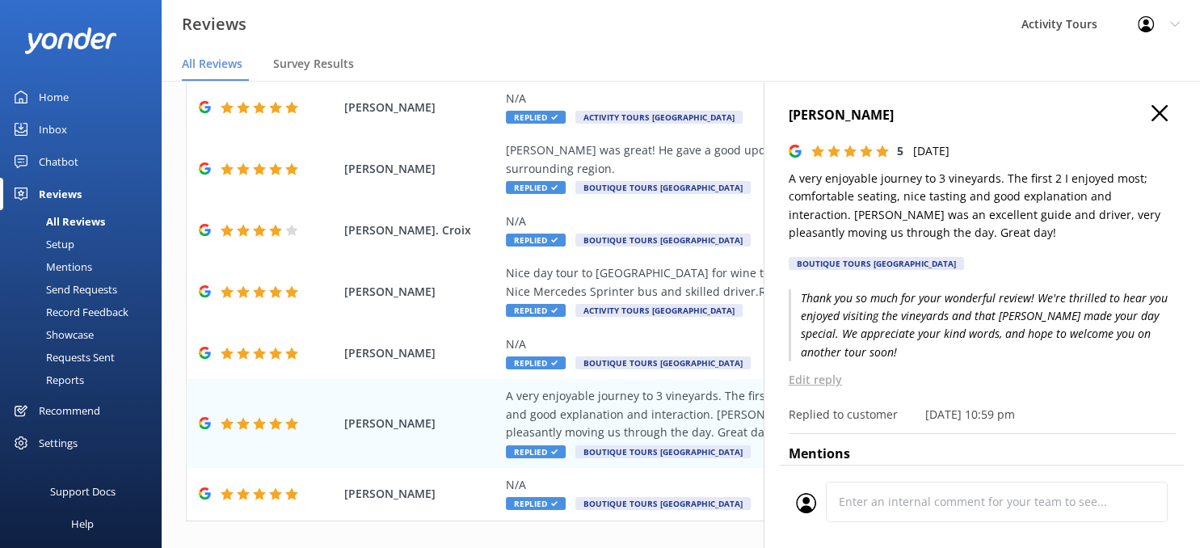
scroll to position [444, 0]
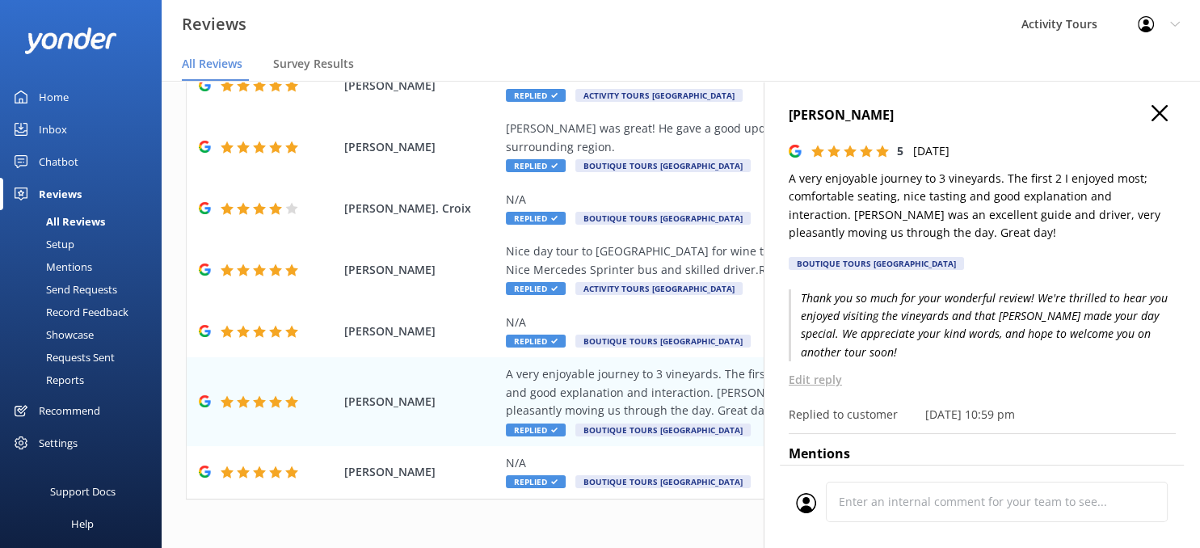
click at [1158, 112] on use "button" at bounding box center [1160, 113] width 16 height 16
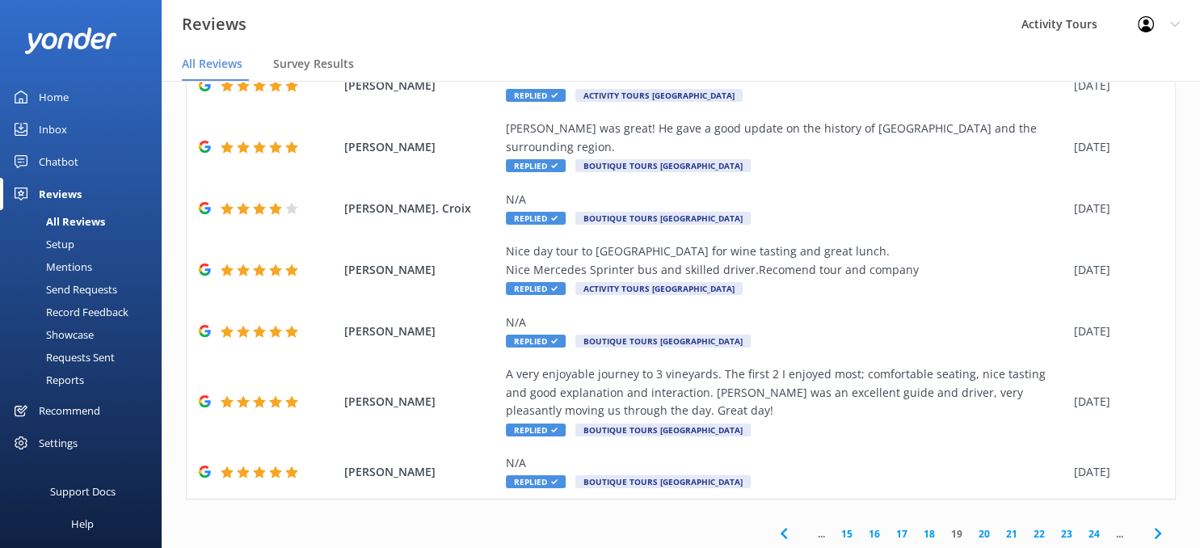
click at [1157, 528] on use at bounding box center [1157, 533] width 6 height 11
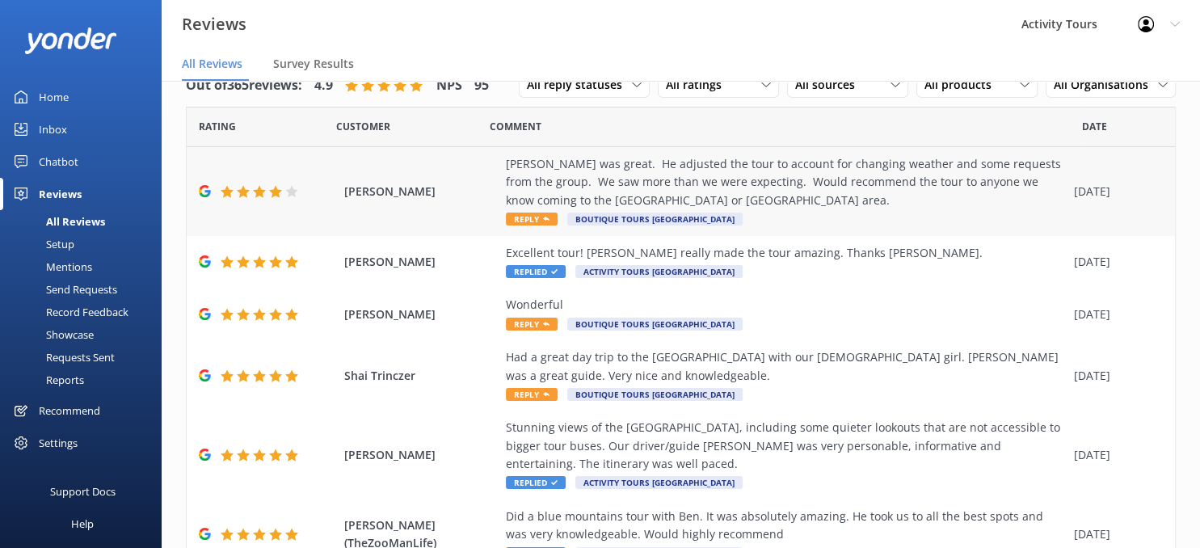
click at [748, 192] on div "[PERSON_NAME] was great. He adjusted the tour to account for changing weather a…" at bounding box center [786, 182] width 560 height 54
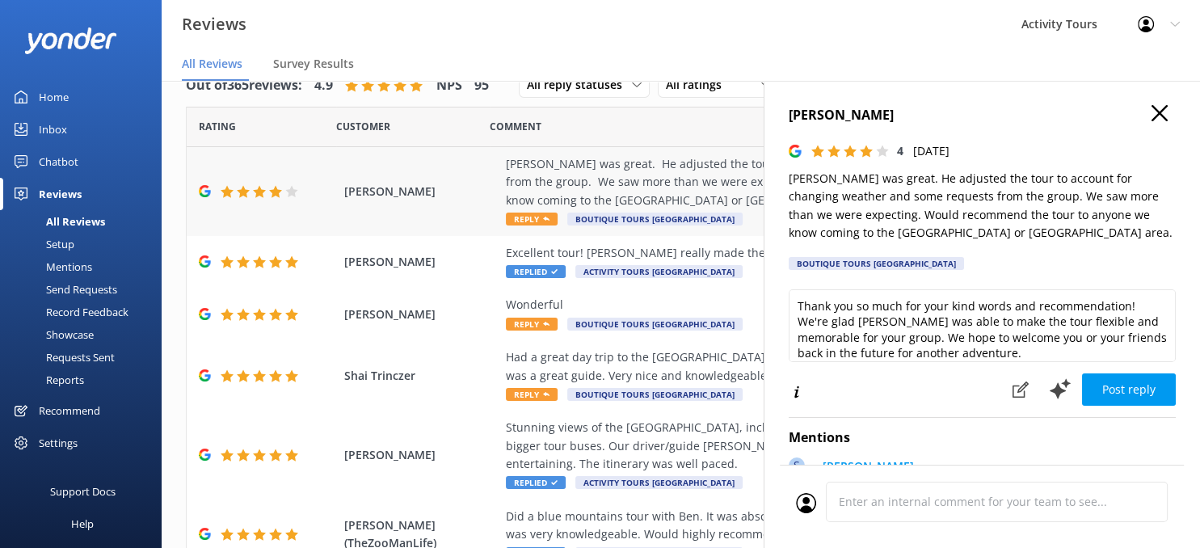
type textarea "Thank you so much for your kind words and recommendation! We're glad [PERSON_NA…"
click at [1124, 390] on button "Post reply" at bounding box center [1129, 389] width 94 height 32
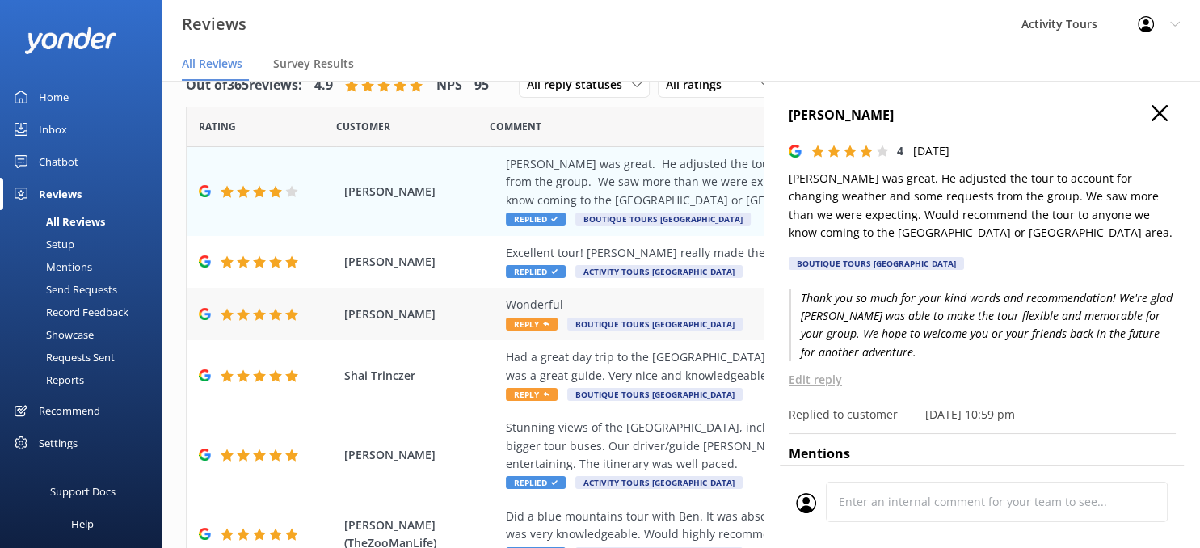
click at [561, 299] on div "Wonderful" at bounding box center [786, 305] width 560 height 18
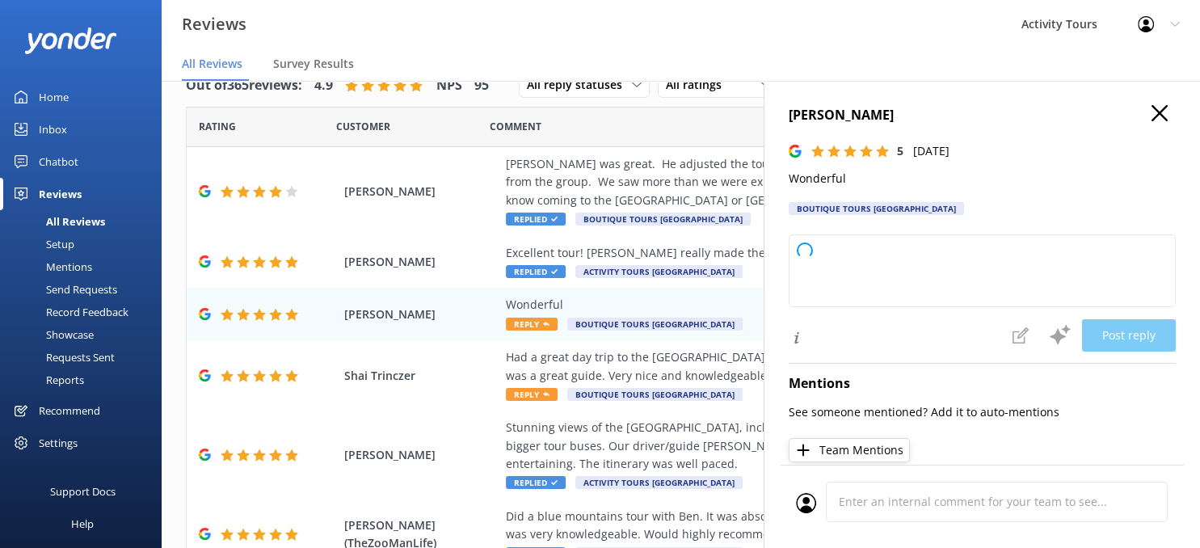
type textarea "Thank you so much for your wonderful feedback! We're delighted you had a great …"
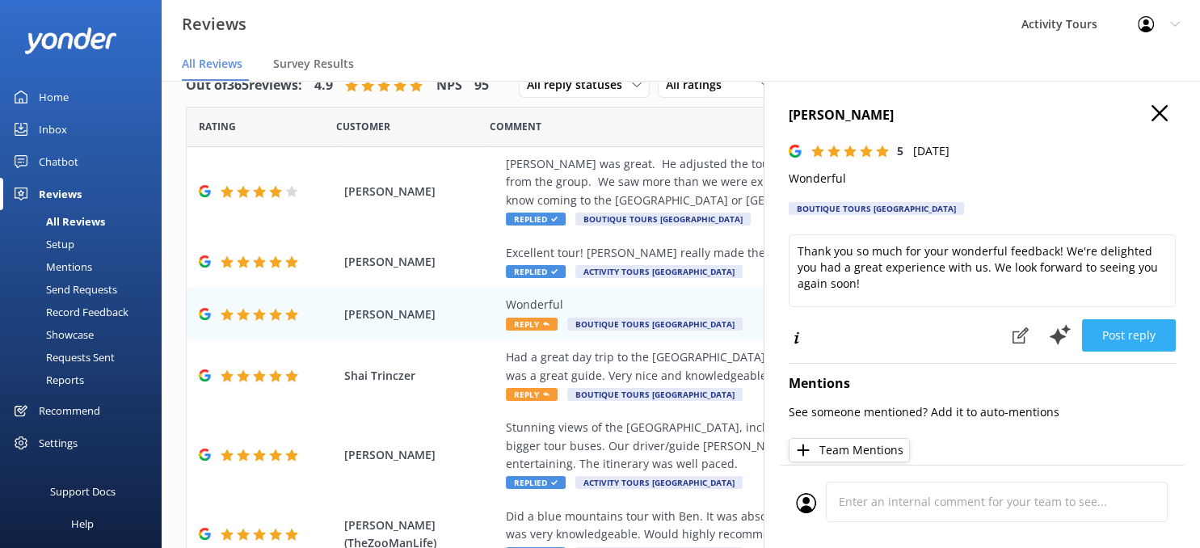
click at [1120, 324] on button "Post reply" at bounding box center [1129, 335] width 94 height 32
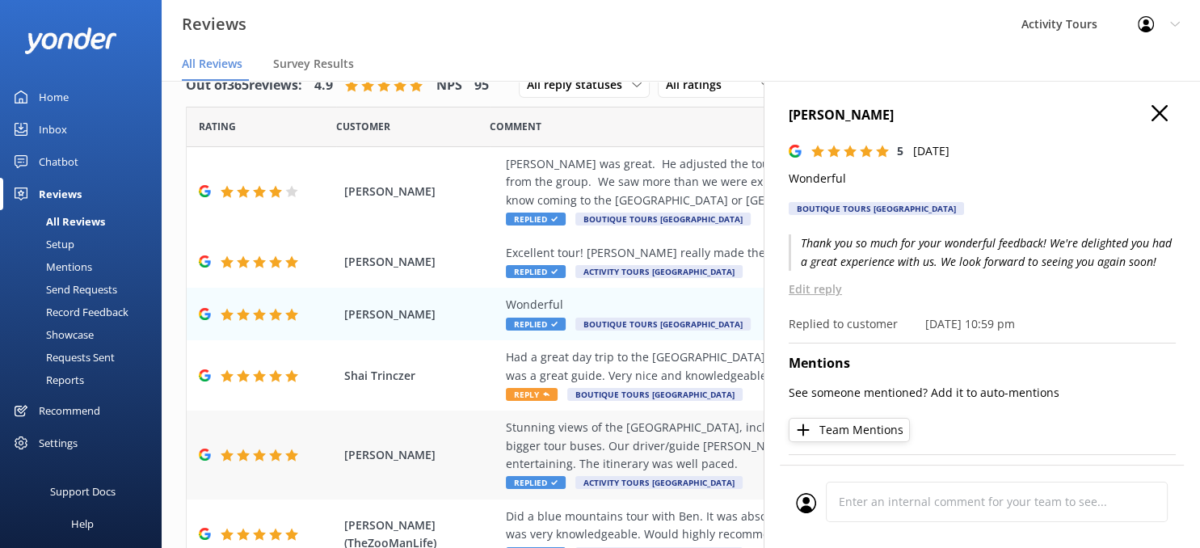
click at [576, 437] on div "Stunning views of the [GEOGRAPHIC_DATA], including some quieter lookouts that a…" at bounding box center [786, 446] width 560 height 54
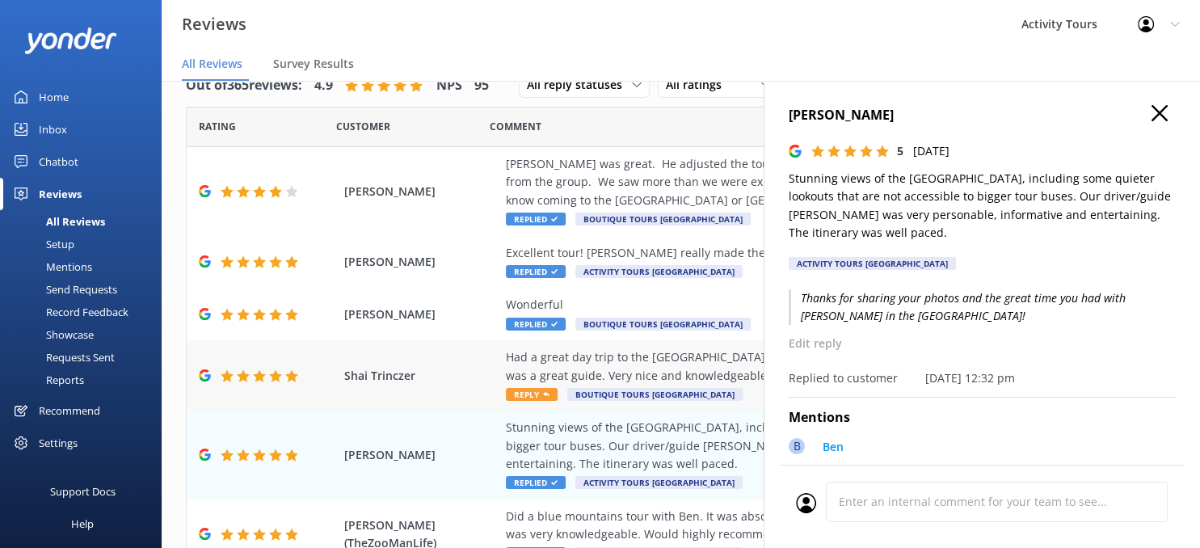
click at [596, 364] on div "Had a great day trip to the [GEOGRAPHIC_DATA] with our [DEMOGRAPHIC_DATA] girl.…" at bounding box center [786, 366] width 560 height 36
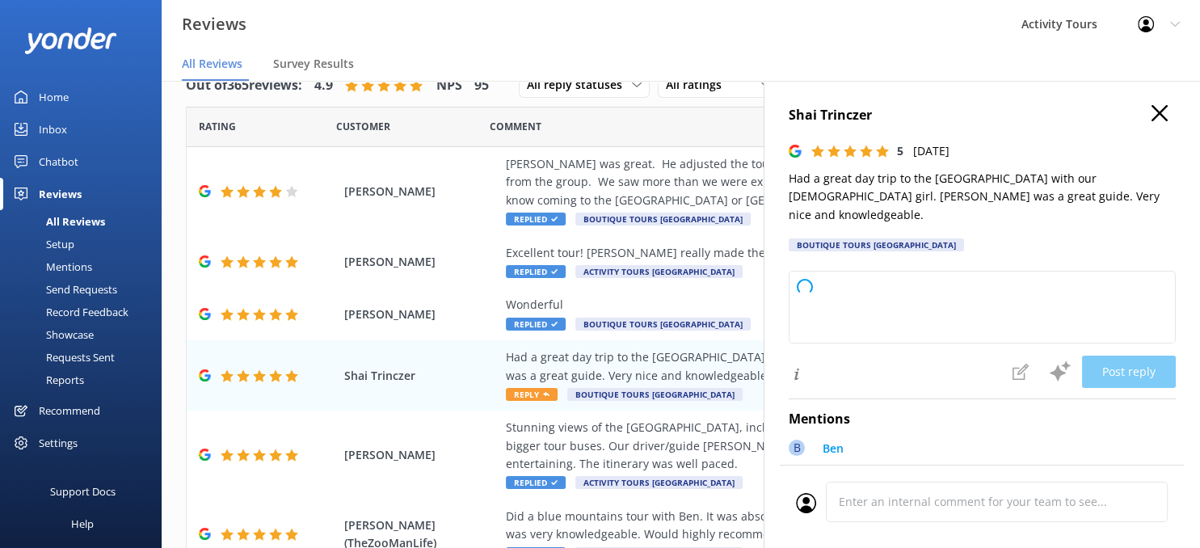
type textarea "Thank you so much for your wonderful feedback! We’re delighted to hear you had …"
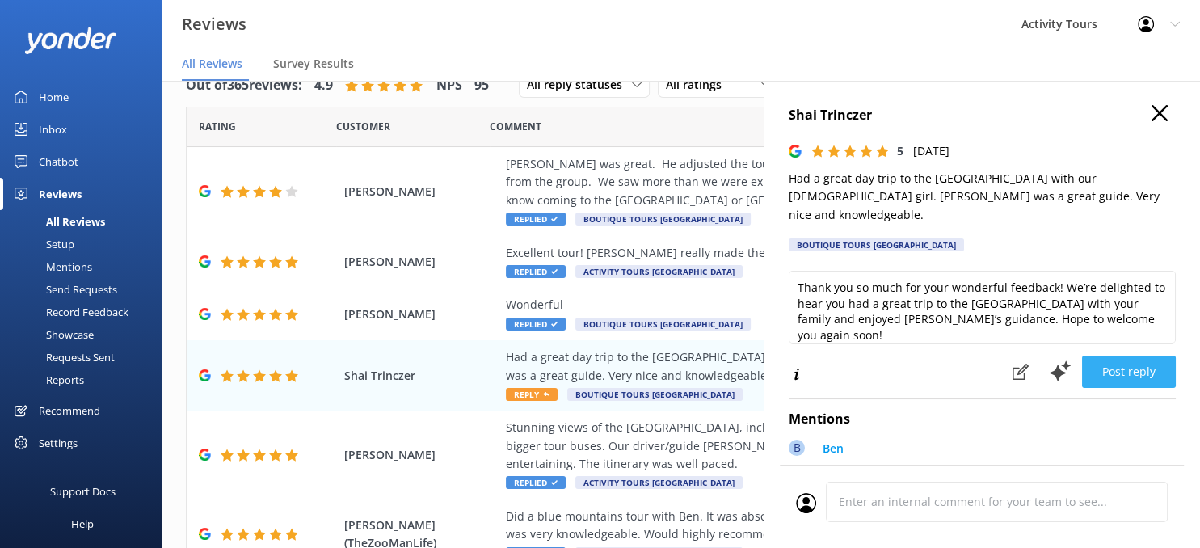
click at [1128, 356] on button "Post reply" at bounding box center [1129, 372] width 94 height 32
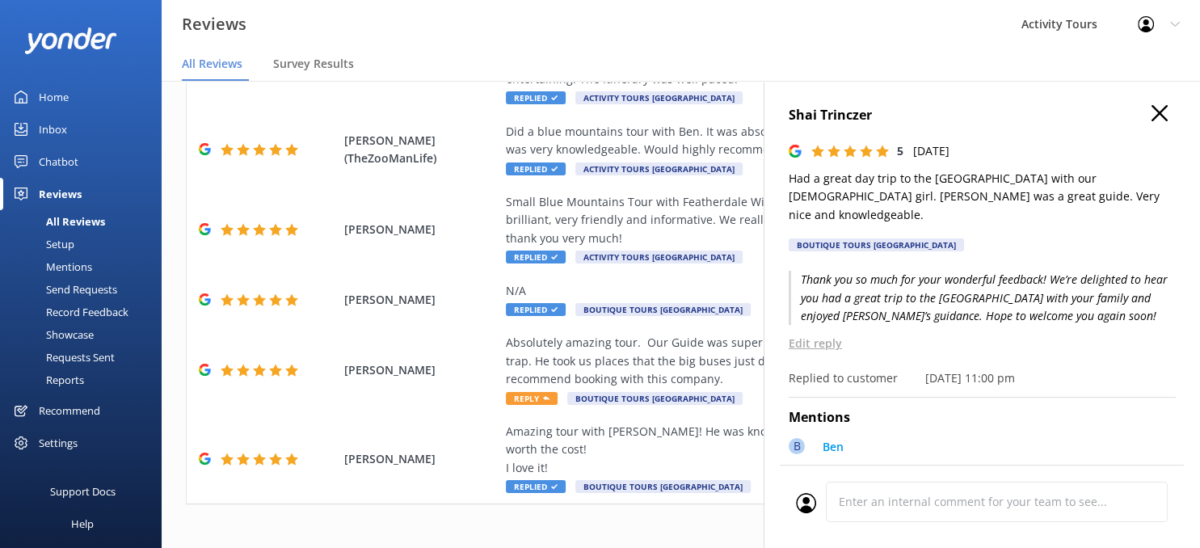
scroll to position [390, 0]
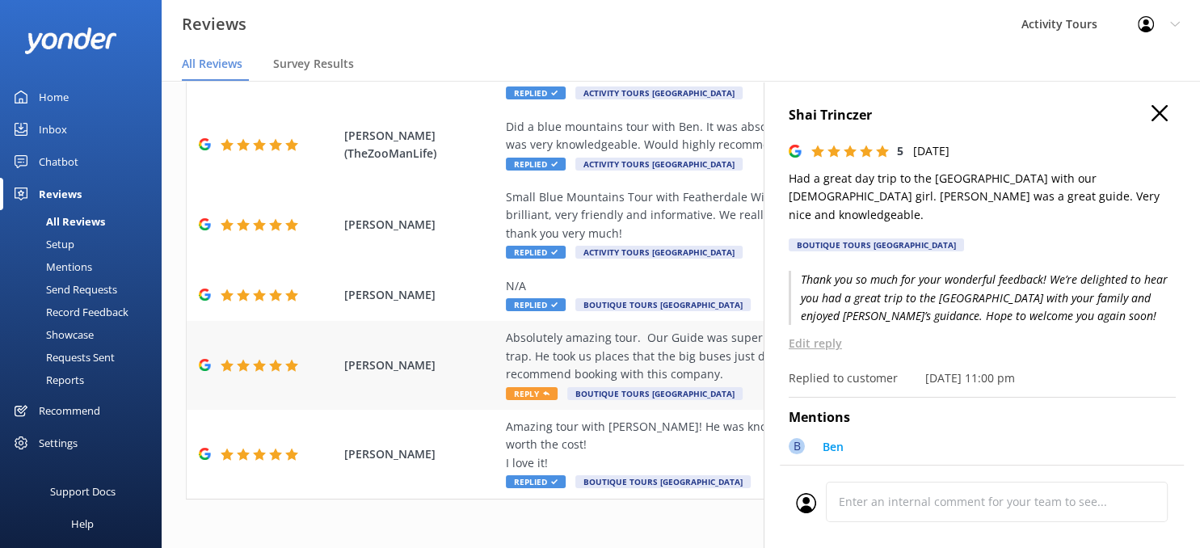
click at [569, 340] on div "Absolutely amazing tour. Our Guide was super knowledgeable and very respectful.…" at bounding box center [786, 356] width 560 height 54
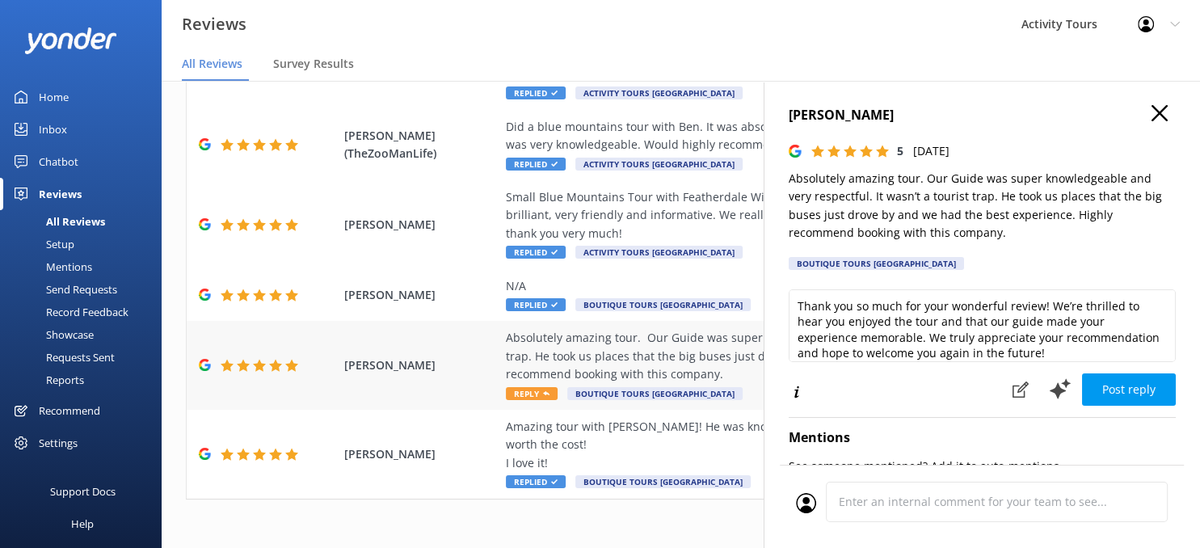
type textarea "Thank you so much for your wonderful review! We’re thrilled to hear you enjoyed…"
click at [1140, 386] on button "Post reply" at bounding box center [1129, 389] width 94 height 32
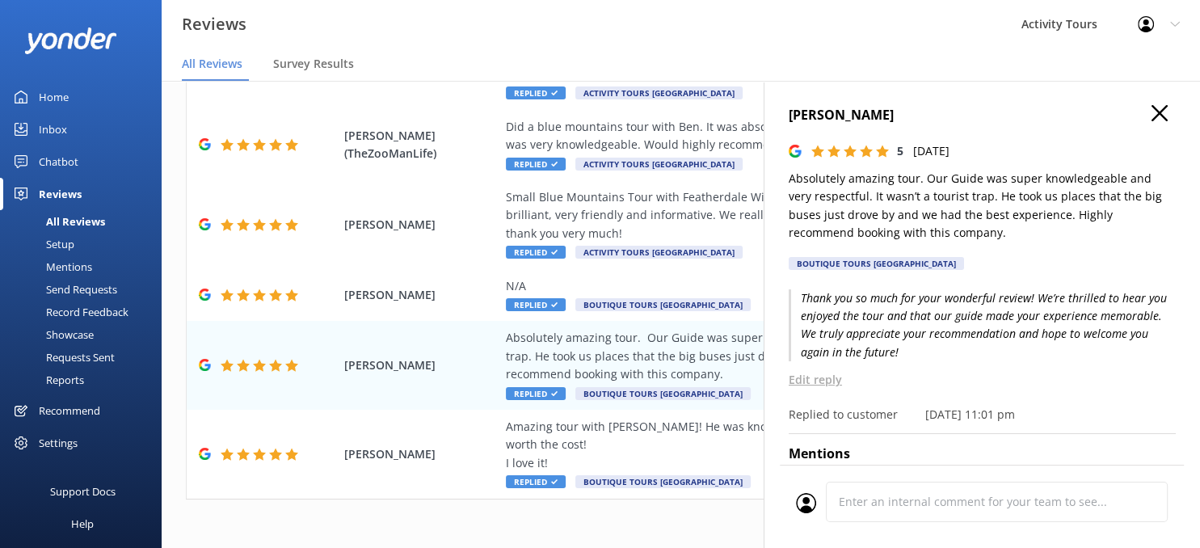
click at [1162, 112] on use "button" at bounding box center [1160, 113] width 16 height 16
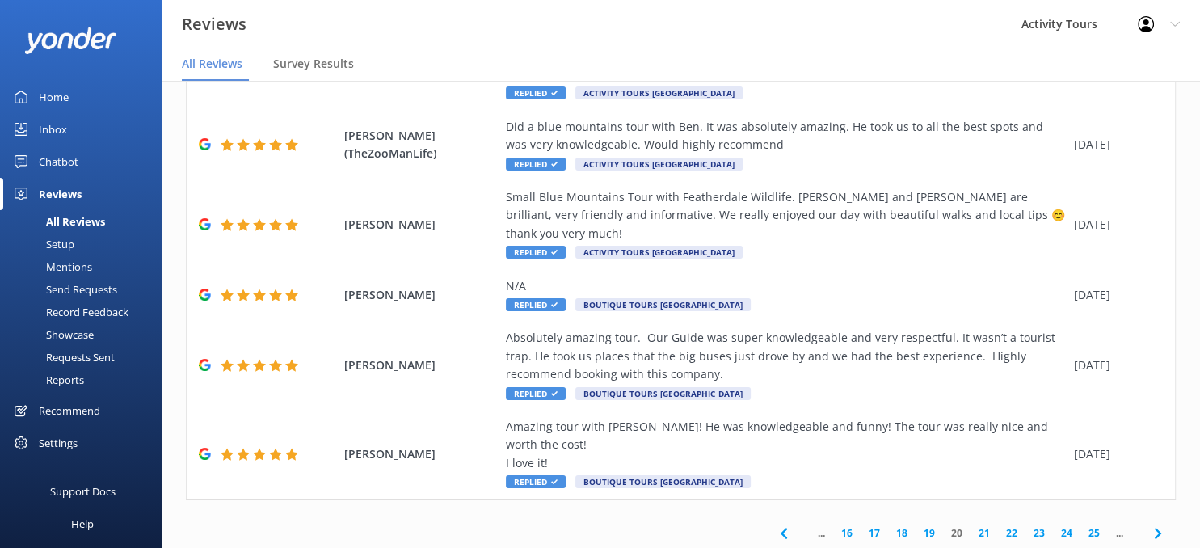
click at [1159, 524] on icon at bounding box center [1158, 533] width 19 height 19
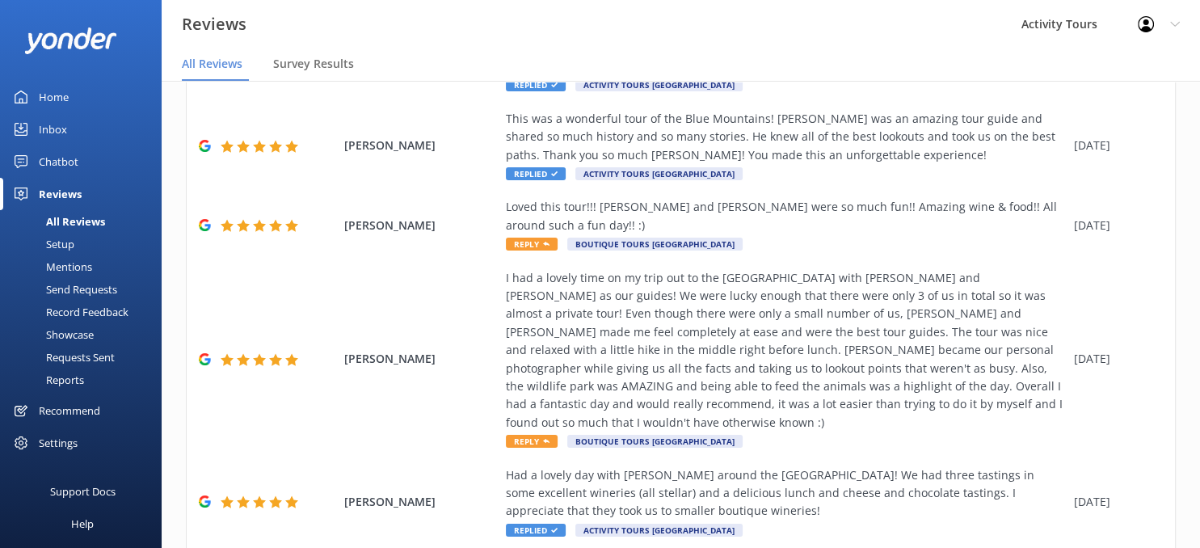
scroll to position [398, 0]
click at [806, 198] on div "Loved this tour!!! [PERSON_NAME] and [PERSON_NAME] were so much fun!! Amazing w…" at bounding box center [786, 216] width 560 height 36
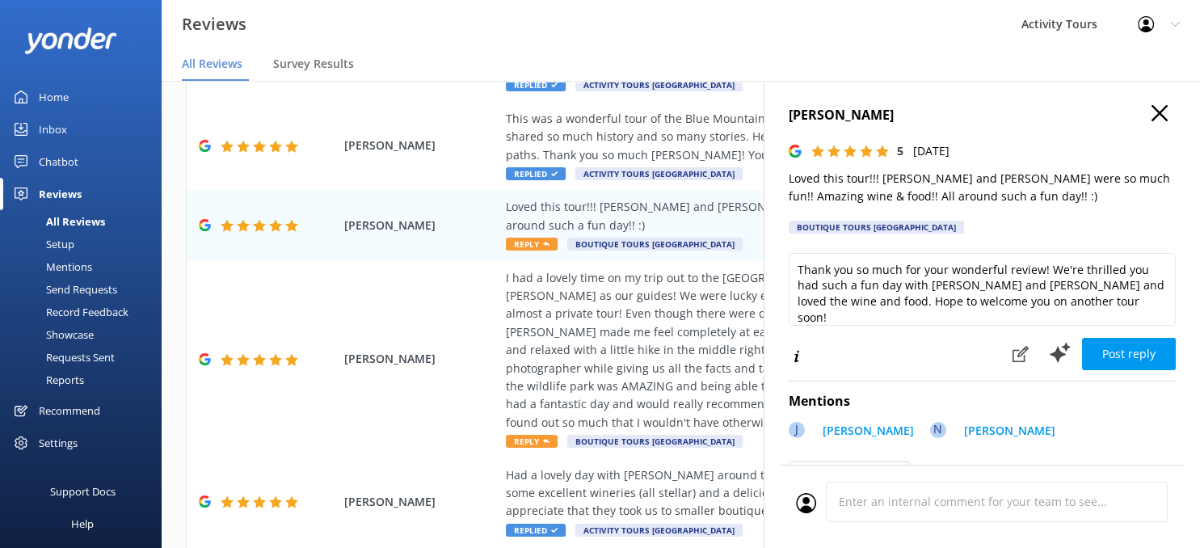
type textarea "Thank you so much for your wonderful review! We're thrilled you had such a fun …"
click at [1124, 345] on button "Post reply" at bounding box center [1129, 354] width 94 height 32
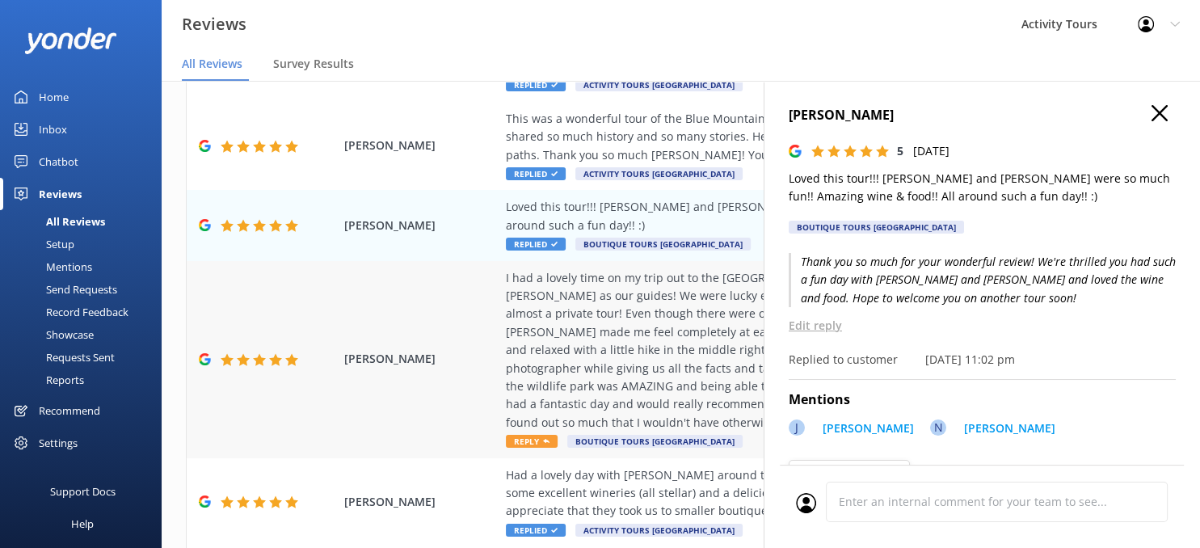
click at [590, 301] on div "I had a lovely time on my trip out to the [GEOGRAPHIC_DATA] with [PERSON_NAME] …" at bounding box center [786, 350] width 560 height 163
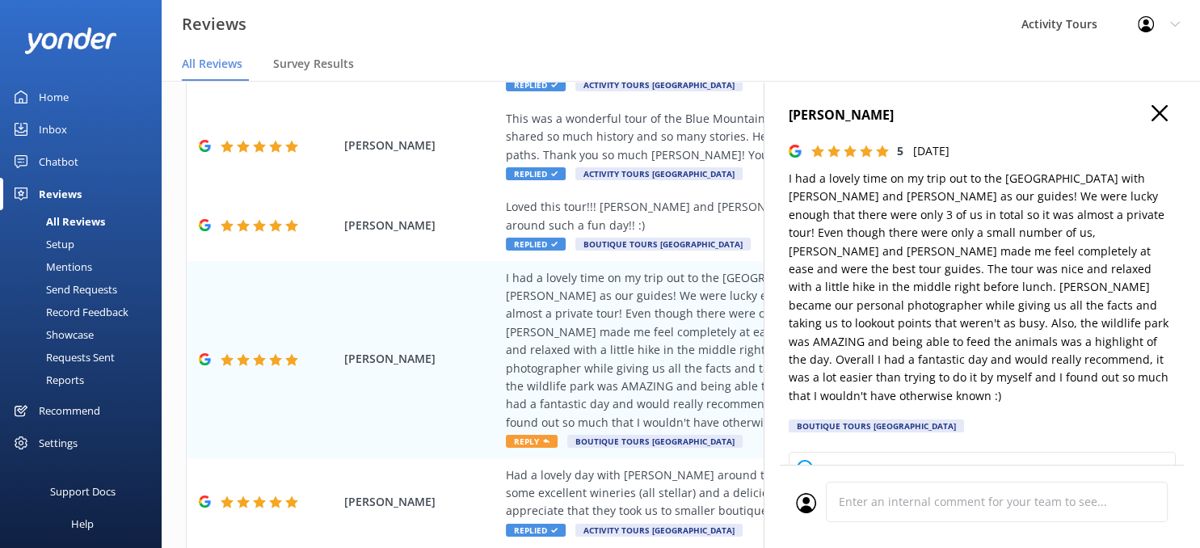
type textarea "Thank you so much for your wonderful review! We’re thrilled to hear you enjoyed…"
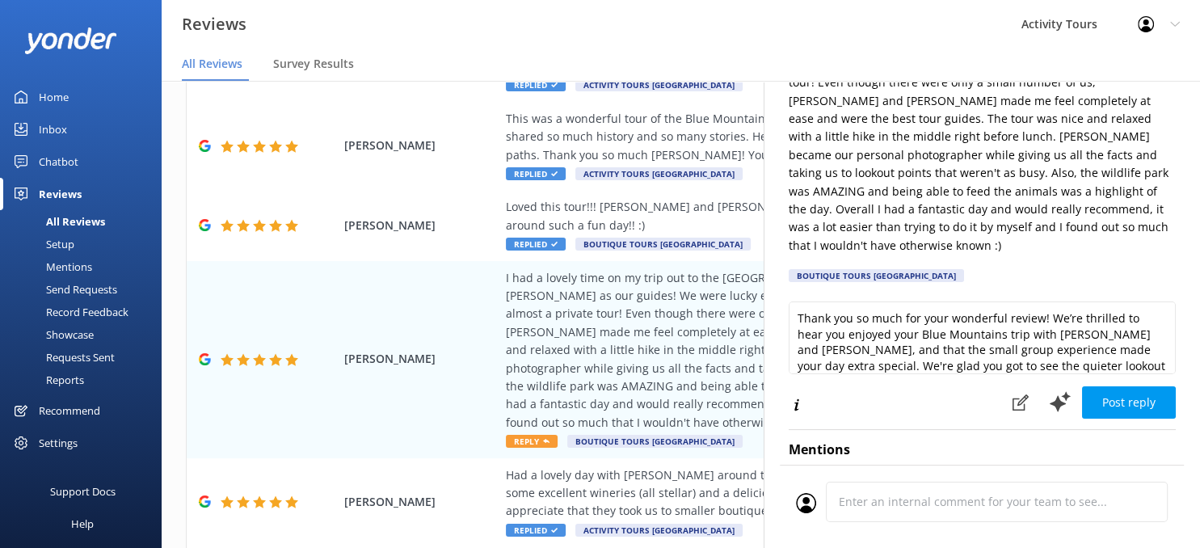
scroll to position [184, 0]
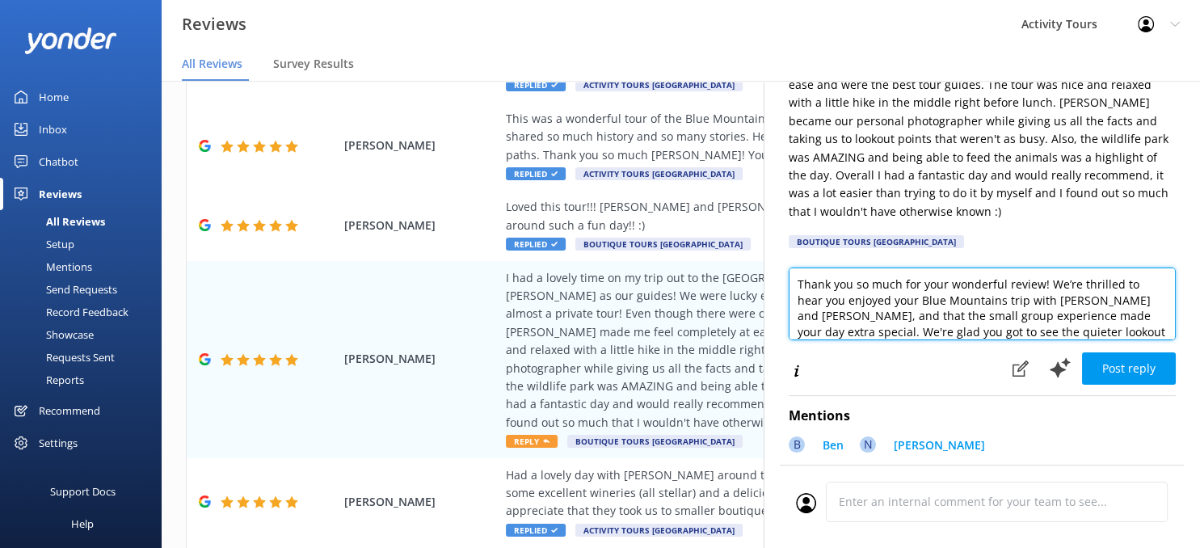
click at [1075, 268] on textarea "Thank you so much for your wonderful review! We’re thrilled to hear you enjoyed…" at bounding box center [982, 304] width 387 height 73
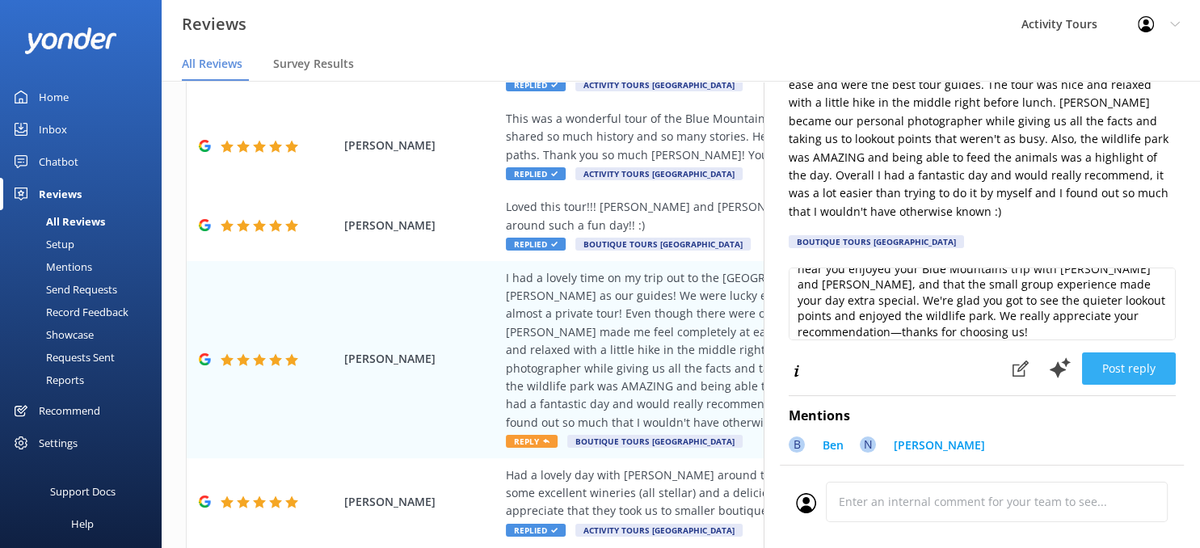
click at [1136, 352] on button "Post reply" at bounding box center [1129, 368] width 94 height 32
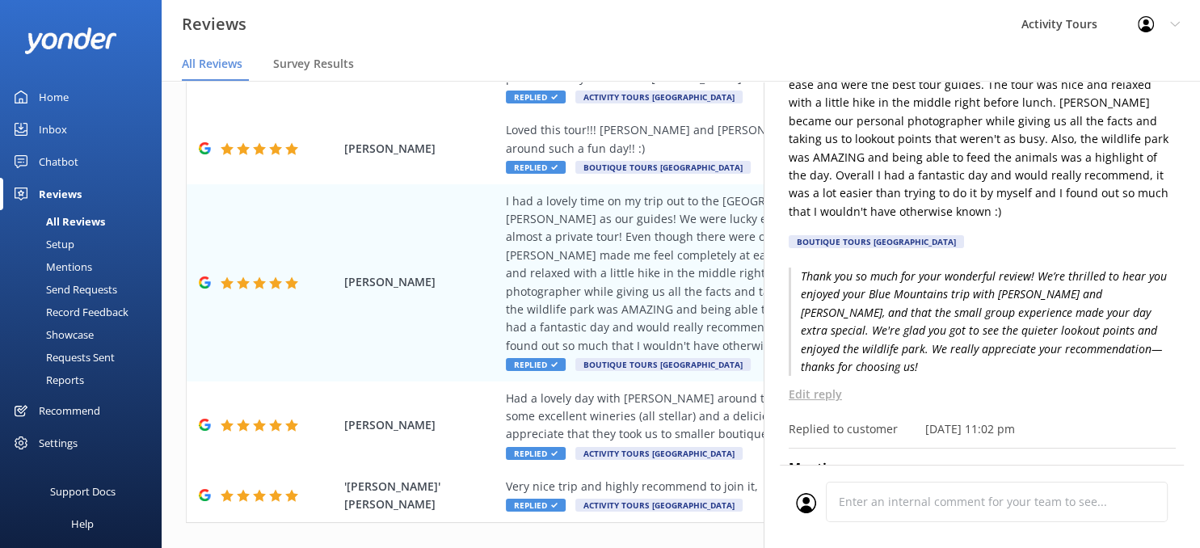
scroll to position [480, 0]
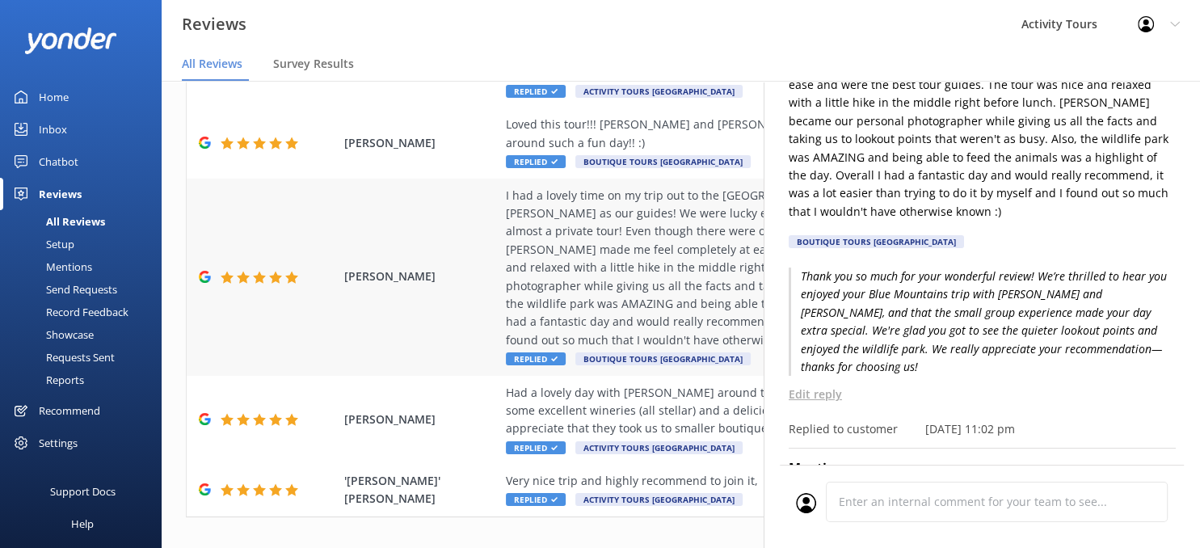
click at [686, 267] on div "I had a lovely time on my trip out to the [GEOGRAPHIC_DATA] with [PERSON_NAME] …" at bounding box center [786, 268] width 560 height 163
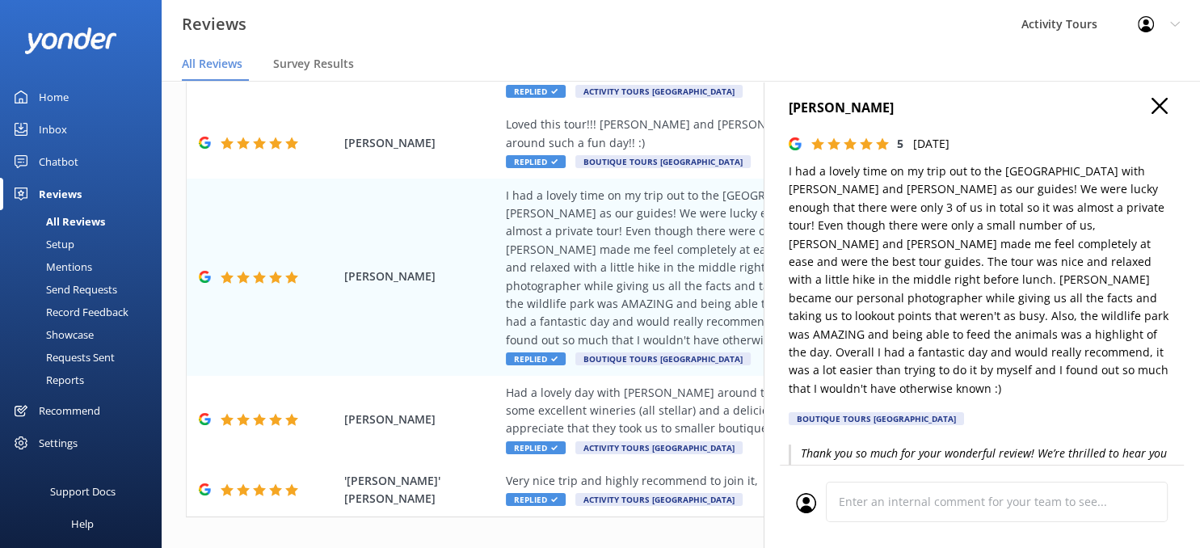
scroll to position [0, 0]
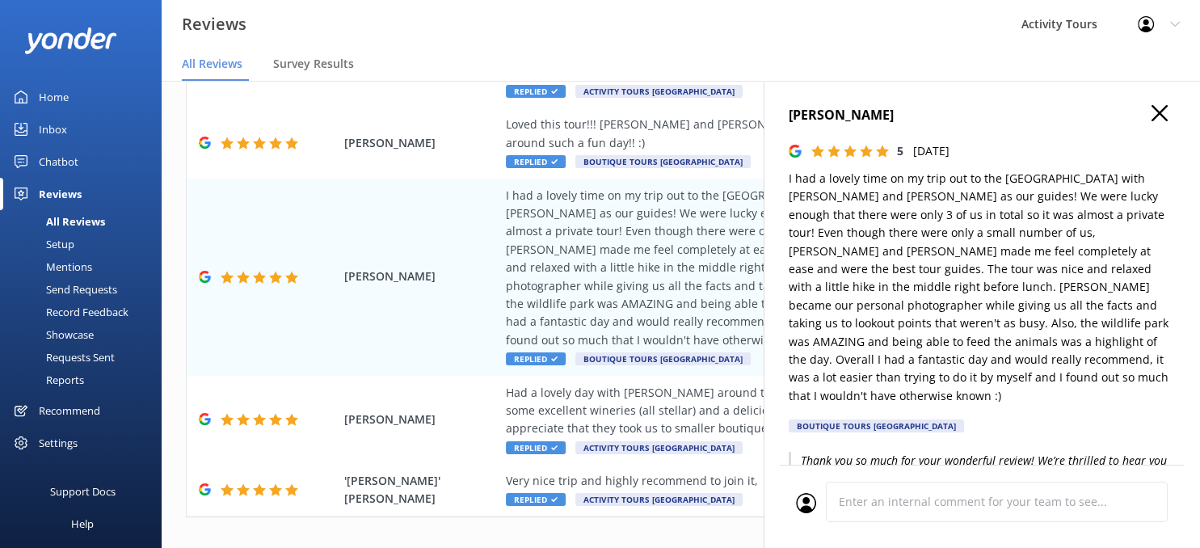
click at [1157, 112] on icon "button" at bounding box center [1160, 113] width 16 height 16
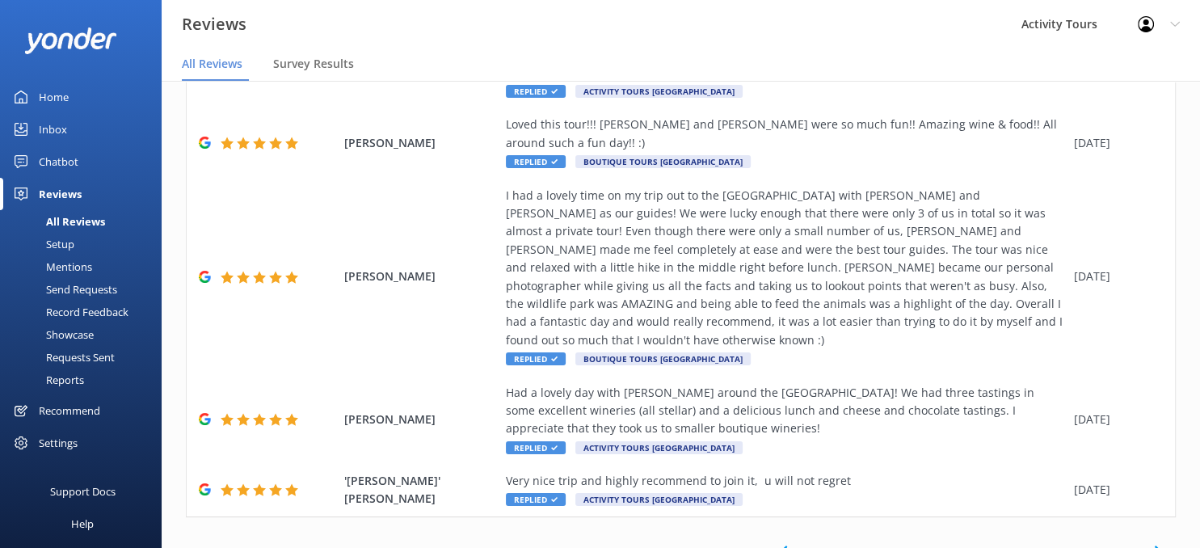
click at [1157, 542] on icon at bounding box center [1158, 551] width 19 height 19
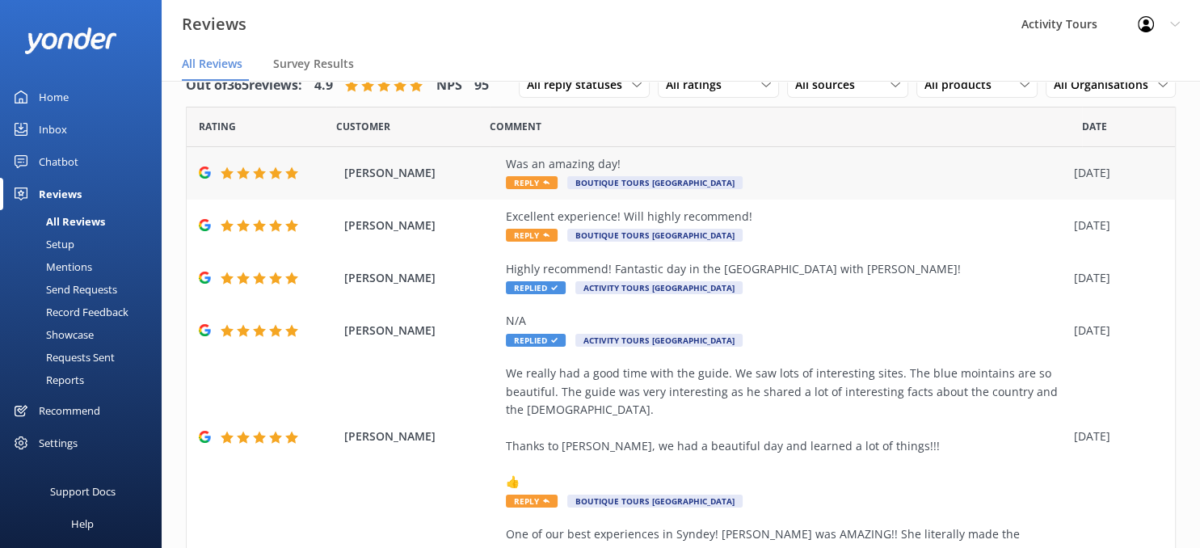
click at [609, 164] on div "Was an amazing day!" at bounding box center [786, 164] width 560 height 18
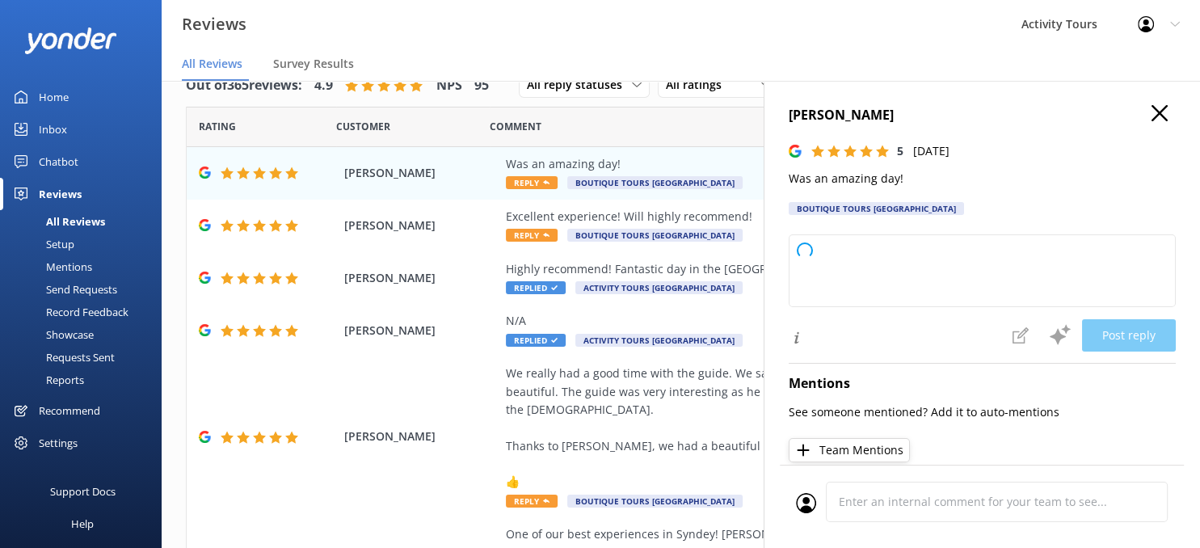
type textarea "Thank you so much for your wonderful review! We're thrilled you had an amazing …"
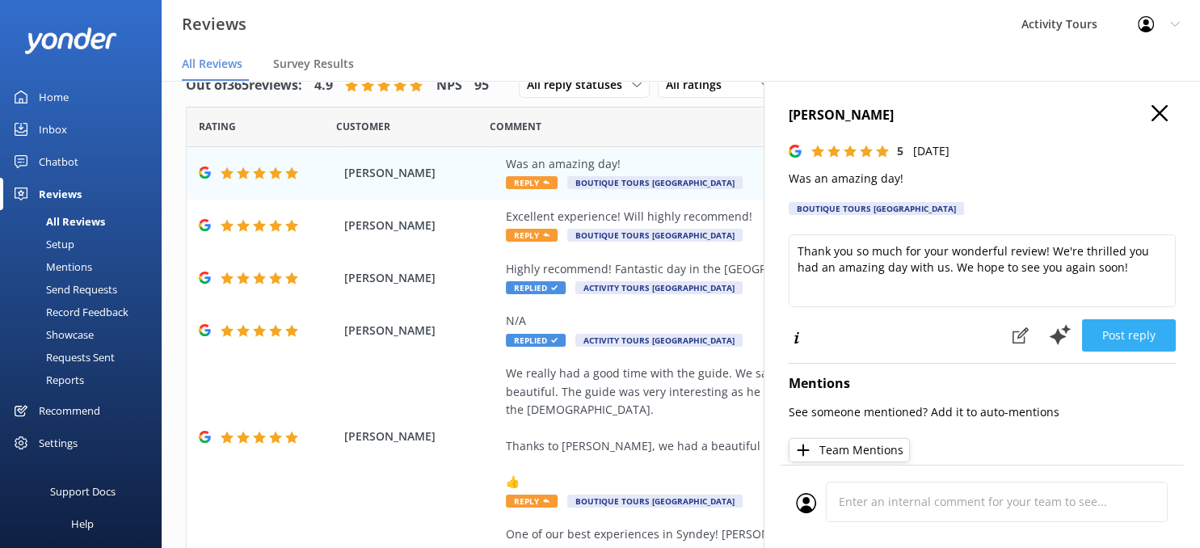
click at [1136, 333] on button "Post reply" at bounding box center [1129, 335] width 94 height 32
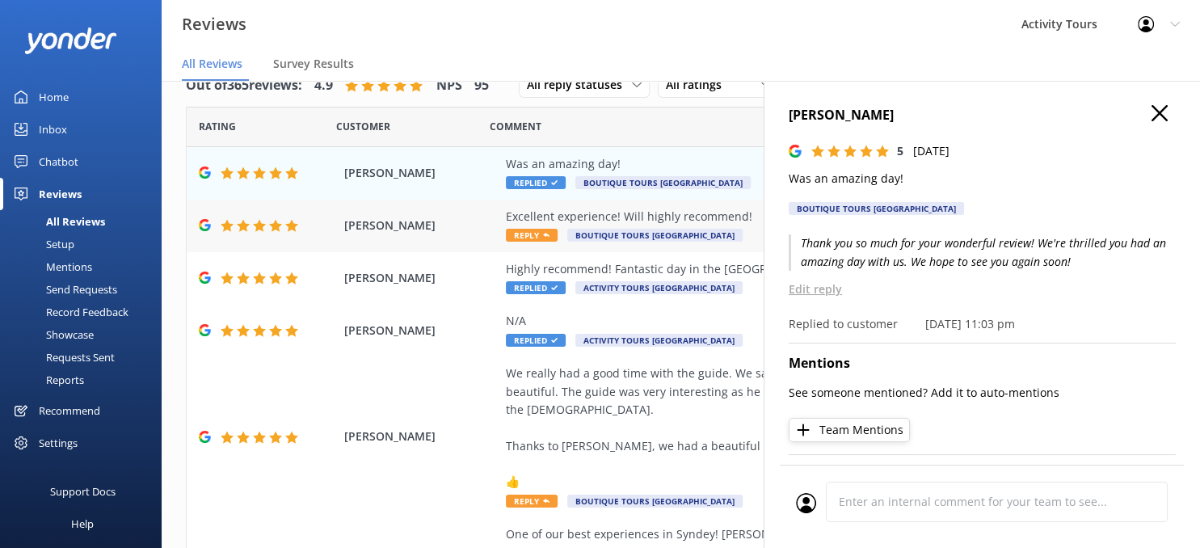
click at [674, 217] on div "Excellent experience! Will highly recommend!" at bounding box center [786, 217] width 560 height 18
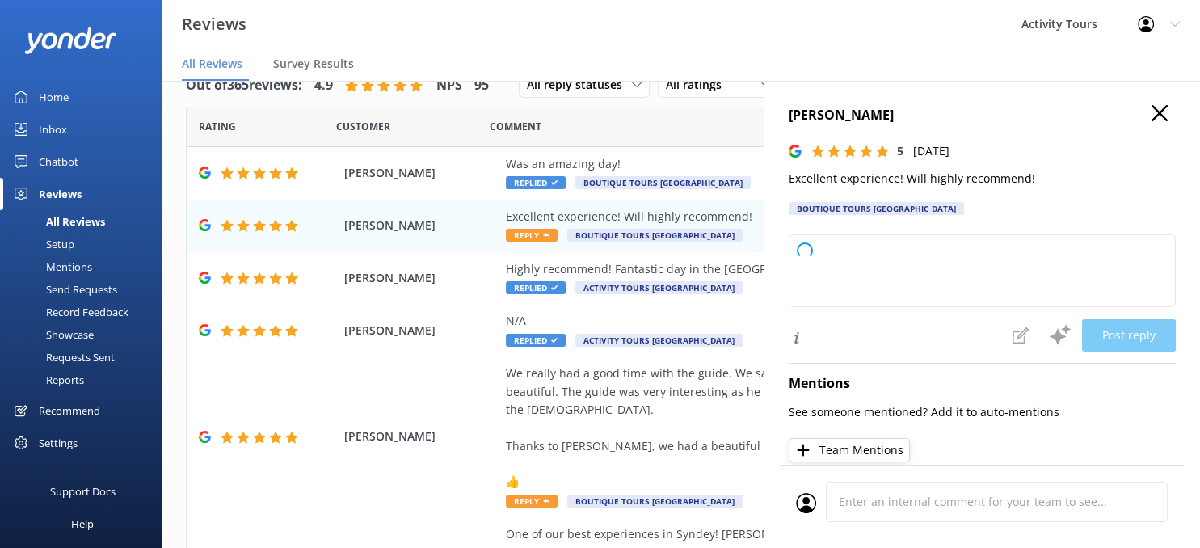
type textarea "Thank you so much for your wonderful feedback and recommendation! We're delight…"
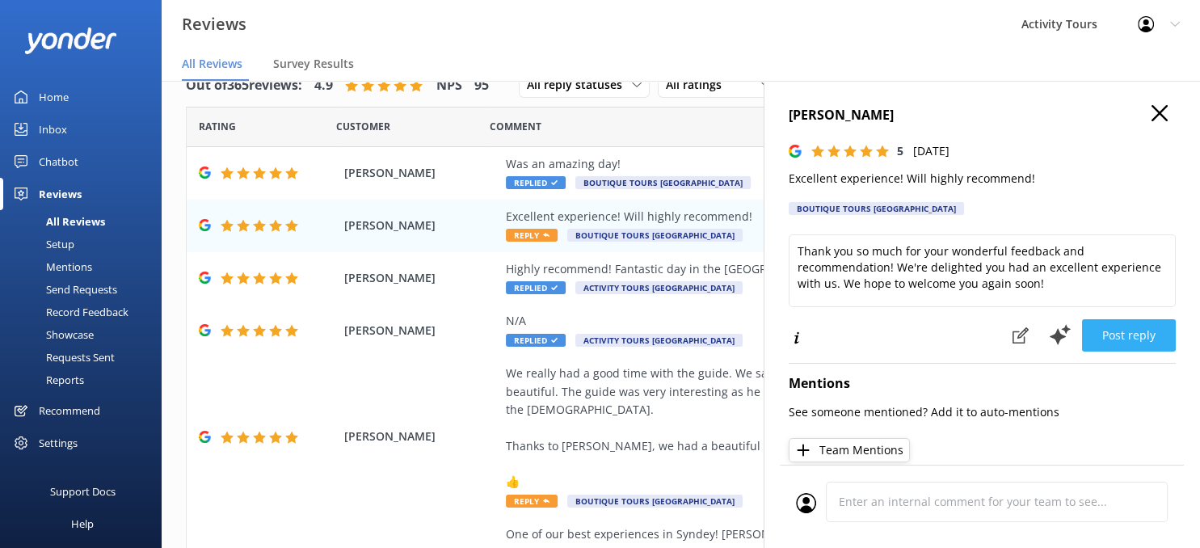
click at [1127, 334] on button "Post reply" at bounding box center [1129, 335] width 94 height 32
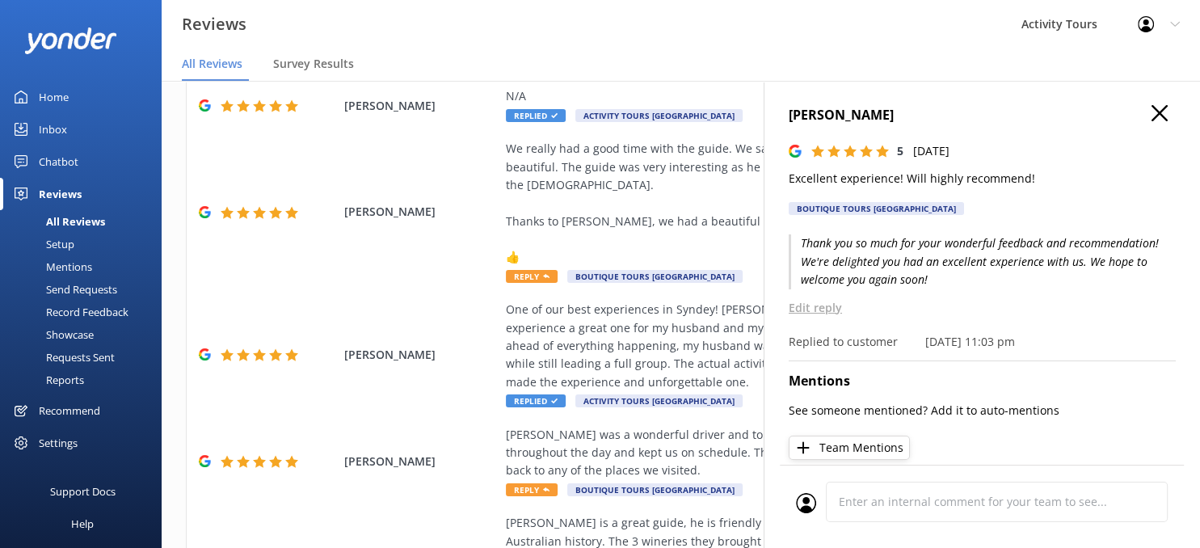
scroll to position [242, 0]
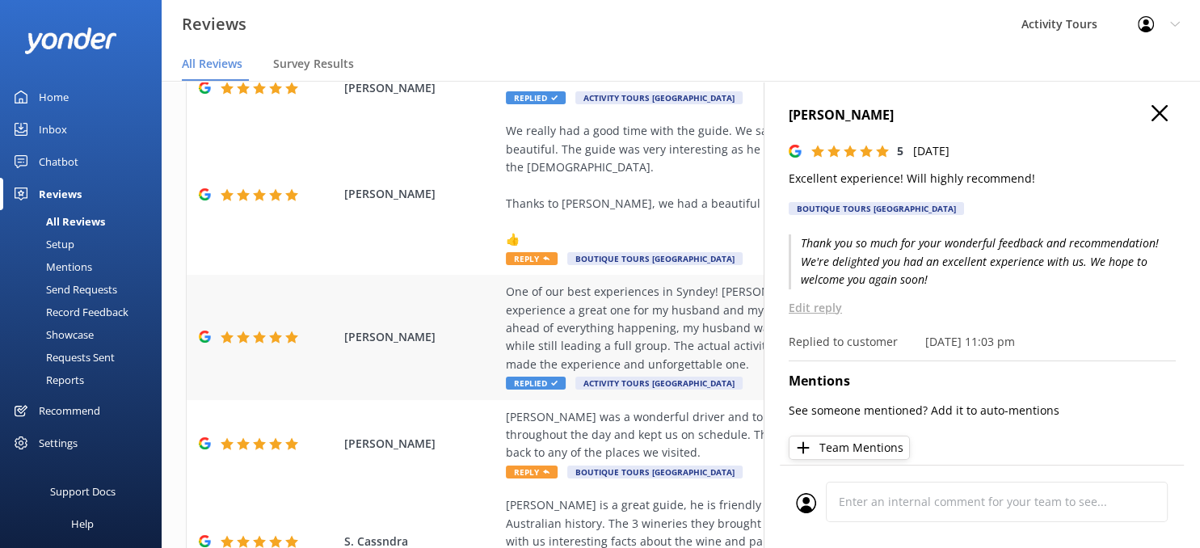
click at [607, 289] on div "One of our best experiences in Syndey! [PERSON_NAME] was AMAZING!! She literall…" at bounding box center [786, 328] width 560 height 91
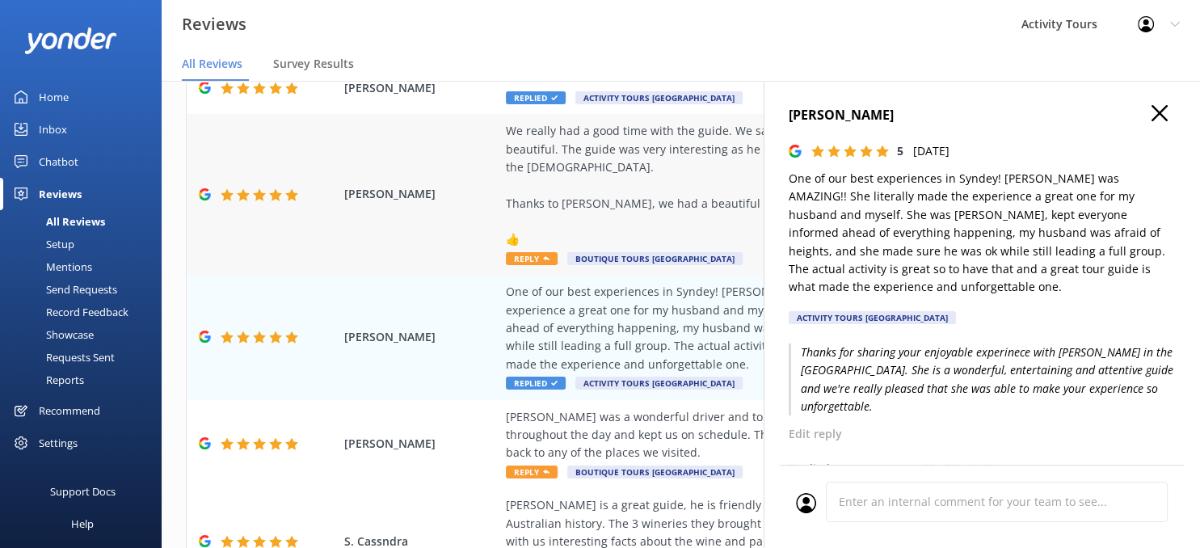
click at [614, 213] on div "We really had a good time with the guide. We saw lots of interesting sites. The…" at bounding box center [786, 185] width 560 height 127
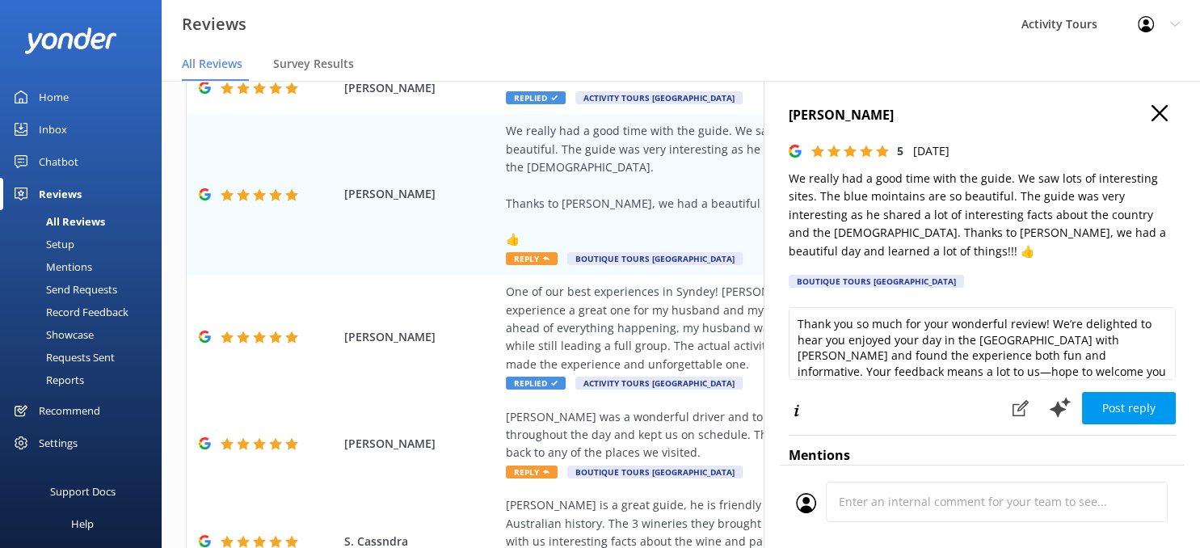
type textarea "Thank you so much for your wonderful review! We’re delighted to hear you enjoye…"
click at [1134, 392] on button "Post reply" at bounding box center [1129, 408] width 94 height 32
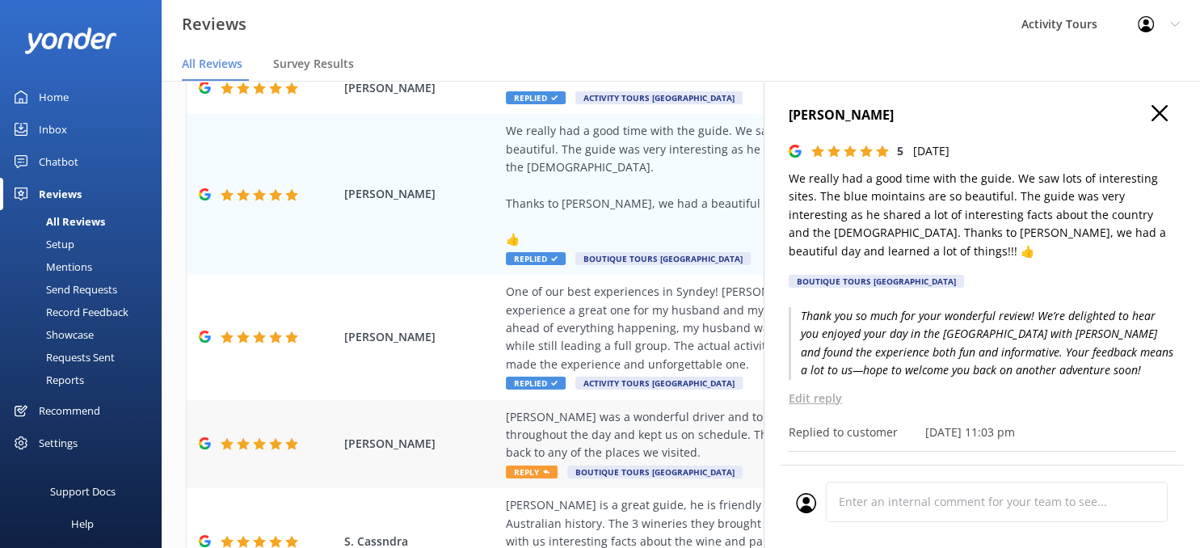
click at [633, 418] on div "[PERSON_NAME] was a wonderful driver and tour guide. He provided historical and…" at bounding box center [786, 435] width 560 height 54
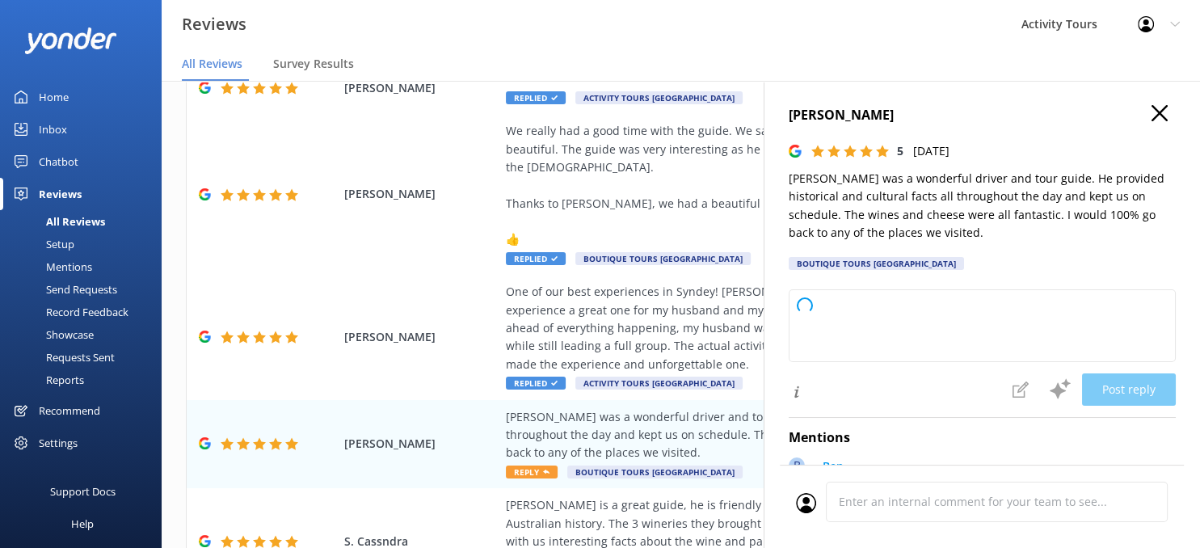
type textarea "Thank you so much for your kind review! We’re delighted to hear you enjoyed you…"
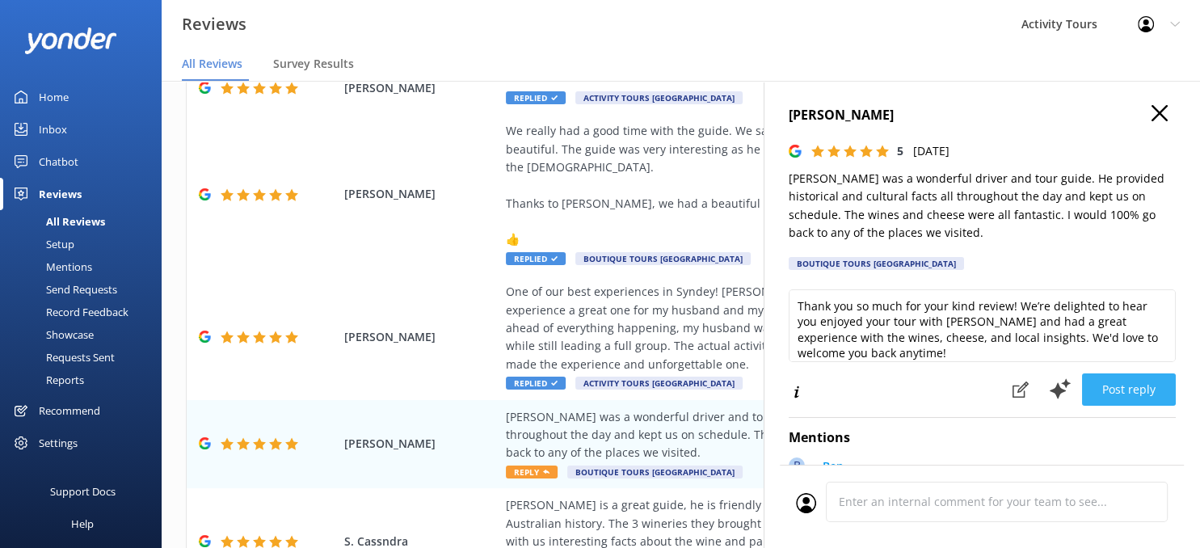
click at [1130, 383] on button "Post reply" at bounding box center [1129, 389] width 94 height 32
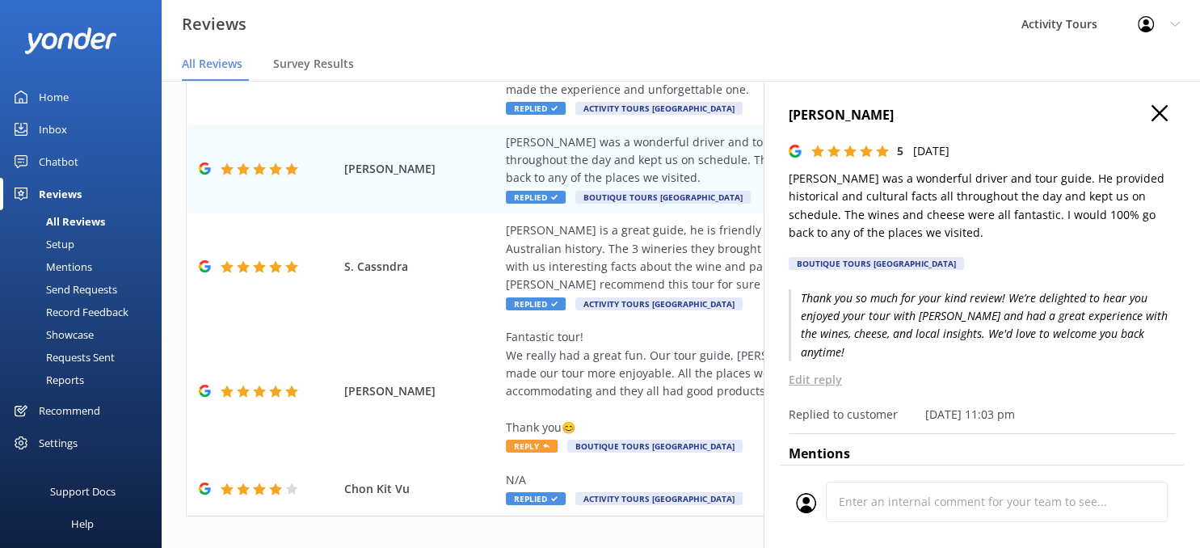
scroll to position [553, 0]
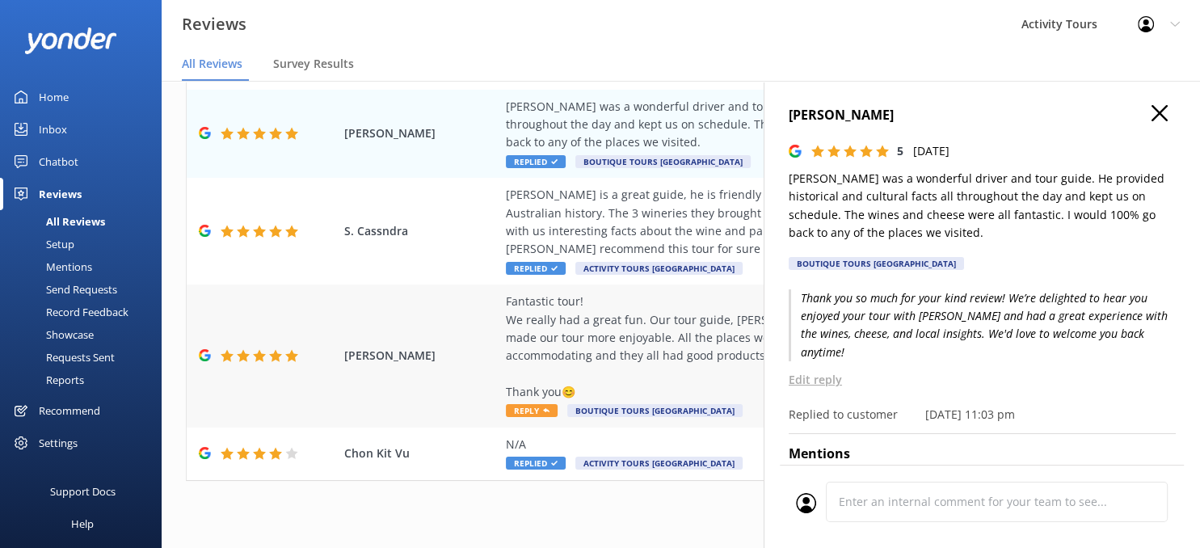
click at [529, 374] on div "Fantastic tour! We really had a great fun. Our tour guide, [PERSON_NAME], was v…" at bounding box center [786, 347] width 560 height 108
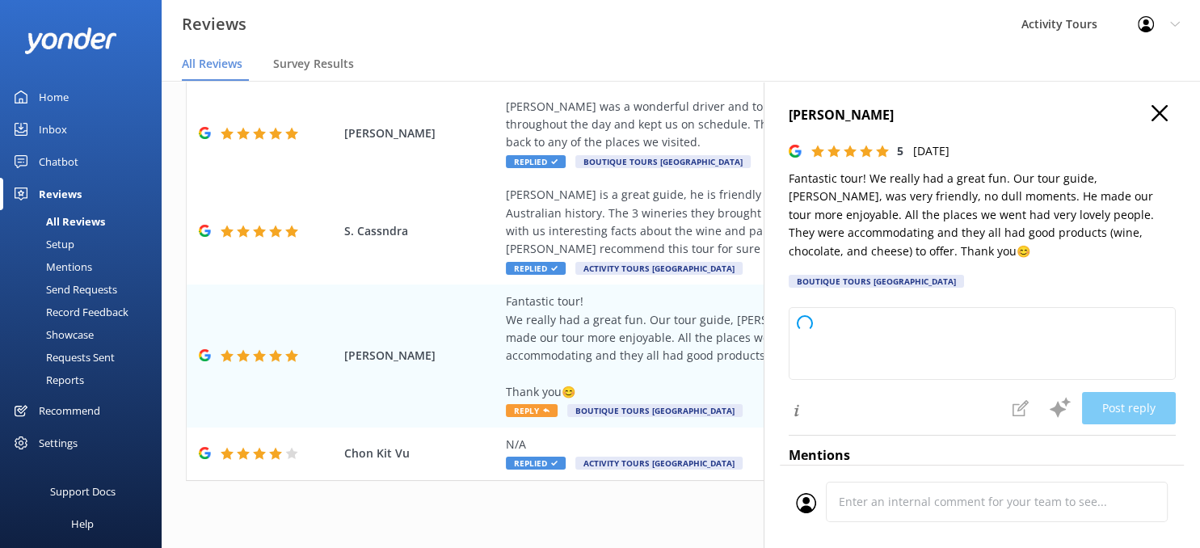
type textarea "Thank you so much for your wonderful review! We're delighted to hear you had su…"
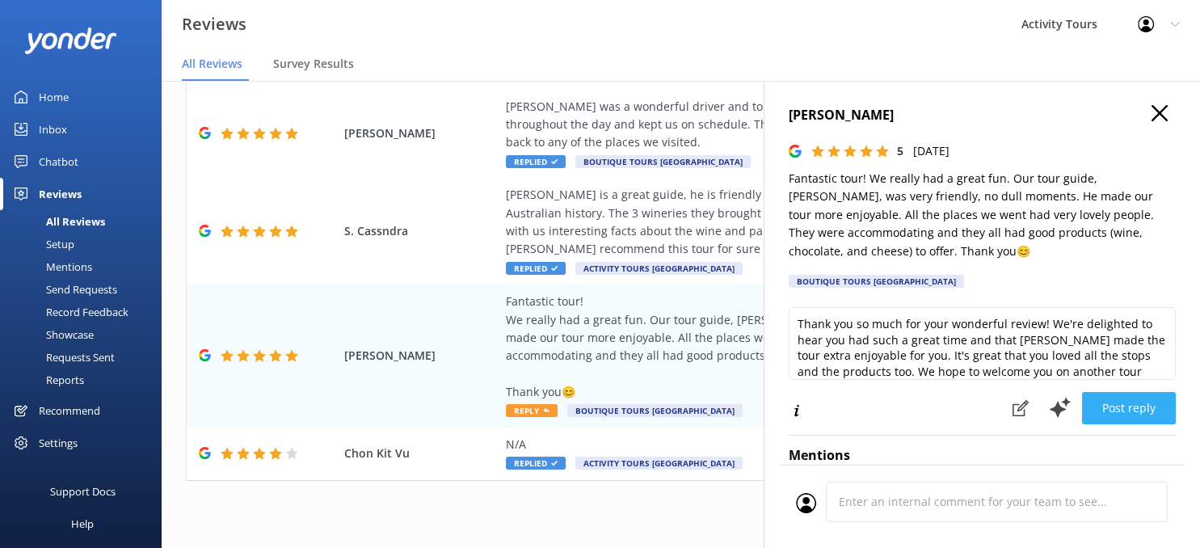
click at [1125, 401] on button "Post reply" at bounding box center [1129, 408] width 94 height 32
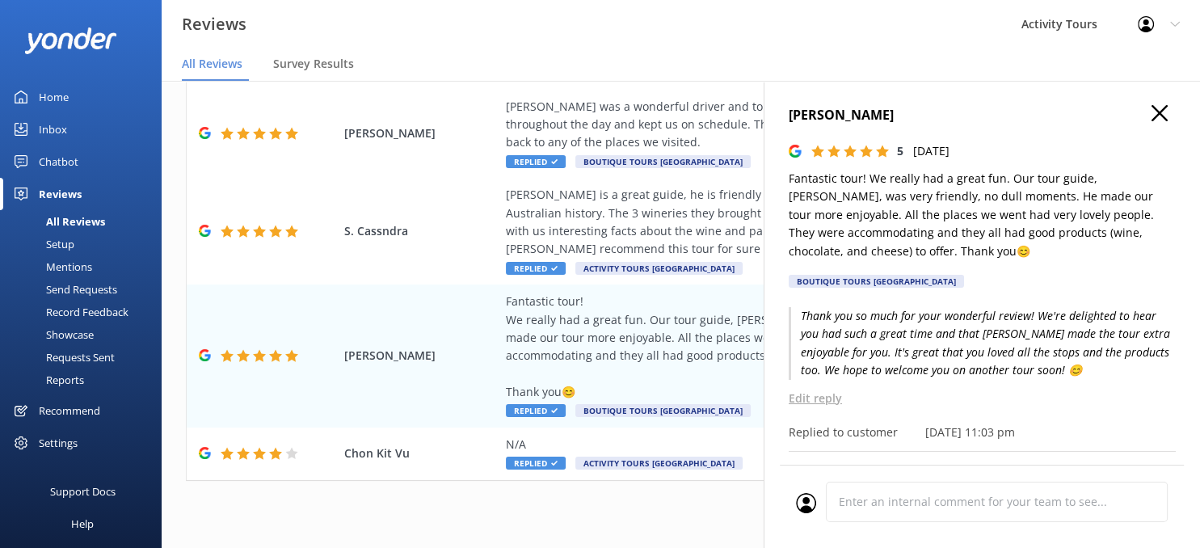
click at [1157, 116] on use "button" at bounding box center [1160, 113] width 16 height 16
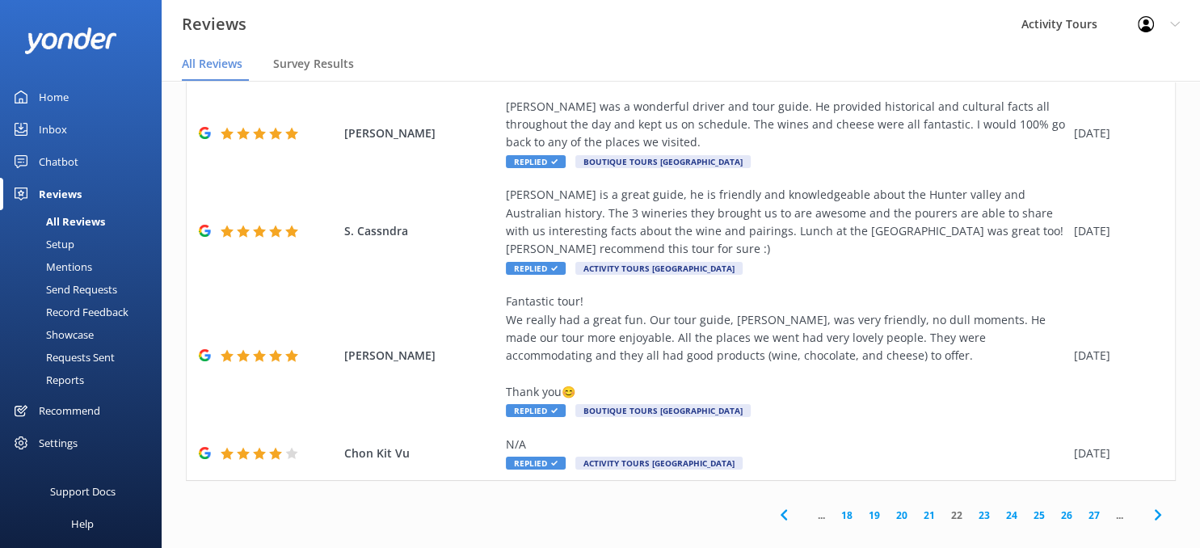
click at [1158, 505] on icon at bounding box center [1158, 514] width 19 height 19
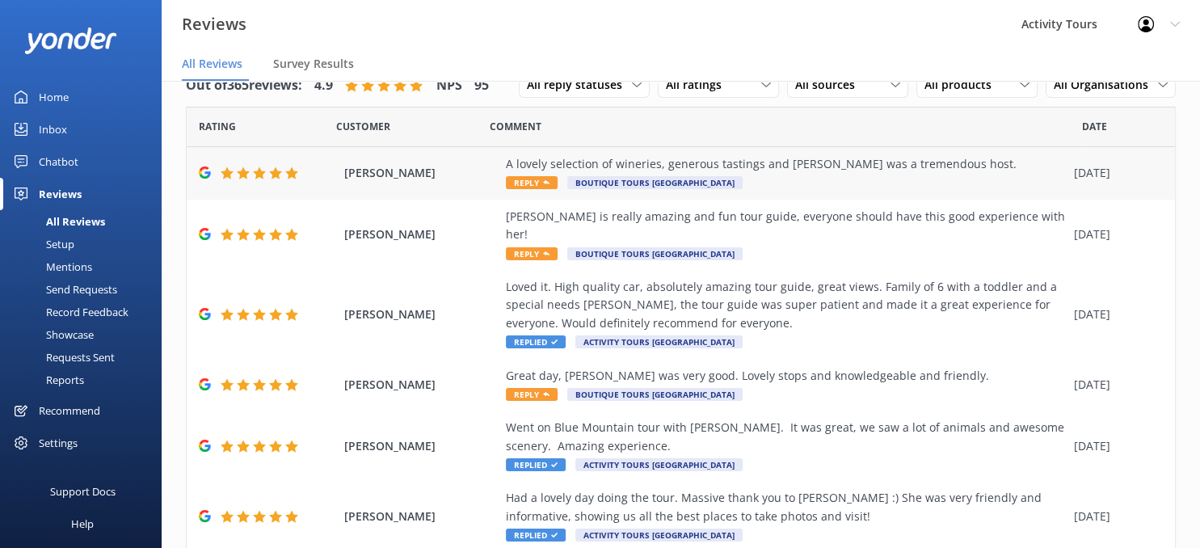
click at [799, 166] on div "A lovely selection of wineries, generous tastings and [PERSON_NAME] was a treme…" at bounding box center [786, 164] width 560 height 18
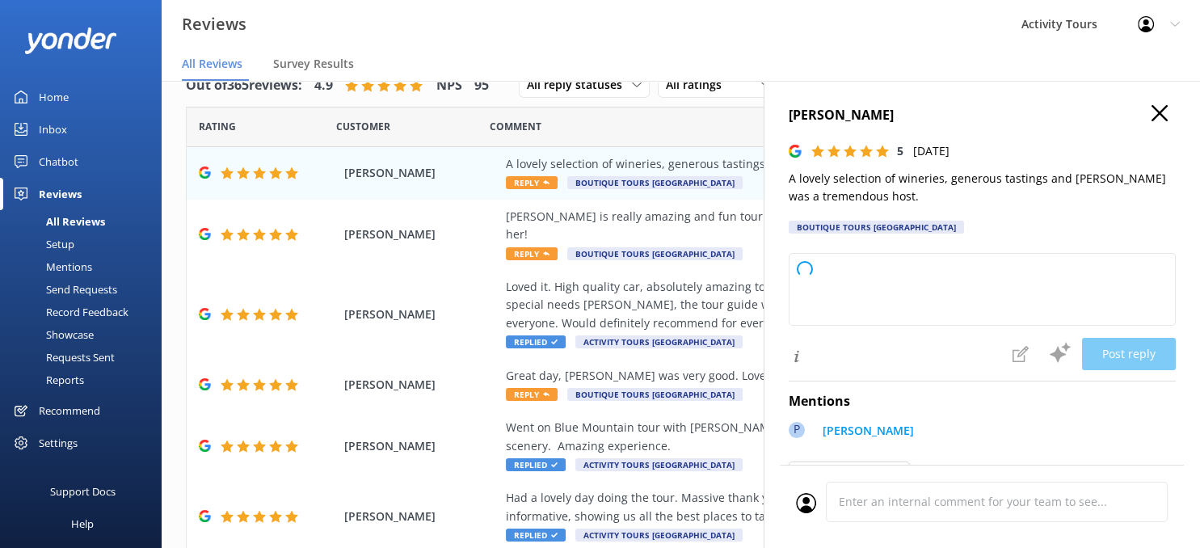
type textarea "Thank you so much for your wonderful feedback! We're delighted you enjoyed the …"
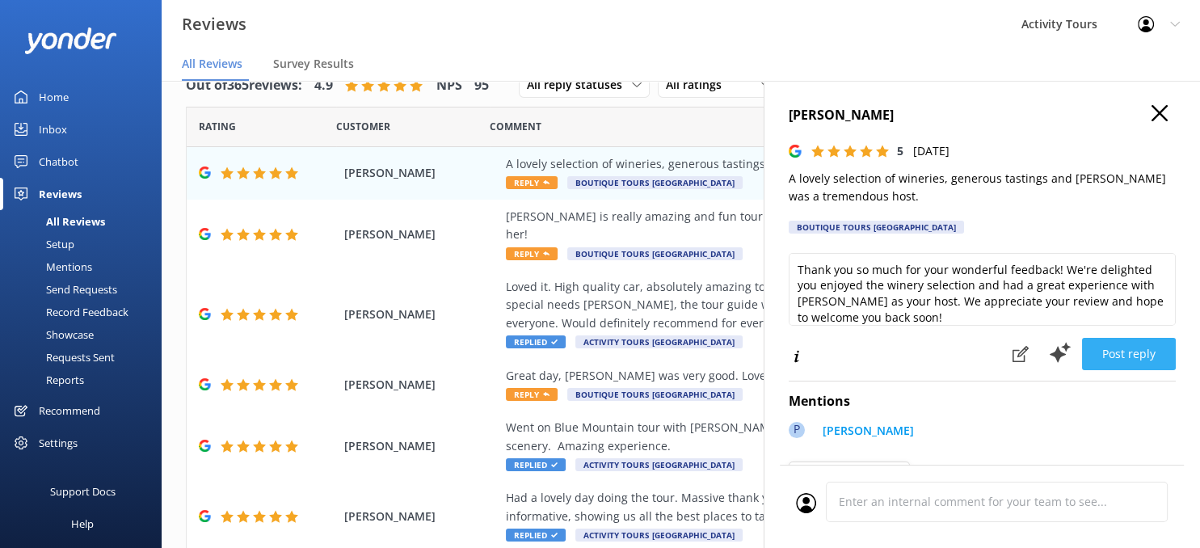
click at [1126, 346] on button "Post reply" at bounding box center [1129, 354] width 94 height 32
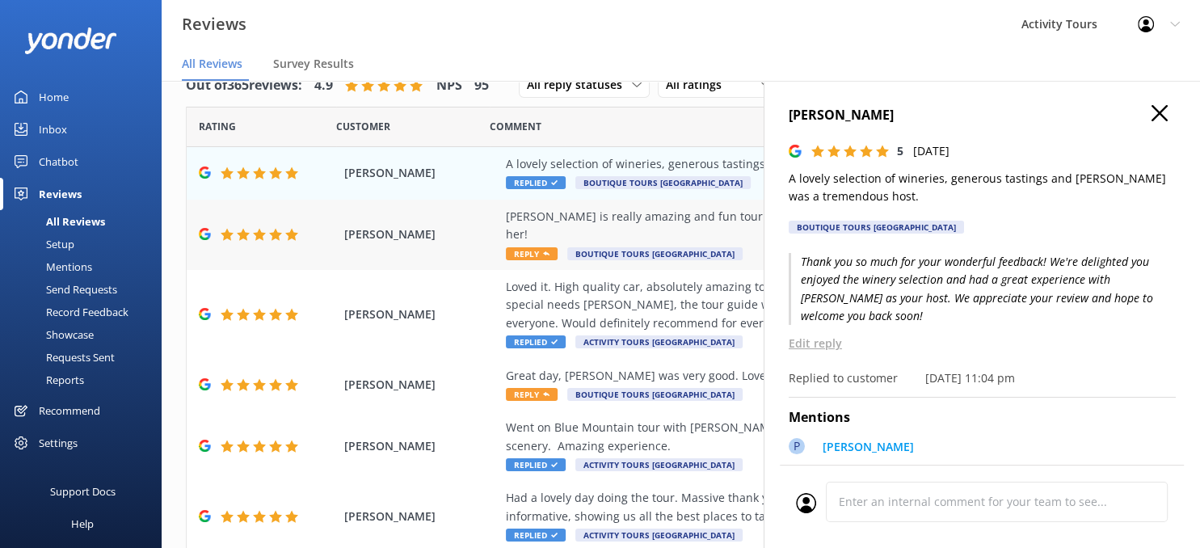
click at [626, 214] on div "[PERSON_NAME] is really amazing and fun tour guide, everyone should have this g…" at bounding box center [786, 226] width 560 height 36
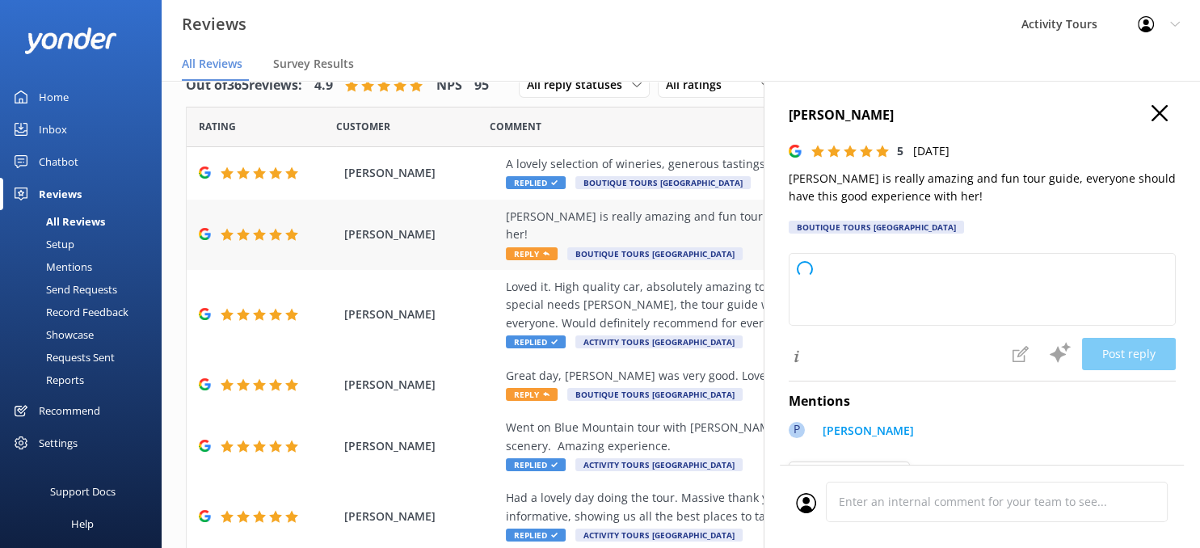
type textarea "Thank you so much for your wonderful feedback! We're delighted to hear you had …"
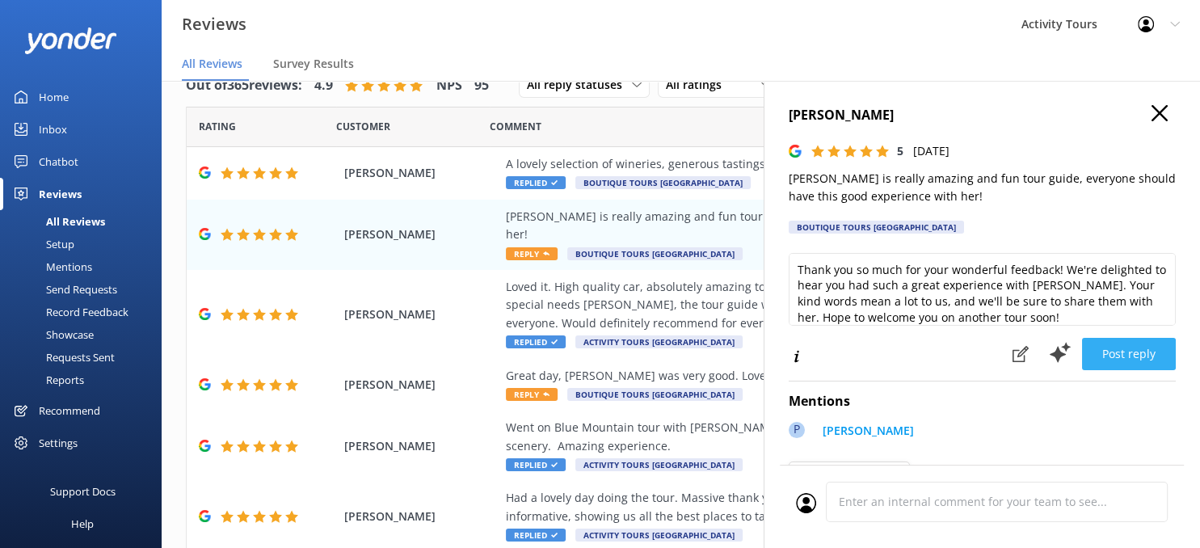
click at [1120, 348] on button "Post reply" at bounding box center [1129, 354] width 94 height 32
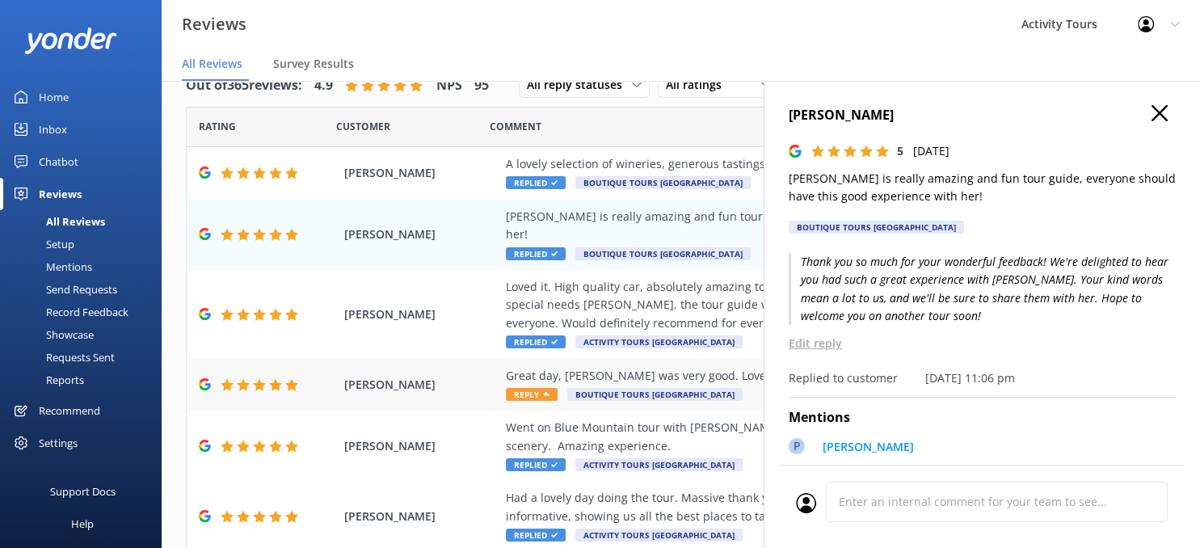
click at [603, 367] on div "Great day, [PERSON_NAME] was very good. Lovely stops and knowledgeable and frie…" at bounding box center [786, 376] width 560 height 18
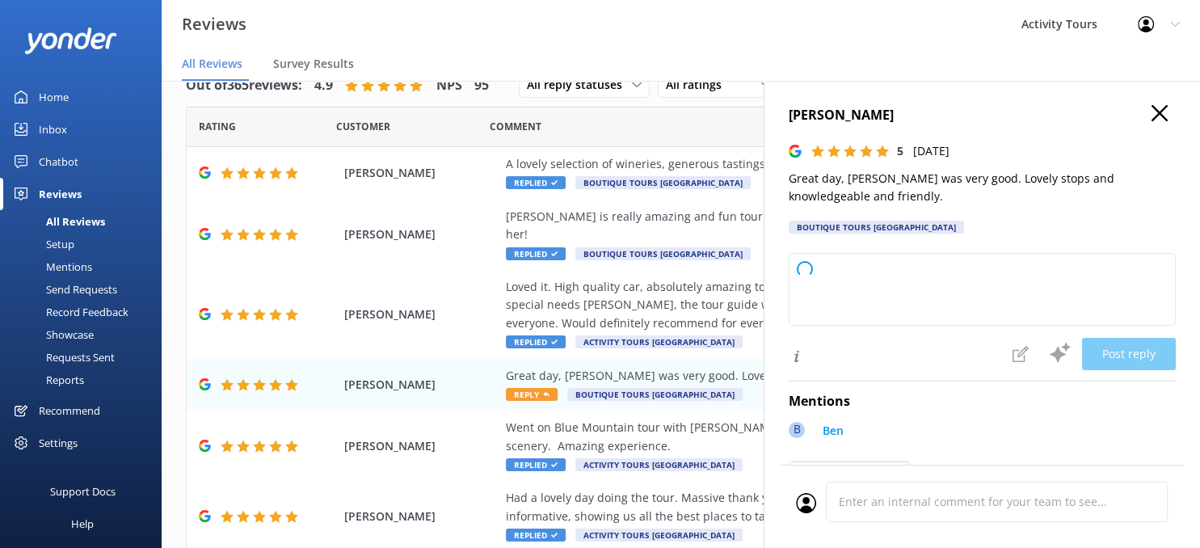
type textarea "Thank you so much for your fantastic review! We’re delighted to hear you had a …"
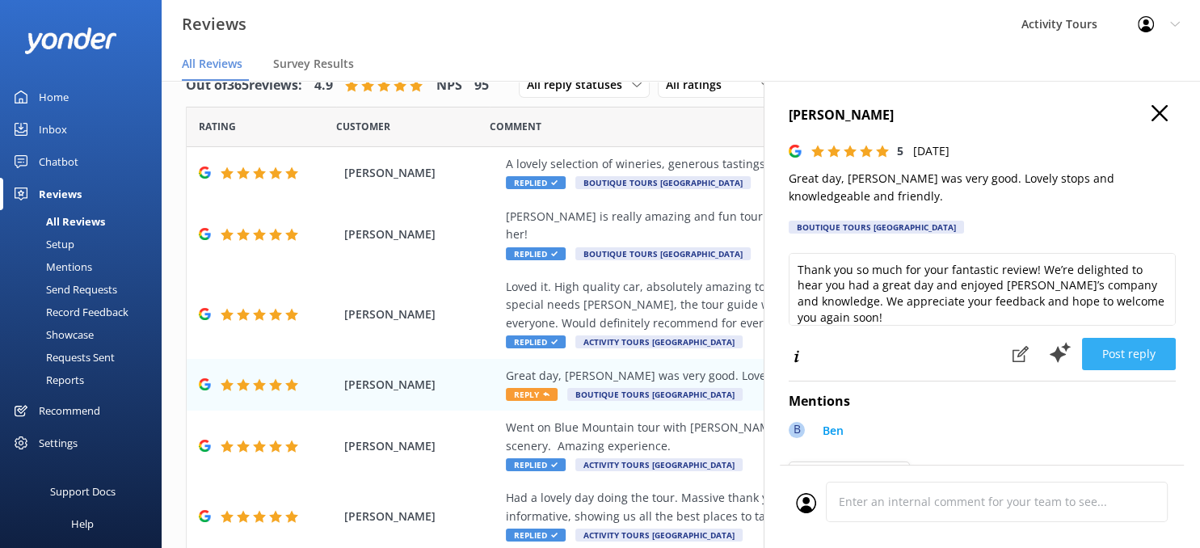
click at [1114, 350] on button "Post reply" at bounding box center [1129, 354] width 94 height 32
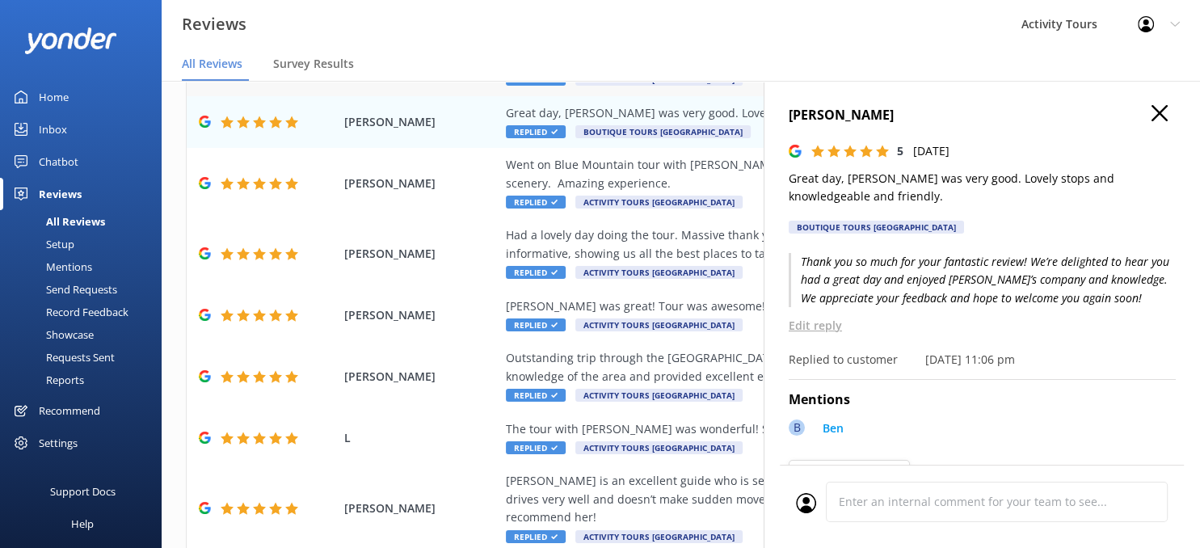
scroll to position [317, 0]
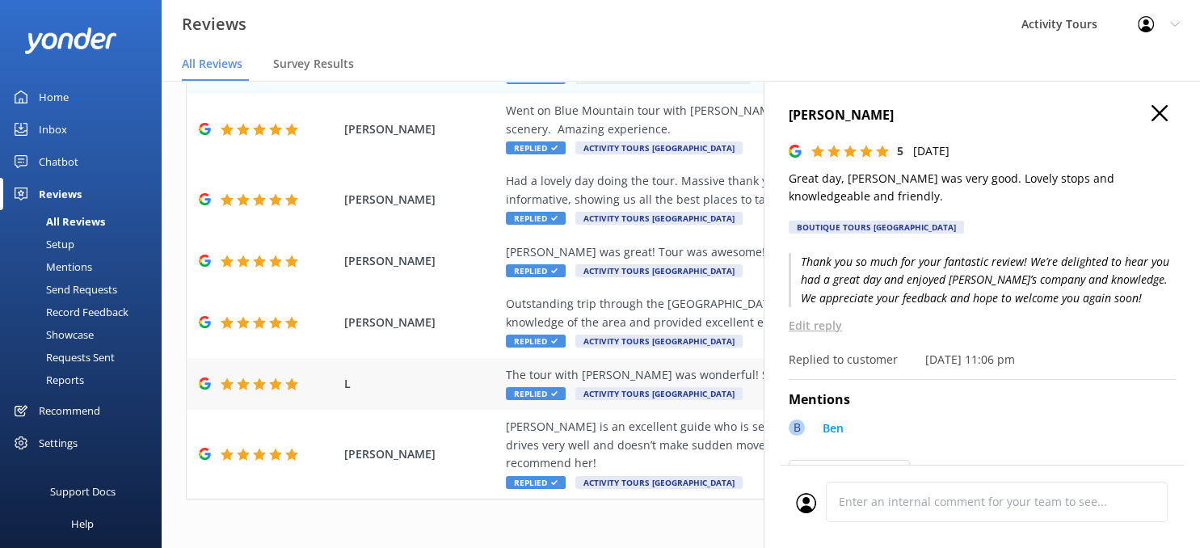
click at [664, 366] on div "The tour with [PERSON_NAME] was wonderful! She was lovely and we got to see ama…" at bounding box center [786, 375] width 560 height 18
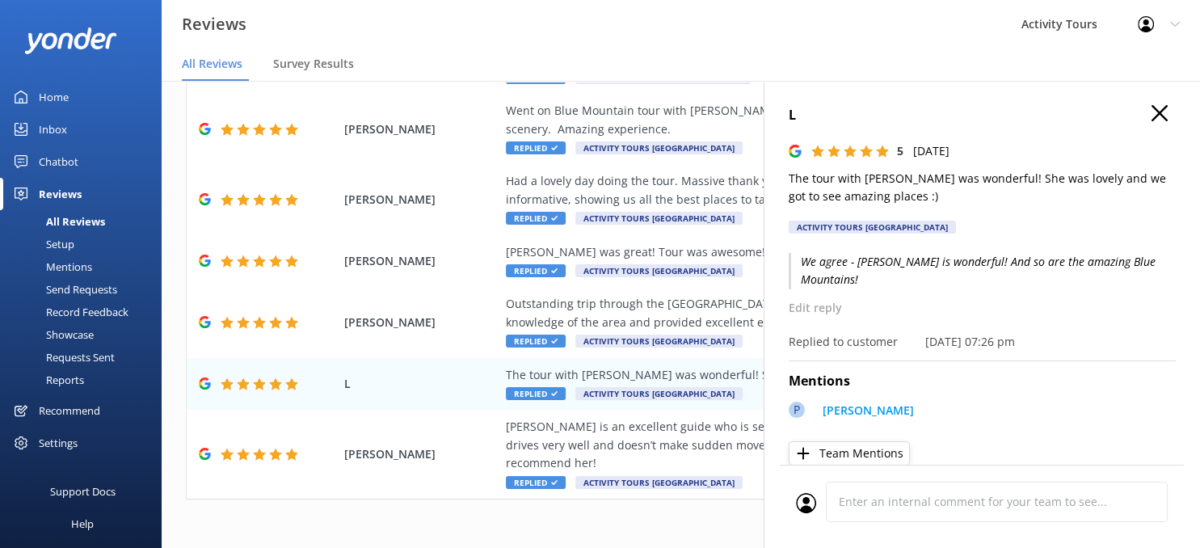
click at [1156, 117] on use "button" at bounding box center [1160, 113] width 16 height 16
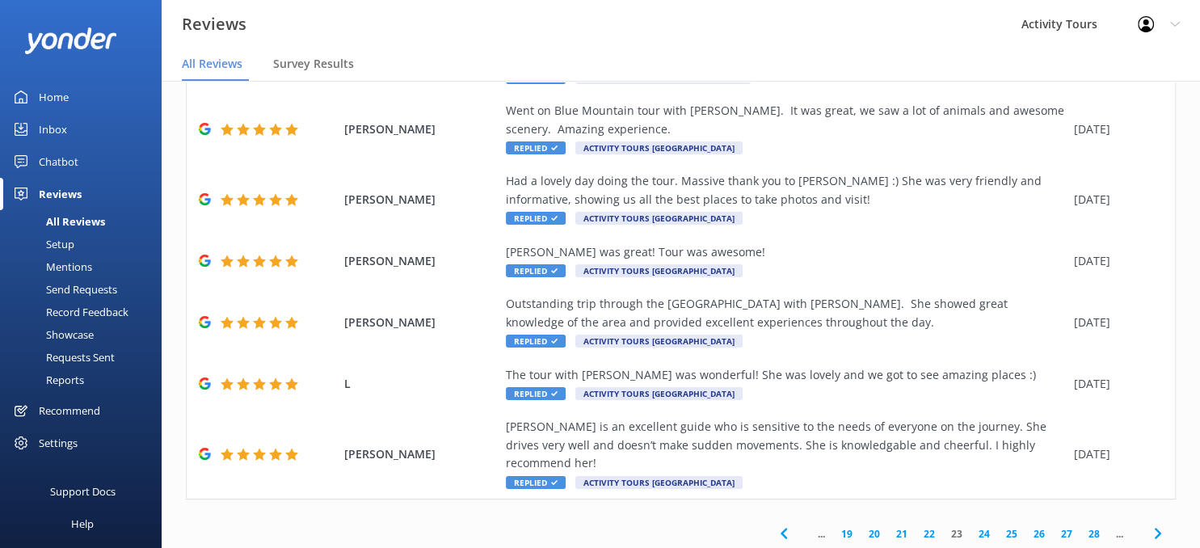
click at [1158, 529] on use at bounding box center [1157, 534] width 6 height 11
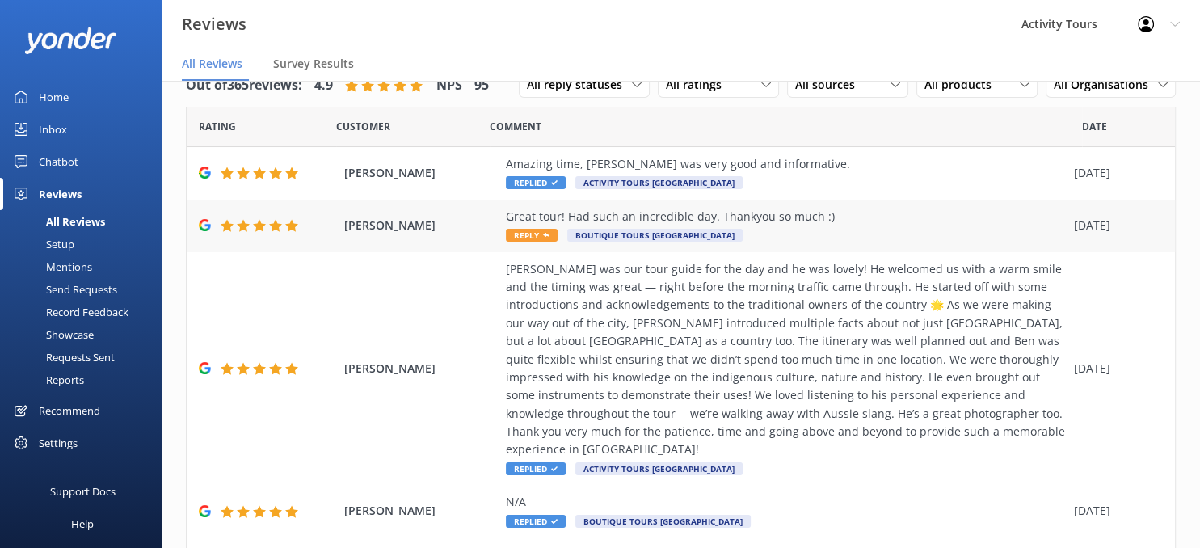
click at [804, 216] on div "Great tour! Had such an incredible day. Thankyou so much :)" at bounding box center [786, 217] width 560 height 18
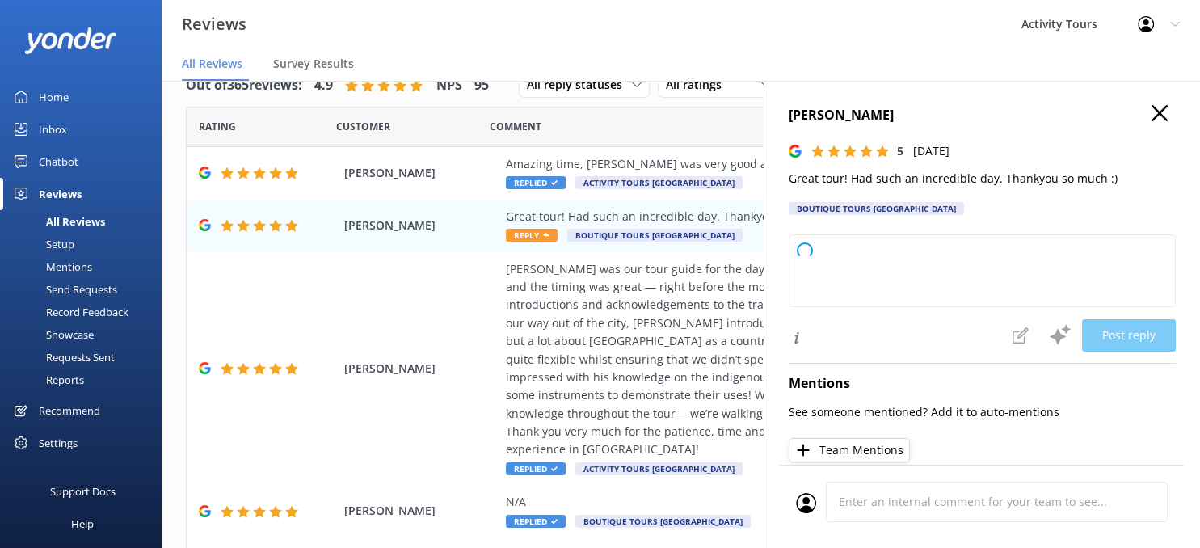
type textarea "Thank you so much for your kind words and perfect rating! We're thrilled you ha…"
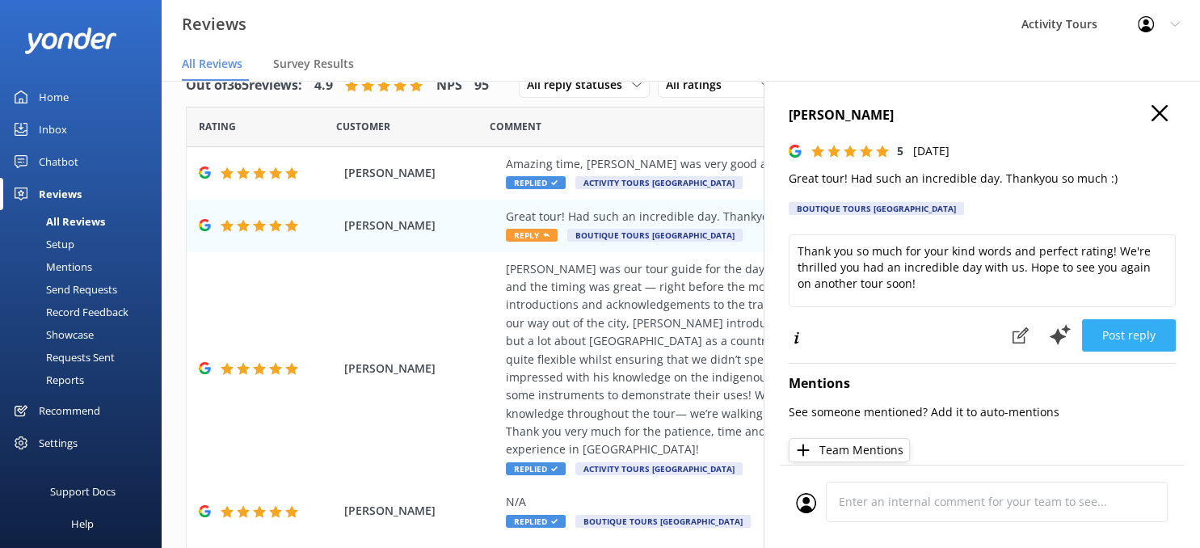
click at [1128, 329] on button "Post reply" at bounding box center [1129, 335] width 94 height 32
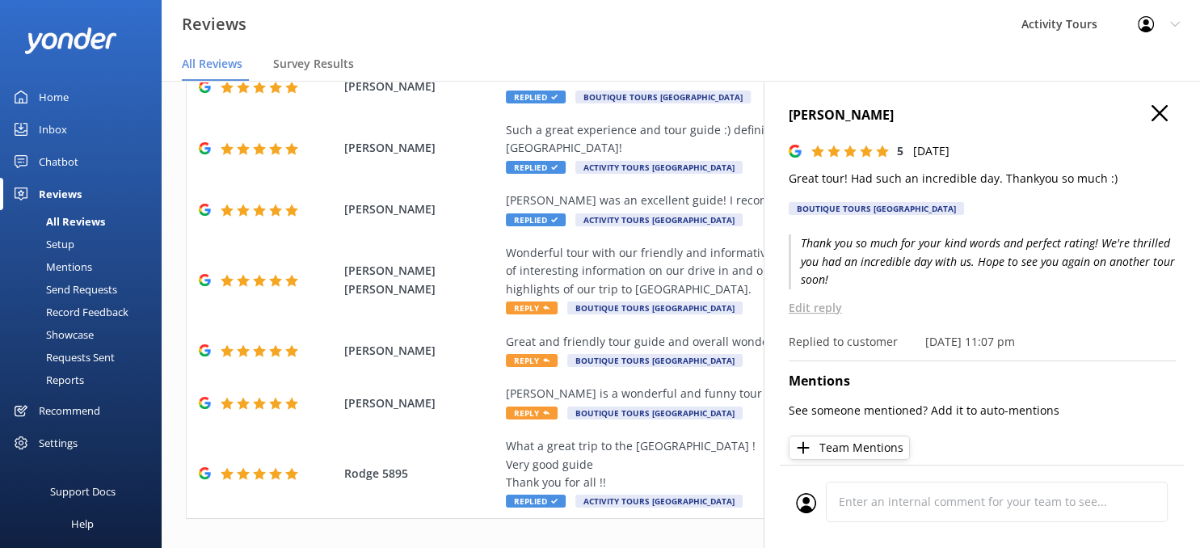
scroll to position [426, 0]
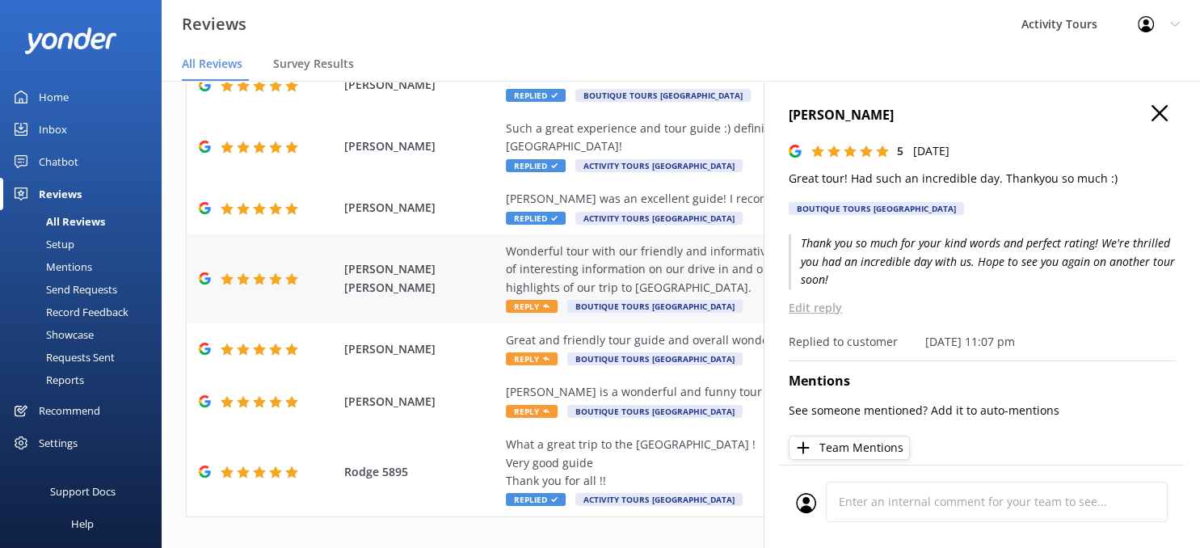
click at [614, 242] on div "Wonderful tour with our friendly and informative driver and guide, [PERSON_NAME…" at bounding box center [786, 269] width 560 height 54
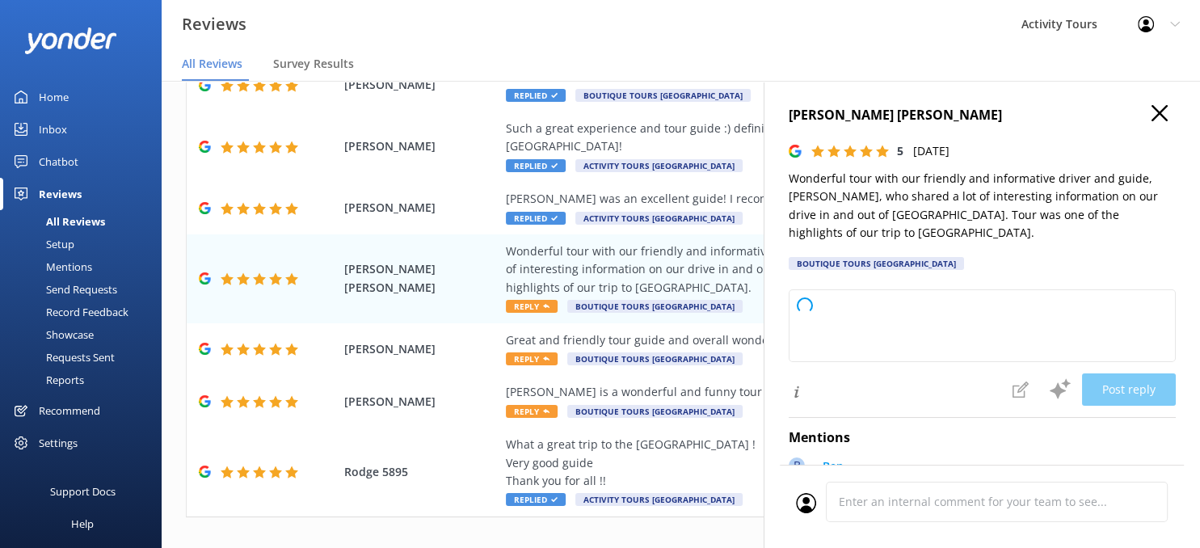
type textarea "Thank you so much for your wonderful feedback! We're thrilled to hear that you …"
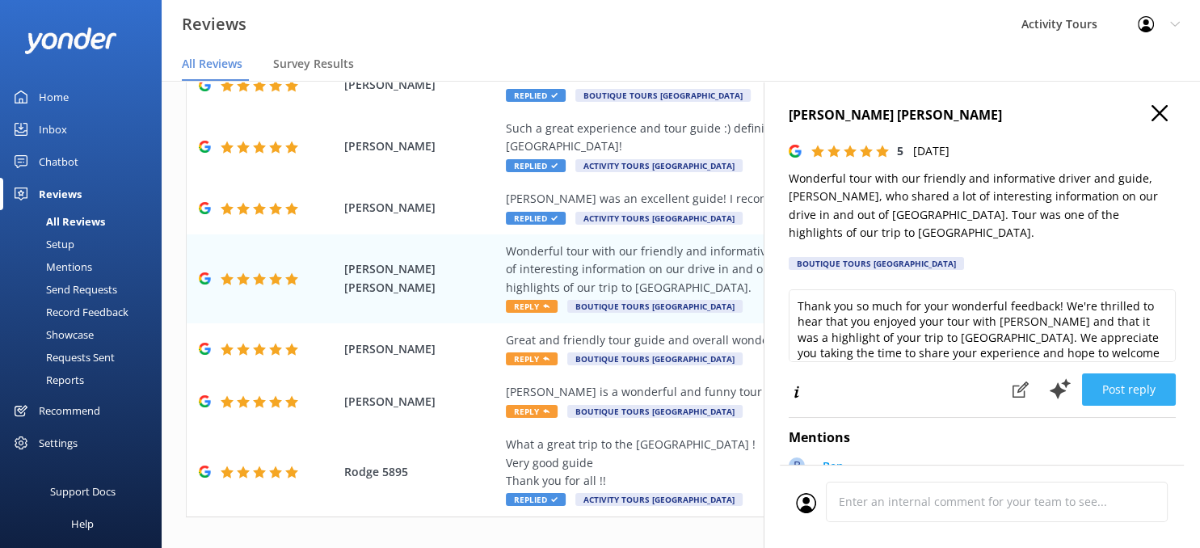
click at [1120, 373] on button "Post reply" at bounding box center [1129, 389] width 94 height 32
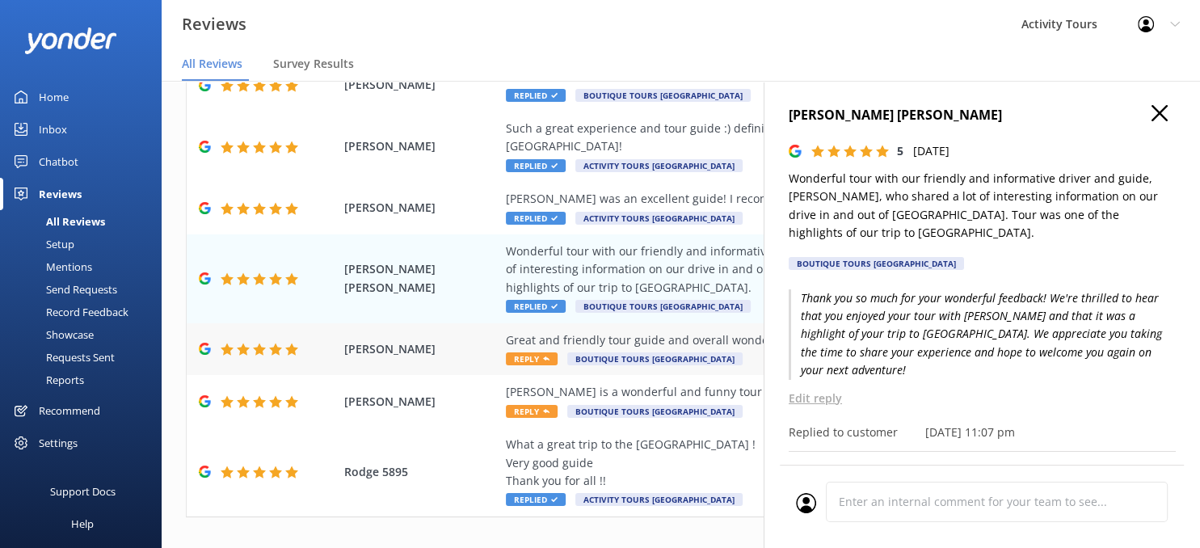
click at [709, 331] on div "Great and friendly tour guide and overall wonderful experience at [GEOGRAPHIC_D…" at bounding box center [786, 340] width 560 height 18
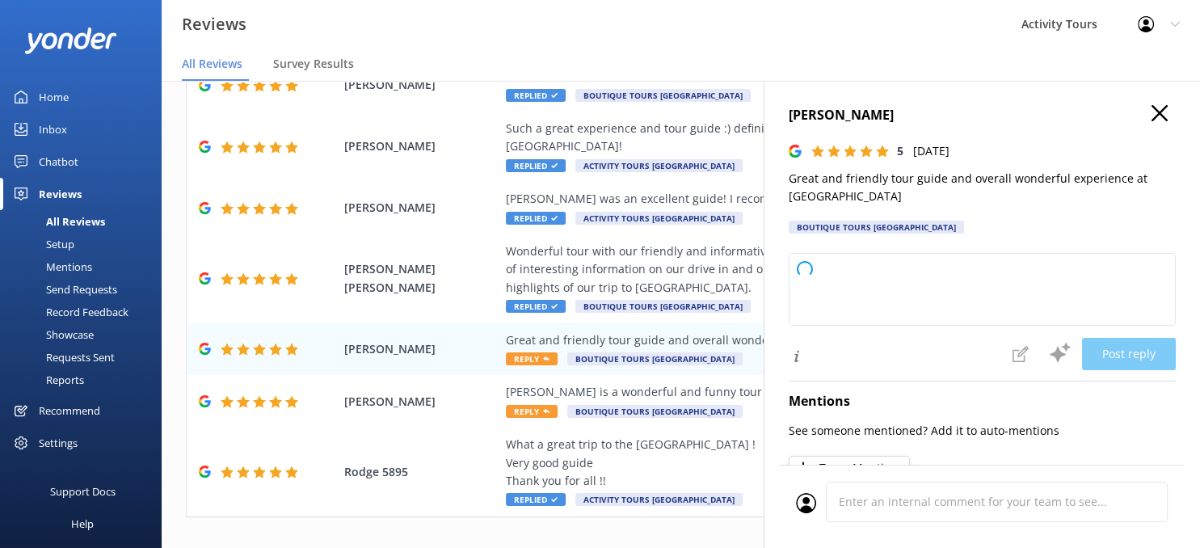
type textarea "Thank you so much for your wonderful feedback! We're delighted you had a great …"
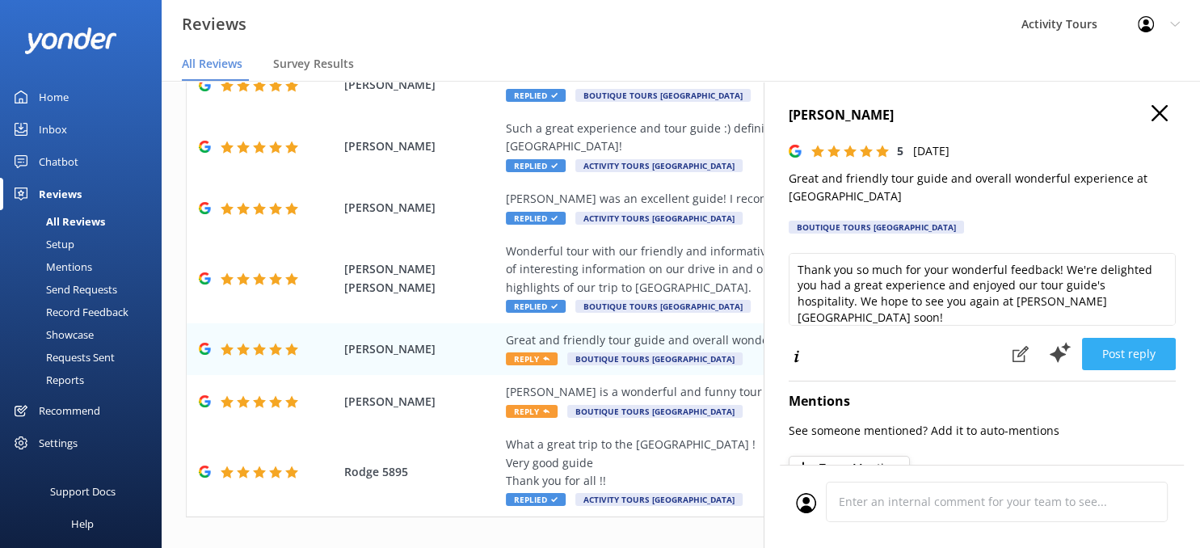
click at [1128, 351] on button "Post reply" at bounding box center [1129, 354] width 94 height 32
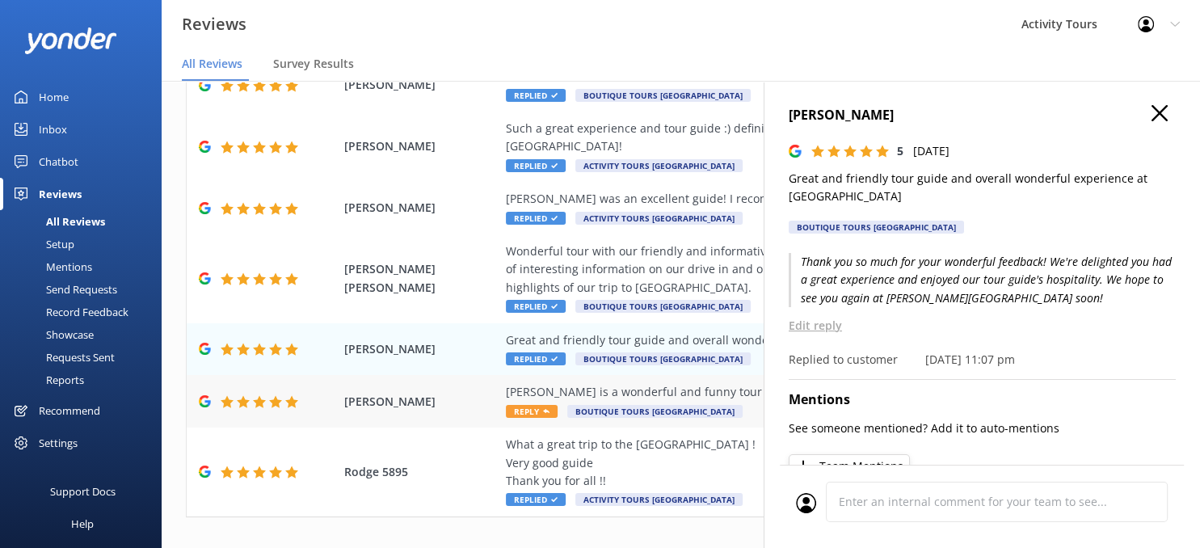
click at [692, 383] on div "[PERSON_NAME] is a wonderful and funny tour guide, went to many wineries. Got t…" at bounding box center [786, 392] width 560 height 18
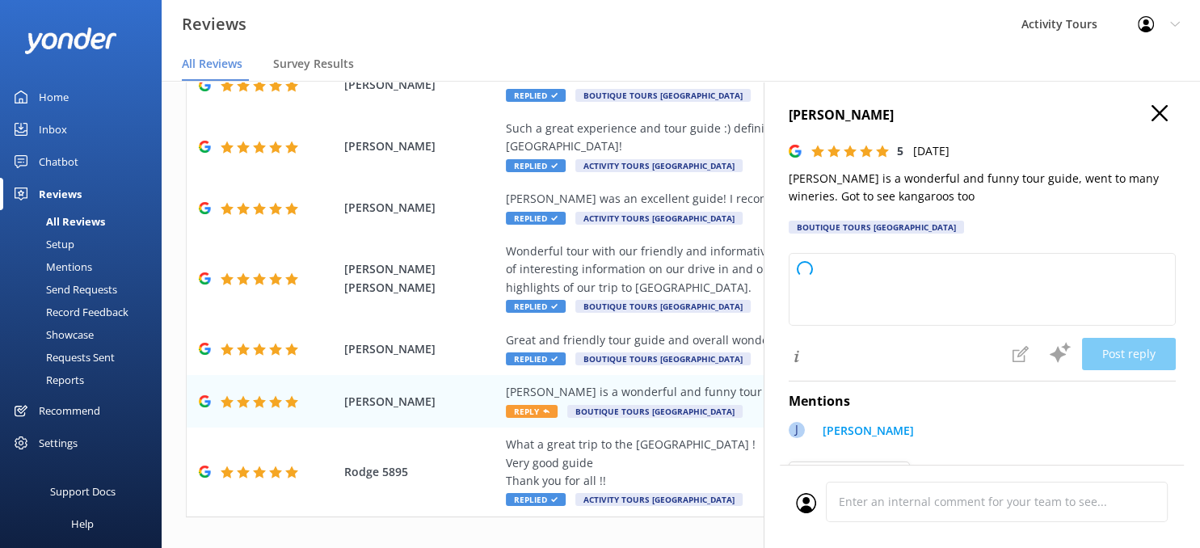
type textarea "Thank you so much for your kind review! We're delighted you had a great time to…"
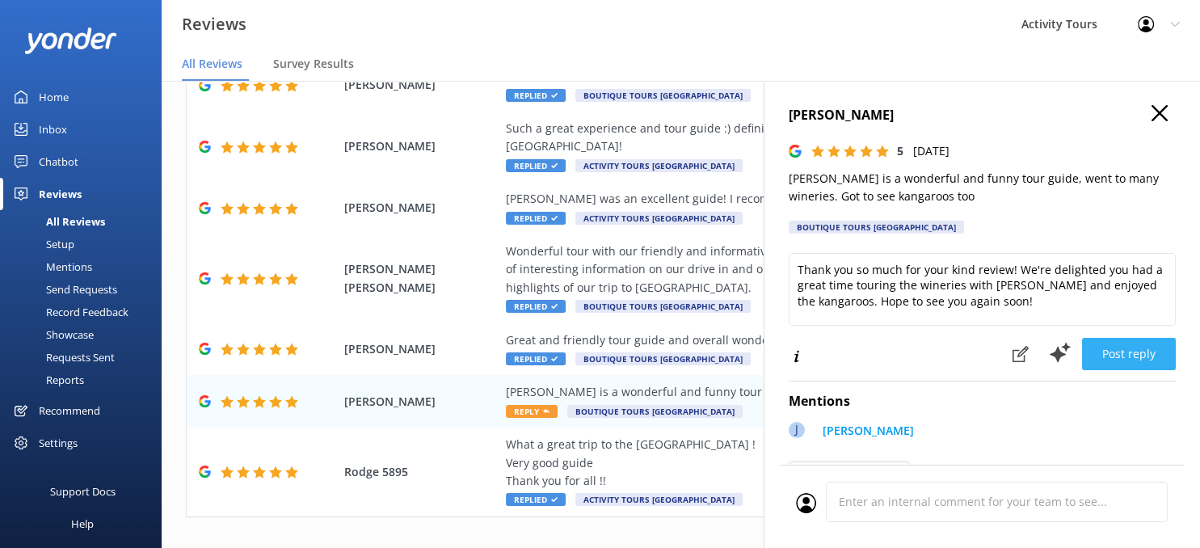
click at [1132, 353] on button "Post reply" at bounding box center [1129, 354] width 94 height 32
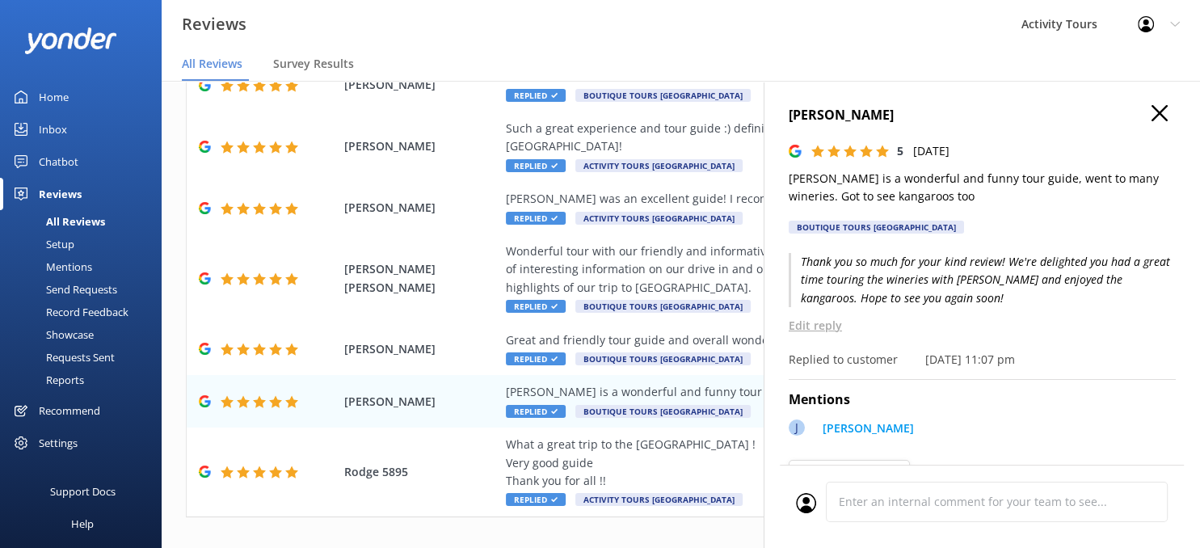
click at [1160, 112] on icon "button" at bounding box center [1160, 113] width 16 height 16
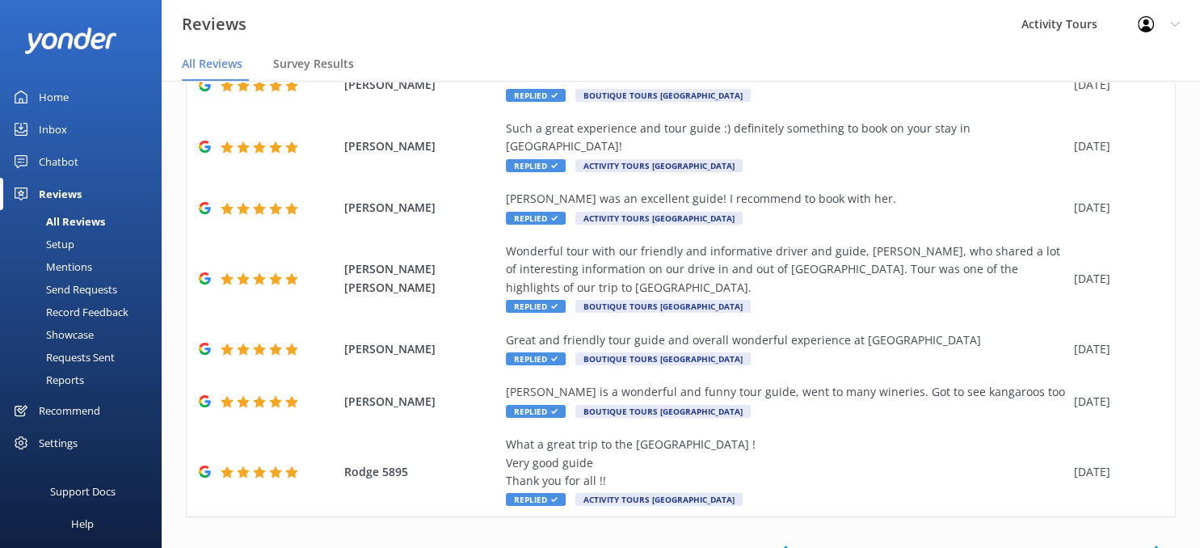
click at [1154, 542] on icon at bounding box center [1158, 551] width 19 height 19
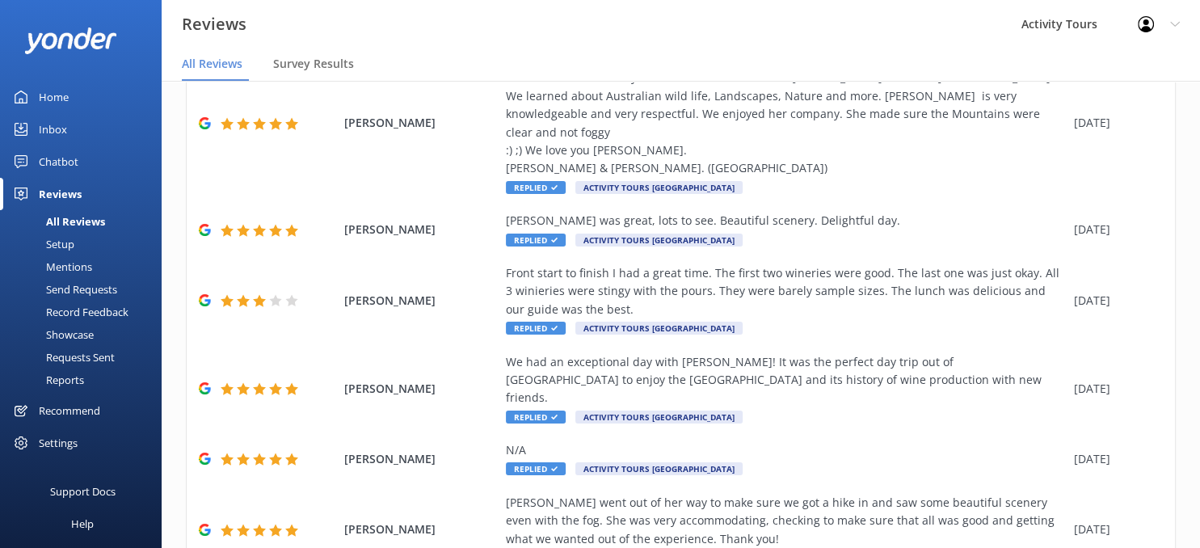
scroll to position [553, 0]
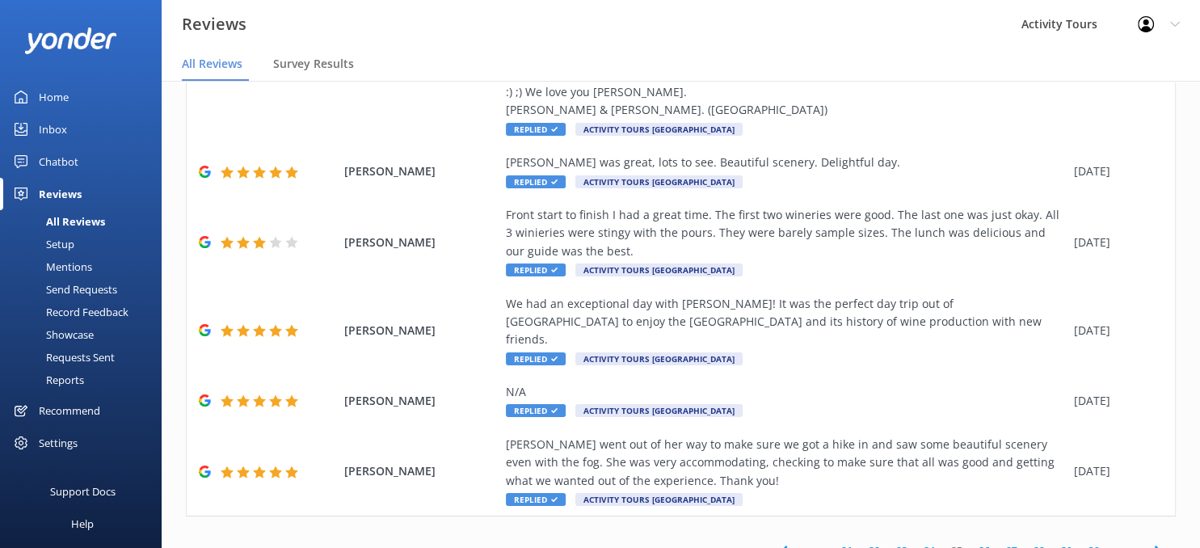
click at [1157, 546] on use at bounding box center [1157, 551] width 6 height 11
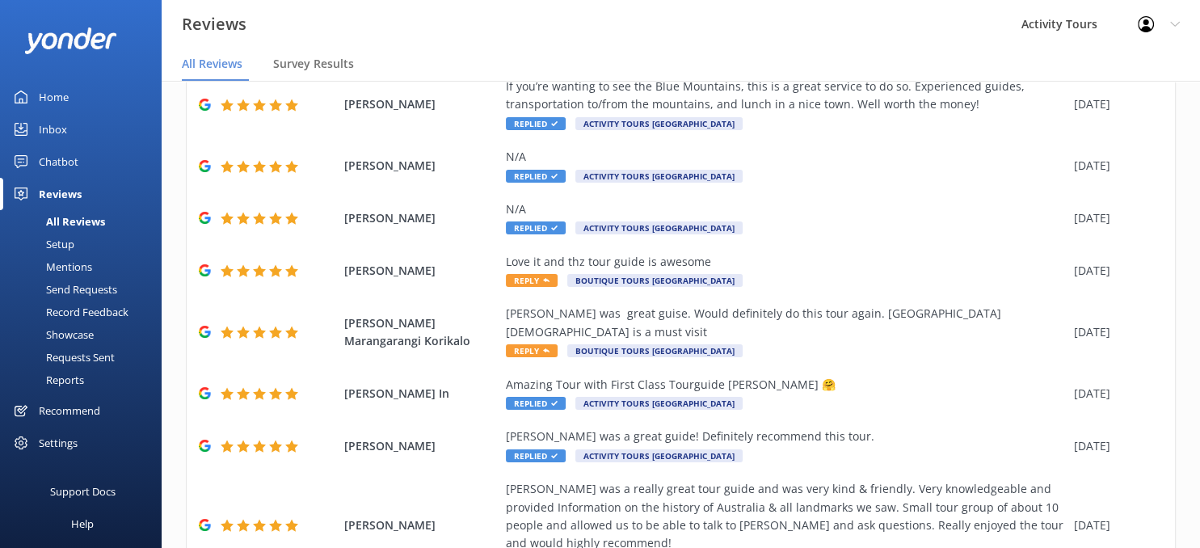
scroll to position [299, 0]
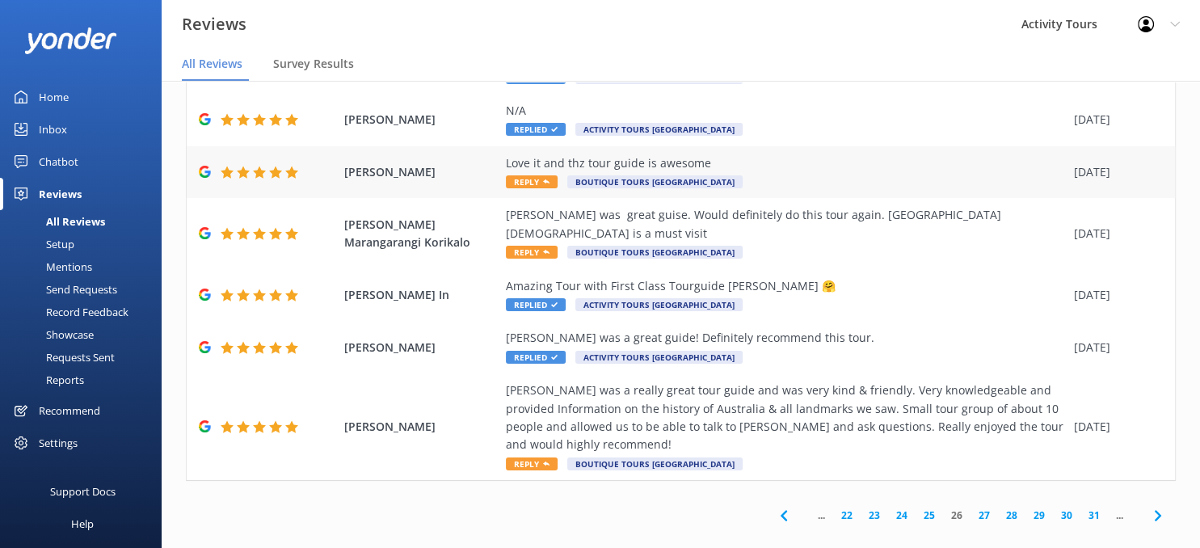
click at [708, 167] on div "Love it and thz tour guide is awesome" at bounding box center [786, 163] width 560 height 18
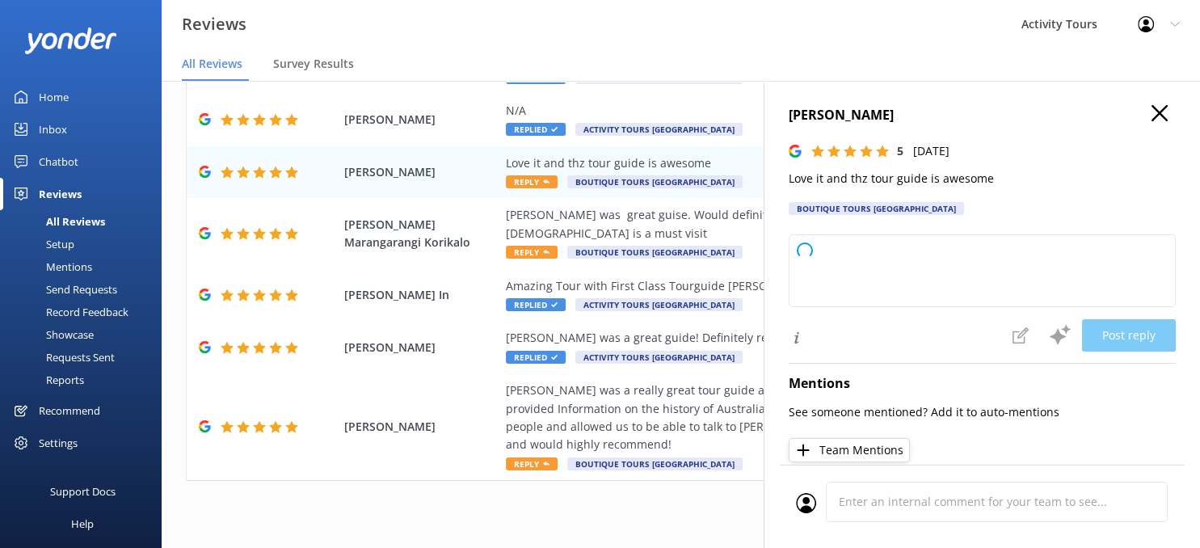
type textarea "Thank you so much for your wonderful review! We're thrilled to hear that you ha…"
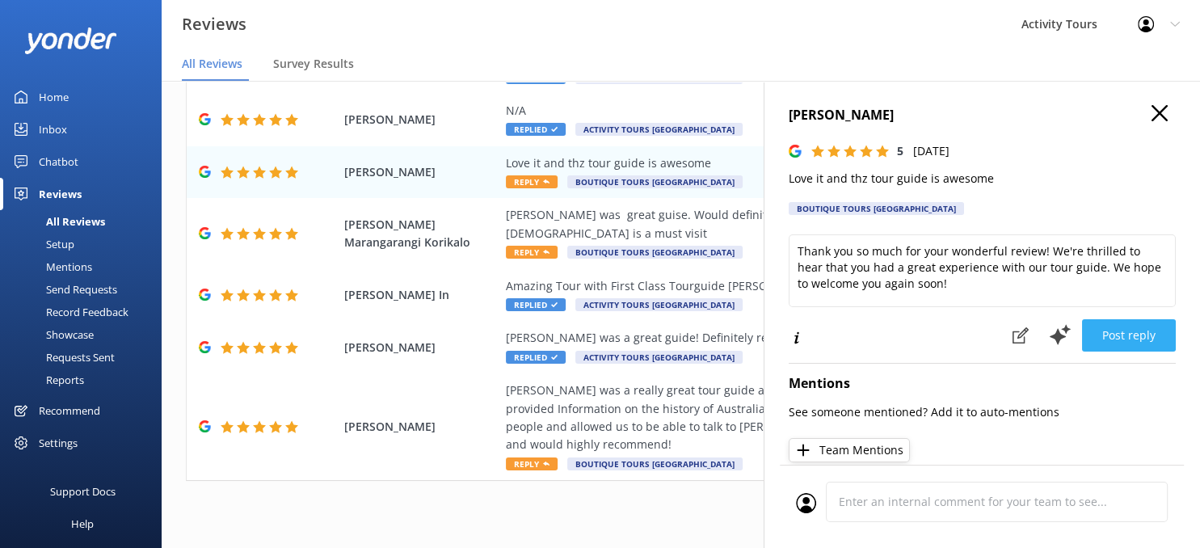
click at [1124, 337] on button "Post reply" at bounding box center [1129, 335] width 94 height 32
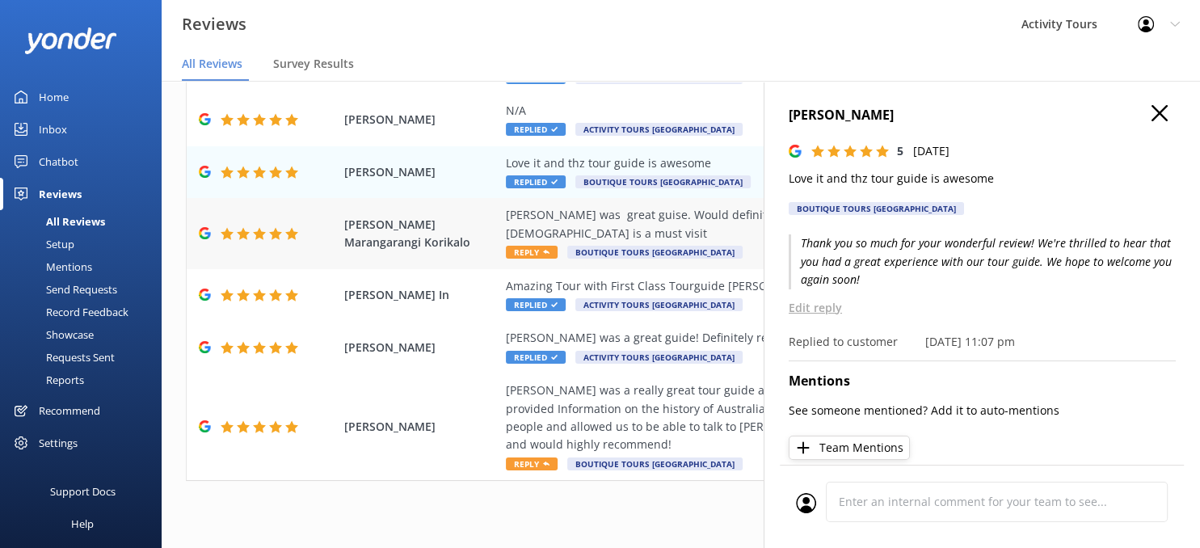
click at [716, 216] on div "[PERSON_NAME] was great guise. Would definitely do this tour again. [GEOGRAPHIC…" at bounding box center [786, 224] width 560 height 36
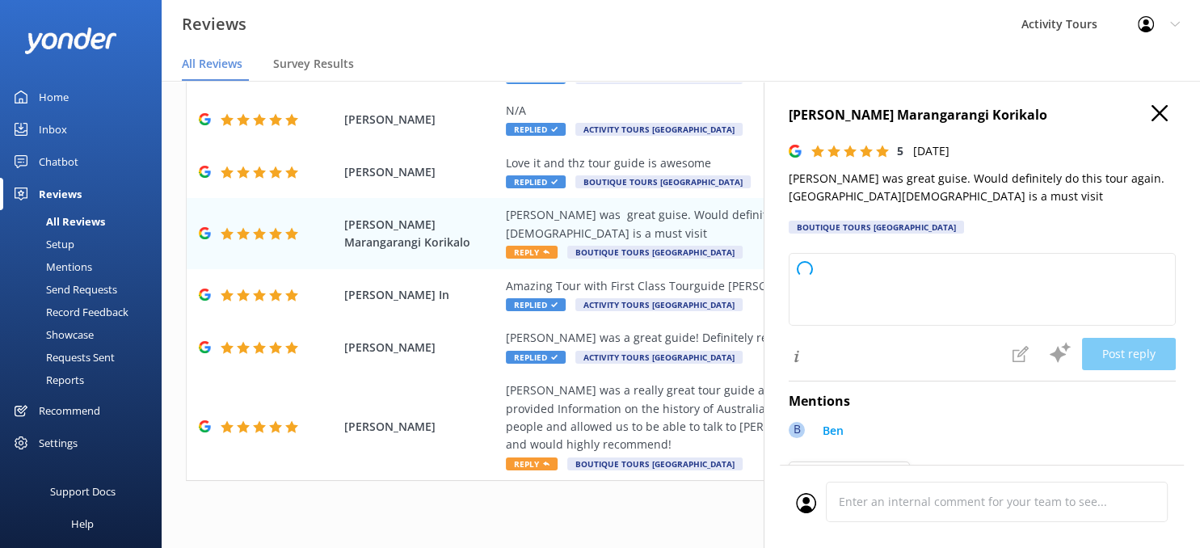
type textarea "Thank you so much for your fantastic review and recommendation! We’re glad you …"
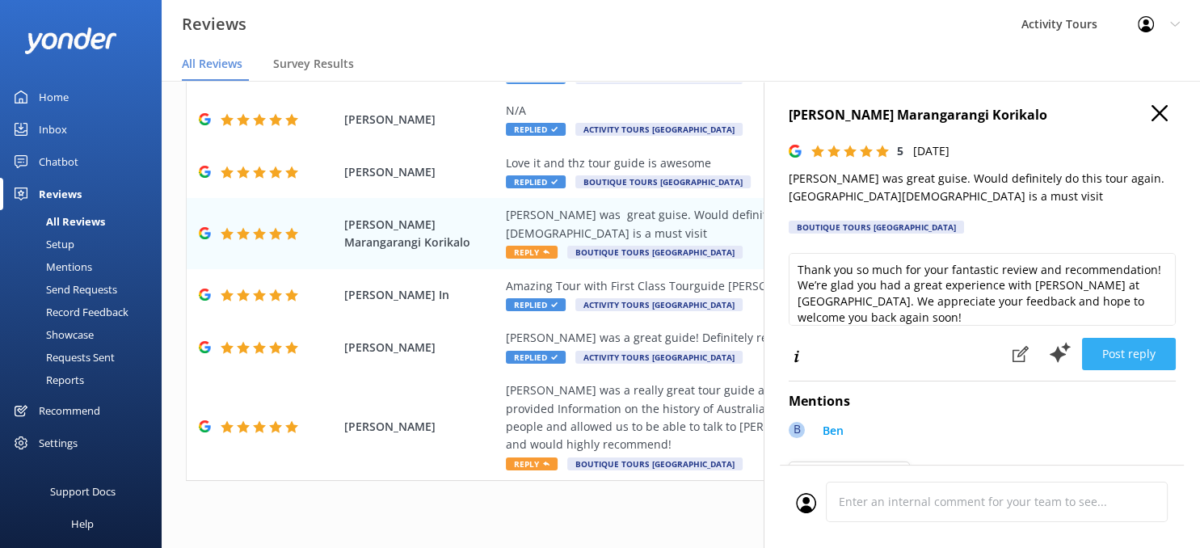
click at [1117, 350] on button "Post reply" at bounding box center [1129, 354] width 94 height 32
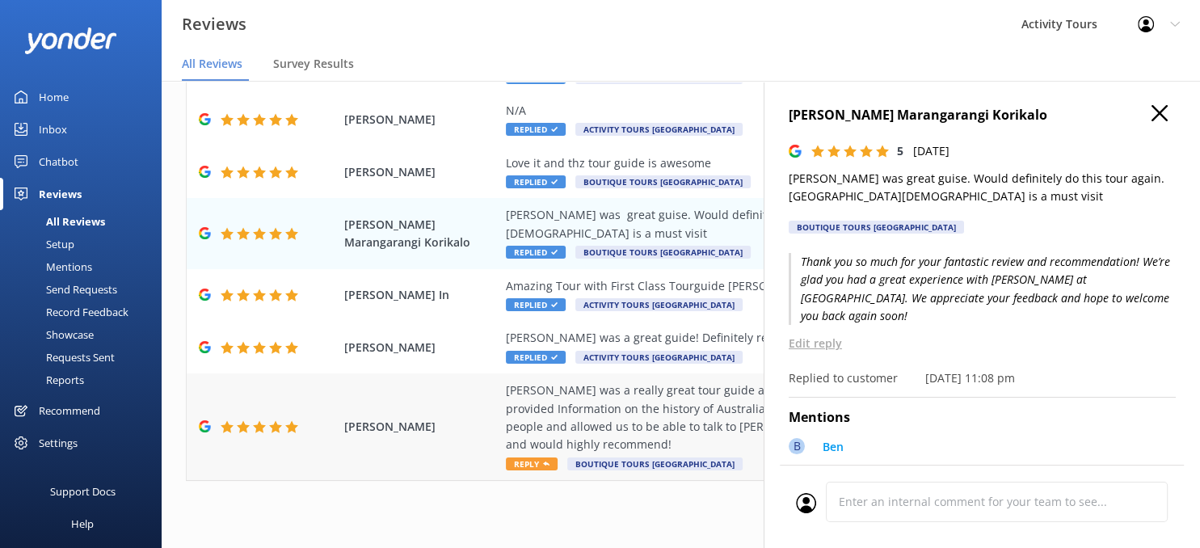
click at [613, 408] on div "[PERSON_NAME] was a really great tour guide and was very kind & friendly. Very …" at bounding box center [786, 418] width 560 height 73
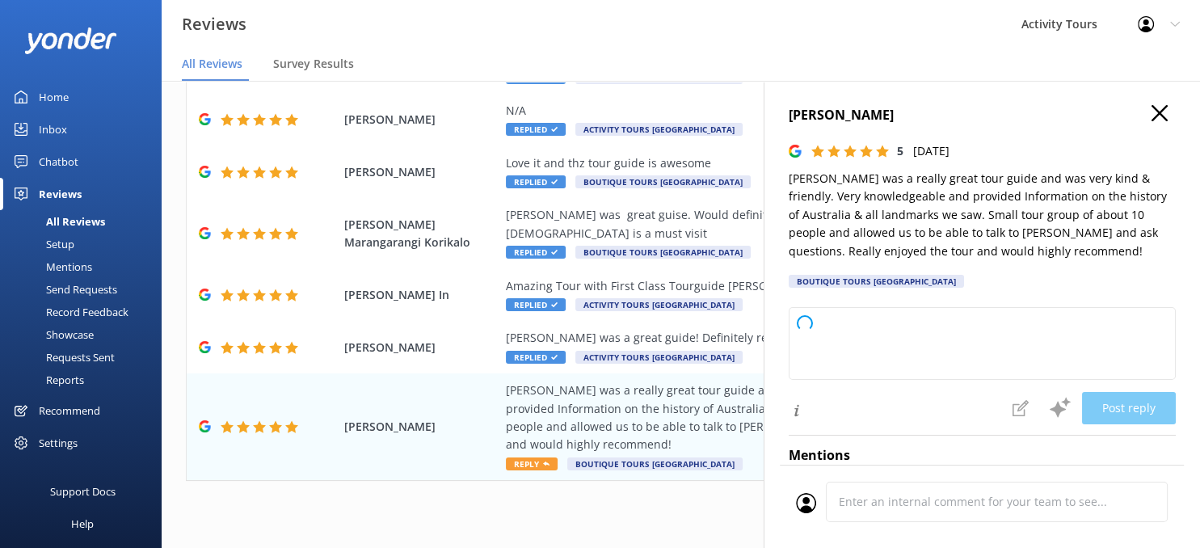
type textarea "Thank you so much for your wonderful review! We're delighted to hear you enjoye…"
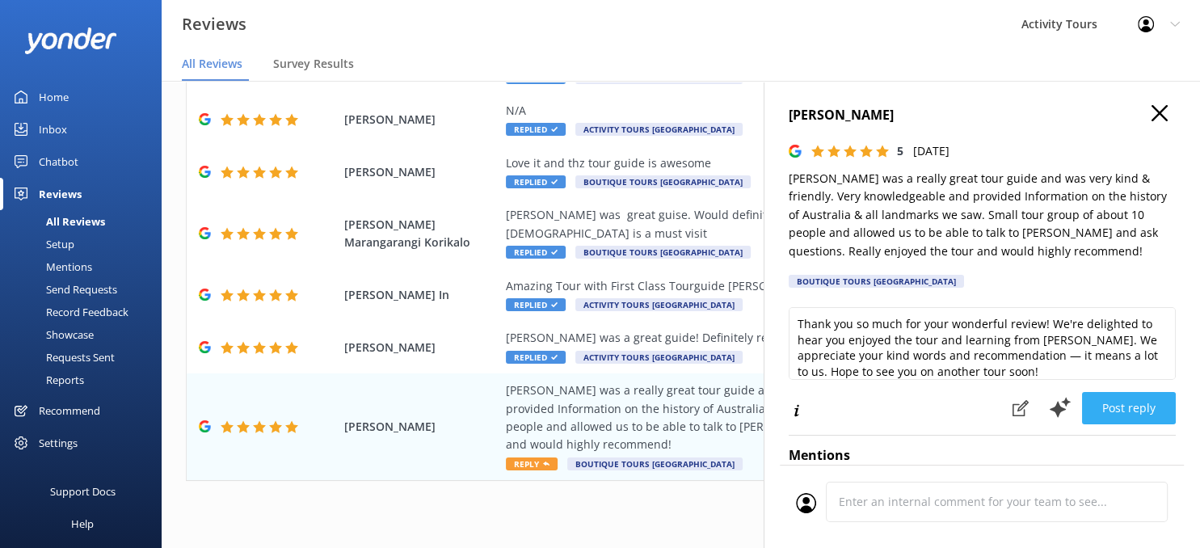
click at [1136, 398] on button "Post reply" at bounding box center [1129, 408] width 94 height 32
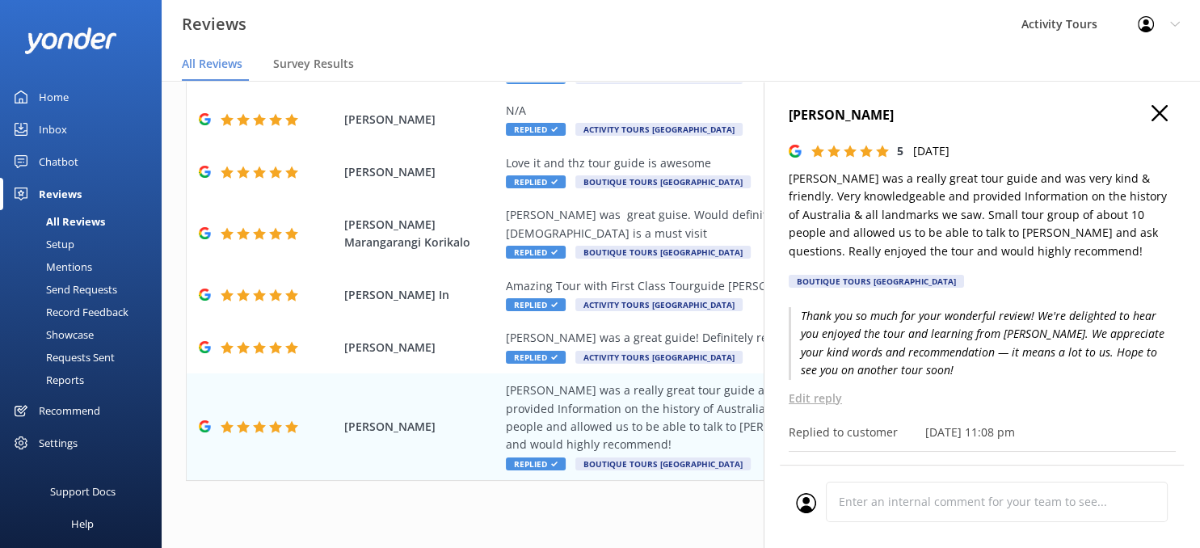
click at [1157, 112] on use "button" at bounding box center [1160, 113] width 16 height 16
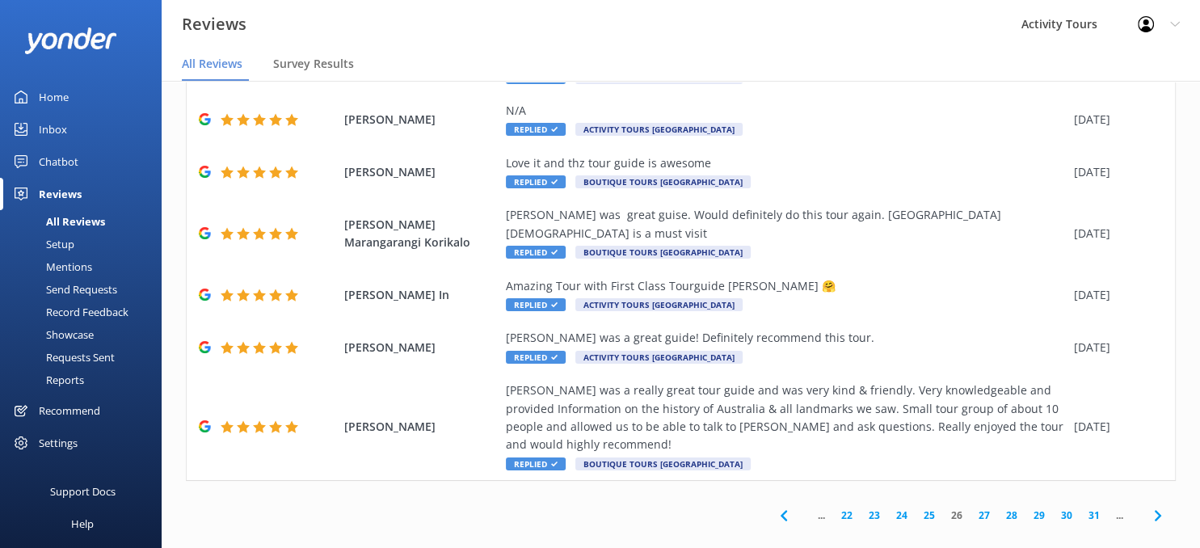
click at [1155, 506] on icon at bounding box center [1158, 515] width 19 height 19
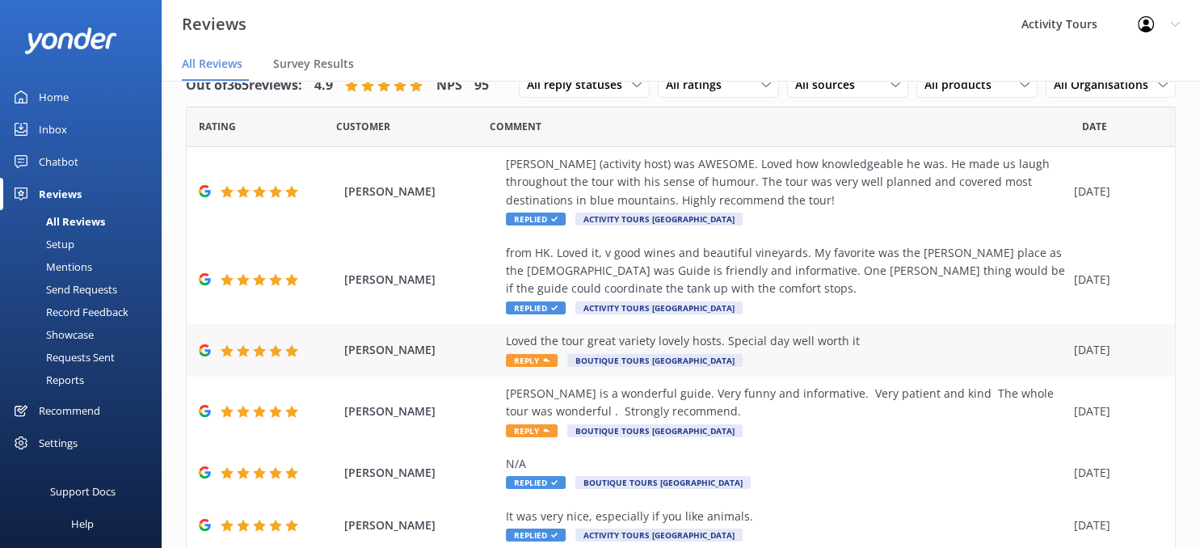
click at [778, 338] on div "Loved the tour great variety lovely hosts. Special day well worth it" at bounding box center [786, 341] width 560 height 18
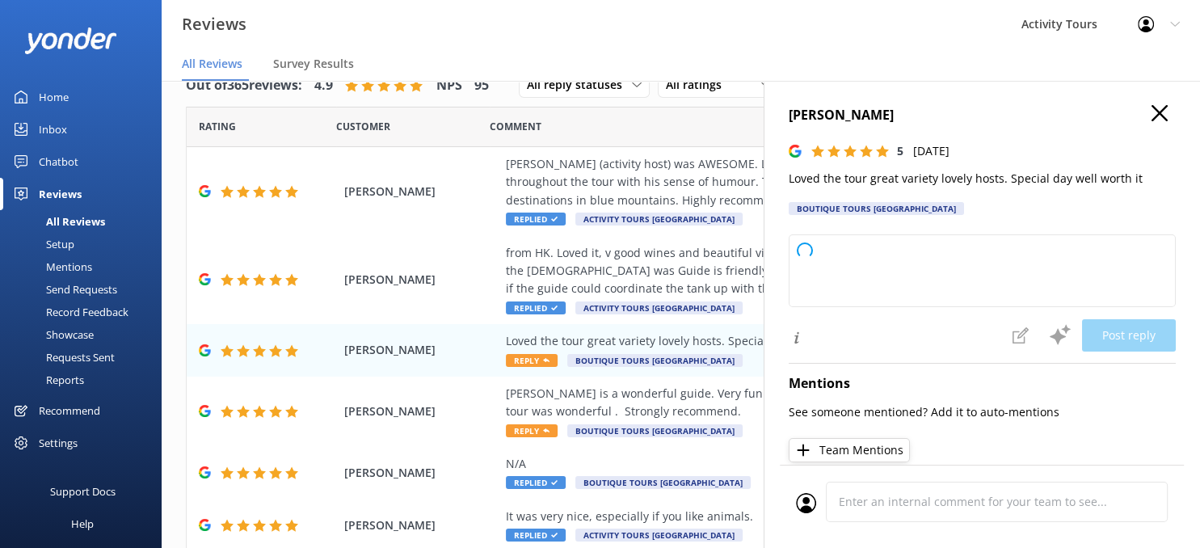
type textarea "Thank you so much for your wonderful feedback! We're thrilled you enjoyed the t…"
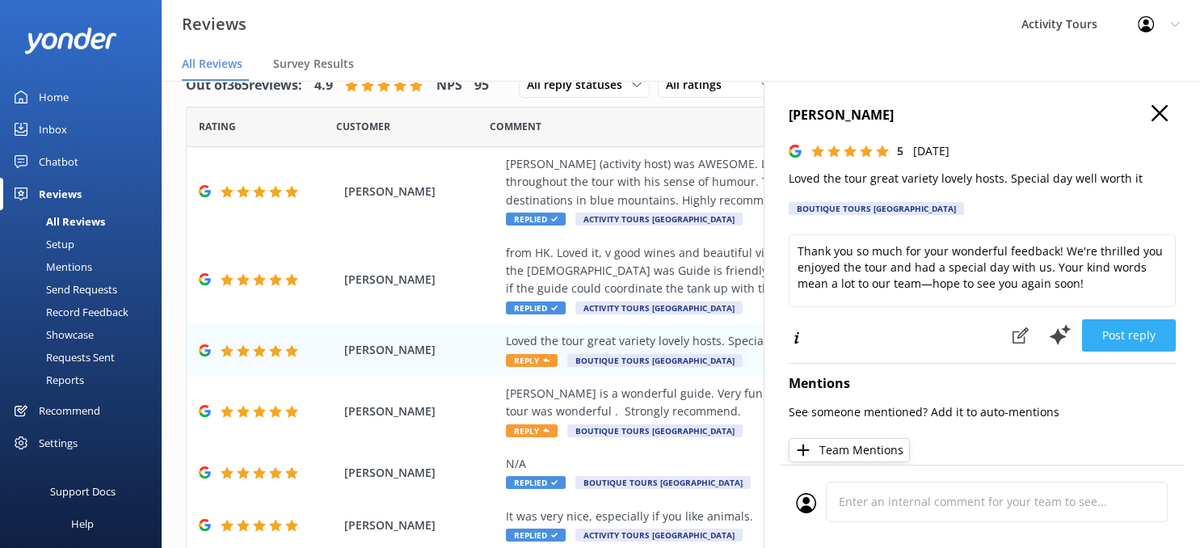
click at [1131, 335] on button "Post reply" at bounding box center [1129, 335] width 94 height 32
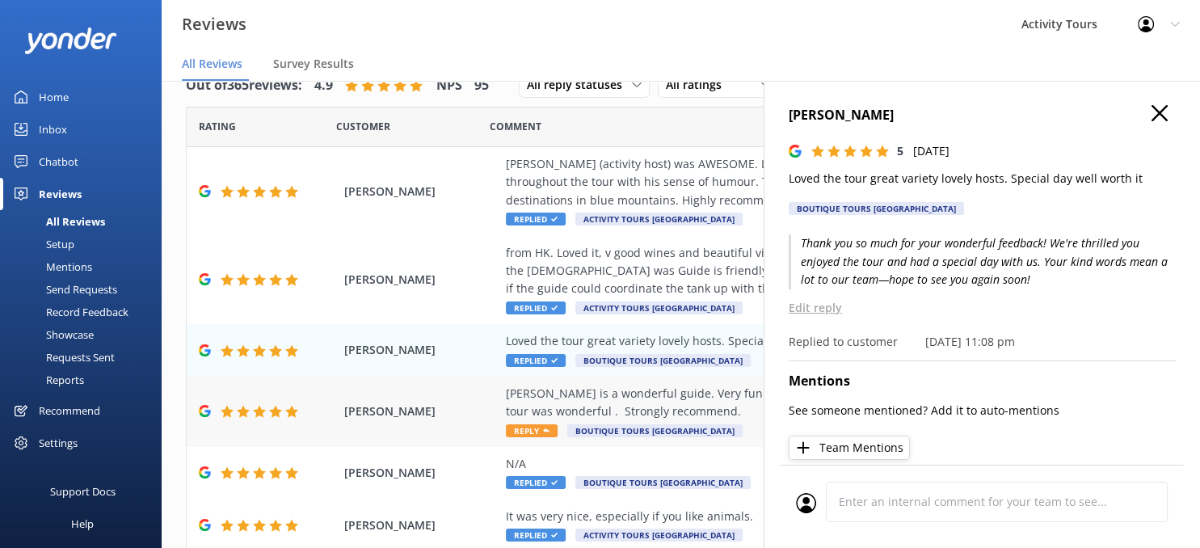
click at [637, 391] on div "[PERSON_NAME] is a wonderful guide. Very funny and informative. Very patient an…" at bounding box center [786, 403] width 560 height 36
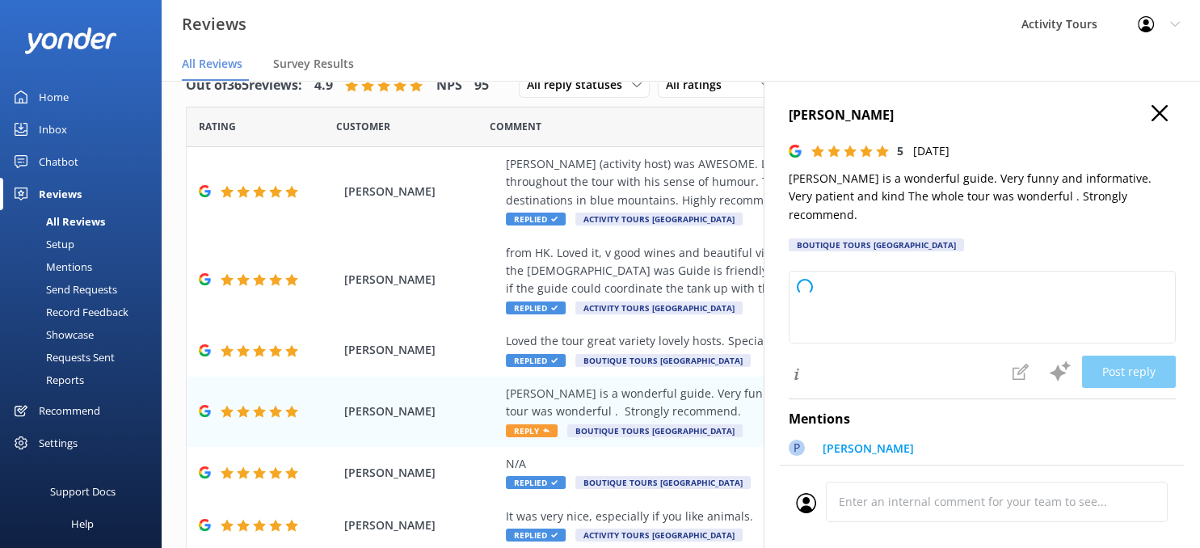
type textarea "Thank you so much for your kind words and recommendation! We're delighted to he…"
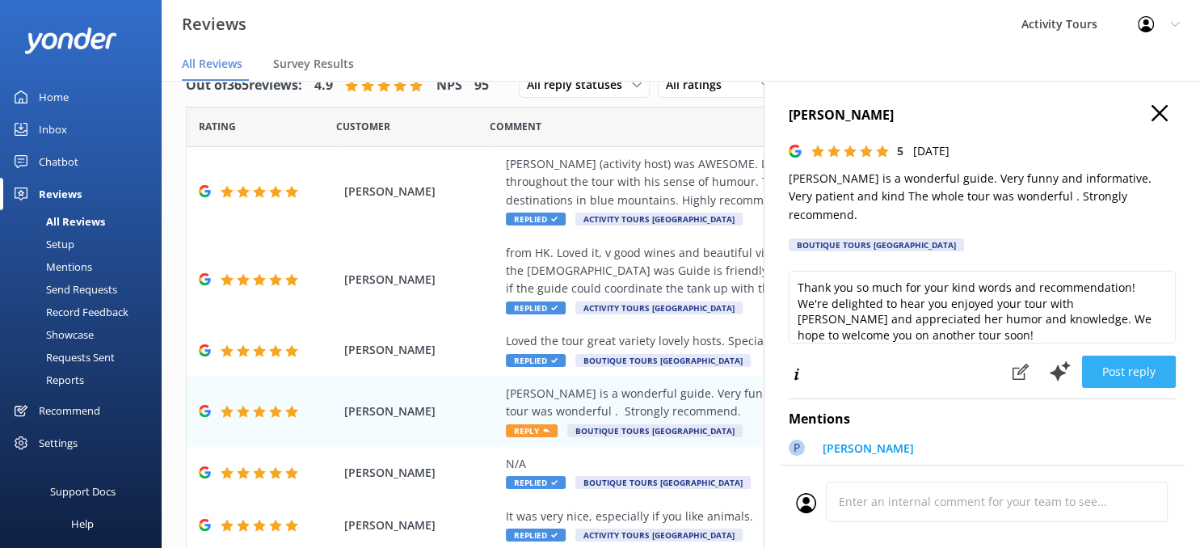
click at [1134, 363] on button "Post reply" at bounding box center [1129, 372] width 94 height 32
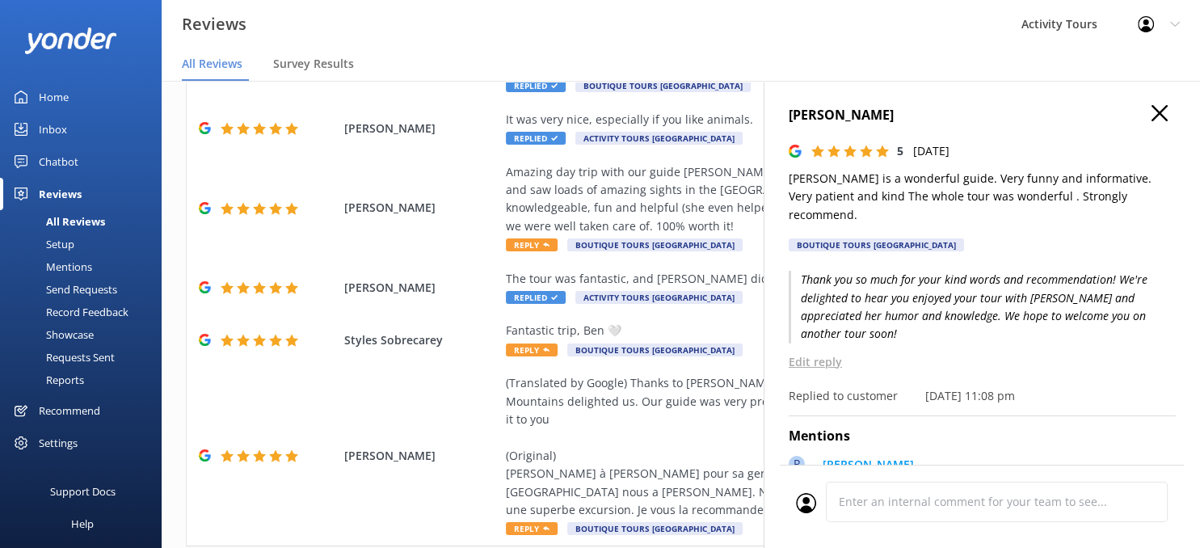
scroll to position [426, 0]
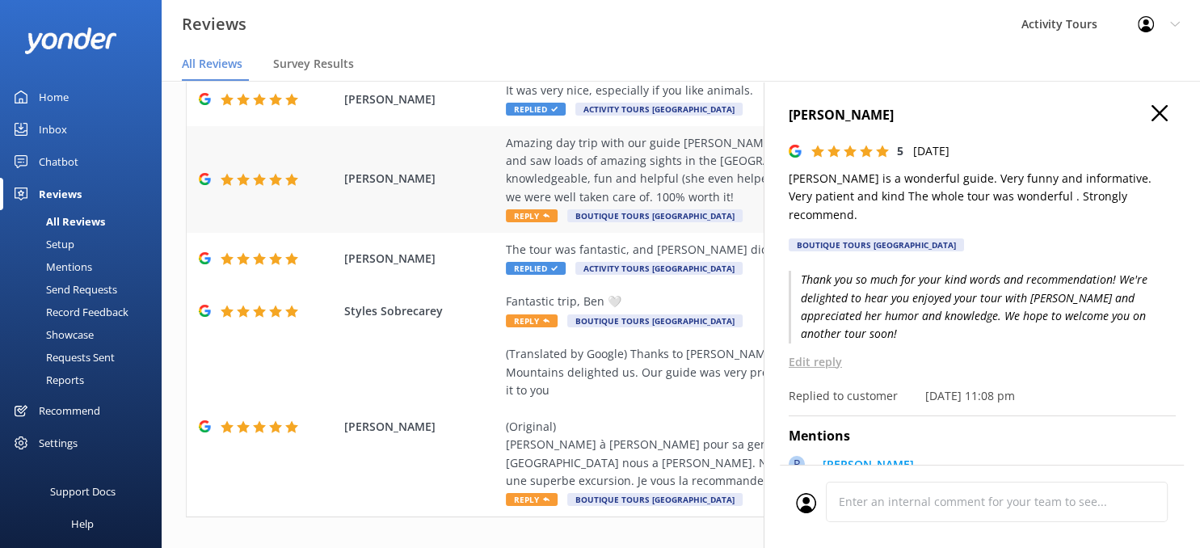
click at [624, 157] on div "Amazing day trip with our guide [PERSON_NAME] who did a phenomenal job! We went…" at bounding box center [786, 170] width 560 height 73
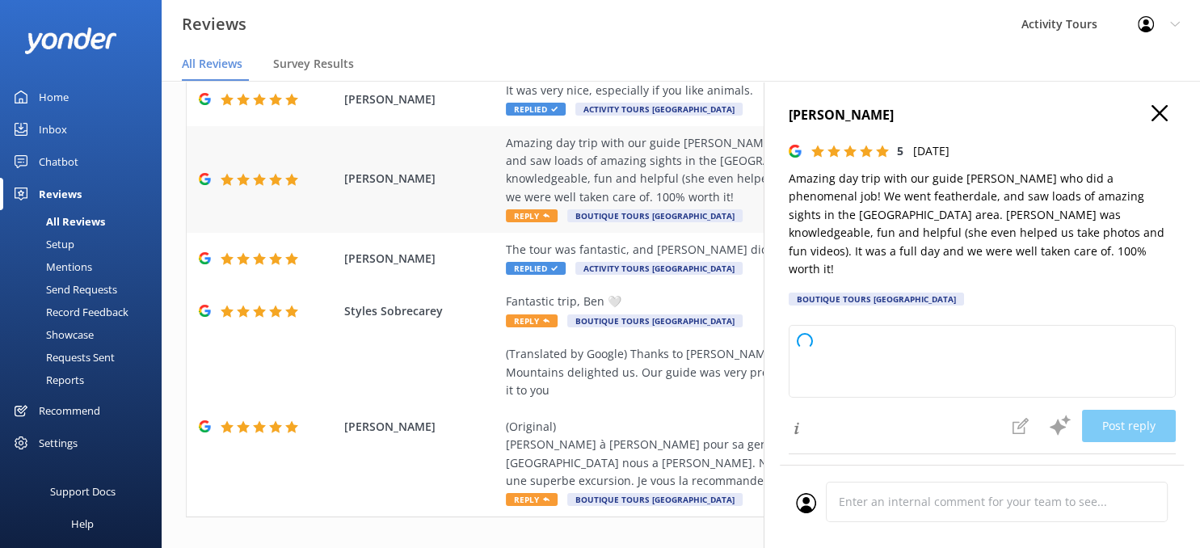
type textarea "Thank you so much for your wonderful review! We're thrilled to hear you had suc…"
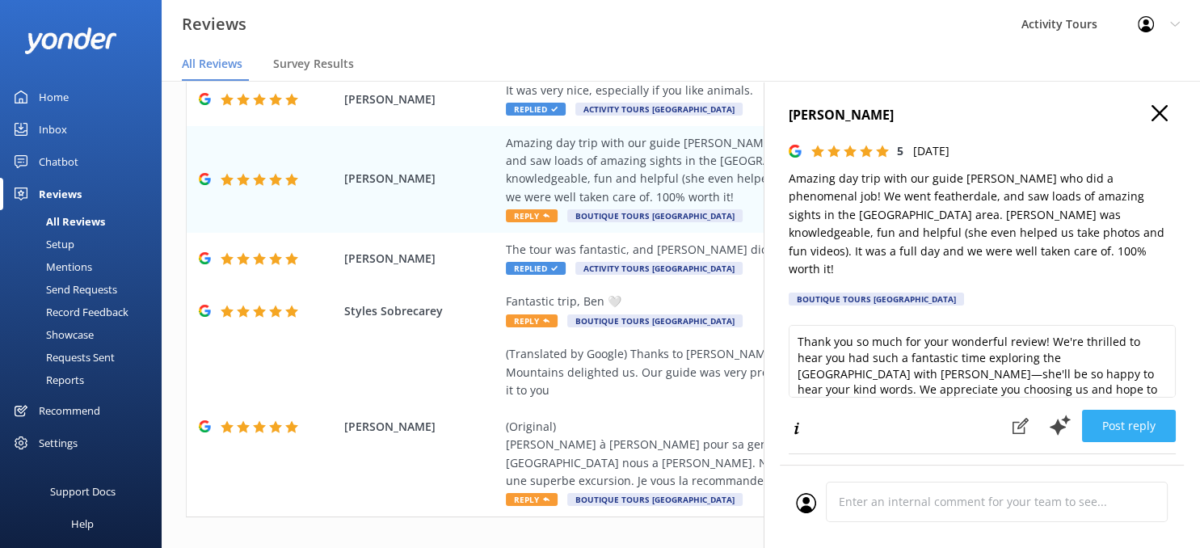
click at [1128, 410] on button "Post reply" at bounding box center [1129, 426] width 94 height 32
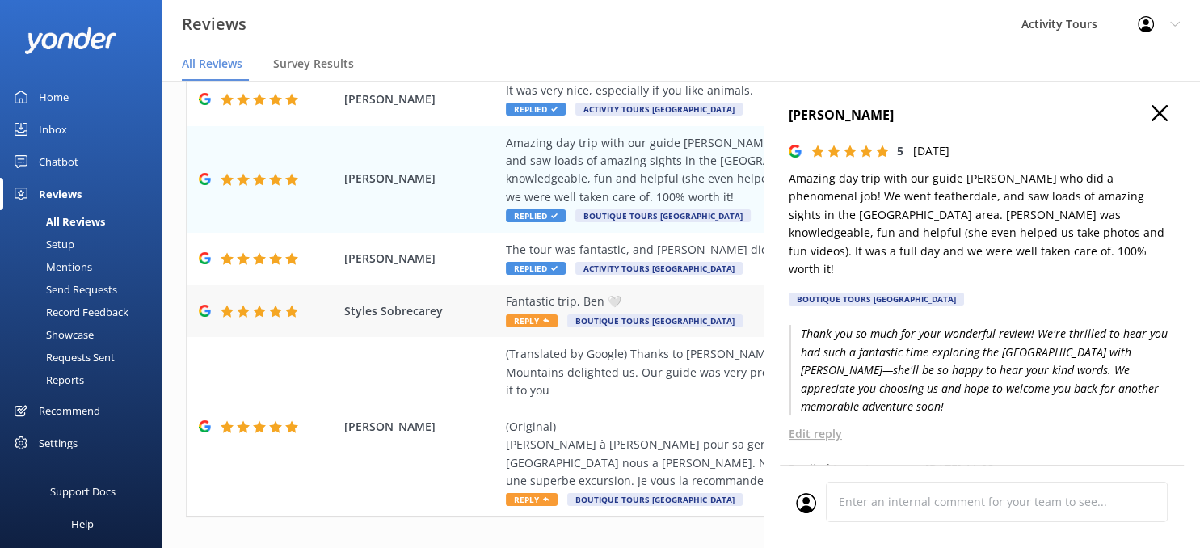
click at [551, 293] on div "Fantastic trip, Ben 🤍" at bounding box center [786, 302] width 560 height 18
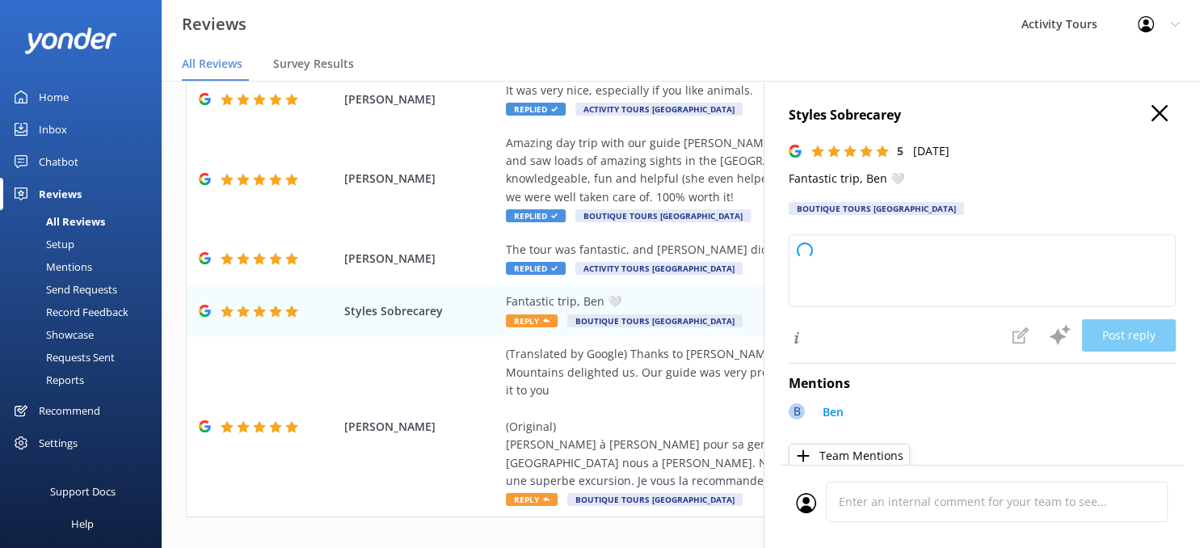
type textarea "Thank you so much for your kind words! We're glad you had a fantastic trip with…"
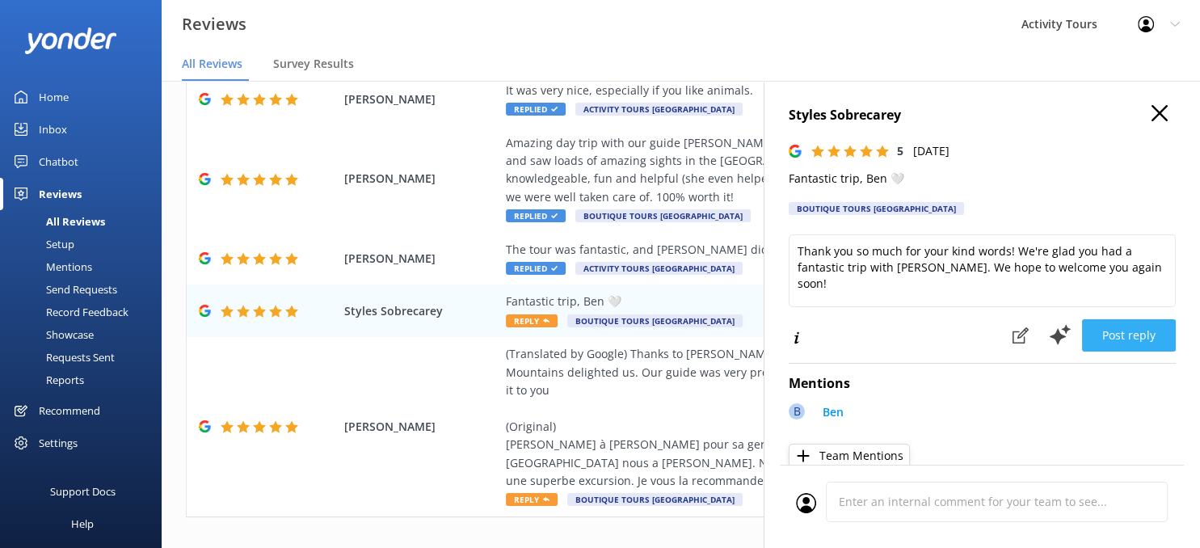
click at [1133, 338] on button "Post reply" at bounding box center [1129, 335] width 94 height 32
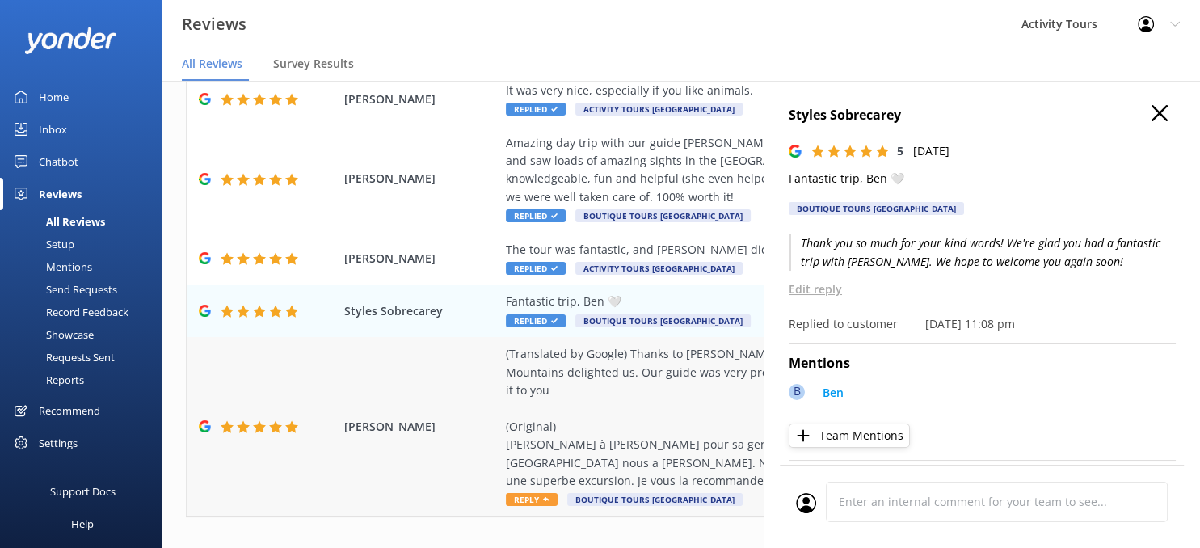
click at [586, 413] on div "(Translated by Google) Thanks to [PERSON_NAME] for her kindness and humor. Our …" at bounding box center [786, 417] width 560 height 145
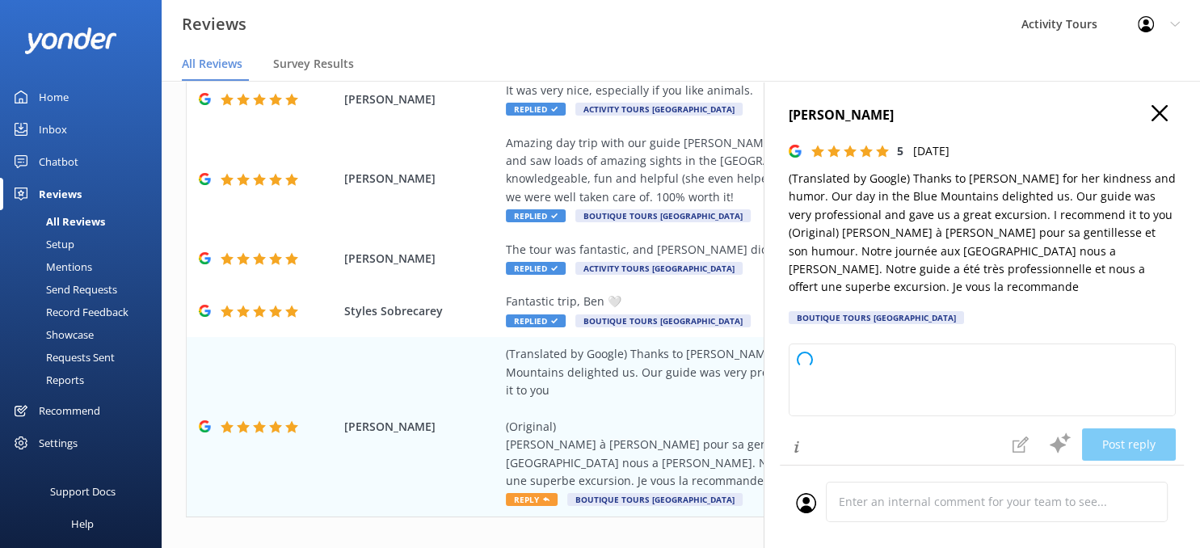
type textarea "Thank you so much for your wonderful review! We're thrilled to hear you enjoyed…"
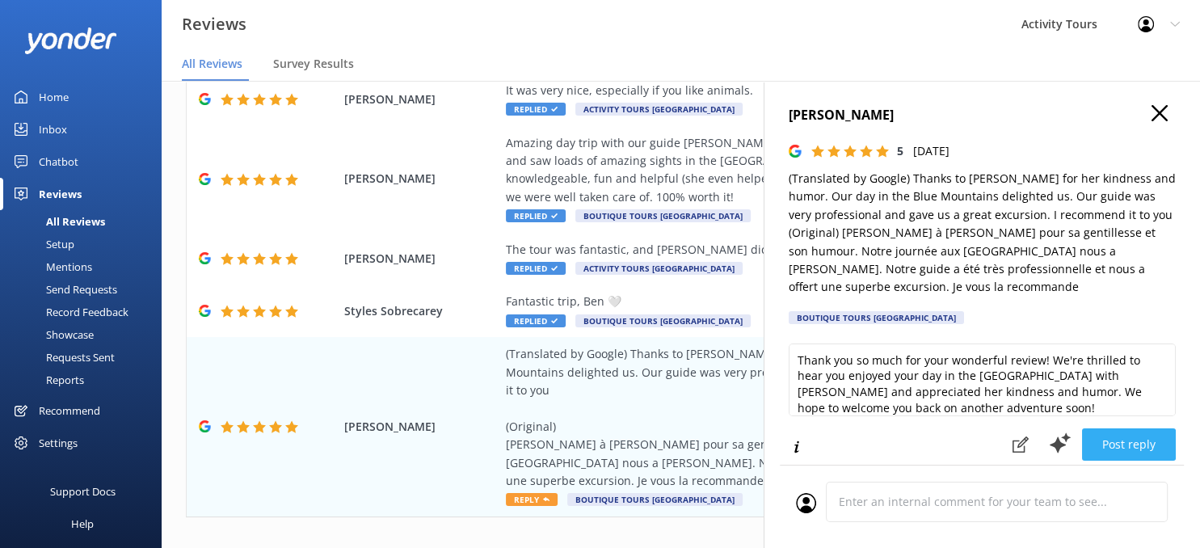
click at [1127, 445] on button "Post reply" at bounding box center [1129, 444] width 94 height 32
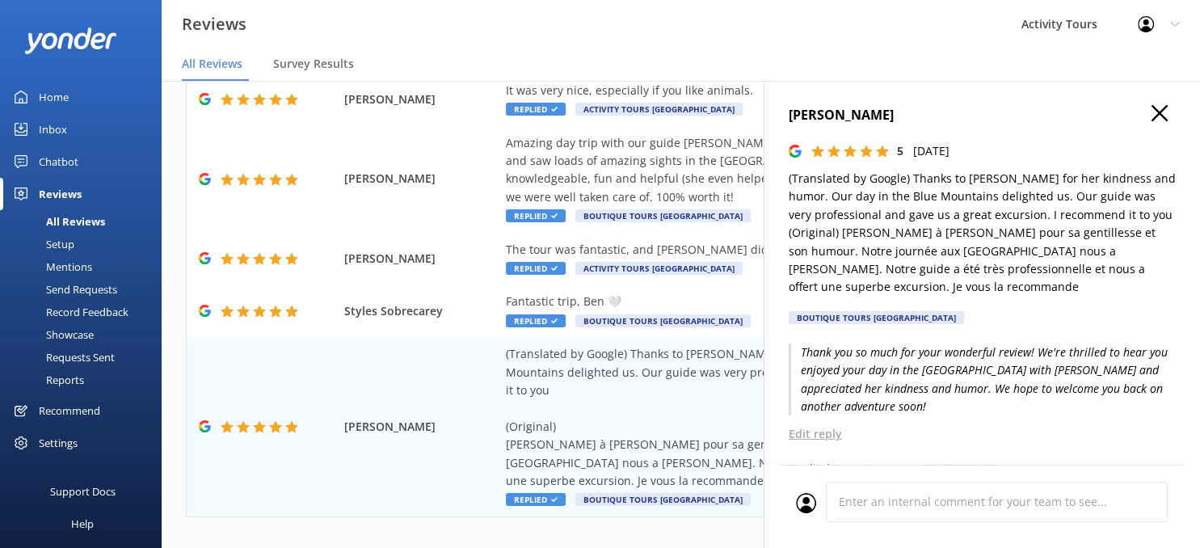
click at [1156, 115] on icon "button" at bounding box center [1160, 113] width 16 height 16
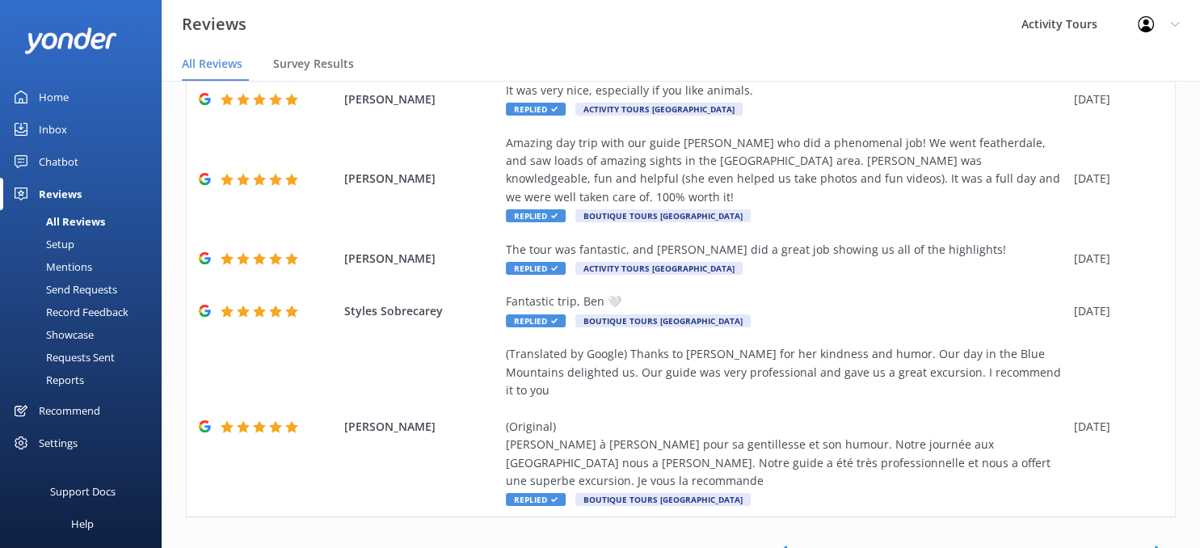
click at [1156, 542] on icon at bounding box center [1158, 551] width 19 height 19
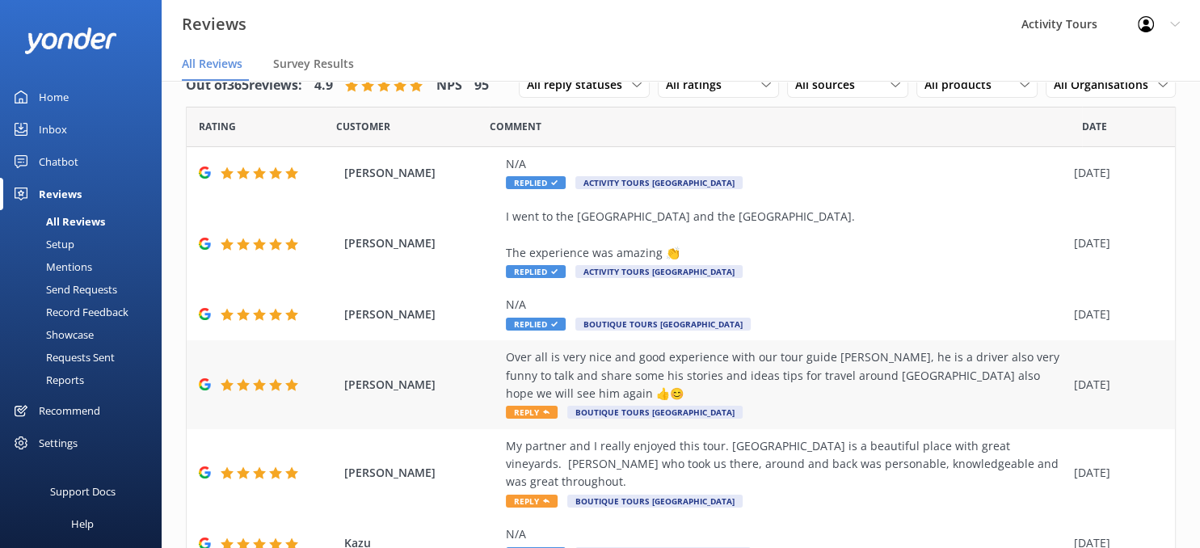
click at [748, 356] on div "Over all is very nice and good experience with our tour guide [PERSON_NAME], he…" at bounding box center [786, 375] width 560 height 54
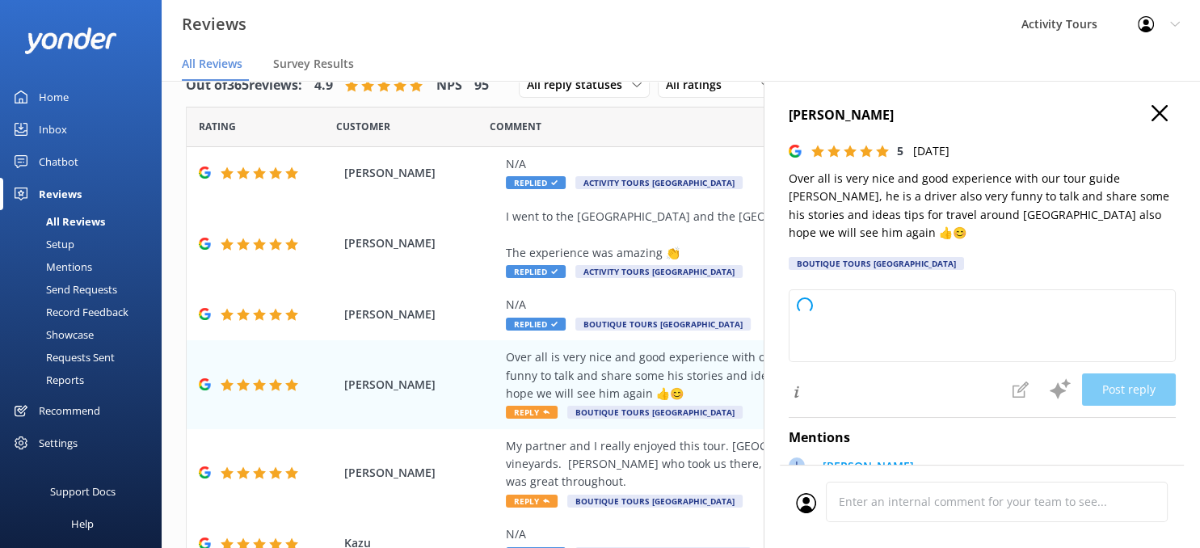
type textarea "Thank you so much for your wonderful feedback! We're delighted to hear you had …"
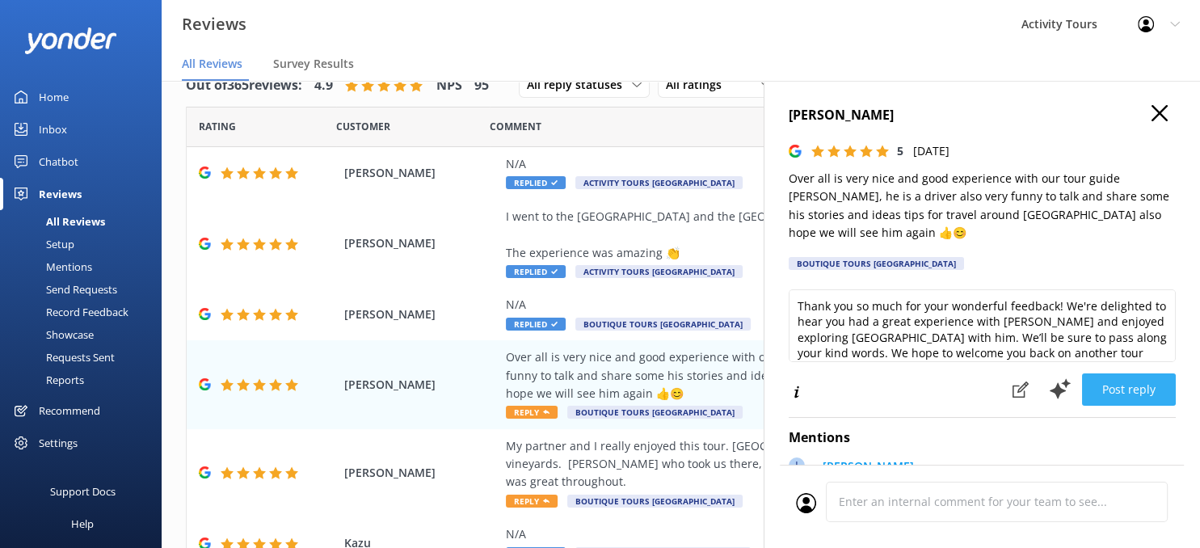
click at [1136, 375] on button "Post reply" at bounding box center [1129, 389] width 94 height 32
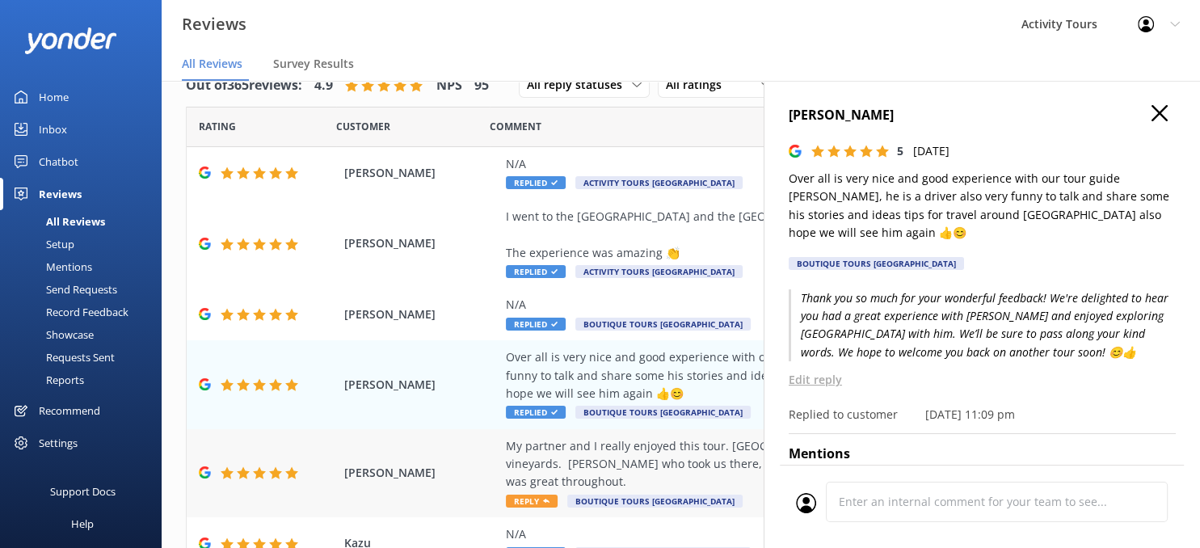
click at [655, 438] on div "My partner and I really enjoyed this tour. [GEOGRAPHIC_DATA] is a beautiful pla…" at bounding box center [786, 464] width 560 height 54
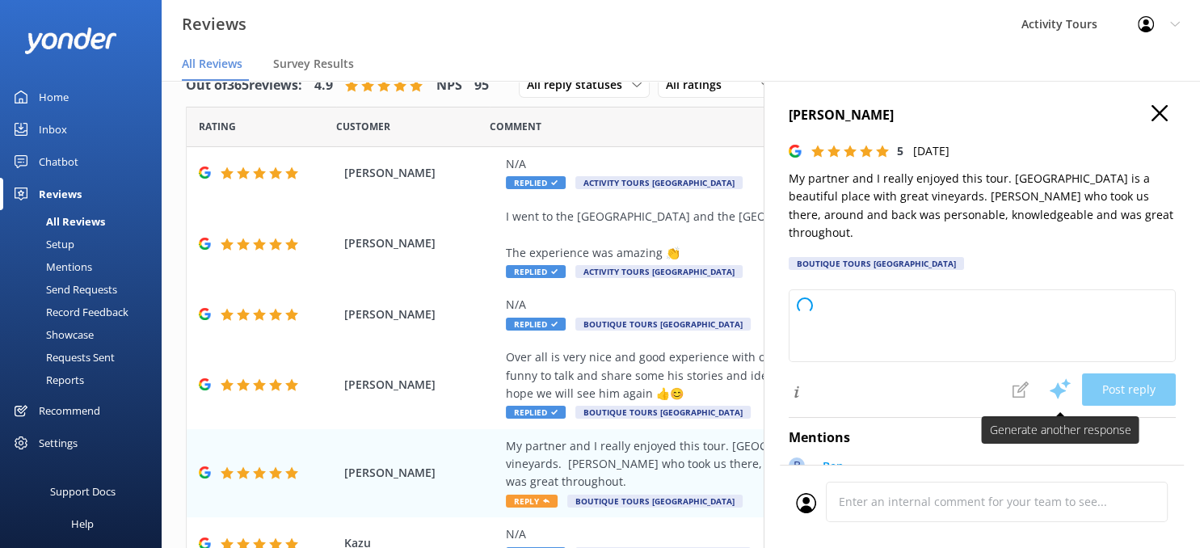
type textarea "Thank you so much for your wonderful review! We're delighted you enjoyed the to…"
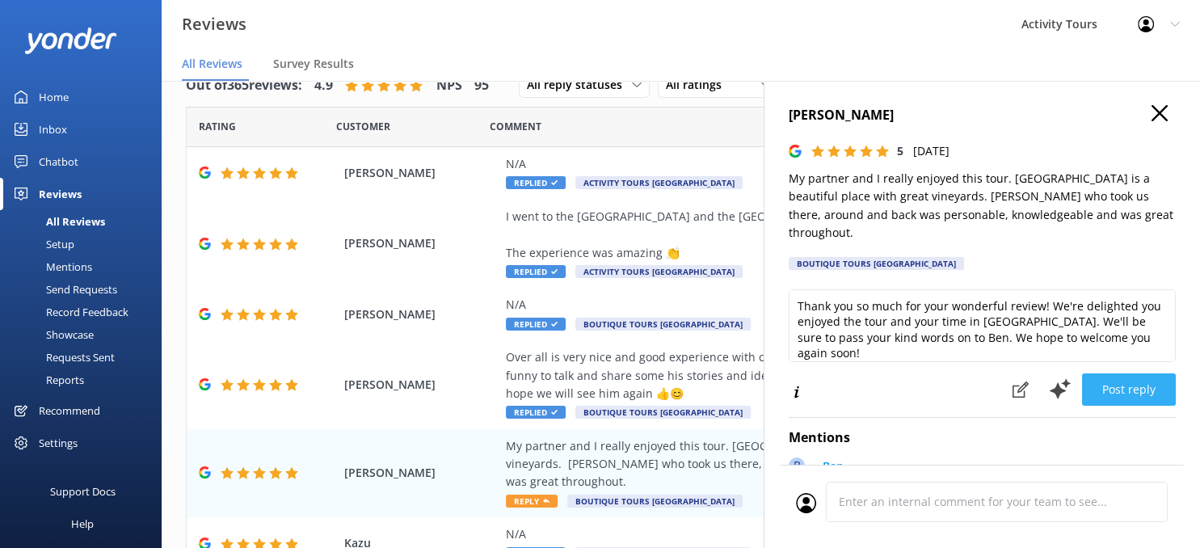
click at [1134, 373] on button "Post reply" at bounding box center [1129, 389] width 94 height 32
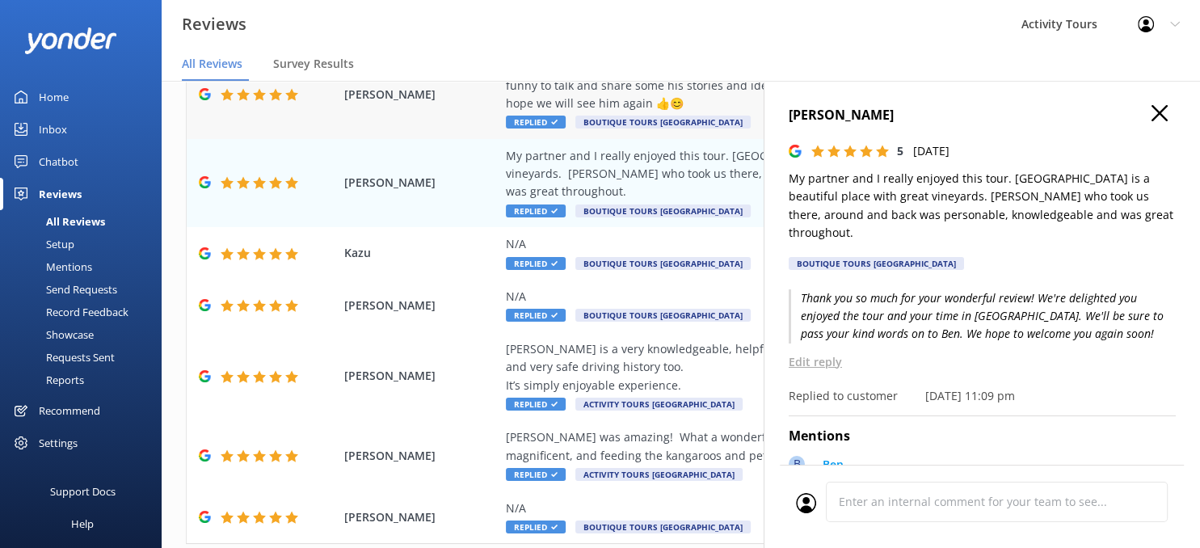
scroll to position [335, 0]
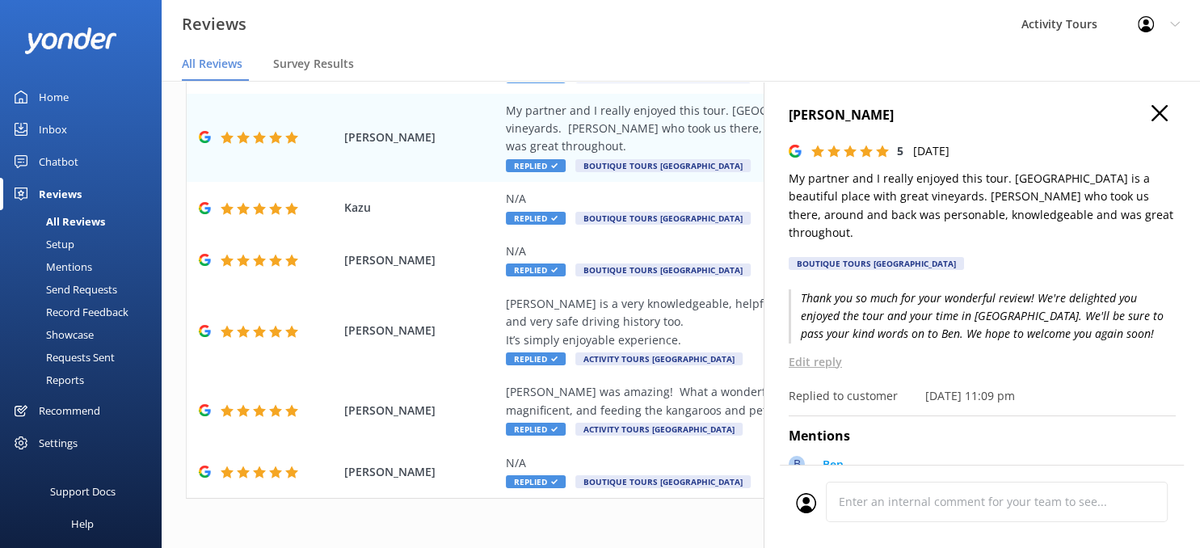
click at [1165, 115] on icon "button" at bounding box center [1160, 113] width 16 height 16
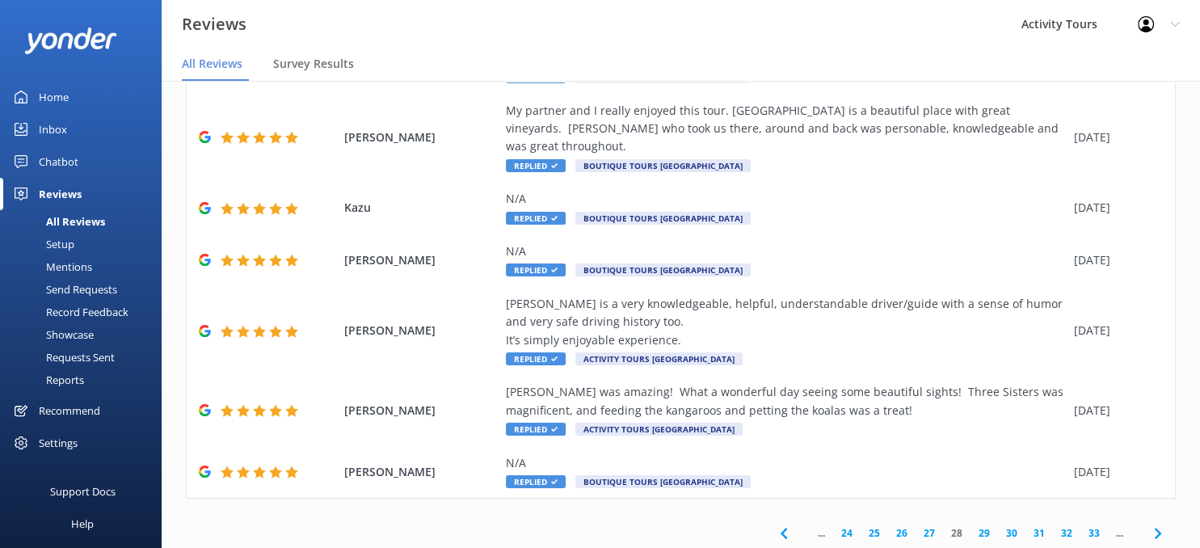
click at [1153, 524] on icon at bounding box center [1158, 533] width 19 height 19
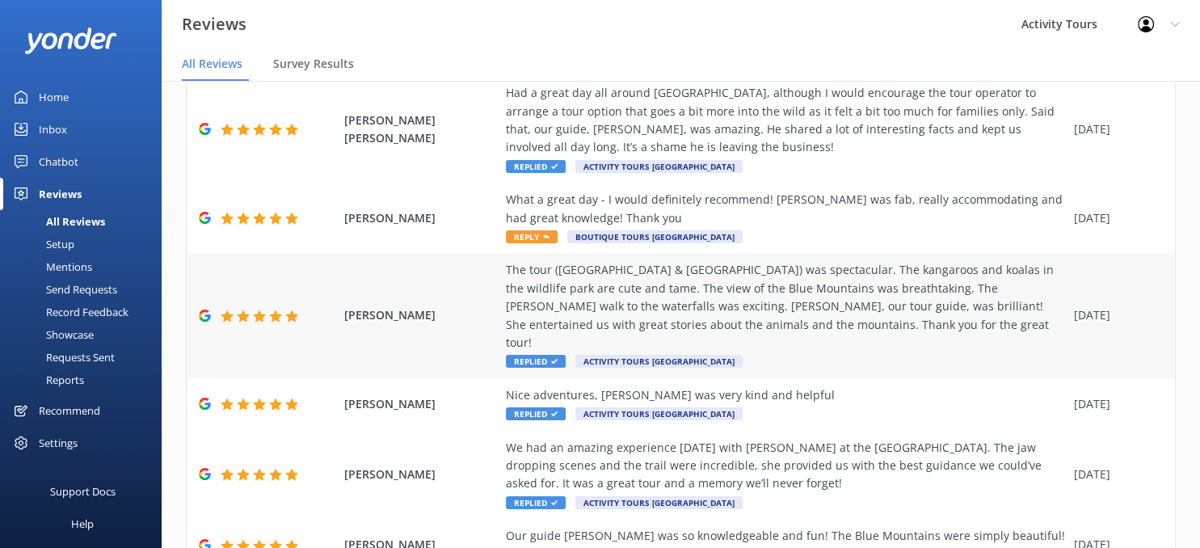
scroll to position [314, 0]
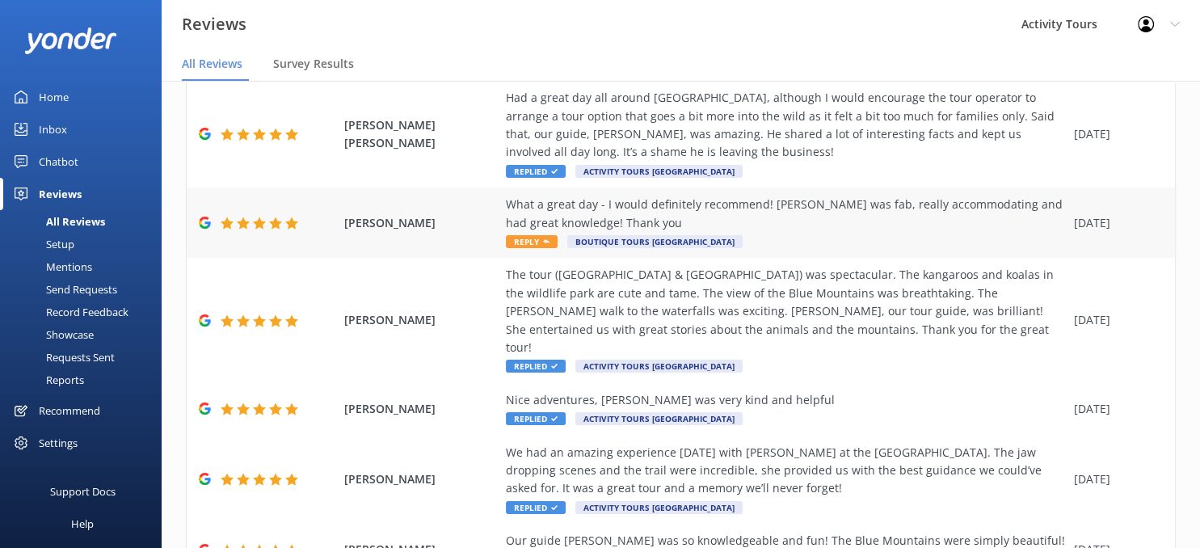
click at [791, 205] on div "What a great day - I would definitely recommend! [PERSON_NAME] was fab, really …" at bounding box center [786, 214] width 560 height 36
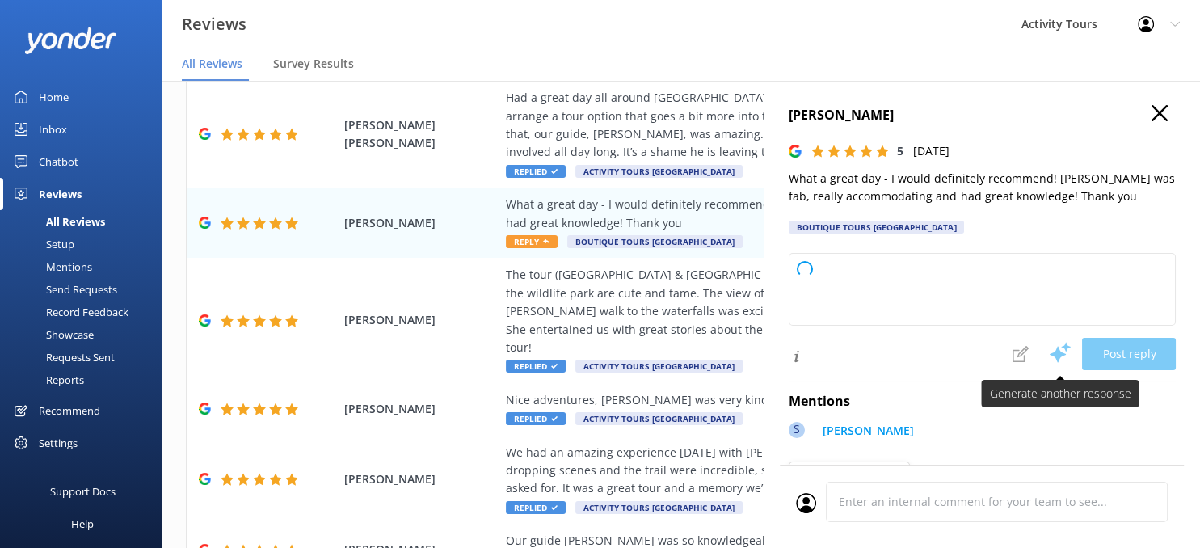
type textarea "Thank you so much for your wonderful feedback! We’re delighted to hear you had …"
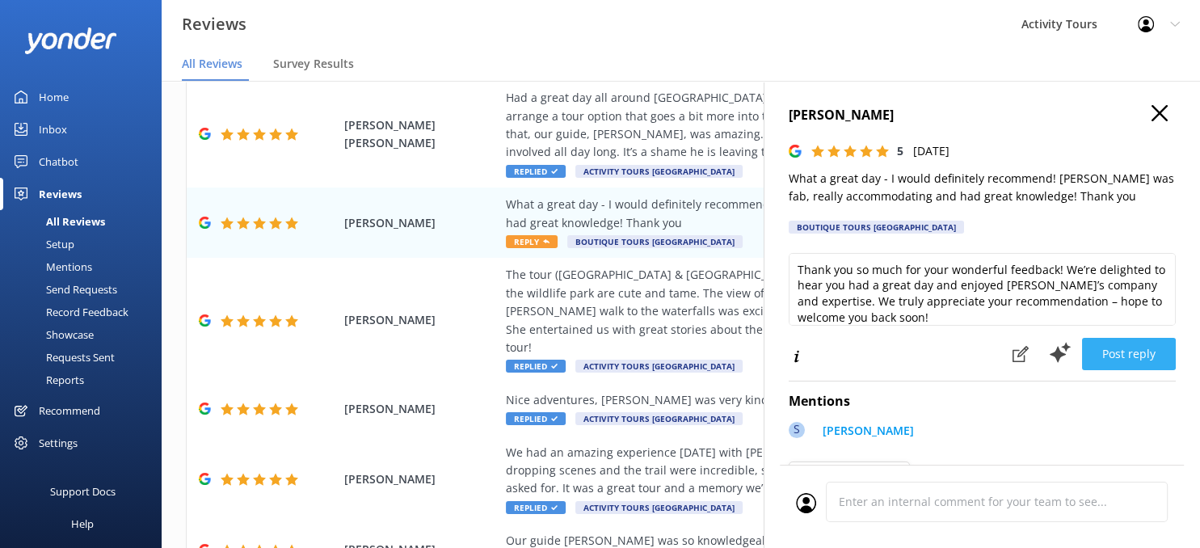
click at [1127, 349] on button "Post reply" at bounding box center [1129, 354] width 94 height 32
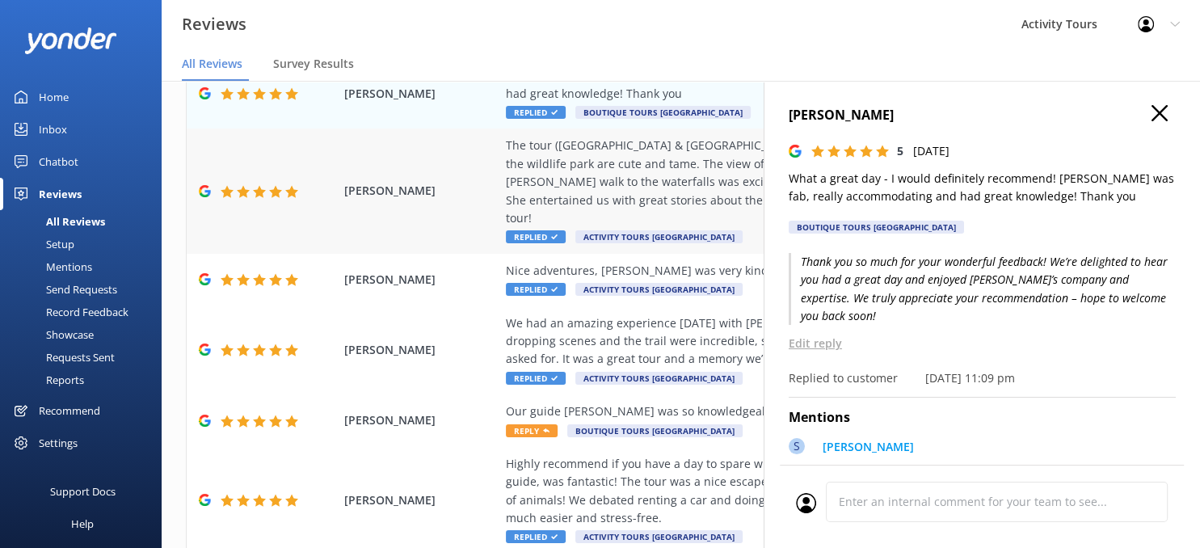
scroll to position [498, 0]
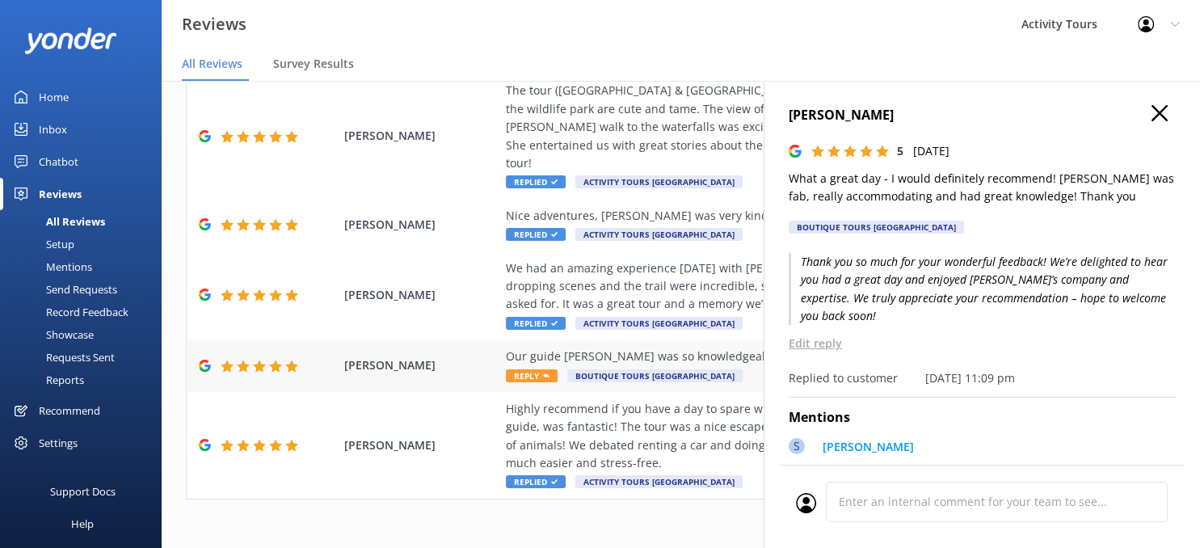
click at [703, 348] on div "Our guide [PERSON_NAME] was so knowledgeable and fun! The Blue Mountains were s…" at bounding box center [786, 357] width 560 height 18
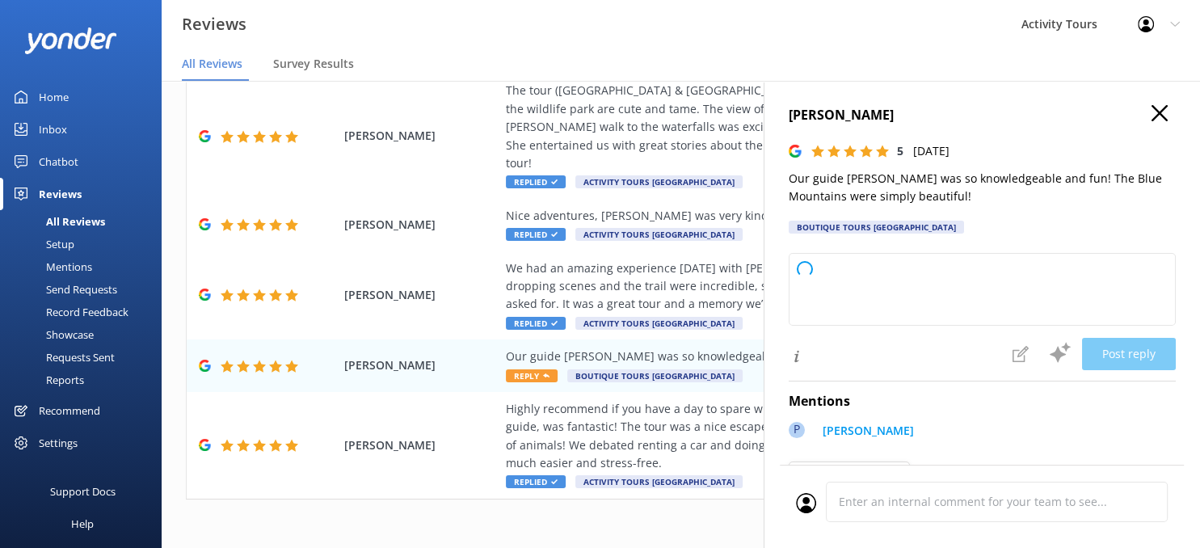
type textarea "Thank you so much for your wonderful feedback! We're delighted to hear you enjo…"
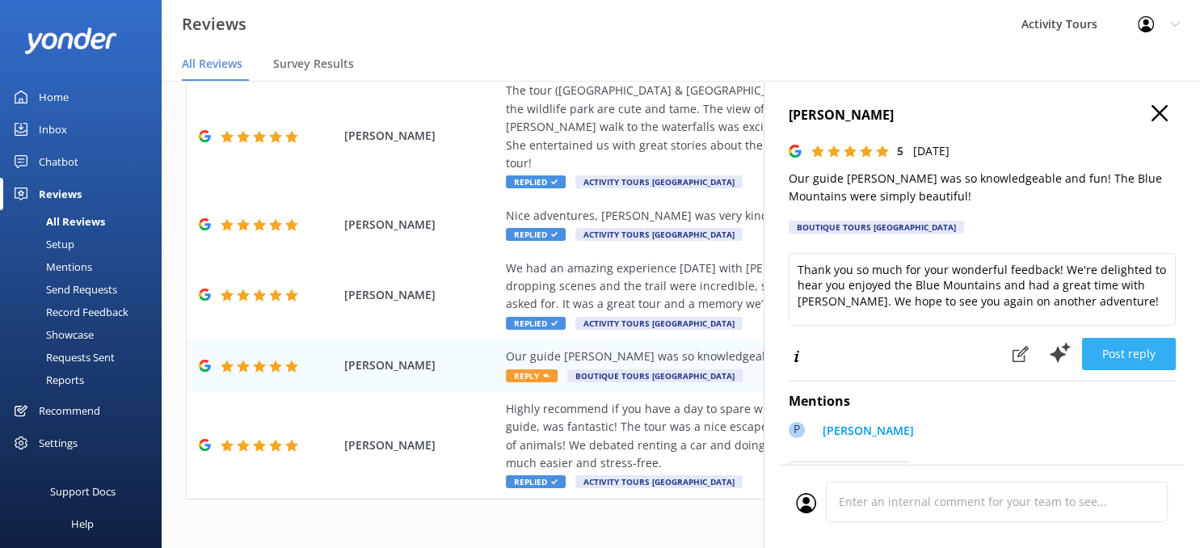
click at [1124, 357] on button "Post reply" at bounding box center [1129, 354] width 94 height 32
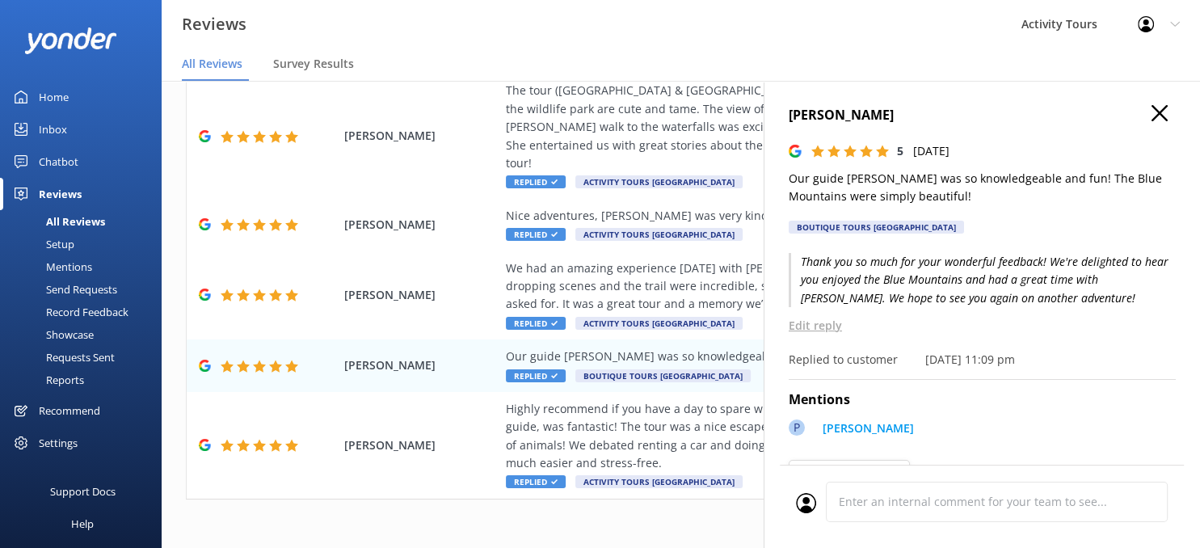
click at [1162, 116] on use "button" at bounding box center [1160, 113] width 16 height 16
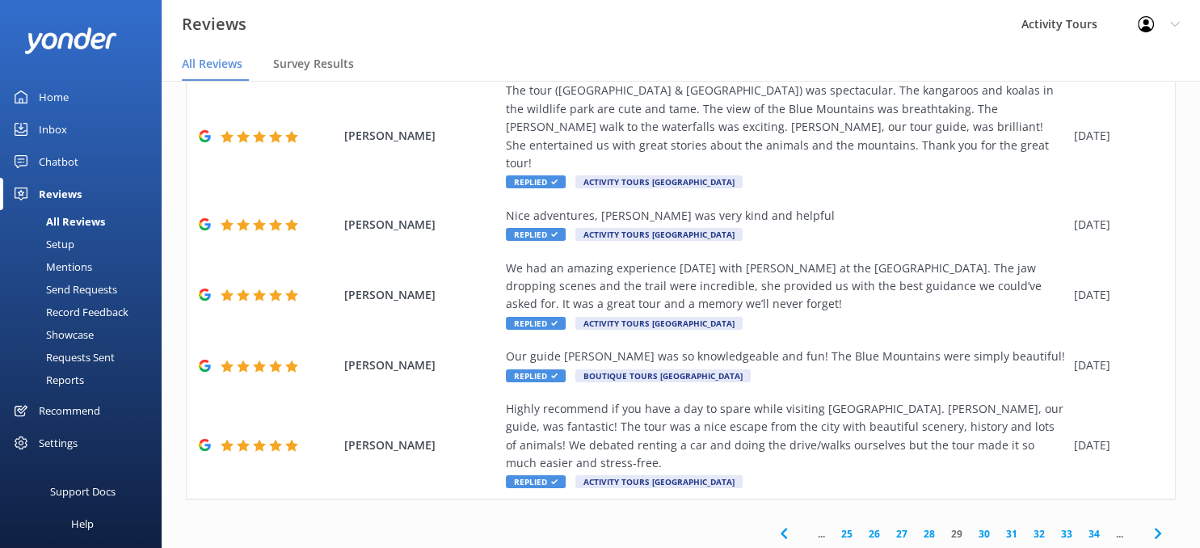
click at [1157, 524] on icon at bounding box center [1158, 533] width 19 height 19
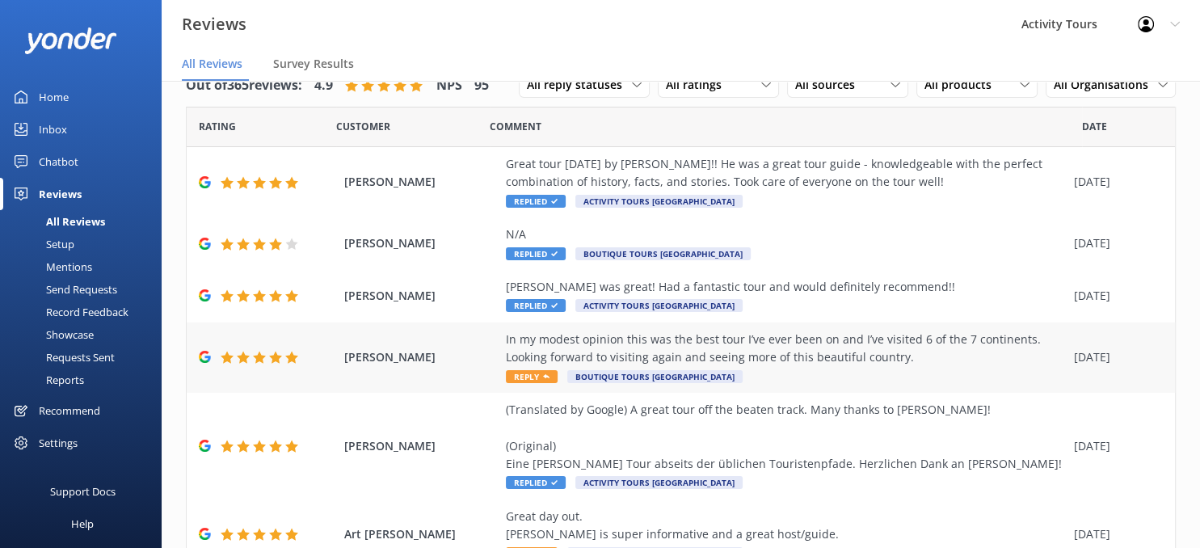
click at [737, 347] on div "In my modest opinion this was the best tour I’ve ever been on and I’ve visited …" at bounding box center [786, 349] width 560 height 36
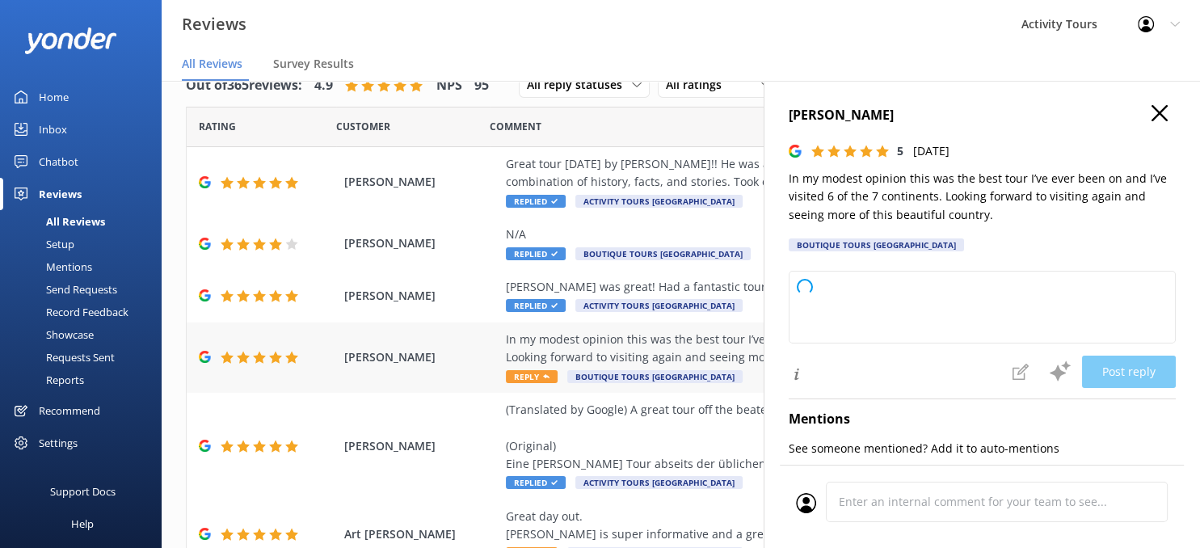
type textarea "Thank you so much for your wonderful review! We’re thrilled to hear you had suc…"
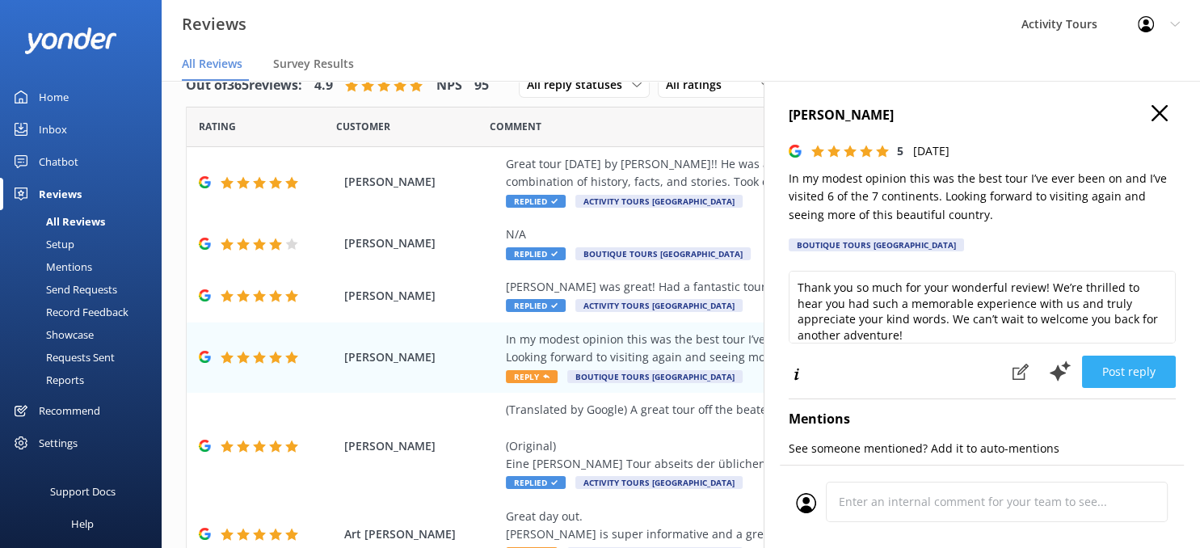
click at [1114, 367] on button "Post reply" at bounding box center [1129, 372] width 94 height 32
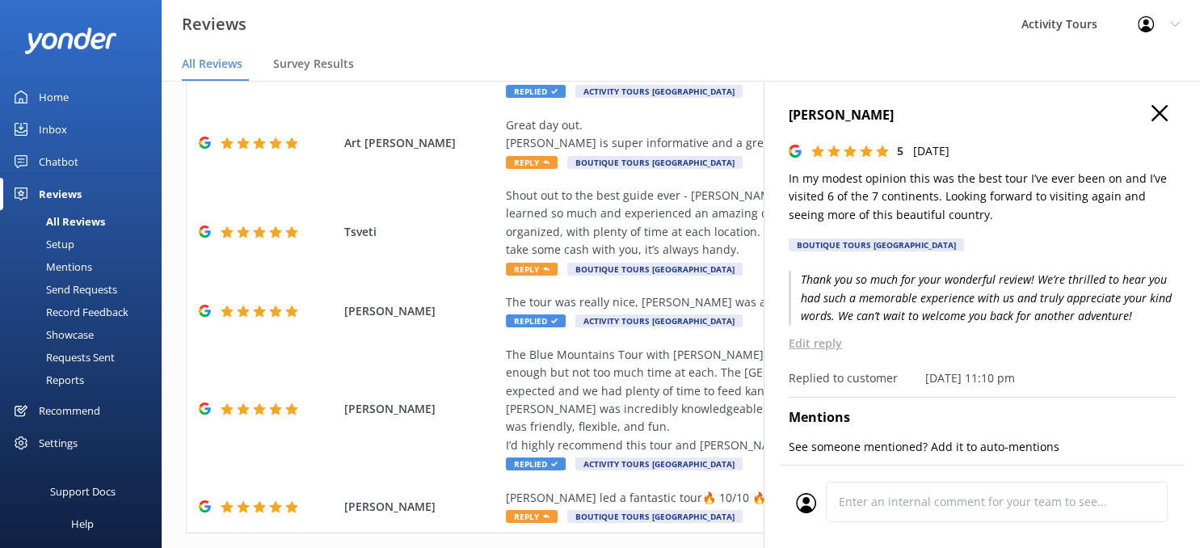
scroll to position [372, 0]
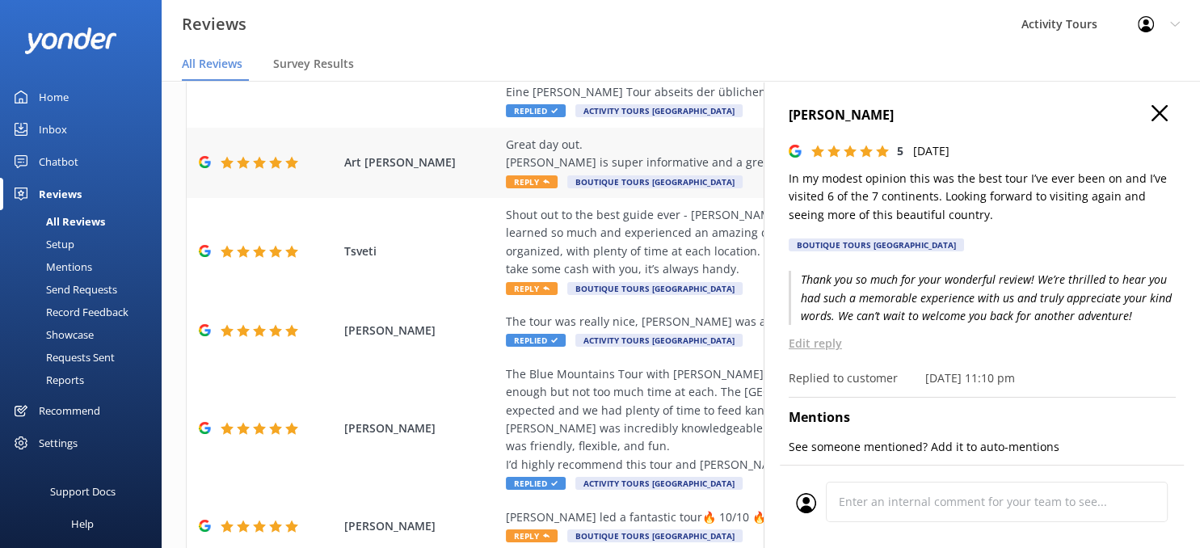
click at [586, 156] on div "Great day out. [PERSON_NAME] is super informative and a great host/guide." at bounding box center [786, 154] width 560 height 36
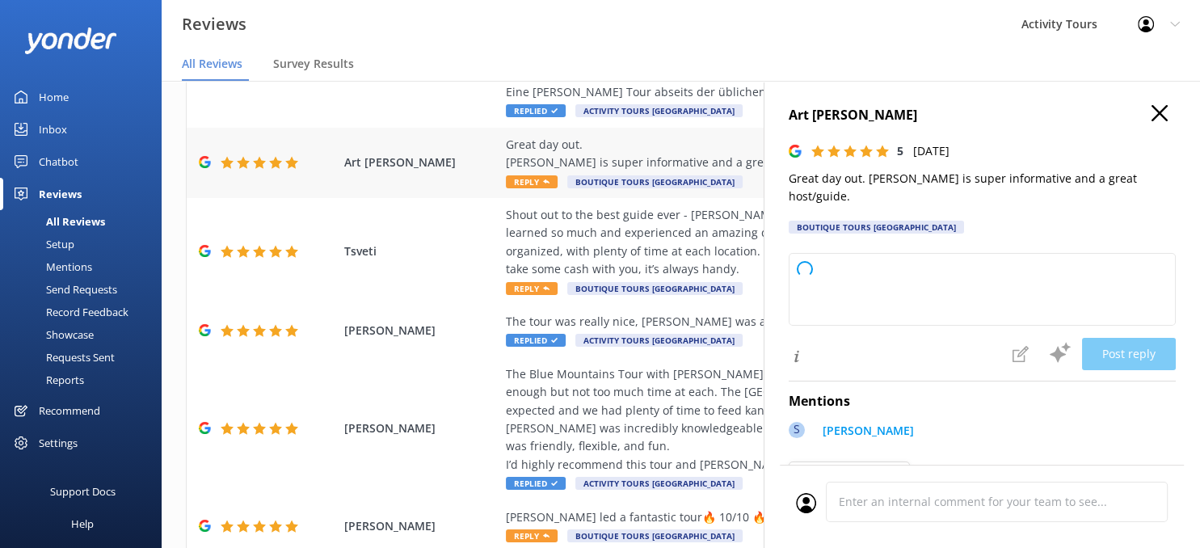
type textarea "Thank you so much for your wonderful review! We're delighted to hear you had a …"
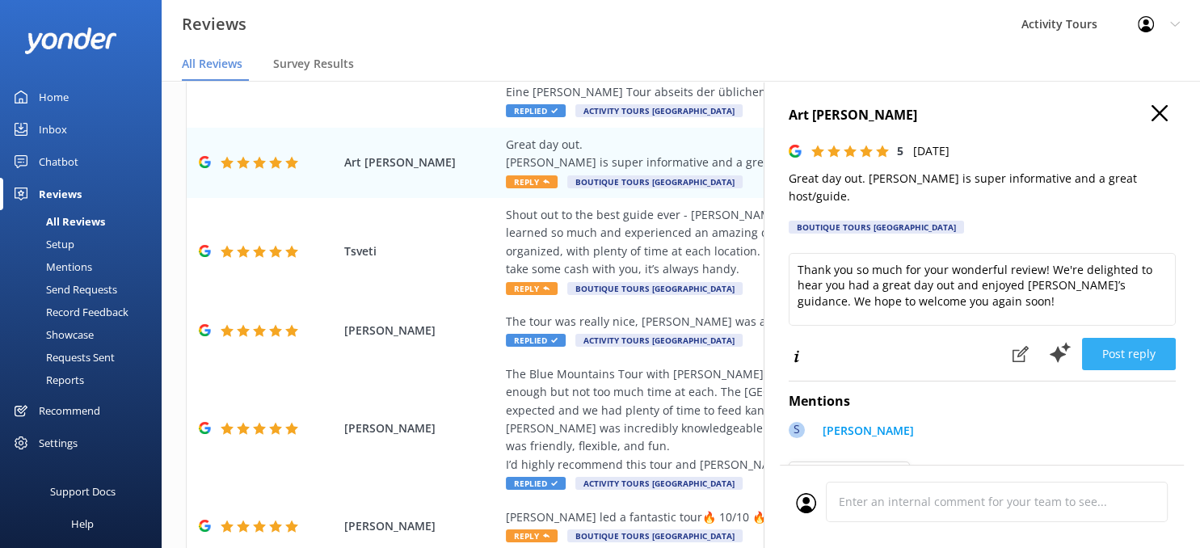
click at [1115, 338] on button "Post reply" at bounding box center [1129, 354] width 94 height 32
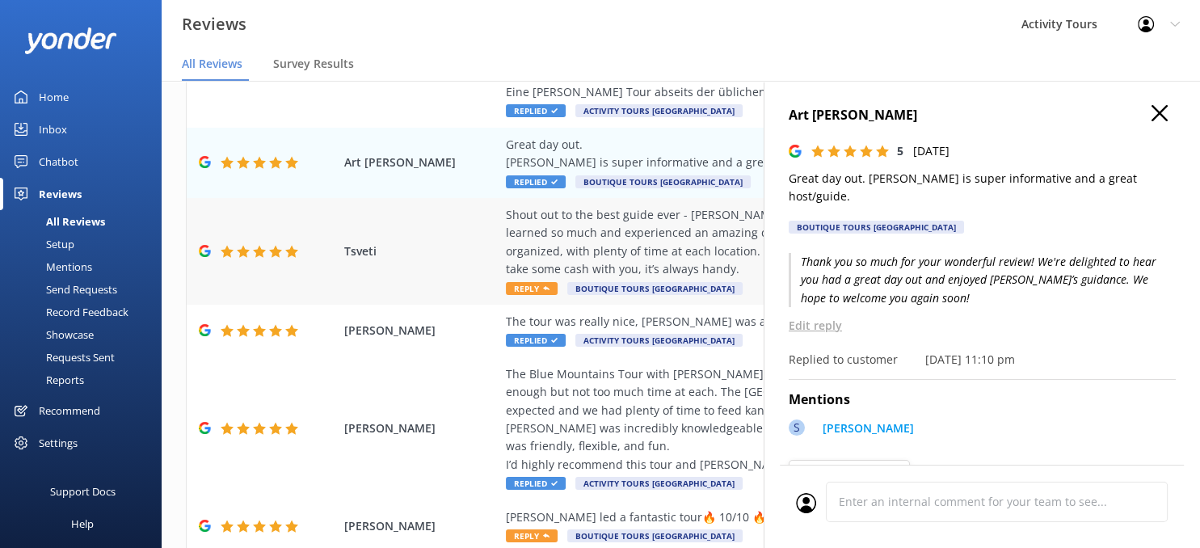
click at [529, 232] on div "Shout out to the best guide ever - [PERSON_NAME]! Thanks to his personal touch …" at bounding box center [786, 242] width 560 height 73
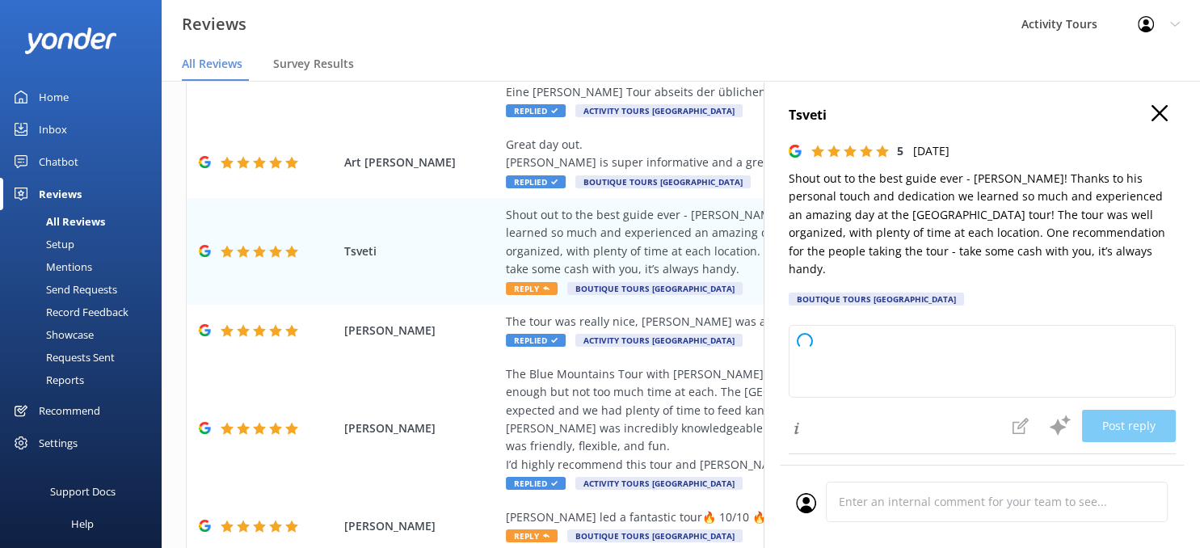
type textarea "Thank you so much for your fantastic review! We're thrilled to hear you had a w…"
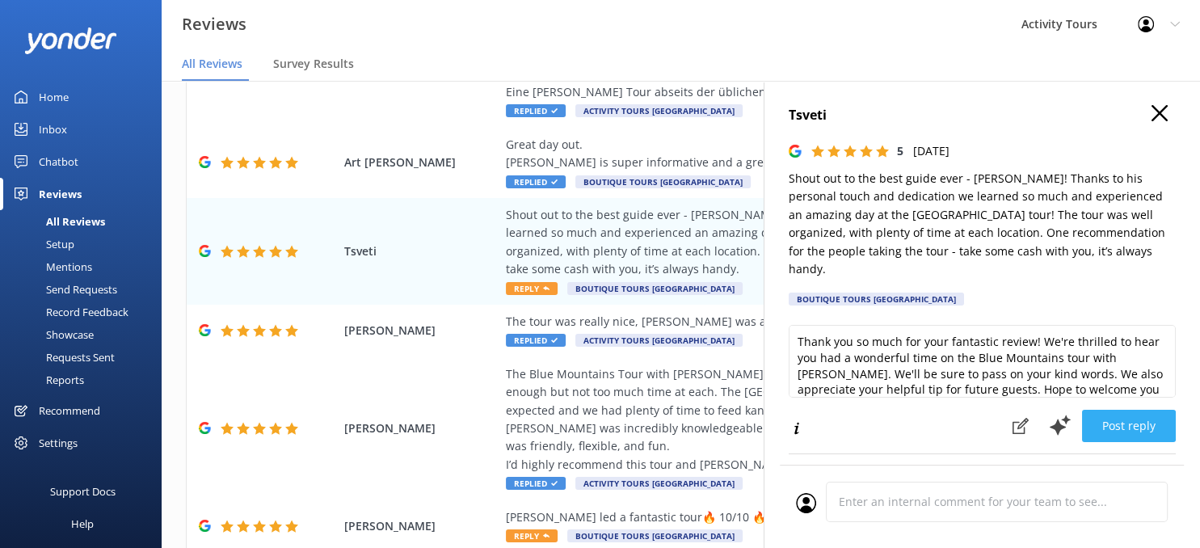
click at [1126, 410] on button "Post reply" at bounding box center [1129, 426] width 94 height 32
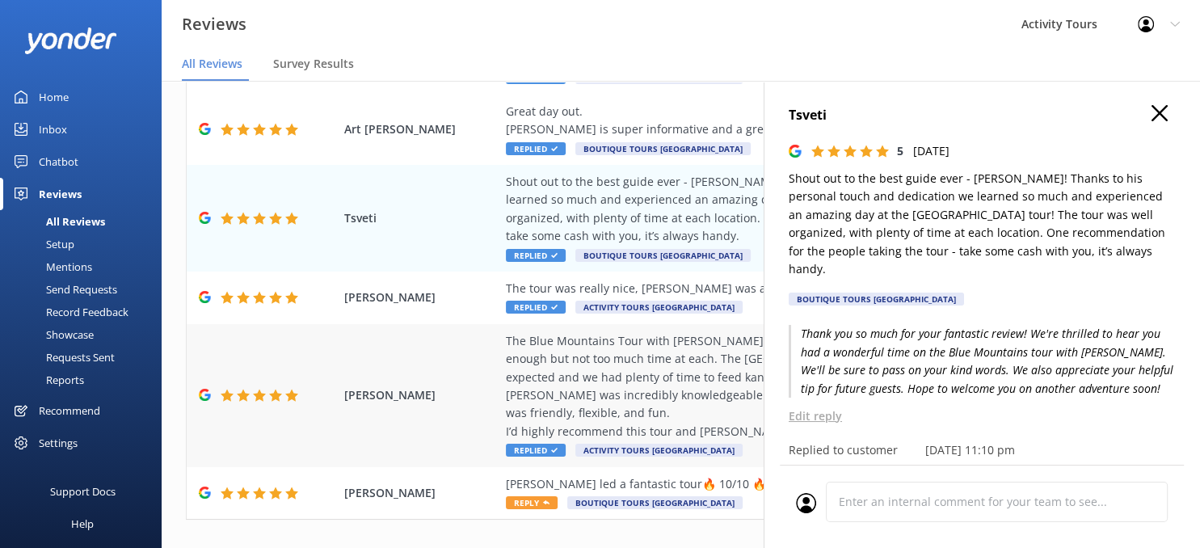
scroll to position [462, 0]
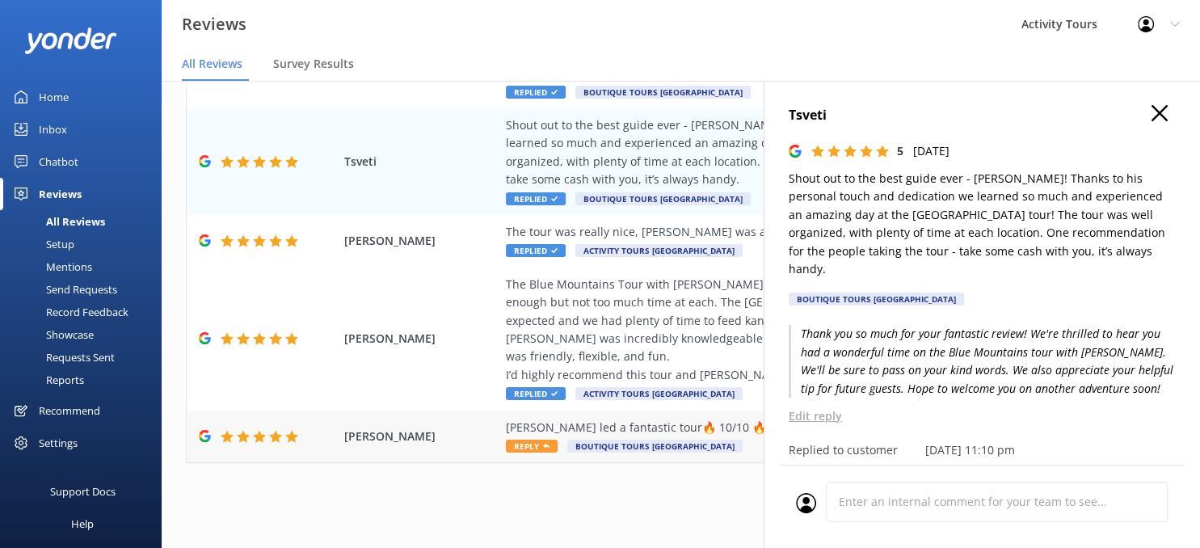
click at [571, 425] on div "[PERSON_NAME] led a fantastic tour🔥 10/10 🔥" at bounding box center [786, 428] width 560 height 18
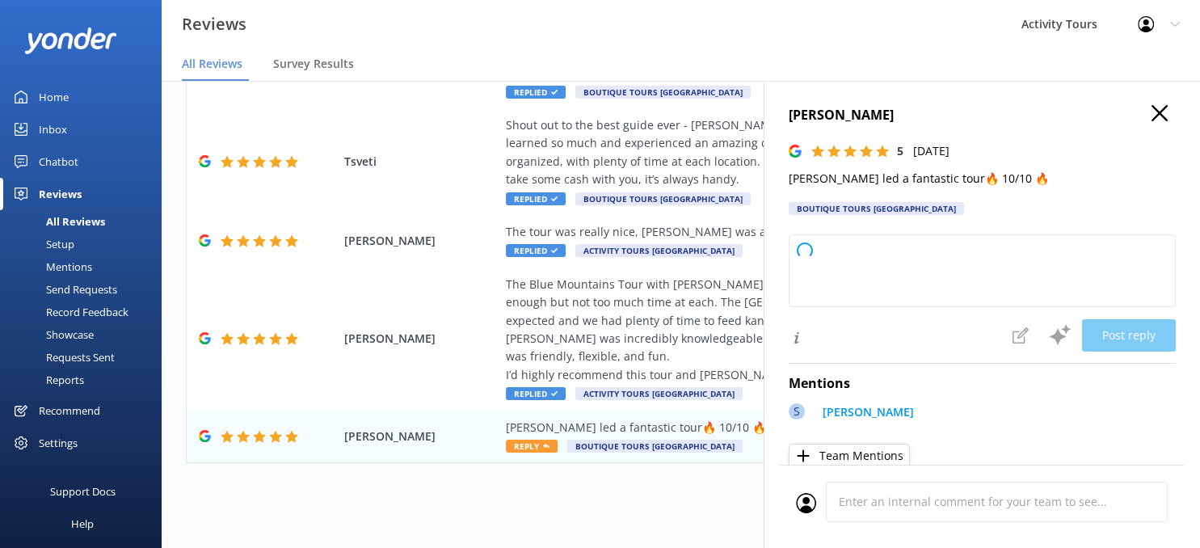
type textarea "Thank you so much for your awesome review! We’re thrilled to hear you had a fan…"
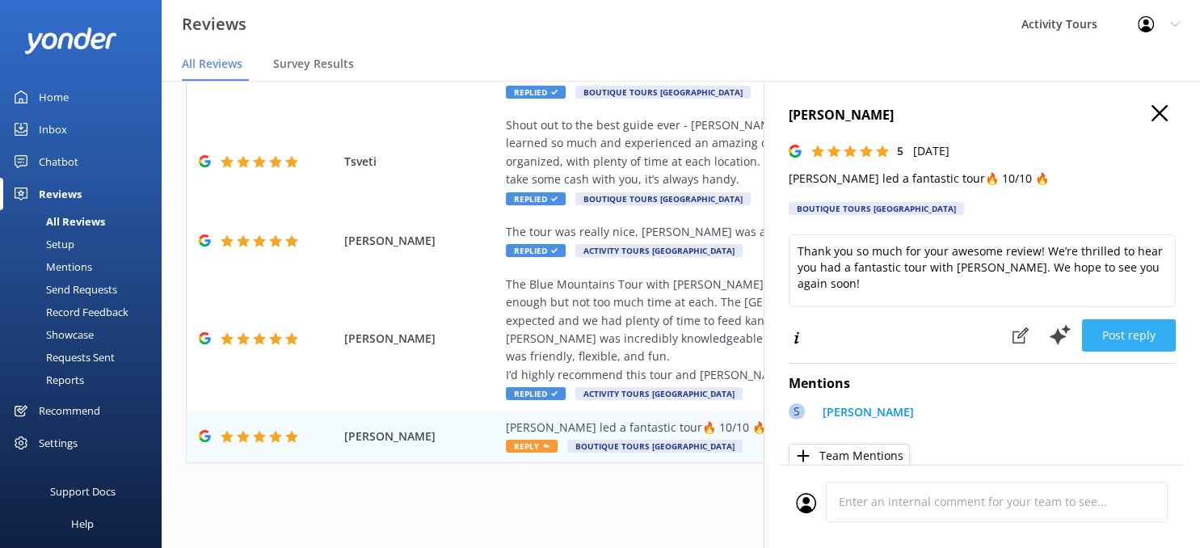
click at [1140, 331] on button "Post reply" at bounding box center [1129, 335] width 94 height 32
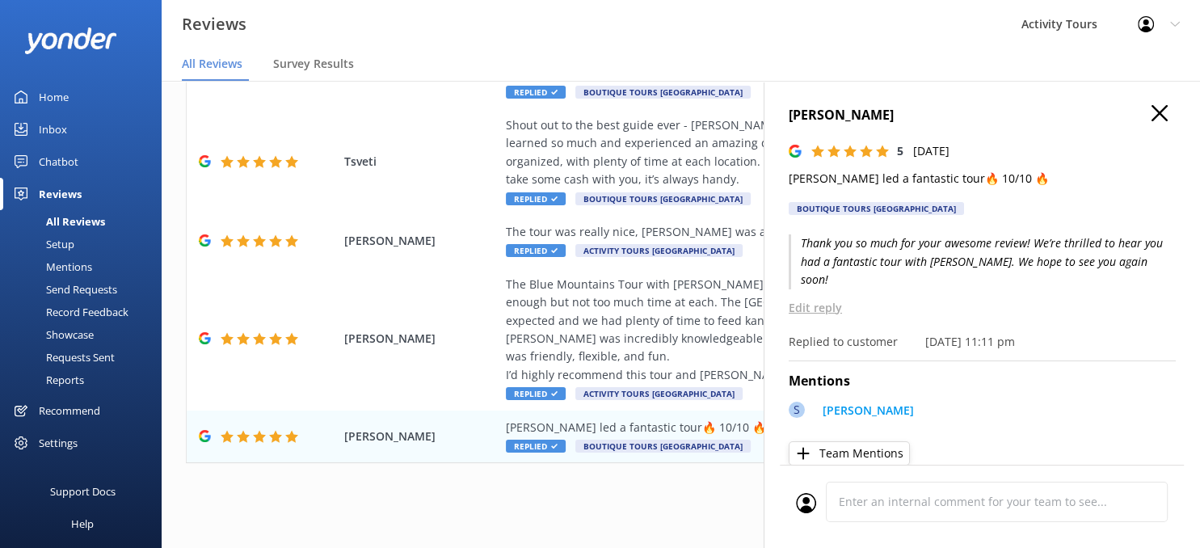
click at [1161, 106] on icon "button" at bounding box center [1160, 113] width 16 height 16
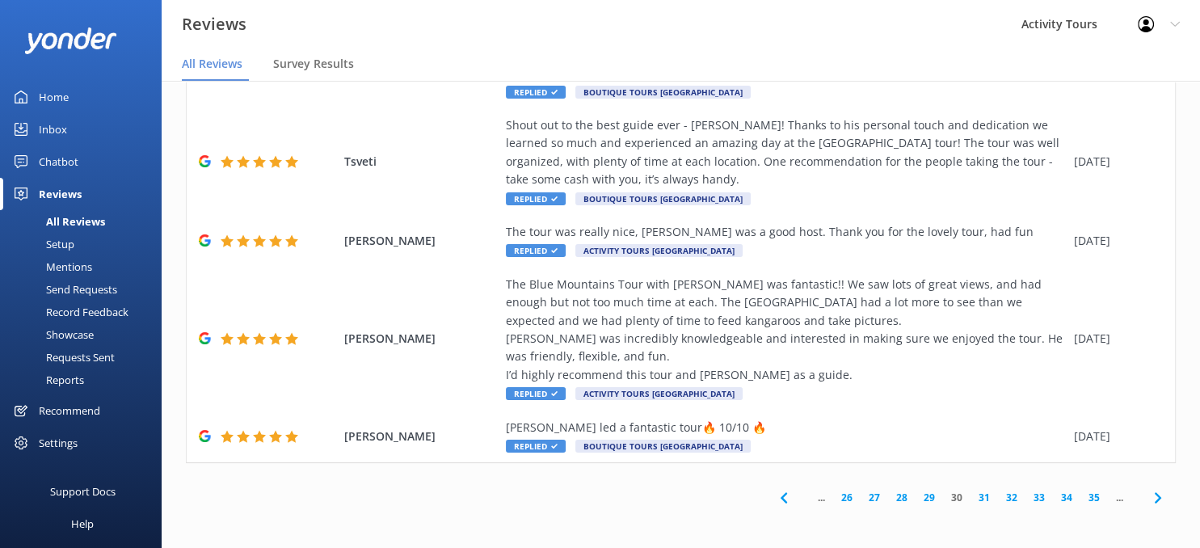
click at [1155, 494] on icon at bounding box center [1158, 497] width 19 height 19
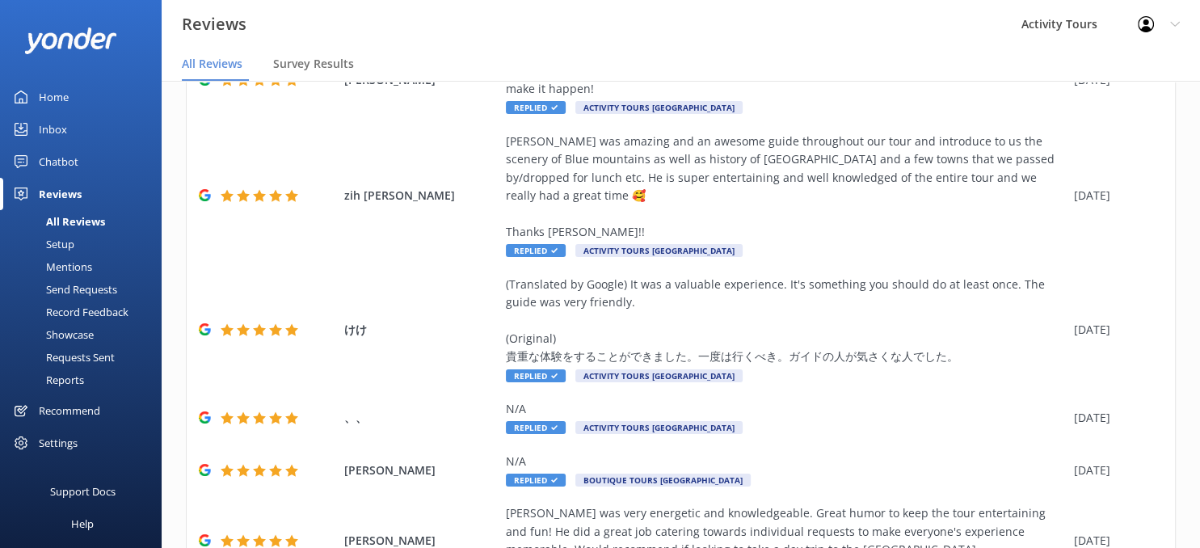
scroll to position [534, 0]
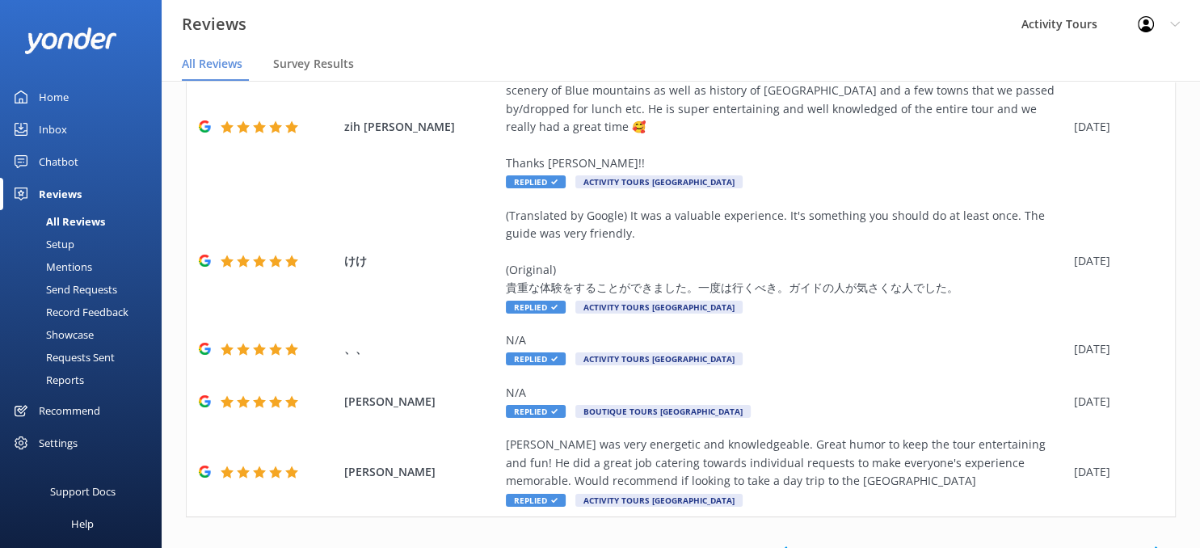
click at [1154, 542] on icon at bounding box center [1158, 551] width 19 height 19
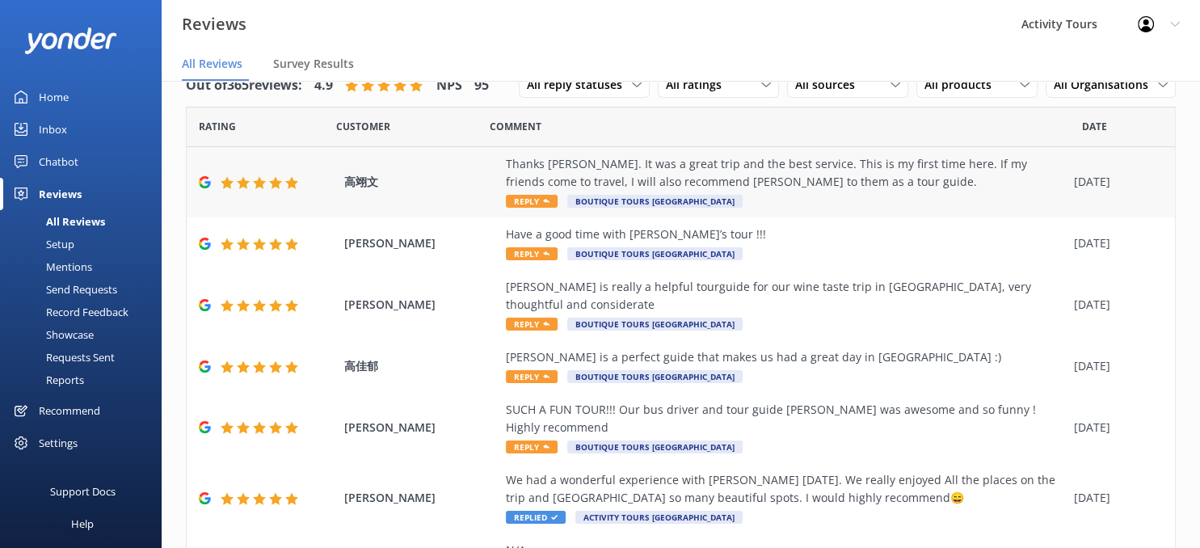
click at [748, 177] on div "Thanks [PERSON_NAME]. It was a great trip and the best service. This is my firs…" at bounding box center [786, 173] width 560 height 36
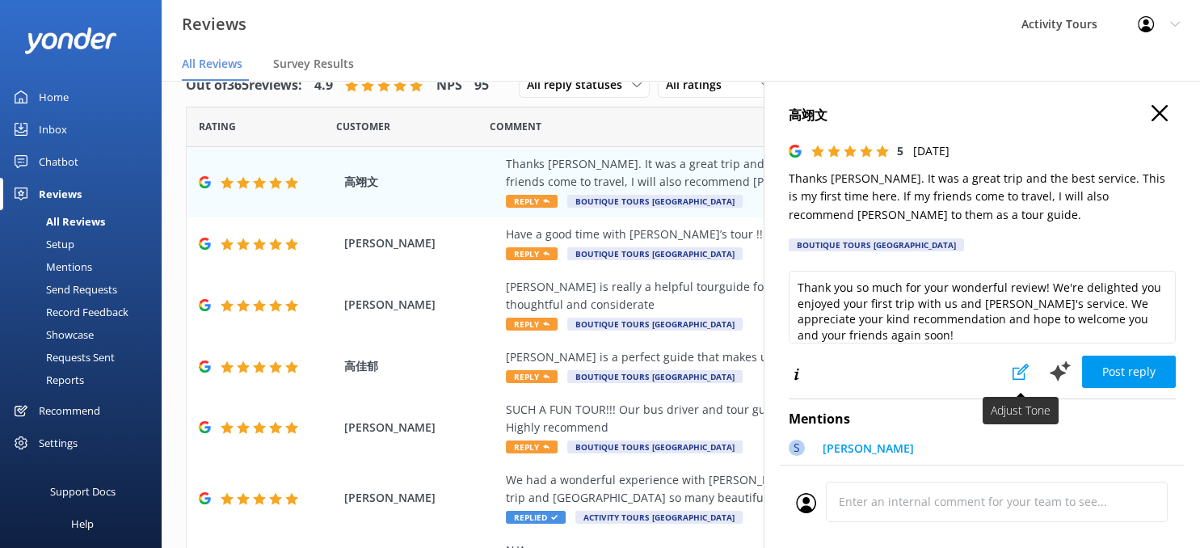
type textarea "Thank you so much for your wonderful review! We're delighted you enjoyed your f…"
click at [1124, 361] on button "Post reply" at bounding box center [1129, 372] width 94 height 32
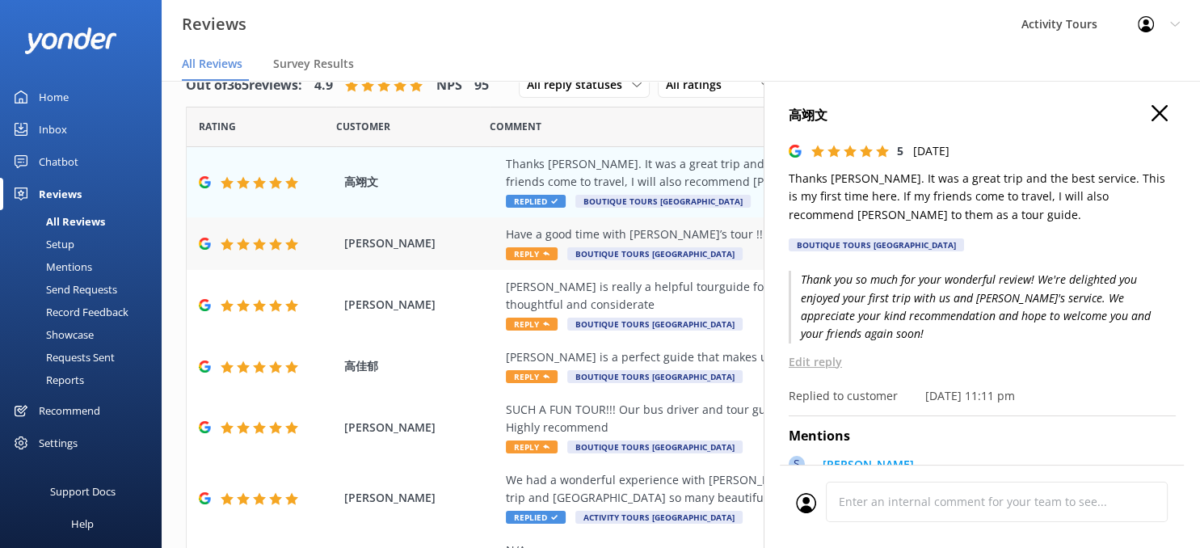
click at [720, 234] on div "Have a good time with [PERSON_NAME]’s tour !!!" at bounding box center [786, 235] width 560 height 18
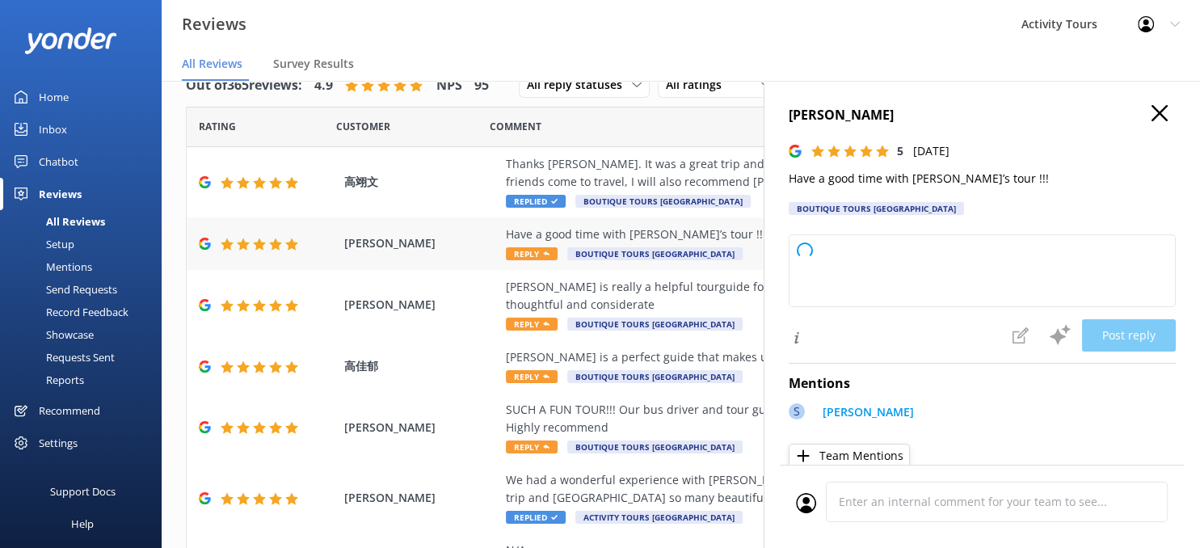
type textarea "Thank you so much for your wonderful review! We're glad you had a great time on…"
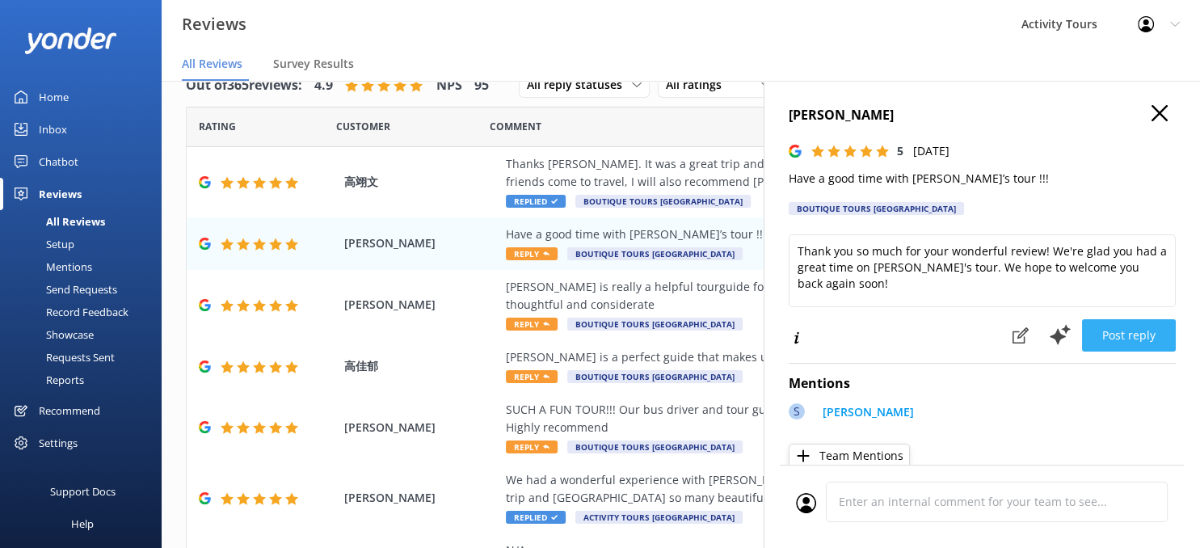
click at [1124, 329] on button "Post reply" at bounding box center [1129, 335] width 94 height 32
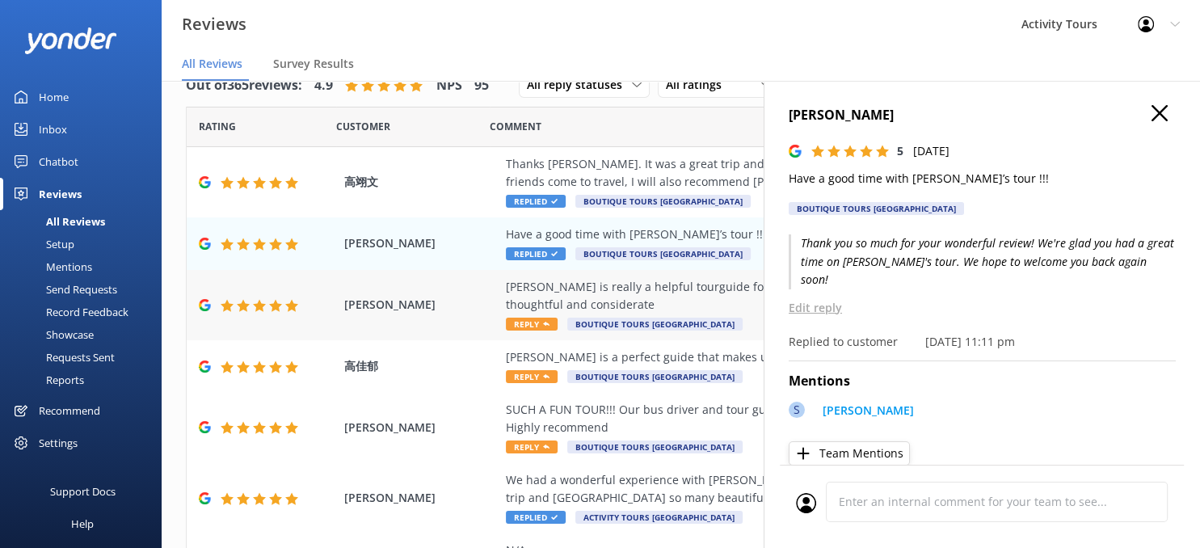
click at [727, 288] on div "[PERSON_NAME] is really a helpful tourguide for our wine taste trip in [GEOGRAP…" at bounding box center [786, 296] width 560 height 36
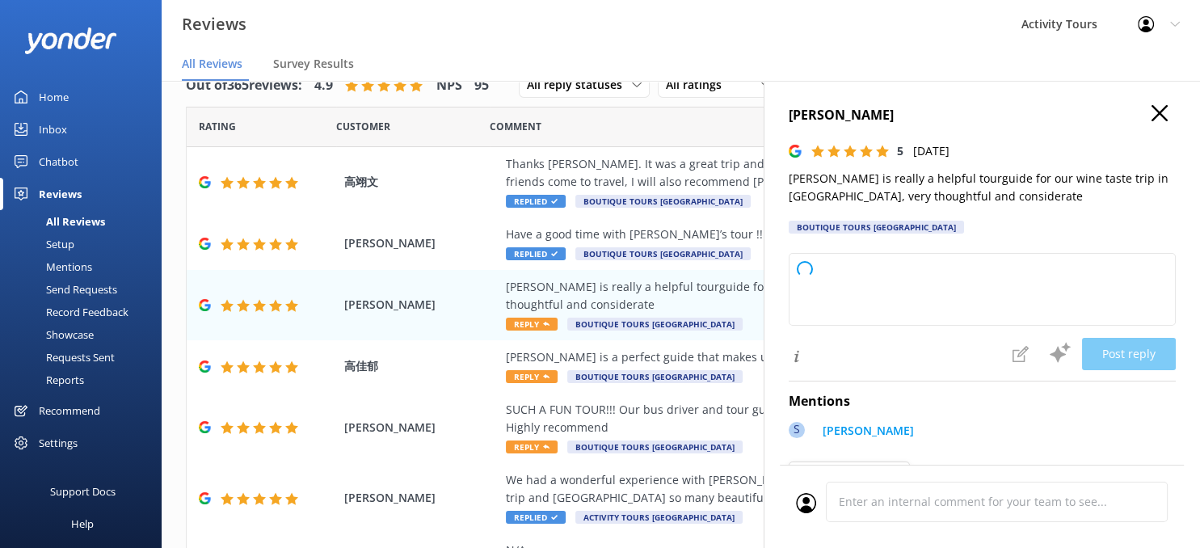
type textarea "Thank you so much for your wonderful feedback! We're delighted to hear that you…"
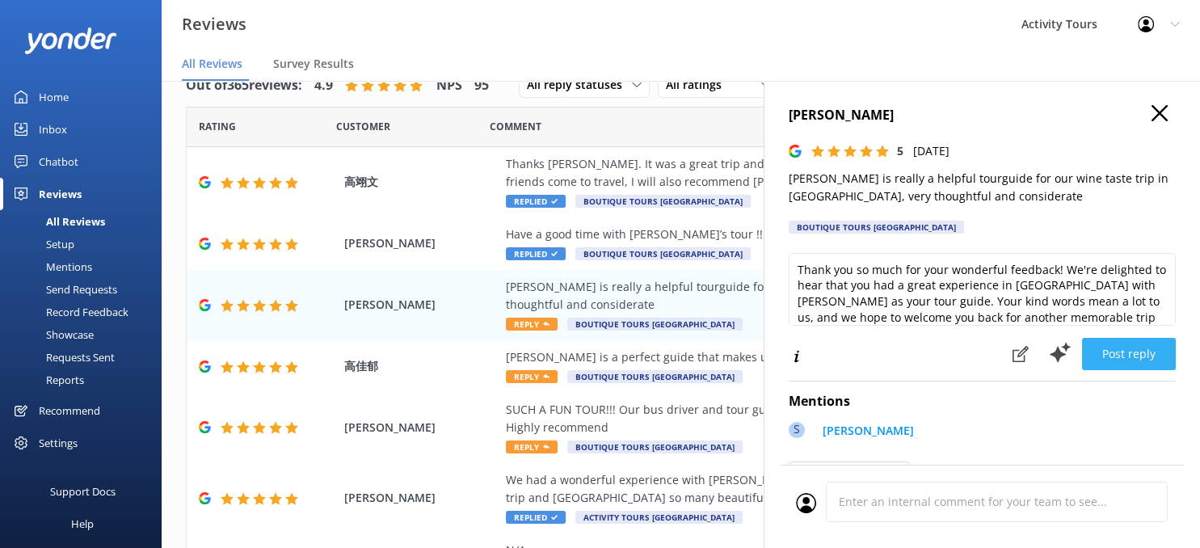
click at [1122, 351] on button "Post reply" at bounding box center [1129, 354] width 94 height 32
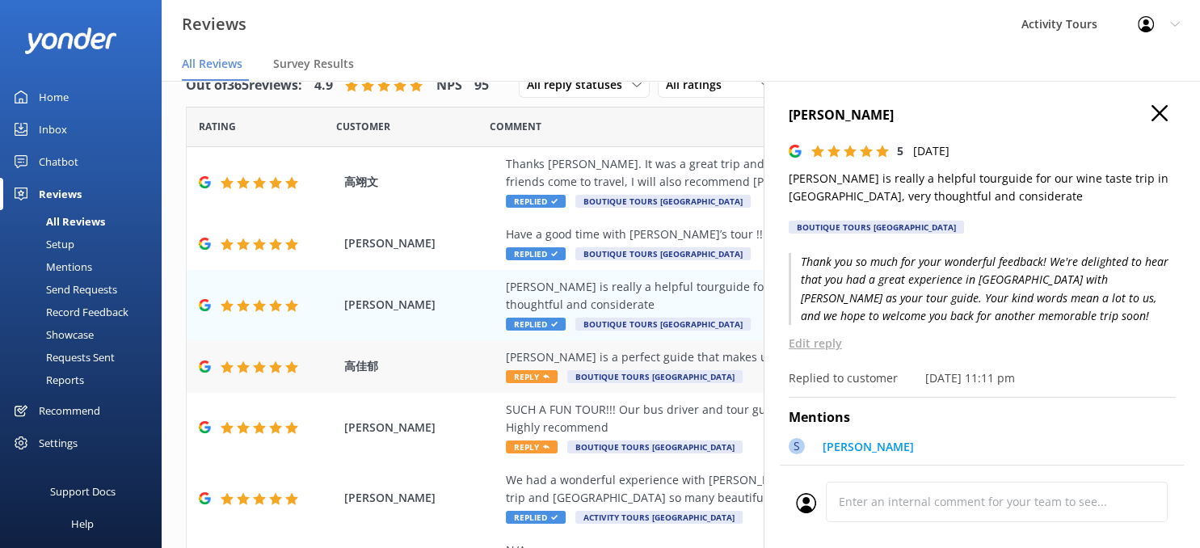
click at [694, 348] on div "[PERSON_NAME] is a perfect guide that makes us had a great day in [GEOGRAPHIC_D…" at bounding box center [786, 357] width 560 height 18
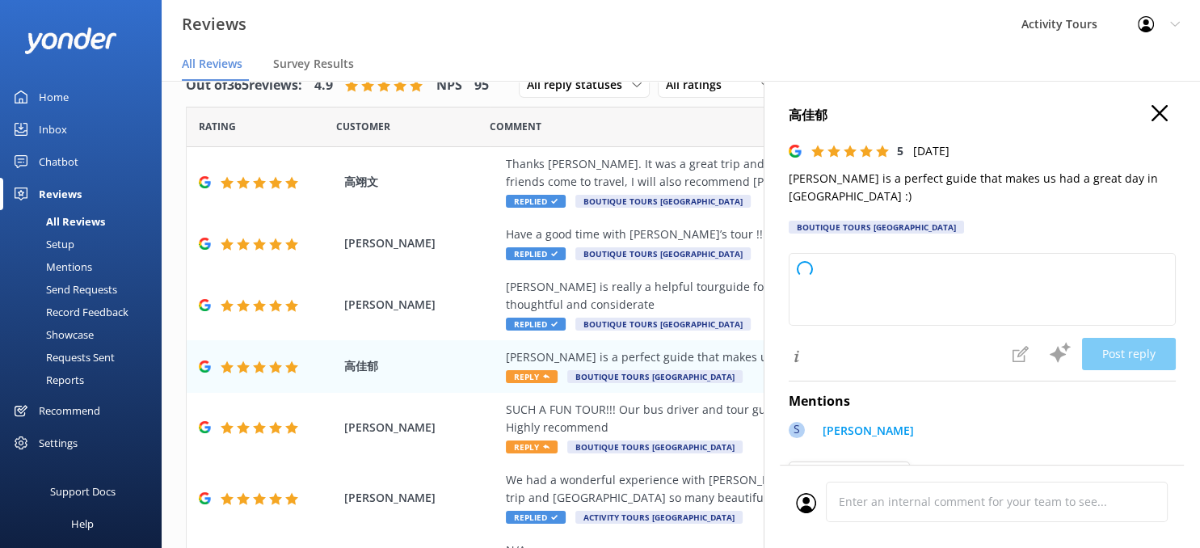
type textarea "Thank you so much for your wonderful review! We're delighted to hear you had a …"
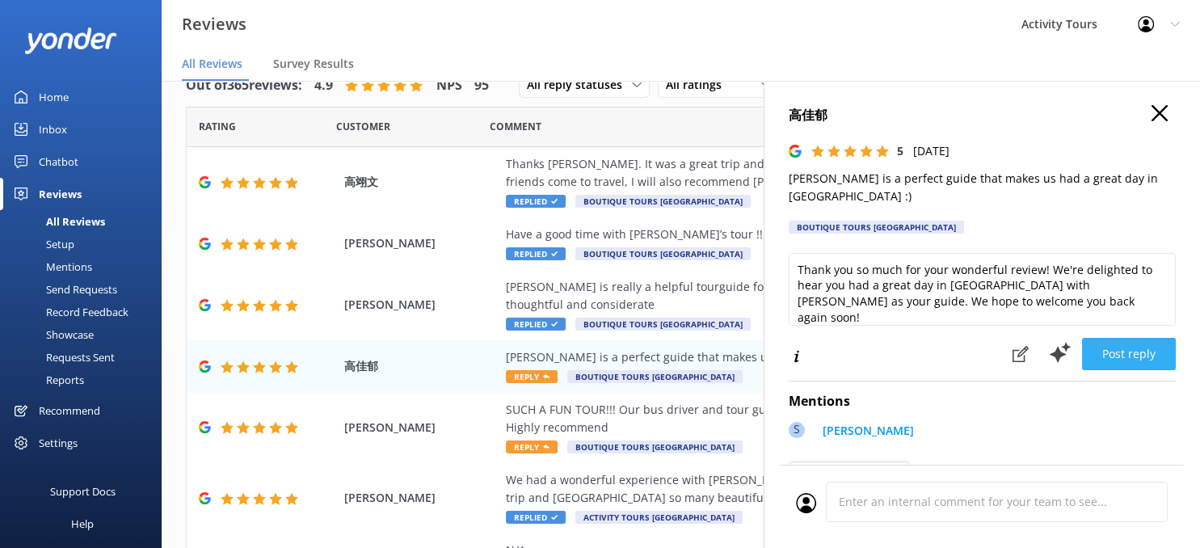
click at [1117, 342] on button "Post reply" at bounding box center [1129, 354] width 94 height 32
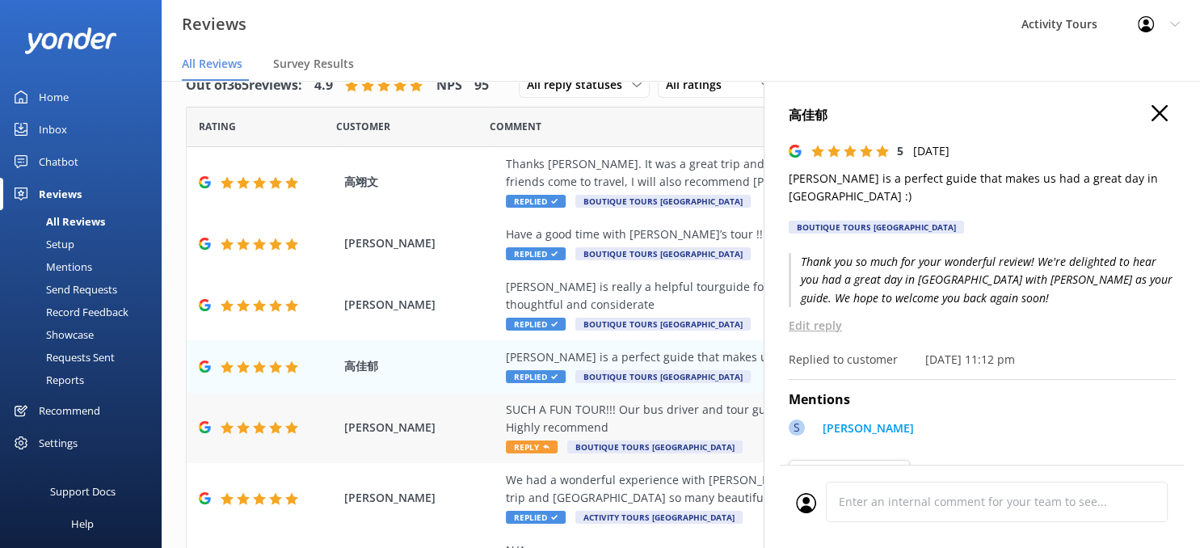
click at [712, 401] on div "SUCH A FUN TOUR!!! Our bus driver and tour guide [PERSON_NAME] was awesome and …" at bounding box center [786, 419] width 560 height 36
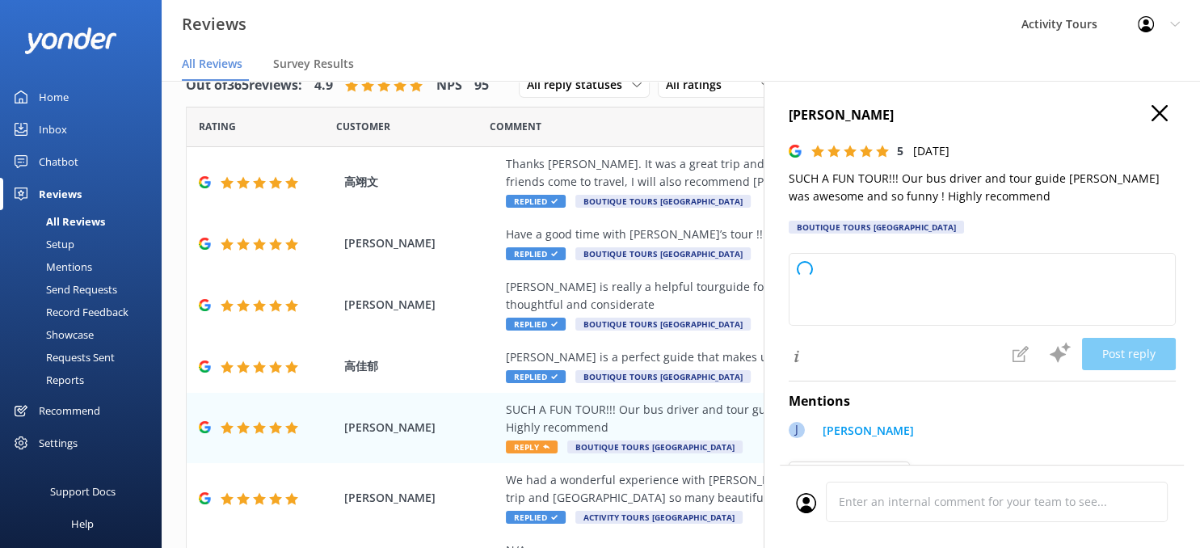
type textarea "Thank you so much for your kind review! We're thrilled to hear you had a fun ti…"
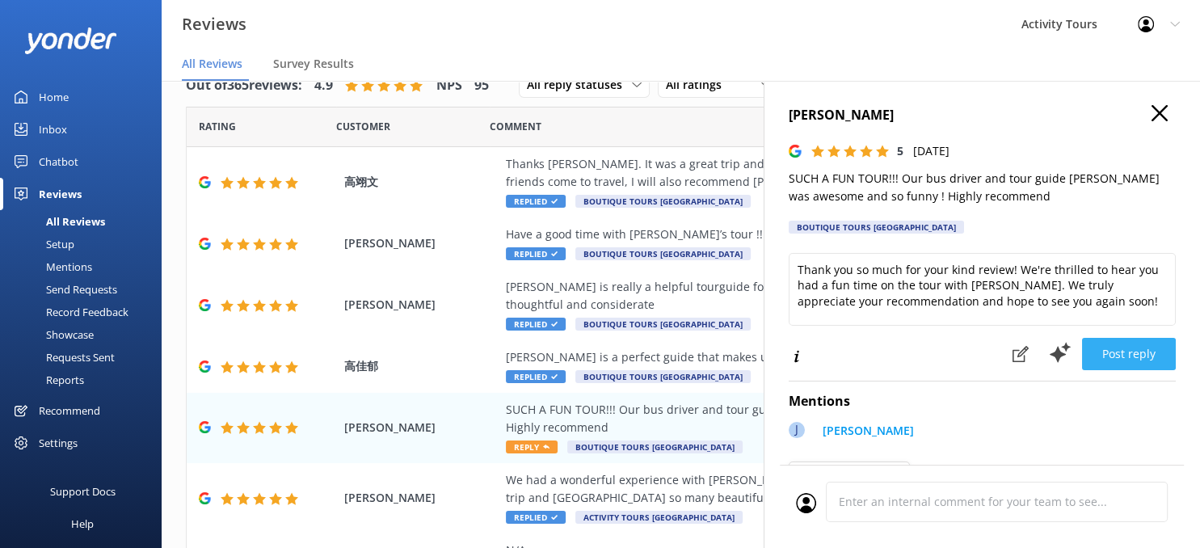
click at [1126, 348] on button "Post reply" at bounding box center [1129, 354] width 94 height 32
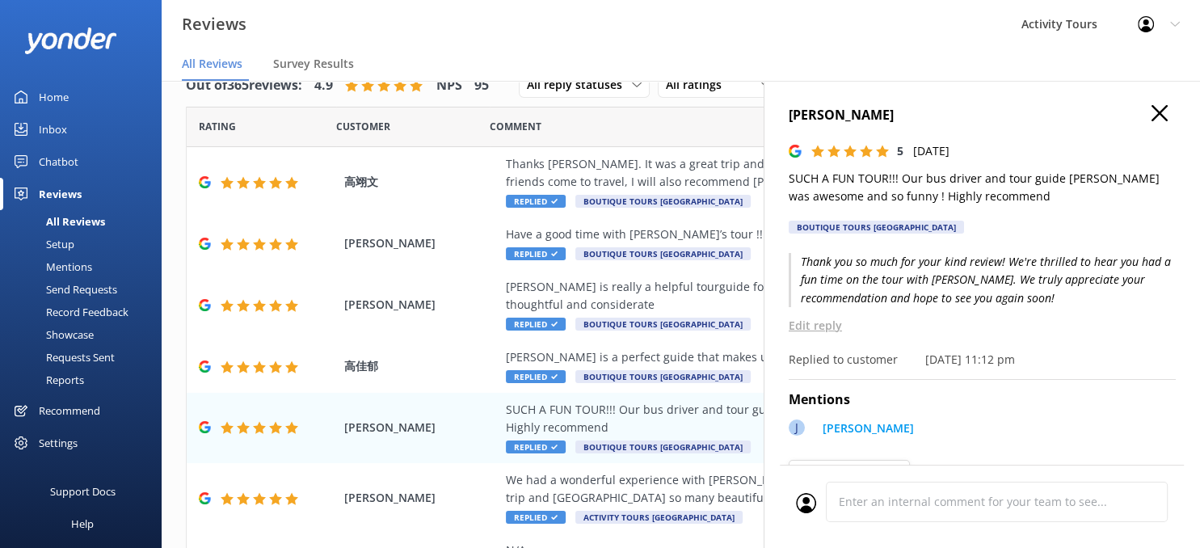
click at [1159, 111] on icon "button" at bounding box center [1160, 113] width 16 height 16
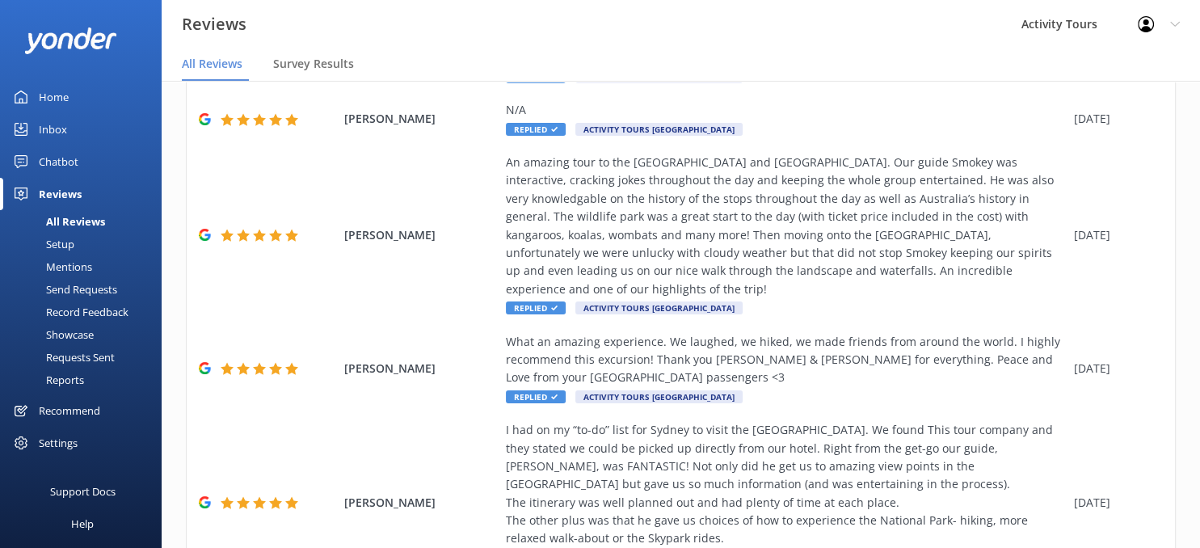
scroll to position [517, 0]
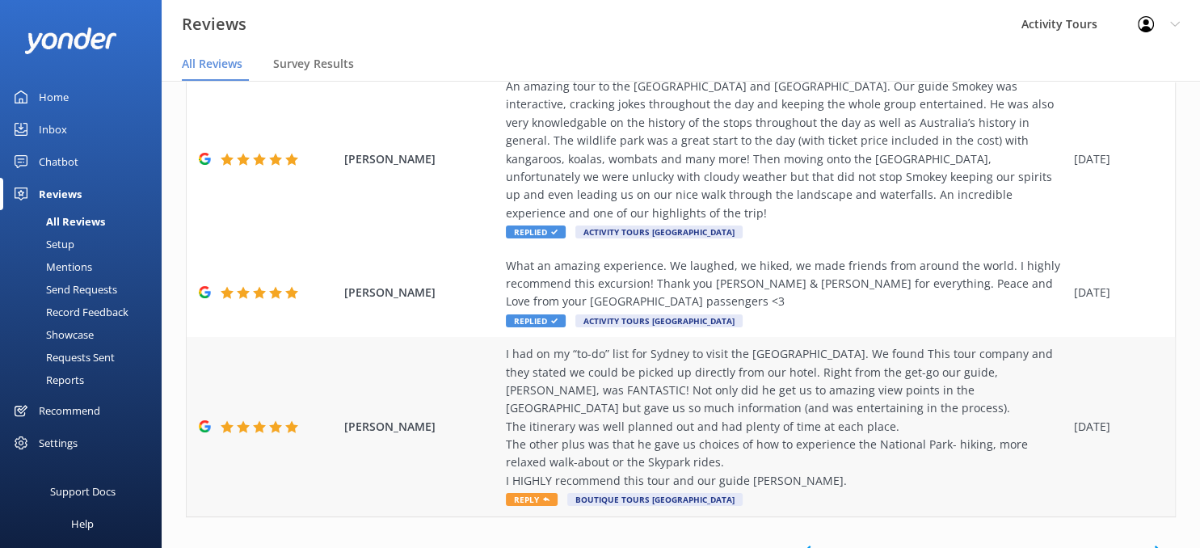
click at [594, 379] on div "I had on my “to-do” list for Sydney to visit the [GEOGRAPHIC_DATA]. We found Th…" at bounding box center [786, 417] width 560 height 145
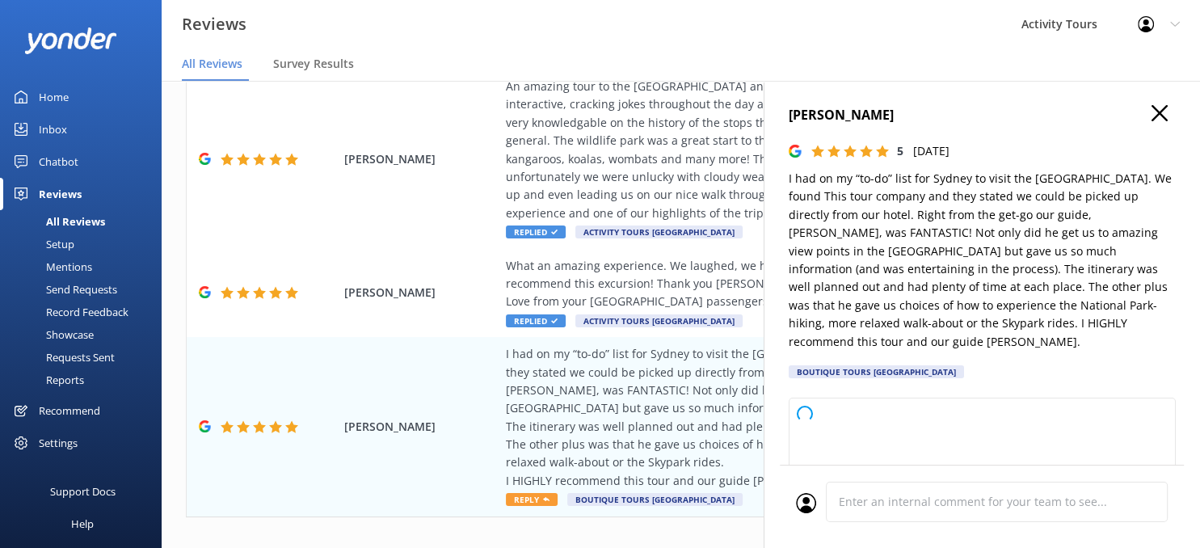
type textarea "Thank you so much for your fantastic feedback! We’re thrilled to hear you had a…"
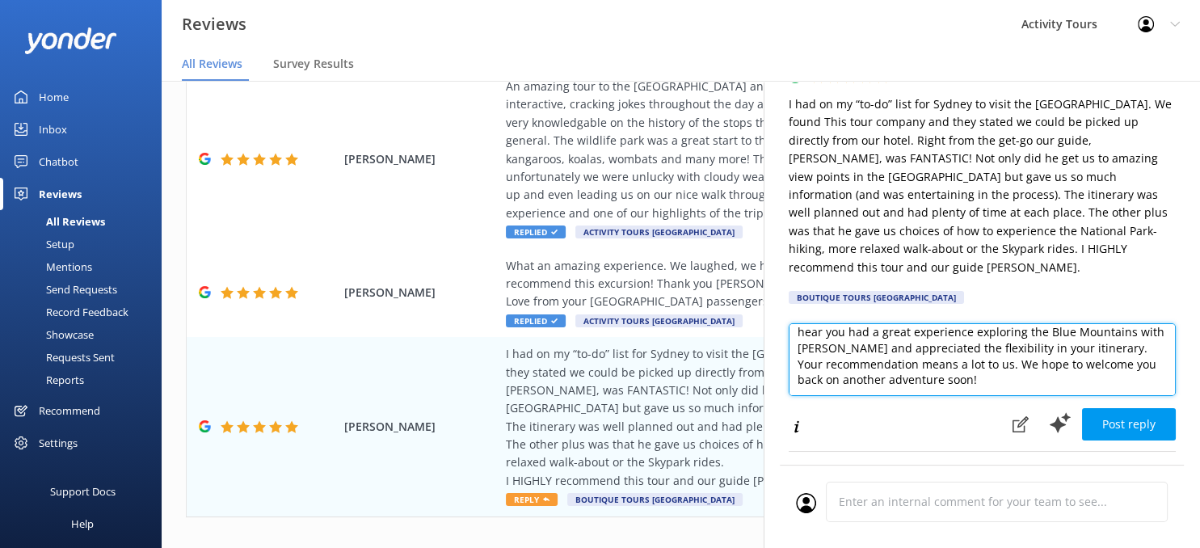
scroll to position [80, 0]
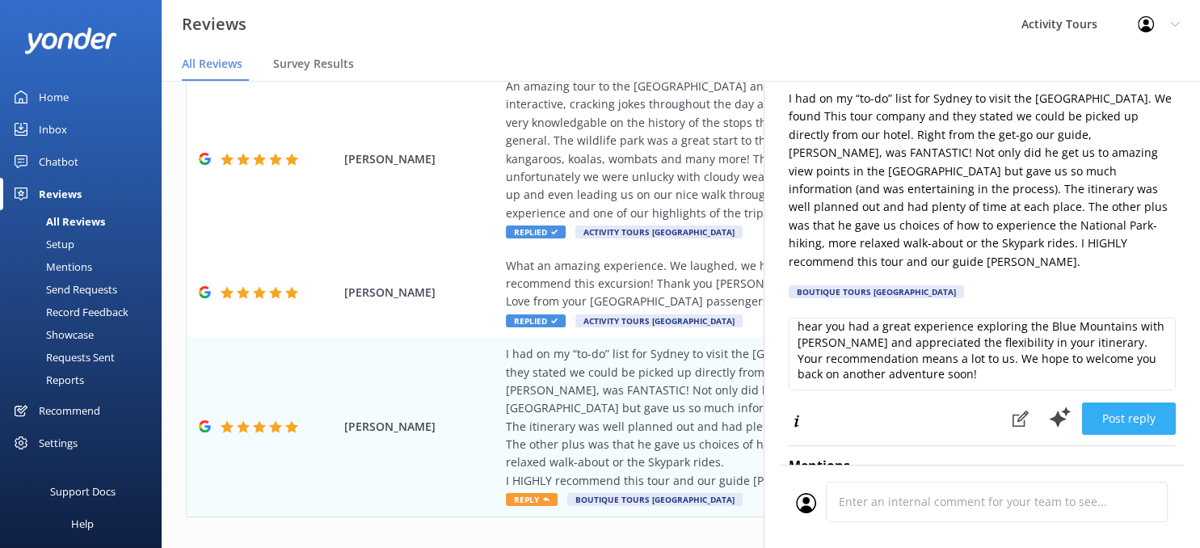
click at [1138, 403] on button "Post reply" at bounding box center [1129, 419] width 94 height 32
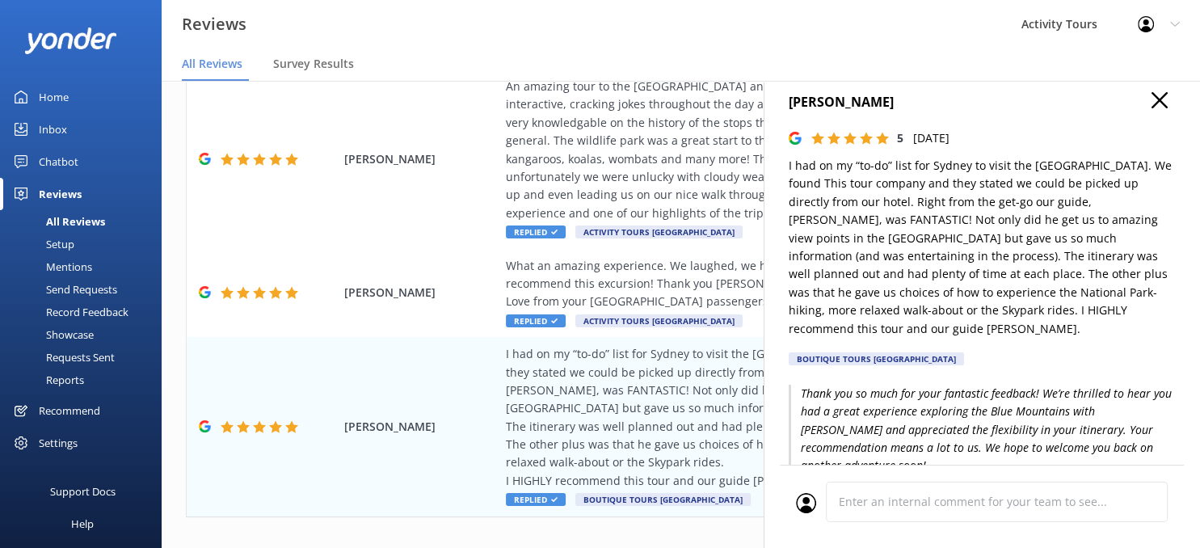
scroll to position [0, 0]
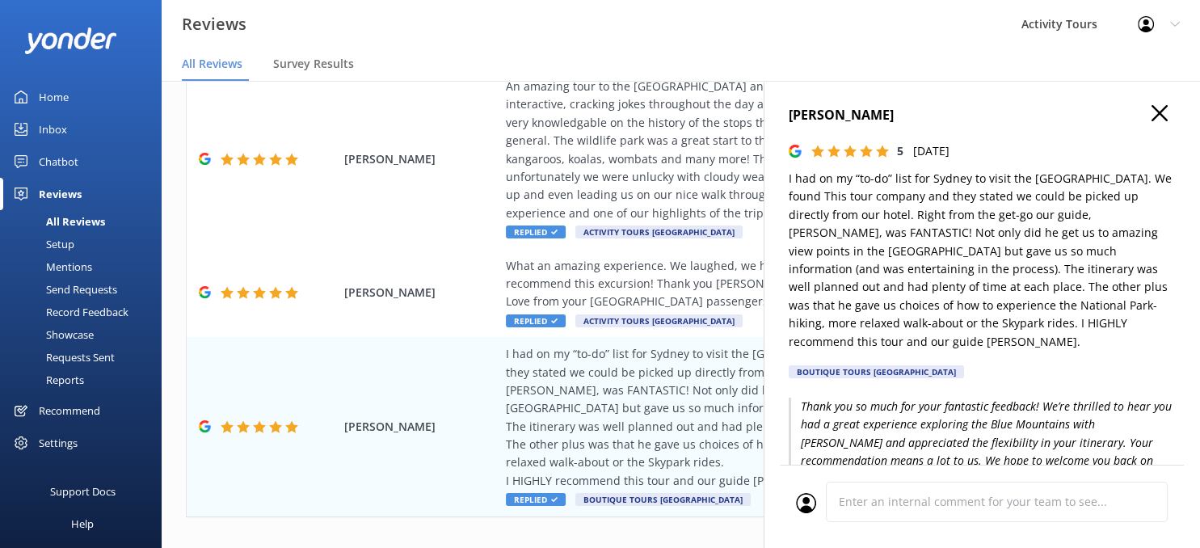
click at [1159, 112] on use "button" at bounding box center [1160, 113] width 16 height 16
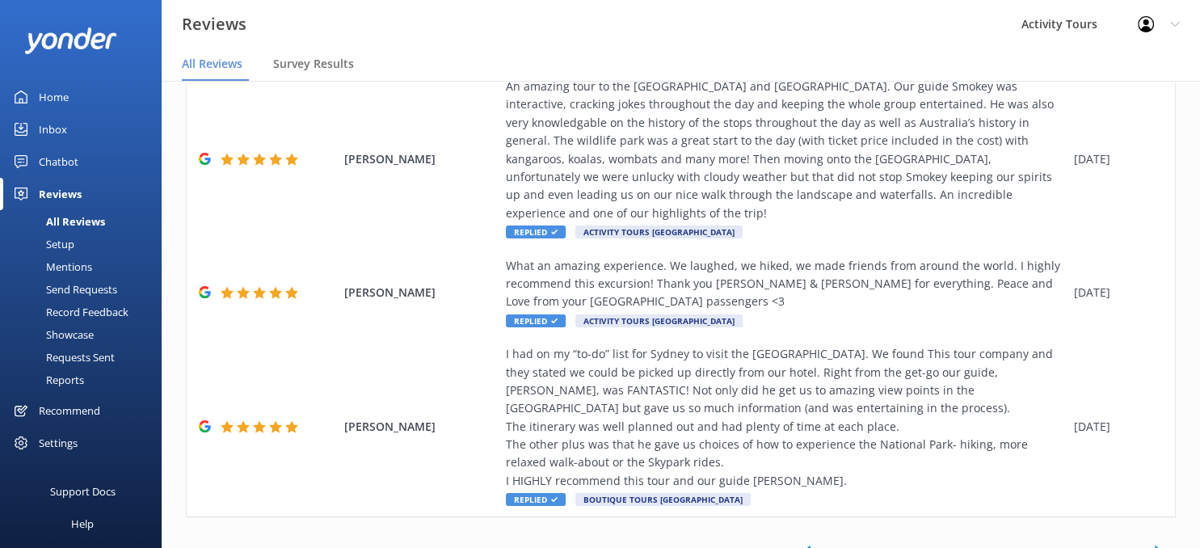
click at [1158, 546] on use at bounding box center [1157, 551] width 6 height 11
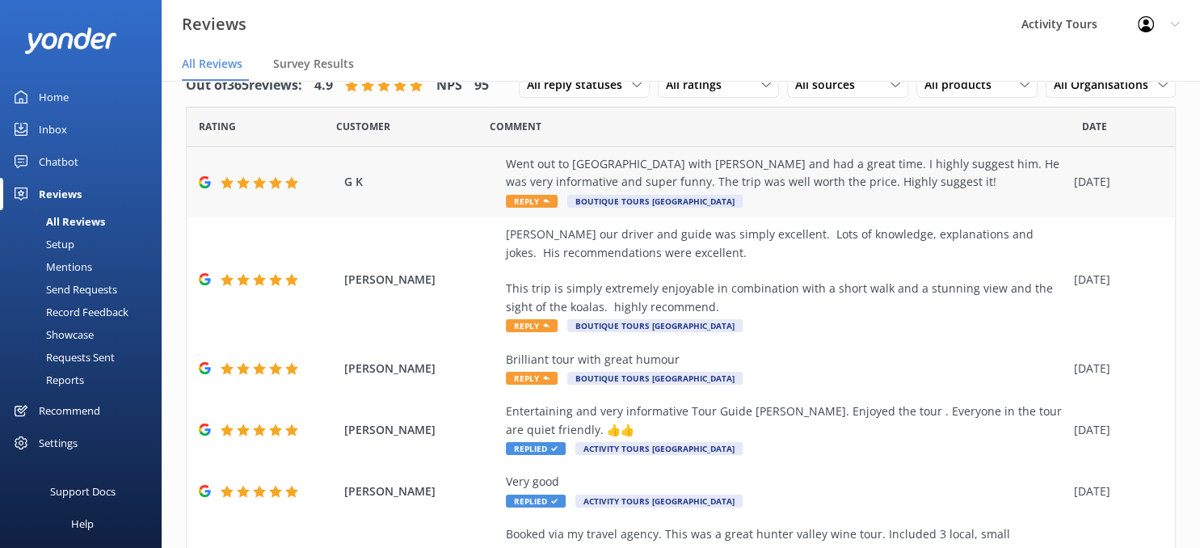
click at [781, 167] on div "Went out to [GEOGRAPHIC_DATA] with [PERSON_NAME] and had a great time. I highly…" at bounding box center [786, 173] width 560 height 36
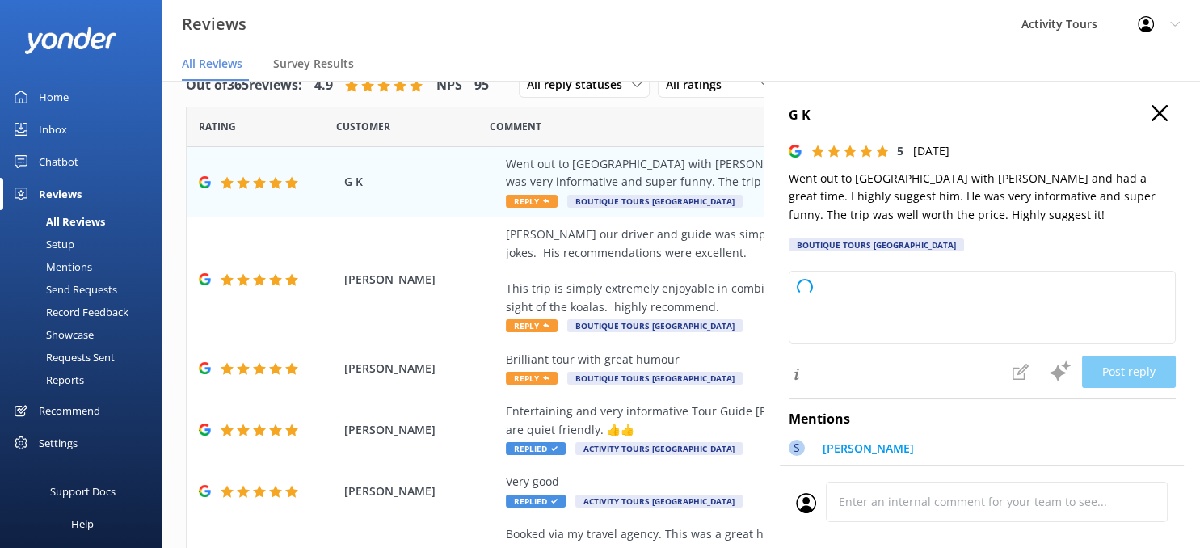
type textarea "Thank you so much for your wonderful review! We're thrilled you had a great tim…"
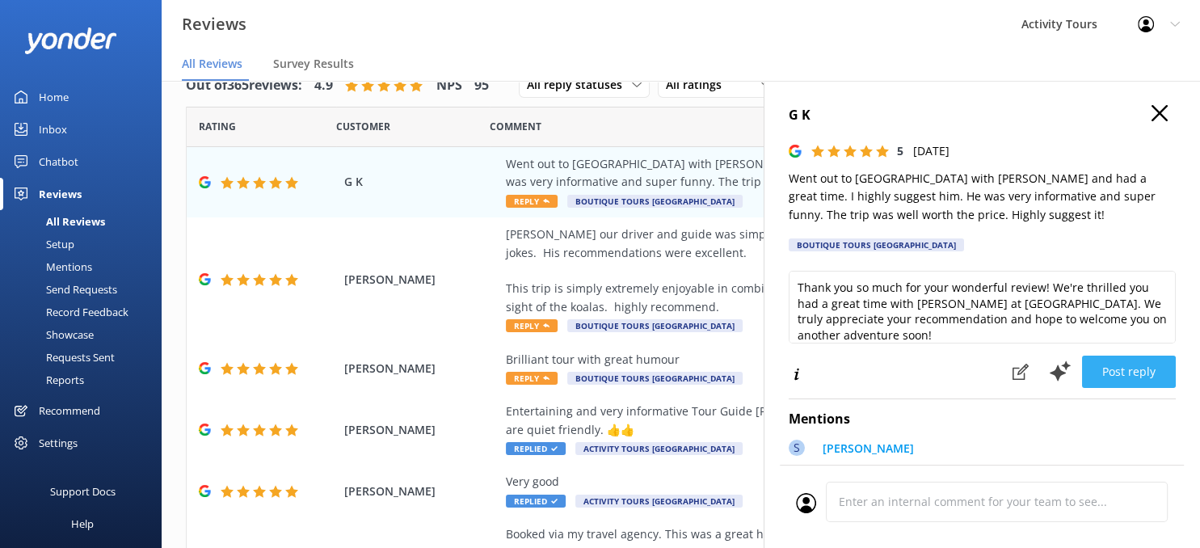
click at [1130, 366] on button "Post reply" at bounding box center [1129, 372] width 94 height 32
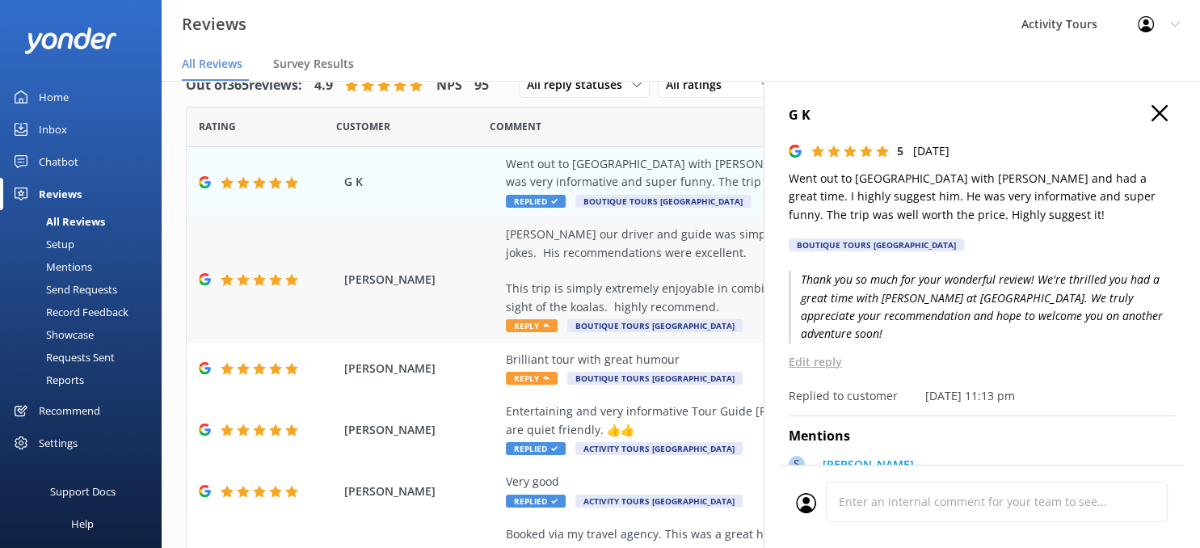
click at [581, 293] on div "[PERSON_NAME] our driver and guide was simply excellent. Lots of knowledge, exp…" at bounding box center [786, 271] width 560 height 91
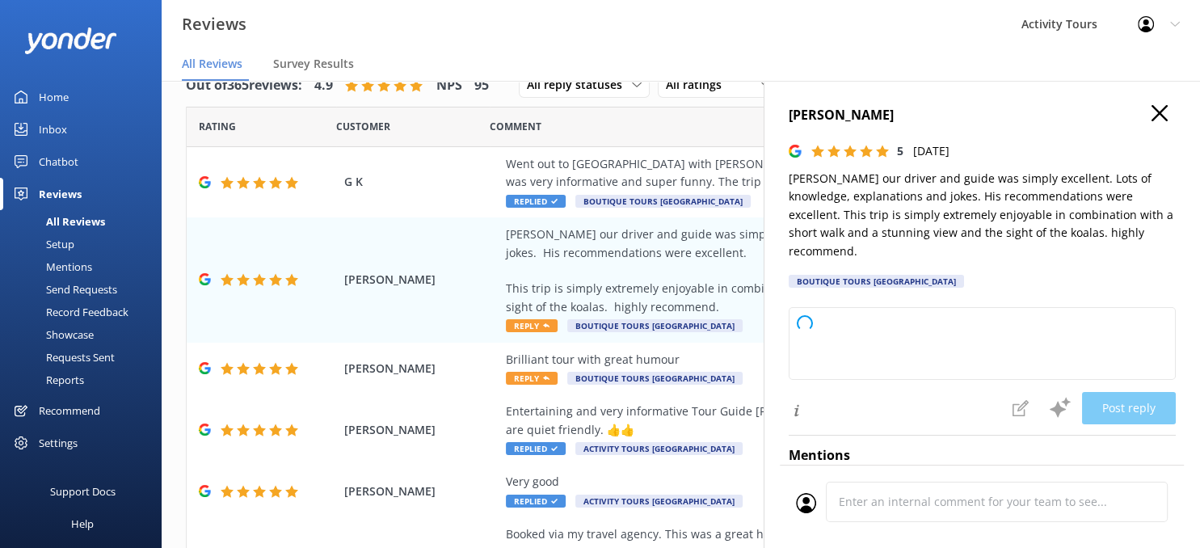
type textarea "Thank you so much for your wonderful feedback! We're thrilled to hear you had s…"
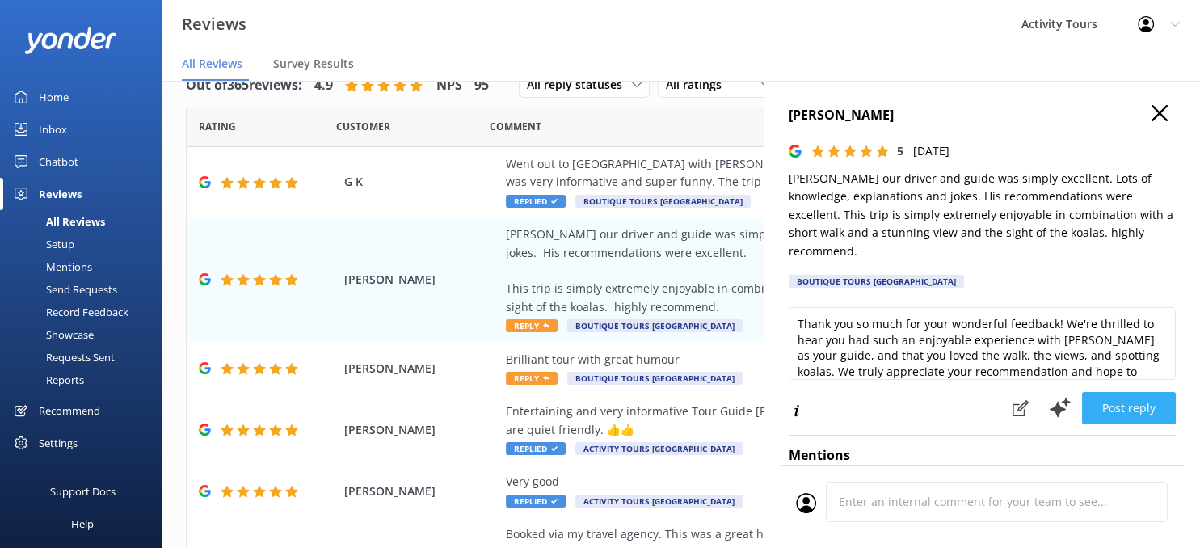
click at [1115, 392] on button "Post reply" at bounding box center [1129, 408] width 94 height 32
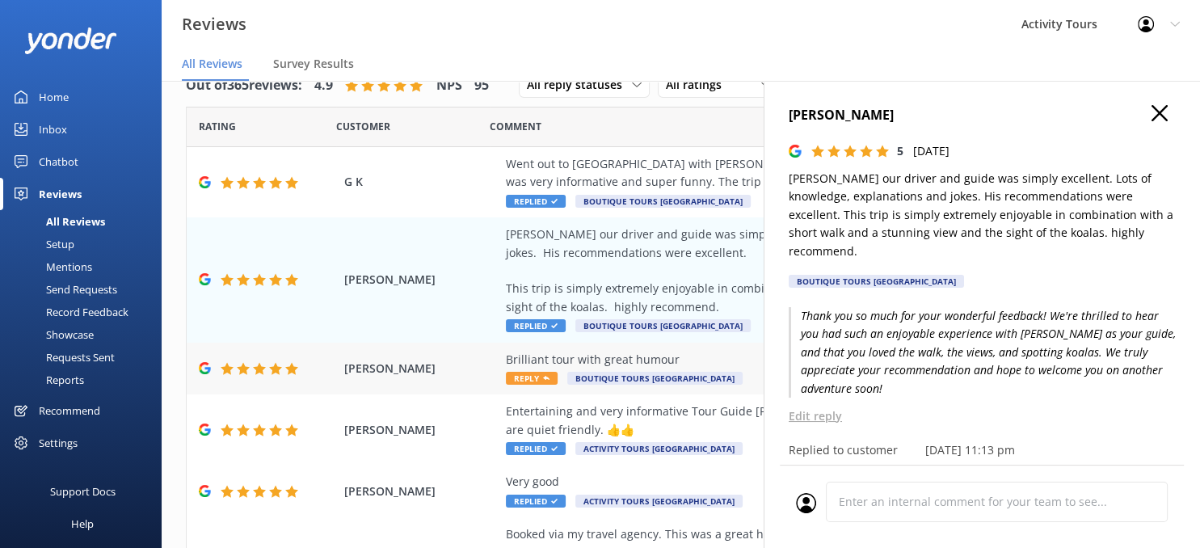
click at [617, 360] on div "Brilliant tour with great humour" at bounding box center [786, 360] width 560 height 18
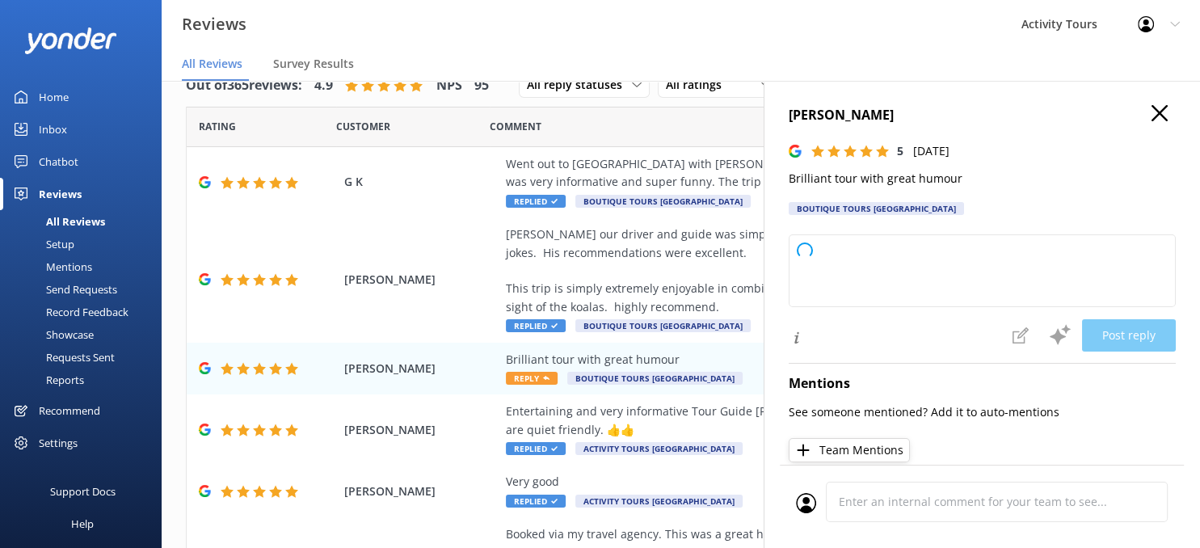
type textarea "Thank you so much for your kind words and fantastic rating! We're delighted you…"
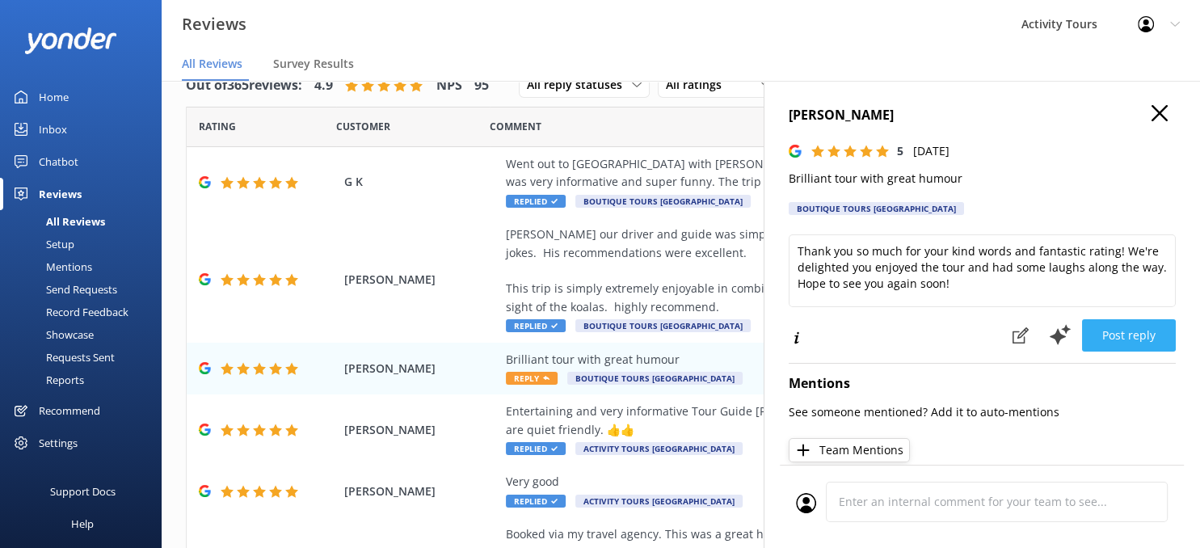
click at [1124, 331] on button "Post reply" at bounding box center [1129, 335] width 94 height 32
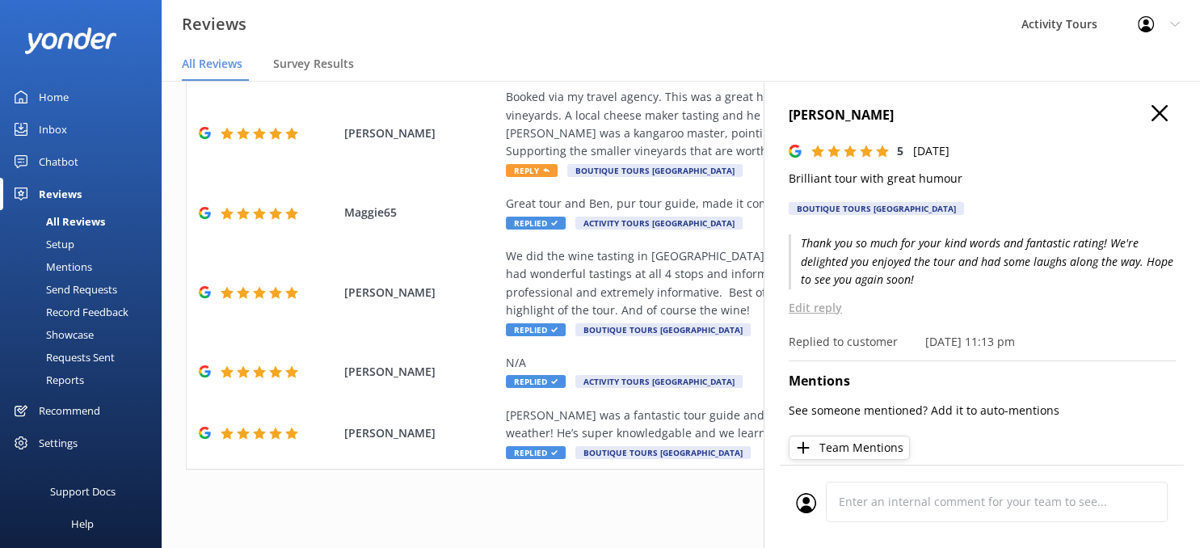
scroll to position [444, 0]
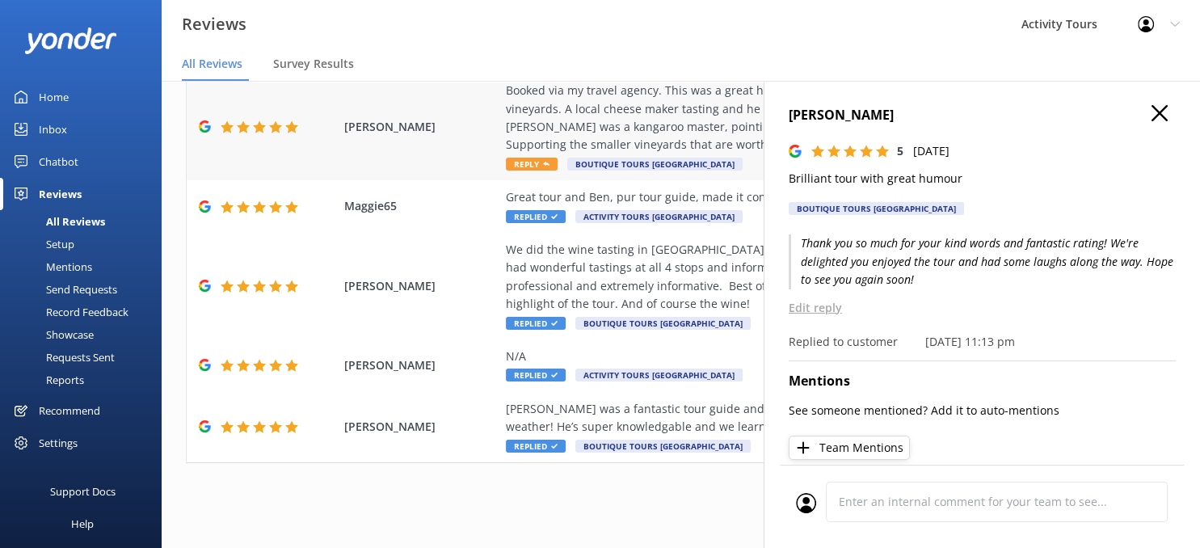
click at [664, 115] on div "Booked via my travel agency. This was a great hunter valley wine tour. Included…" at bounding box center [786, 118] width 560 height 73
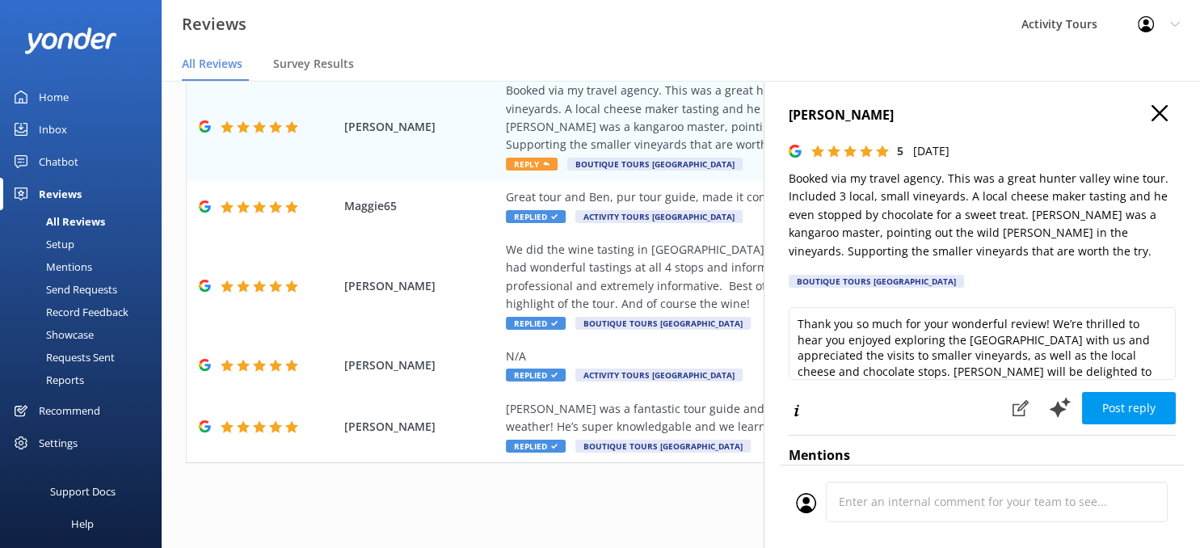
type textarea "Thank you so much for your wonderful review! We’re thrilled to hear you enjoyed…"
click at [1132, 403] on button "Post reply" at bounding box center [1129, 408] width 94 height 32
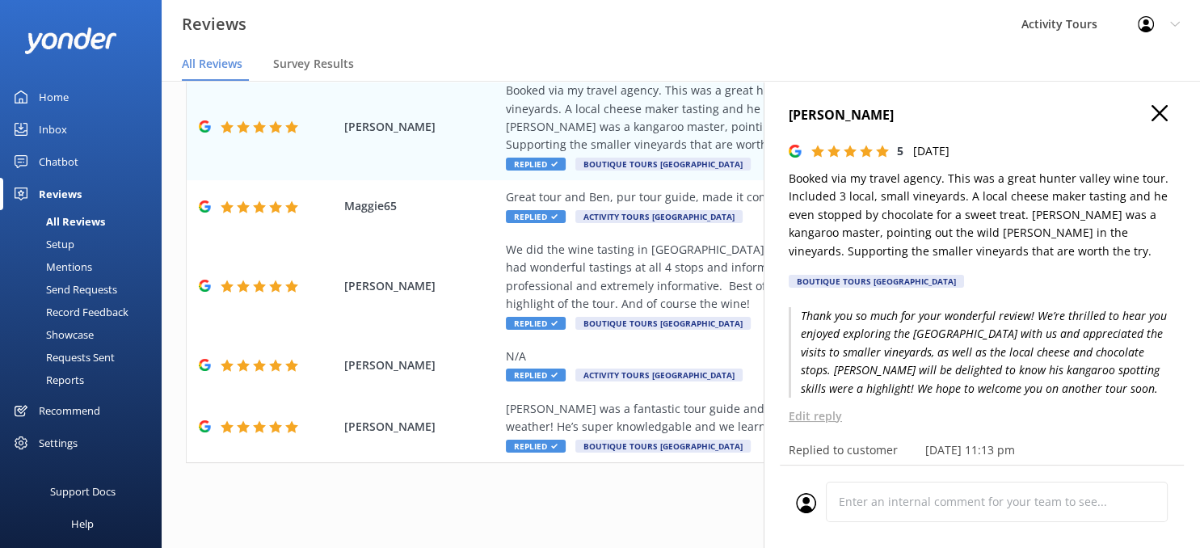
click at [1158, 111] on use "button" at bounding box center [1160, 113] width 16 height 16
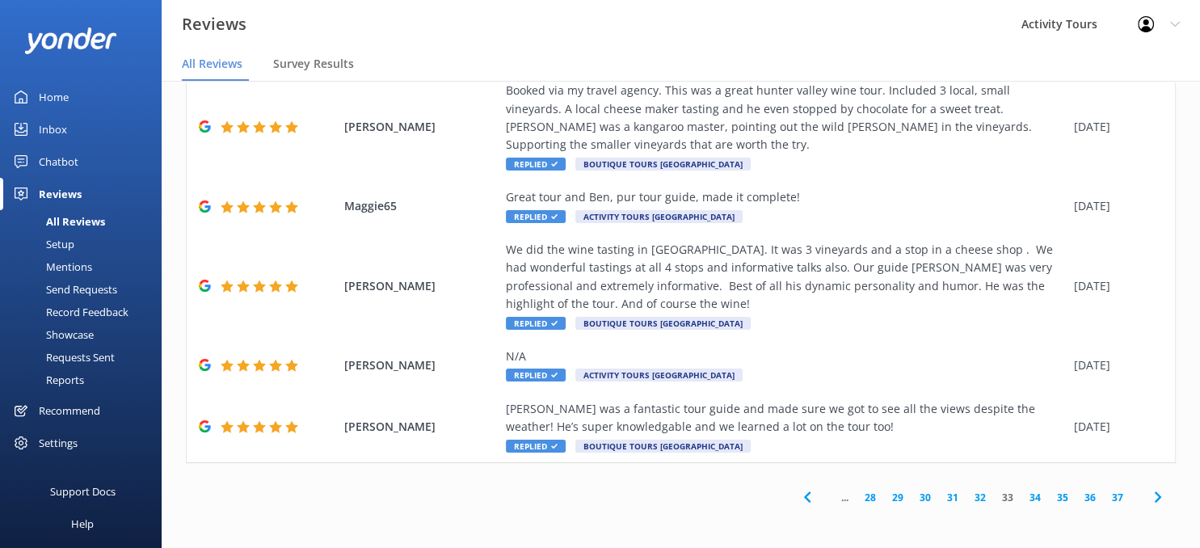
click at [1155, 500] on icon at bounding box center [1158, 496] width 19 height 19
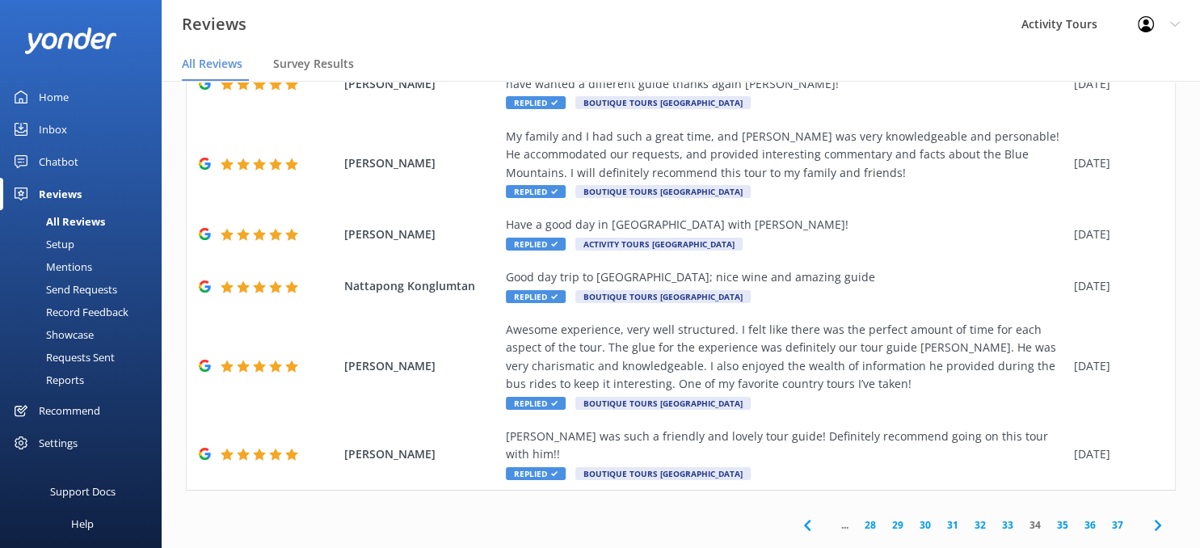
scroll to position [480, 0]
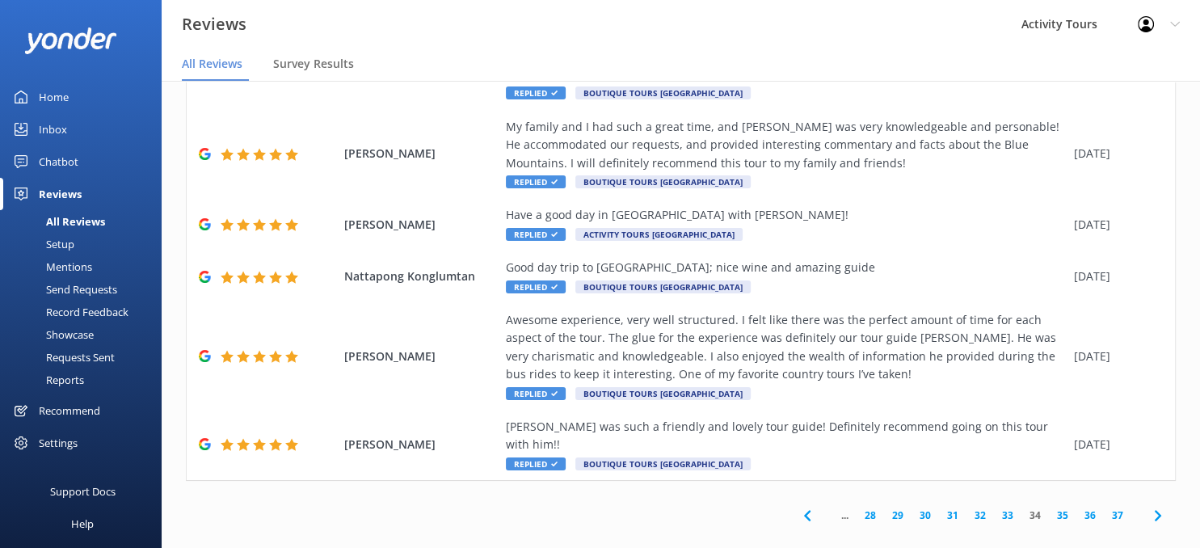
click at [1156, 506] on icon at bounding box center [1158, 515] width 19 height 19
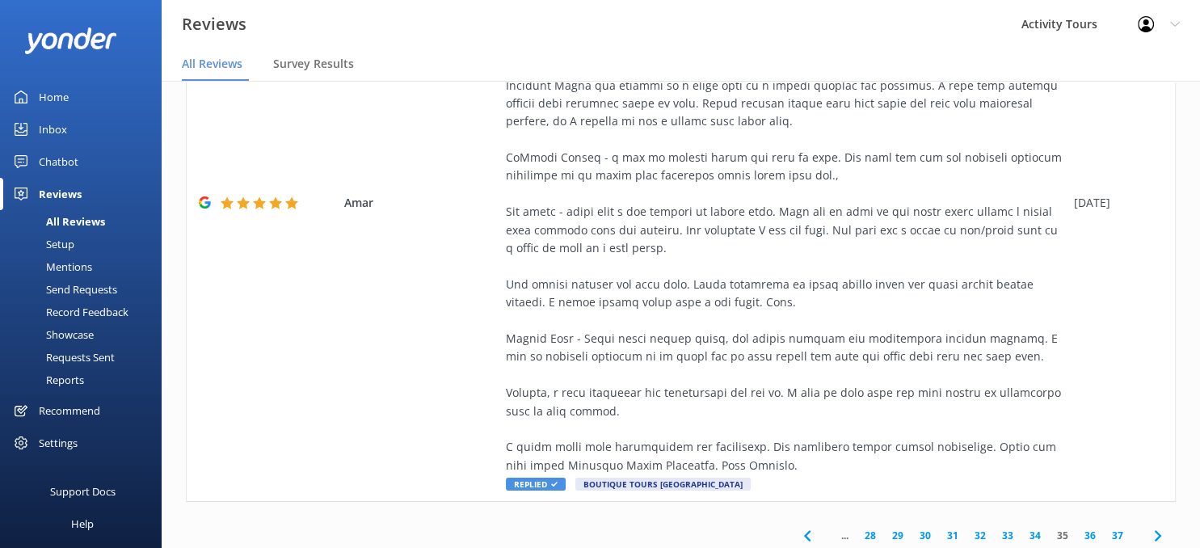
scroll to position [1132, 0]
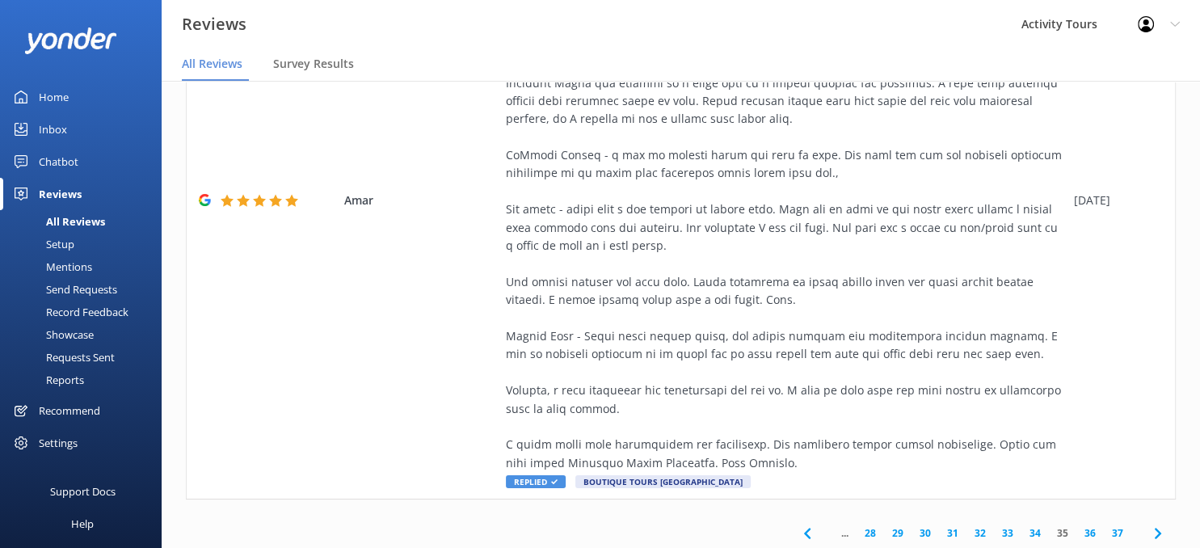
click at [1155, 524] on icon at bounding box center [1158, 533] width 19 height 19
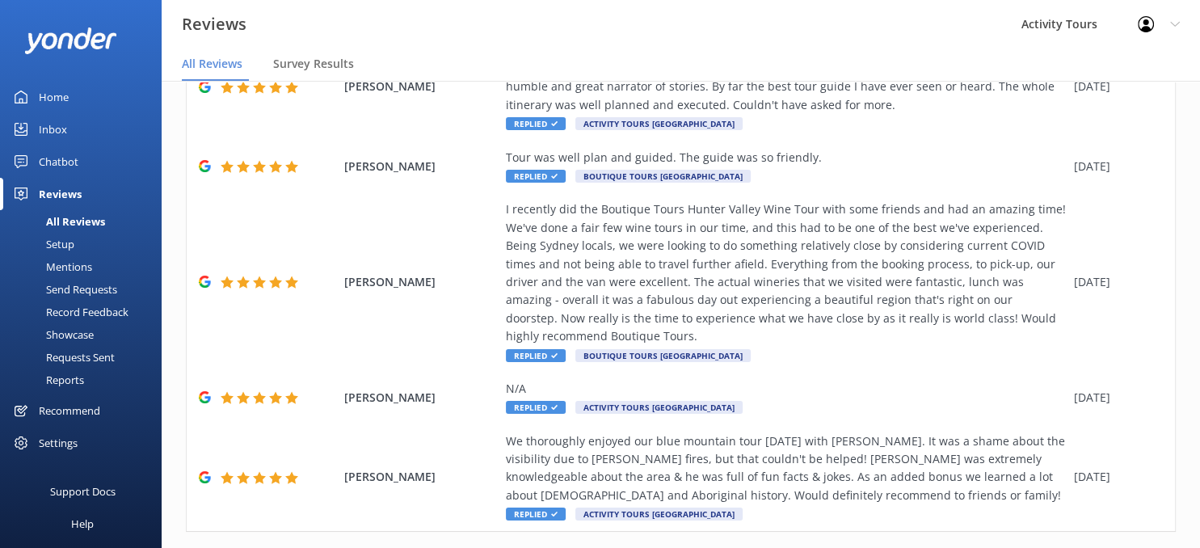
scroll to position [860, 0]
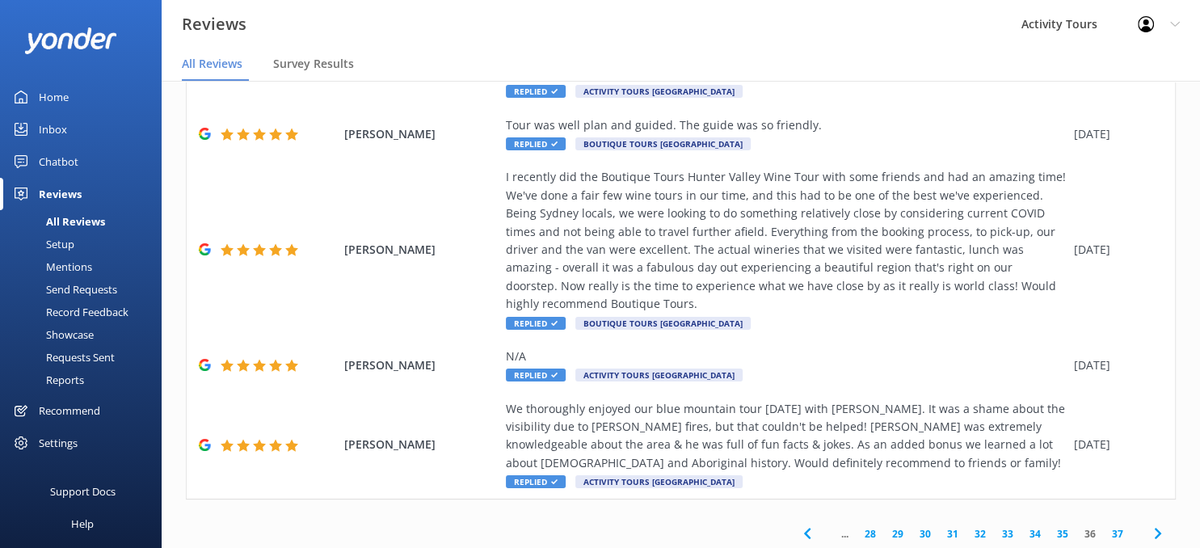
click at [1156, 528] on use at bounding box center [1157, 533] width 6 height 11
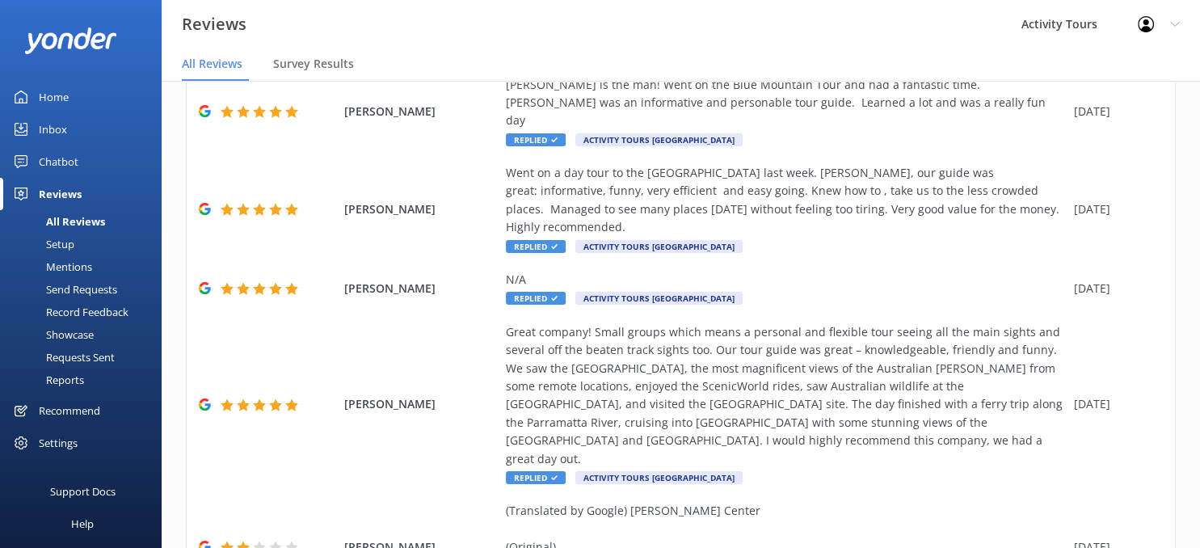
scroll to position [359, 0]
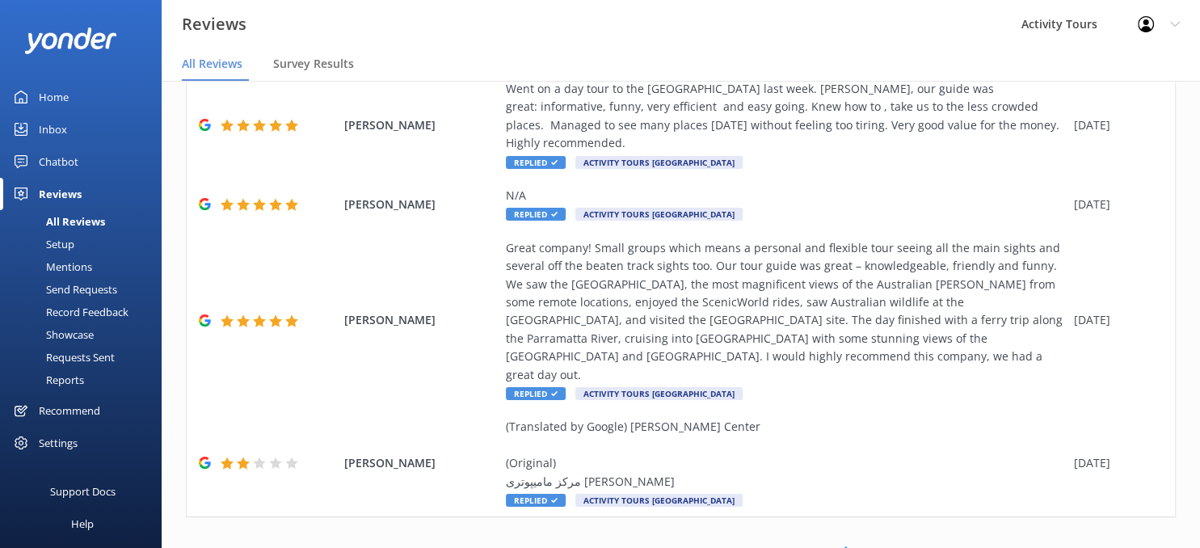
click at [845, 546] on use at bounding box center [843, 551] width 6 height 11
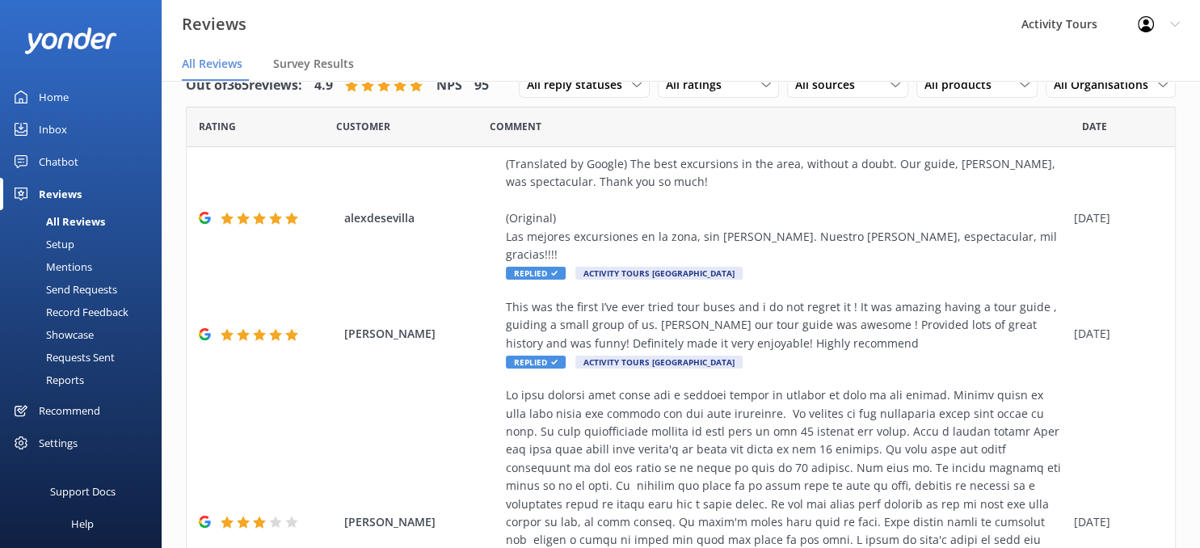
click at [63, 244] on div "Setup" at bounding box center [42, 244] width 65 height 23
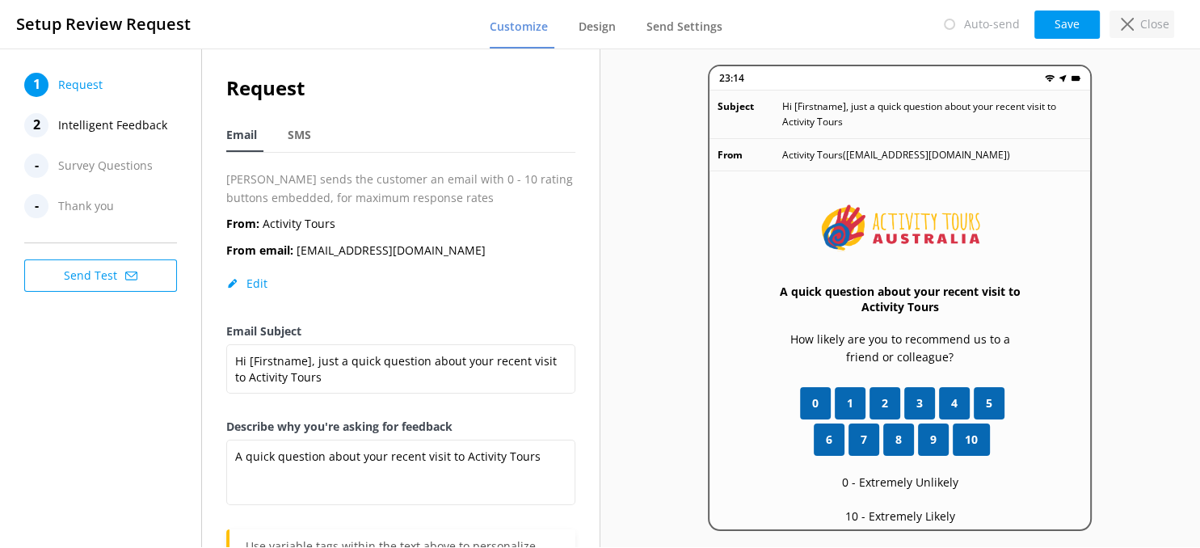
click at [1148, 22] on p "Close" at bounding box center [1155, 24] width 29 height 18
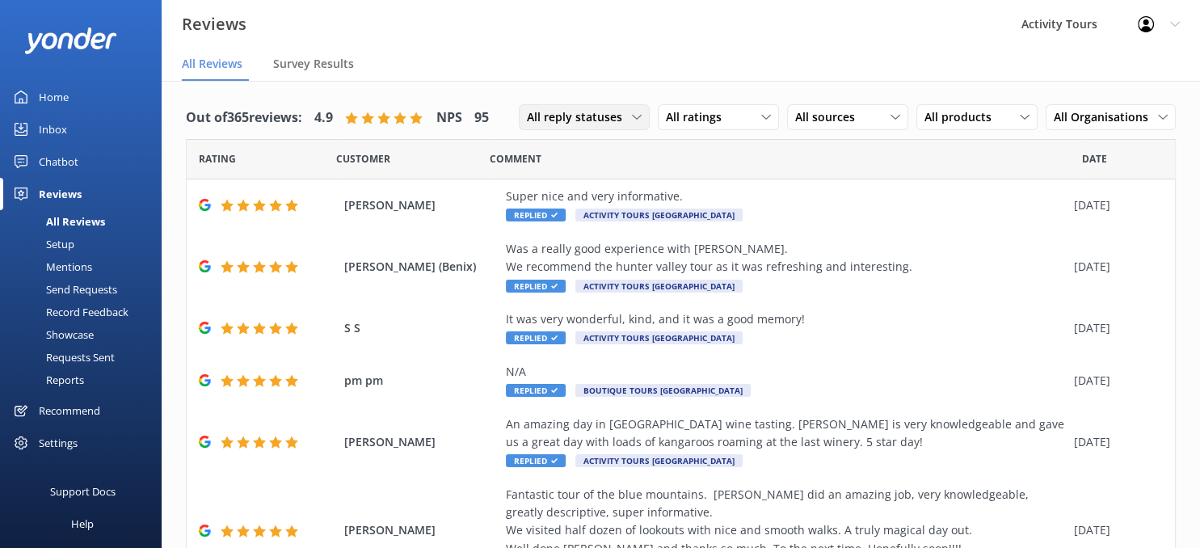
click at [639, 115] on icon at bounding box center [637, 117] width 10 height 10
click at [575, 184] on div "Needs a reply" at bounding box center [559, 183] width 62 height 16
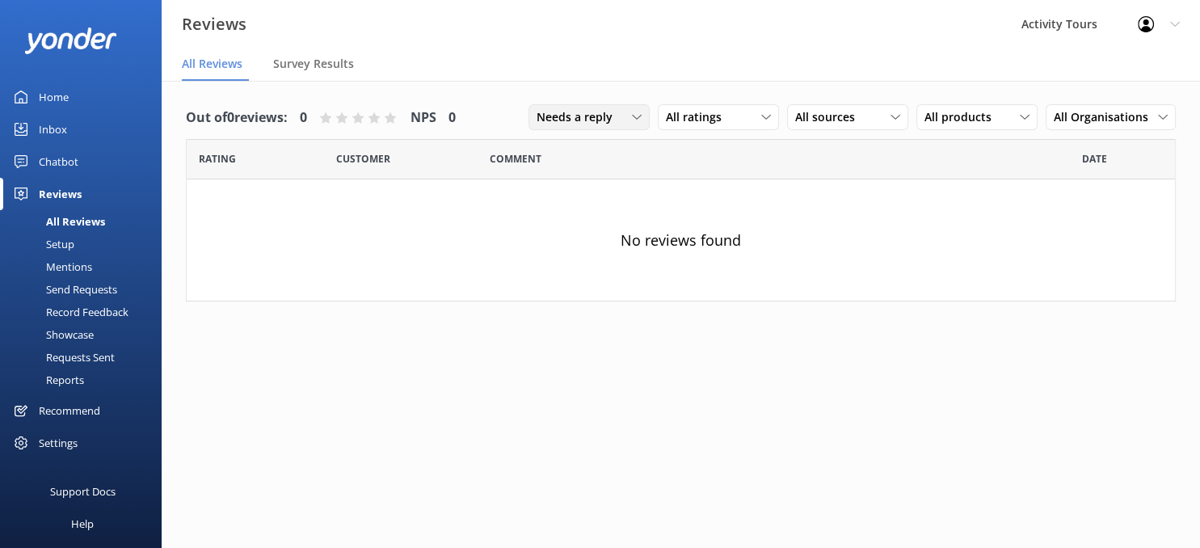
click at [632, 116] on div "Needs a reply" at bounding box center [589, 117] width 113 height 18
click at [588, 150] on div "All reply statuses" at bounding box center [577, 150] width 79 height 16
